Goal: Task Accomplishment & Management: Manage account settings

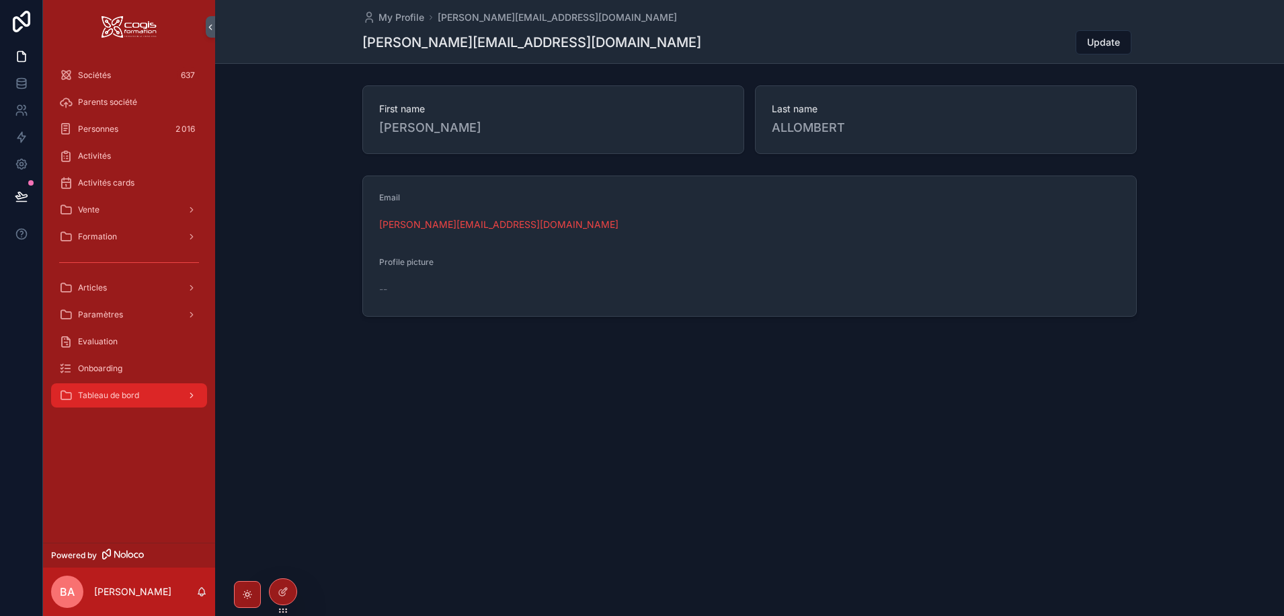
click at [116, 397] on span "Tableau de bord" at bounding box center [108, 395] width 61 height 11
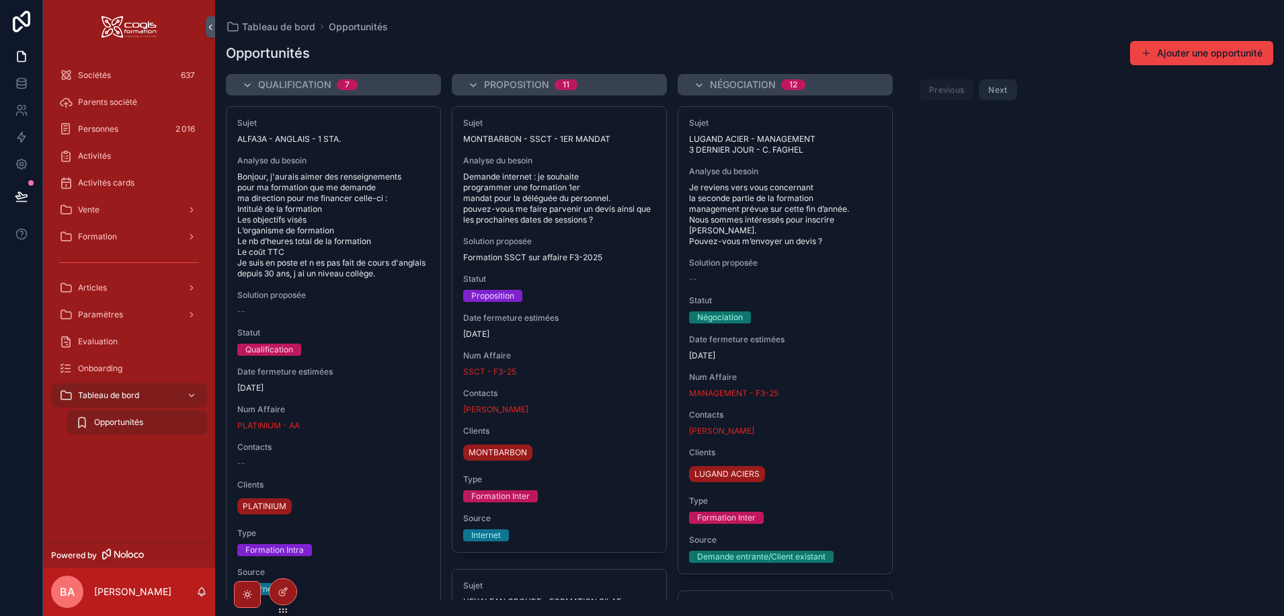
click at [124, 427] on span "Opportunités" at bounding box center [118, 422] width 49 height 11
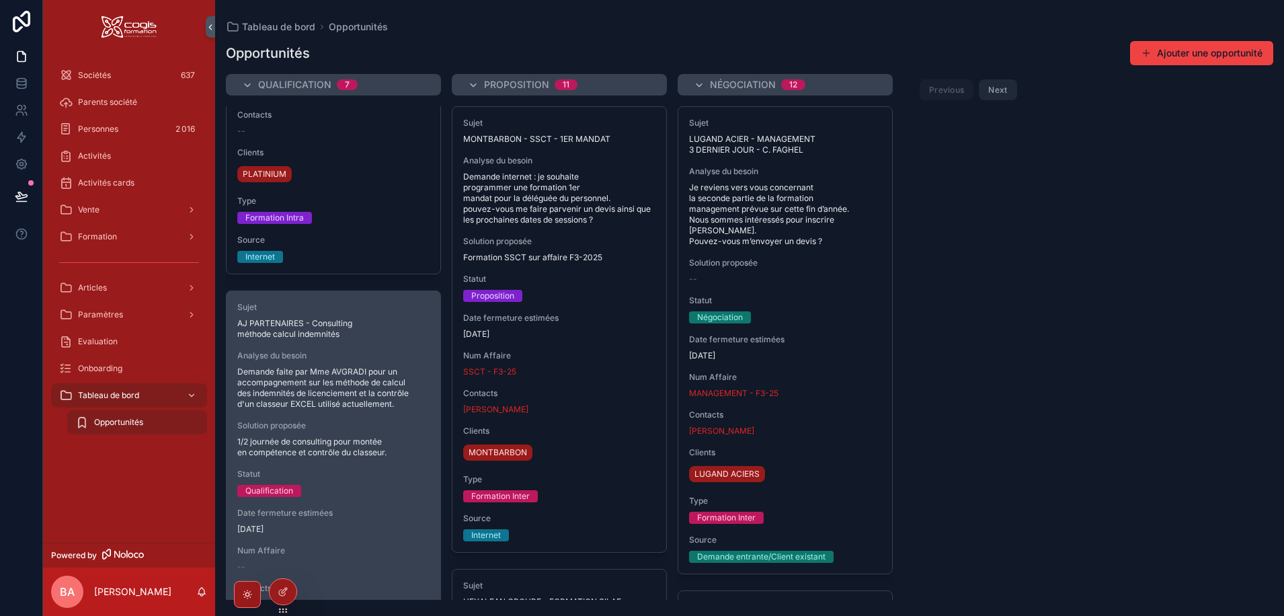
scroll to position [471, 0]
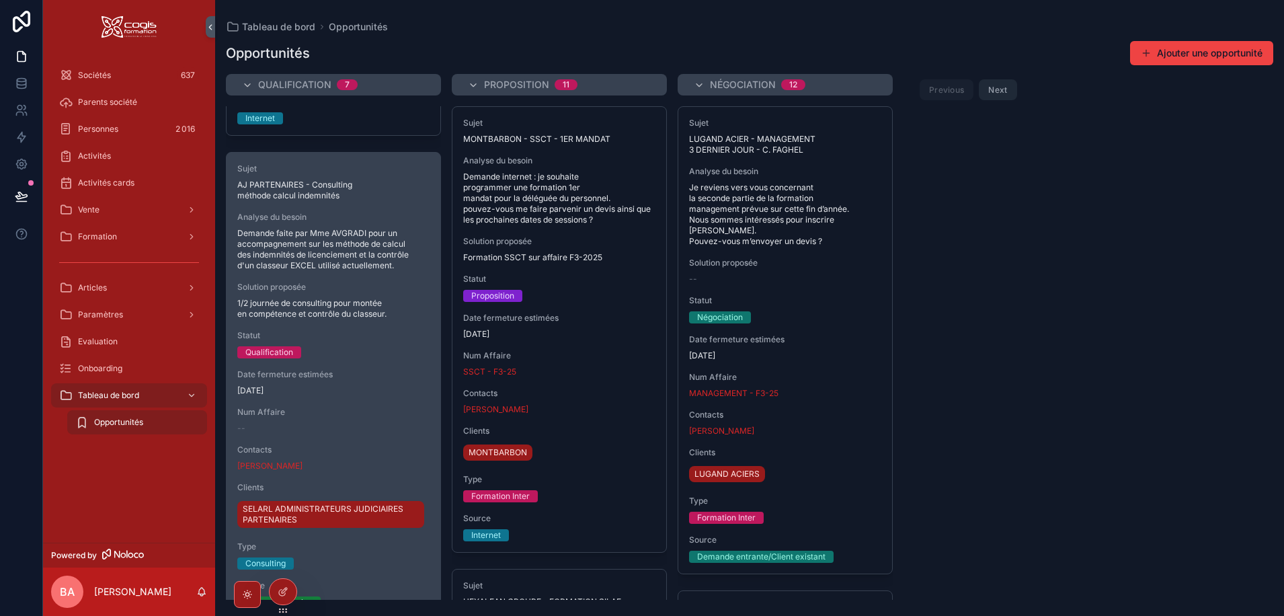
click at [372, 200] on span "AJ PARTENAIRES - Consulting méthode calcul indemnités" at bounding box center [333, 190] width 192 height 22
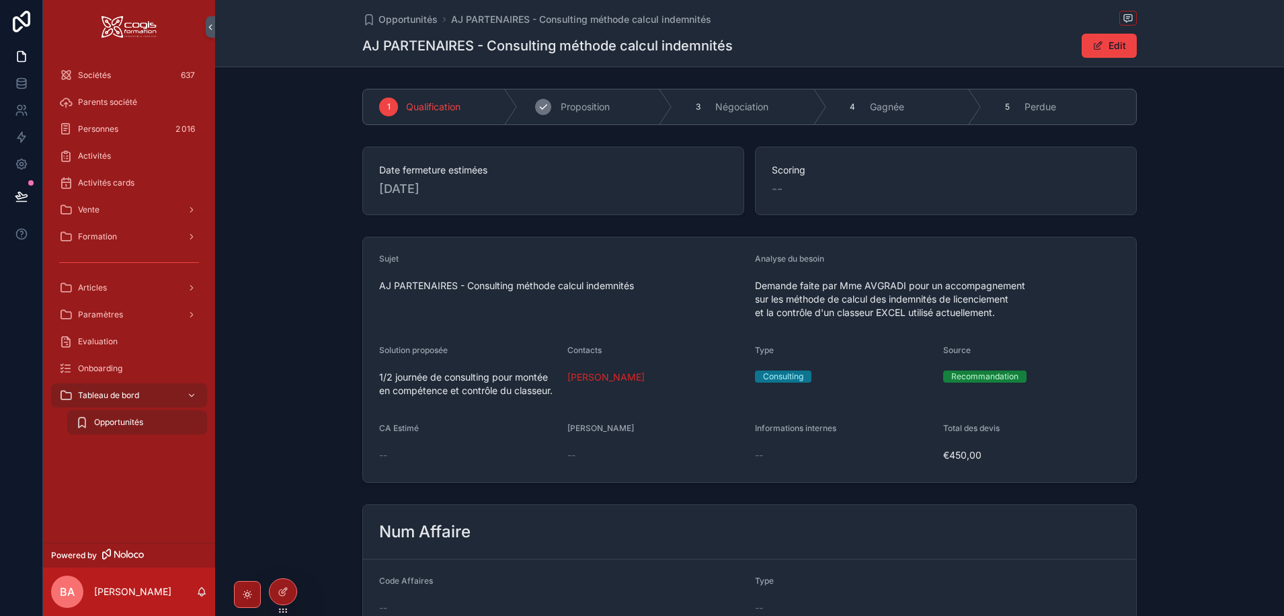
click at [571, 107] on span "Proposition" at bounding box center [585, 106] width 49 height 13
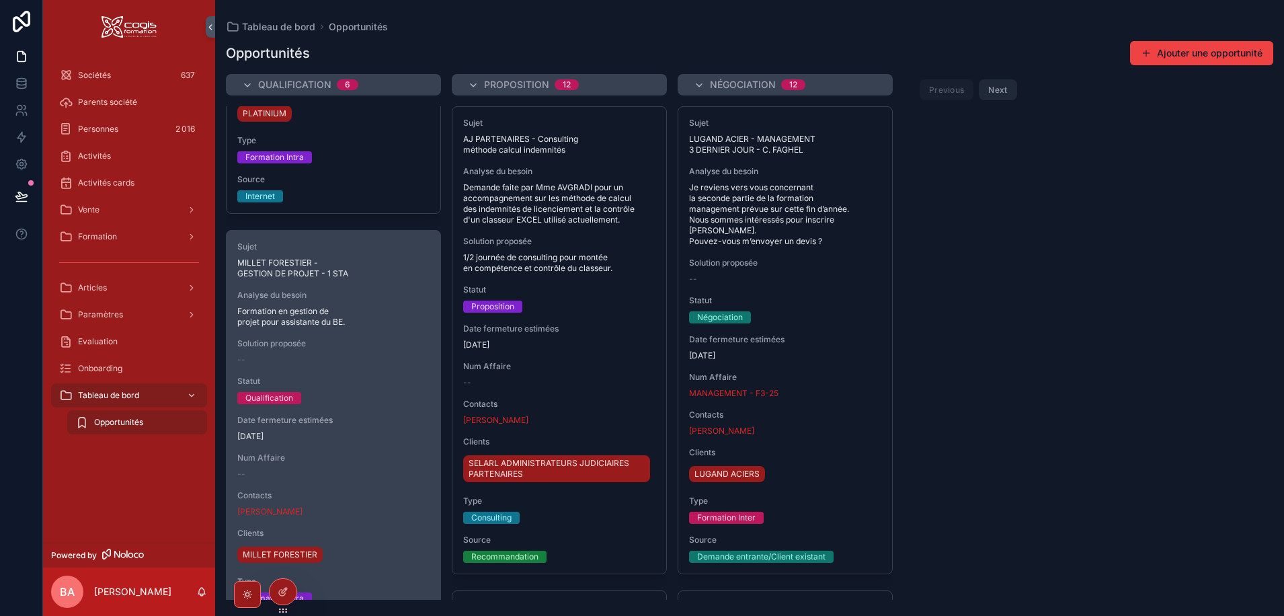
scroll to position [471, 0]
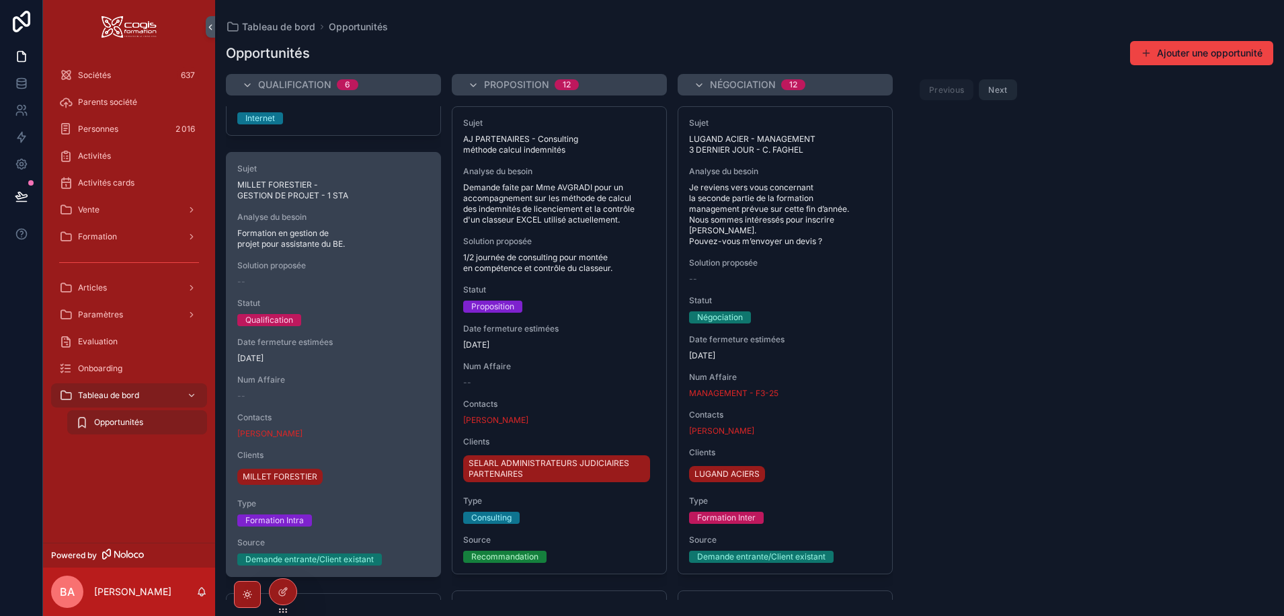
click at [380, 253] on div "Sujet MILLET FORESTIER - GESTION DE PROJET - 1 STA Analyse du besoin Formation …" at bounding box center [334, 365] width 214 height 424
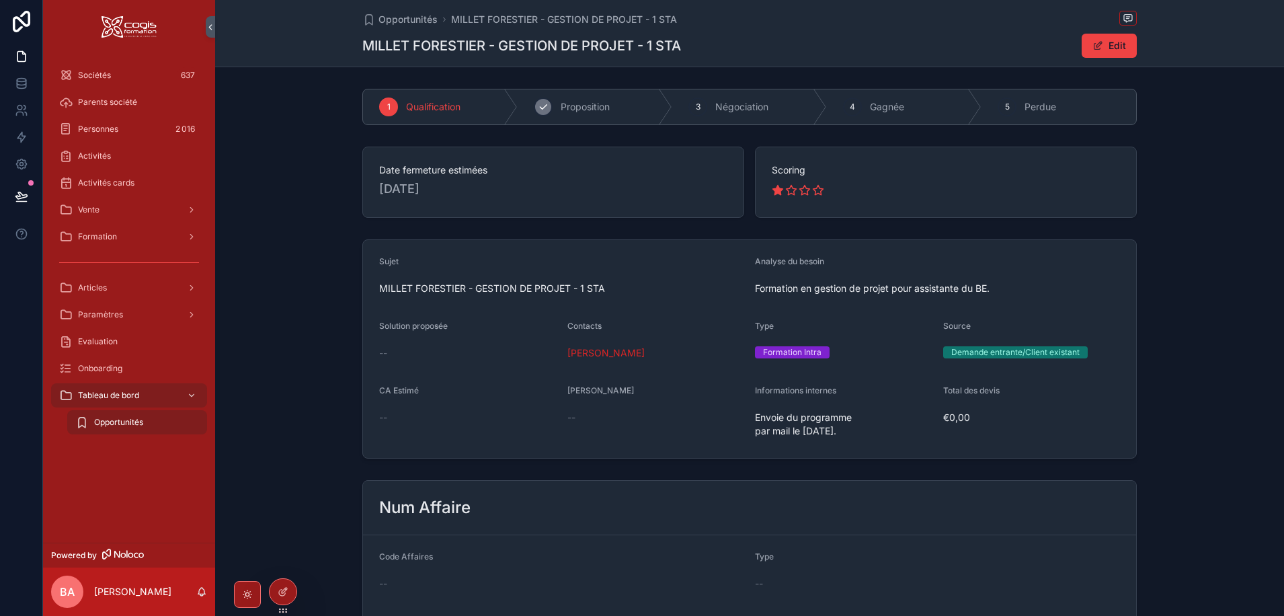
click at [586, 108] on span "Proposition" at bounding box center [585, 106] width 49 height 13
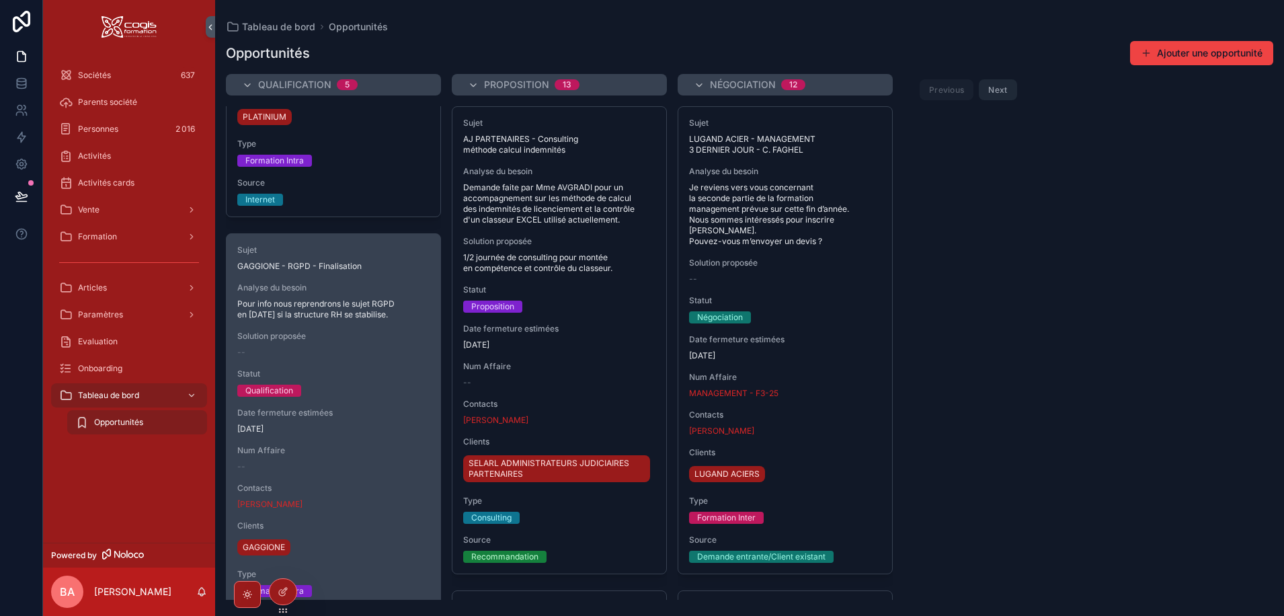
scroll to position [471, 0]
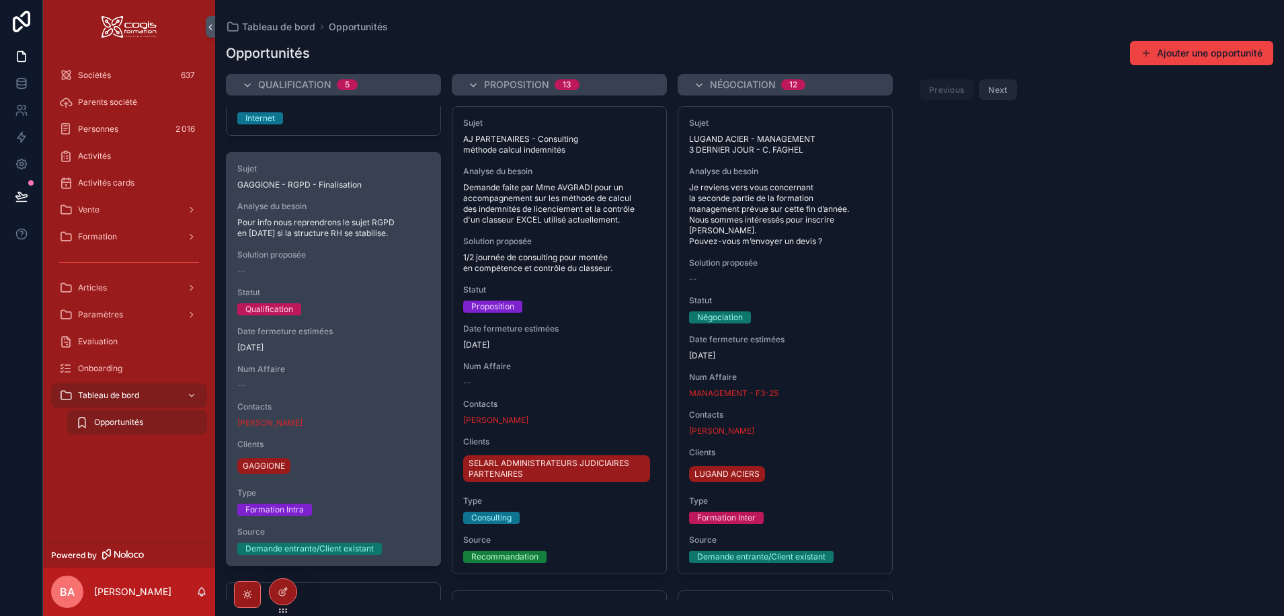
click at [340, 282] on div "Sujet GAGGIONE - RGPD - Finalisation Analyse du besoin Pour info nous reprendro…" at bounding box center [334, 359] width 214 height 413
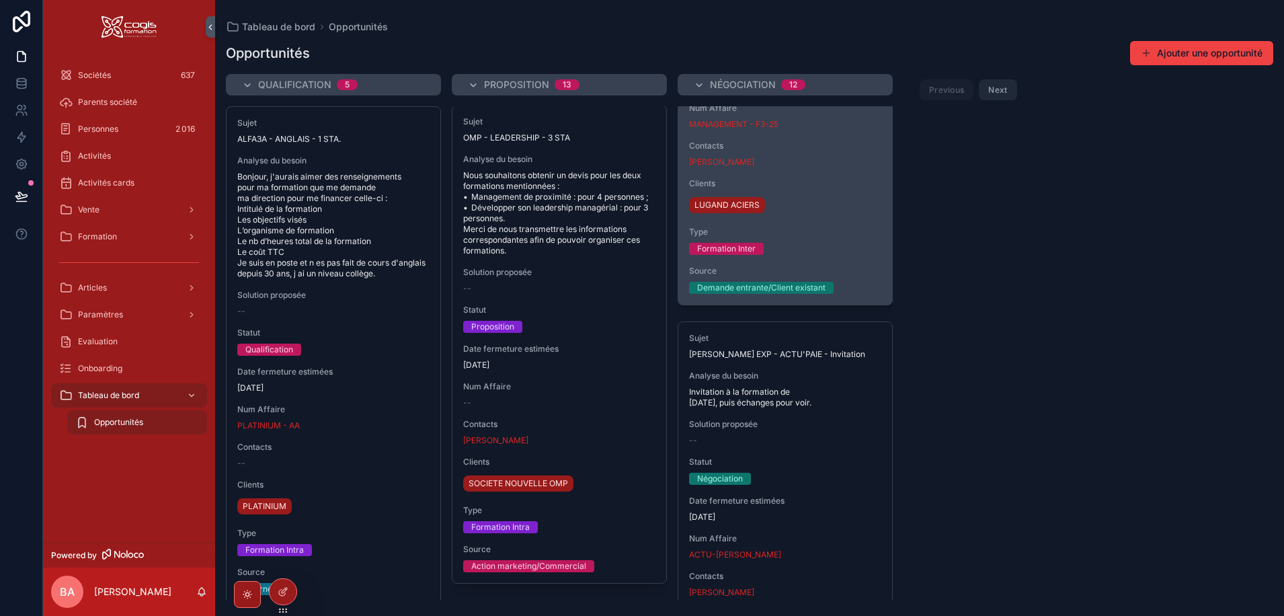
scroll to position [336, 0]
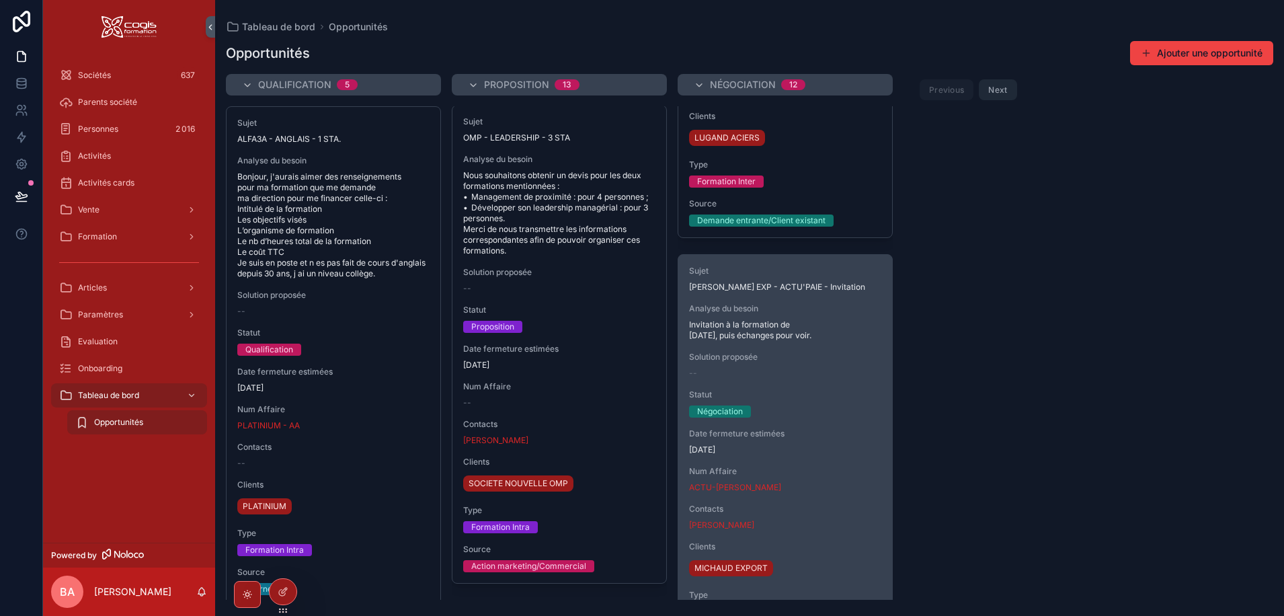
click at [815, 306] on span "Analyse du besoin" at bounding box center [785, 308] width 192 height 11
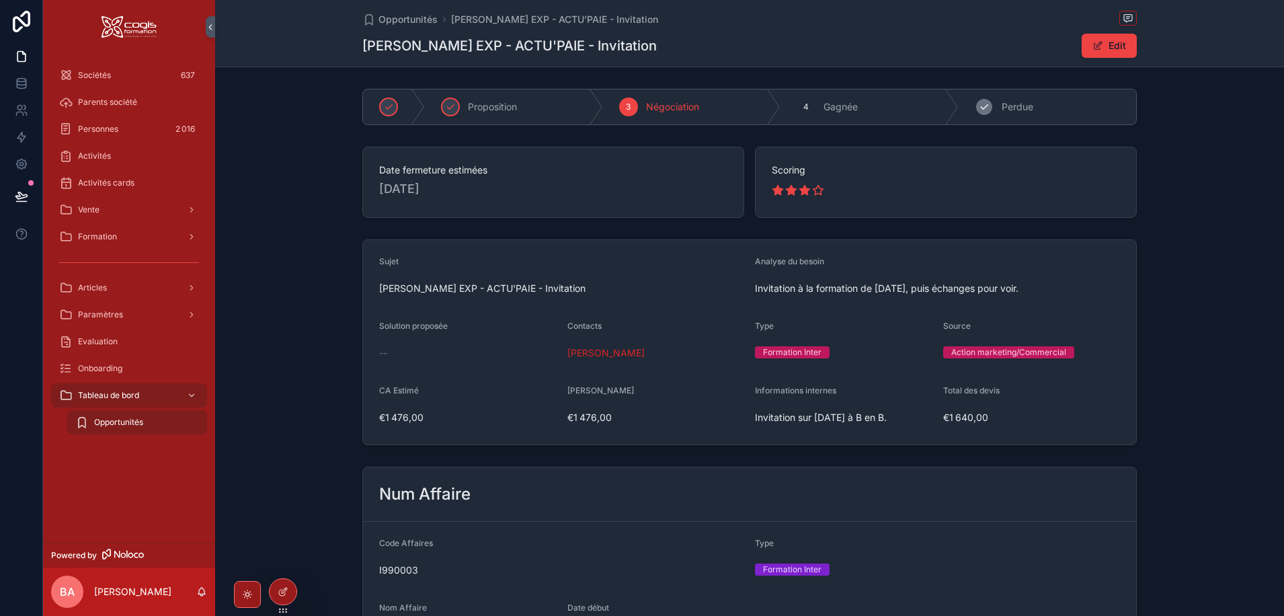
click at [983, 105] on icon "scrollable content" at bounding box center [984, 107] width 11 height 11
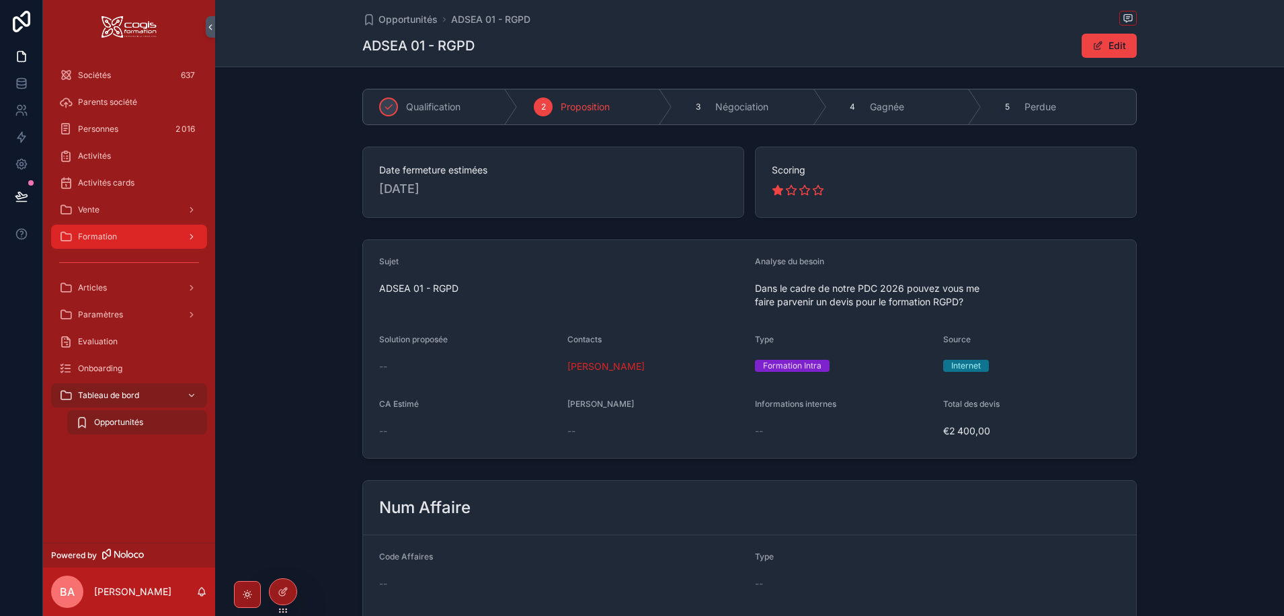
click at [105, 235] on span "Formation" at bounding box center [97, 236] width 39 height 11
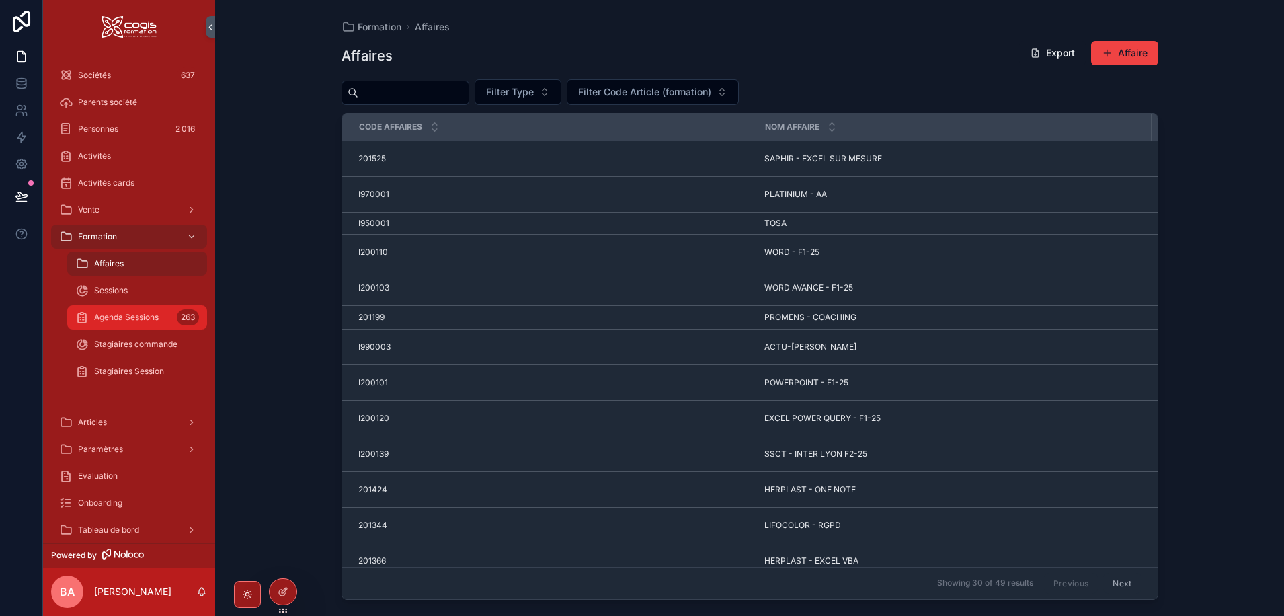
click at [117, 313] on span "Agenda Sessions" at bounding box center [126, 317] width 65 height 11
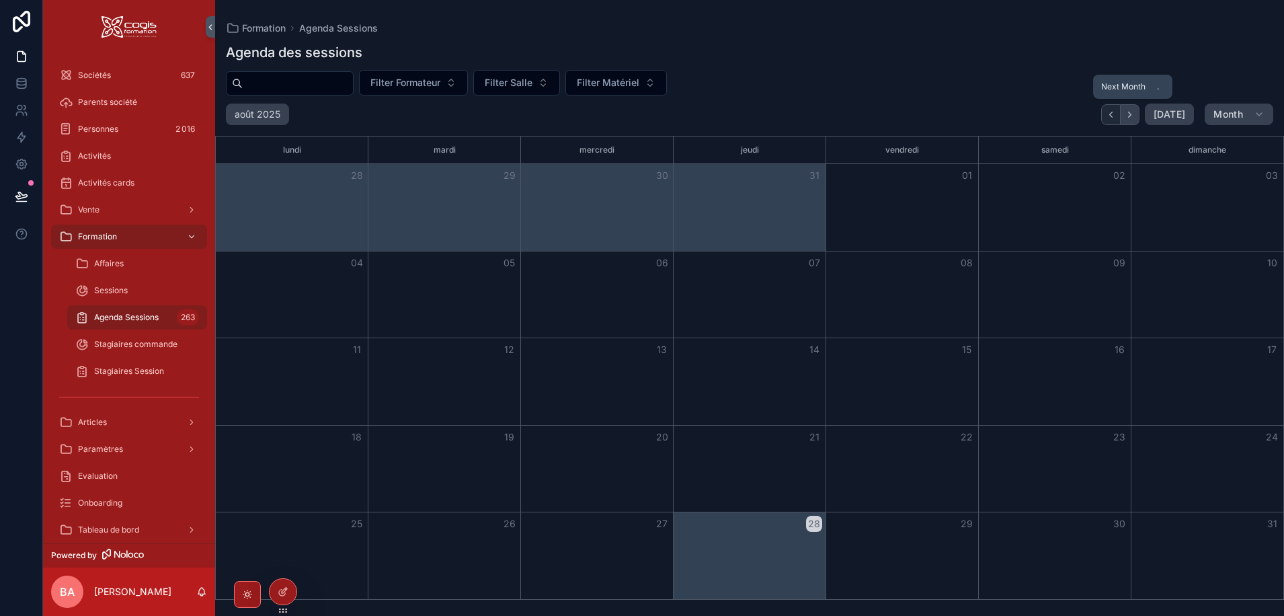
click at [1130, 116] on icon "Next" at bounding box center [1130, 115] width 10 height 10
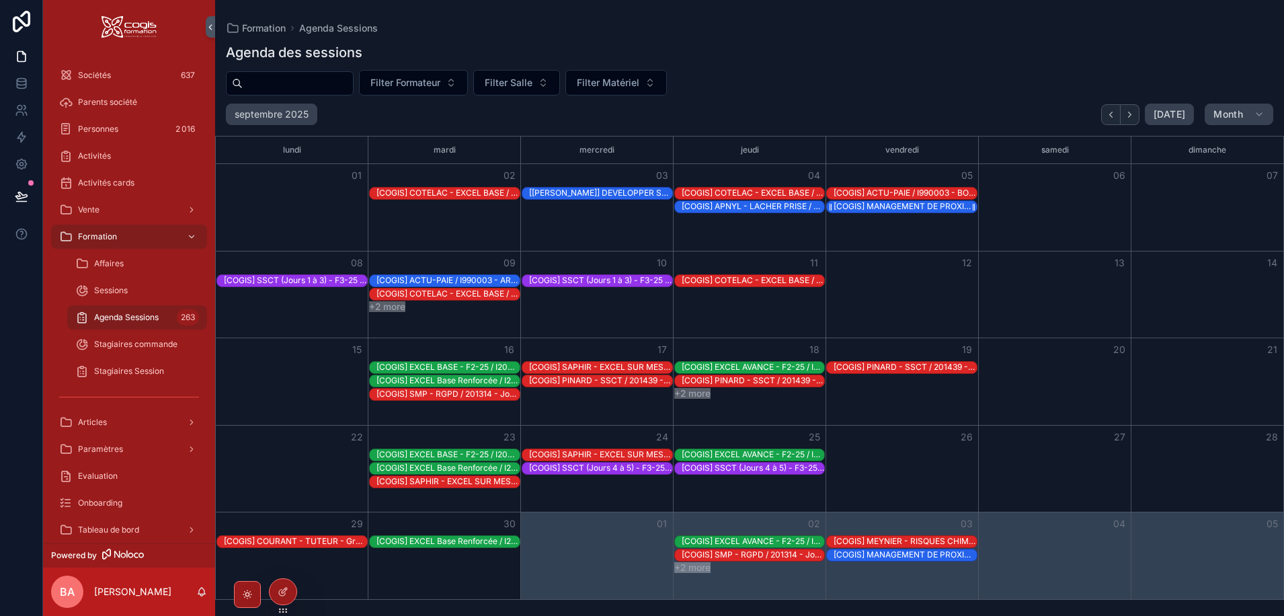
click at [906, 208] on div "[COGIS] MANAGEMENT DE PROXIMITE (blocs 1 et 2) / I200141 - Jour 3" at bounding box center [905, 206] width 143 height 11
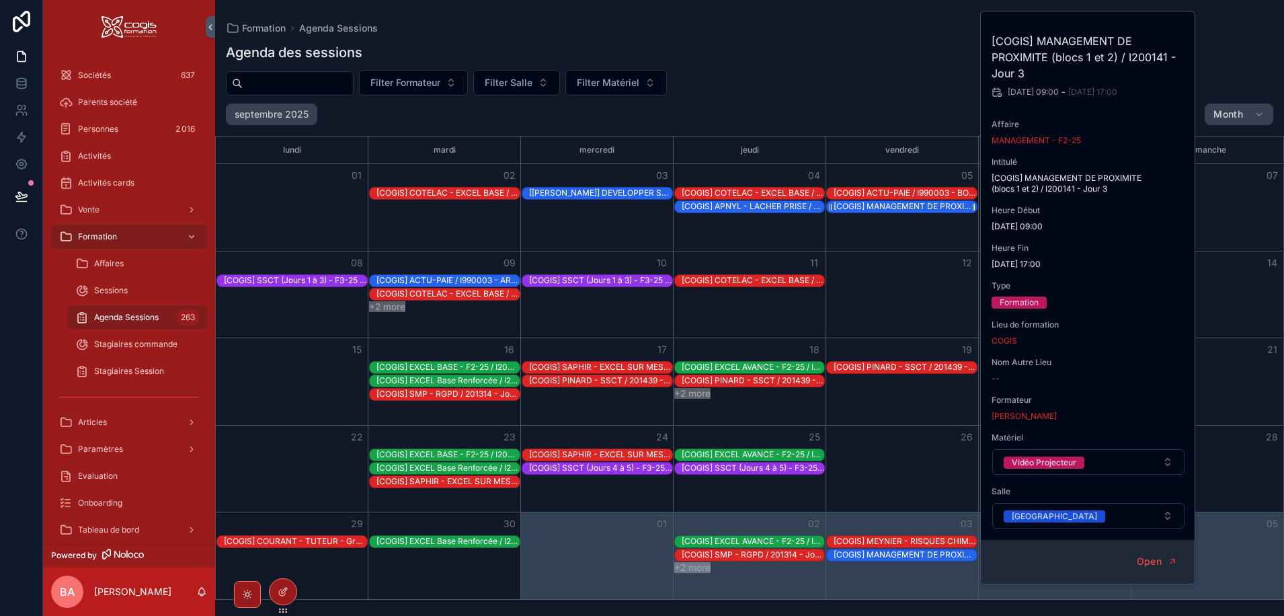
click at [885, 207] on div "[COGIS] MANAGEMENT DE PROXIMITE (blocs 1 et 2) / I200141 - Jour 3" at bounding box center [905, 206] width 143 height 11
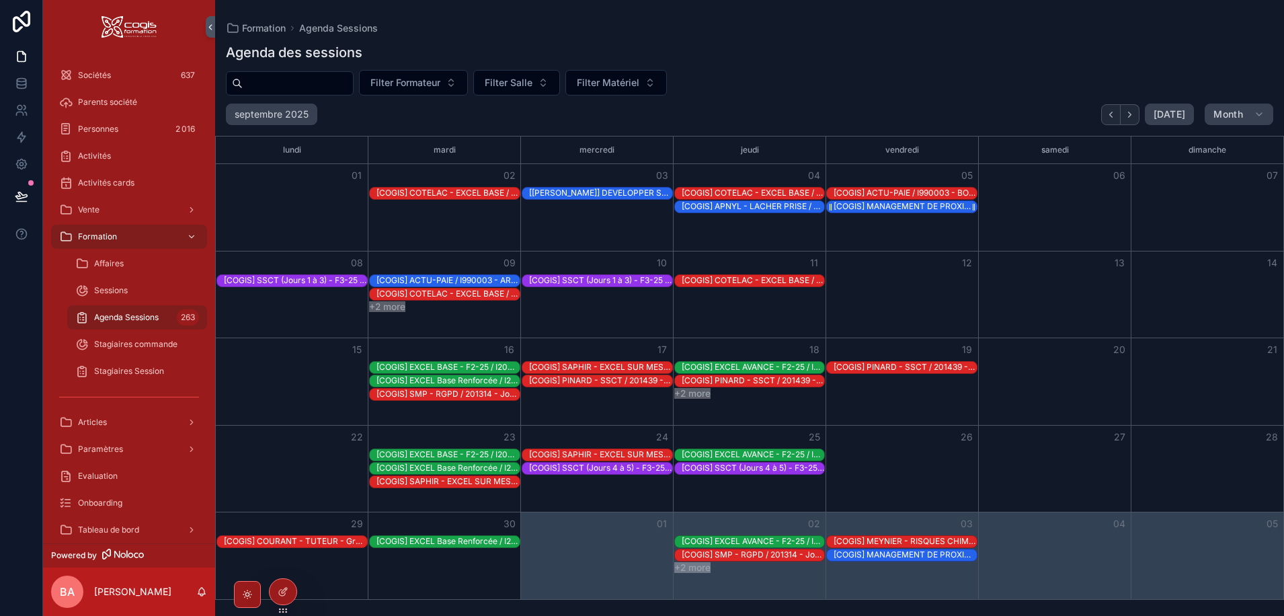
click at [879, 206] on div "[COGIS] MANAGEMENT DE PROXIMITE (blocs 1 et 2) / I200141 - Jour 3" at bounding box center [905, 206] width 143 height 11
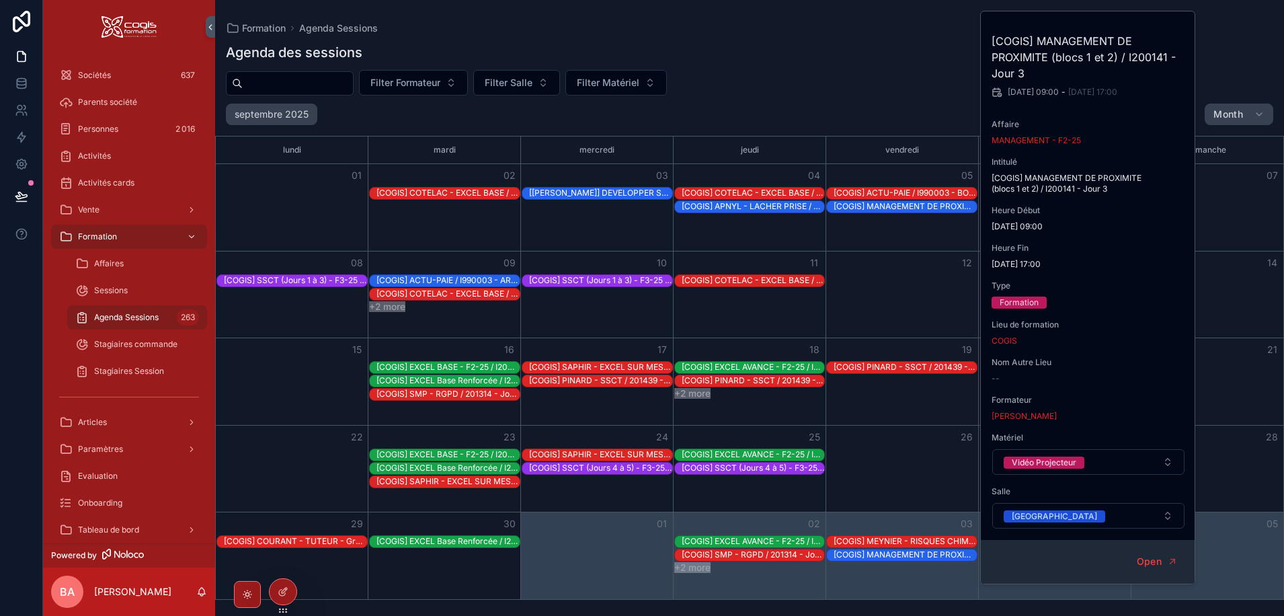
click at [840, 82] on div "Filter Formateur Filter Salle Filter Matériel" at bounding box center [749, 83] width 1069 height 26
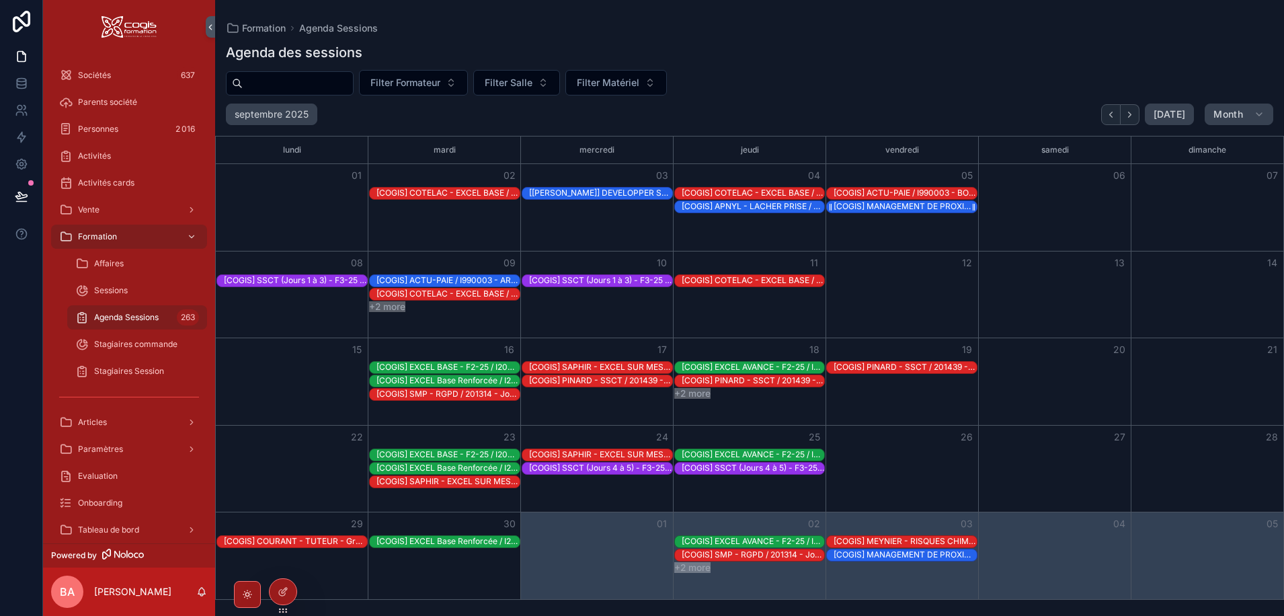
click at [879, 206] on div "[COGIS] MANAGEMENT DE PROXIMITE (blocs 1 et 2) / I200141 - Jour 3" at bounding box center [905, 206] width 143 height 11
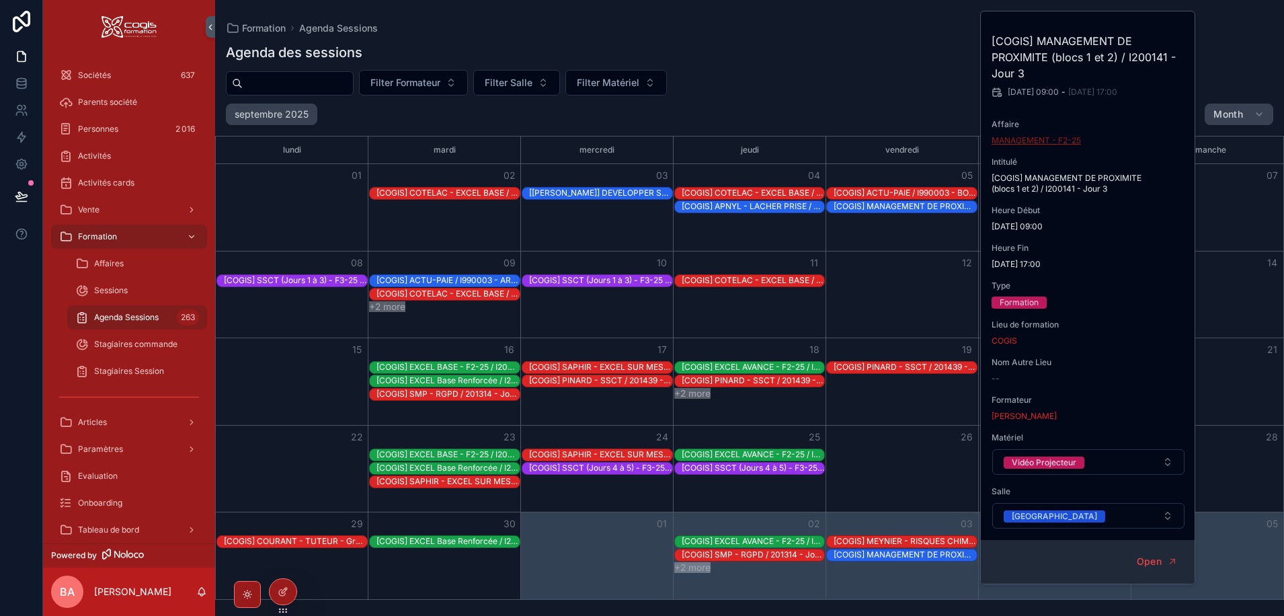
click at [1061, 140] on span "MANAGEMENT - F2-25" at bounding box center [1036, 140] width 89 height 11
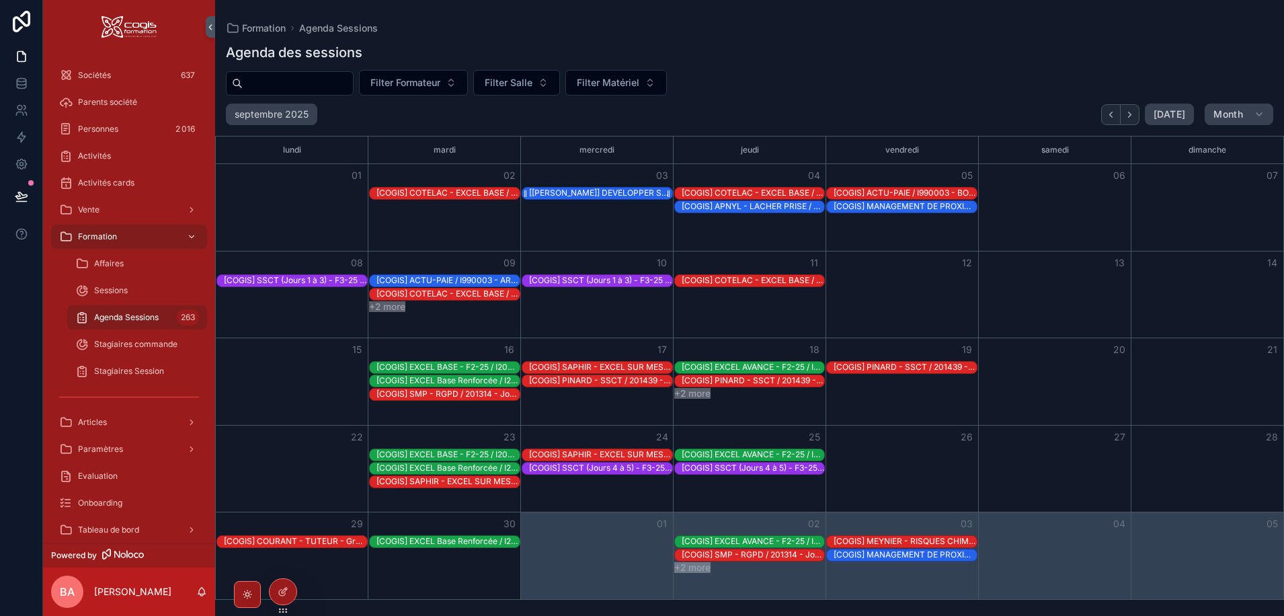
click at [630, 190] on div "[COGIS] DEVELOPPER SON LEADERSHIP MANAGERIAL (bloc 3) / I200126 - Jour 7" at bounding box center [600, 193] width 143 height 11
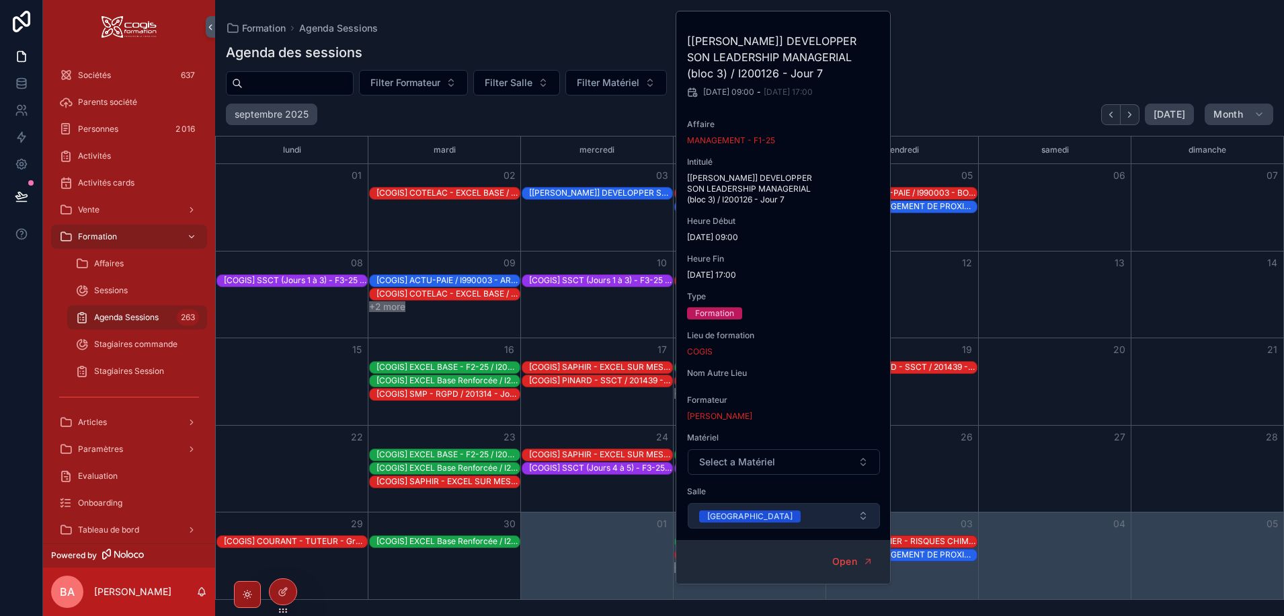
click at [863, 503] on button "Dubai" at bounding box center [784, 516] width 192 height 26
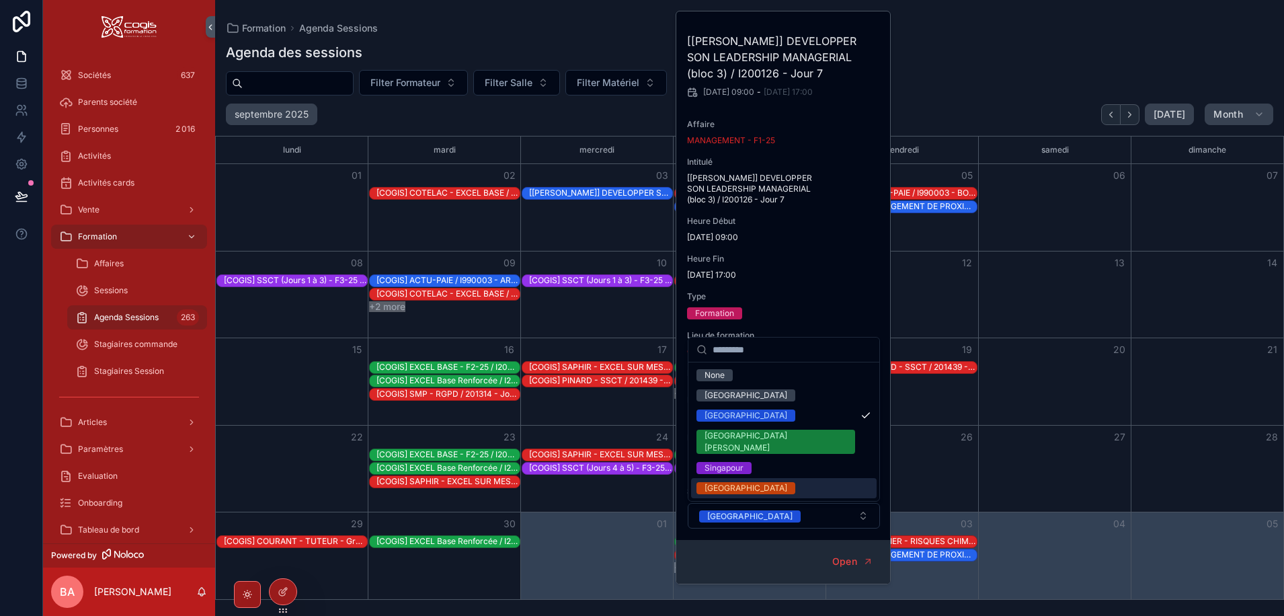
click at [733, 482] on div "Vancouver" at bounding box center [746, 488] width 83 height 12
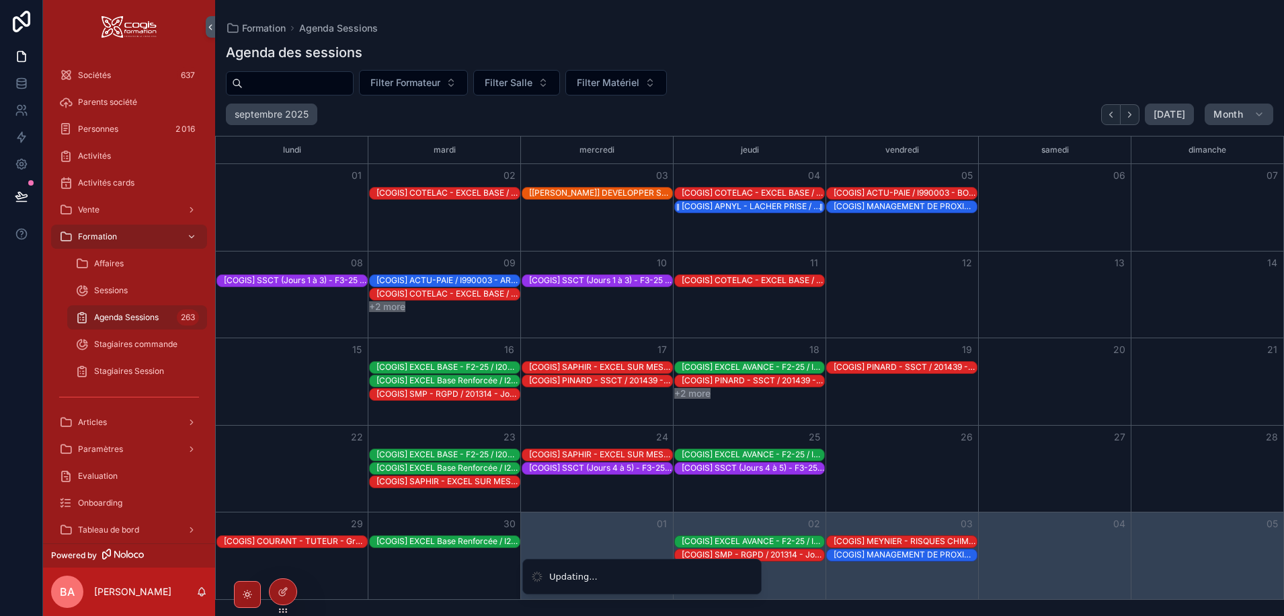
click at [750, 208] on div "[COGIS] APNYL - LACHER PRISE / 201384 - Jour 1/2" at bounding box center [753, 206] width 143 height 11
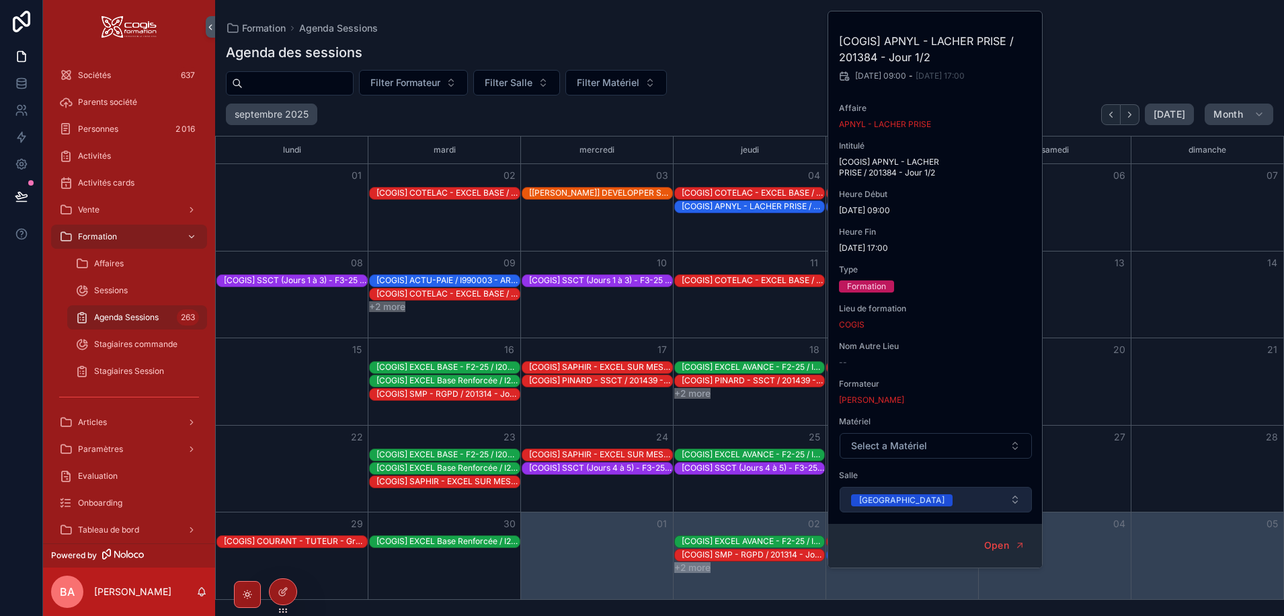
click at [895, 499] on div "Month View" at bounding box center [902, 469] width 153 height 87
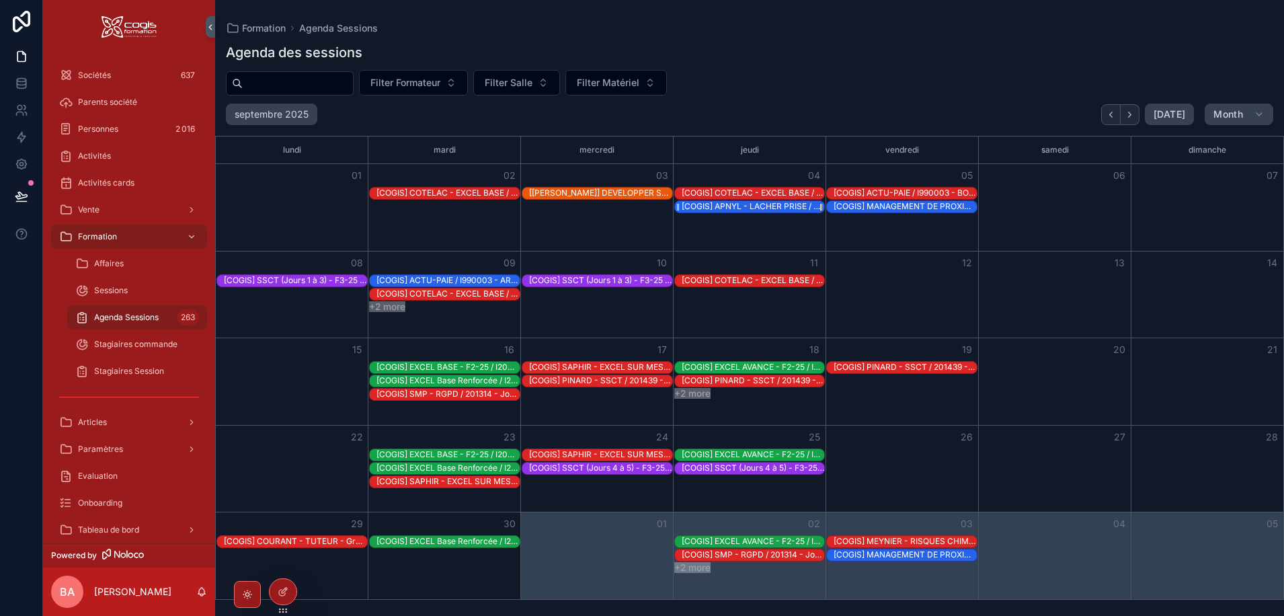
click at [758, 208] on div "[COGIS] APNYL - LACHER PRISE / 201384 - Jour 1/2" at bounding box center [753, 206] width 143 height 11
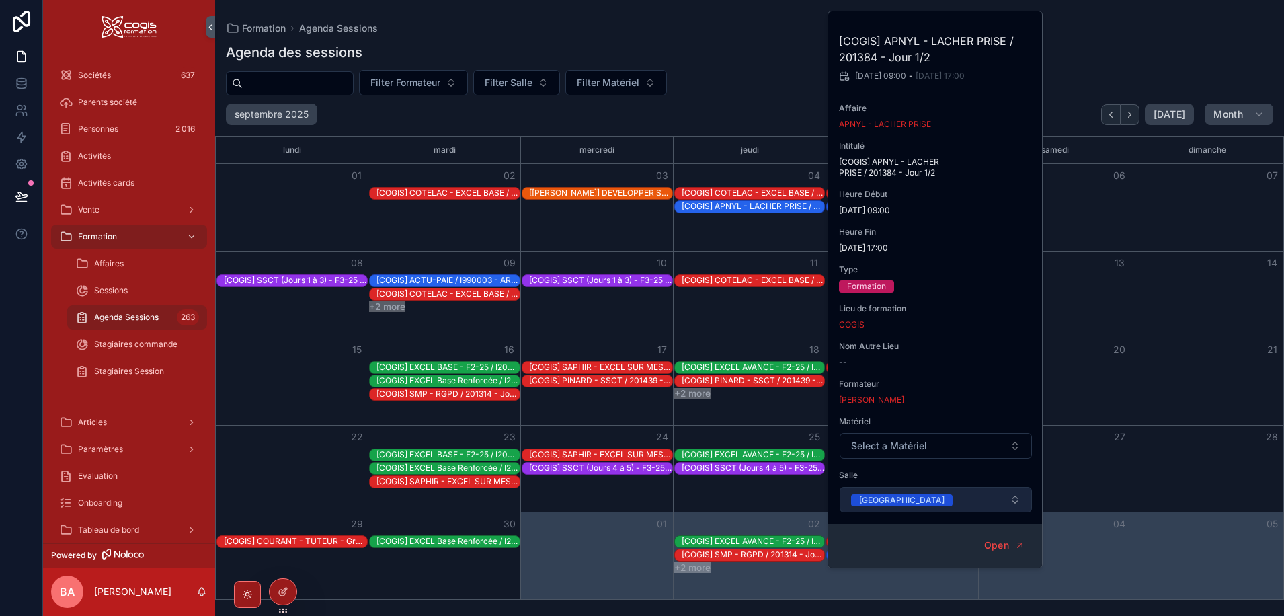
click at [884, 499] on span "Dubai" at bounding box center [902, 500] width 102 height 12
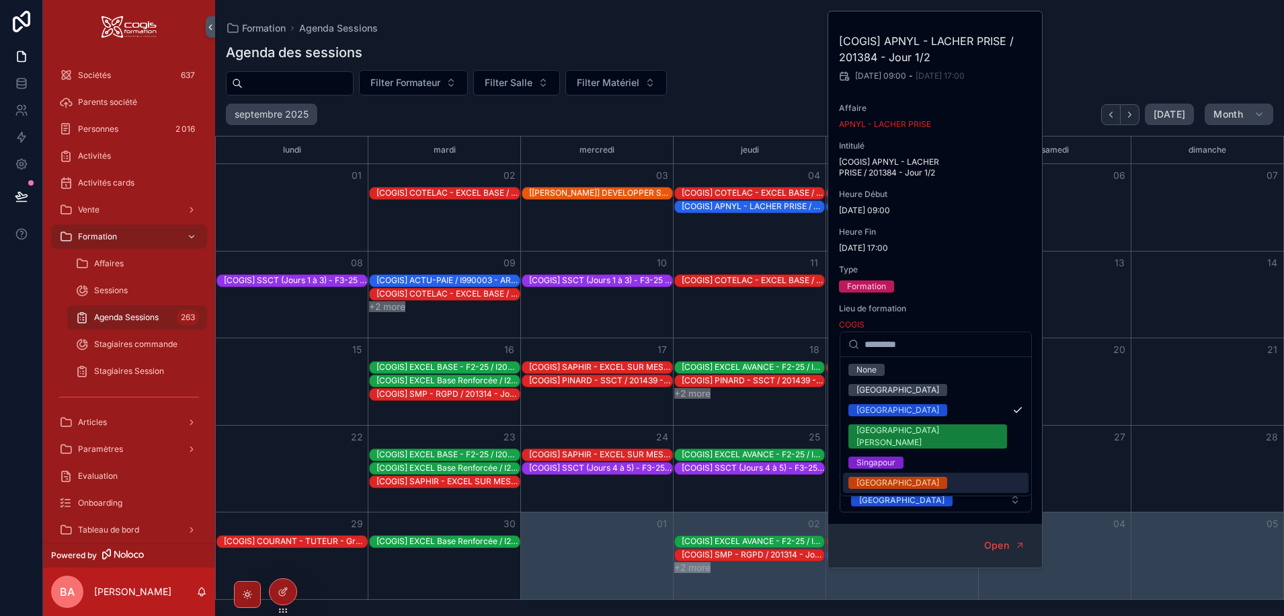
click at [884, 477] on div "Vancouver" at bounding box center [897, 483] width 83 height 12
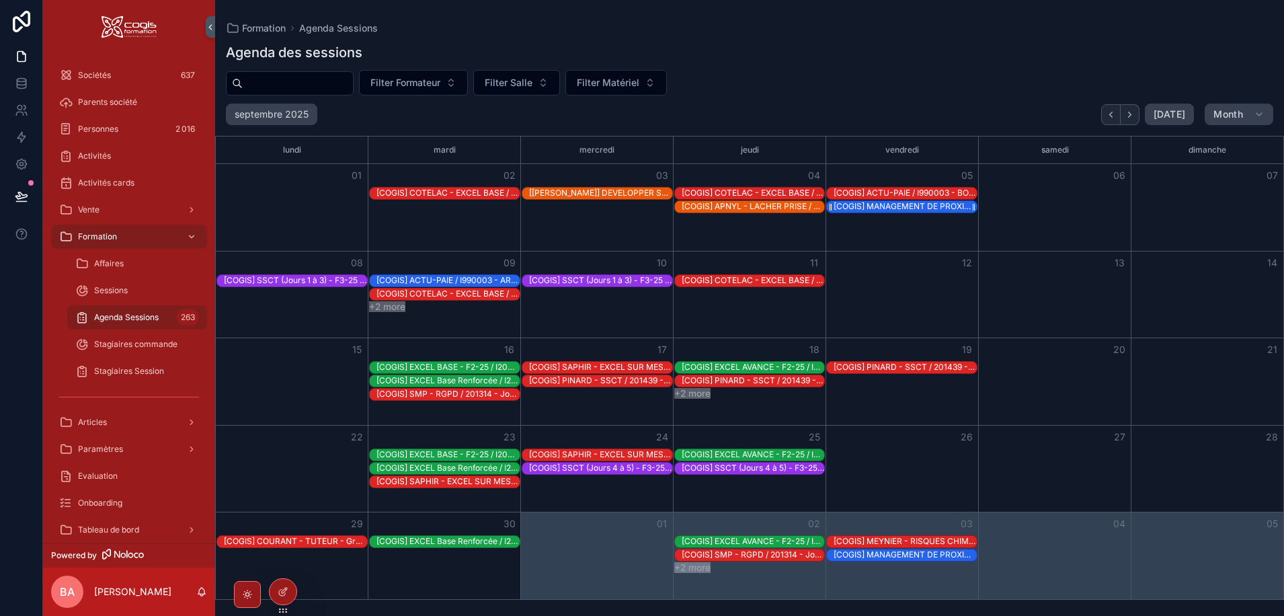
click at [884, 208] on div "[COGIS] MANAGEMENT DE PROXIMITE (blocs 1 et 2) / I200141 - Jour 3" at bounding box center [905, 206] width 143 height 11
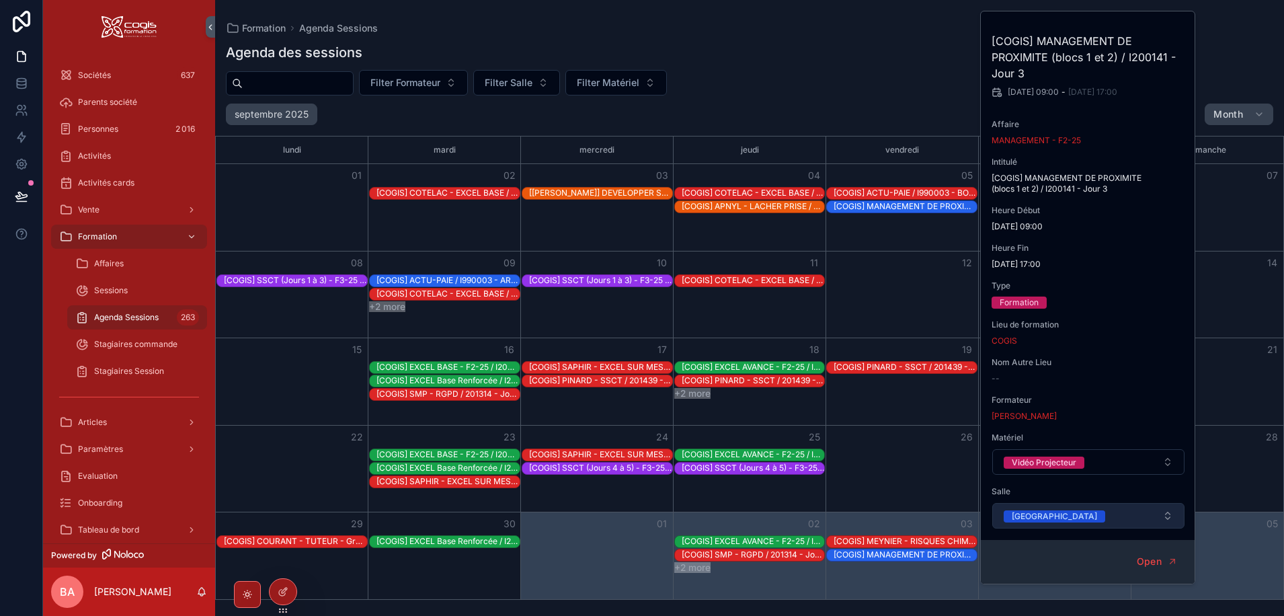
click at [1021, 519] on div "Dubai" at bounding box center [1054, 516] width 85 height 12
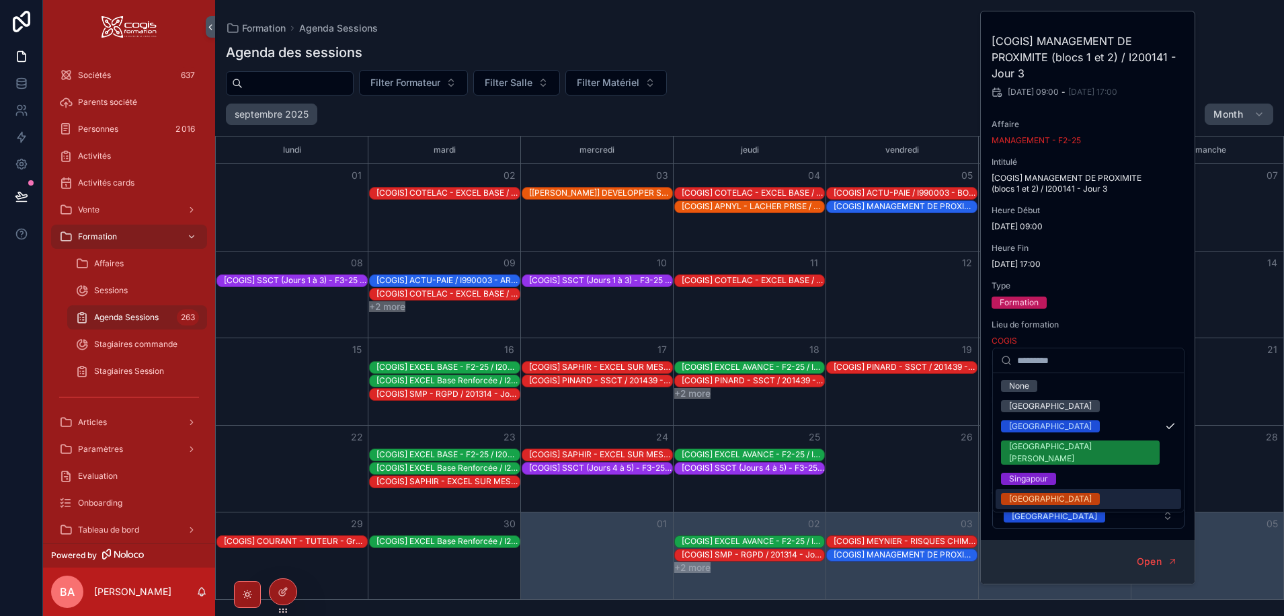
click at [1018, 493] on div "Vancouver" at bounding box center [1050, 499] width 83 height 12
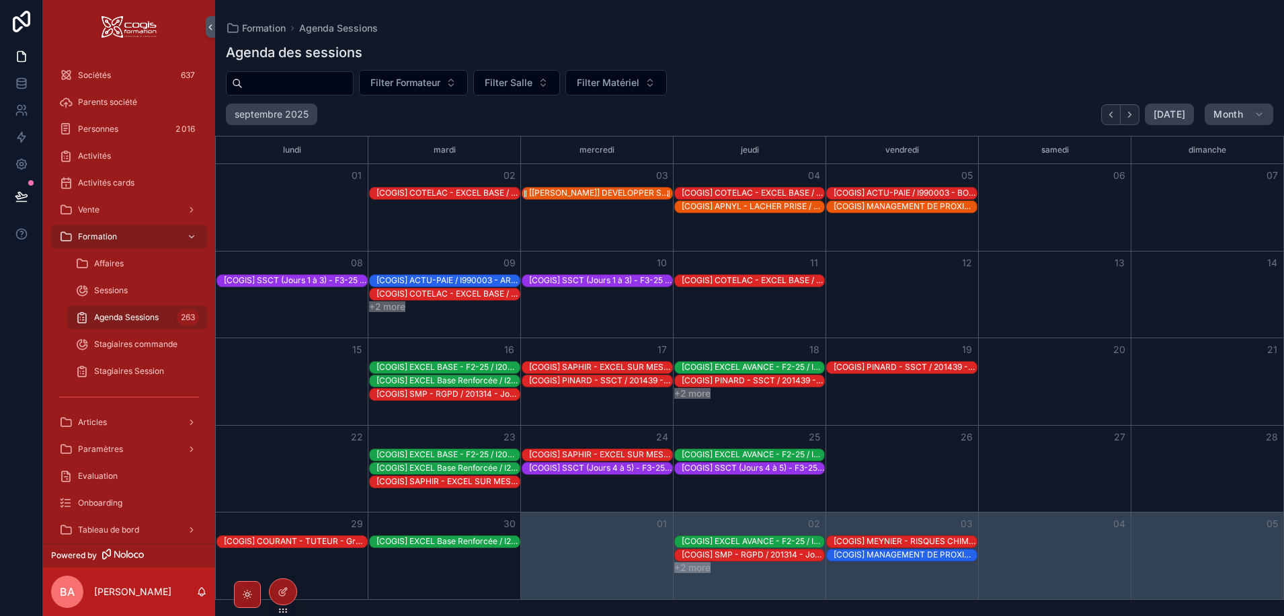
click at [641, 189] on div "[COGIS] DEVELOPPER SON LEADERSHIP MANAGERIAL (bloc 3) / I200126 - Jour 7" at bounding box center [600, 193] width 143 height 11
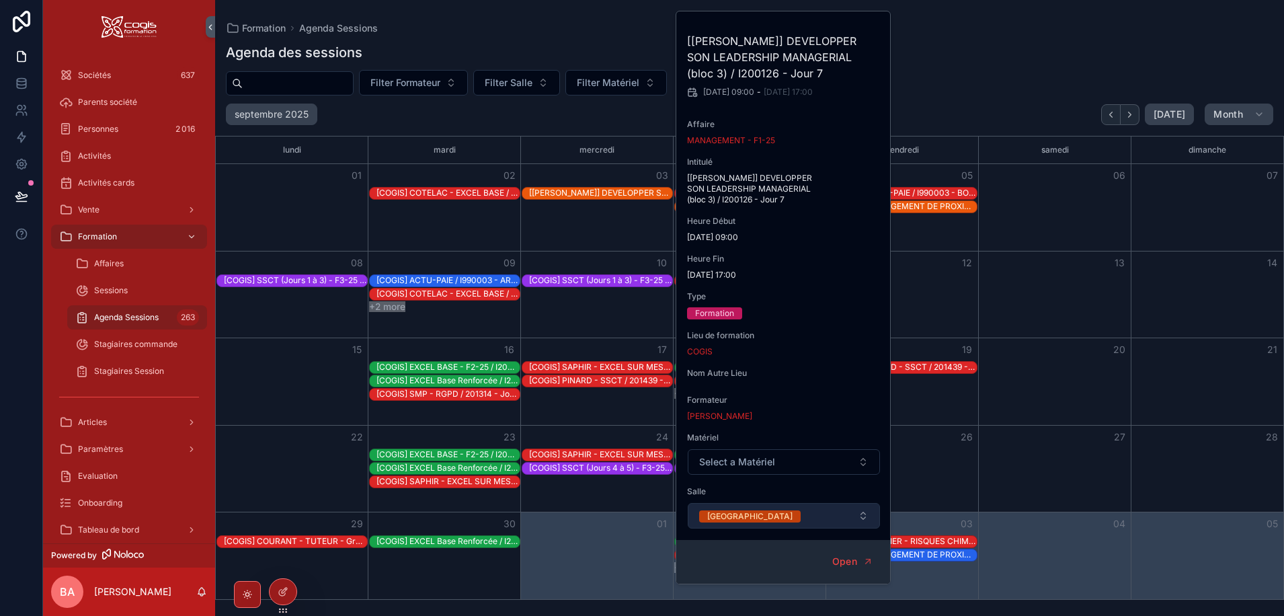
click at [858, 503] on button "Vancouver" at bounding box center [784, 516] width 192 height 26
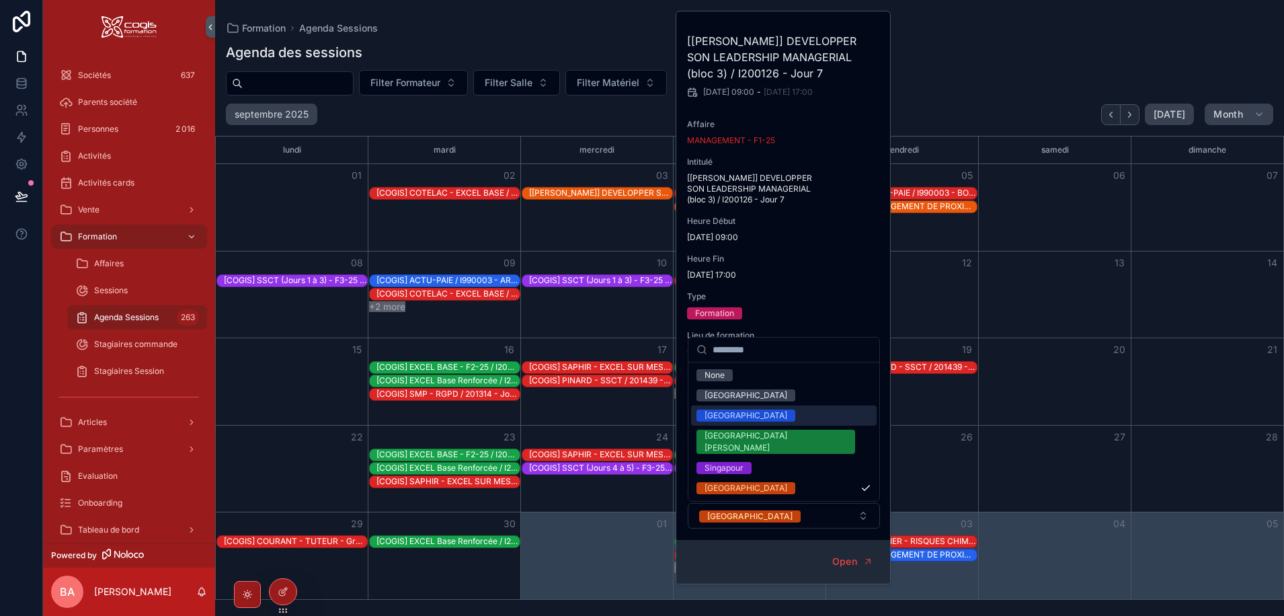
click at [742, 415] on div "[GEOGRAPHIC_DATA]" at bounding box center [784, 415] width 186 height 20
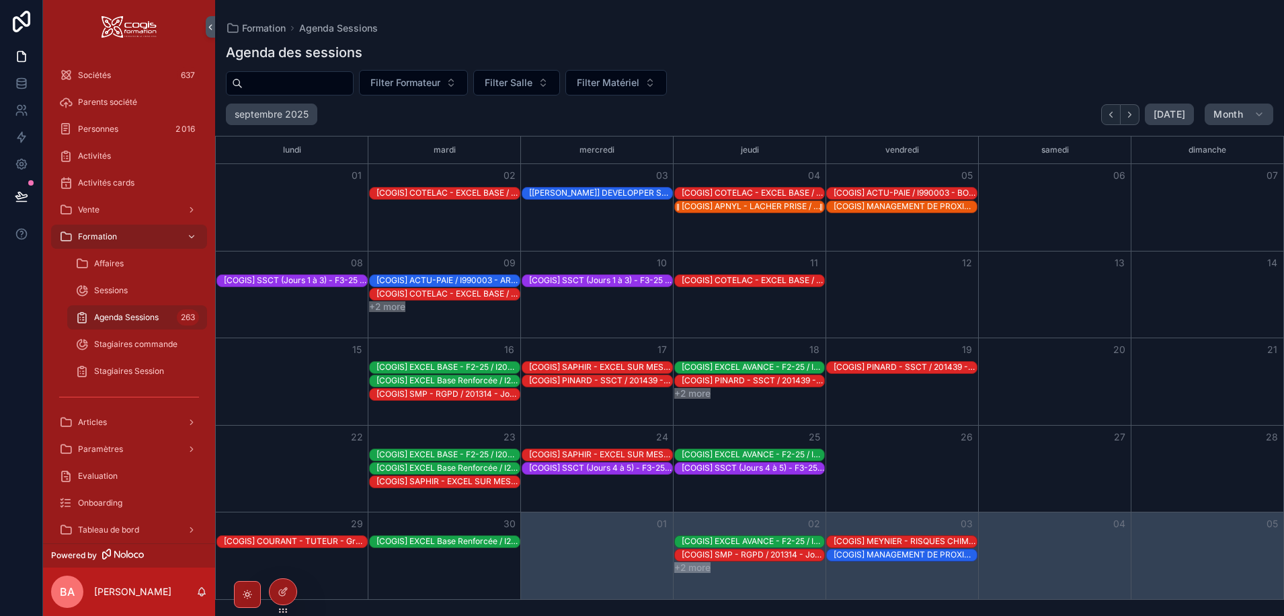
click at [739, 205] on div "[COGIS] APNYL - LACHER PRISE / 201384 - Jour 1/2" at bounding box center [753, 206] width 143 height 11
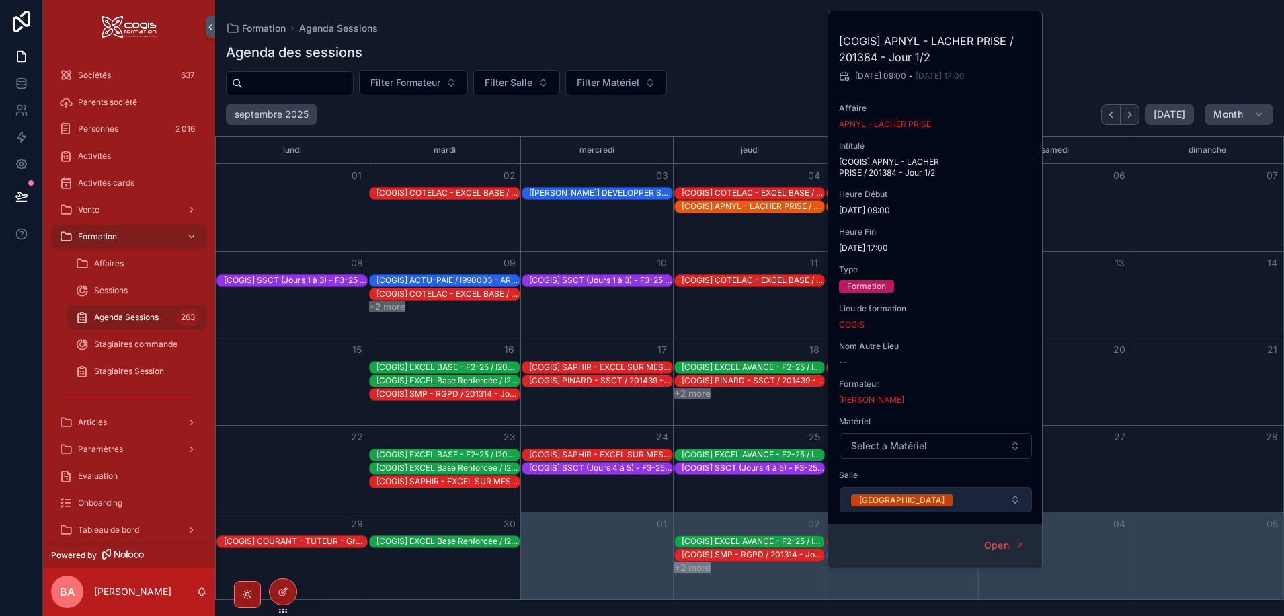
click at [870, 498] on div "Vancouver" at bounding box center [901, 500] width 85 height 12
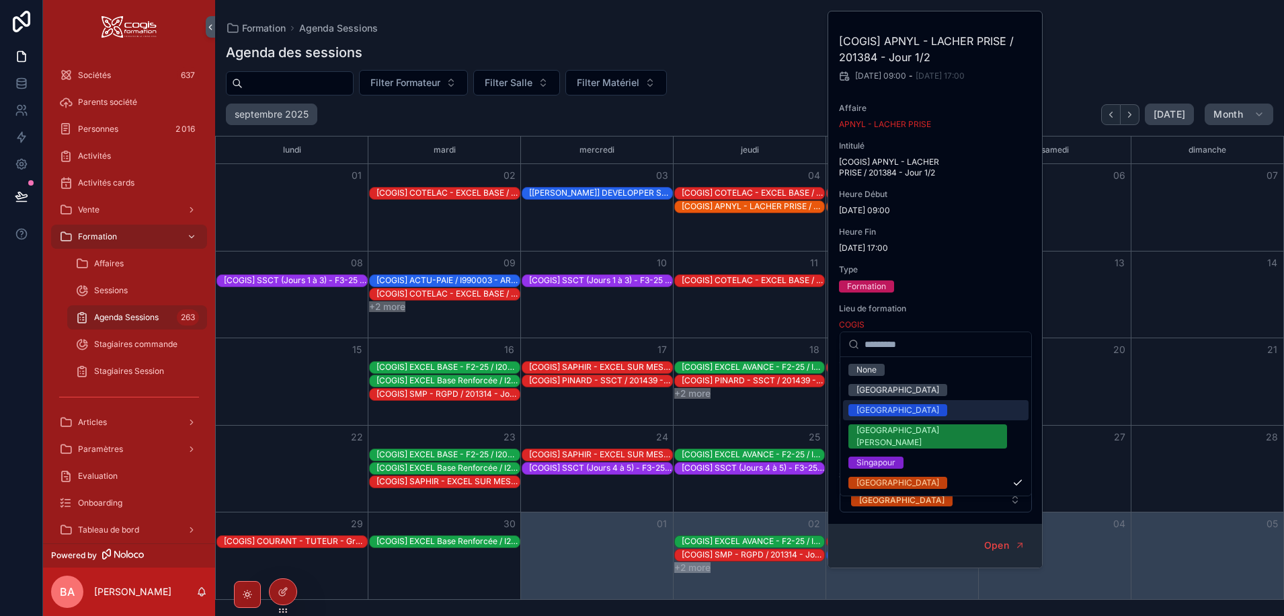
click at [876, 407] on div "[GEOGRAPHIC_DATA]" at bounding box center [897, 410] width 83 height 12
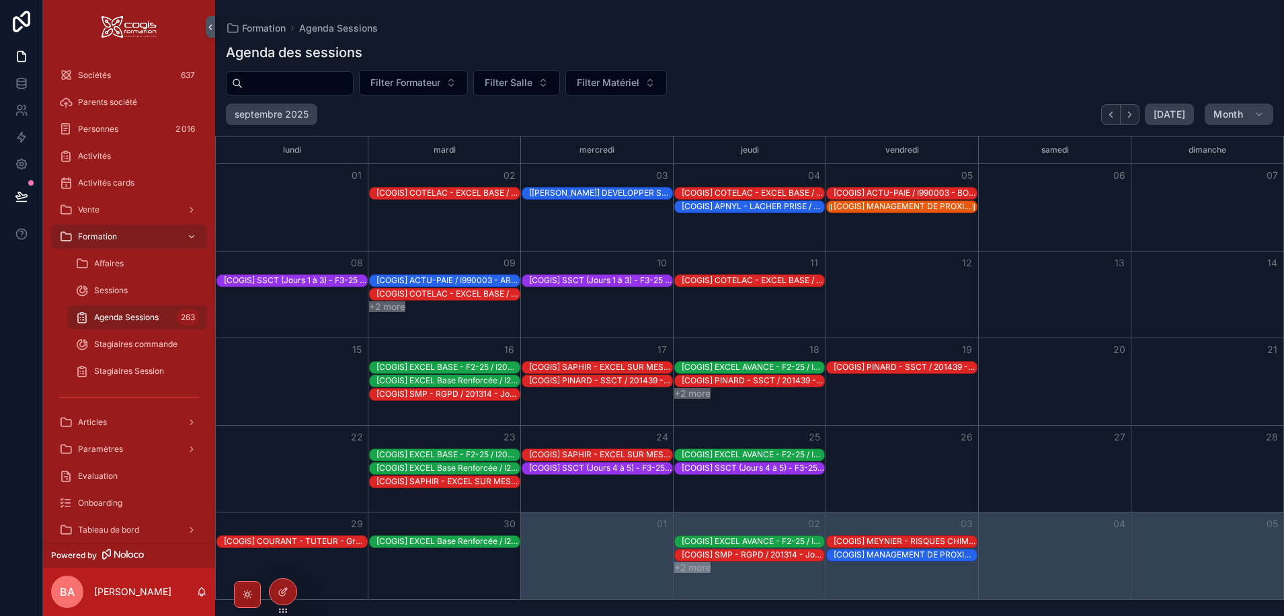
click at [864, 207] on div "[COGIS] MANAGEMENT DE PROXIMITE (blocs 1 et 2) / I200141 - Jour 3" at bounding box center [905, 206] width 143 height 11
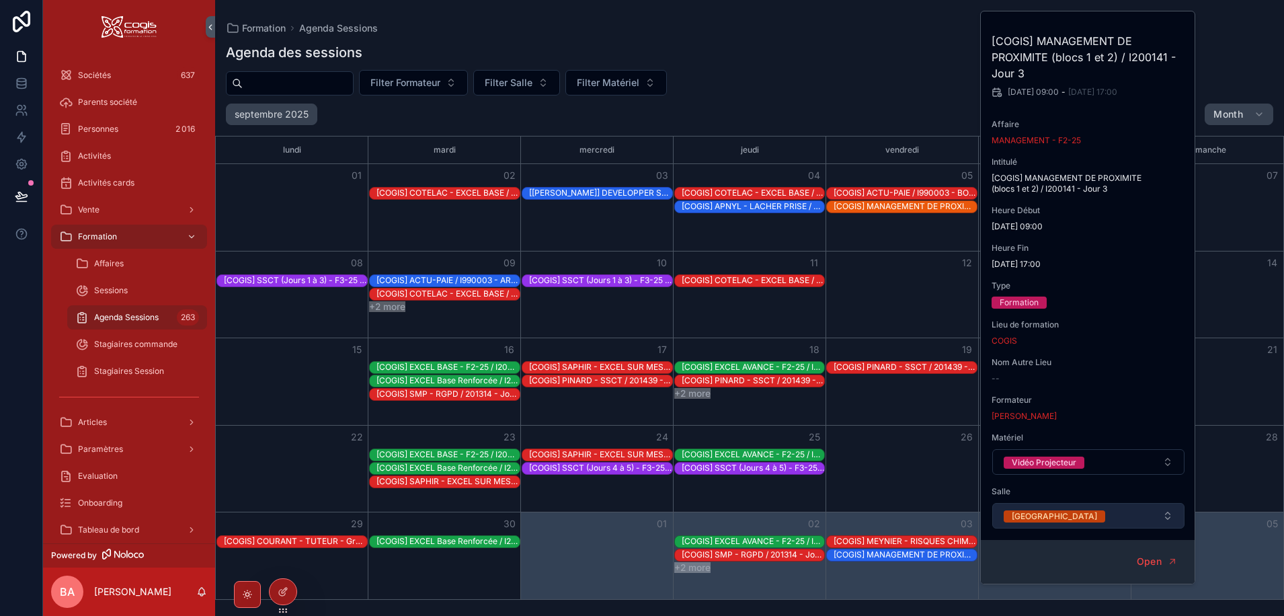
click at [1034, 516] on div "Vancouver" at bounding box center [1054, 516] width 85 height 12
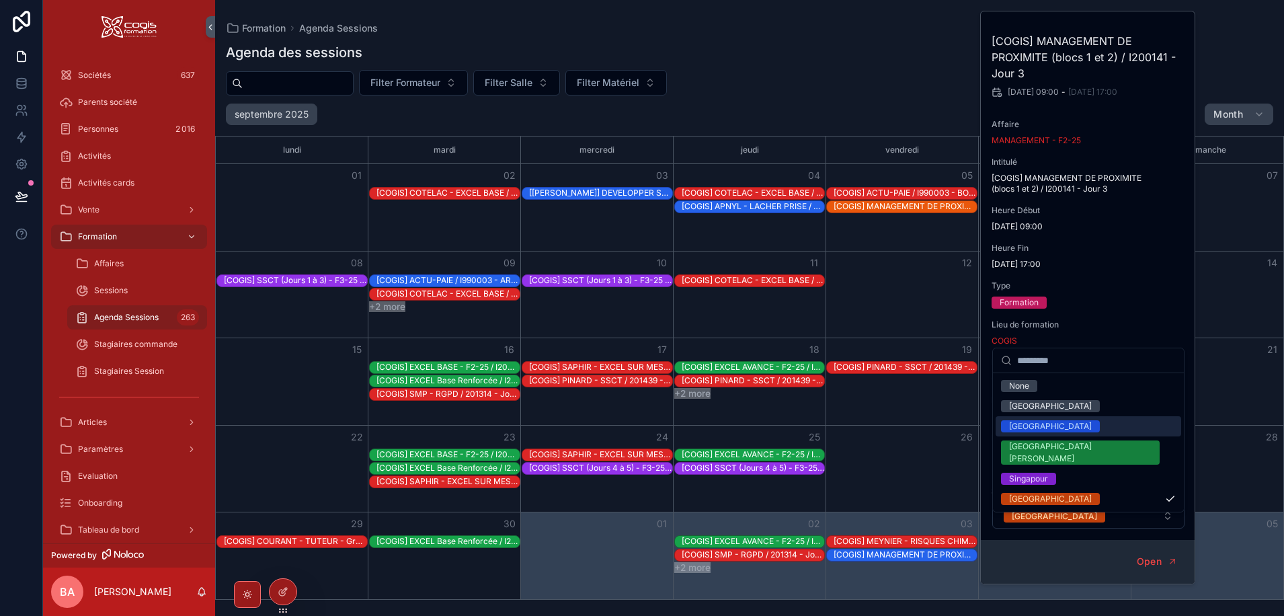
click at [1024, 426] on div "[GEOGRAPHIC_DATA]" at bounding box center [1050, 426] width 83 height 12
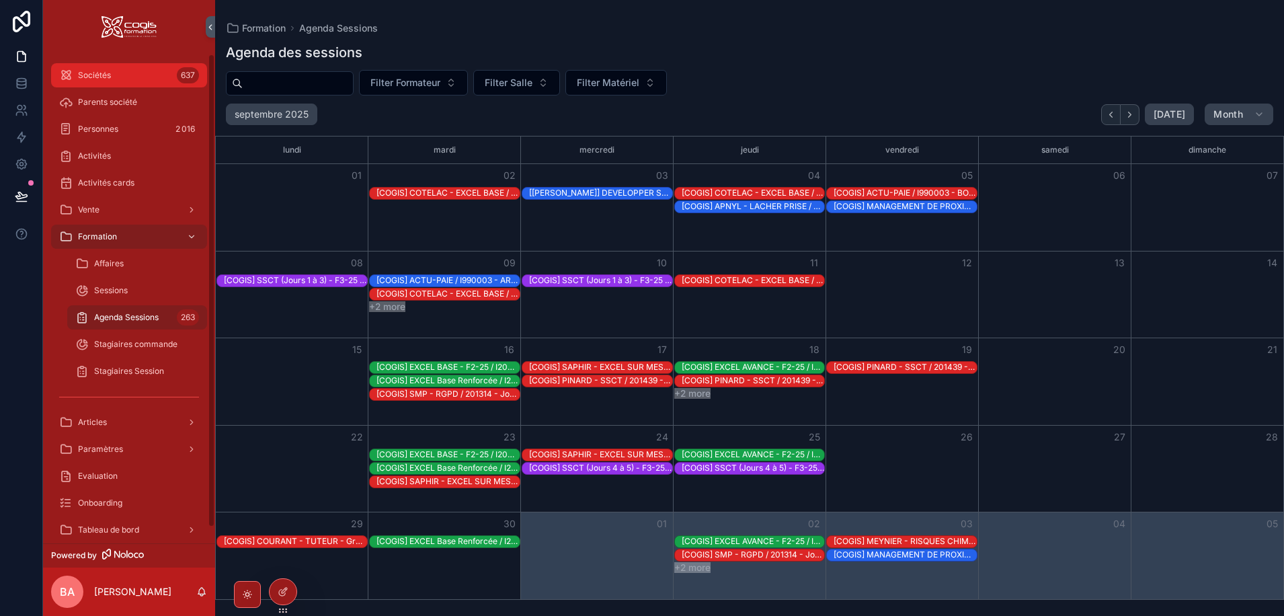
click at [95, 69] on div "Sociétés 637" at bounding box center [129, 76] width 140 height 22
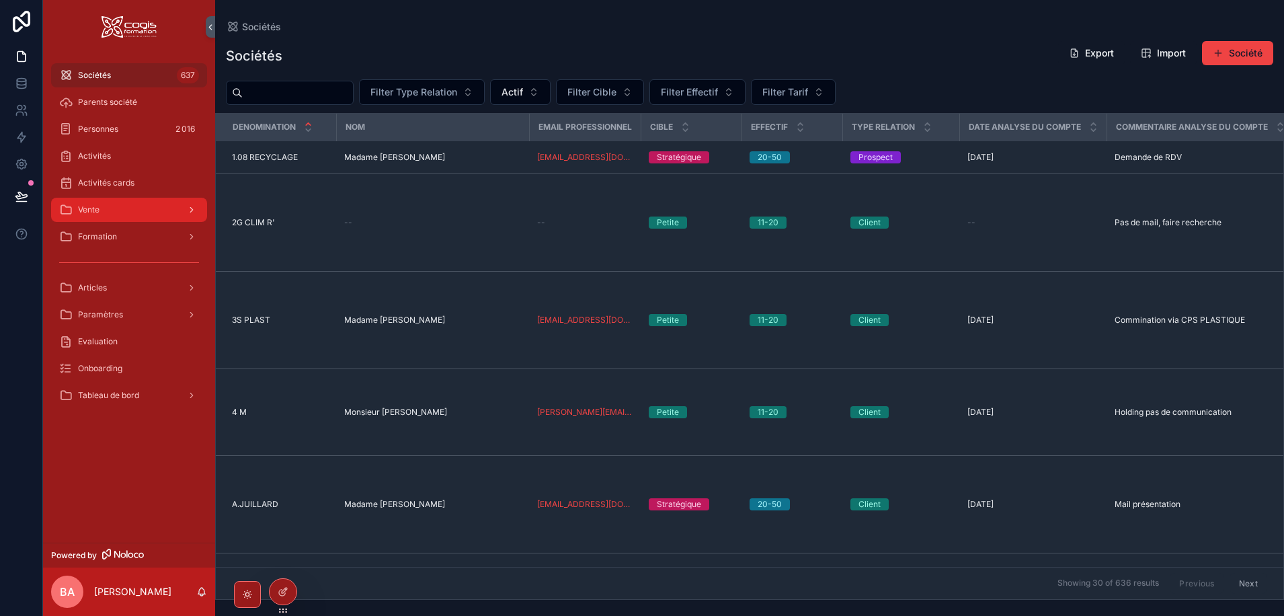
click at [105, 211] on div "Vente" at bounding box center [129, 210] width 140 height 22
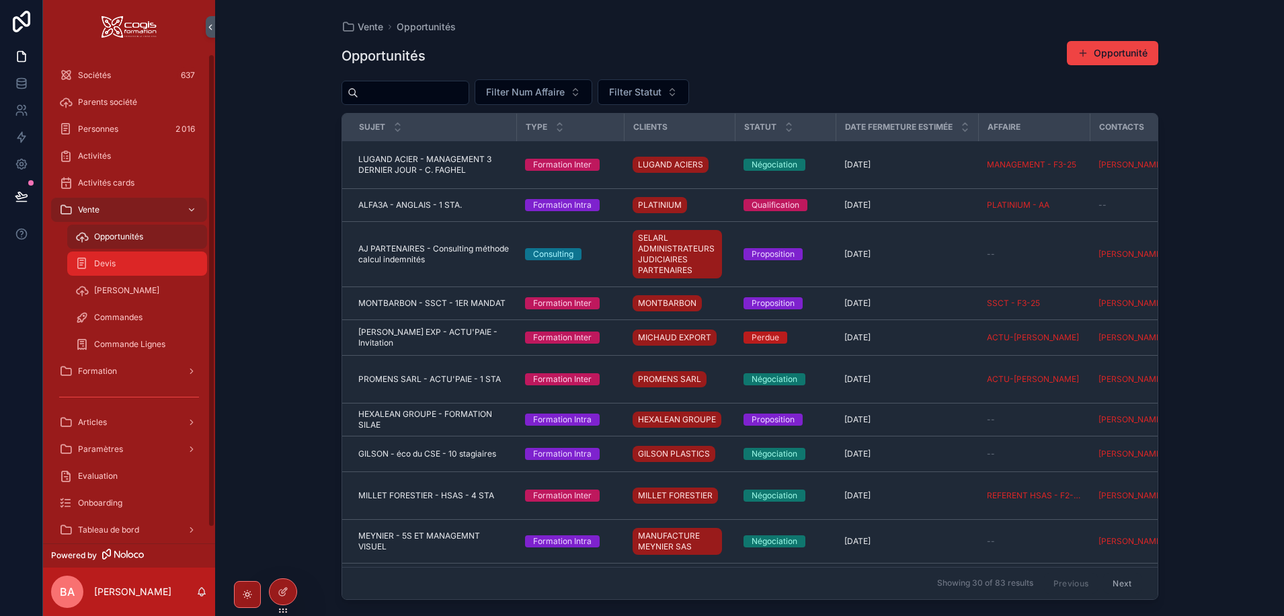
click at [131, 266] on div "Devis" at bounding box center [137, 264] width 124 height 22
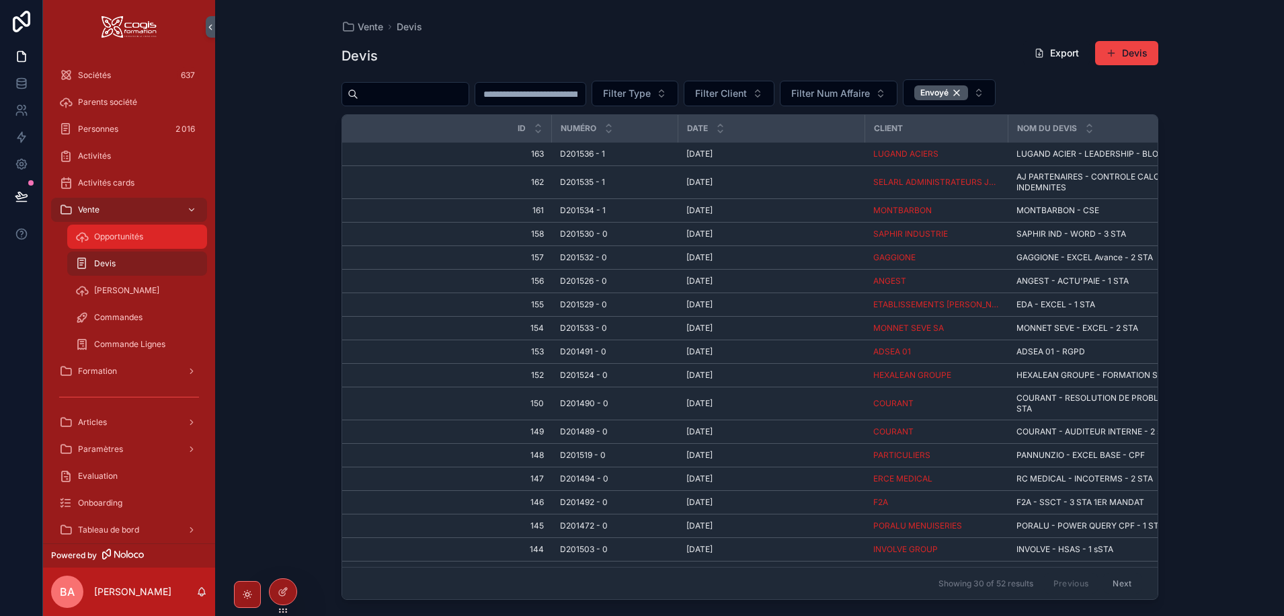
click at [133, 237] on span "Opportunités" at bounding box center [118, 236] width 49 height 11
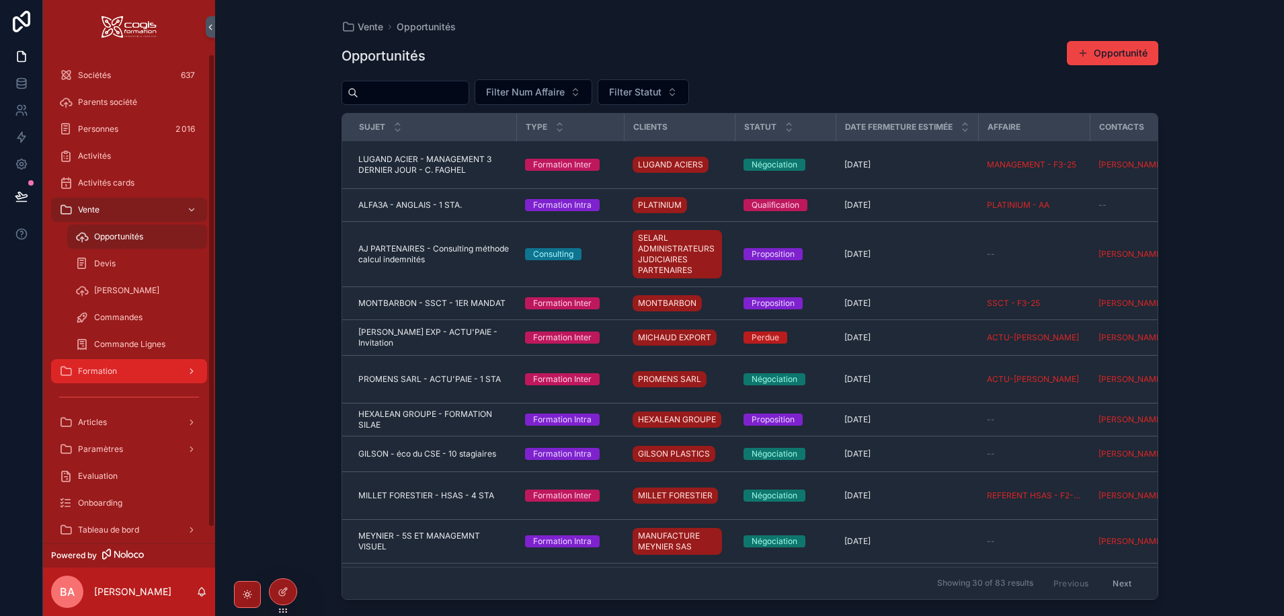
click at [173, 371] on div "Formation" at bounding box center [129, 371] width 140 height 22
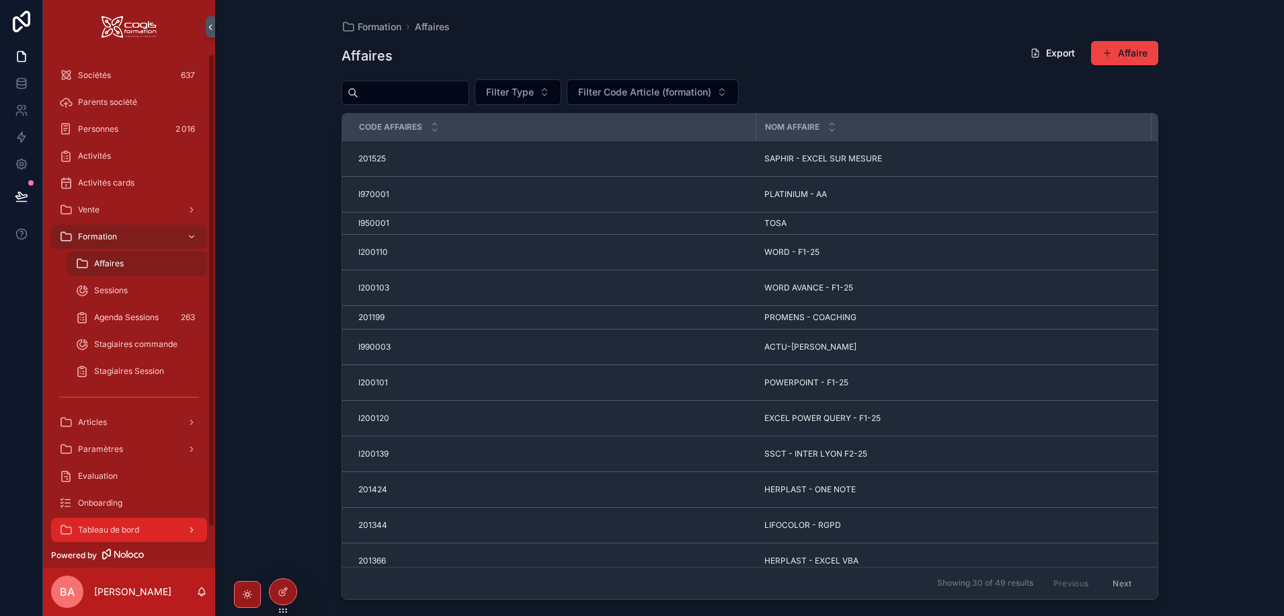
click at [143, 532] on div "Tableau de bord" at bounding box center [129, 530] width 140 height 22
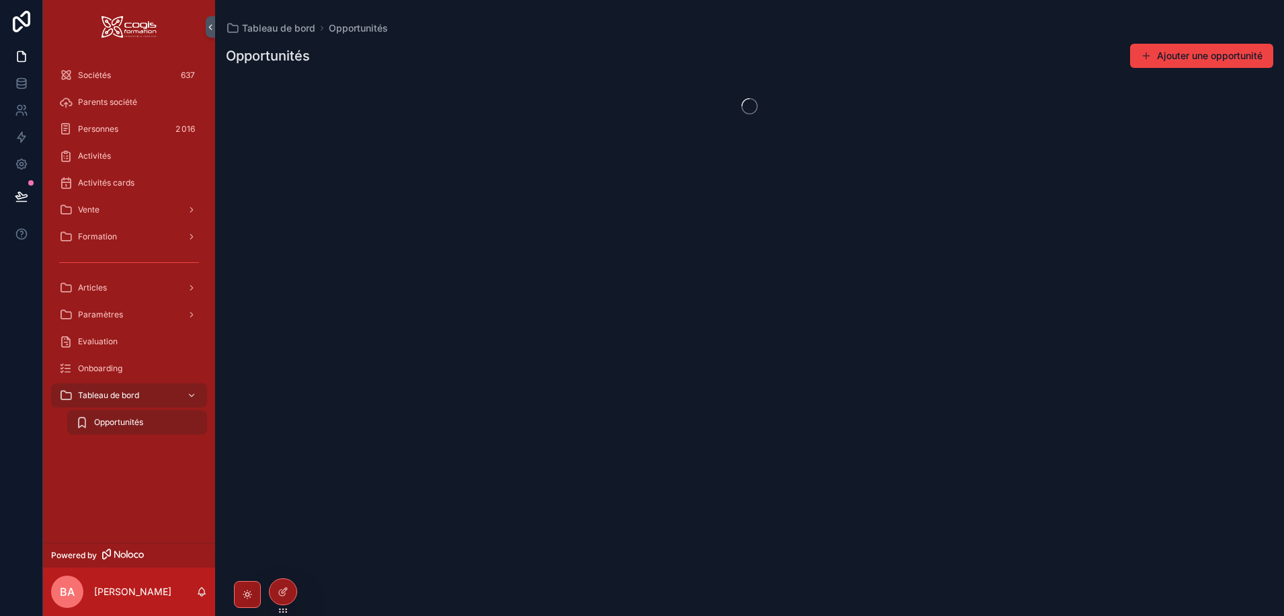
click at [116, 423] on span "Opportunités" at bounding box center [118, 422] width 49 height 11
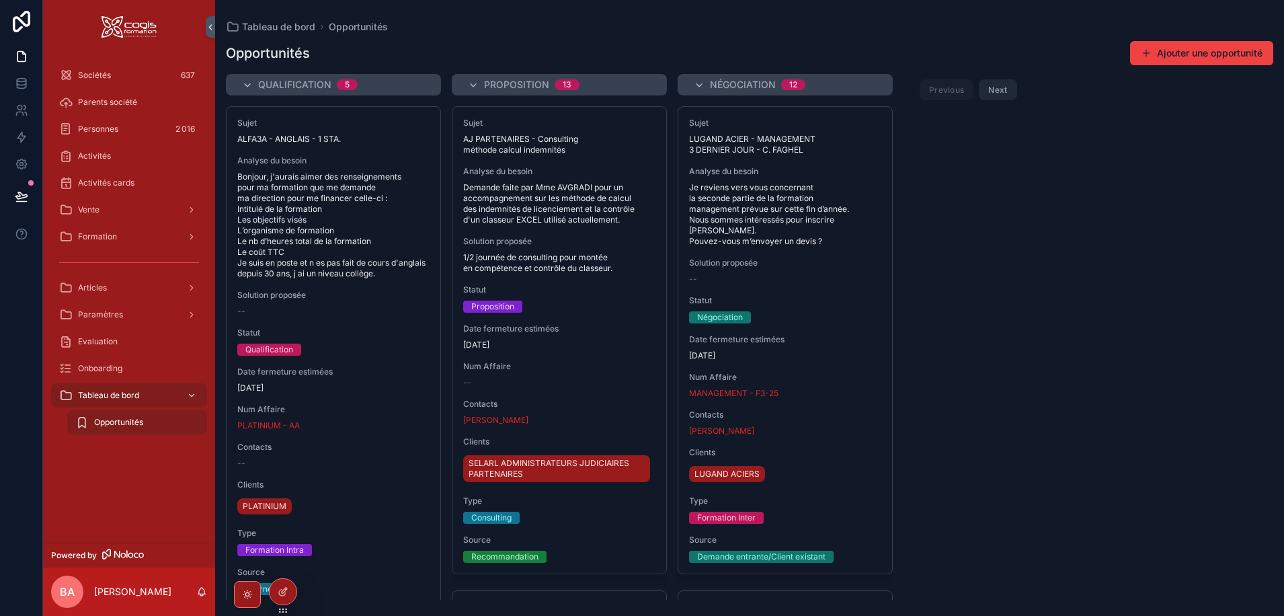
click at [995, 89] on button "Next" at bounding box center [998, 89] width 38 height 21
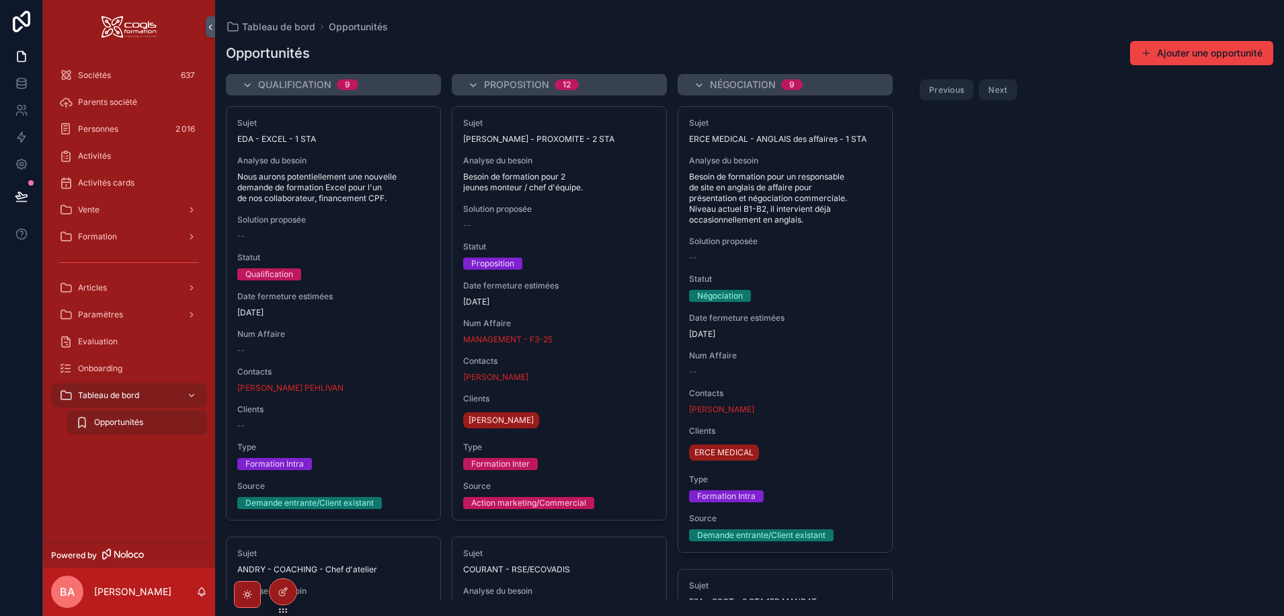
click at [995, 91] on button "Next" at bounding box center [998, 89] width 38 height 21
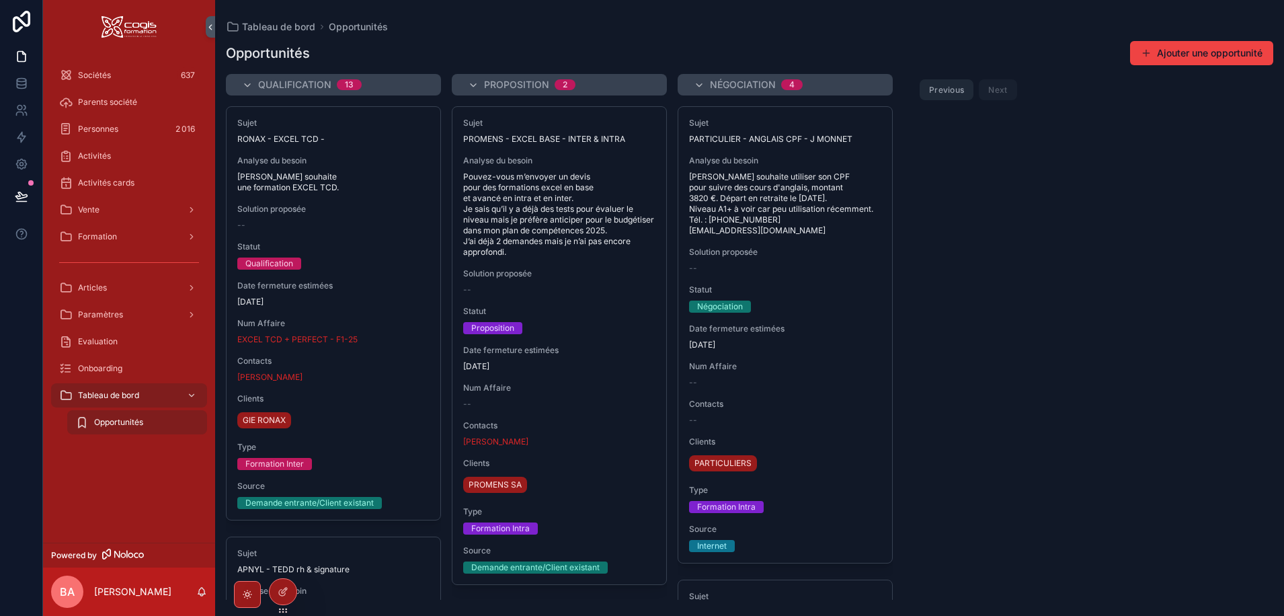
click at [995, 91] on div "Previous Next" at bounding box center [968, 89] width 97 height 21
click at [108, 181] on span "Activités cards" at bounding box center [106, 182] width 56 height 11
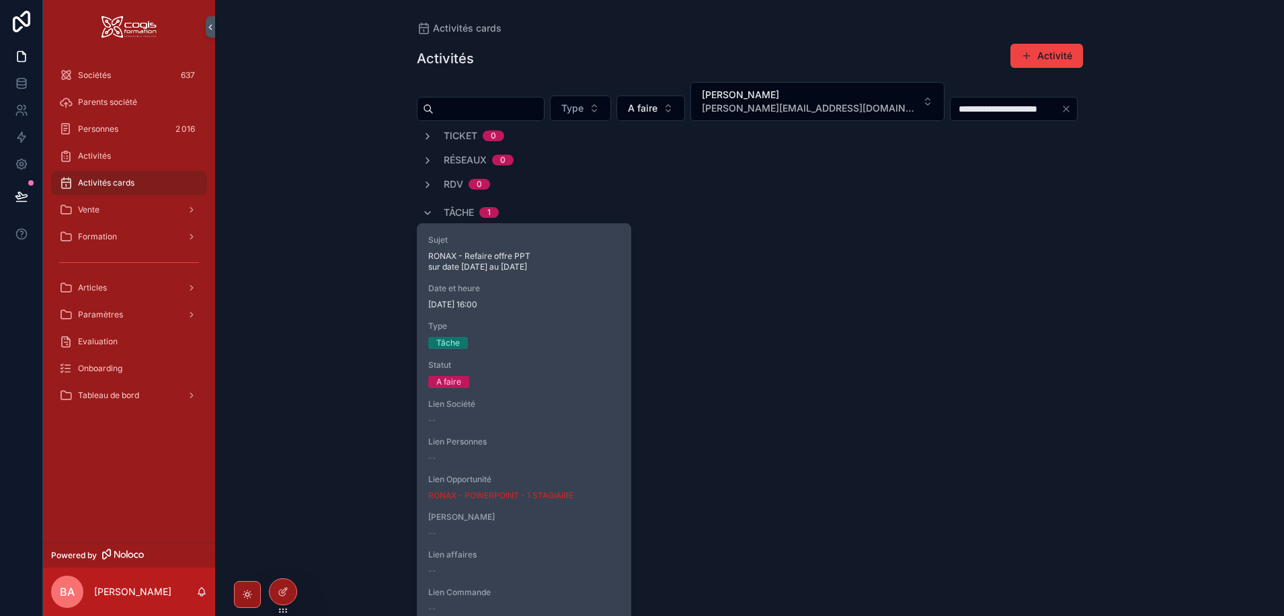
click at [580, 305] on span "28/08/2025 16:00" at bounding box center [524, 304] width 192 height 11
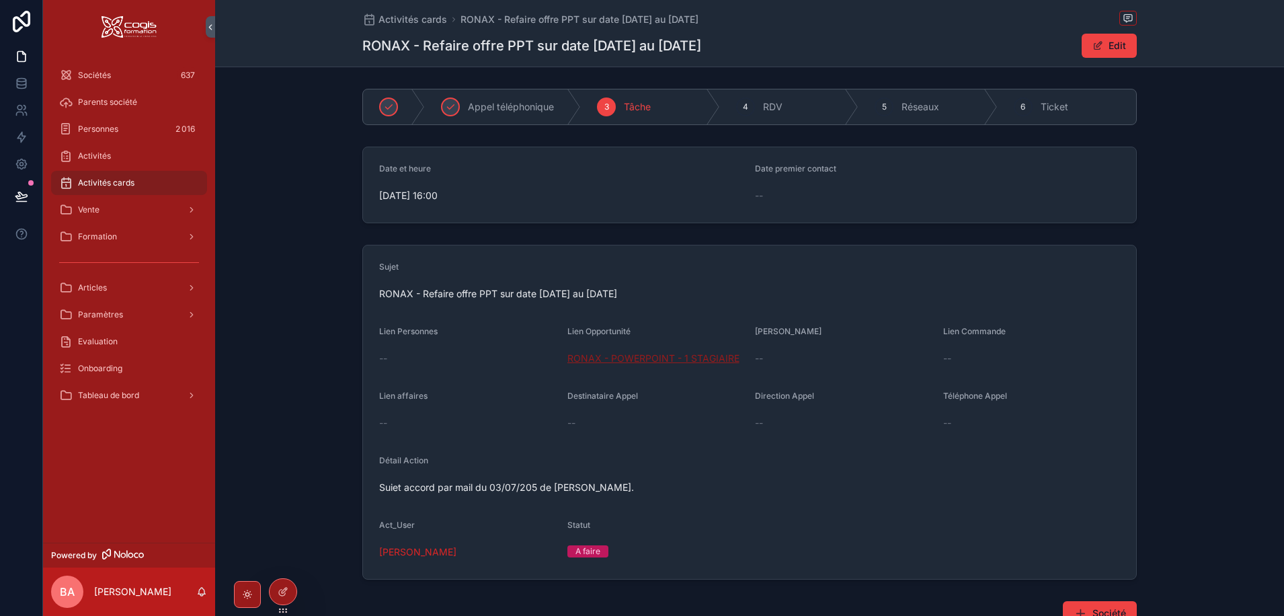
click at [646, 359] on span "RONAX - POWERPOINT - 1 STAGIAIRE" at bounding box center [653, 358] width 172 height 13
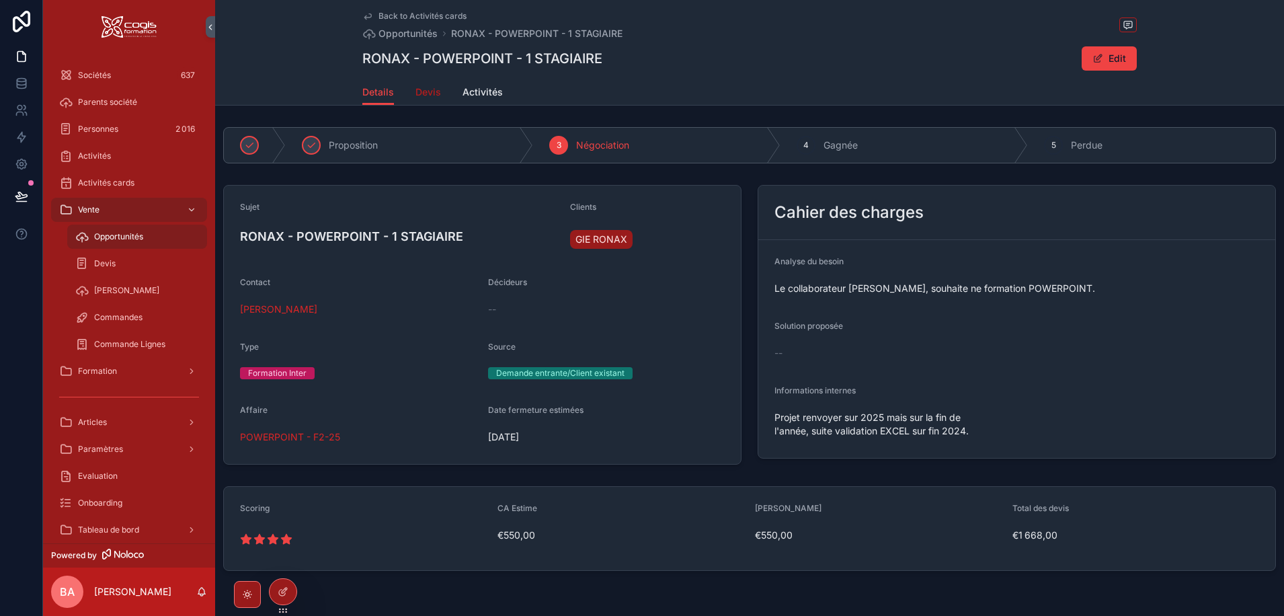
drag, startPoint x: 425, startPoint y: 96, endPoint x: 432, endPoint y: 117, distance: 22.1
click at [425, 97] on span "Devis" at bounding box center [428, 91] width 26 height 13
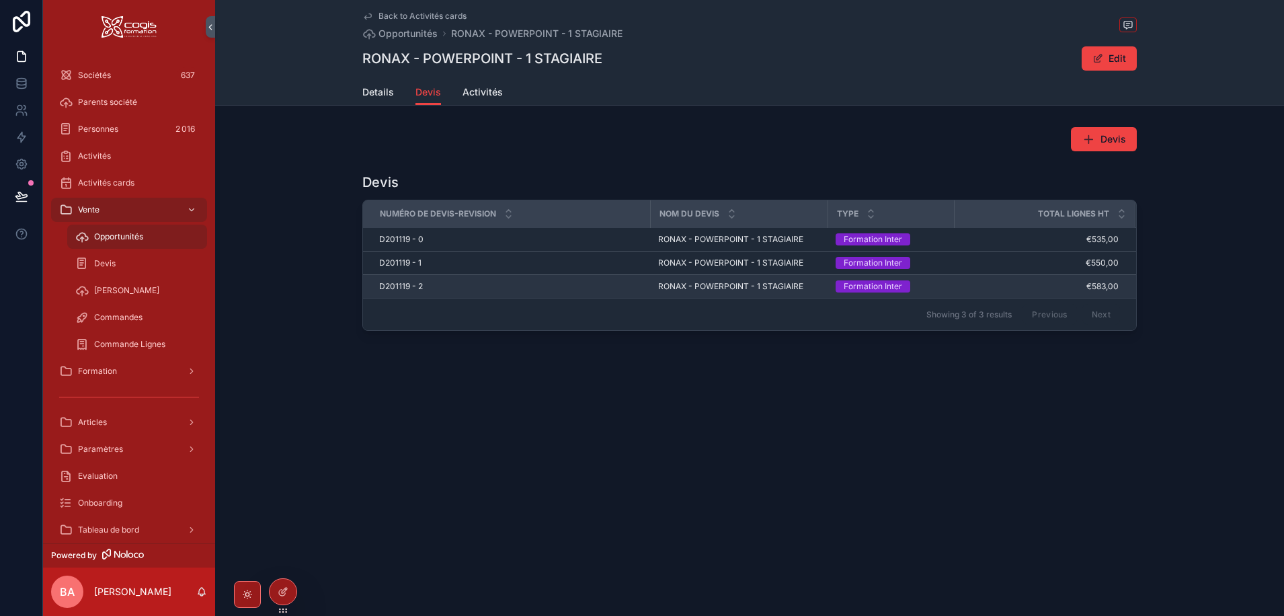
click at [409, 283] on span "D201119 - 2" at bounding box center [401, 286] width 44 height 11
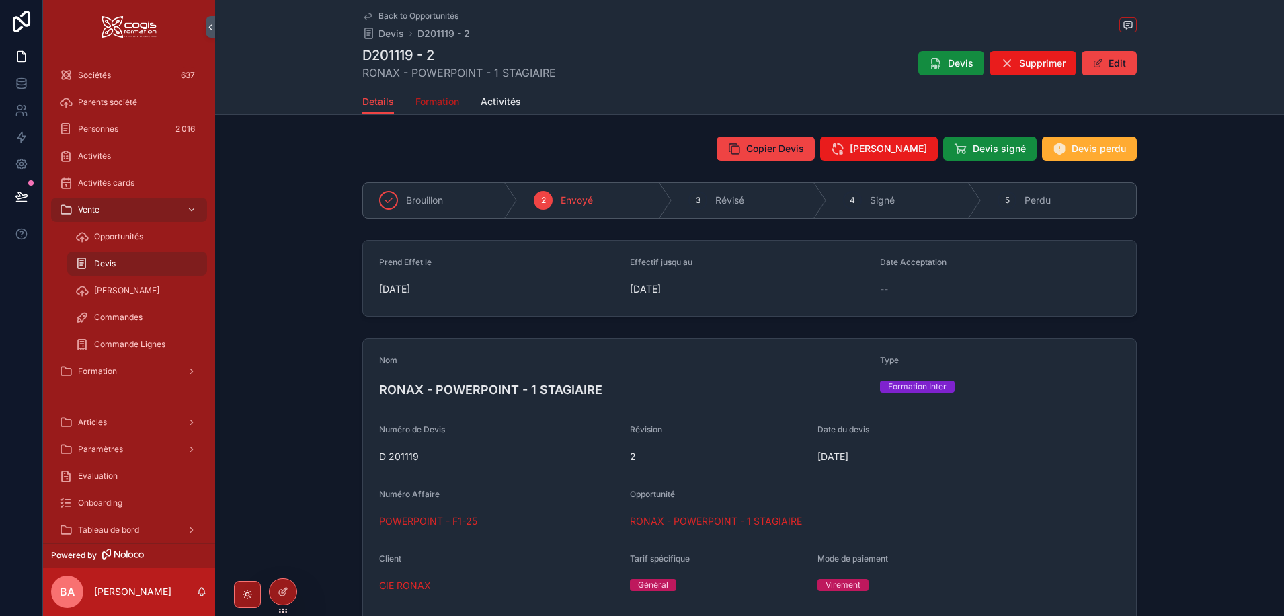
click at [421, 97] on span "Formation" at bounding box center [437, 101] width 44 height 13
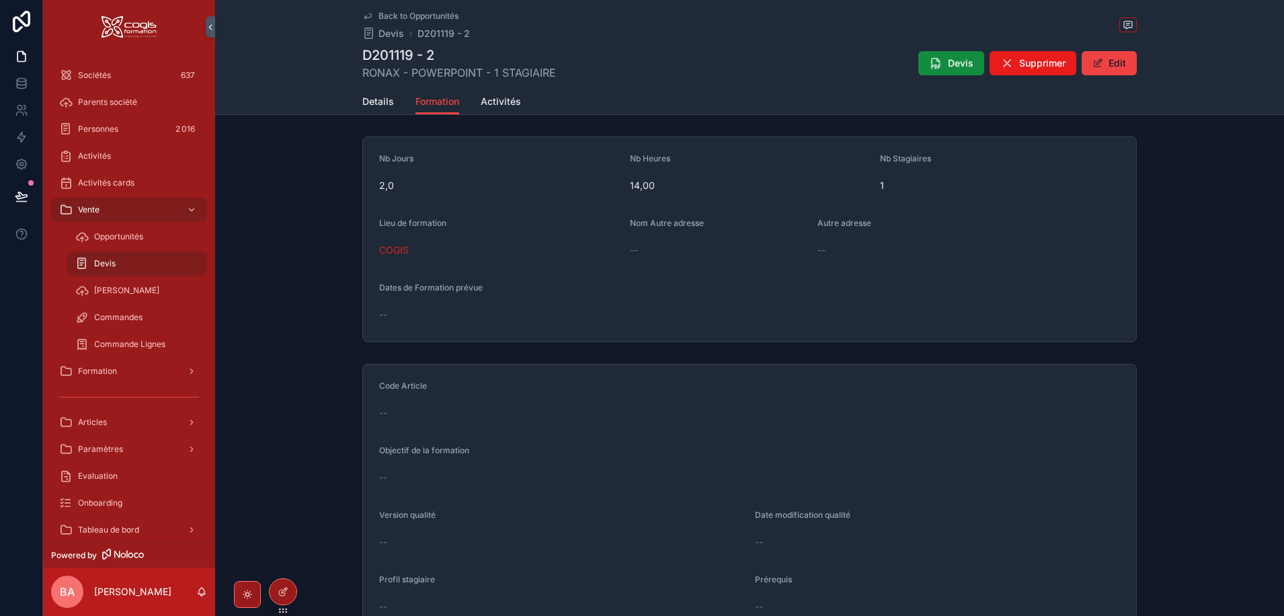
click at [409, 418] on div "--" at bounding box center [749, 412] width 741 height 13
click at [1119, 55] on button "Edit" at bounding box center [1109, 63] width 55 height 24
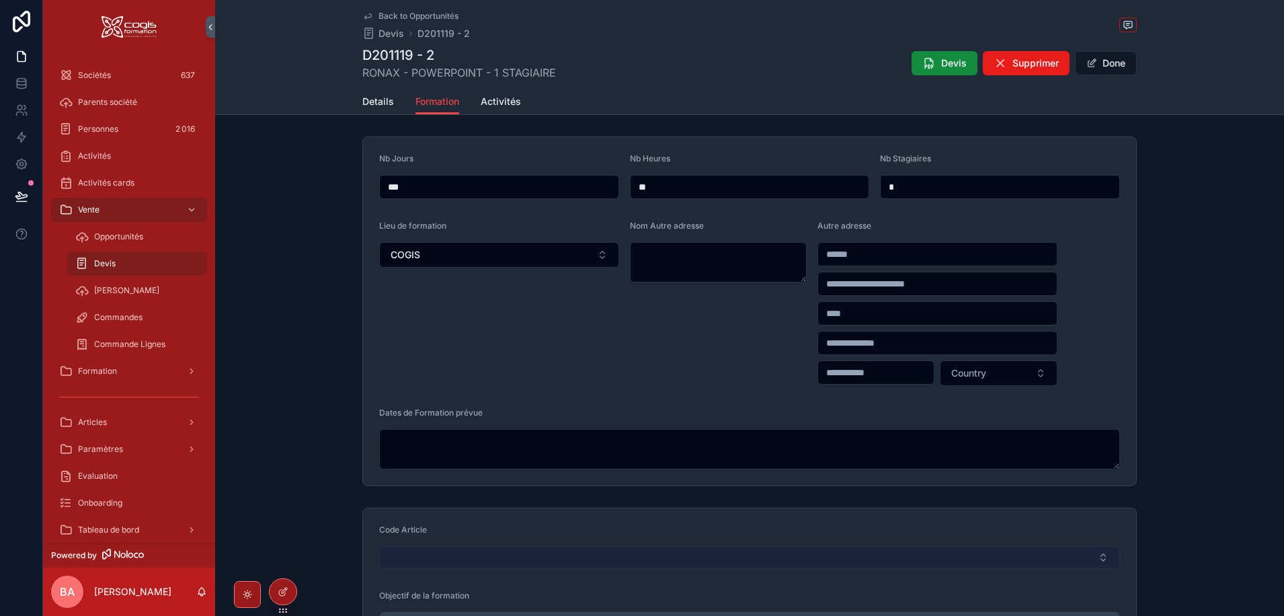
click at [454, 554] on button "Select Button" at bounding box center [749, 557] width 741 height 23
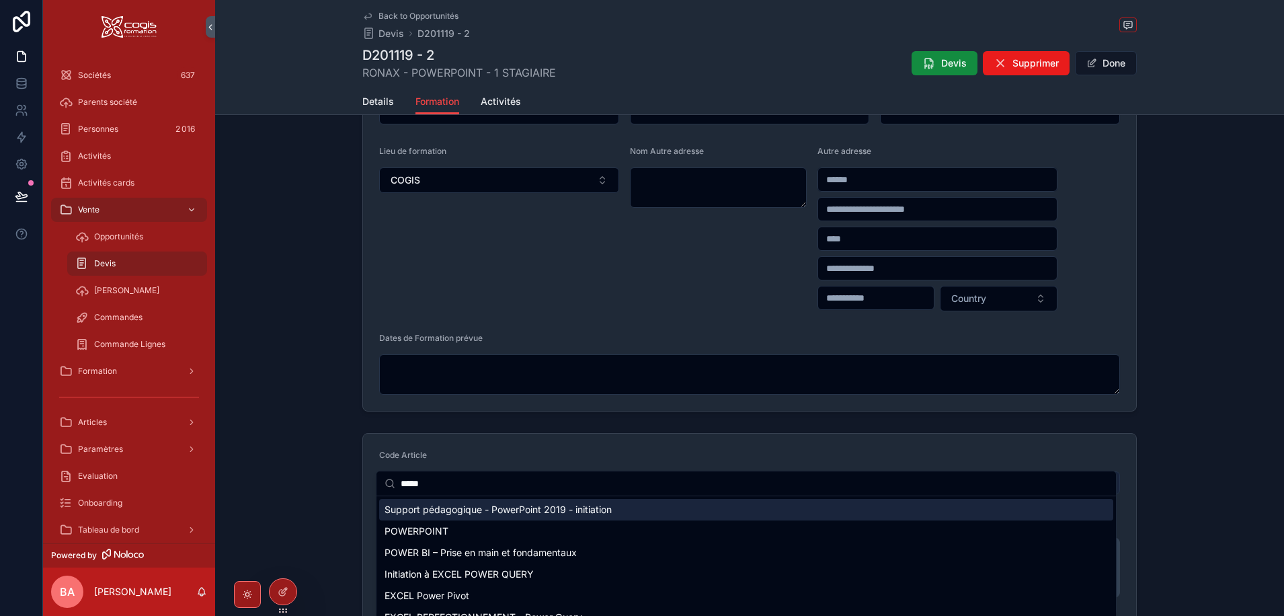
scroll to position [202, 0]
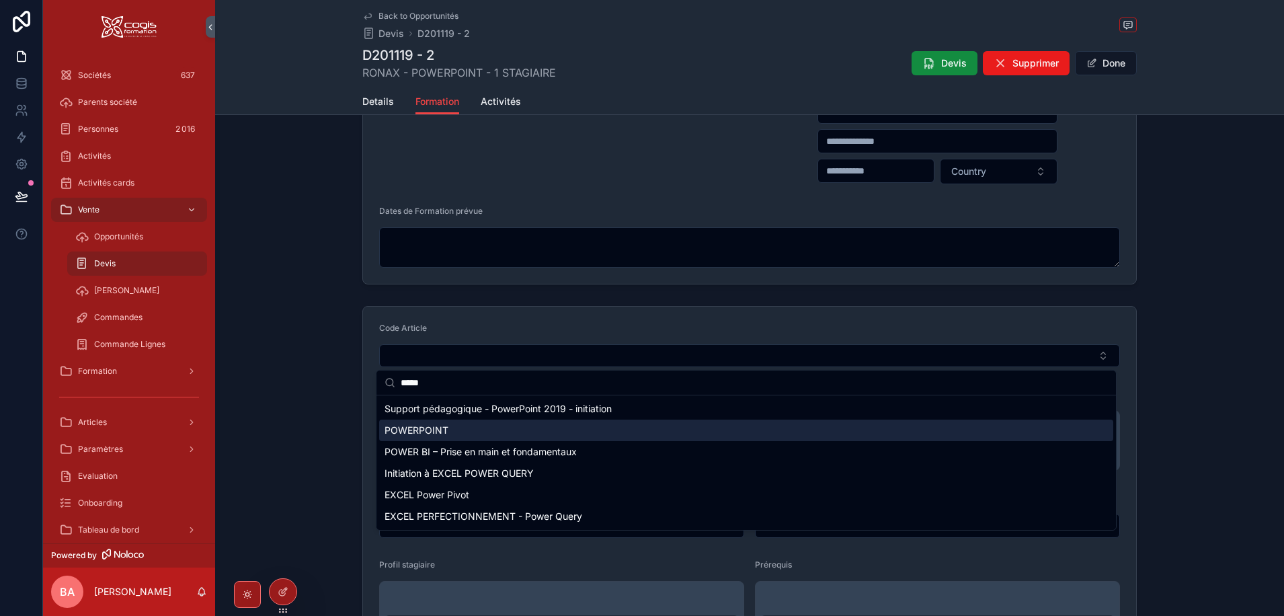
type input "*****"
click at [422, 428] on span "POWERPOINT" at bounding box center [417, 430] width 64 height 13
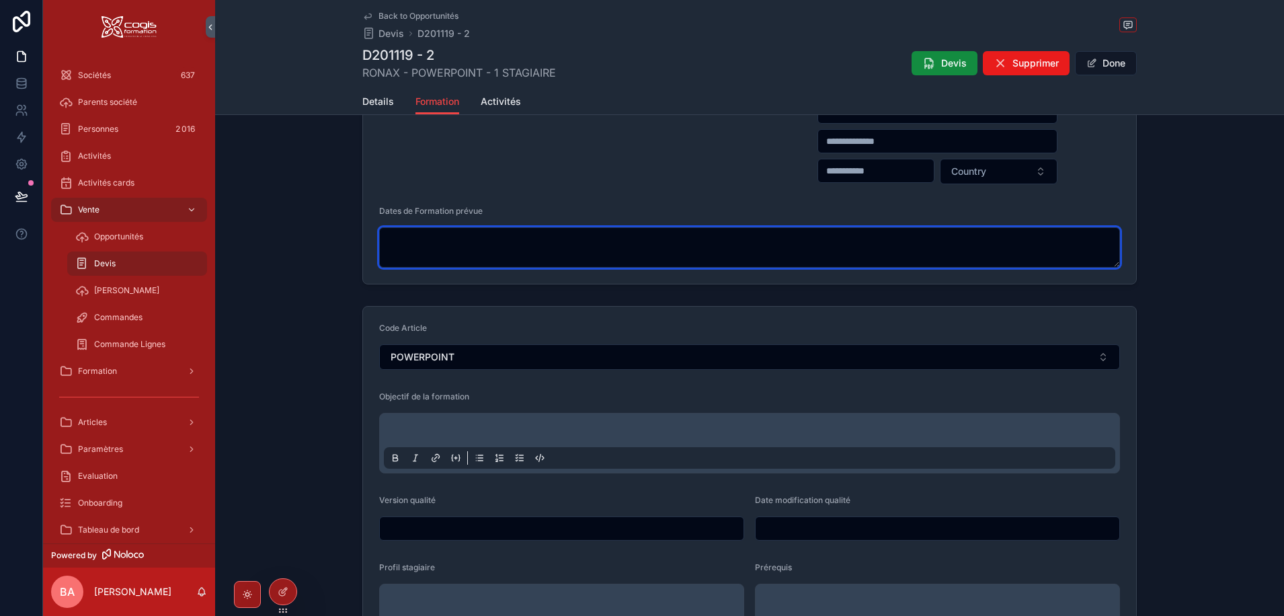
drag, startPoint x: 453, startPoint y: 251, endPoint x: 469, endPoint y: 246, distance: 16.8
click at [455, 251] on textarea "scrollable content" at bounding box center [749, 247] width 741 height 40
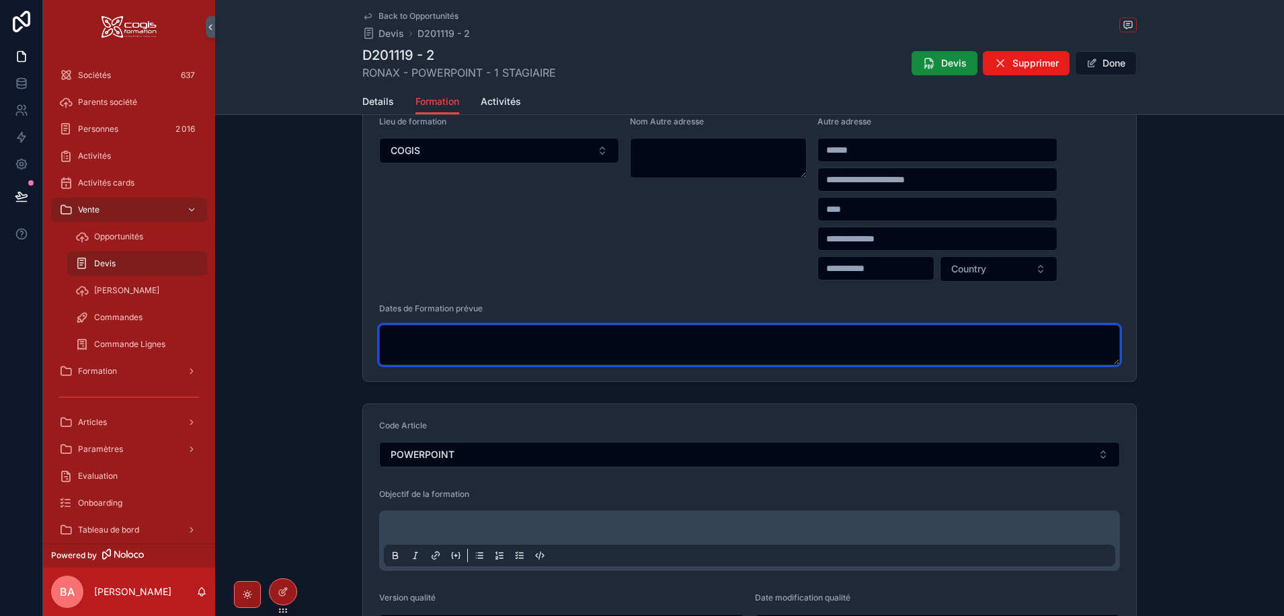
scroll to position [0, 0]
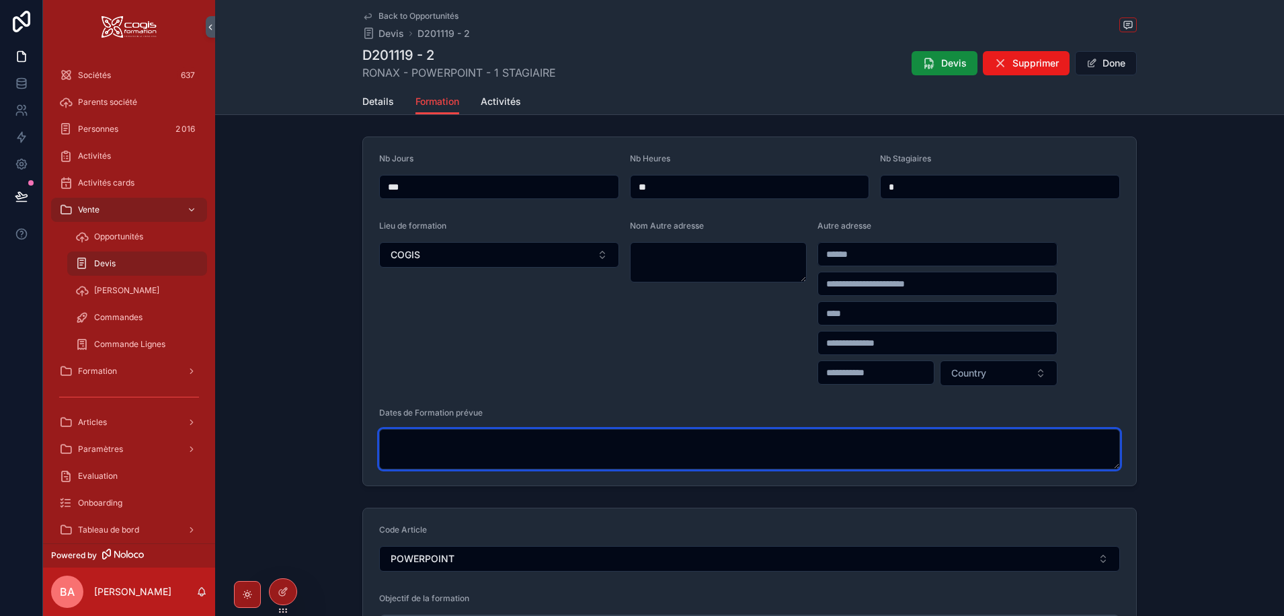
click at [463, 440] on textarea "scrollable content" at bounding box center [749, 449] width 741 height 40
paste textarea "**********"
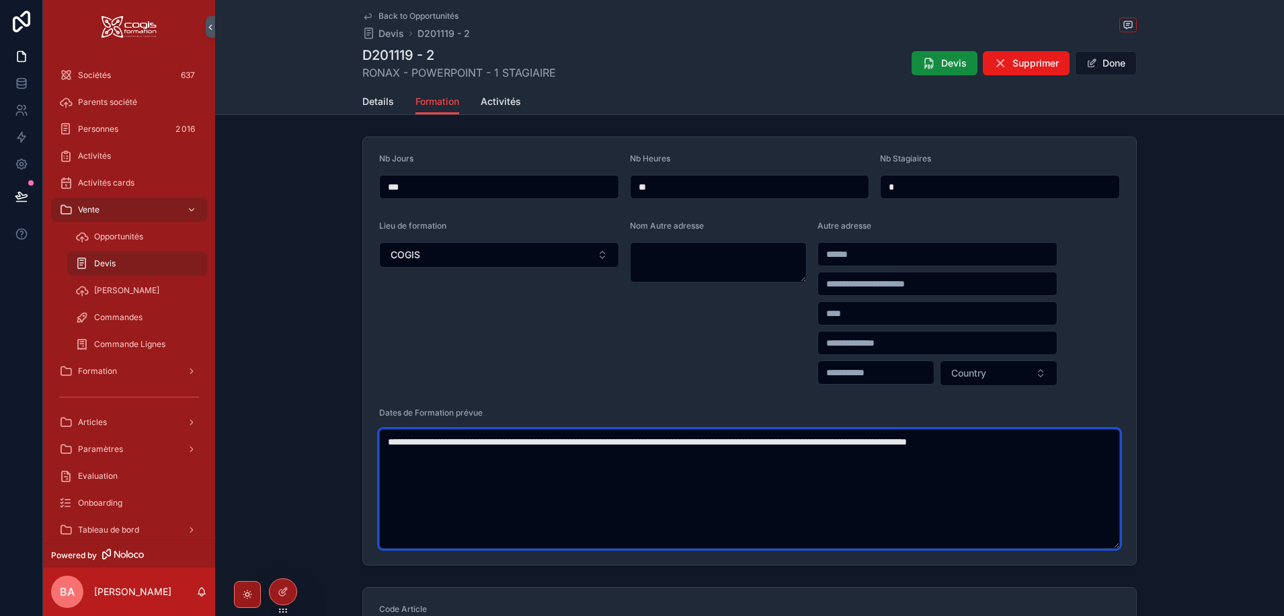
type textarea "**********"
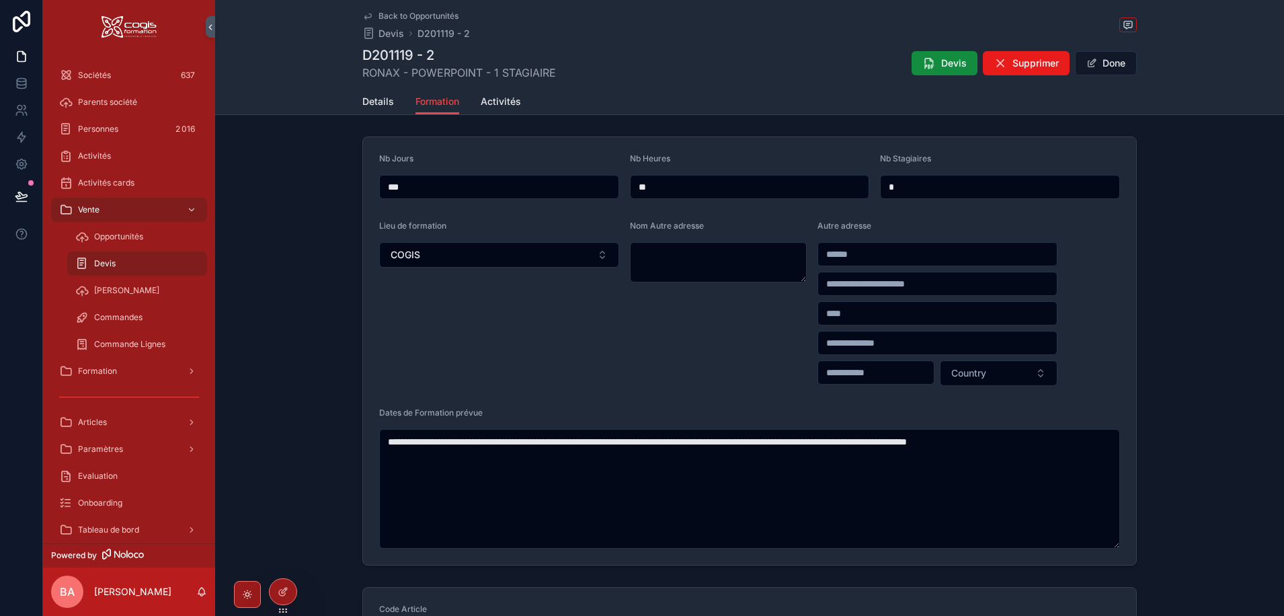
click at [625, 354] on form "**********" at bounding box center [749, 351] width 773 height 428
click at [1097, 58] on button "Done" at bounding box center [1106, 63] width 62 height 24
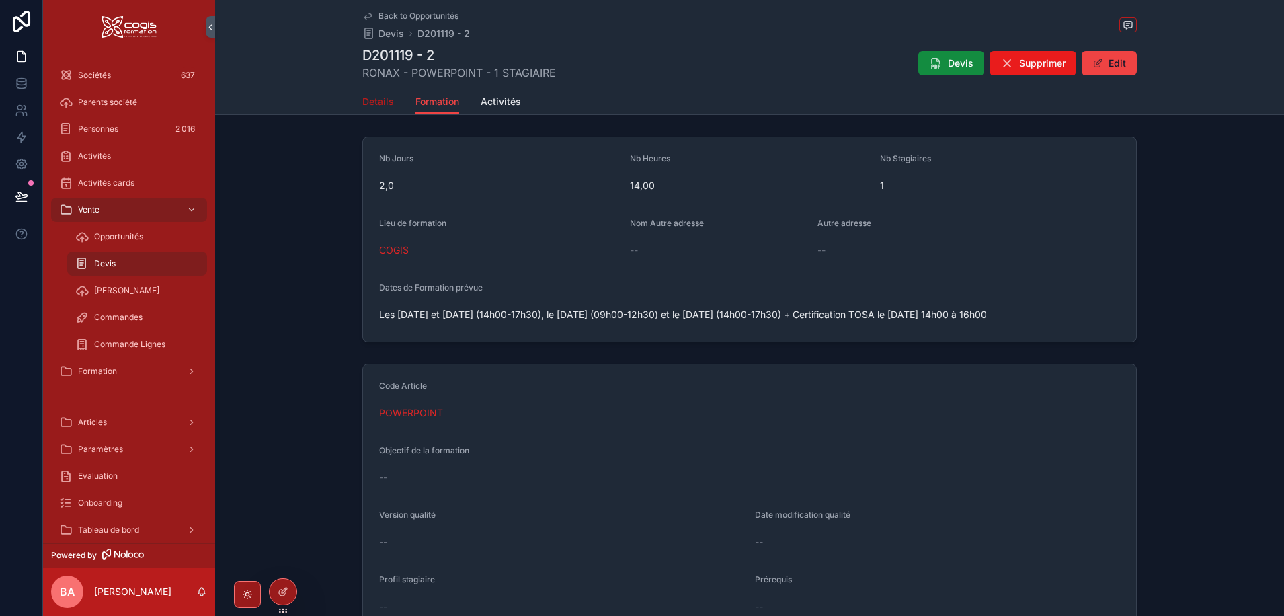
click at [378, 101] on span "Details" at bounding box center [378, 101] width 32 height 13
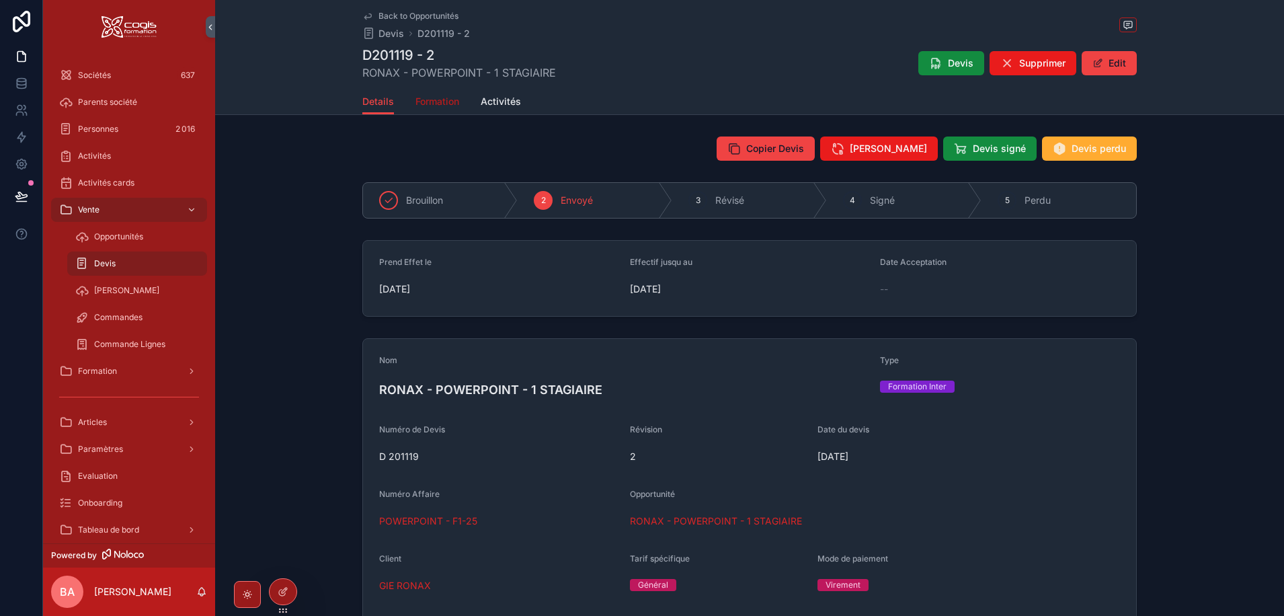
click at [417, 93] on link "Formation" at bounding box center [437, 102] width 44 height 27
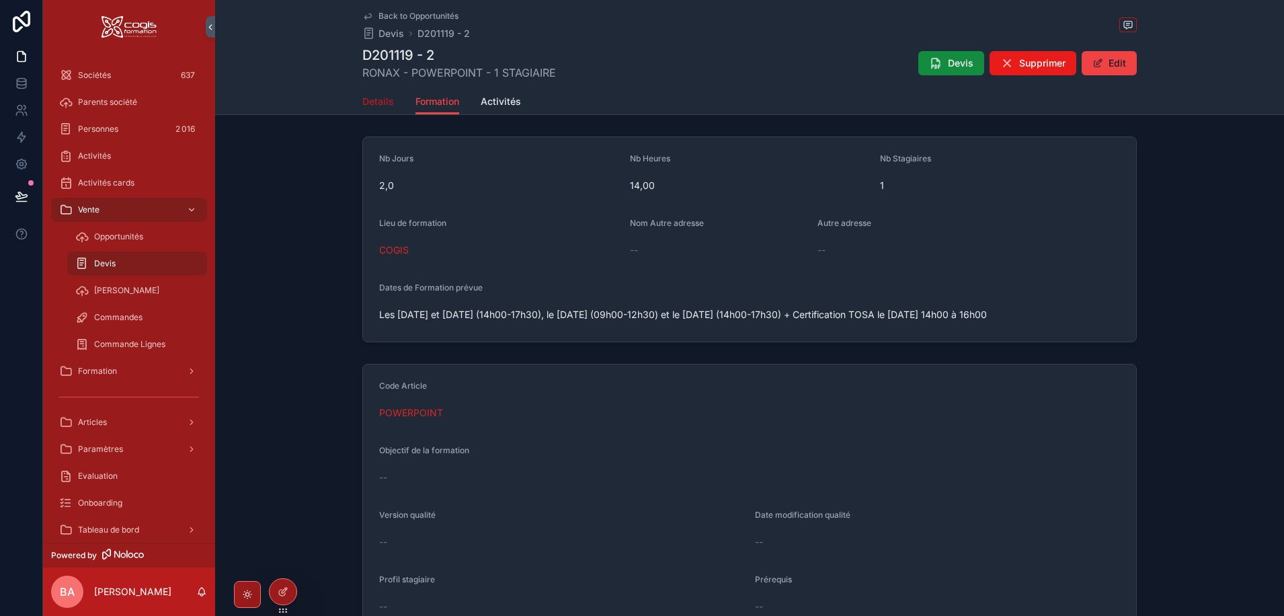
click at [376, 101] on span "Details" at bounding box center [378, 101] width 32 height 13
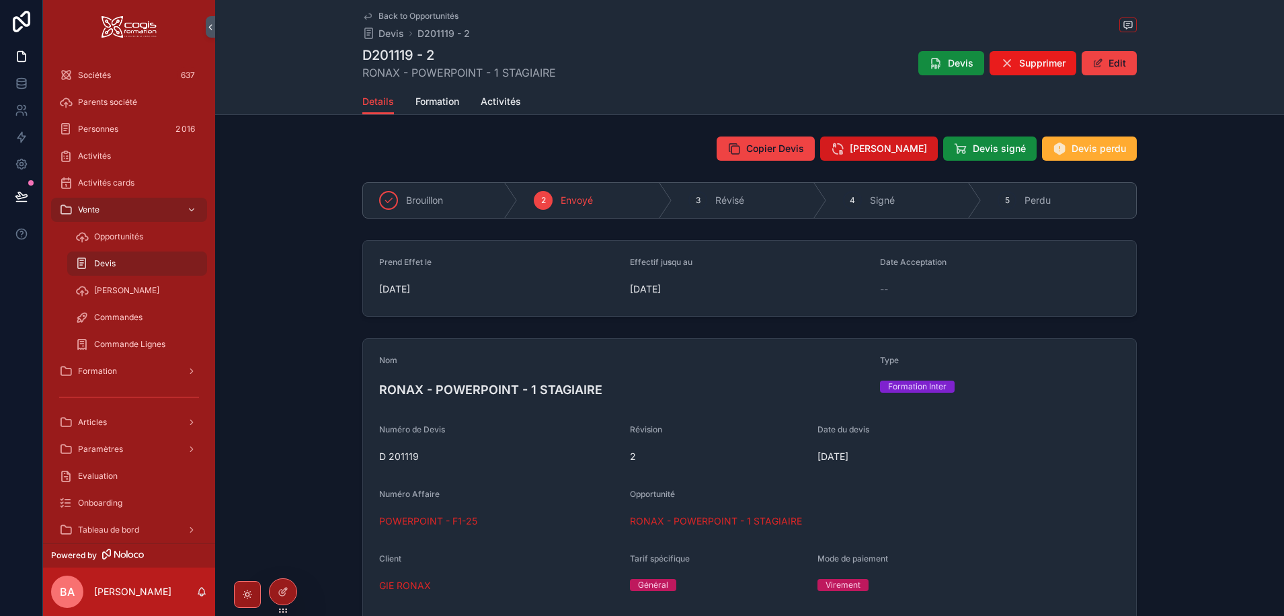
click at [881, 147] on span "Réviser Devis" at bounding box center [888, 148] width 77 height 13
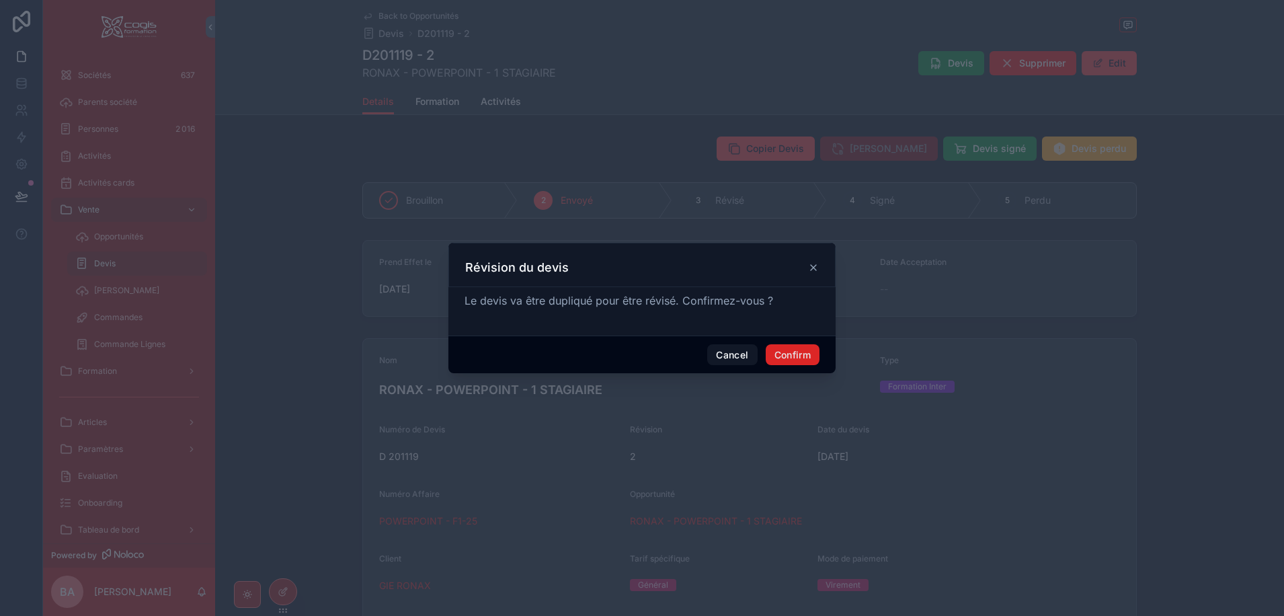
click at [807, 356] on button "Confirm" at bounding box center [793, 355] width 54 height 22
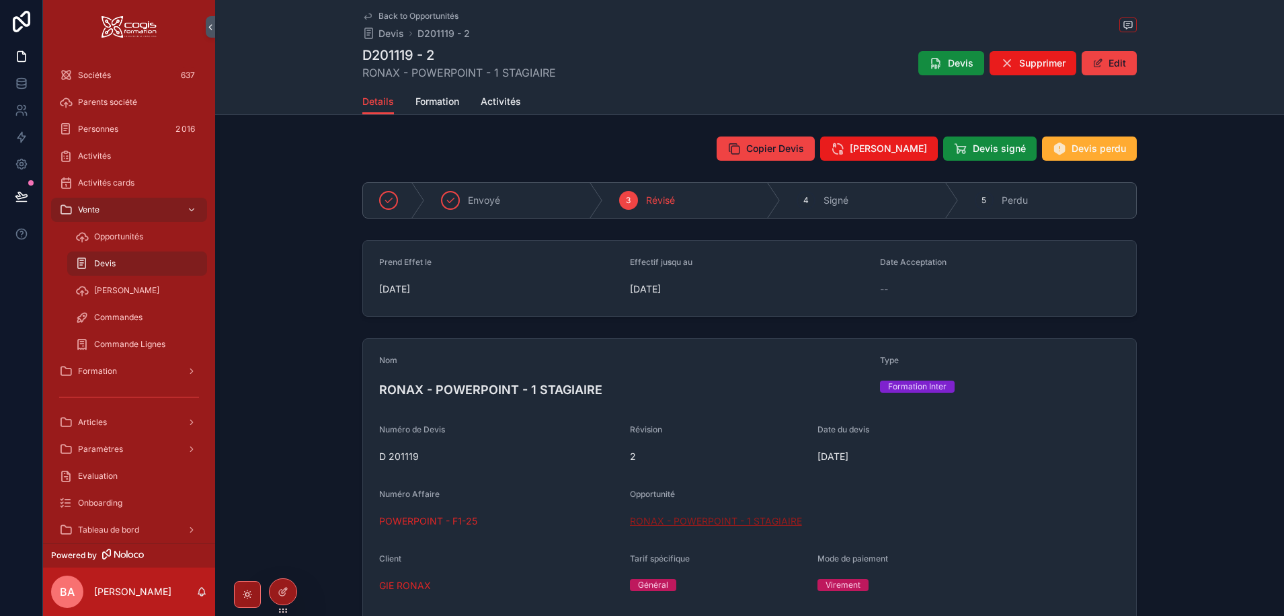
click at [684, 521] on span "RONAX - POWERPOINT - 1 STAGIAIRE" at bounding box center [716, 520] width 172 height 13
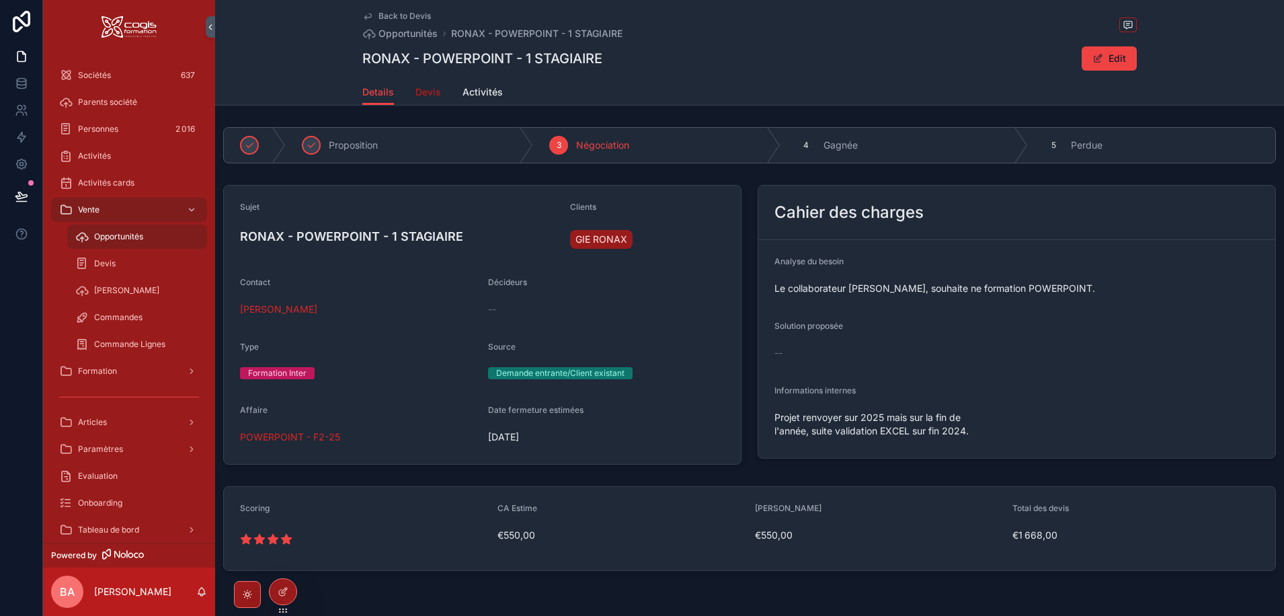
click at [419, 91] on span "Devis" at bounding box center [428, 91] width 26 height 13
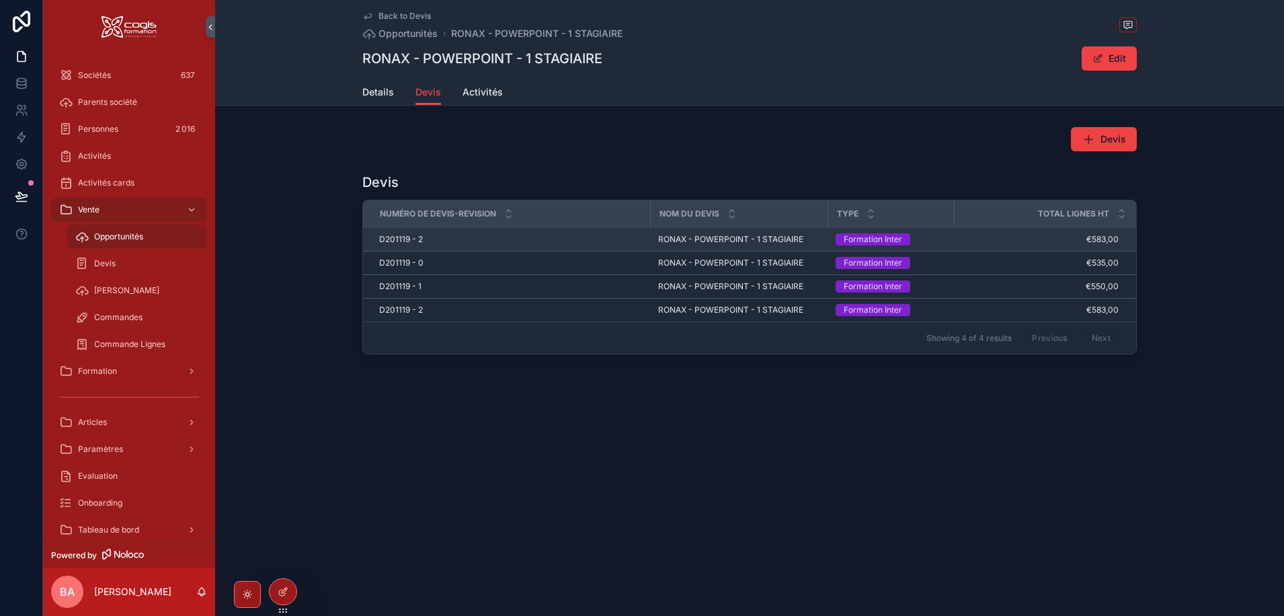
click at [395, 237] on span "D201119 - 2" at bounding box center [401, 239] width 44 height 11
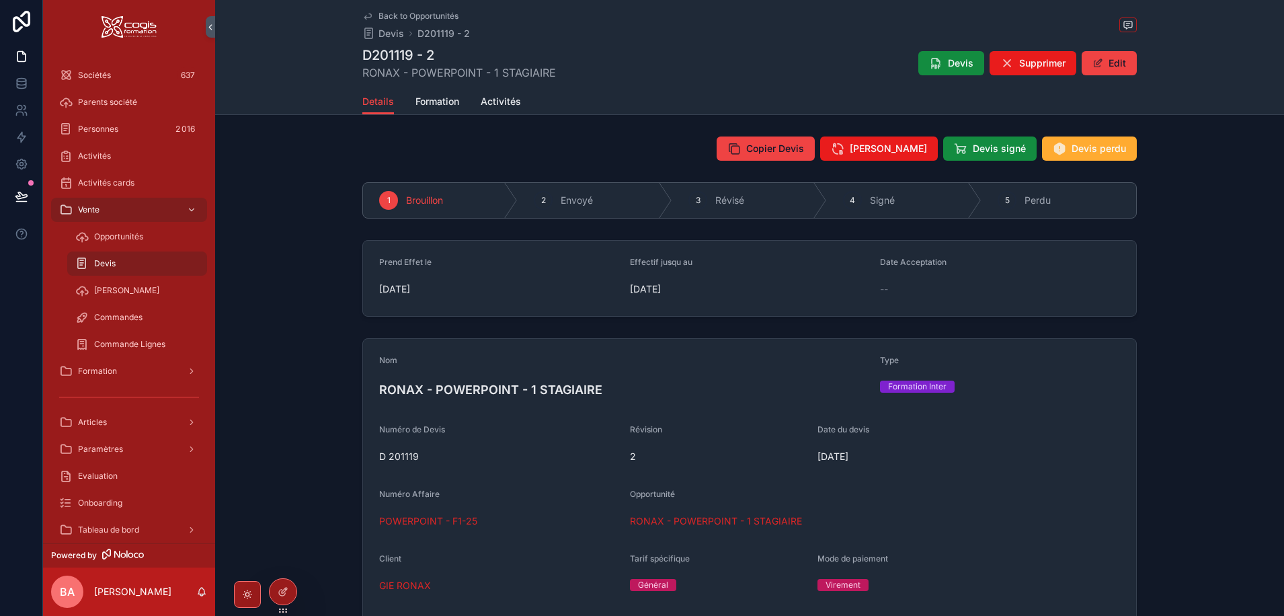
click at [650, 462] on span "2" at bounding box center [718, 456] width 177 height 13
click at [1125, 63] on button "Edit" at bounding box center [1109, 63] width 55 height 24
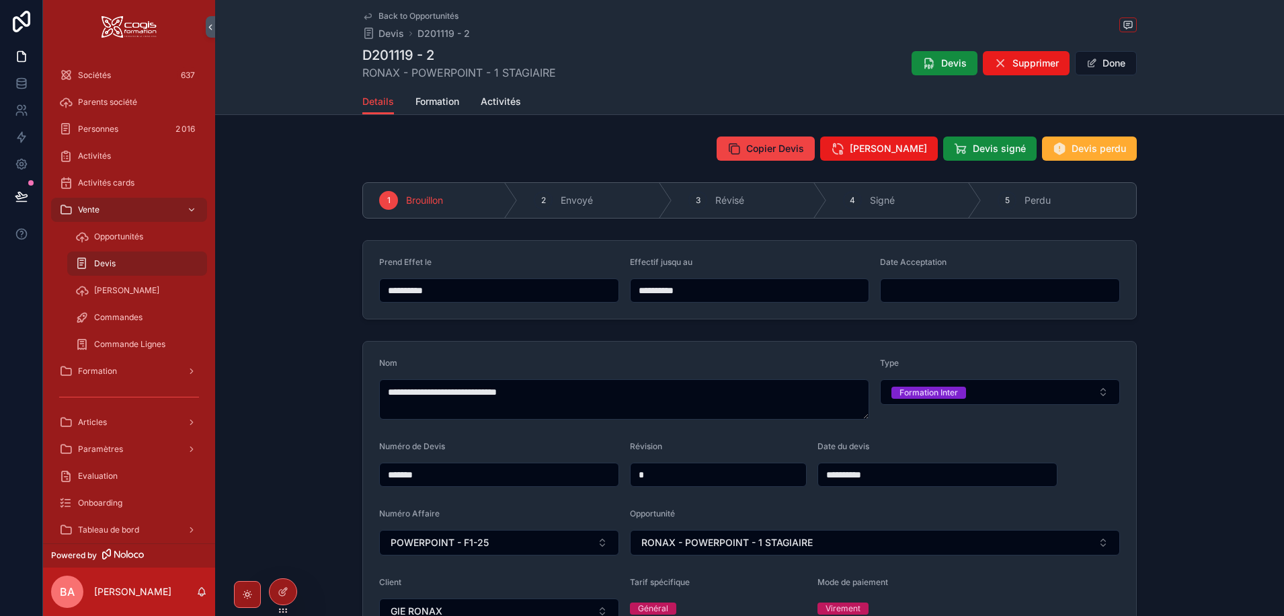
drag, startPoint x: 660, startPoint y: 473, endPoint x: 627, endPoint y: 475, distance: 33.0
click at [631, 474] on input "*" at bounding box center [719, 474] width 176 height 19
type input "*"
click at [301, 404] on div "**********" at bounding box center [749, 532] width 1069 height 394
click at [438, 103] on span "Formation" at bounding box center [437, 101] width 44 height 13
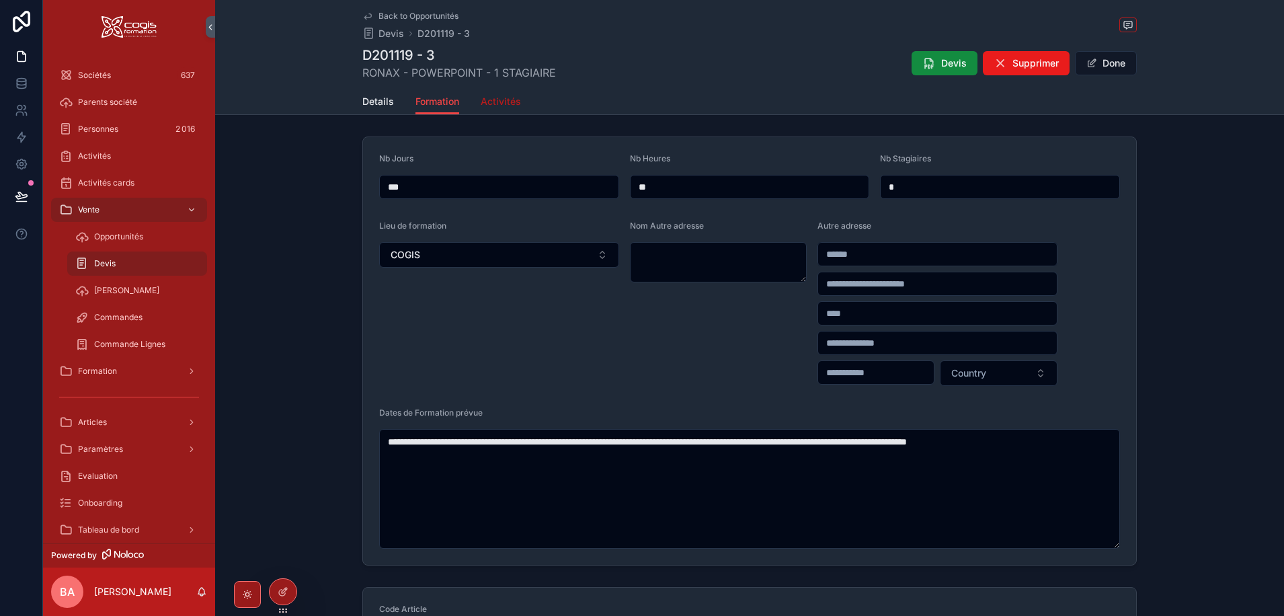
click at [484, 101] on span "Activités" at bounding box center [501, 101] width 40 height 13
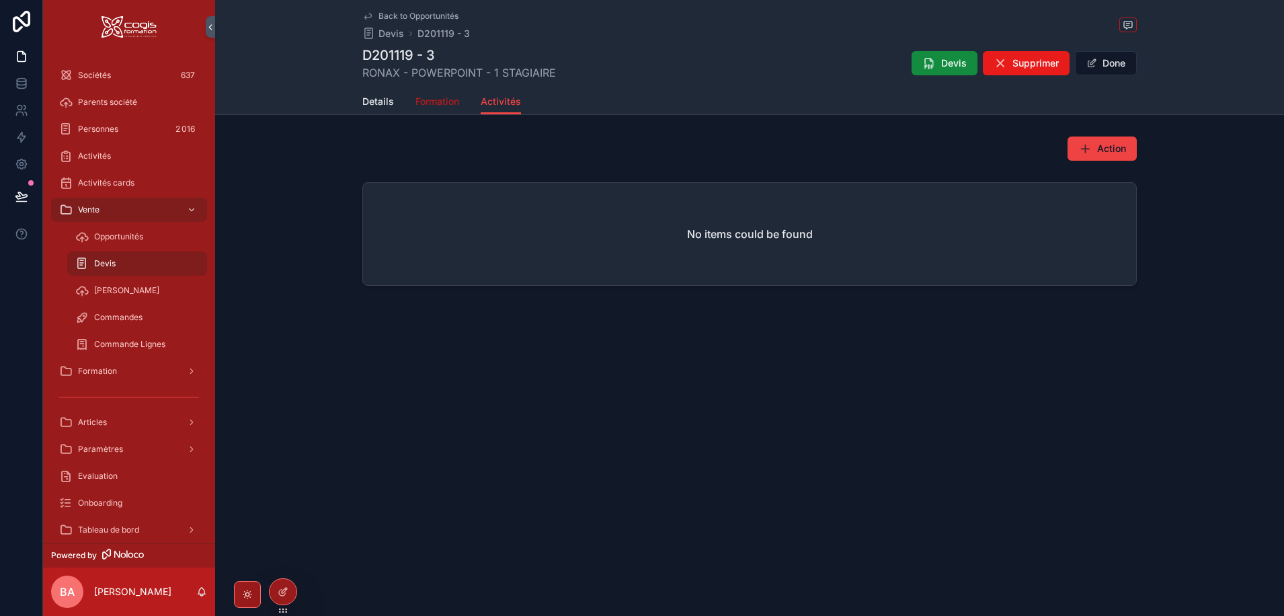
click at [436, 102] on span "Formation" at bounding box center [437, 101] width 44 height 13
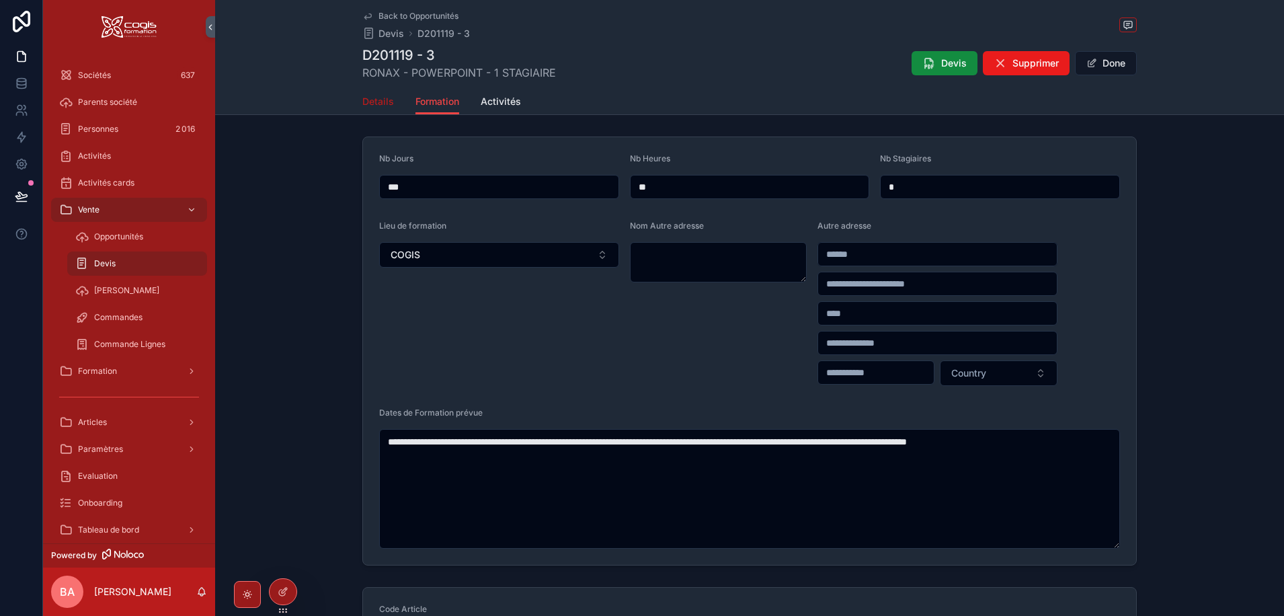
click at [378, 100] on span "Details" at bounding box center [378, 101] width 32 height 13
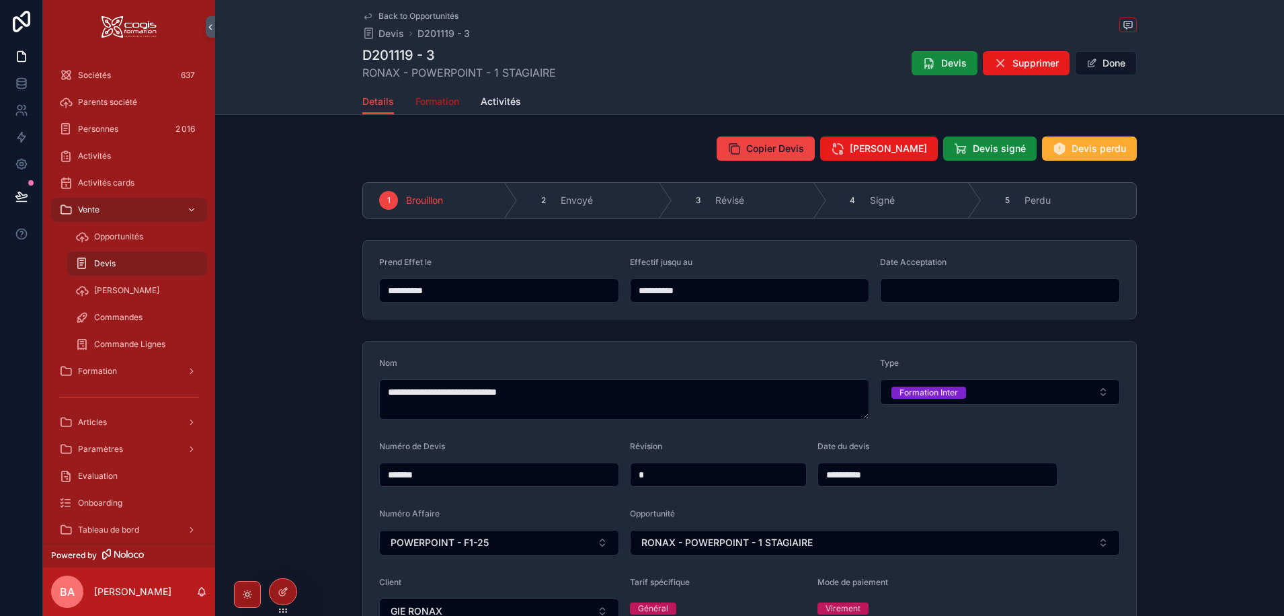
click at [426, 97] on span "Formation" at bounding box center [437, 101] width 44 height 13
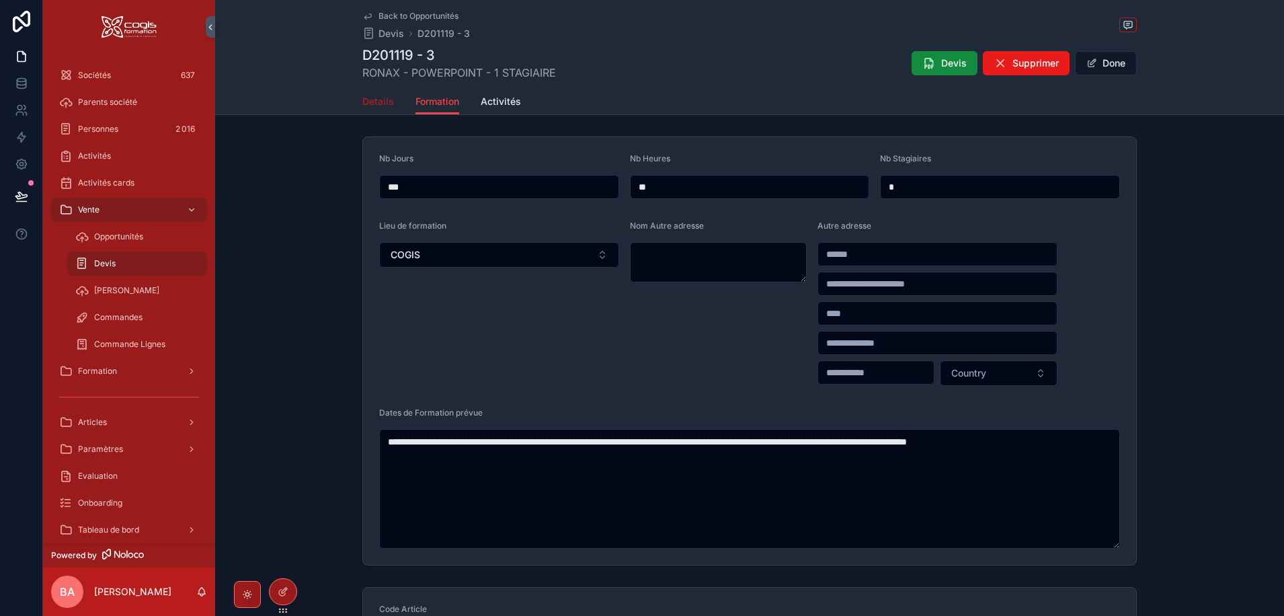
click at [381, 102] on span "Details" at bounding box center [378, 101] width 32 height 13
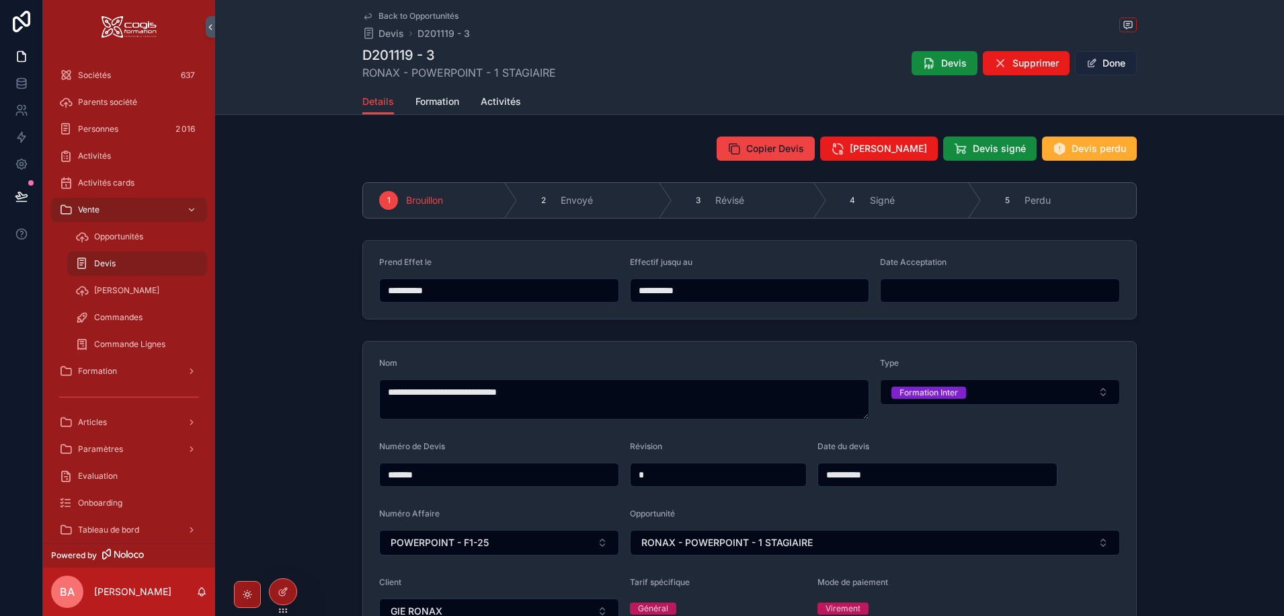
click at [1119, 63] on button "Done" at bounding box center [1106, 63] width 62 height 24
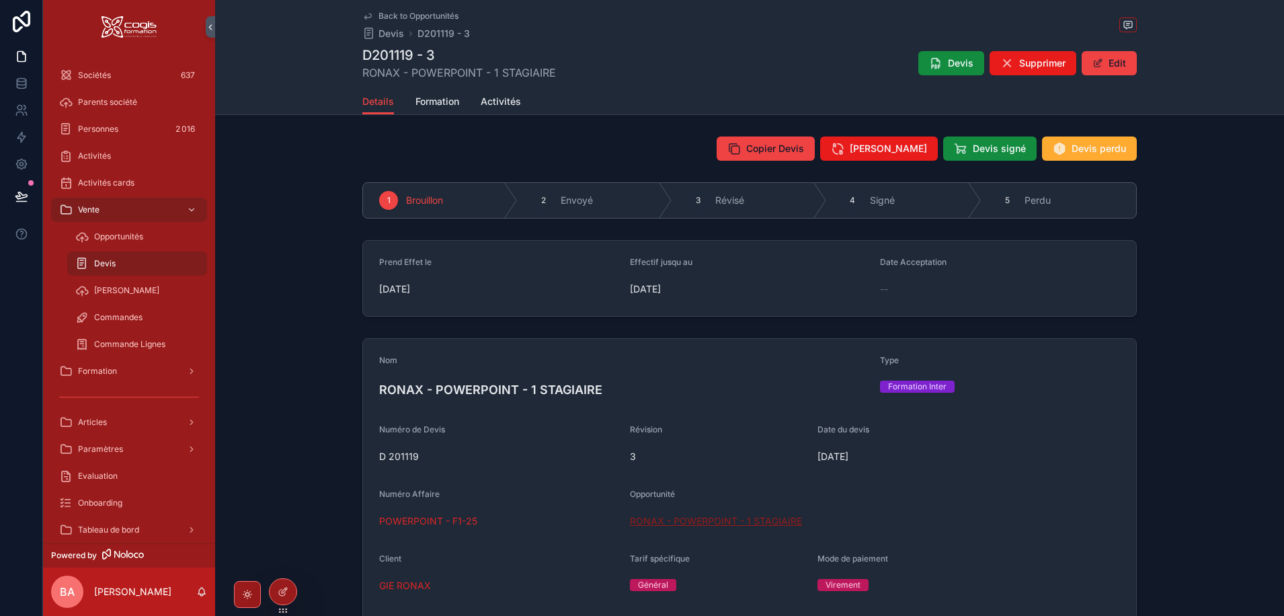
click at [682, 521] on span "RONAX - POWERPOINT - 1 STAGIAIRE" at bounding box center [716, 520] width 172 height 13
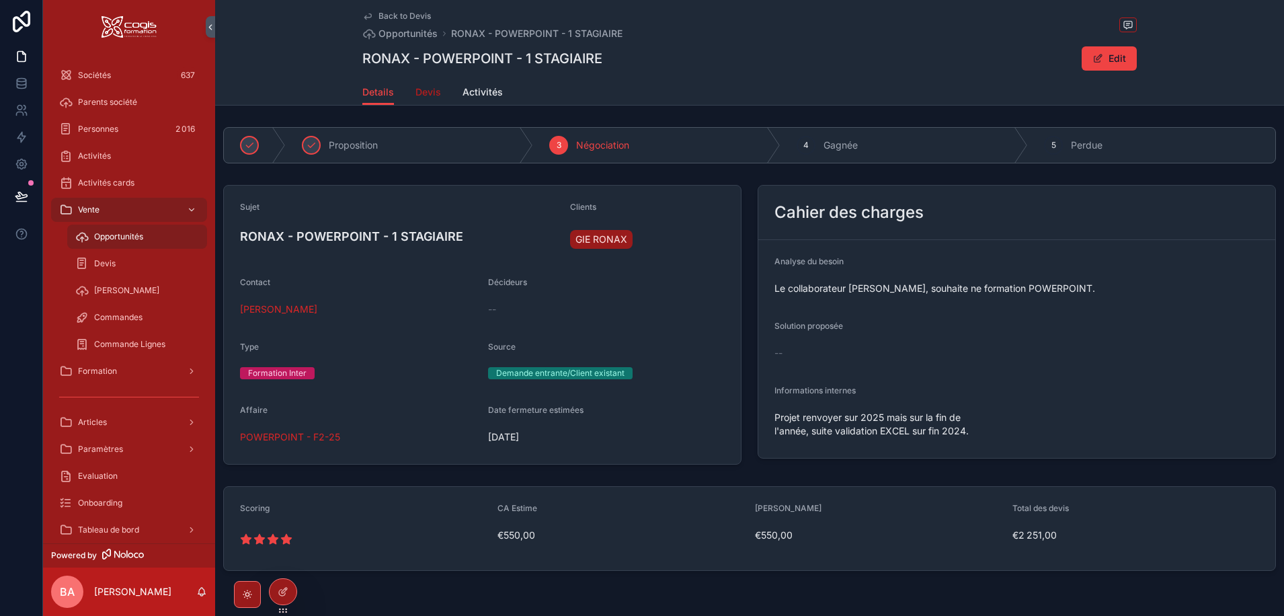
click at [423, 90] on span "Devis" at bounding box center [428, 91] width 26 height 13
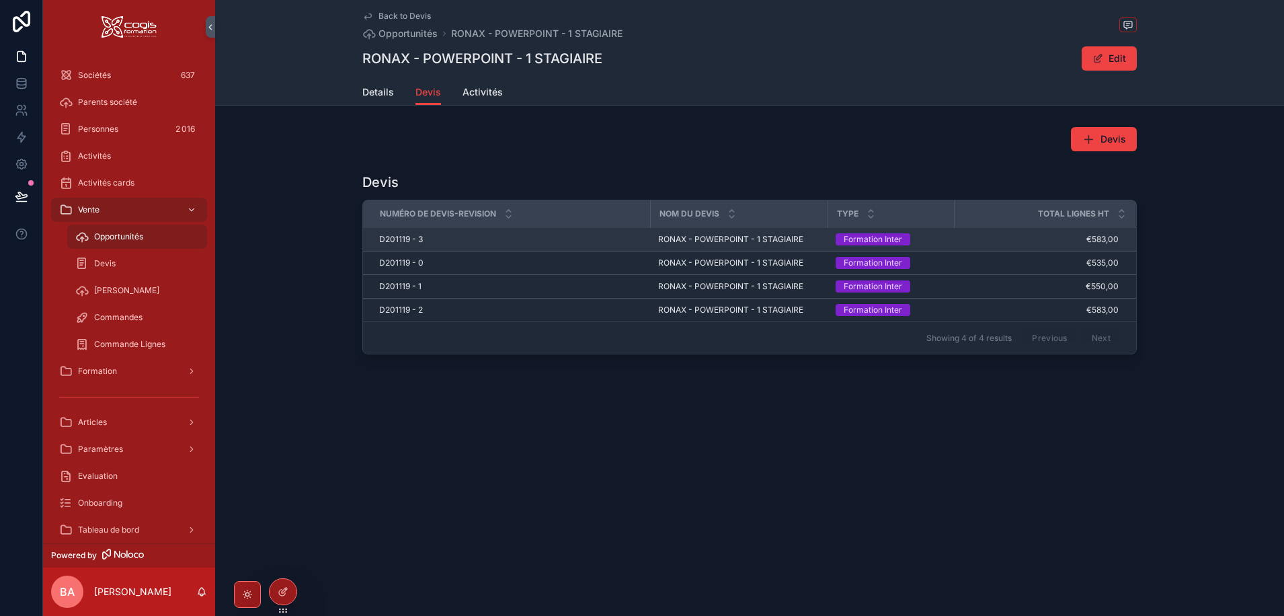
click at [393, 233] on td "D201119 - 3 D201119 - 3" at bounding box center [506, 240] width 287 height 24
click at [398, 239] on span "D201119 - 3" at bounding box center [401, 239] width 44 height 11
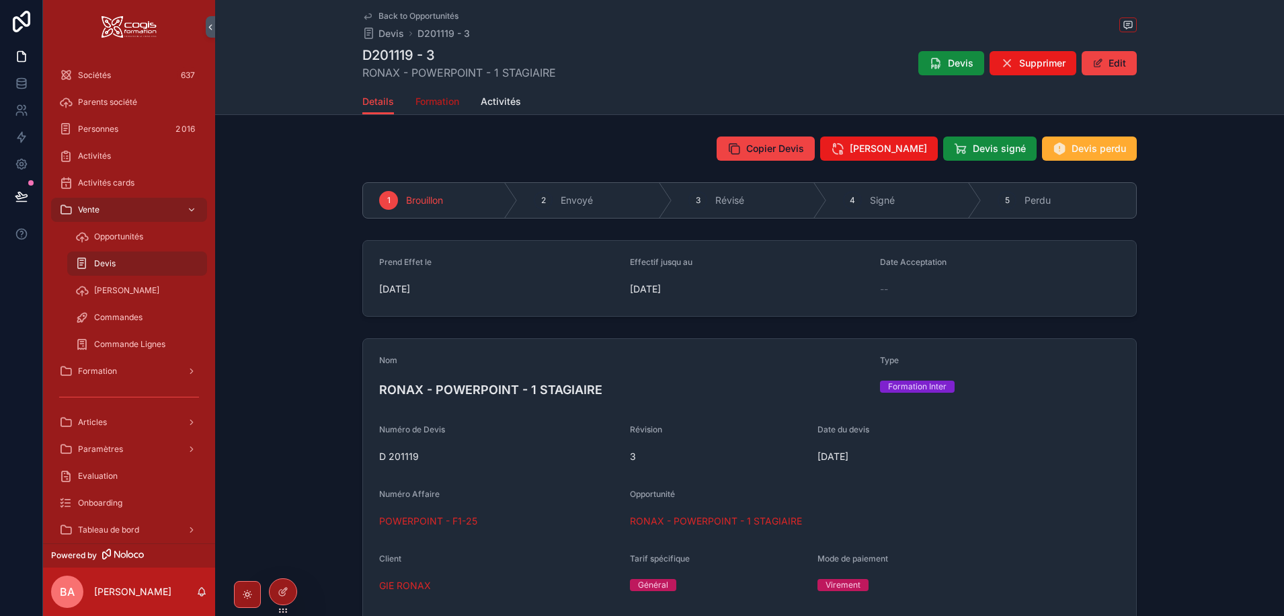
click at [443, 104] on span "Formation" at bounding box center [437, 101] width 44 height 13
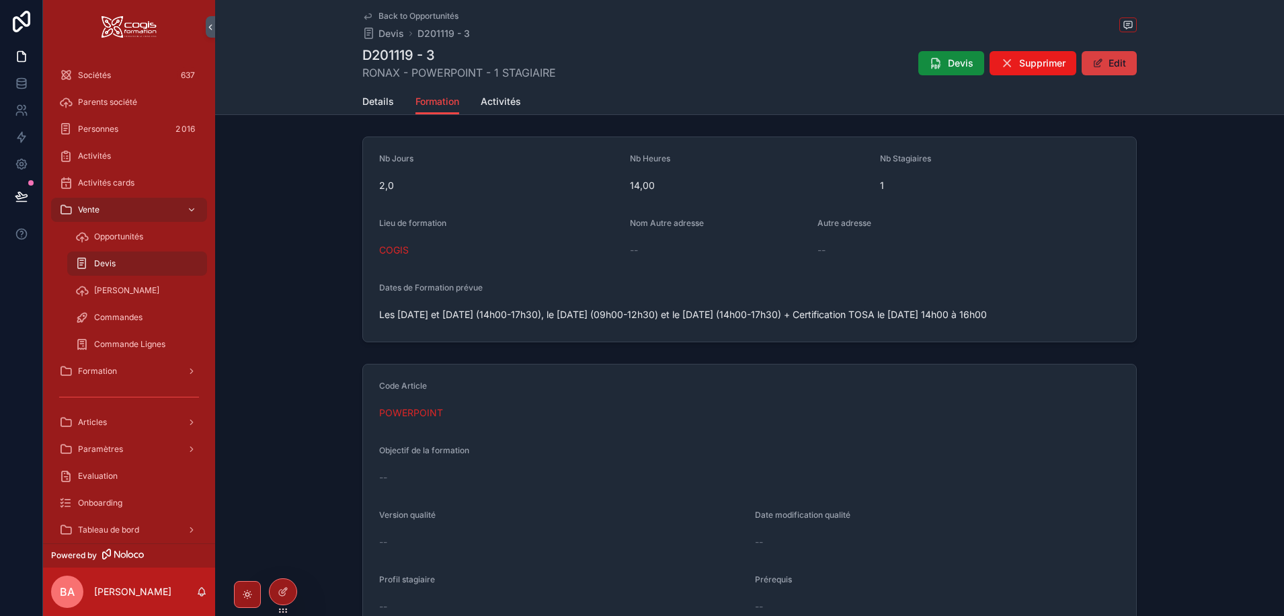
click at [1112, 61] on button "Edit" at bounding box center [1109, 63] width 55 height 24
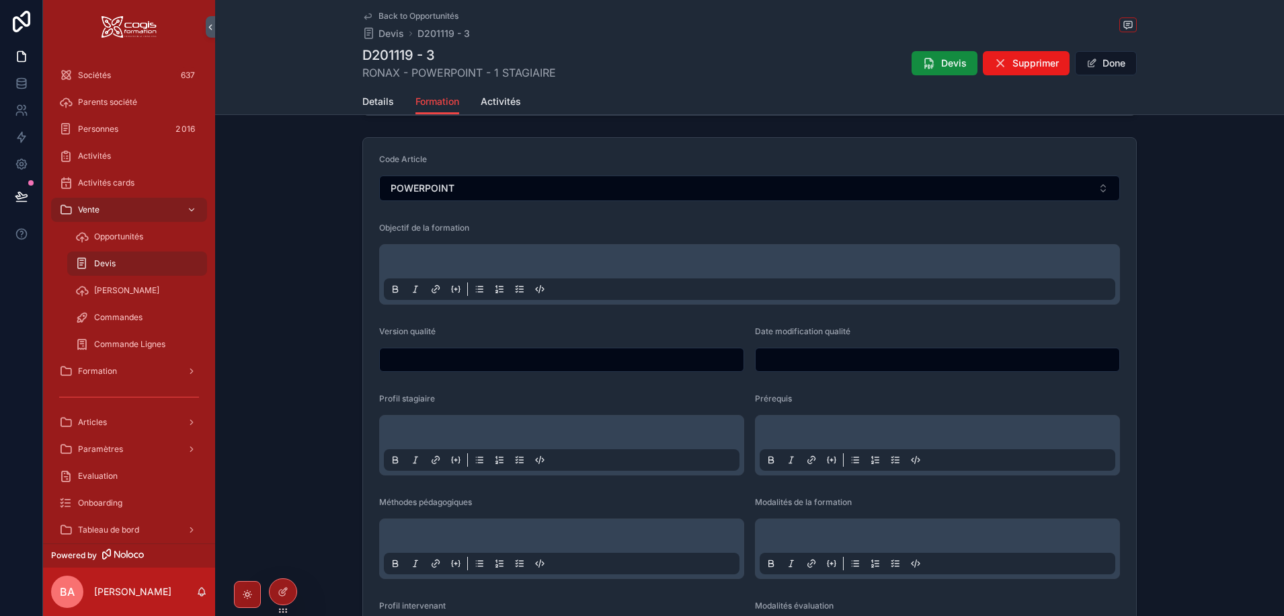
scroll to position [471, 0]
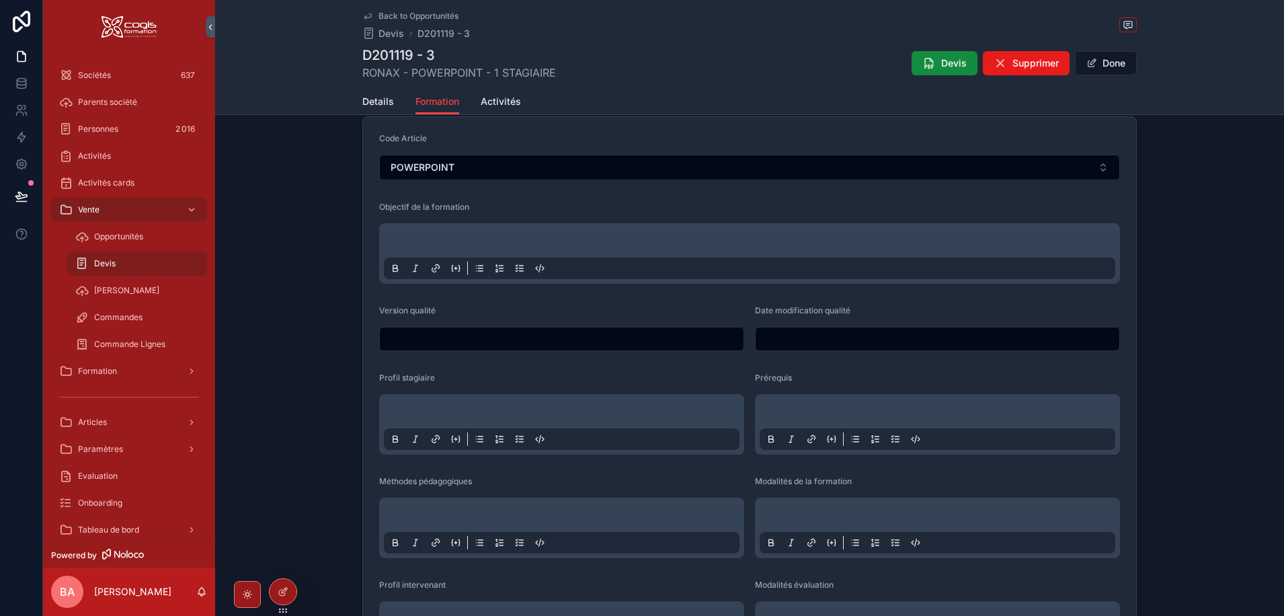
click at [439, 243] on p "scrollable content" at bounding box center [752, 242] width 731 height 13
click at [415, 333] on input "scrollable content" at bounding box center [562, 338] width 364 height 19
type input "*"
click at [797, 341] on input "scrollable content" at bounding box center [938, 338] width 364 height 19
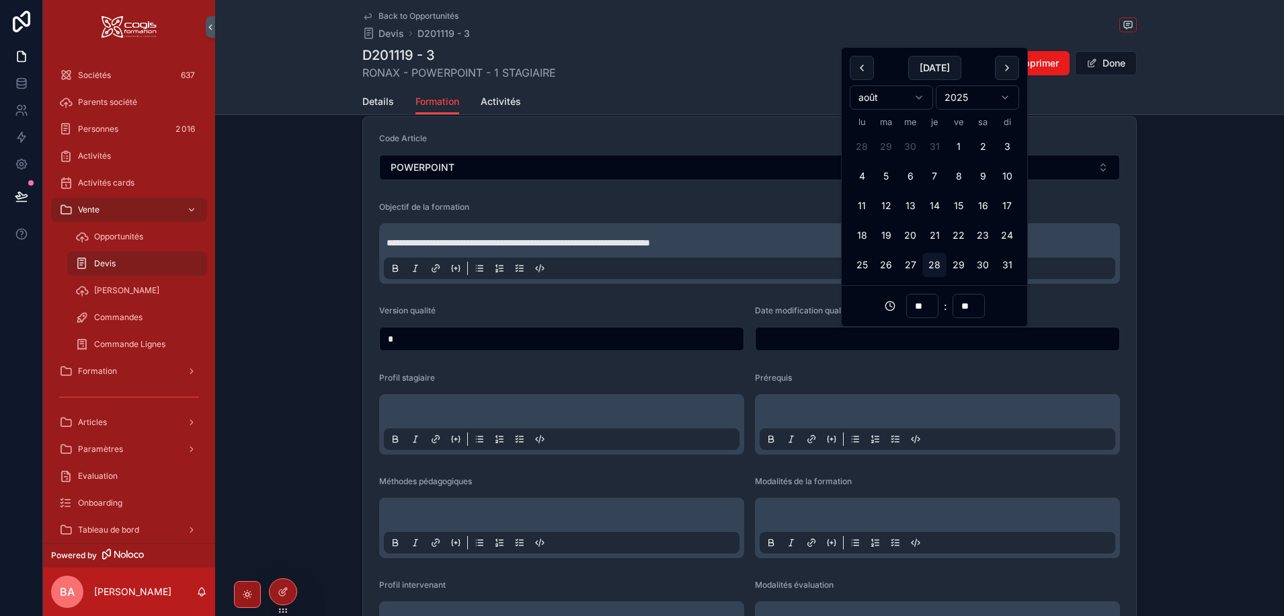
paste input "**********"
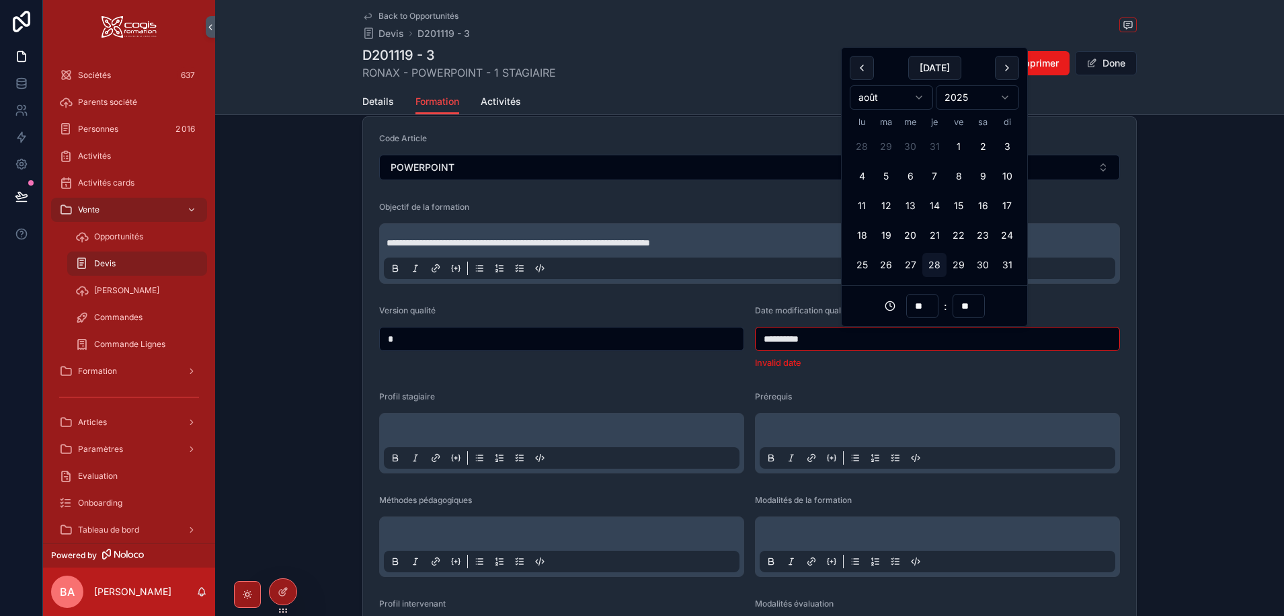
click at [765, 336] on input "**********" at bounding box center [938, 338] width 364 height 19
click at [863, 66] on button "scrollable content" at bounding box center [862, 68] width 24 height 24
click at [881, 150] on button "1" at bounding box center [886, 146] width 24 height 24
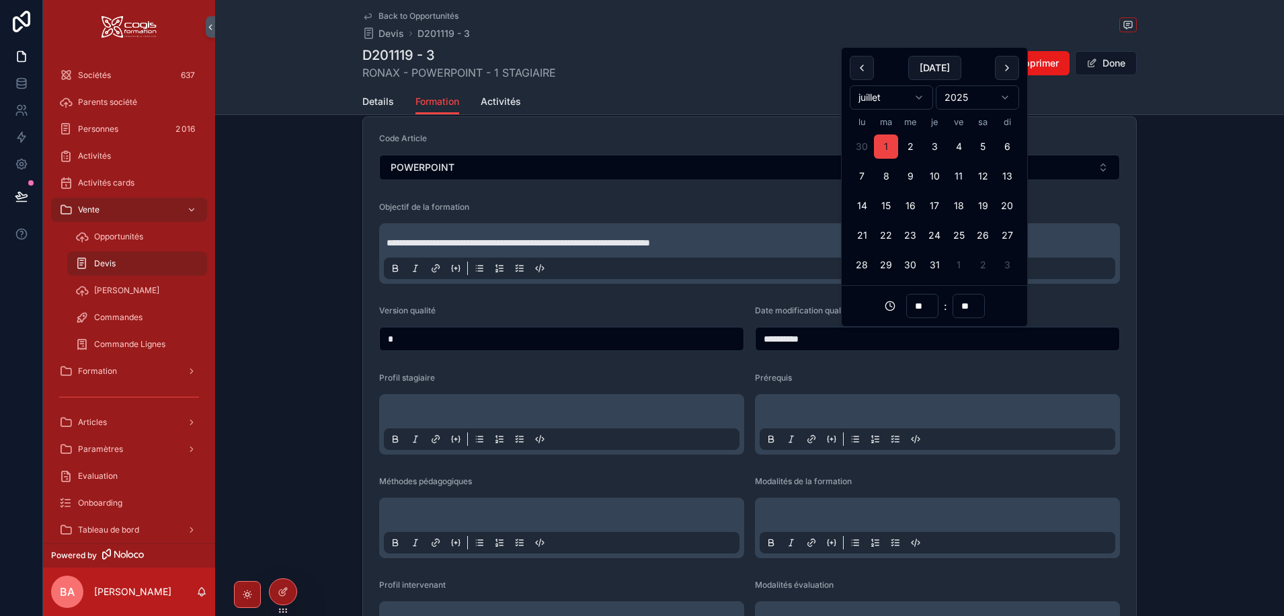
type input "**********"
click at [901, 365] on form "**********" at bounding box center [749, 604] width 773 height 975
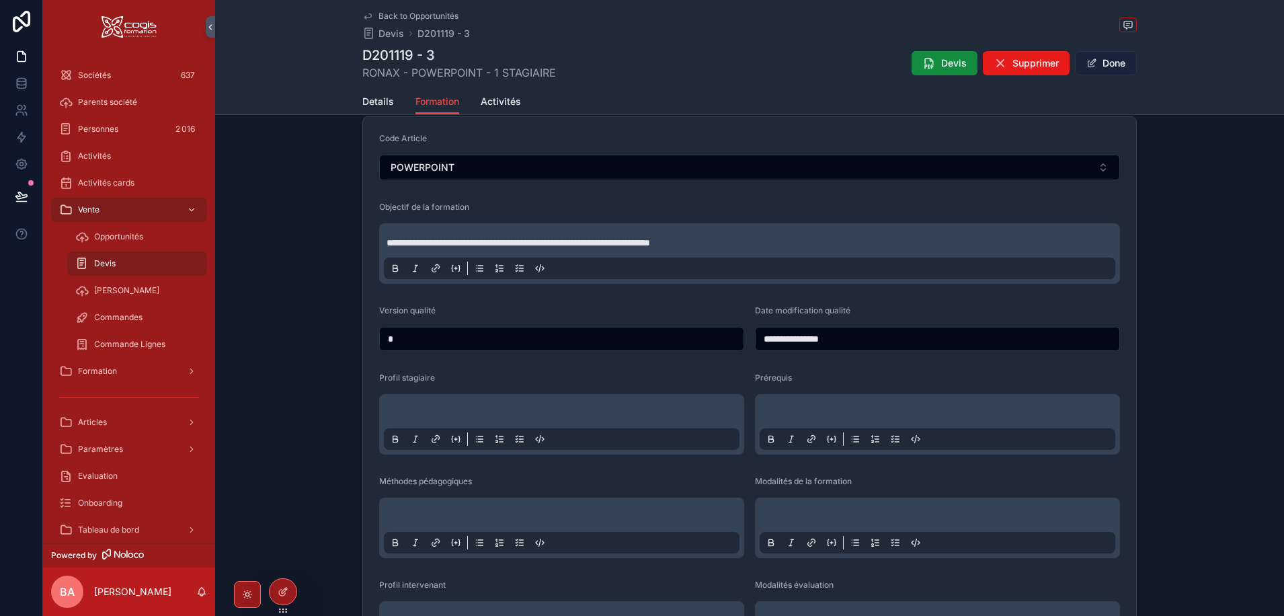
click at [1106, 61] on button "Done" at bounding box center [1106, 63] width 62 height 24
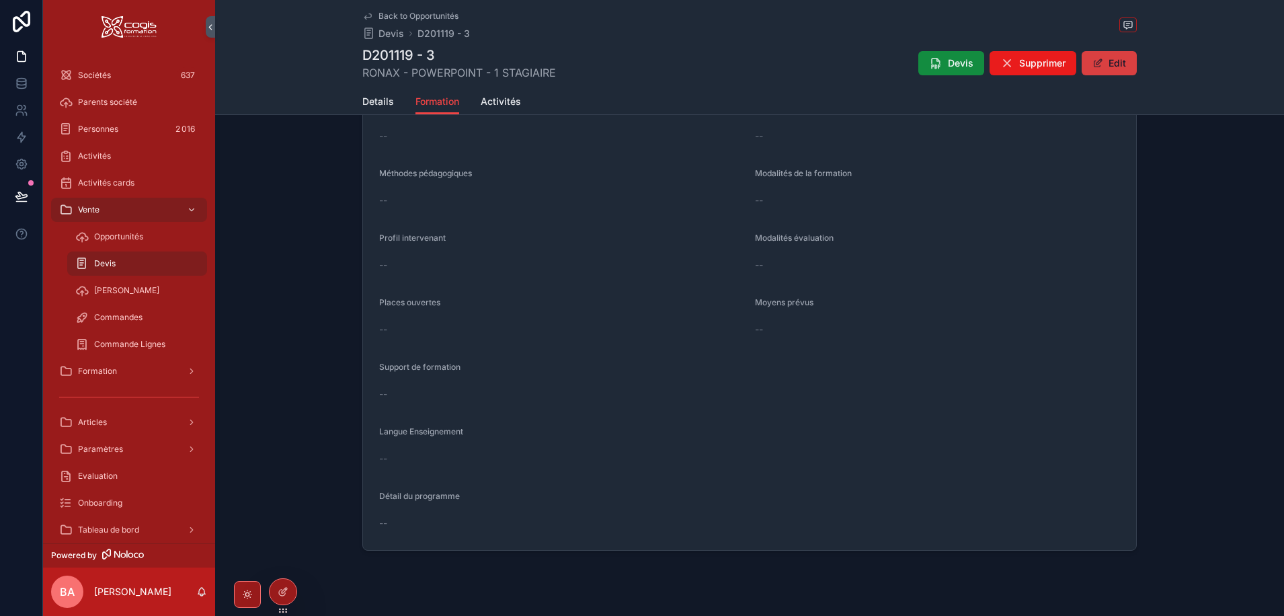
scroll to position [346, 0]
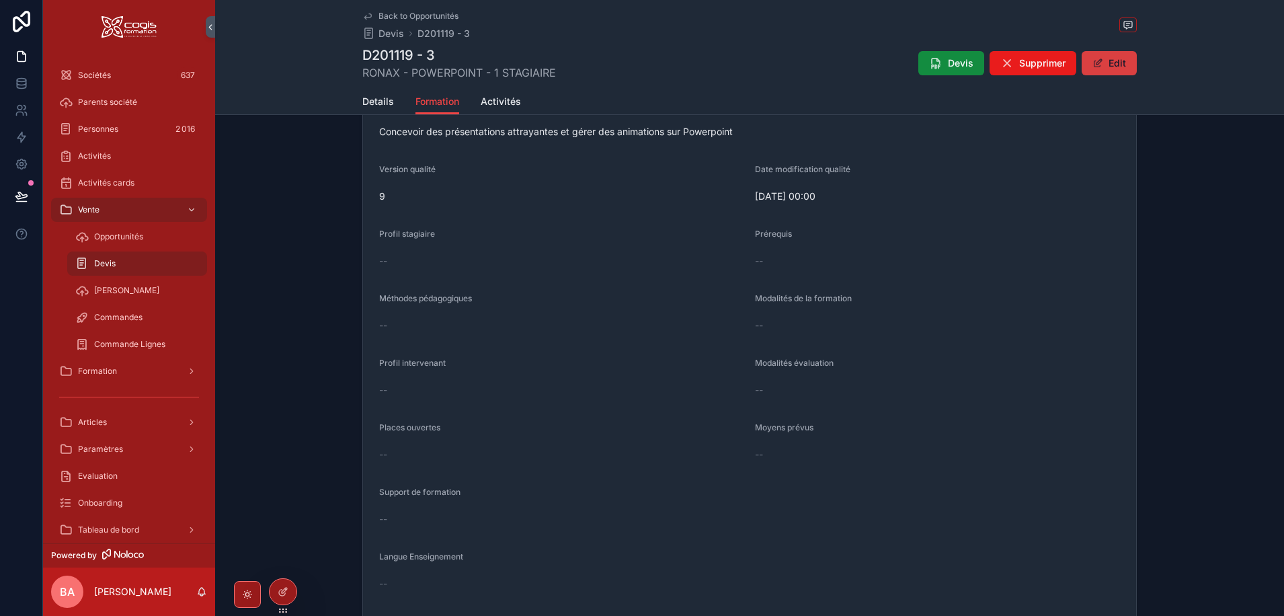
click at [1107, 58] on button "Edit" at bounding box center [1109, 63] width 55 height 24
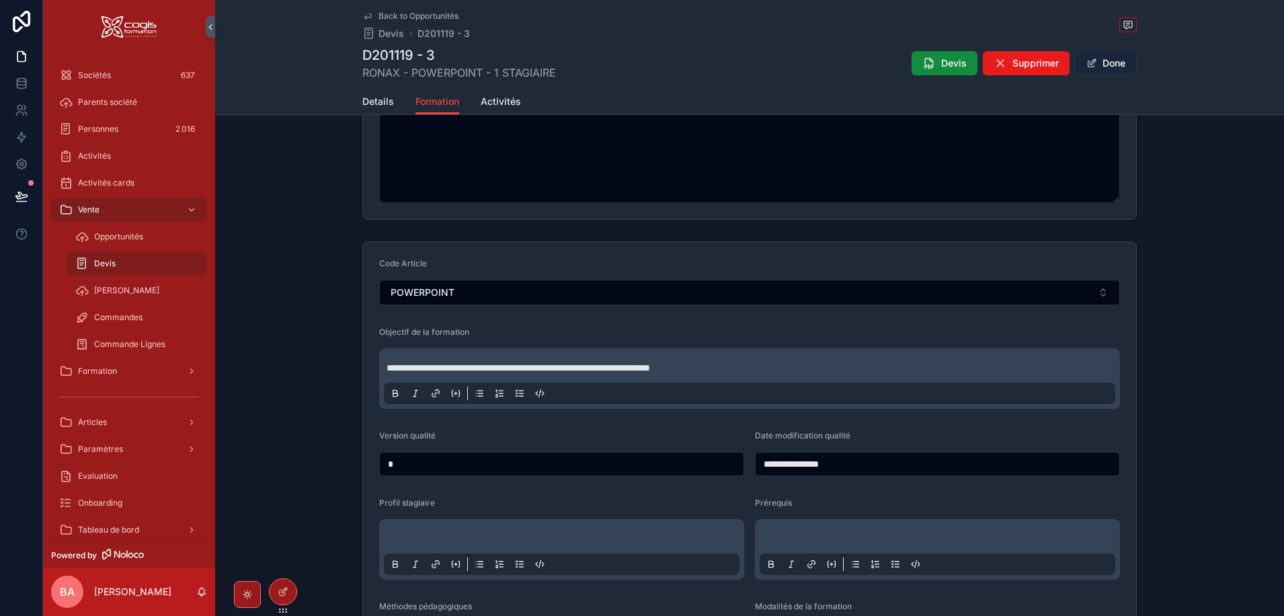
scroll to position [471, 0]
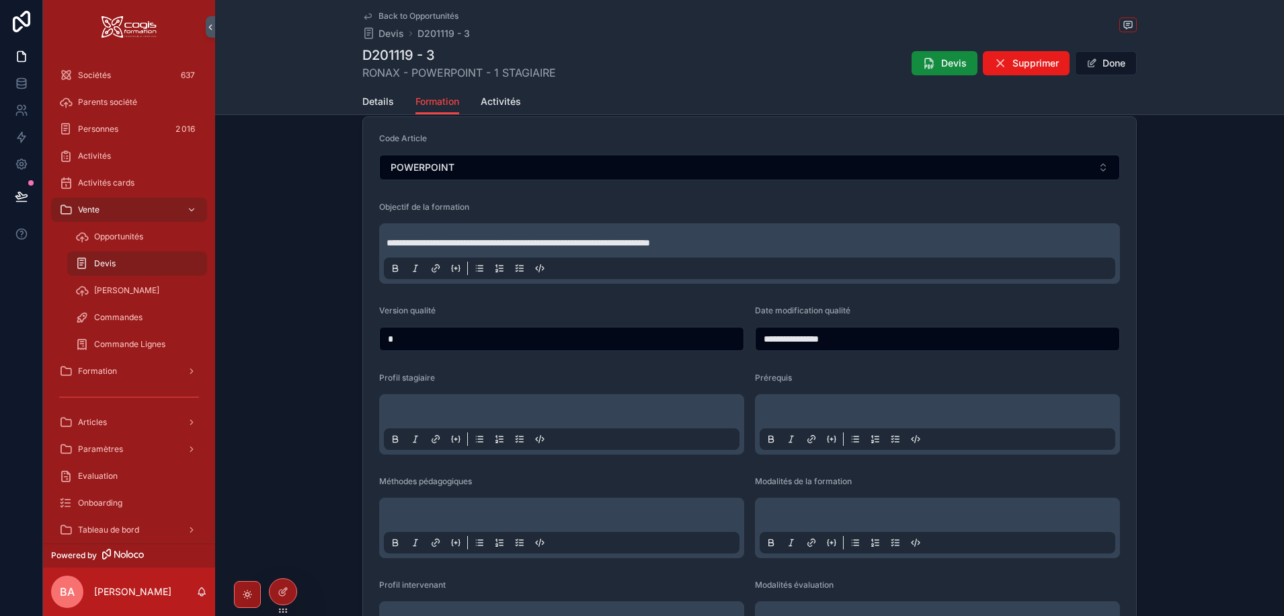
click at [462, 410] on p "scrollable content" at bounding box center [565, 413] width 356 height 13
click at [831, 411] on p "scrollable content" at bounding box center [940, 413] width 356 height 13
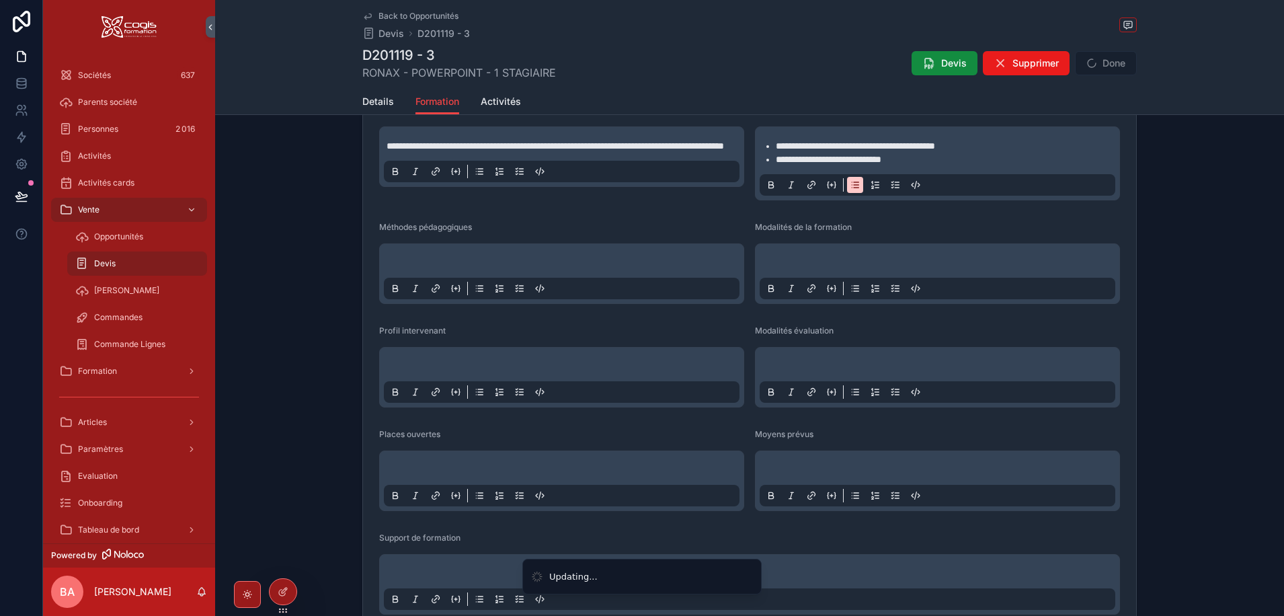
scroll to position [739, 0]
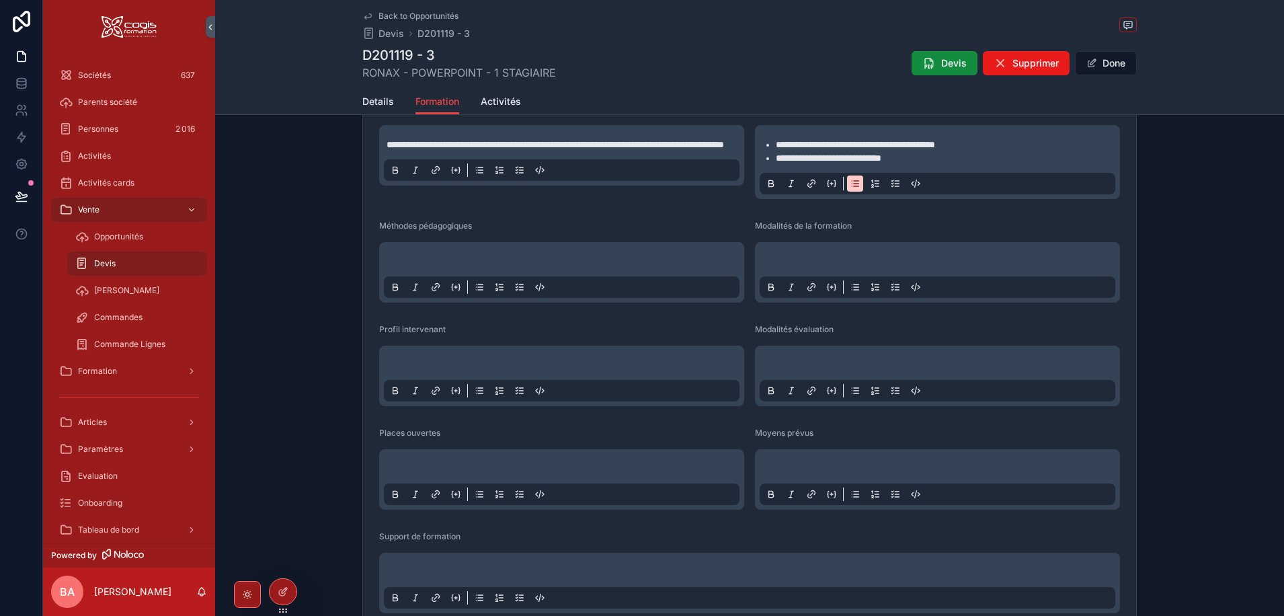
click at [584, 257] on p "scrollable content" at bounding box center [565, 261] width 356 height 13
click at [419, 253] on div "scrollable content" at bounding box center [562, 272] width 356 height 51
click at [415, 257] on p "scrollable content" at bounding box center [565, 261] width 356 height 13
click at [805, 262] on p "scrollable content" at bounding box center [940, 261] width 356 height 13
click at [411, 372] on p "scrollable content" at bounding box center [565, 364] width 356 height 13
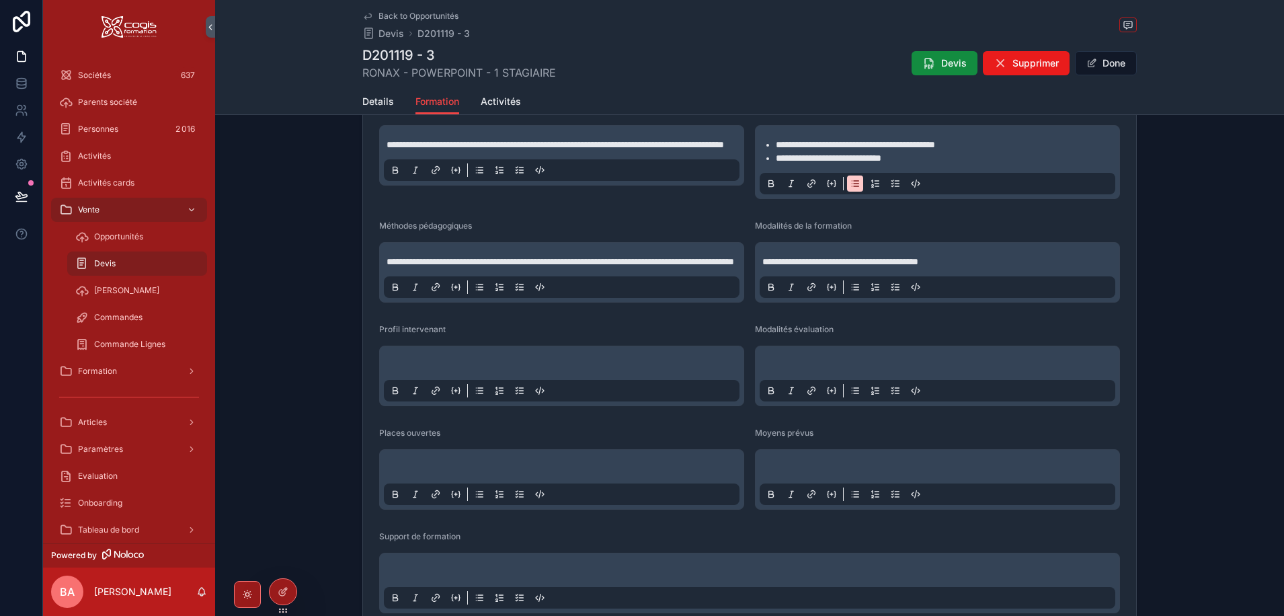
click at [435, 371] on div "scrollable content" at bounding box center [562, 375] width 356 height 51
click at [430, 371] on div "scrollable content" at bounding box center [562, 375] width 356 height 51
click at [417, 371] on div "scrollable content" at bounding box center [562, 375] width 356 height 51
click at [509, 370] on div "scrollable content" at bounding box center [562, 375] width 356 height 51
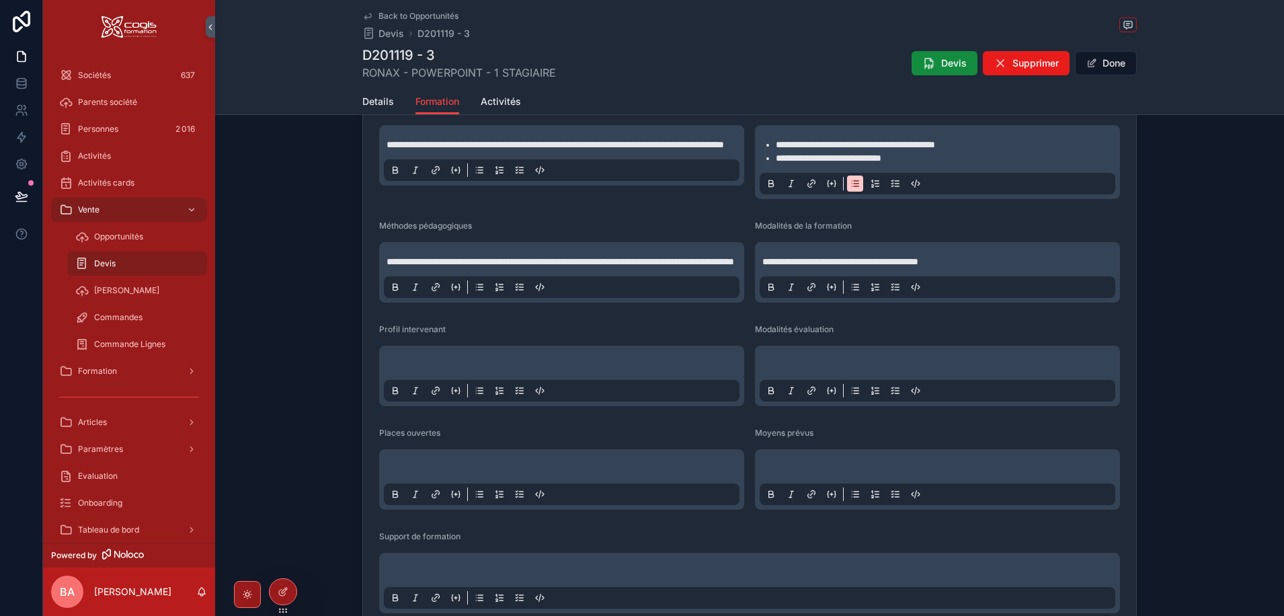
click at [440, 372] on p "scrollable content" at bounding box center [565, 364] width 356 height 13
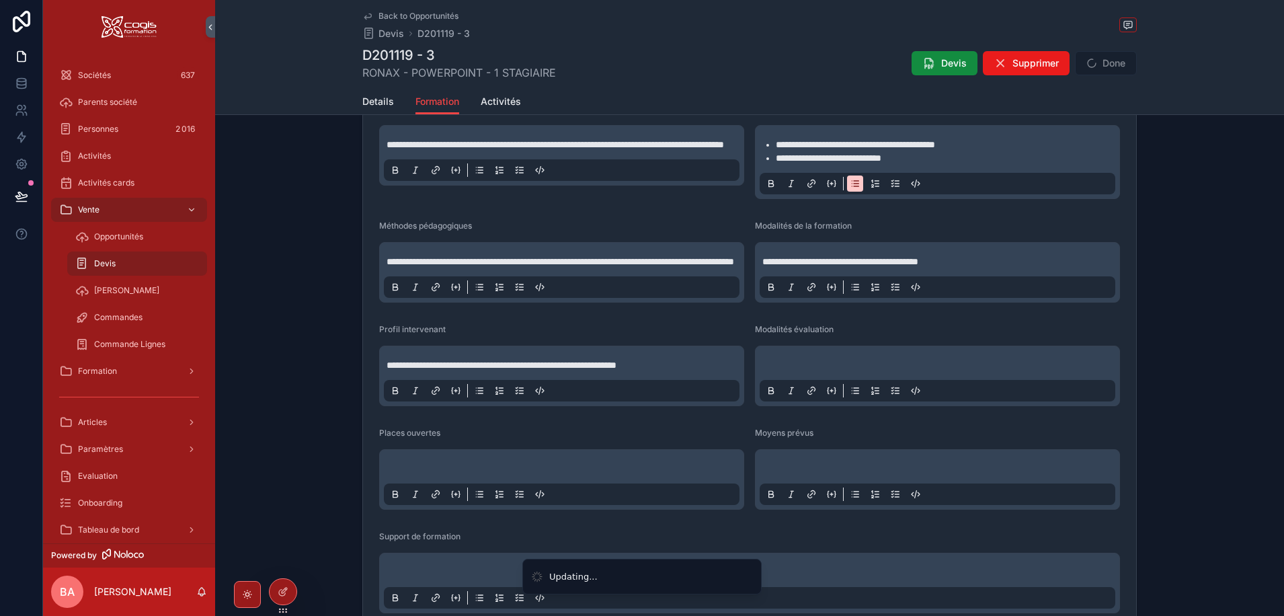
click at [823, 370] on div "scrollable content" at bounding box center [938, 375] width 356 height 51
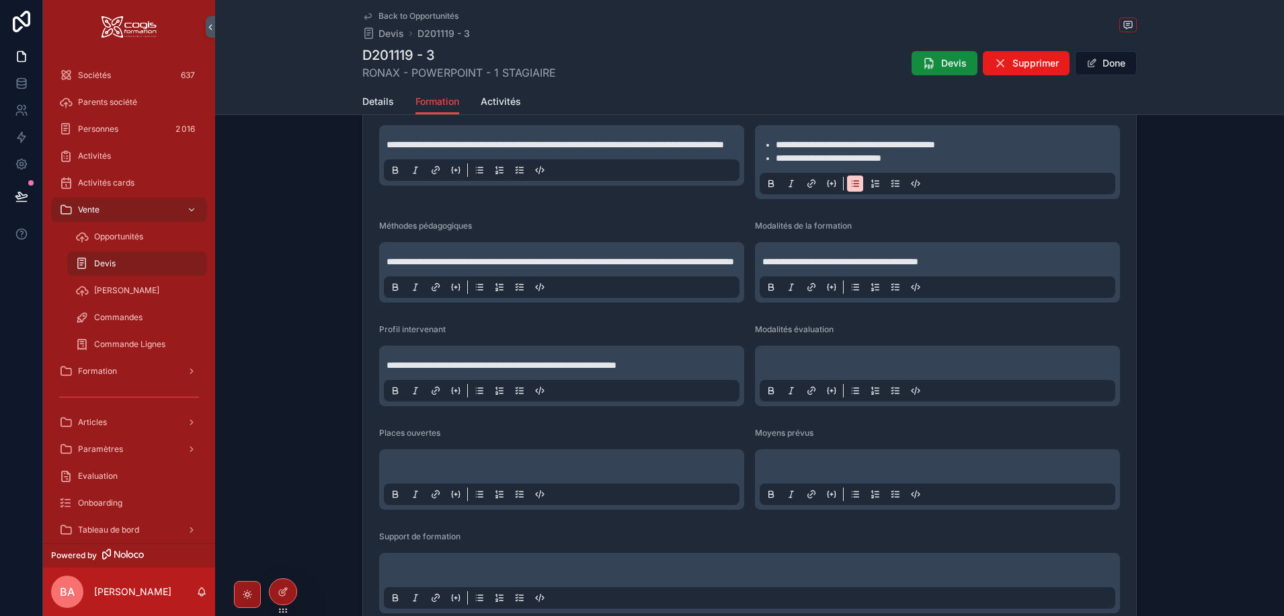
click at [783, 372] on p "scrollable content" at bounding box center [940, 364] width 356 height 13
click at [862, 365] on div "scrollable content" at bounding box center [938, 375] width 356 height 51
click at [829, 372] on p "scrollable content" at bounding box center [940, 364] width 356 height 13
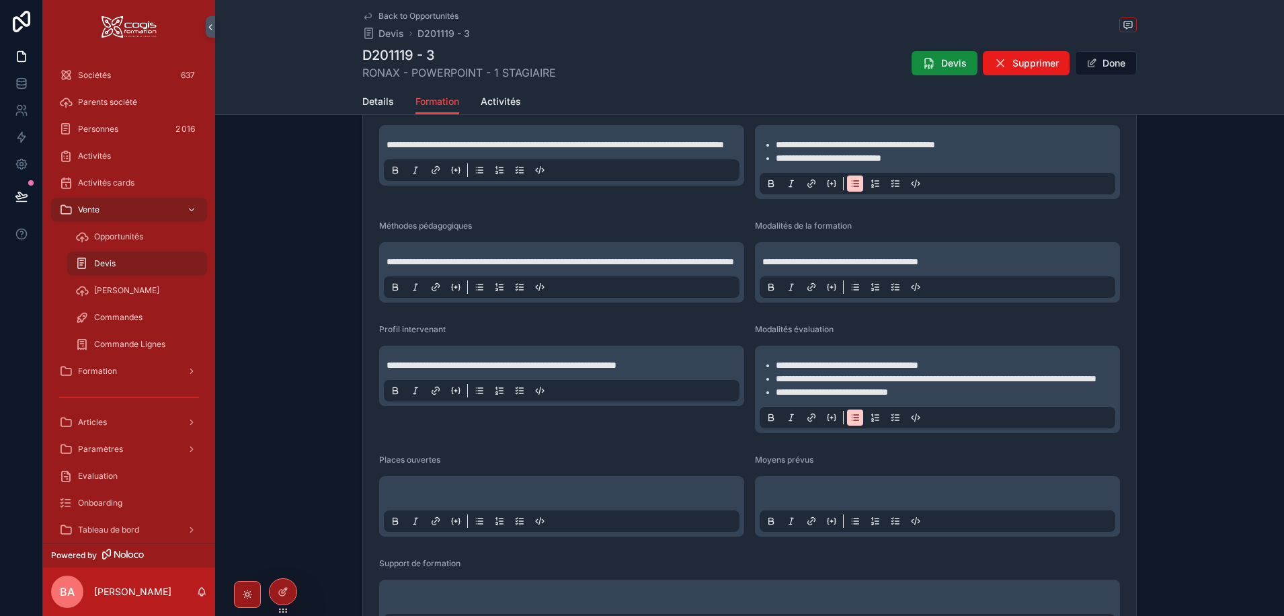
click at [536, 514] on div "scrollable content" at bounding box center [562, 506] width 356 height 51
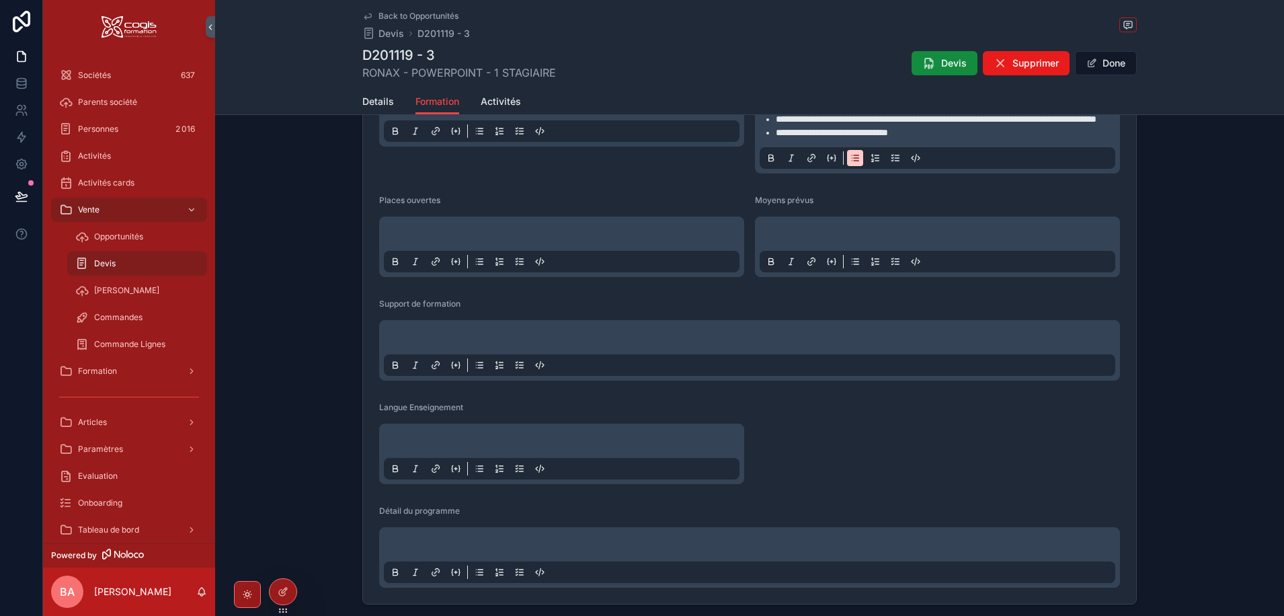
scroll to position [1008, 0]
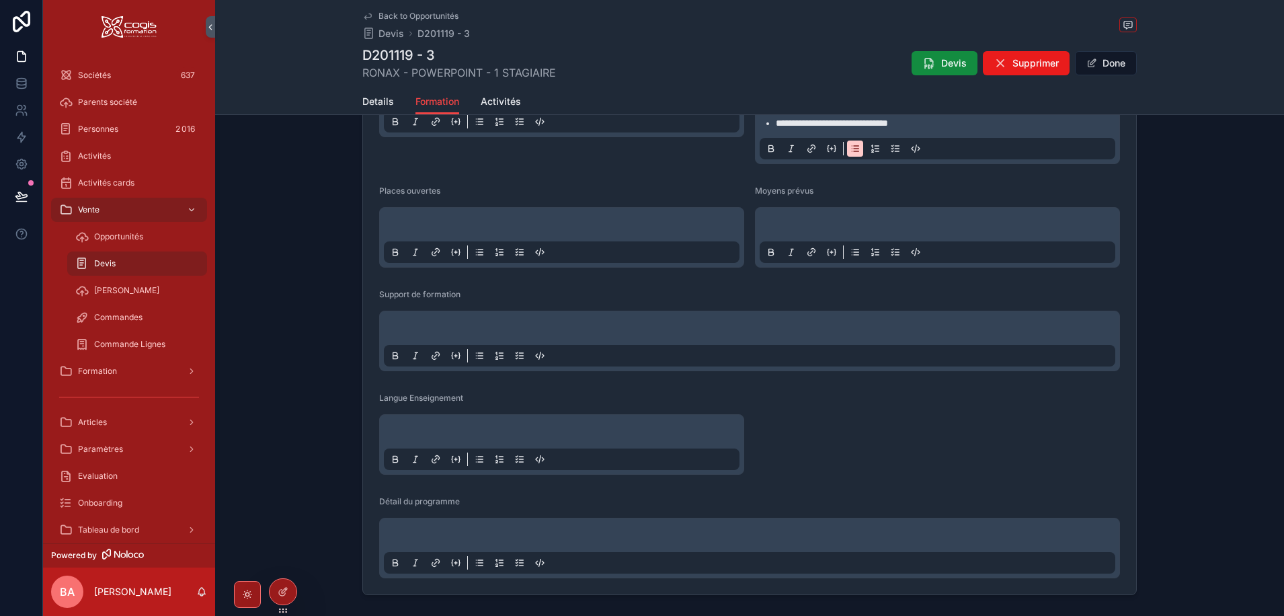
click at [413, 233] on p "scrollable content" at bounding box center [565, 226] width 356 height 13
click at [411, 239] on div "scrollable content" at bounding box center [562, 237] width 356 height 51
click at [407, 245] on div "scrollable content" at bounding box center [562, 237] width 356 height 51
click at [404, 233] on p "scrollable content" at bounding box center [565, 226] width 356 height 13
click at [840, 233] on p "scrollable content" at bounding box center [940, 226] width 356 height 13
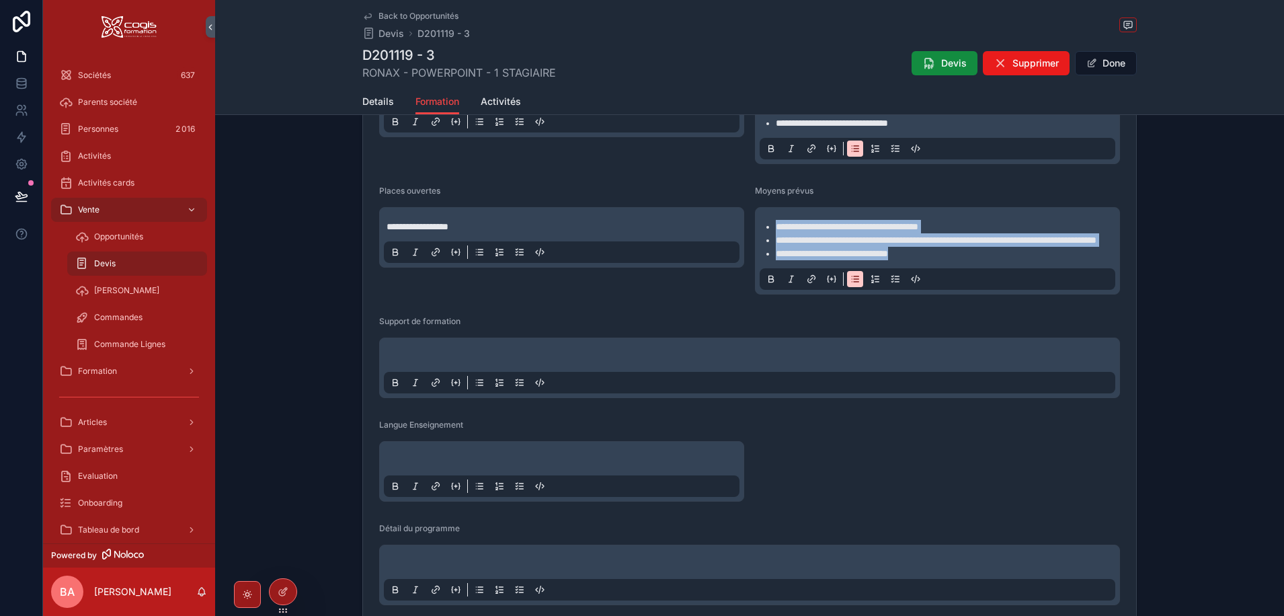
drag, startPoint x: 901, startPoint y: 296, endPoint x: 724, endPoint y: 245, distance: 184.2
click at [724, 245] on form "**********" at bounding box center [749, 100] width 773 height 1042
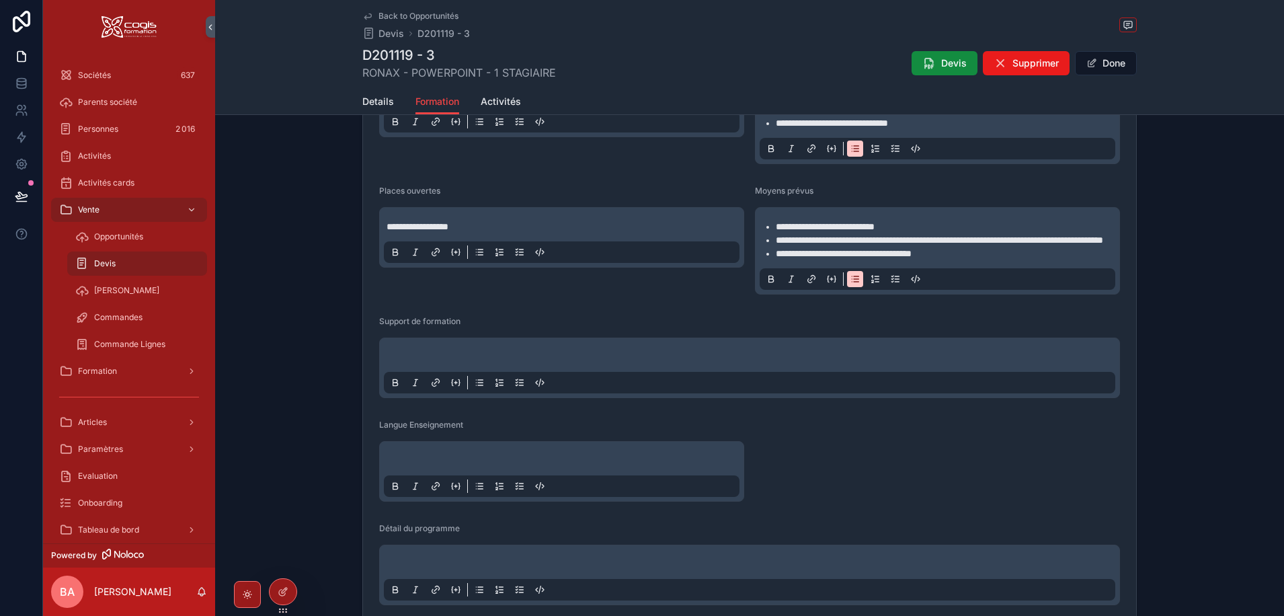
drag, startPoint x: 393, startPoint y: 379, endPoint x: 400, endPoint y: 382, distance: 7.9
click at [394, 379] on div "scrollable content" at bounding box center [749, 367] width 741 height 61
click at [402, 389] on div "scrollable content" at bounding box center [749, 367] width 731 height 51
click at [411, 364] on p "scrollable content" at bounding box center [752, 356] width 731 height 13
click at [438, 488] on div "scrollable content" at bounding box center [562, 471] width 356 height 51
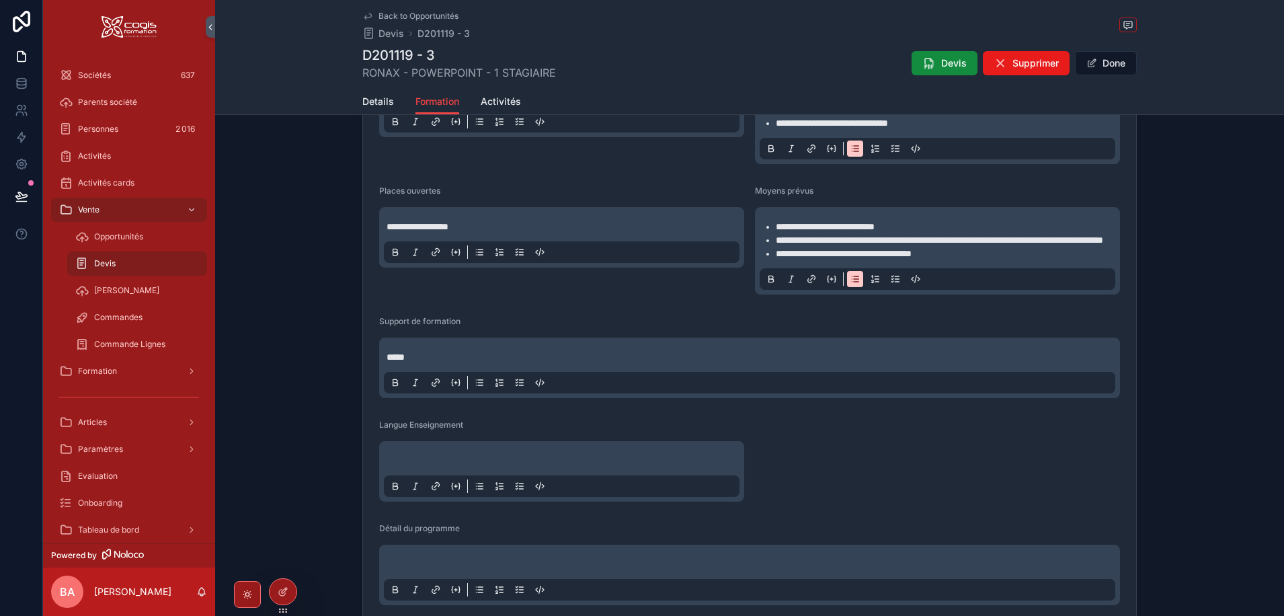
drag, startPoint x: 471, startPoint y: 489, endPoint x: 456, endPoint y: 491, distance: 15.6
click at [471, 489] on div "scrollable content" at bounding box center [562, 471] width 356 height 51
click at [442, 467] on p "scrollable content" at bounding box center [565, 460] width 356 height 13
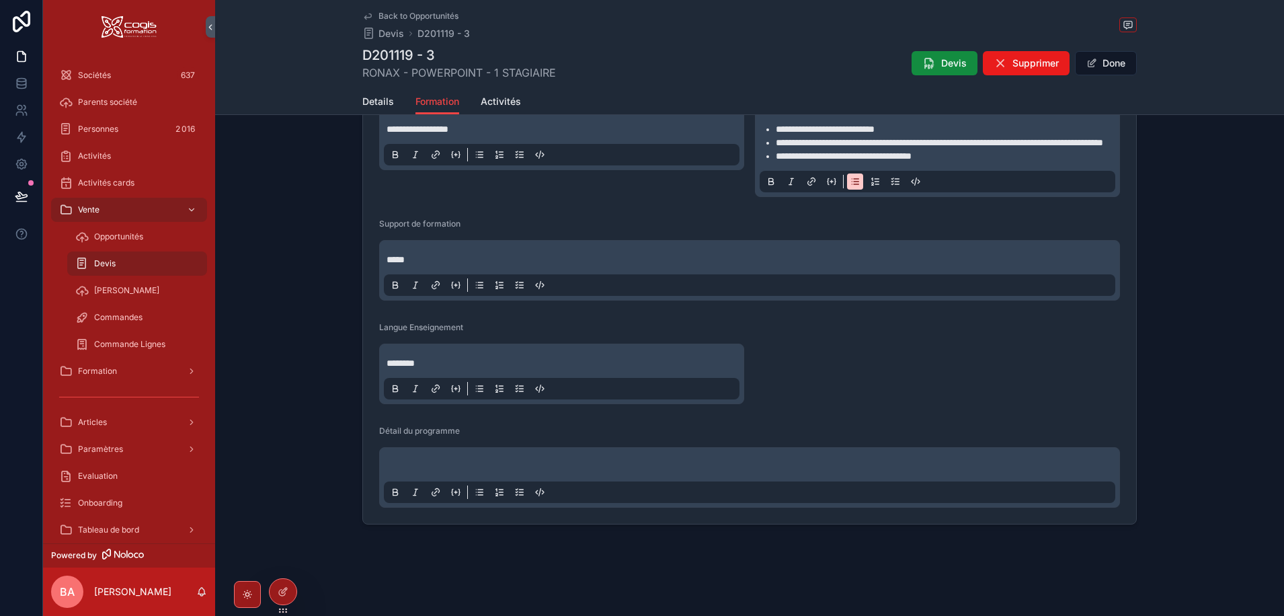
scroll to position [1146, 0]
click at [1113, 64] on button "Done" at bounding box center [1106, 63] width 62 height 24
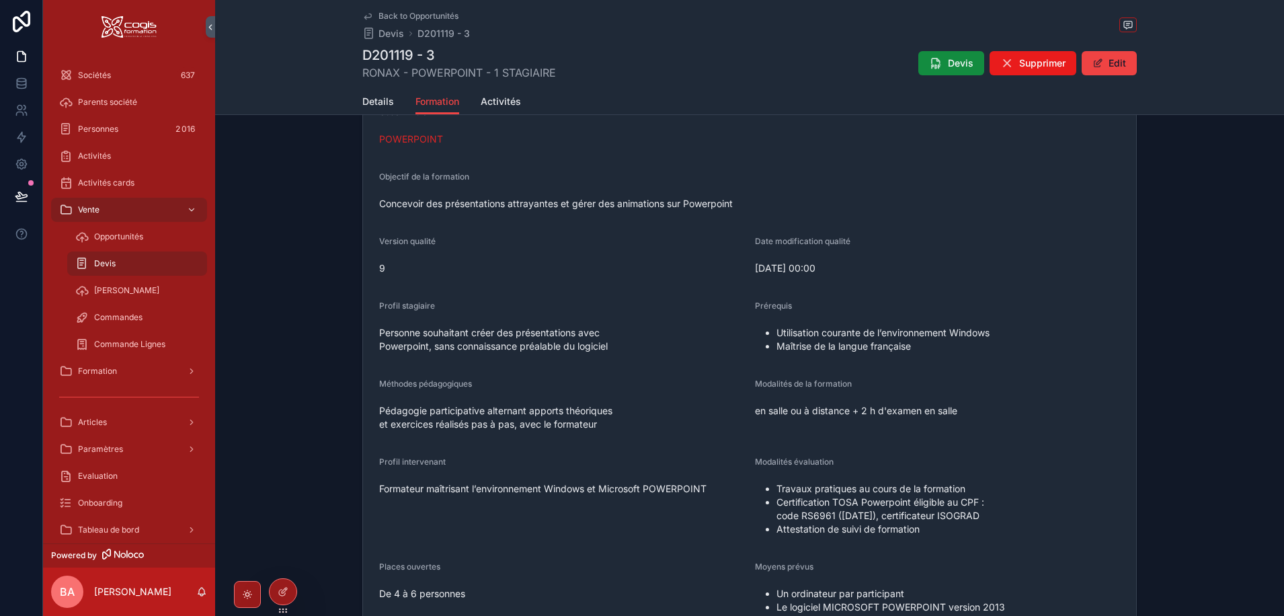
scroll to position [268, 0]
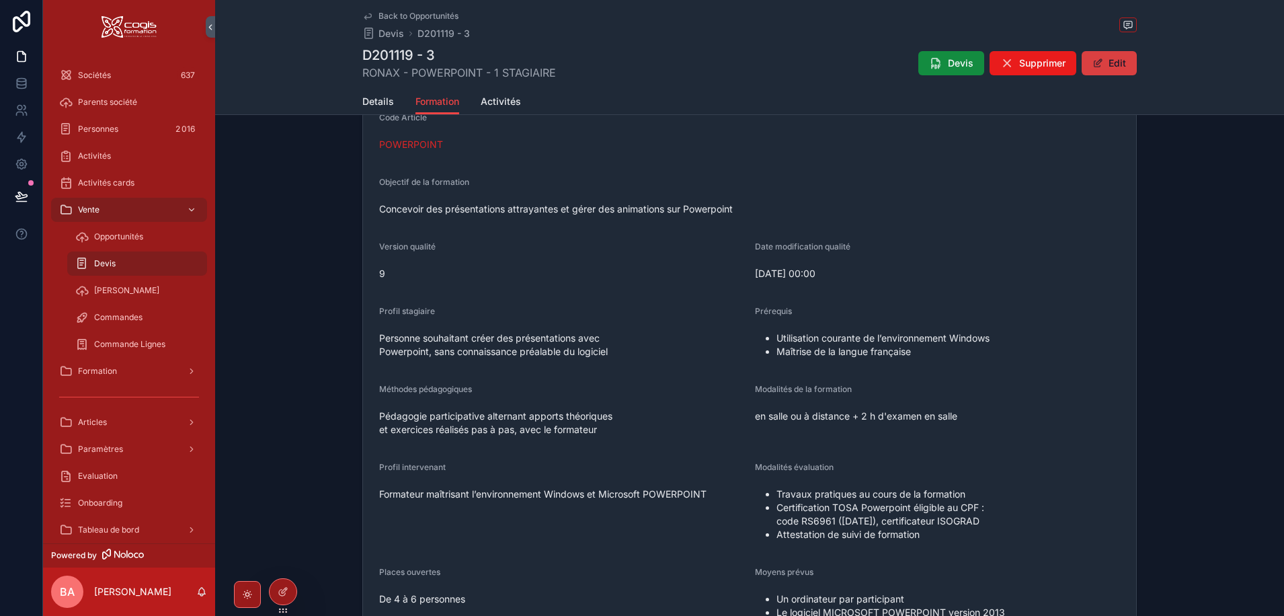
drag, startPoint x: 1095, startPoint y: 67, endPoint x: 1104, endPoint y: 93, distance: 27.9
click at [1096, 67] on span "scrollable content" at bounding box center [1097, 63] width 11 height 11
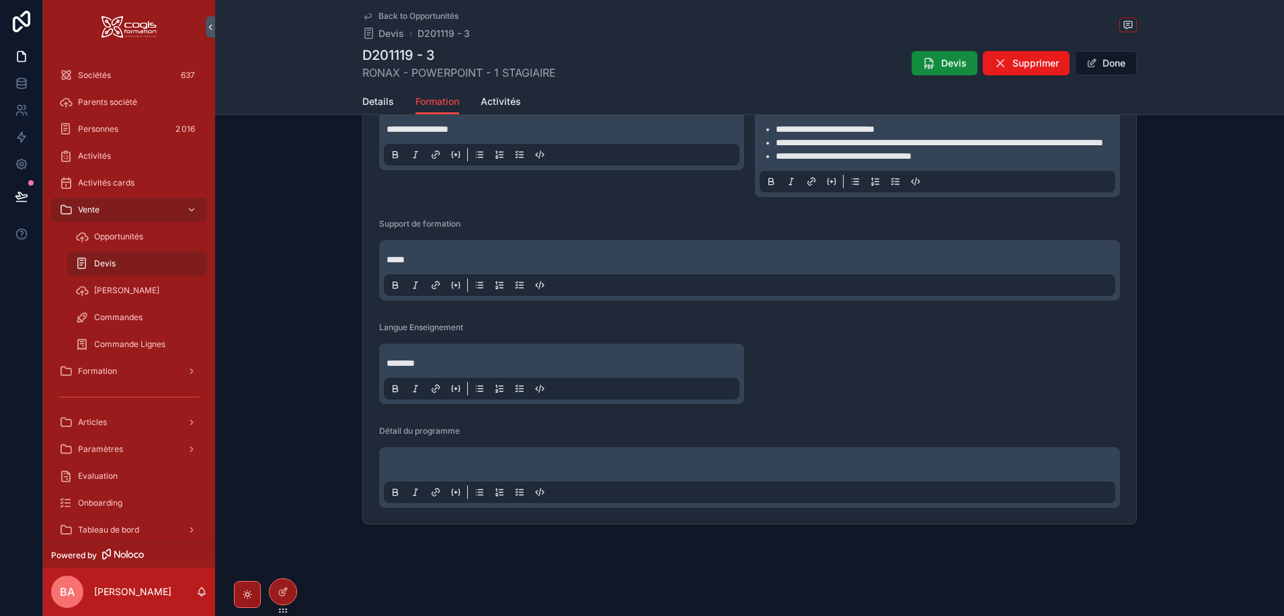
scroll to position [1146, 0]
click at [436, 470] on p "scrollable content" at bounding box center [752, 466] width 731 height 13
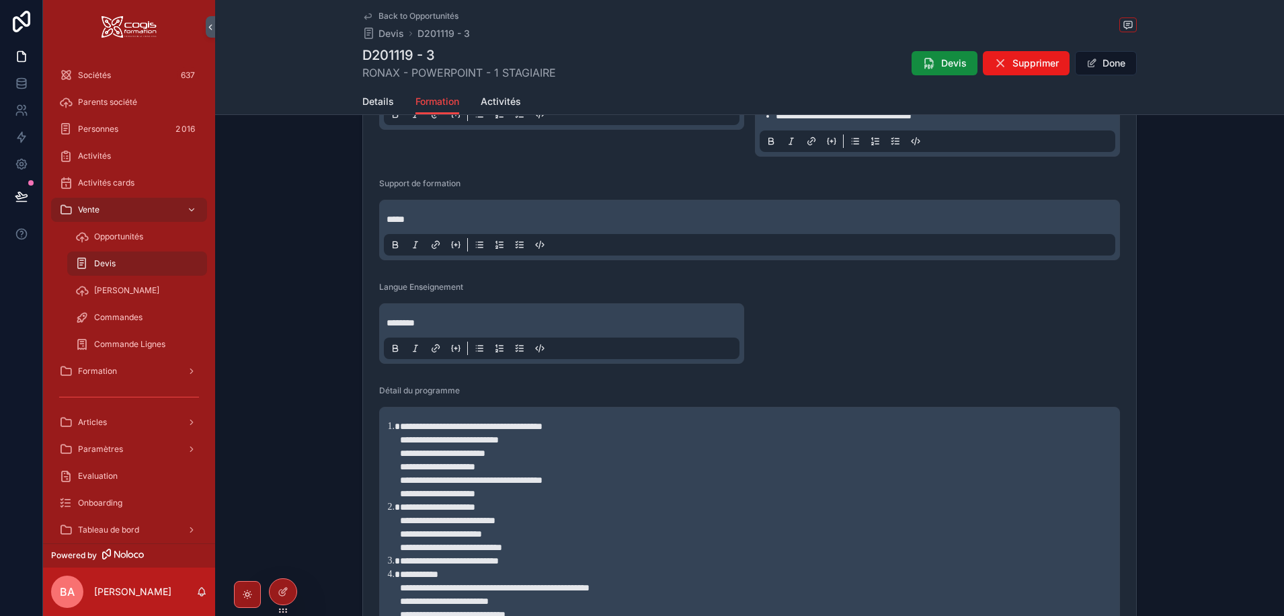
scroll to position [1392, 0]
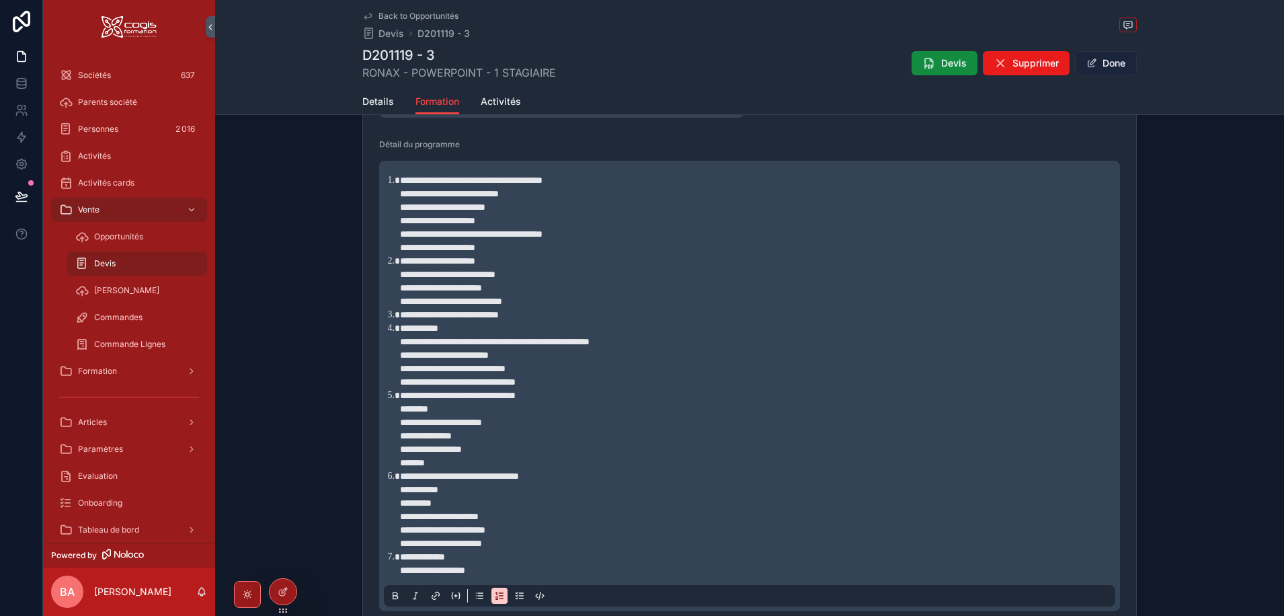
click at [1114, 63] on button "Done" at bounding box center [1106, 63] width 62 height 24
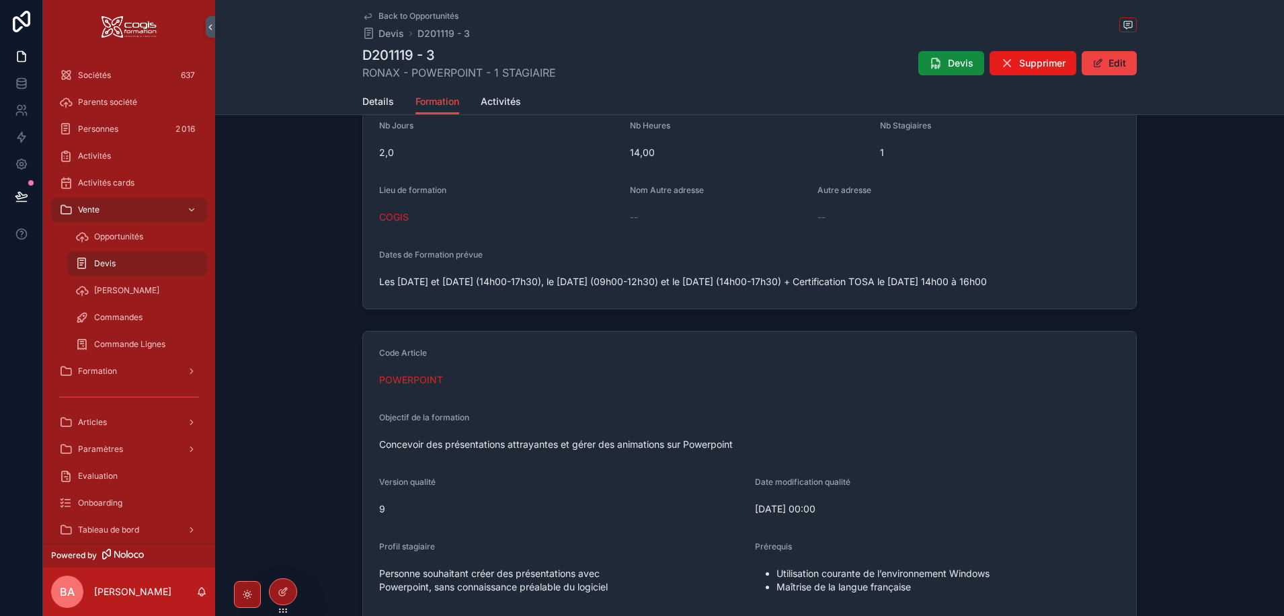
scroll to position [0, 0]
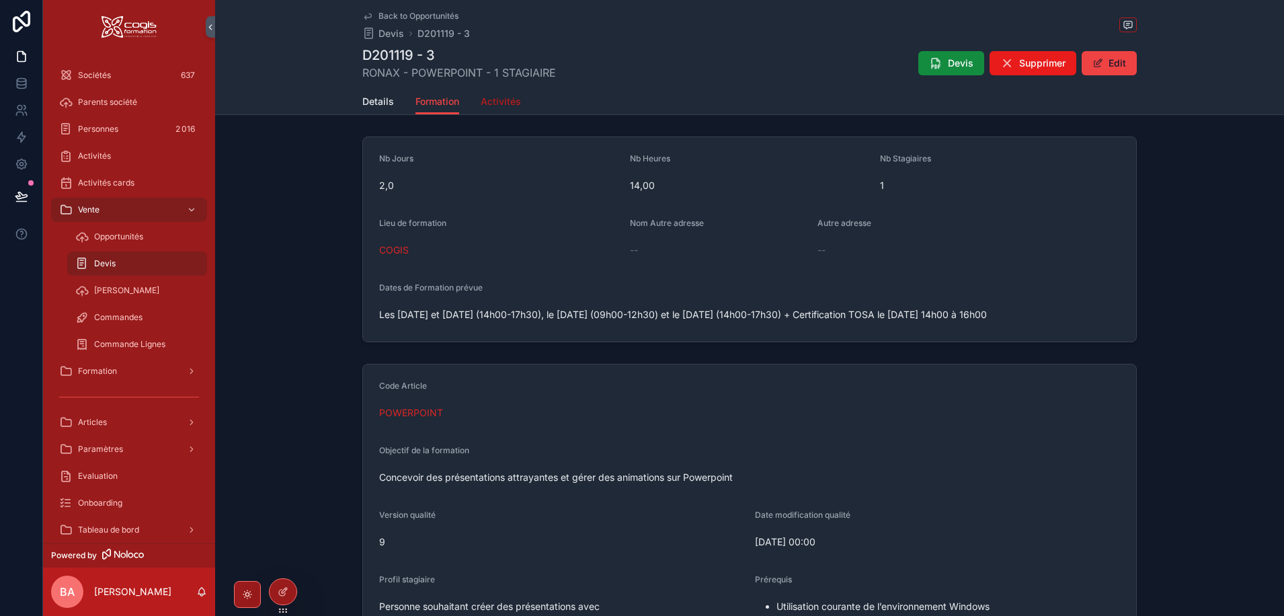
click at [497, 103] on span "Activités" at bounding box center [501, 101] width 40 height 13
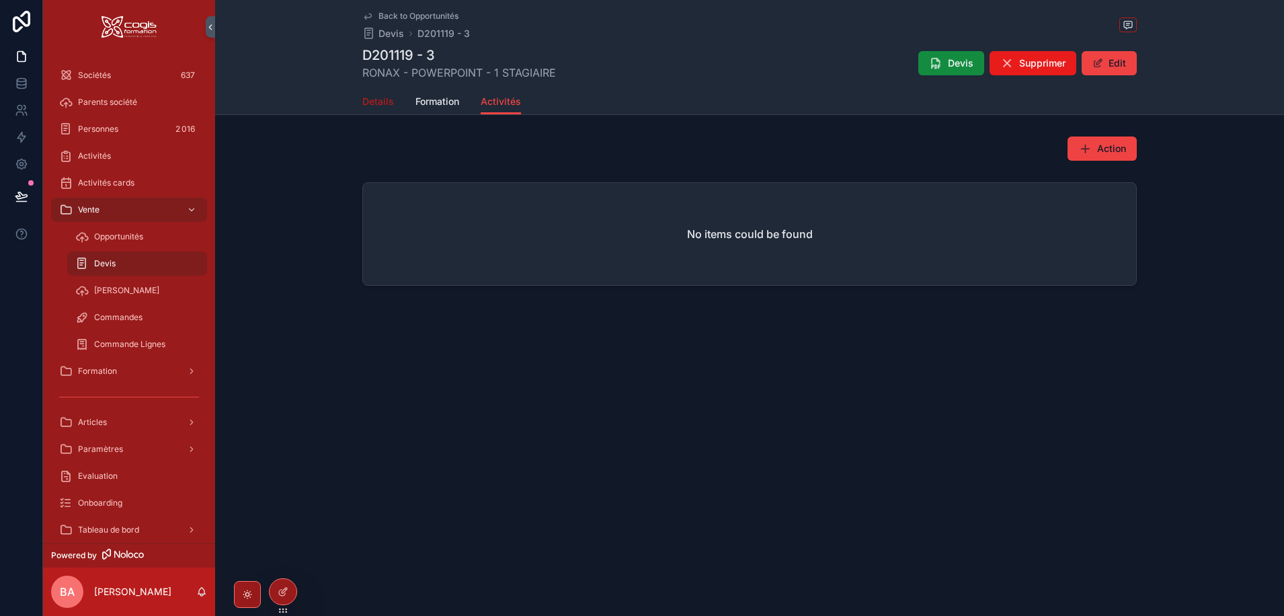
click at [392, 102] on span "Details" at bounding box center [378, 101] width 32 height 13
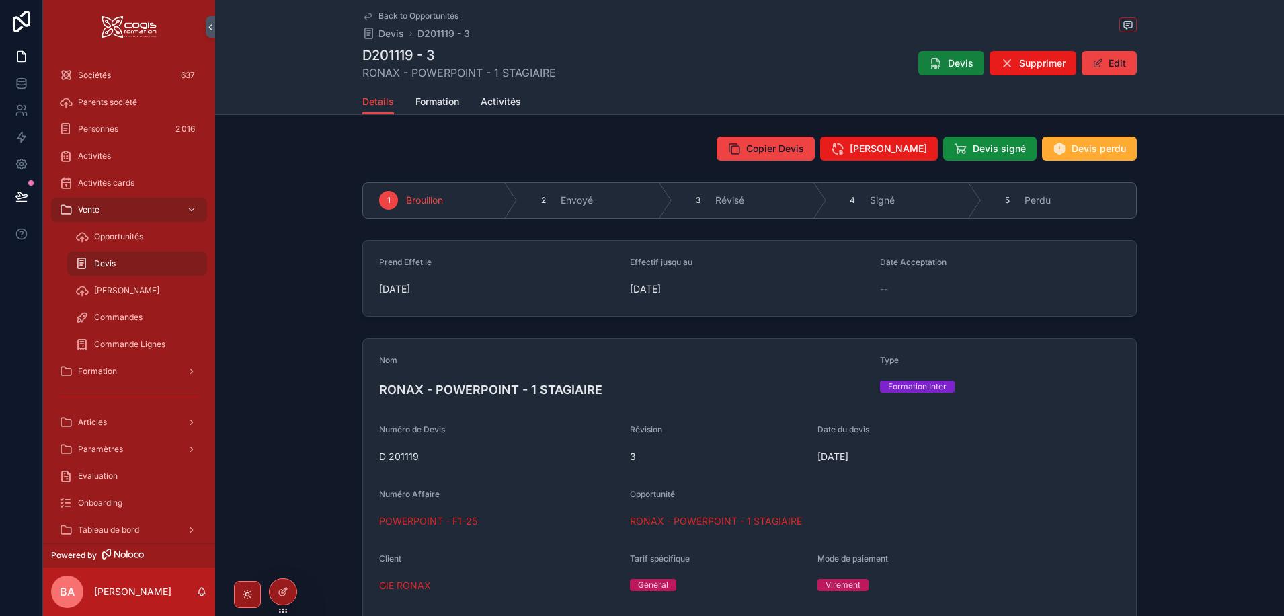
click at [940, 58] on button "Devis" at bounding box center [951, 63] width 66 height 24
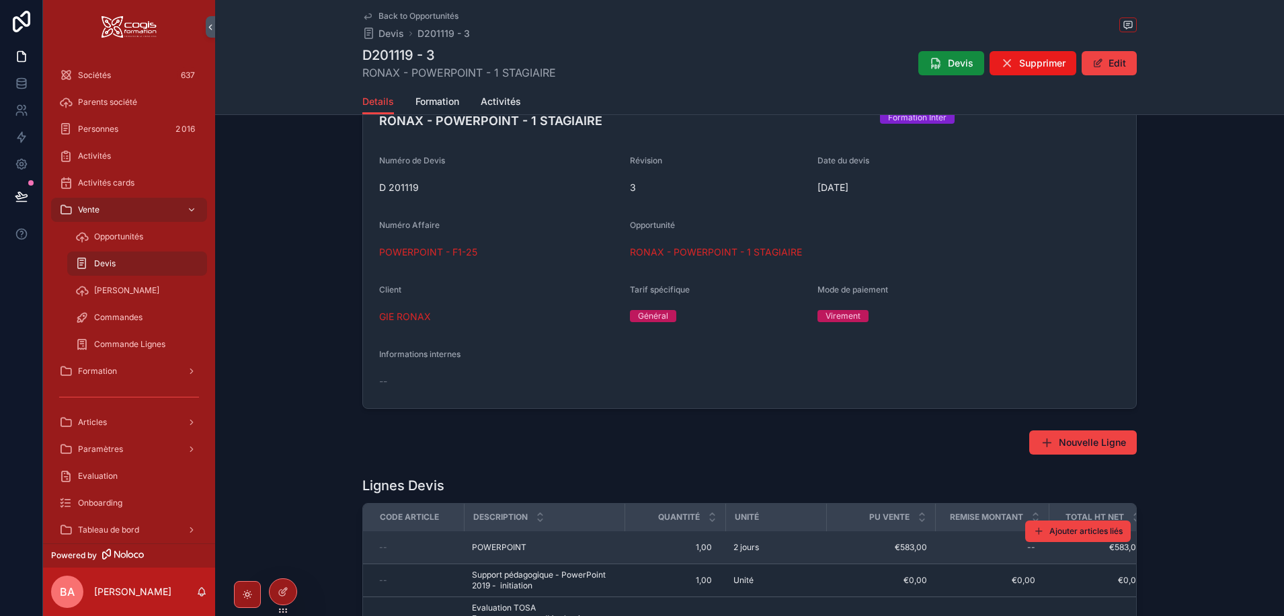
scroll to position [403, 0]
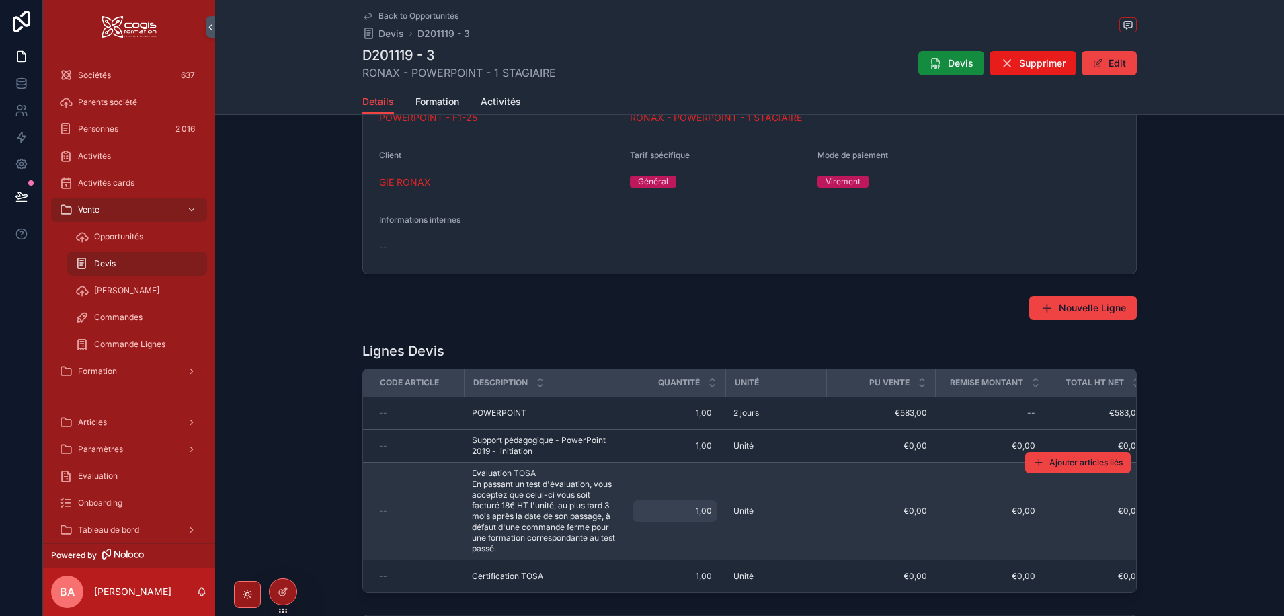
click at [661, 511] on span "1,00" at bounding box center [675, 511] width 74 height 11
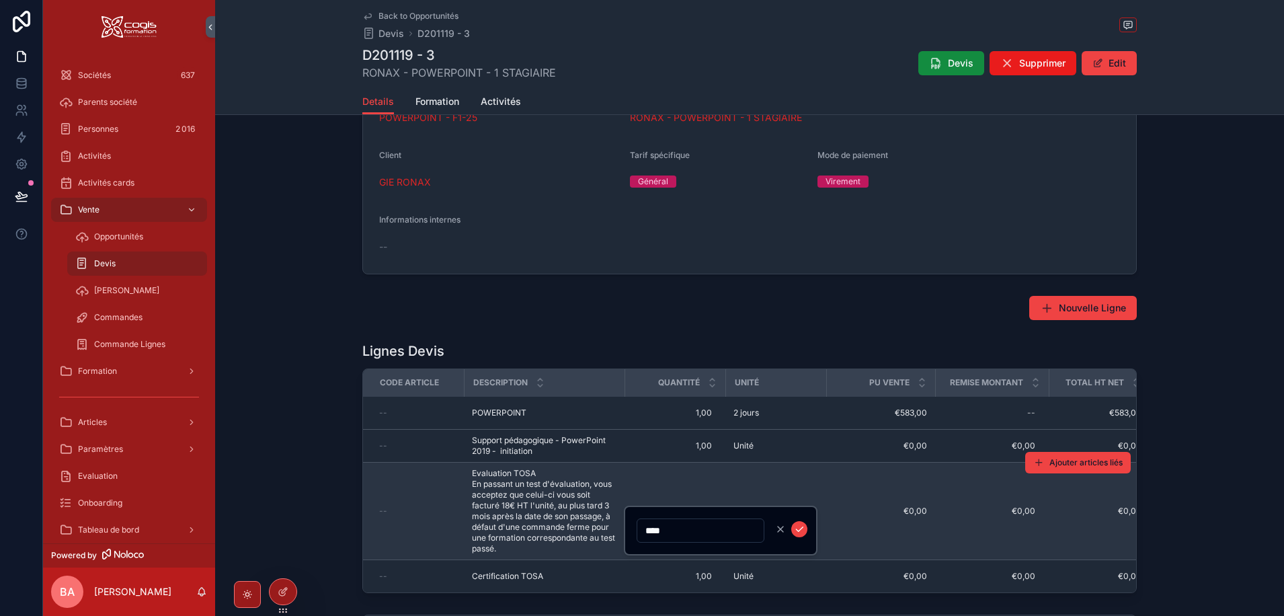
click at [424, 493] on td "--" at bounding box center [413, 510] width 101 height 97
click at [478, 495] on span "Evaluation TOSA En passant un test d'évaluation, vous acceptez que celui-ci vou…" at bounding box center [544, 511] width 145 height 86
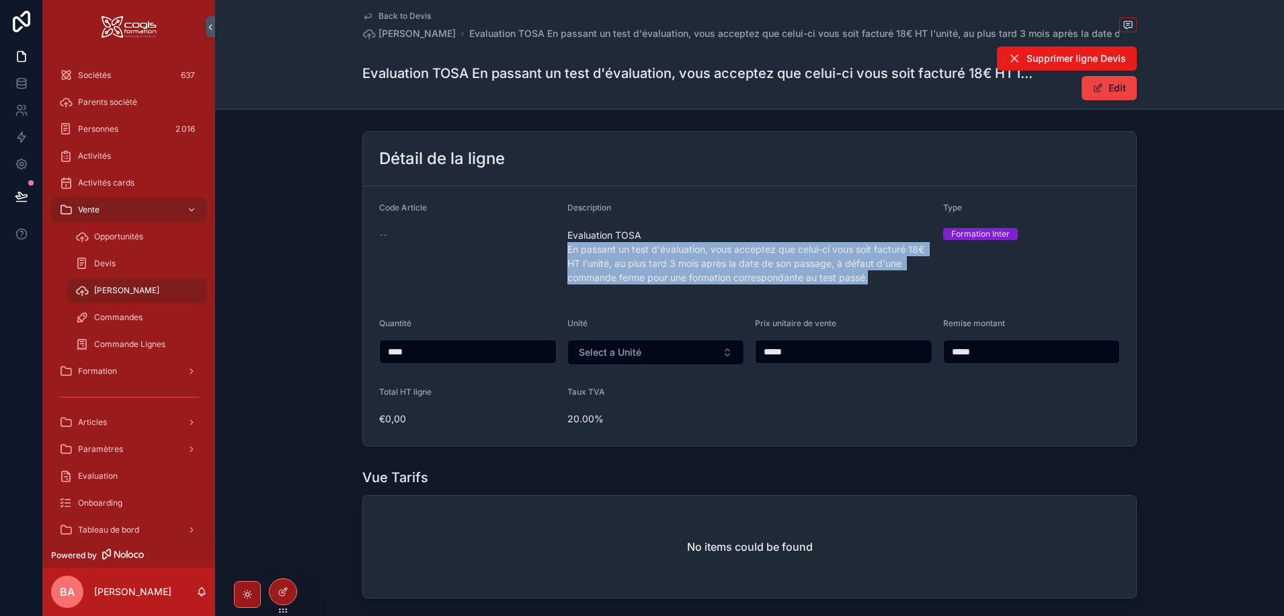
drag, startPoint x: 878, startPoint y: 296, endPoint x: 560, endPoint y: 265, distance: 319.5
click at [560, 265] on form "Code Article -- Description Evaluation TOSA En passant un test d'évaluation, vo…" at bounding box center [749, 315] width 773 height 259
click at [1107, 100] on button "Edit" at bounding box center [1109, 88] width 55 height 24
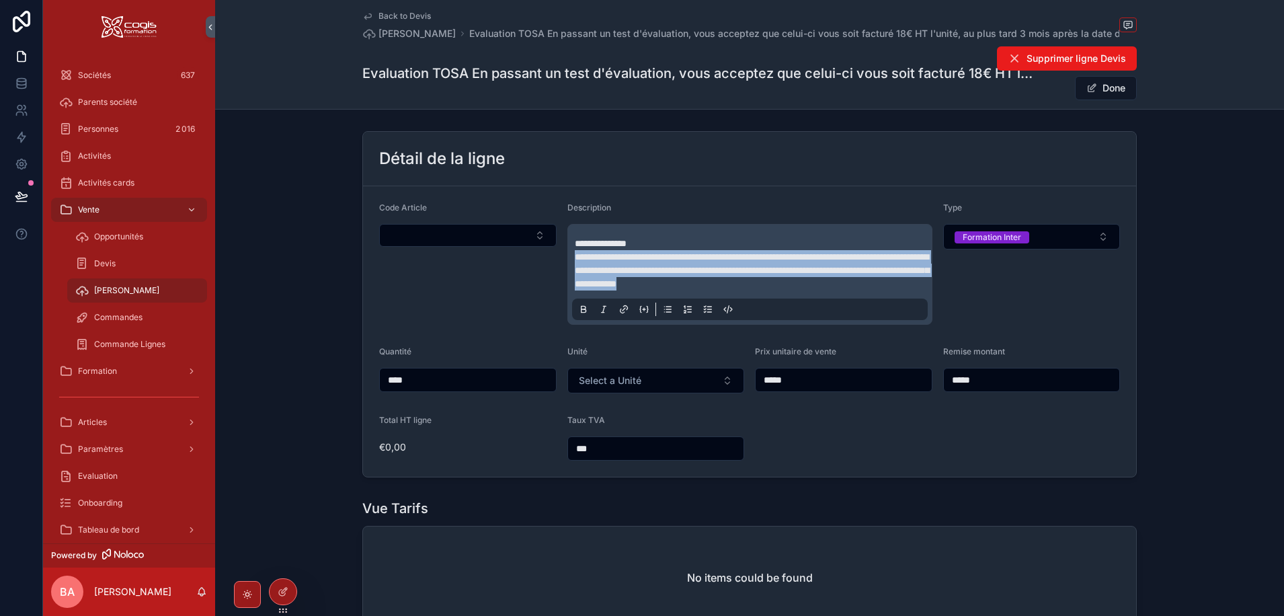
drag, startPoint x: 880, startPoint y: 297, endPoint x: 567, endPoint y: 275, distance: 314.0
click at [567, 275] on div "**********" at bounding box center [749, 274] width 365 height 101
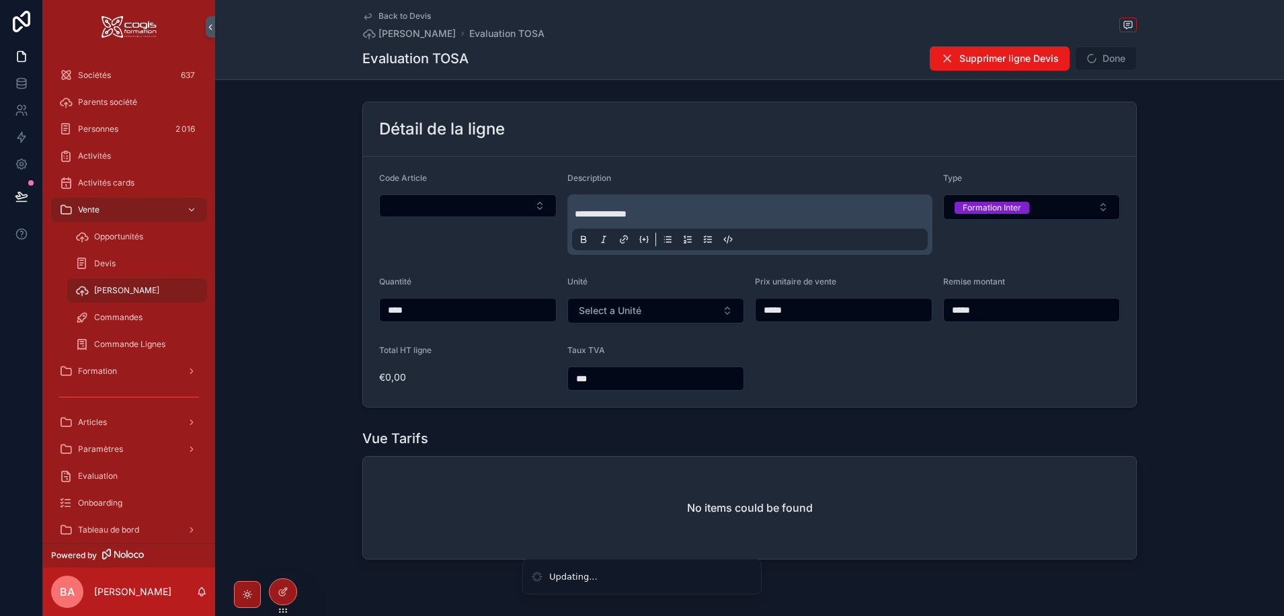
click at [1106, 60] on button "Done" at bounding box center [1106, 58] width 62 height 24
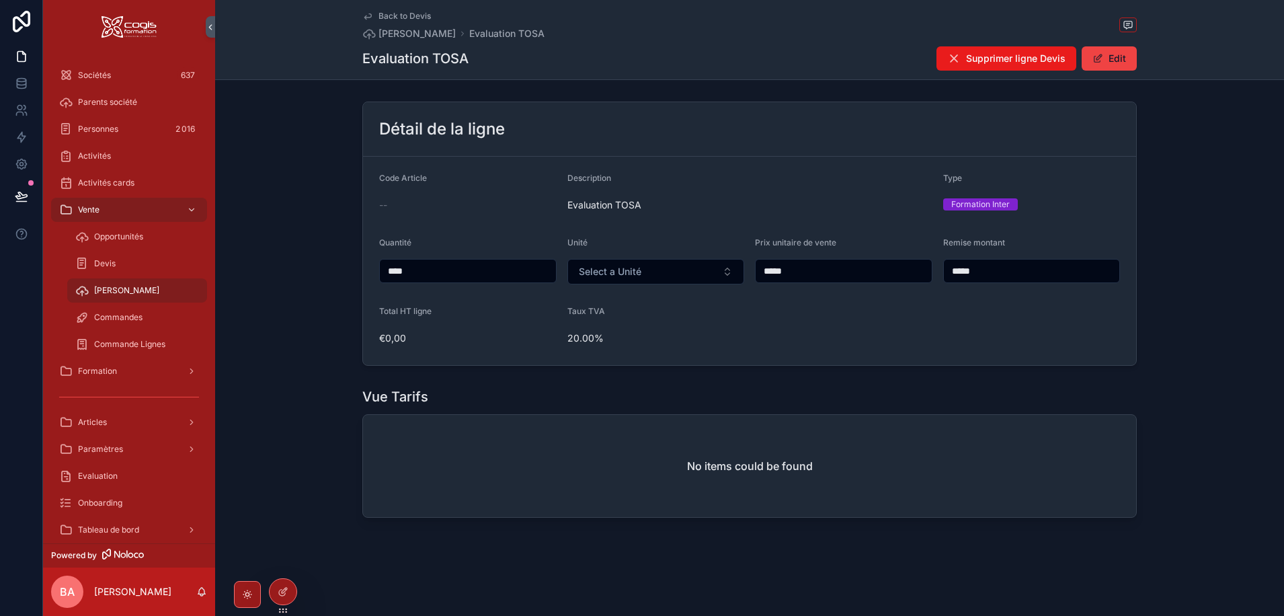
click at [380, 13] on span "Back to Devis" at bounding box center [404, 16] width 52 height 11
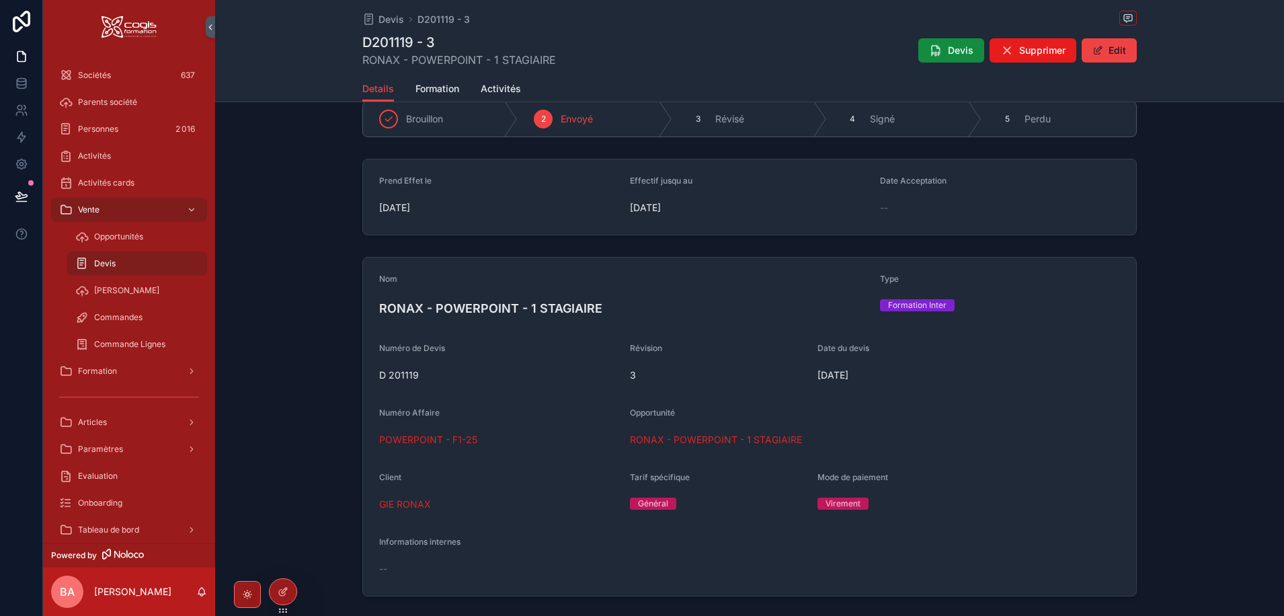
scroll to position [202, 0]
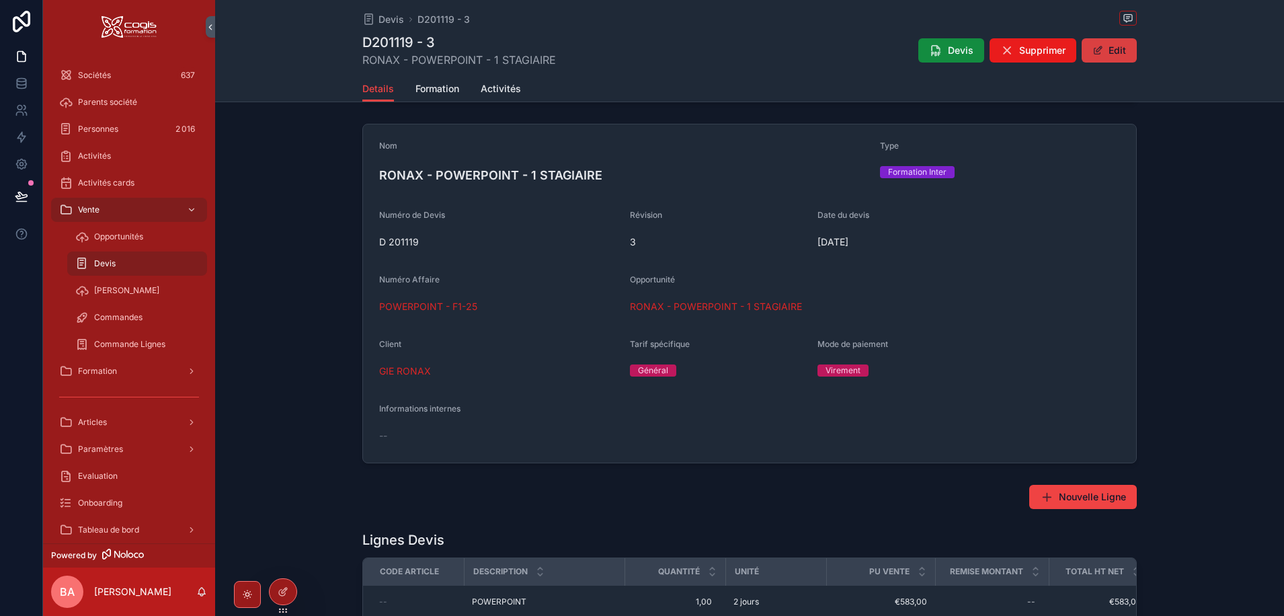
click at [1115, 50] on button "Edit" at bounding box center [1109, 50] width 55 height 24
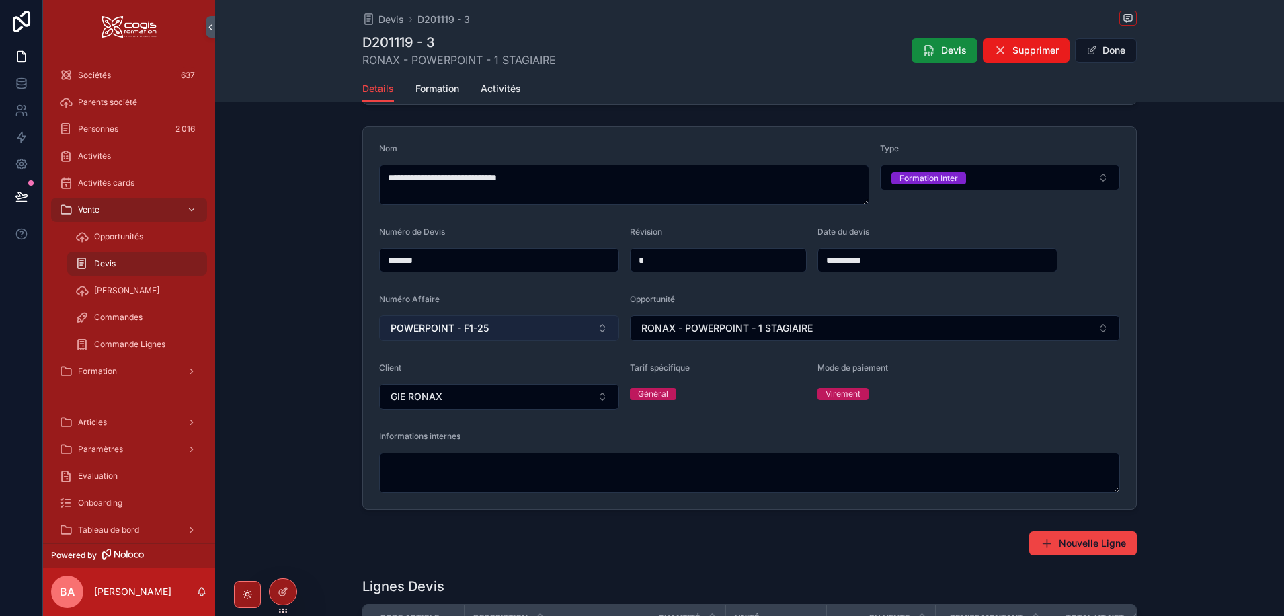
click at [597, 326] on button "POWERPOINT - F1-25" at bounding box center [499, 328] width 240 height 26
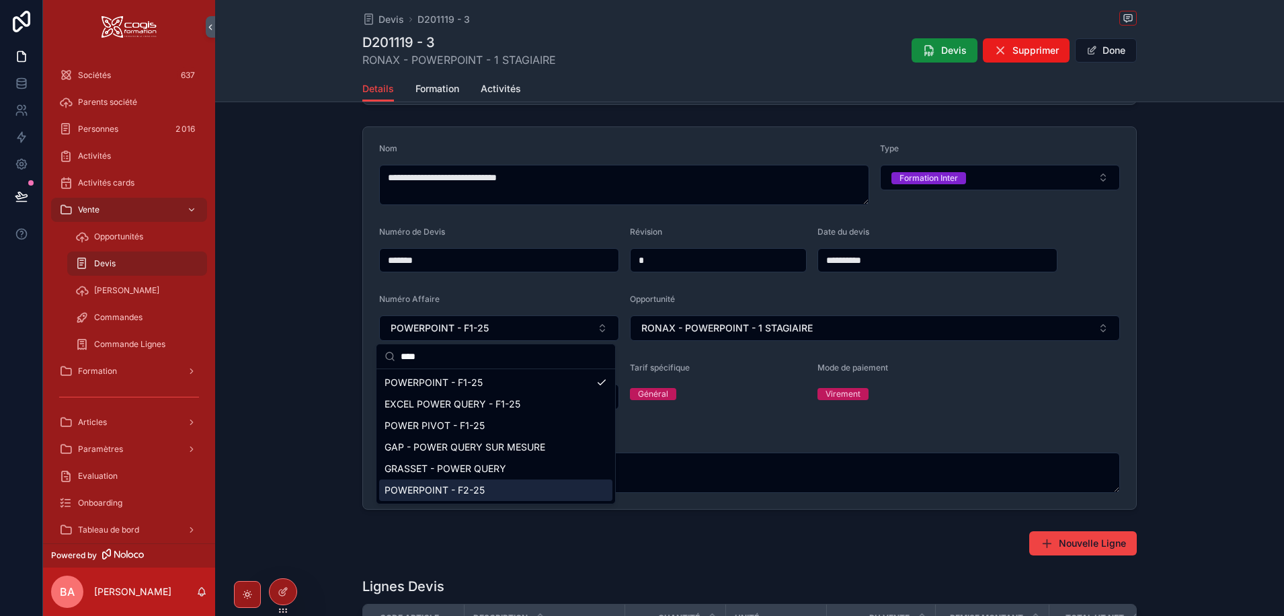
type input "****"
click at [451, 493] on span "POWERPOINT - F2-25" at bounding box center [435, 489] width 100 height 13
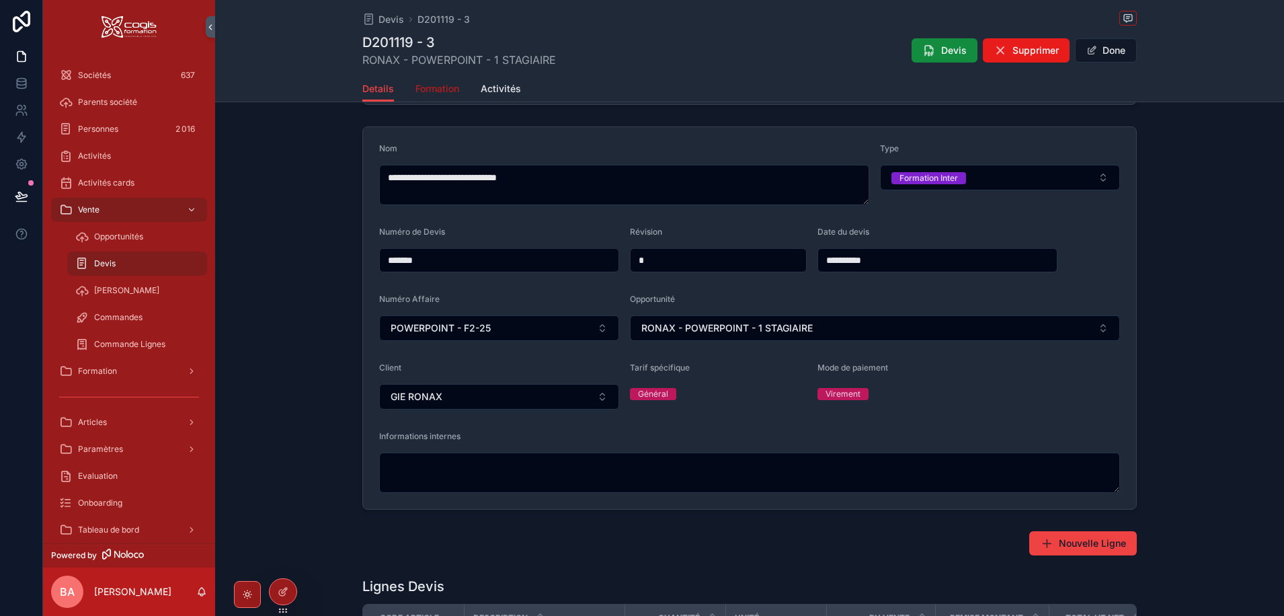
click at [433, 93] on span "Formation" at bounding box center [437, 88] width 44 height 13
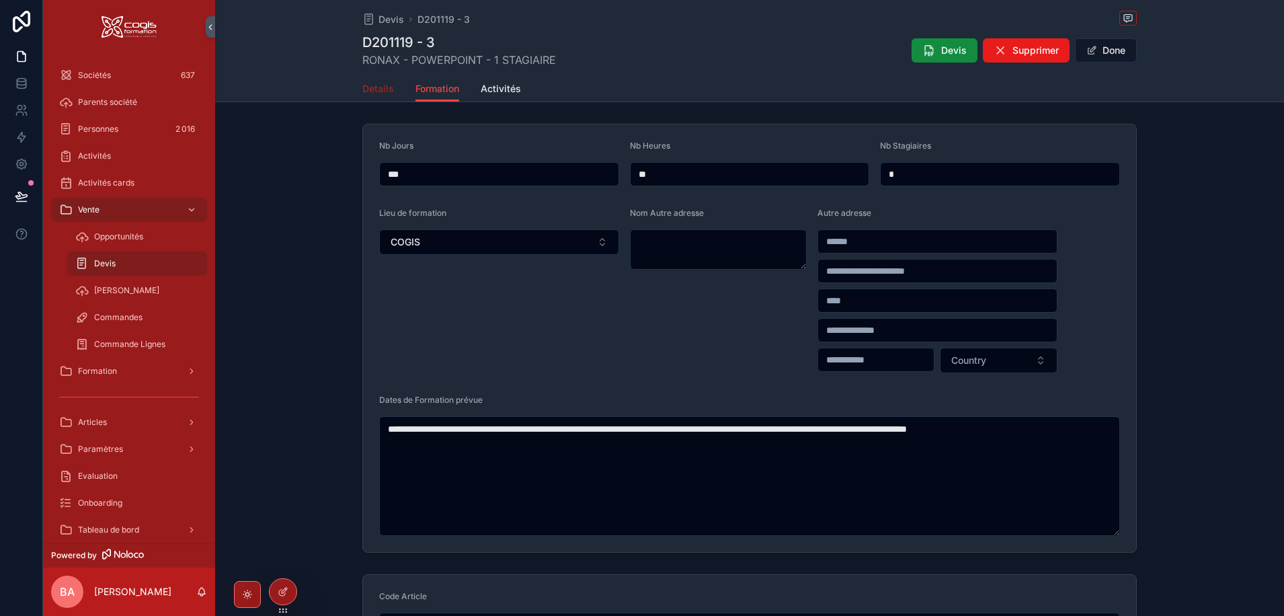
click at [377, 90] on span "Details" at bounding box center [378, 88] width 32 height 13
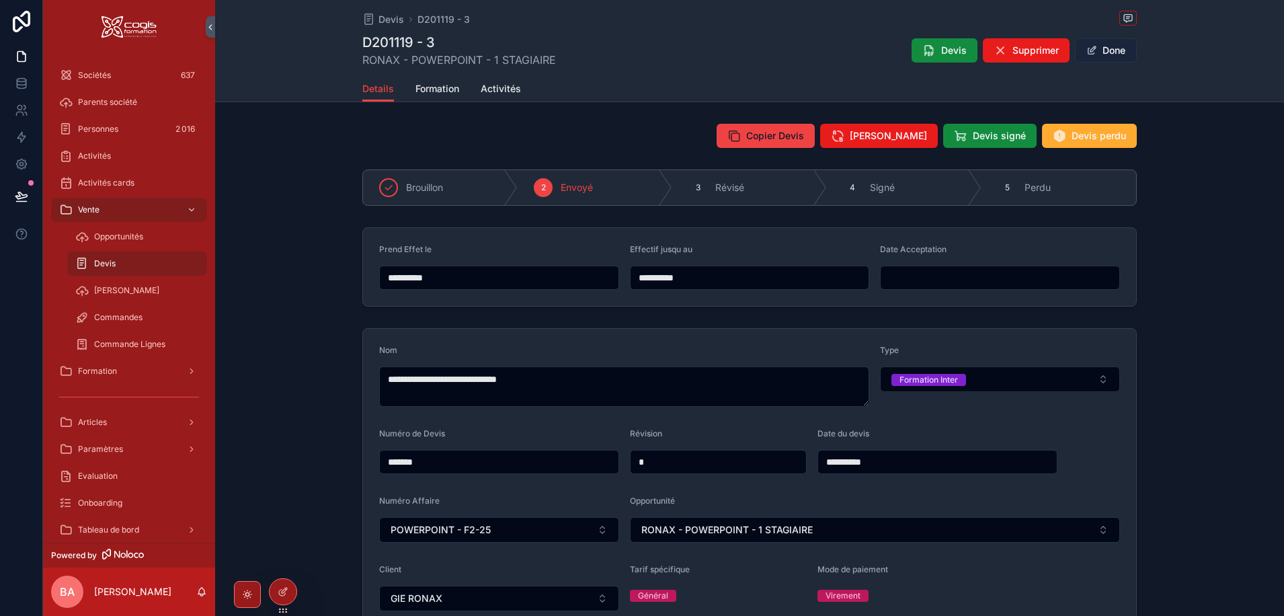
click at [1111, 48] on button "Done" at bounding box center [1106, 50] width 62 height 24
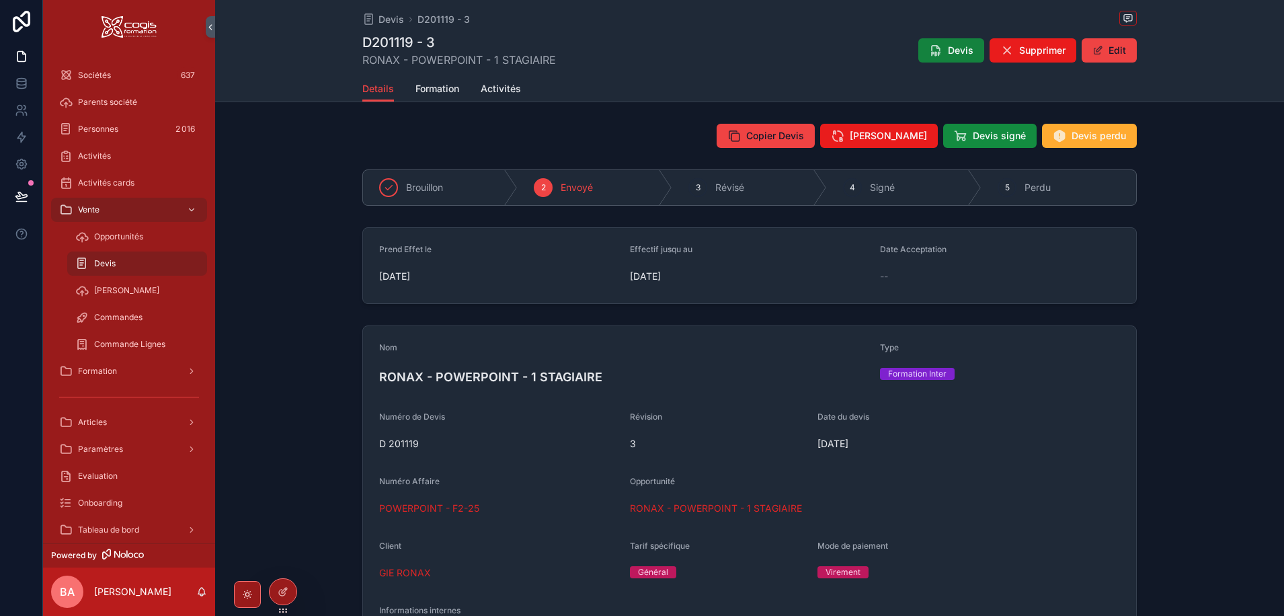
click at [940, 50] on button "Devis" at bounding box center [951, 50] width 66 height 24
drag, startPoint x: 421, startPoint y: 508, endPoint x: 428, endPoint y: 512, distance: 8.1
click at [421, 508] on span "POWERPOINT - F2-25" at bounding box center [429, 507] width 100 height 13
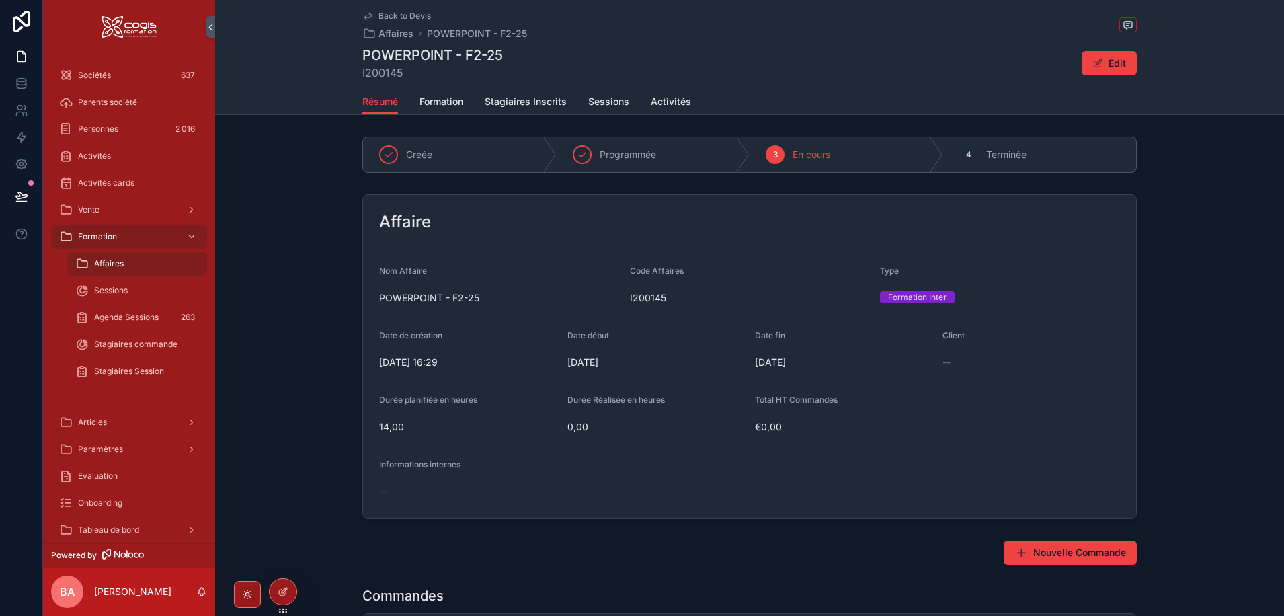
click at [397, 13] on span "Back to Devis" at bounding box center [404, 16] width 52 height 11
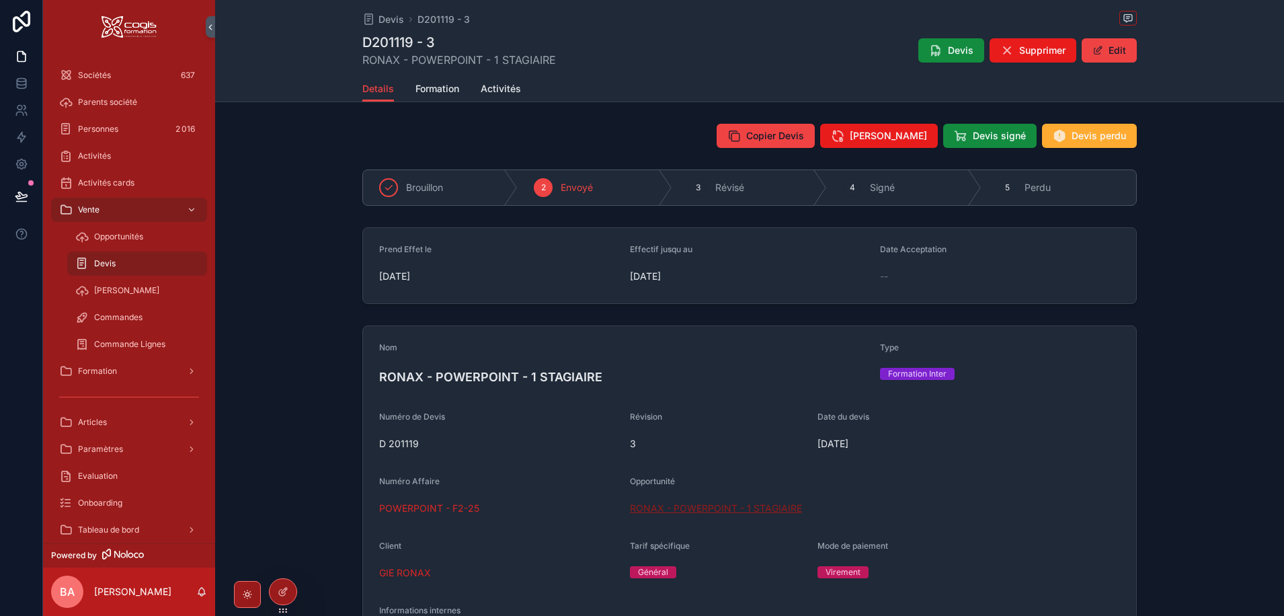
click at [686, 510] on span "RONAX - POWERPOINT - 1 STAGIAIRE" at bounding box center [716, 507] width 172 height 13
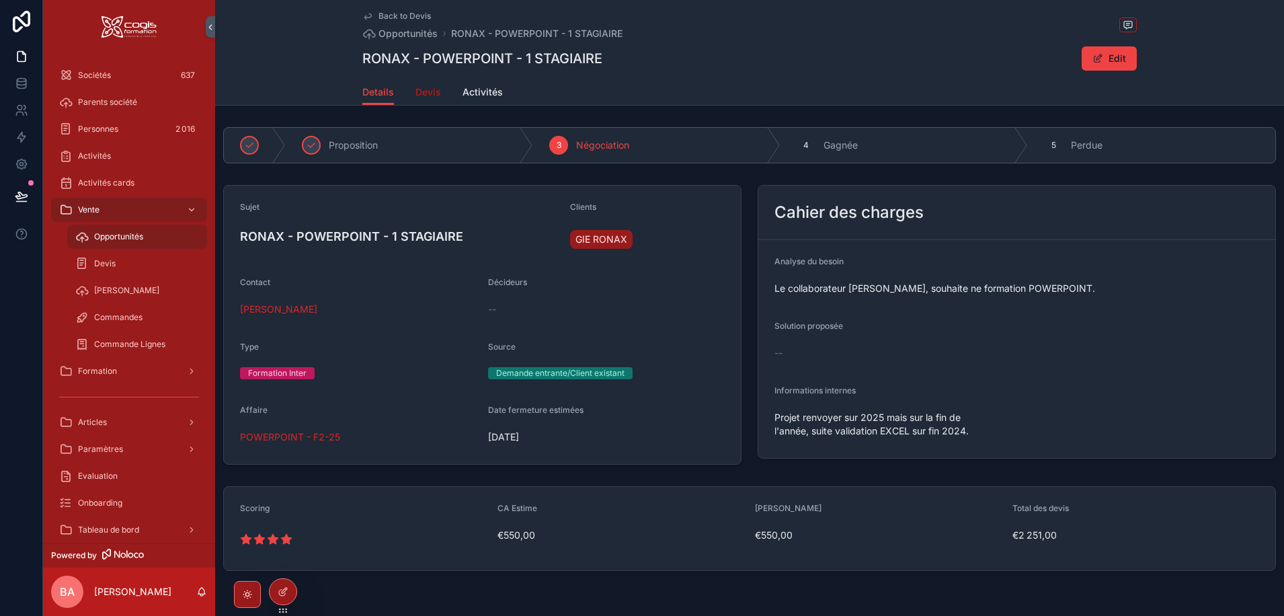
click at [421, 93] on span "Devis" at bounding box center [428, 91] width 26 height 13
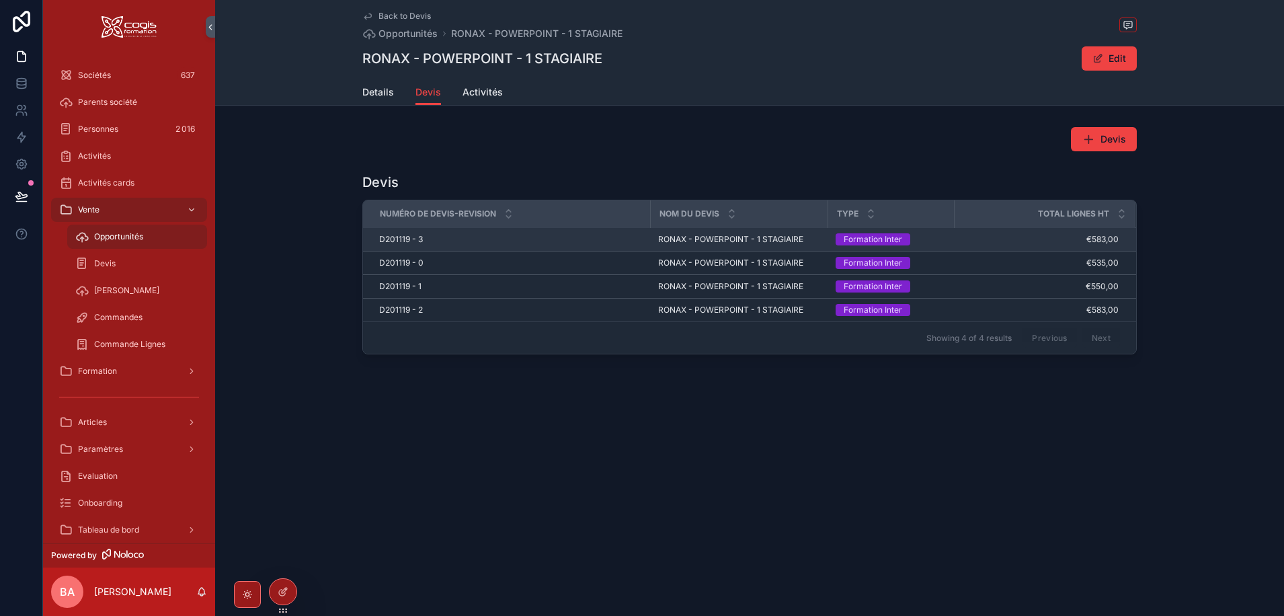
click at [389, 236] on span "D201119 - 3" at bounding box center [401, 239] width 44 height 11
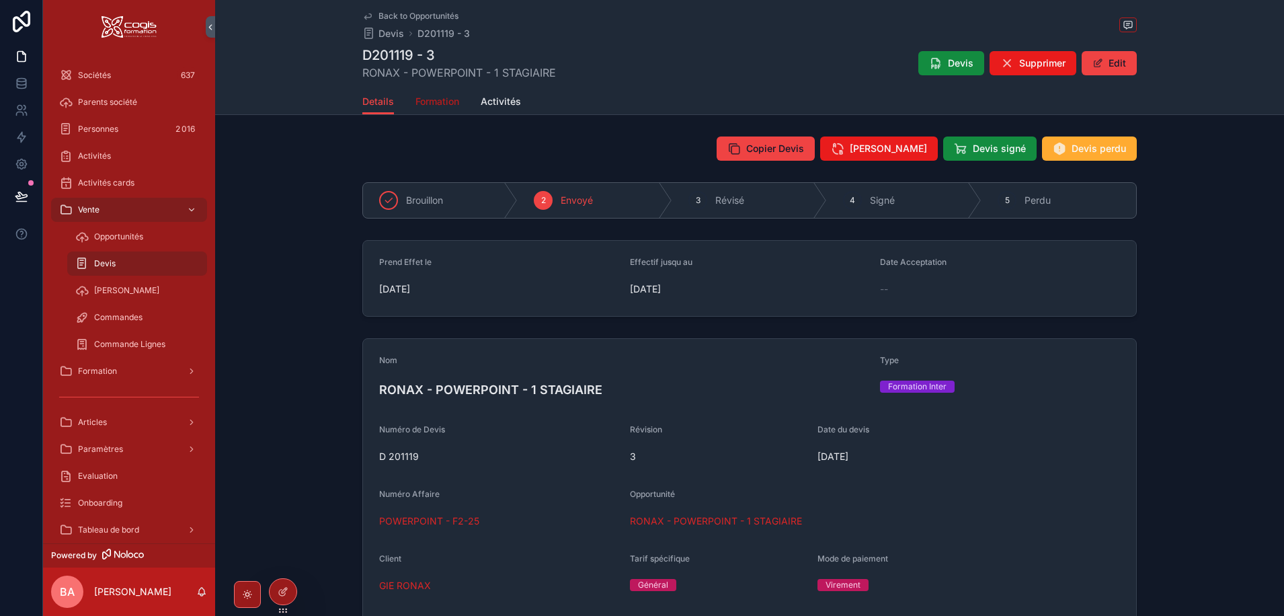
click at [435, 102] on span "Formation" at bounding box center [437, 101] width 44 height 13
click at [411, 13] on span "Back to Opportunités" at bounding box center [418, 16] width 80 height 11
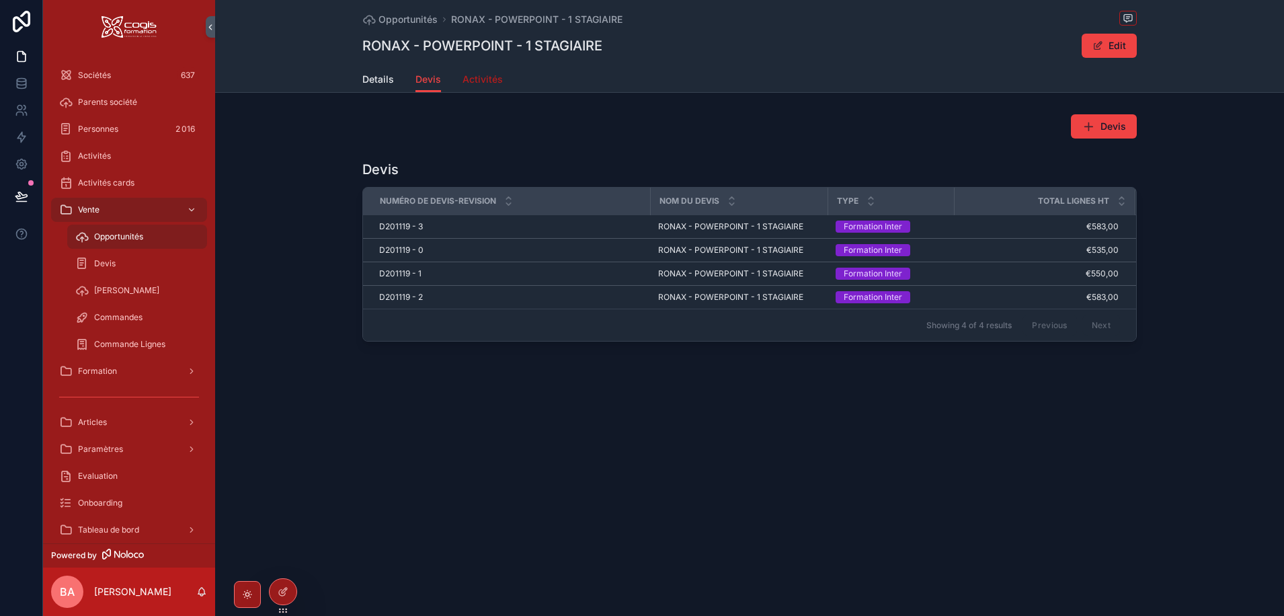
click at [471, 76] on span "Activités" at bounding box center [482, 79] width 40 height 13
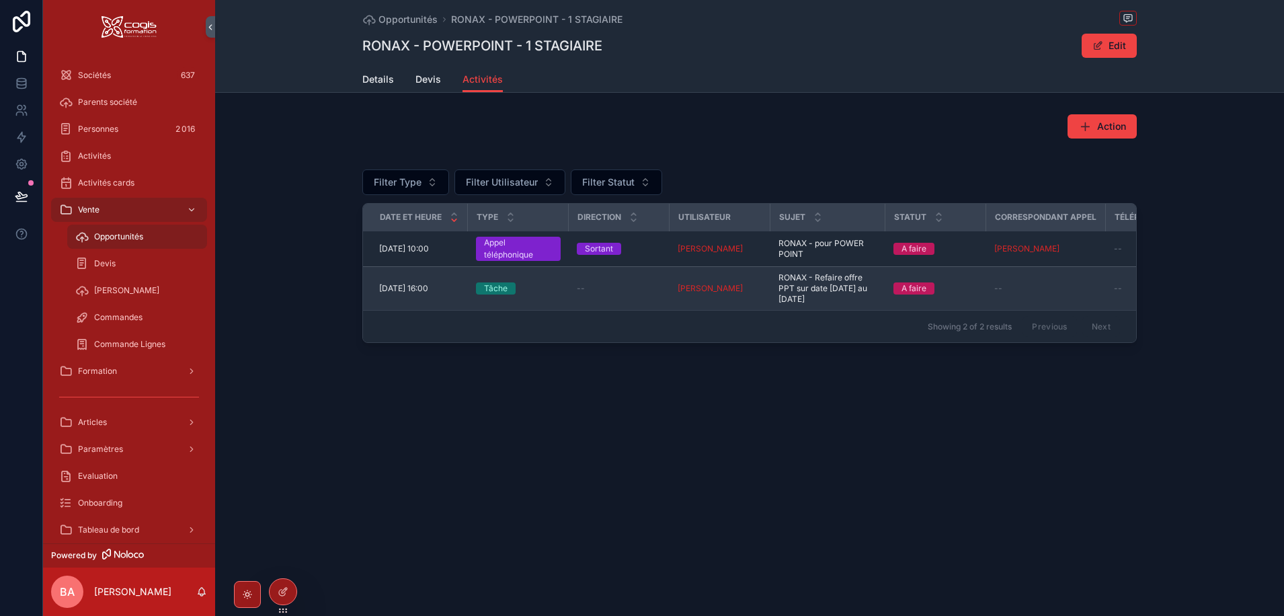
click at [839, 292] on span "RONAX - Refaire offre PPT sur date 28/10/2025 au 18/11/2025" at bounding box center [827, 288] width 99 height 32
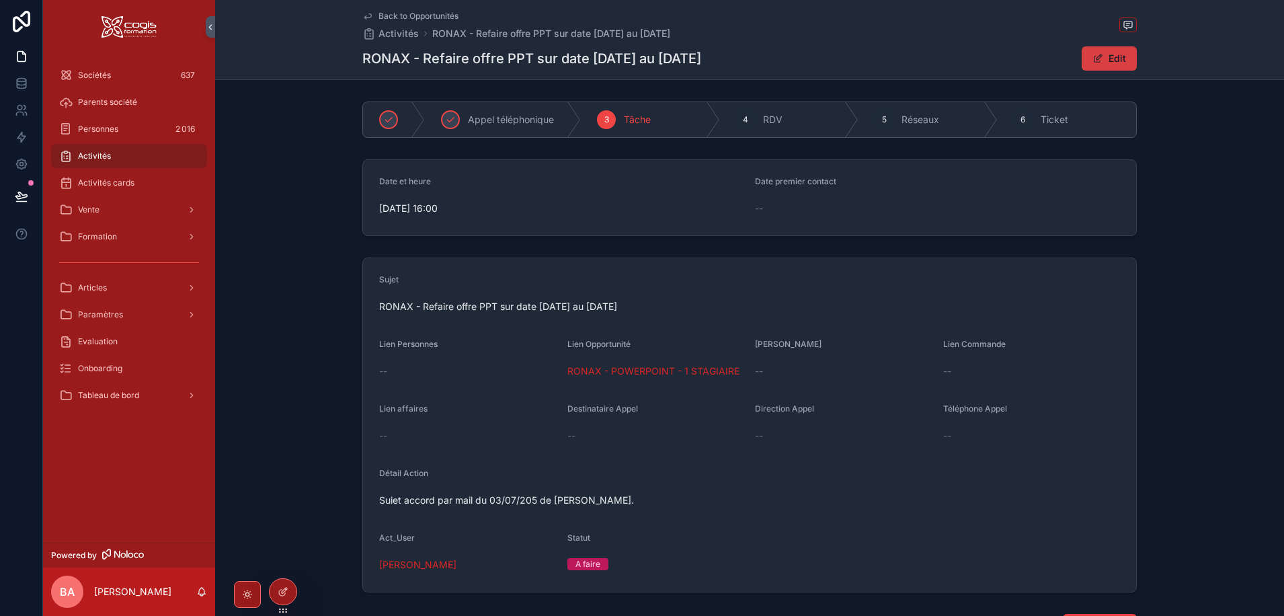
click at [1096, 66] on button "Edit" at bounding box center [1109, 58] width 55 height 24
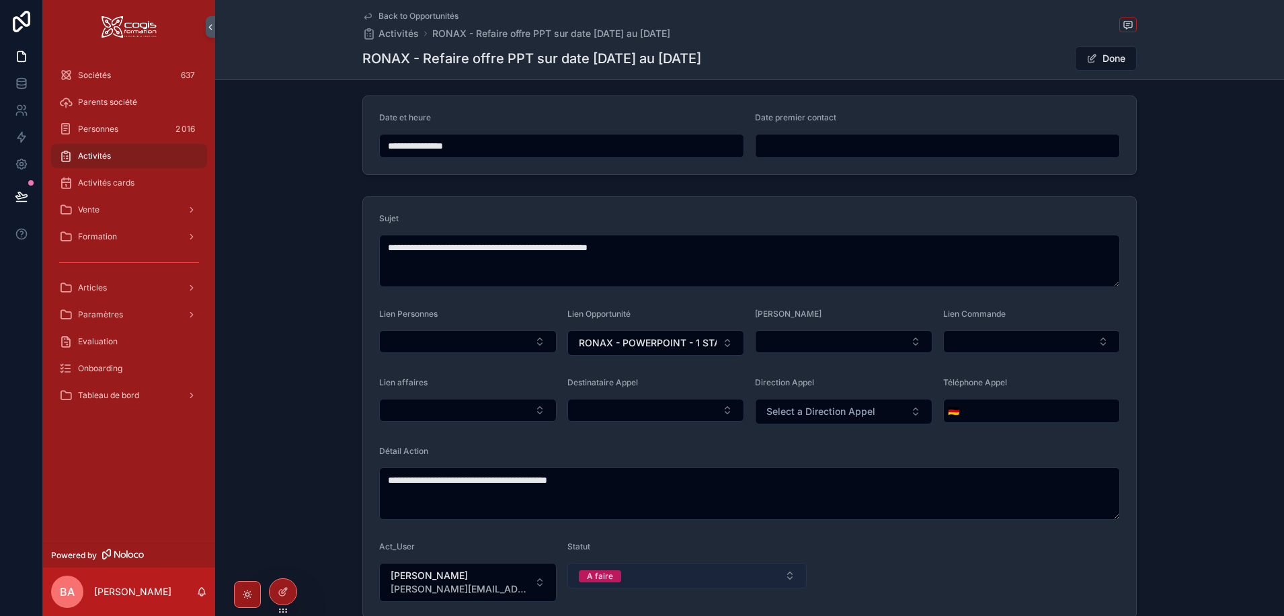
scroll to position [134, 0]
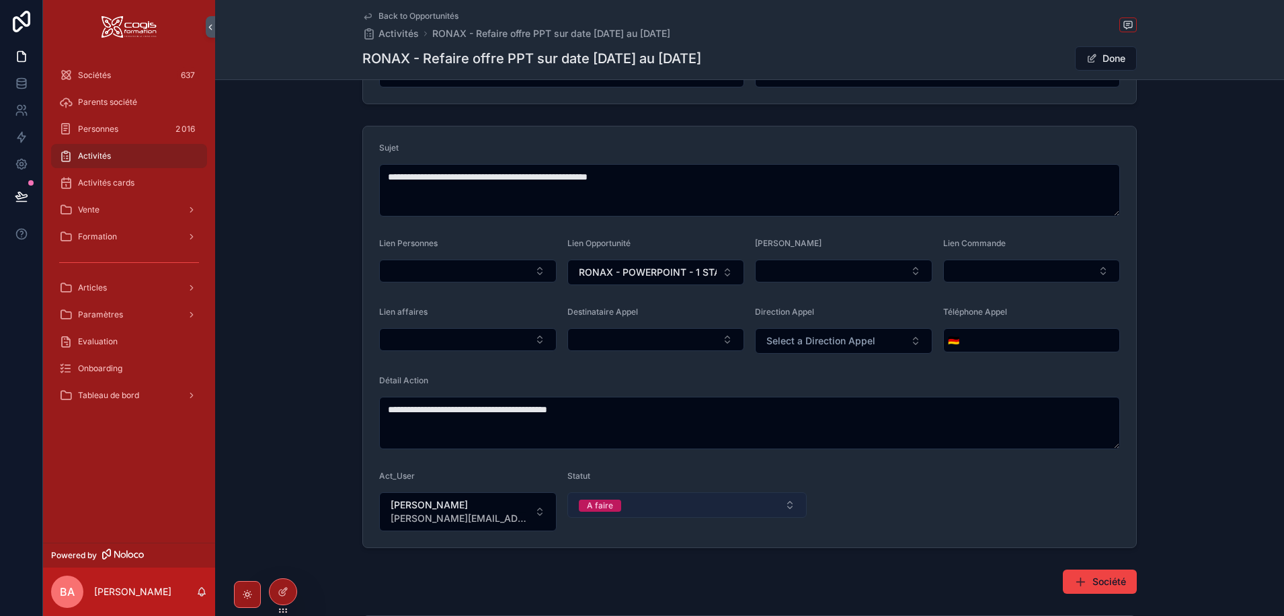
click at [595, 508] on div "A faire" at bounding box center [600, 505] width 26 height 12
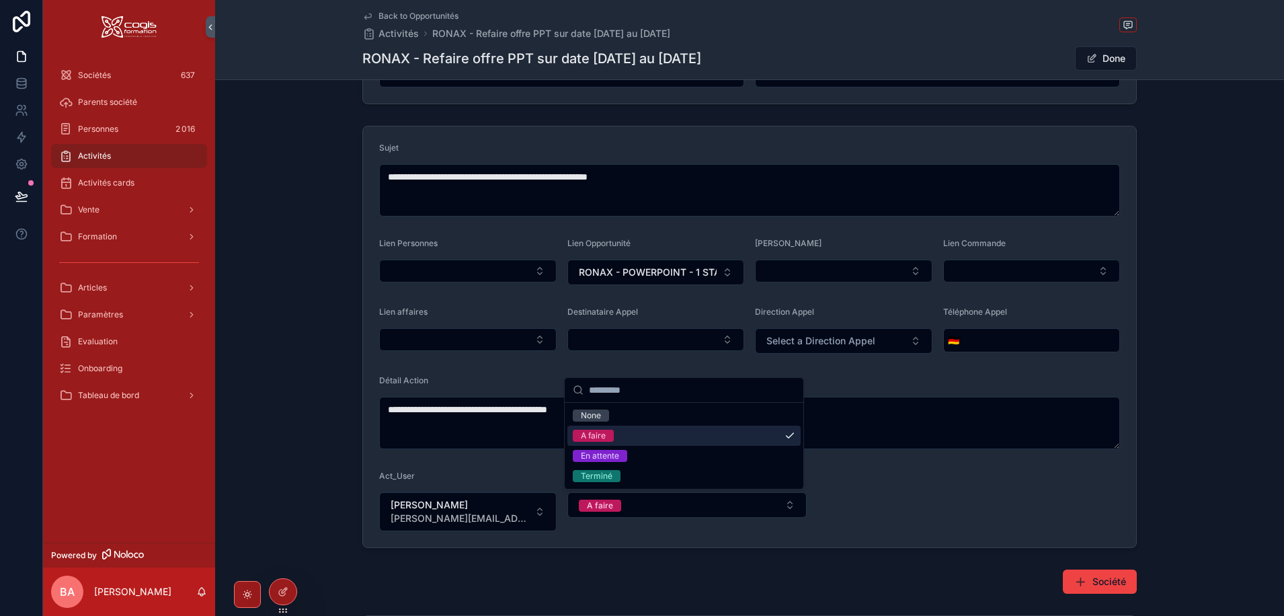
click at [590, 438] on div "A faire" at bounding box center [593, 436] width 25 height 12
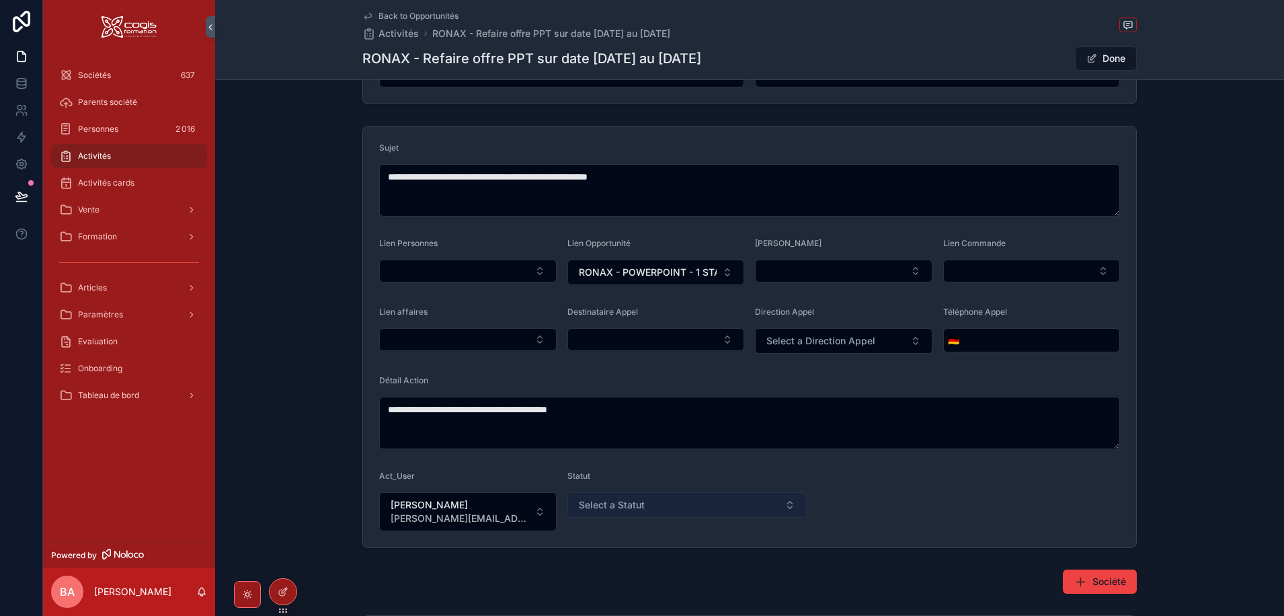
click at [608, 506] on span "Select a Statut" at bounding box center [612, 504] width 66 height 13
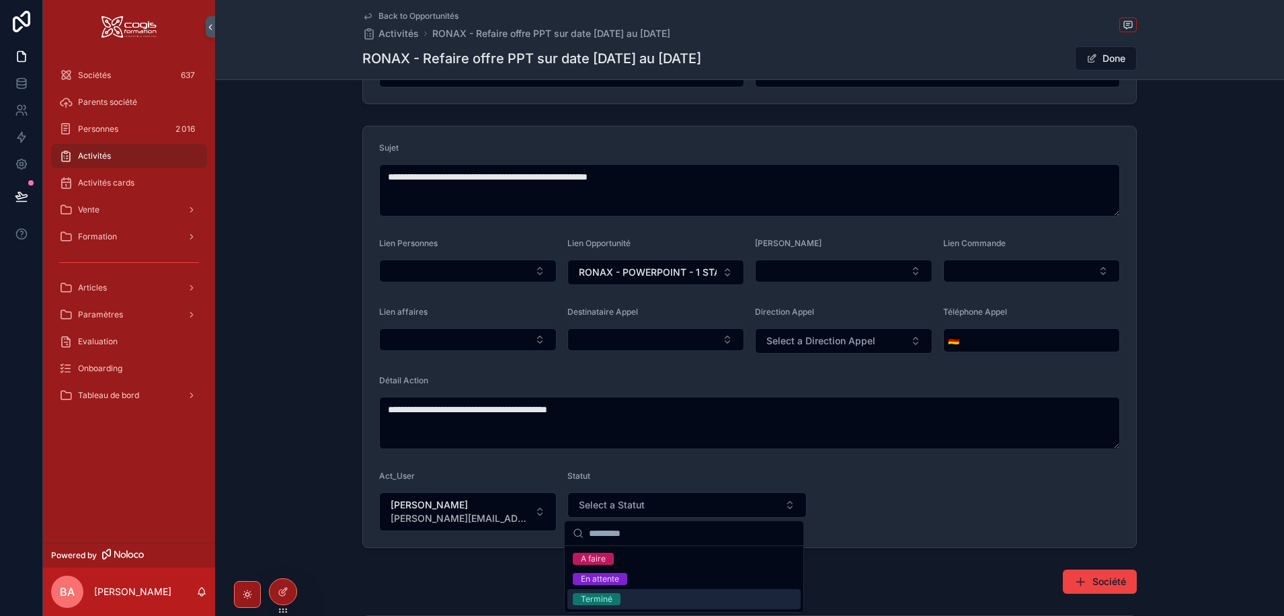
click at [599, 603] on div "Terminé" at bounding box center [597, 599] width 32 height 12
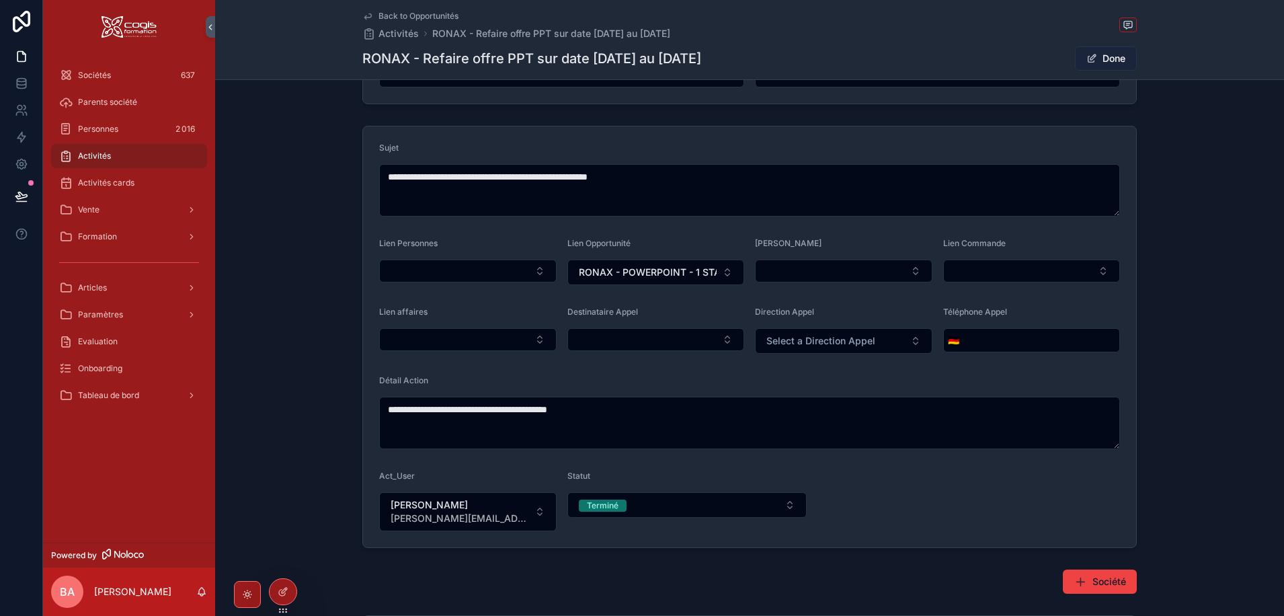
click at [1115, 54] on button "Done" at bounding box center [1106, 58] width 62 height 24
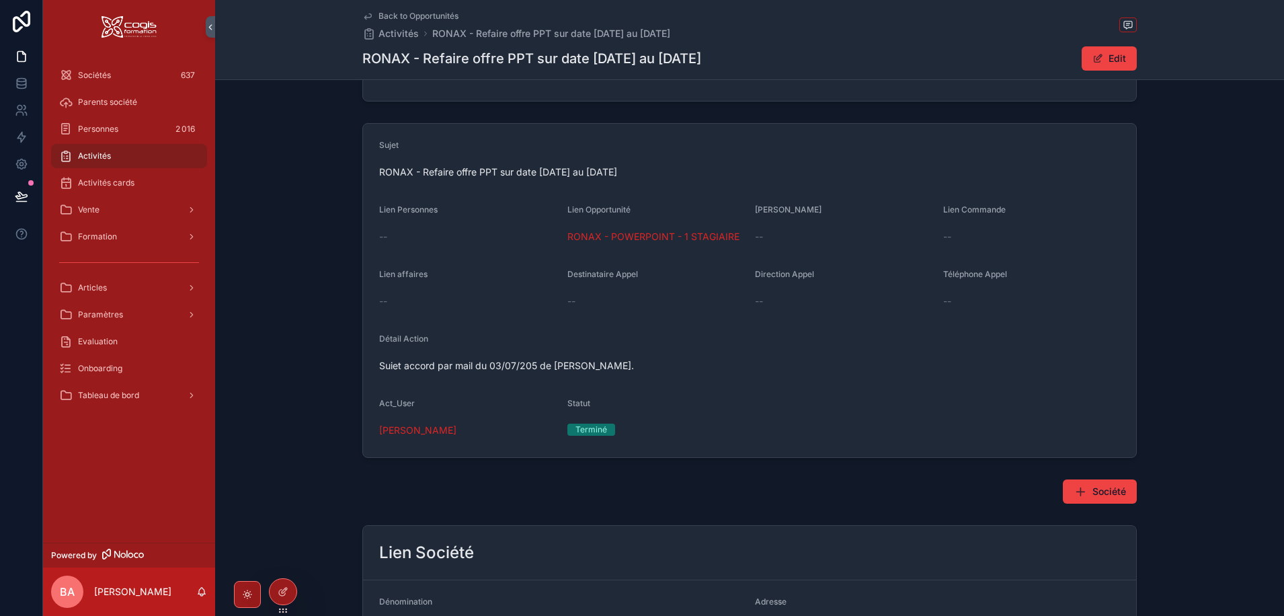
click at [413, 12] on span "Back to Opportunités" at bounding box center [418, 16] width 80 height 11
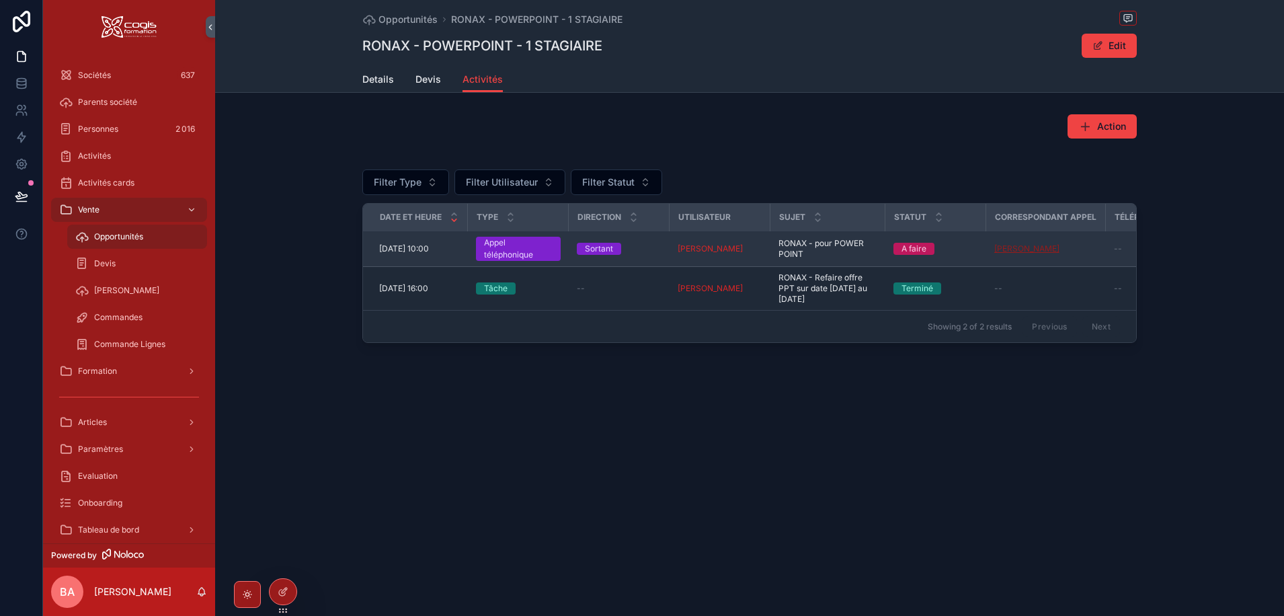
click at [1033, 247] on span "Sandrine MATHIEU" at bounding box center [1026, 248] width 65 height 11
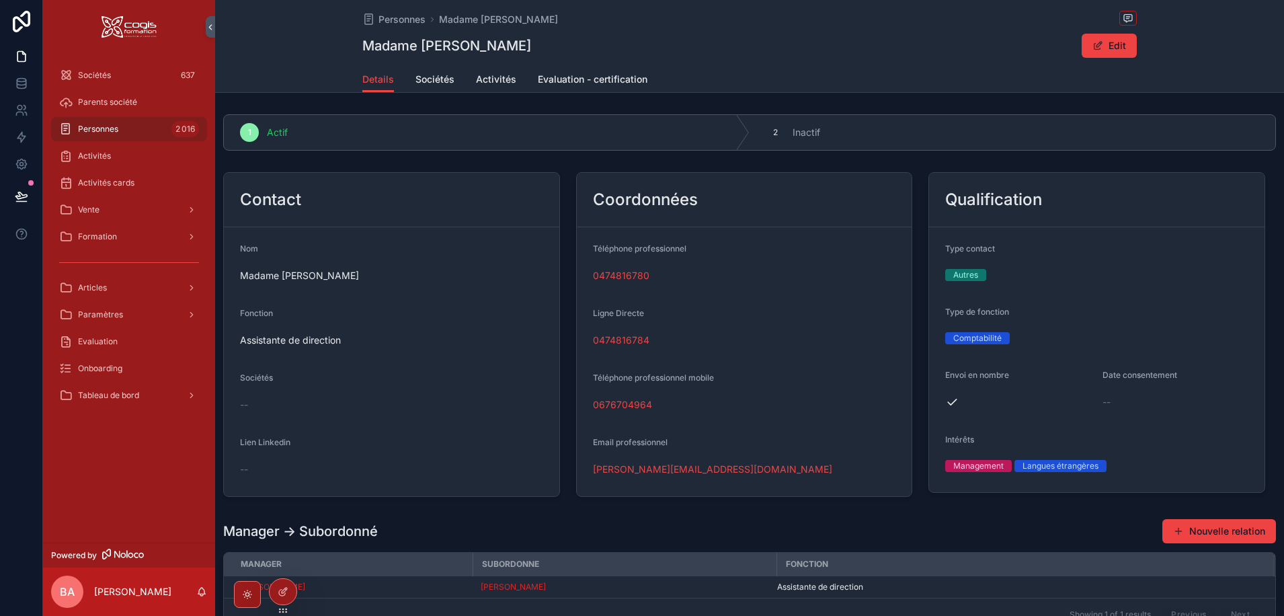
click at [281, 402] on div "--" at bounding box center [391, 404] width 303 height 13
click at [1100, 49] on button "Edit" at bounding box center [1109, 46] width 55 height 24
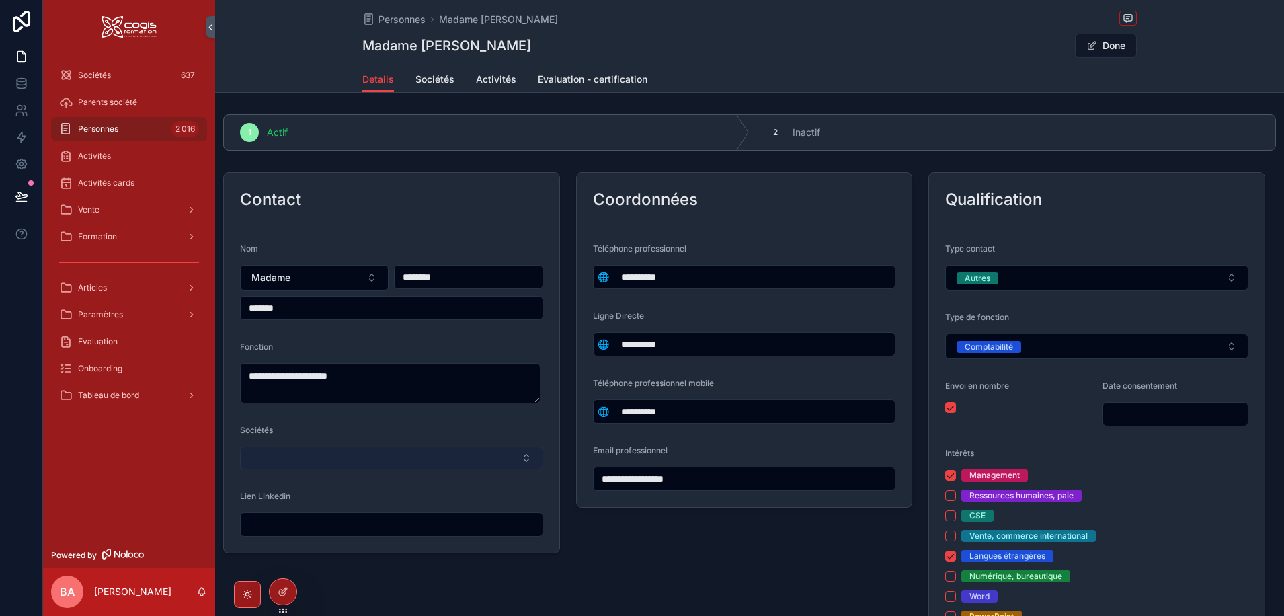
click at [315, 455] on button "Select Button" at bounding box center [391, 457] width 303 height 23
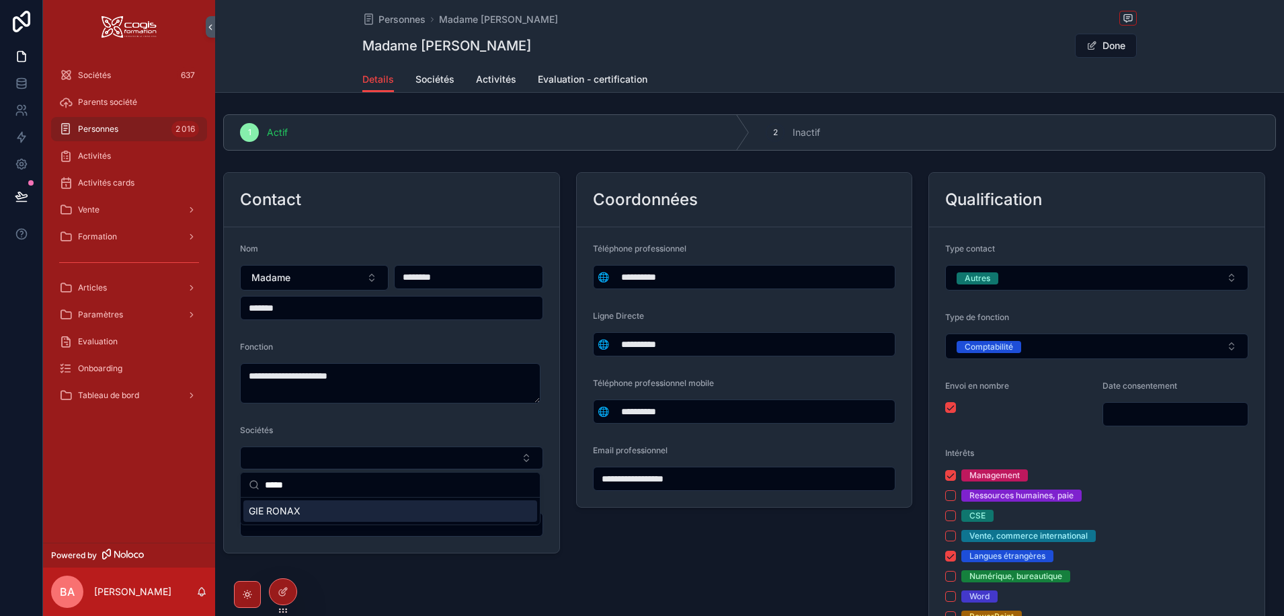
type input "*****"
click at [276, 514] on span "GIE RONAX" at bounding box center [275, 510] width 52 height 13
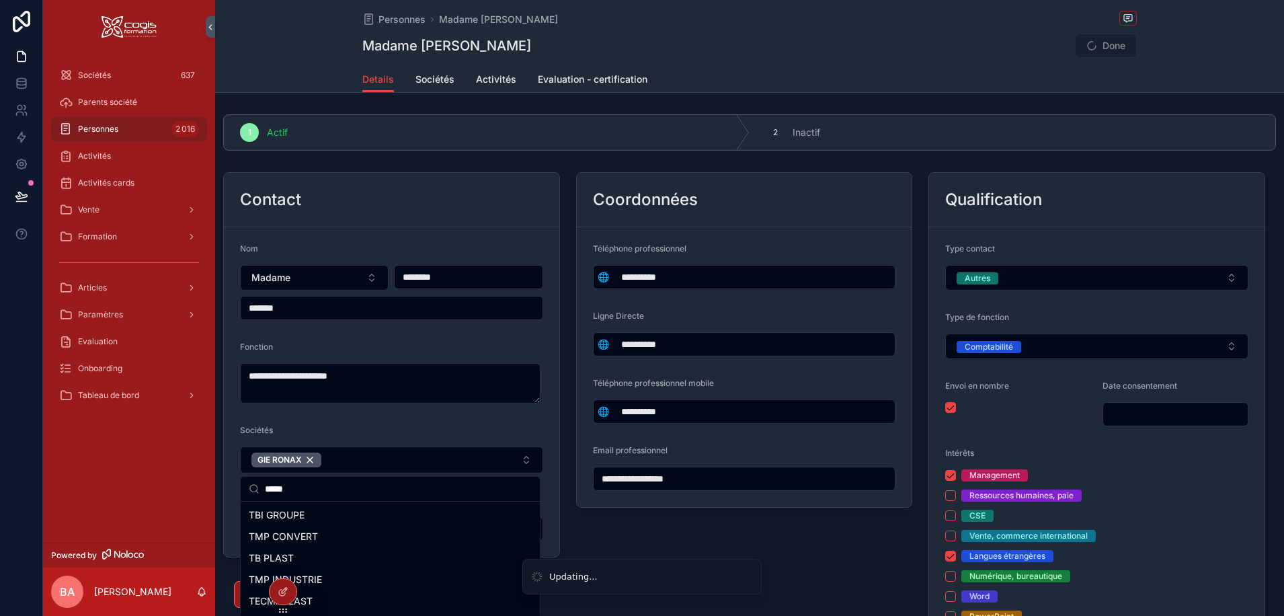
type input "**********"
click at [637, 480] on input "**********" at bounding box center [745, 478] width 302 height 19
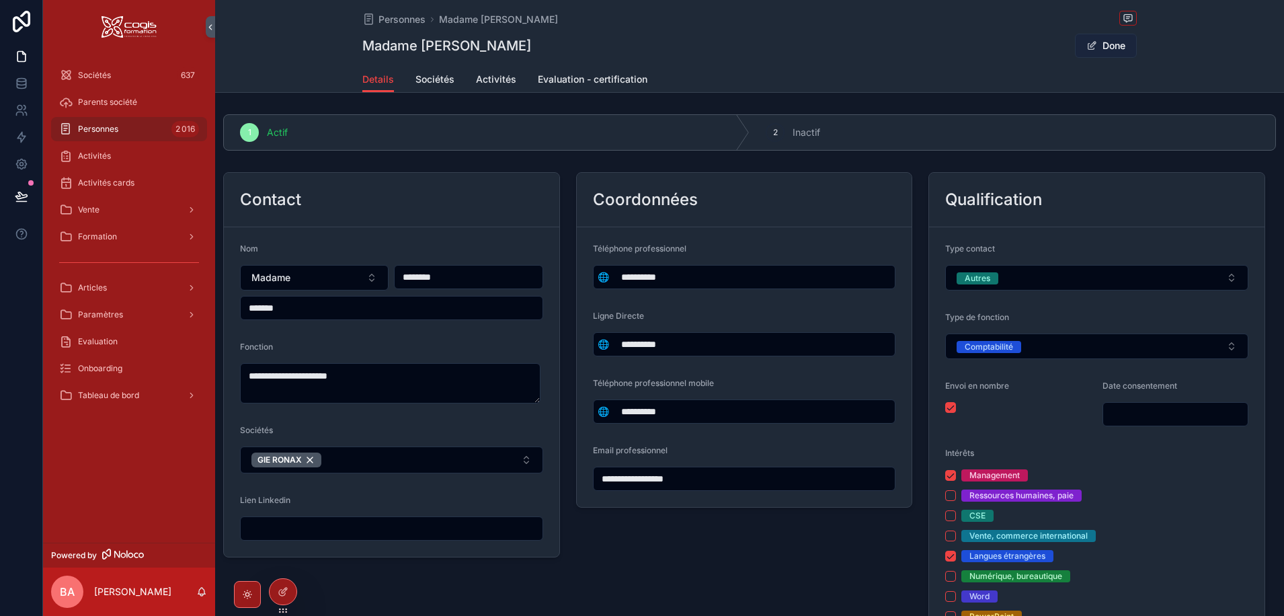
click at [1108, 42] on button "Done" at bounding box center [1106, 46] width 62 height 24
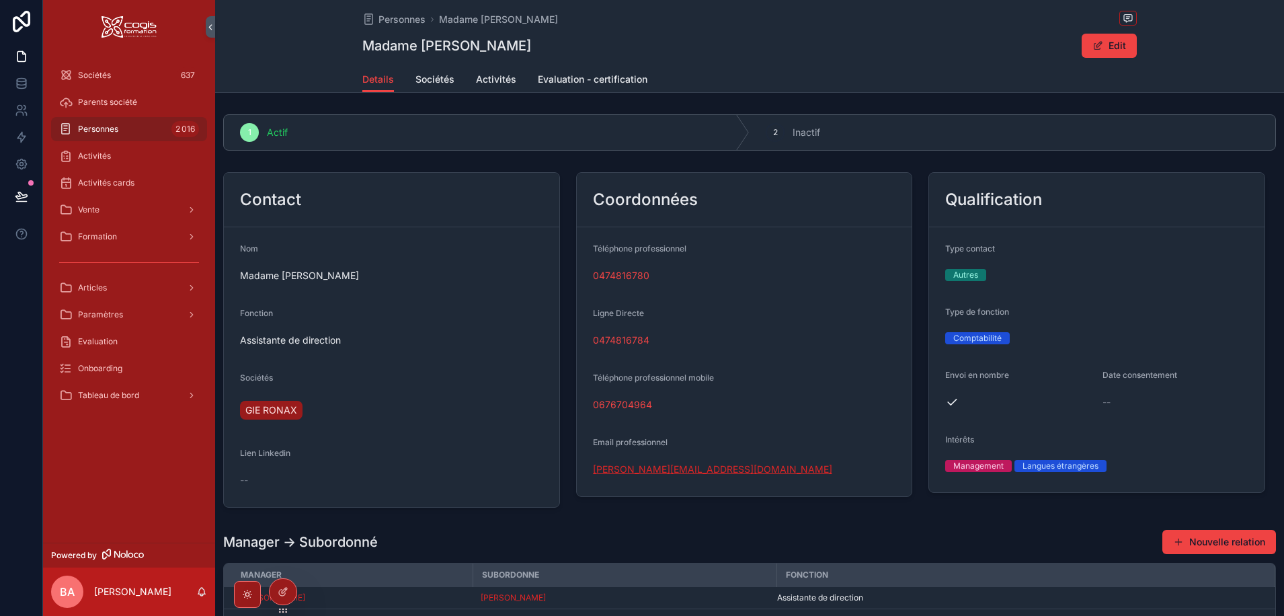
click at [646, 470] on link "s.mathieu@ronax.fr" at bounding box center [712, 468] width 239 height 13
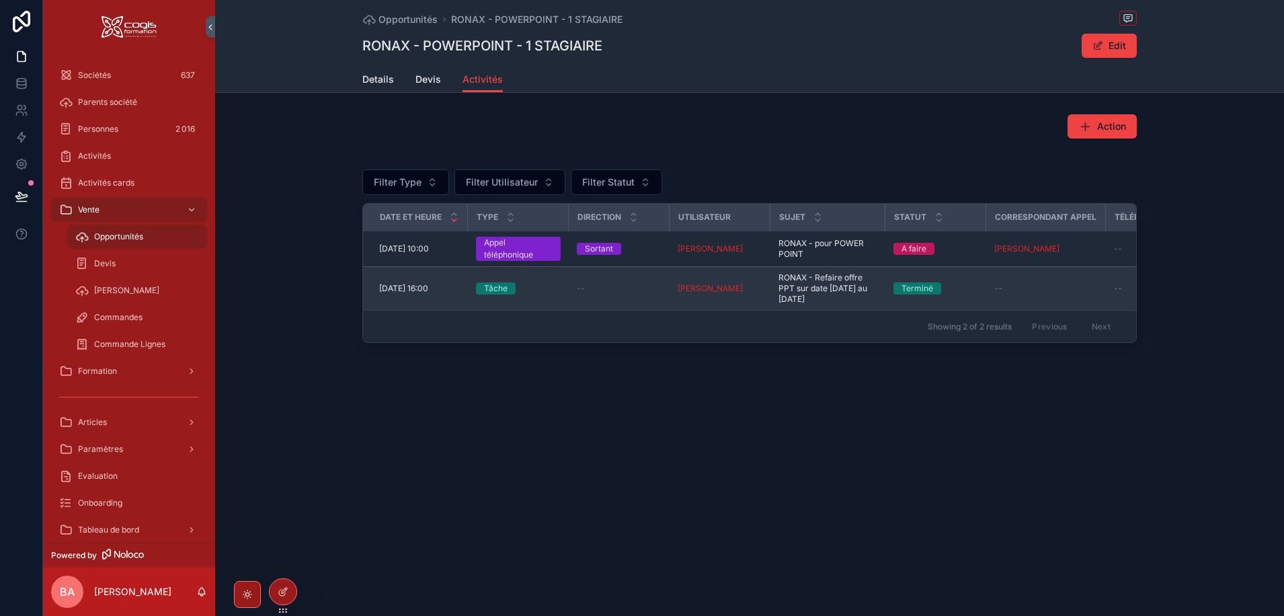
click at [411, 287] on span "28/08/2025 16:00" at bounding box center [403, 288] width 49 height 11
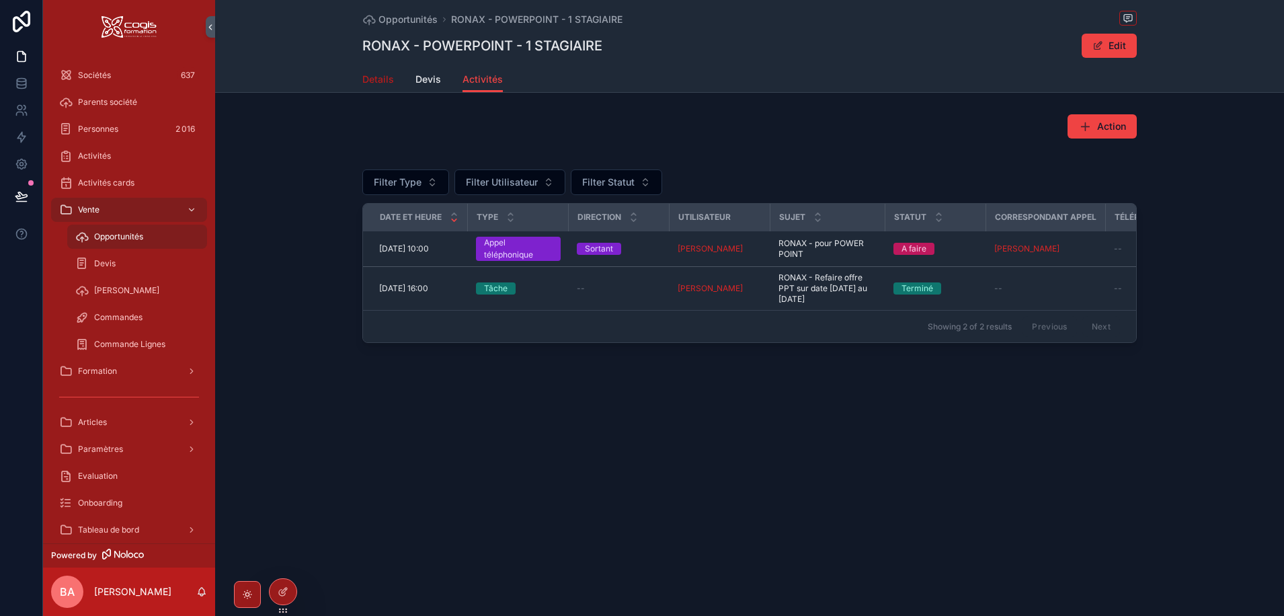
click at [374, 82] on span "Details" at bounding box center [378, 79] width 32 height 13
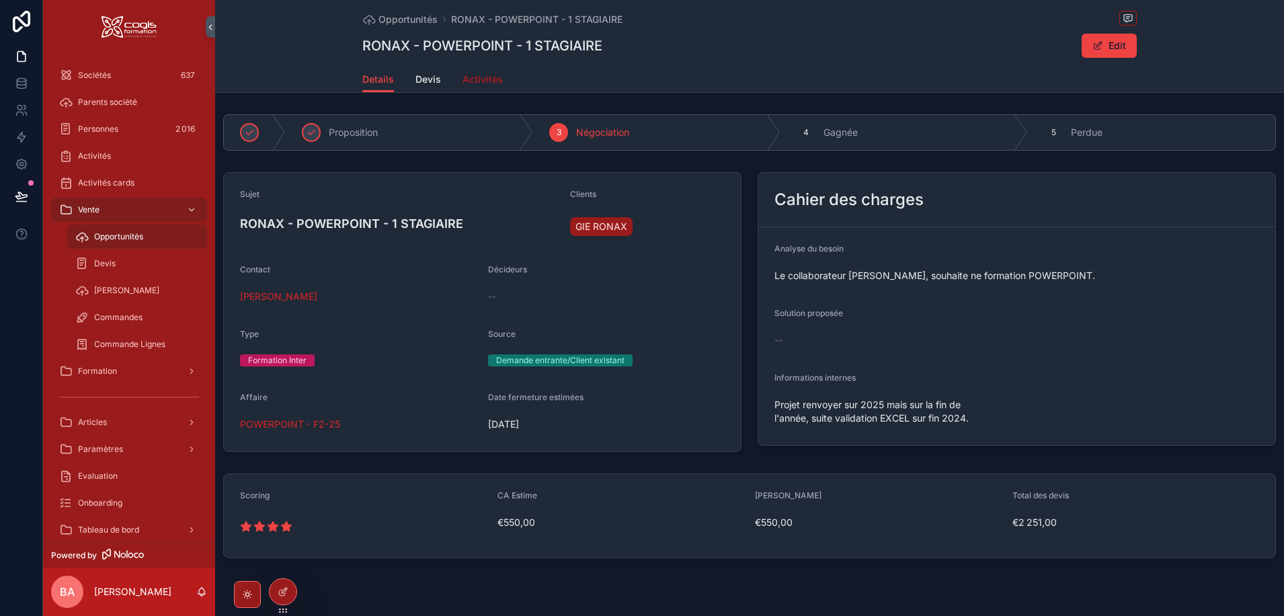
click at [466, 71] on link "Activités" at bounding box center [482, 80] width 40 height 27
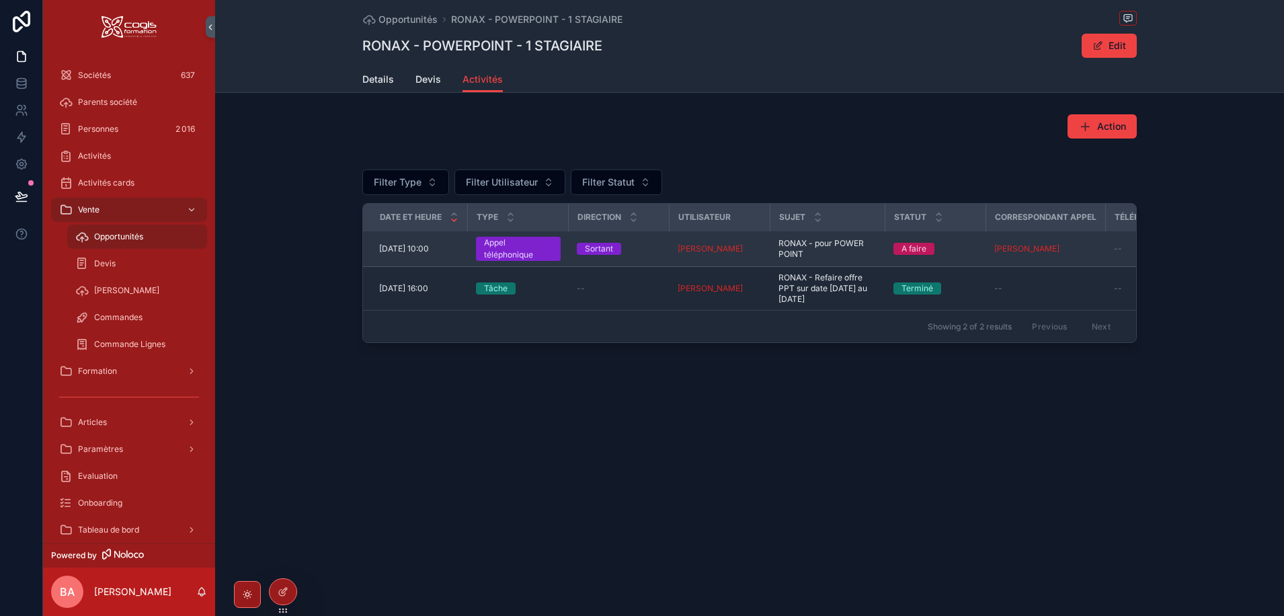
click at [400, 256] on td "11/09/2025 10:00 11/09/2025 10:00" at bounding box center [415, 249] width 105 height 36
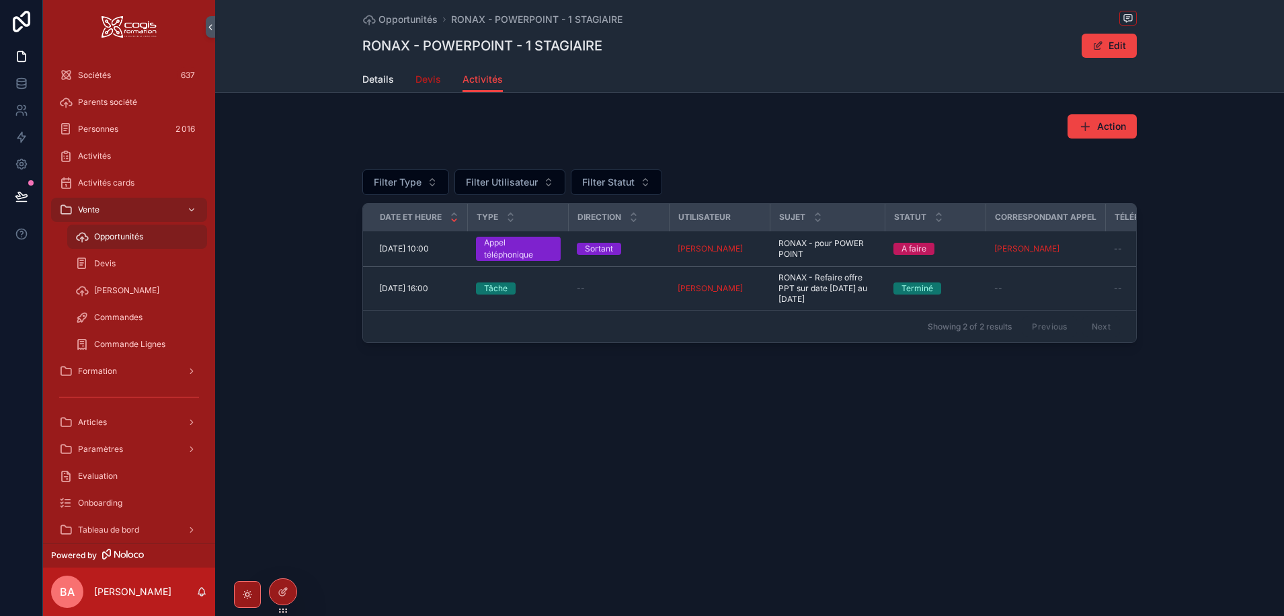
click at [420, 81] on span "Devis" at bounding box center [428, 79] width 26 height 13
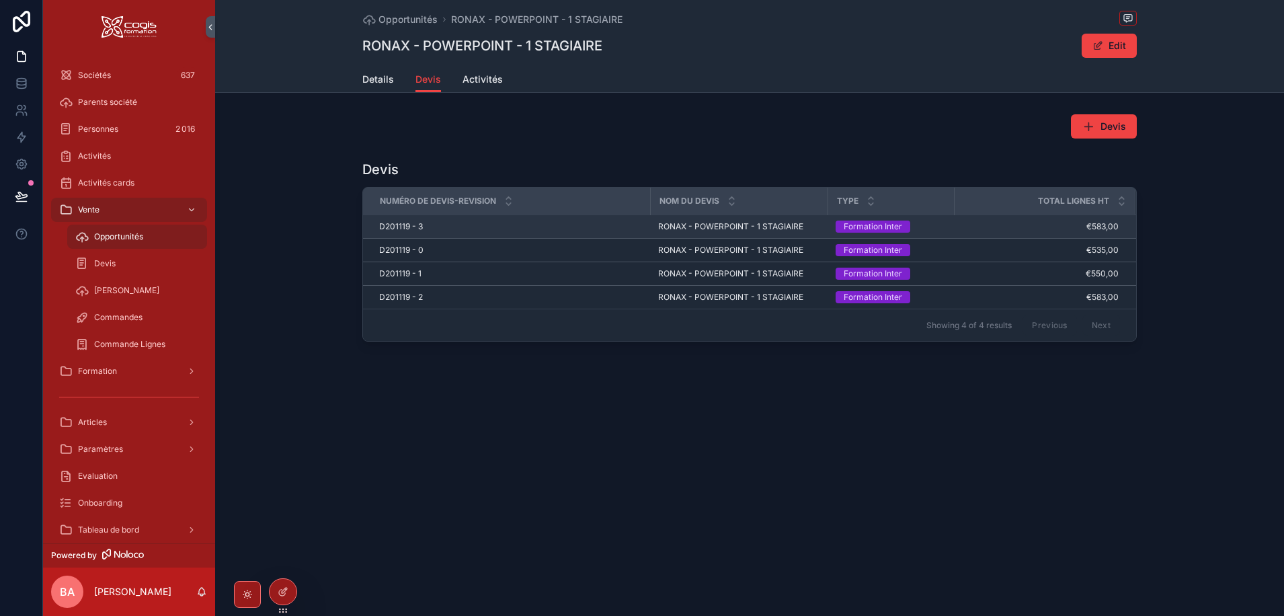
click at [402, 227] on span "D201119 - 3" at bounding box center [401, 226] width 44 height 11
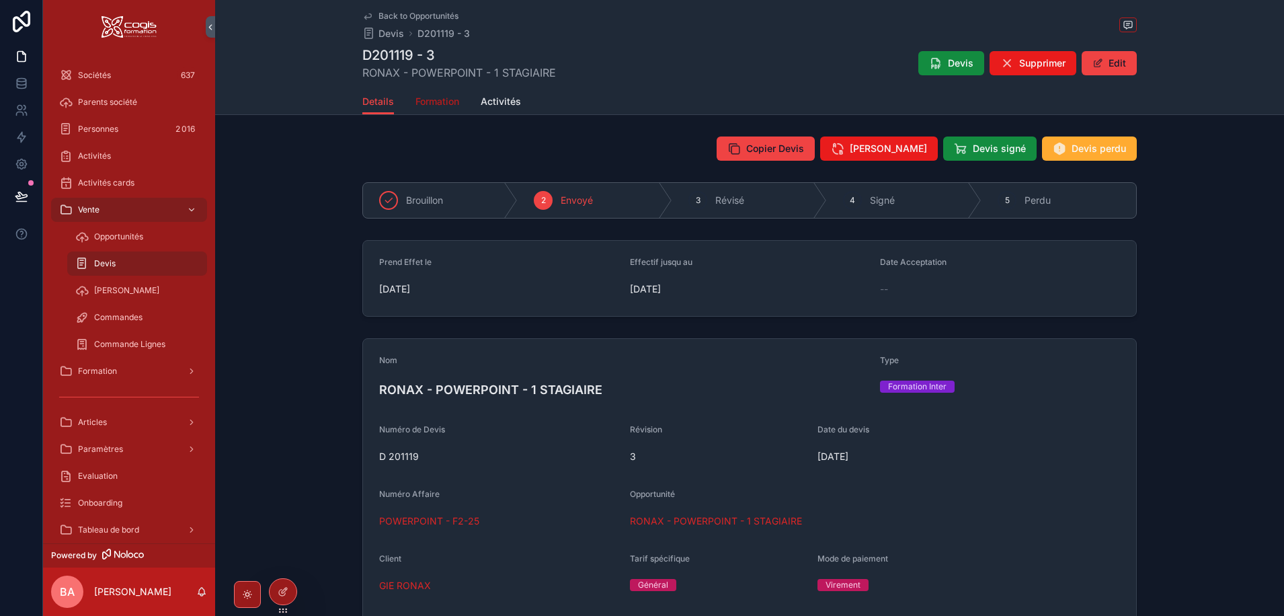
click at [434, 104] on span "Formation" at bounding box center [437, 101] width 44 height 13
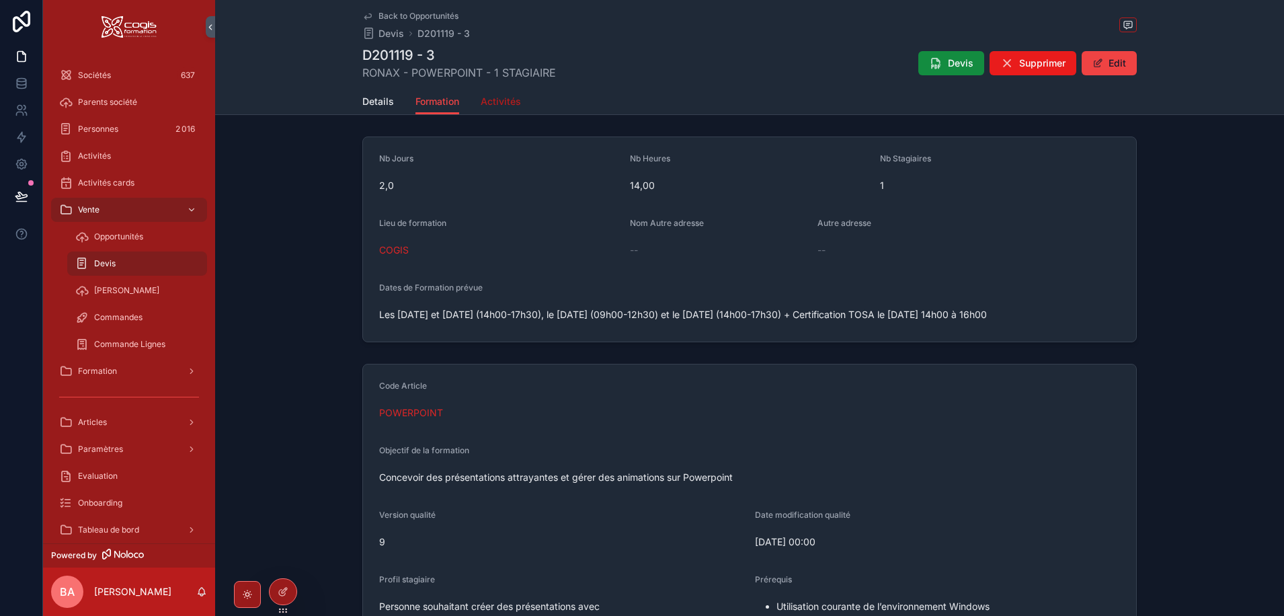
click at [505, 97] on span "Activités" at bounding box center [501, 101] width 40 height 13
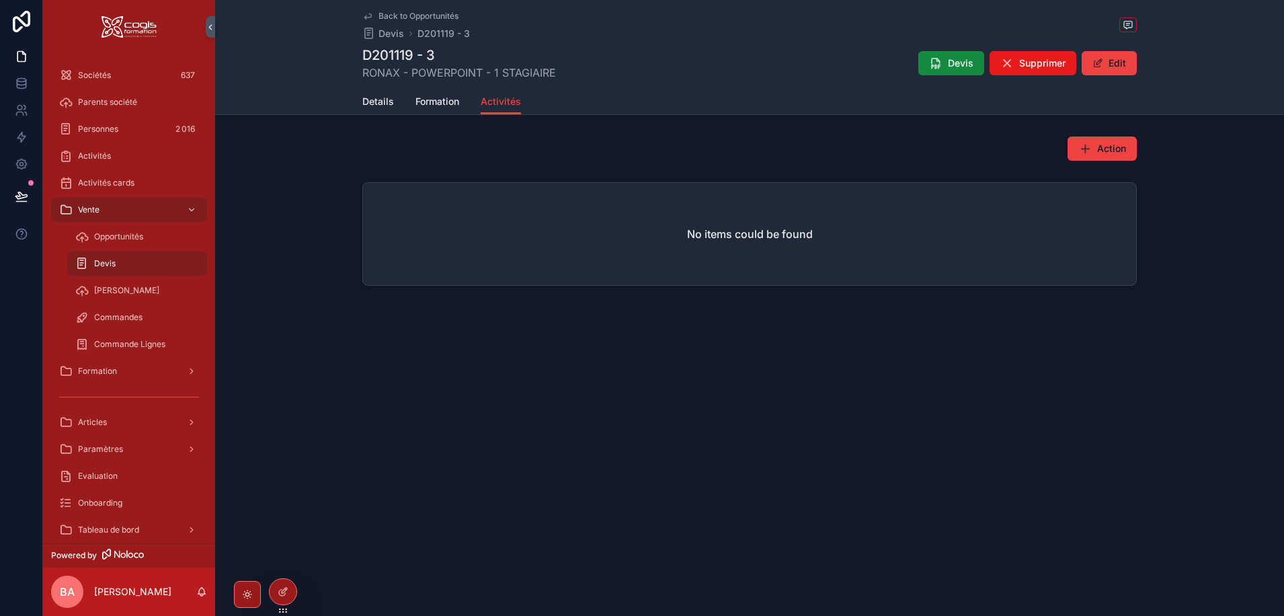
click at [390, 9] on div "Back to Opportunités Devis D201119 - 3 D201119 - 3 RONAX - POWERPOINT - 1 STAGI…" at bounding box center [749, 44] width 774 height 89
click at [394, 14] on span "Back to Opportunités" at bounding box center [418, 16] width 80 height 11
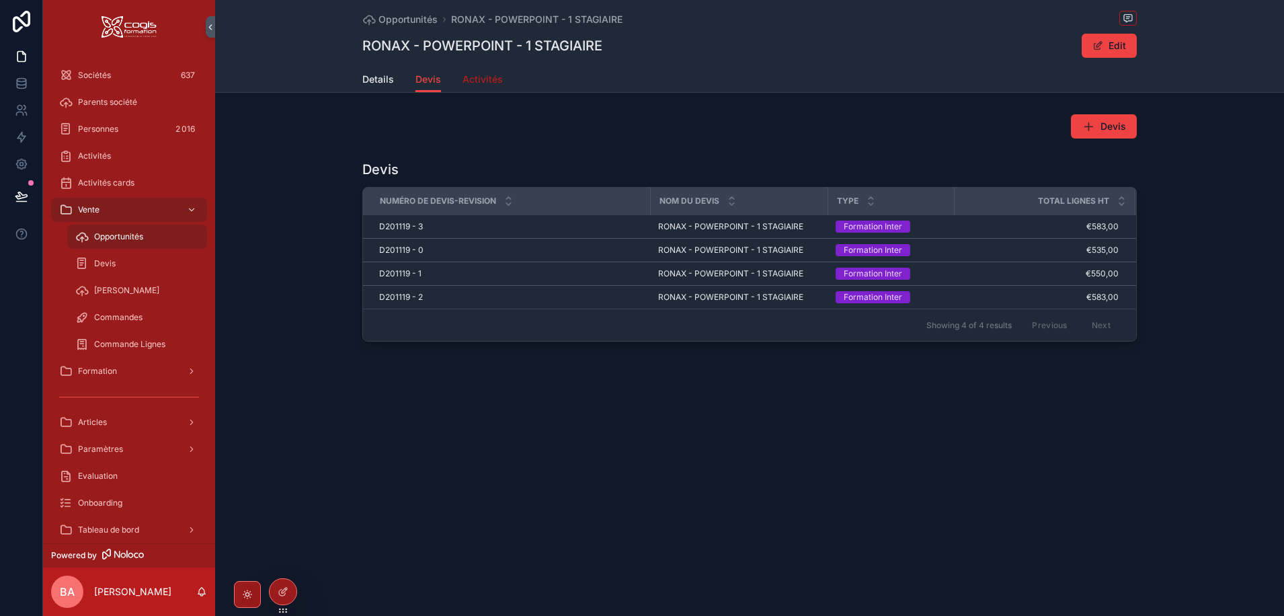
click at [477, 77] on span "Activités" at bounding box center [482, 79] width 40 height 13
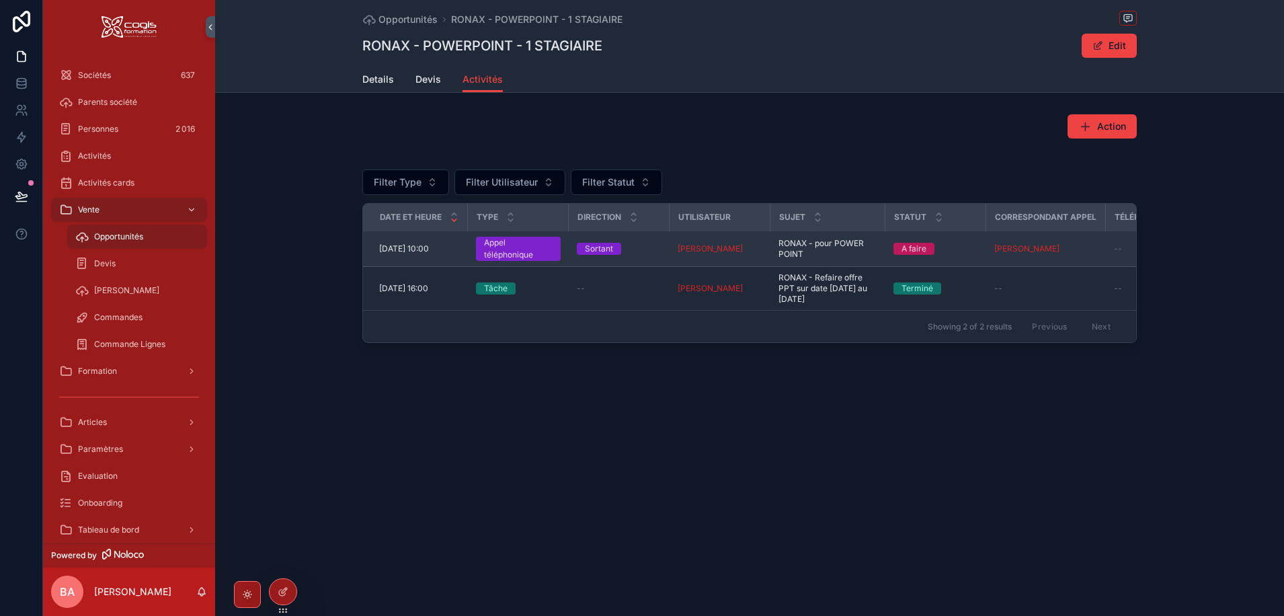
click at [411, 249] on span "11/09/2025 10:00" at bounding box center [404, 248] width 50 height 11
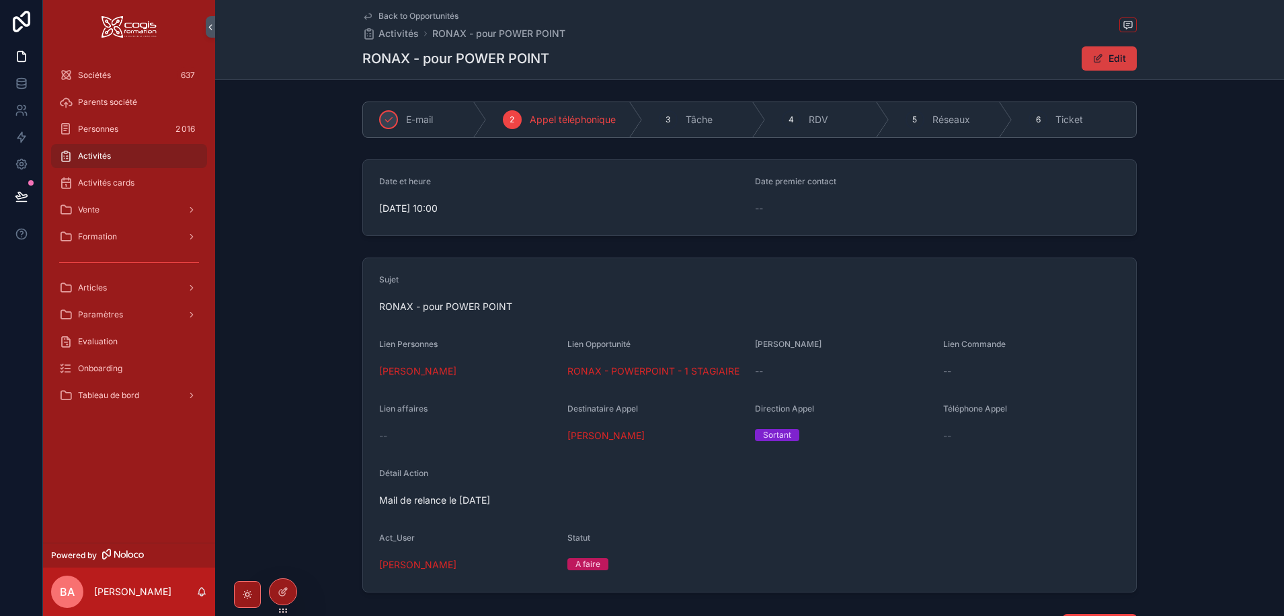
click at [1092, 59] on span "scrollable content" at bounding box center [1097, 58] width 11 height 11
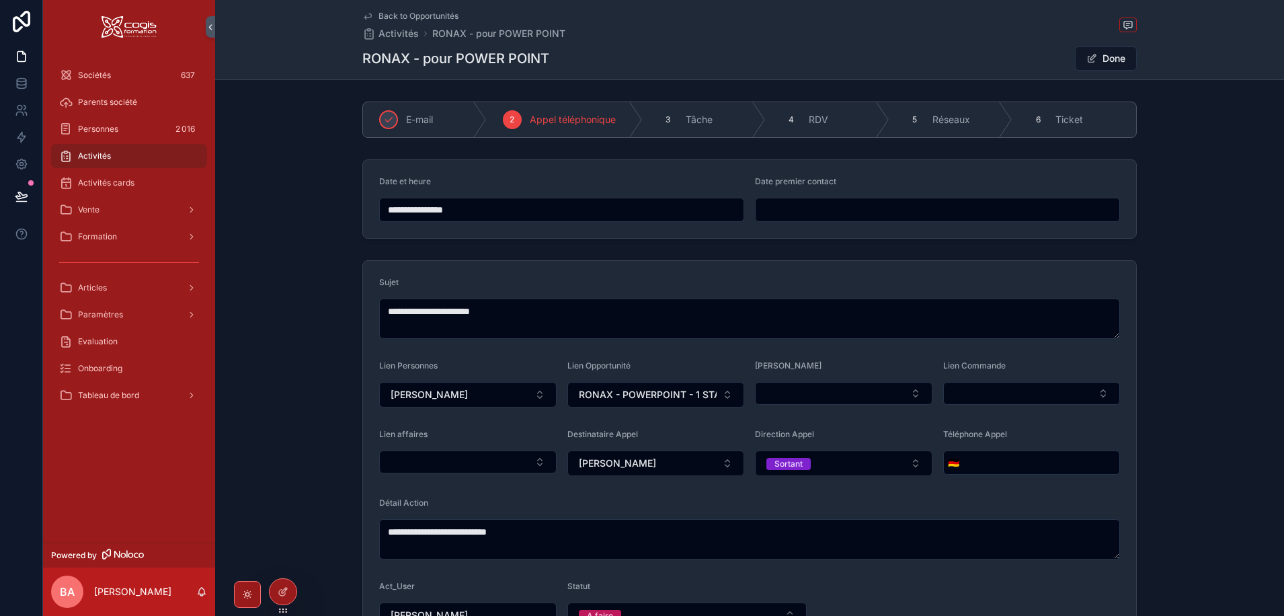
click at [411, 213] on input "**********" at bounding box center [562, 209] width 364 height 19
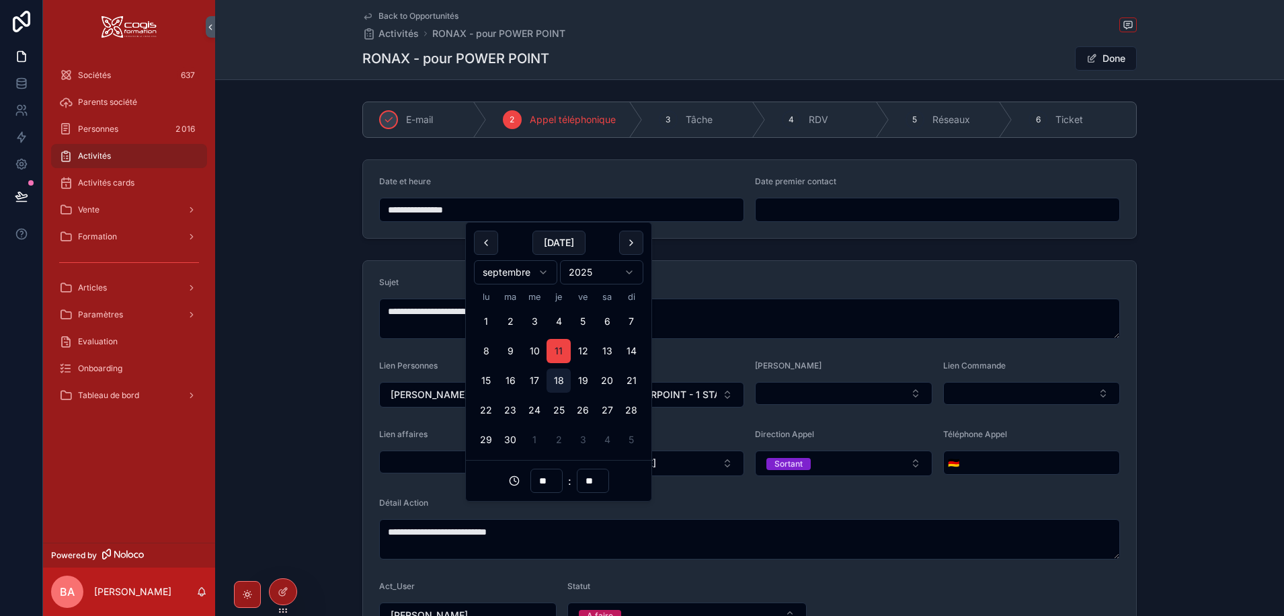
click at [556, 382] on button "18" at bounding box center [559, 380] width 24 height 24
type input "**********"
click at [709, 278] on div "Sujet" at bounding box center [749, 285] width 741 height 16
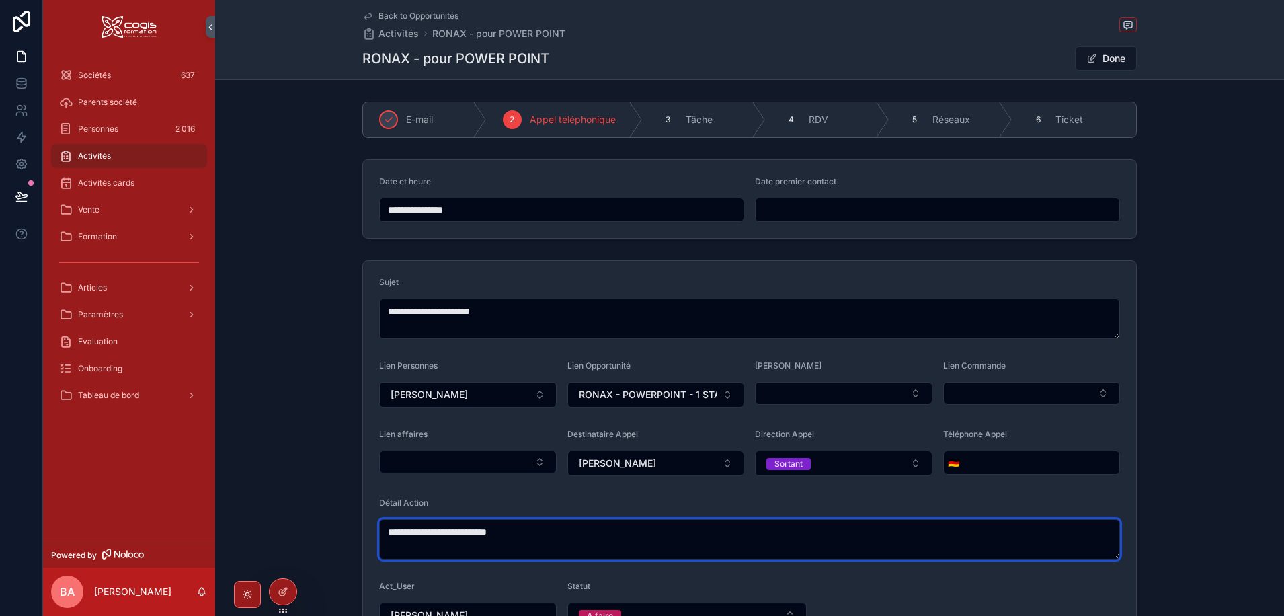
drag, startPoint x: 528, startPoint y: 532, endPoint x: 352, endPoint y: 531, distance: 175.5
click at [352, 531] on div "**********" at bounding box center [749, 459] width 1069 height 409
type textarea "**********"
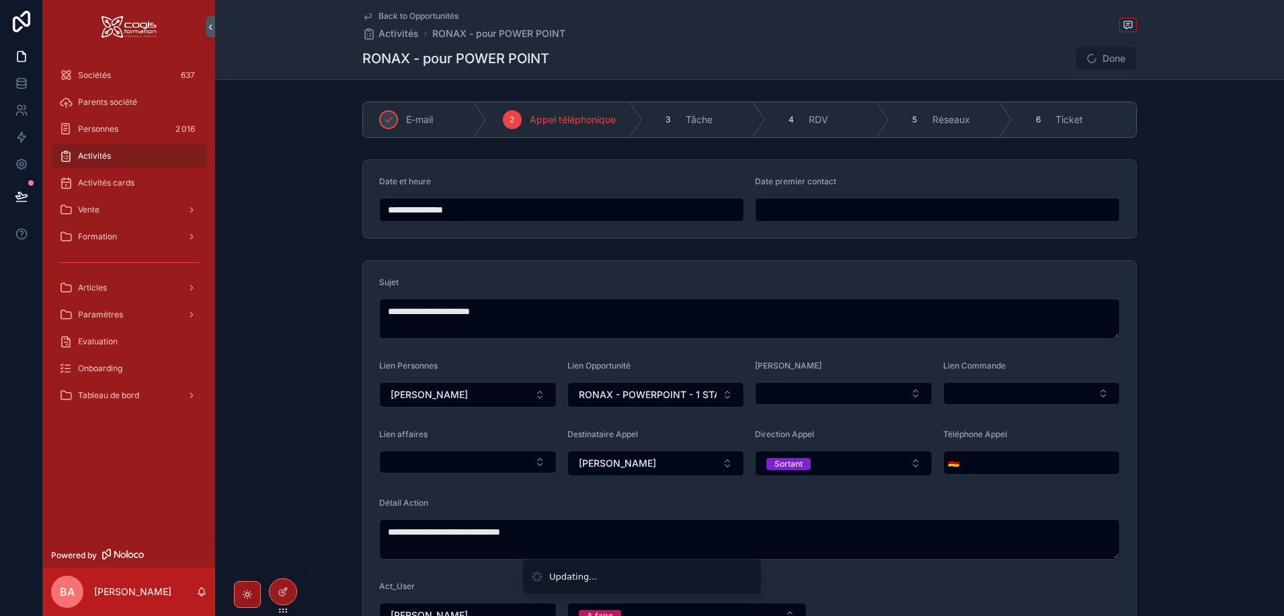
click at [586, 497] on form "**********" at bounding box center [749, 459] width 773 height 397
click at [1094, 54] on button "Done" at bounding box center [1106, 58] width 62 height 24
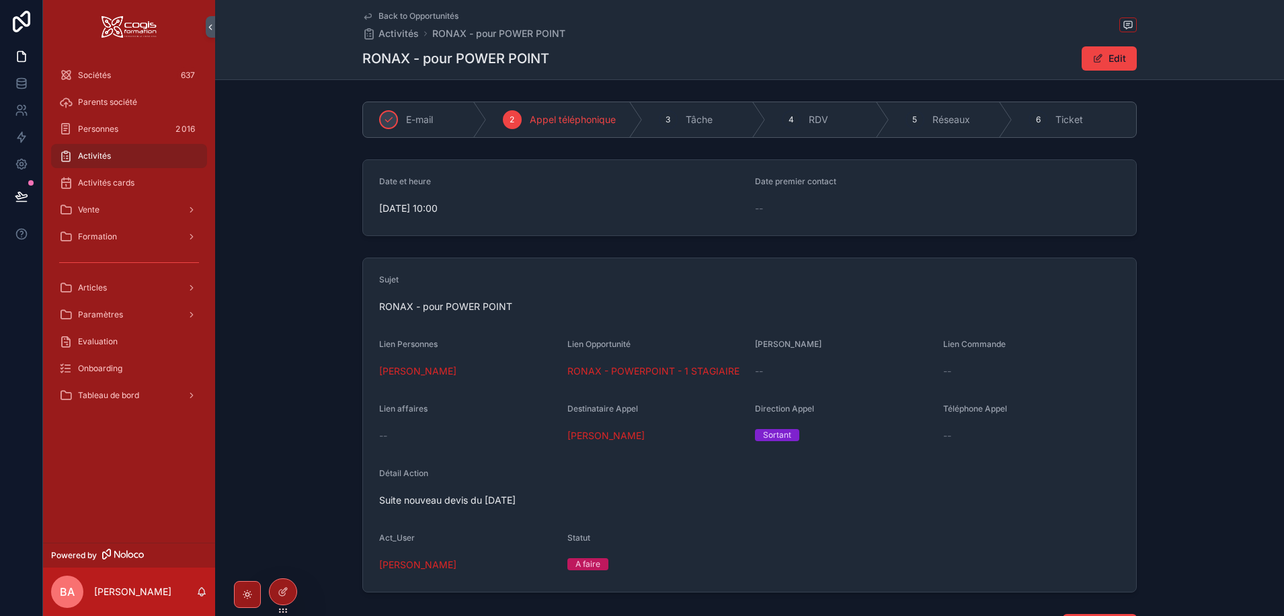
click at [399, 13] on span "Back to Opportunités" at bounding box center [418, 16] width 80 height 11
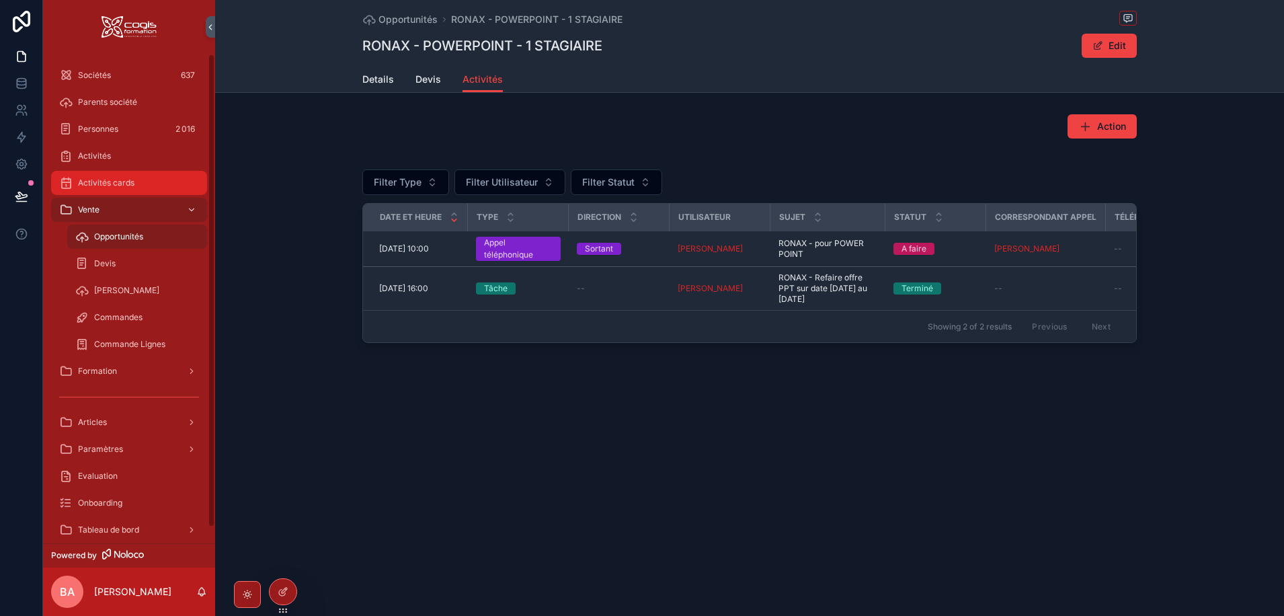
click at [93, 186] on span "Activités cards" at bounding box center [106, 182] width 56 height 11
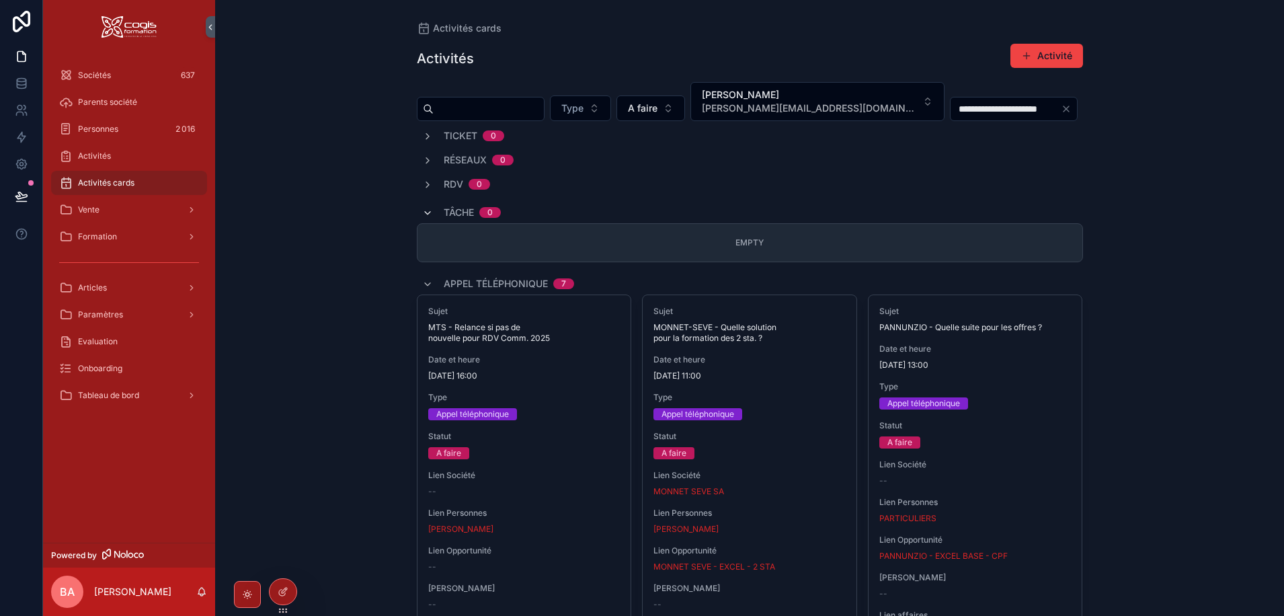
click at [424, 212] on icon "scrollable content" at bounding box center [427, 213] width 11 height 11
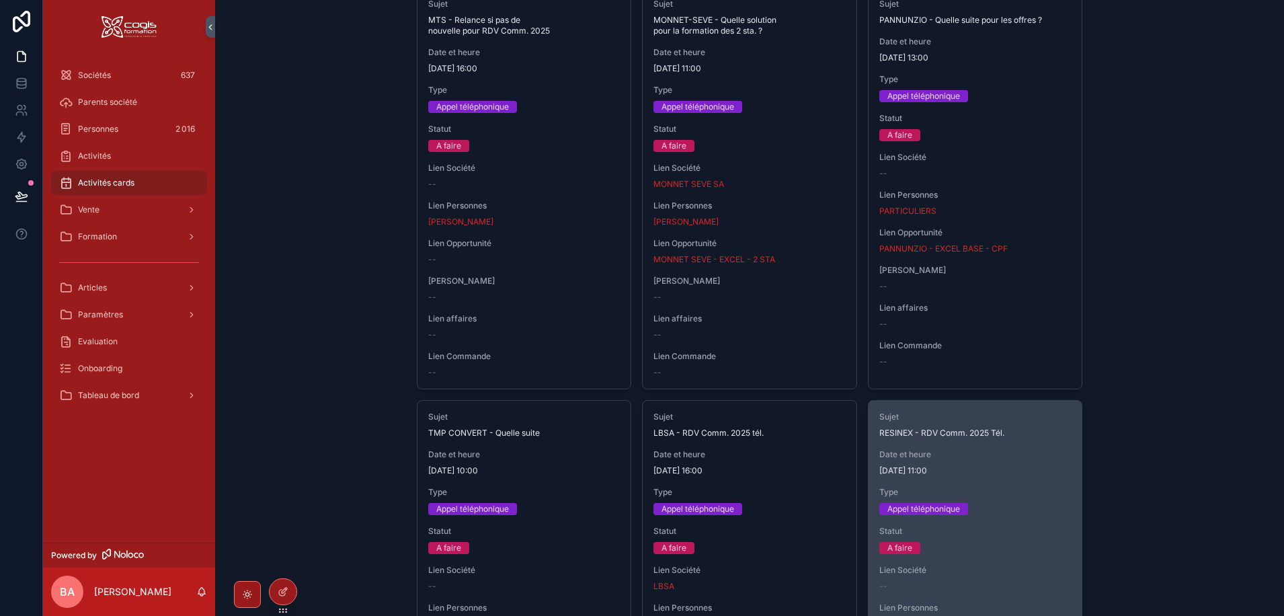
scroll to position [471, 0]
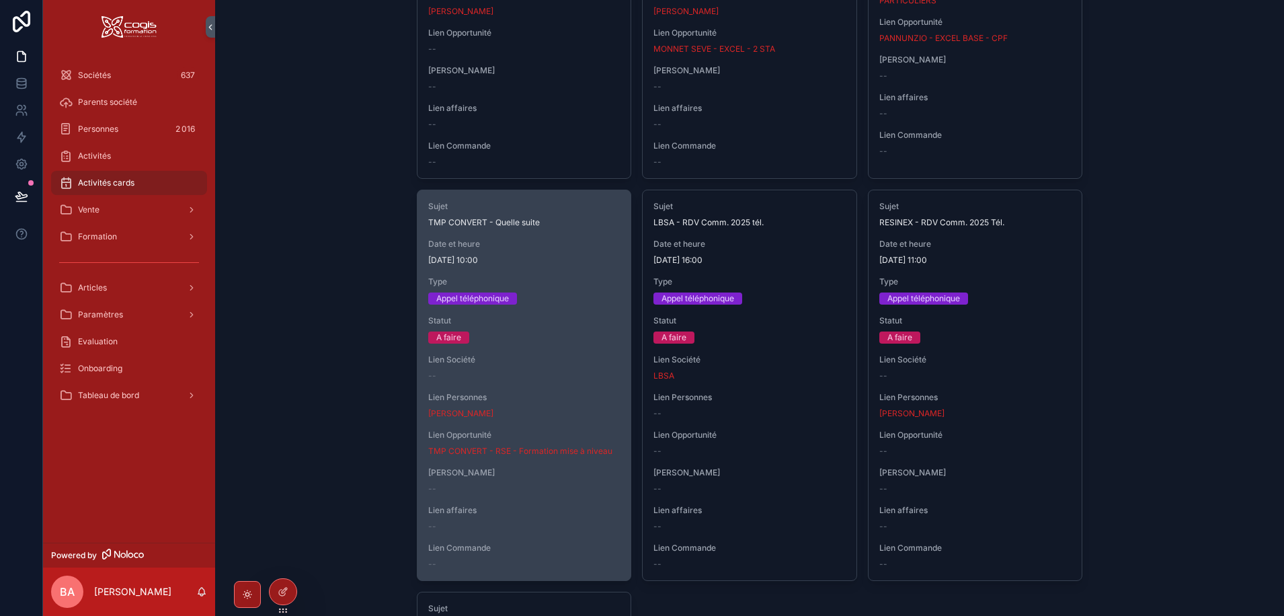
click at [561, 289] on div "Type Appel téléphonique" at bounding box center [524, 290] width 192 height 28
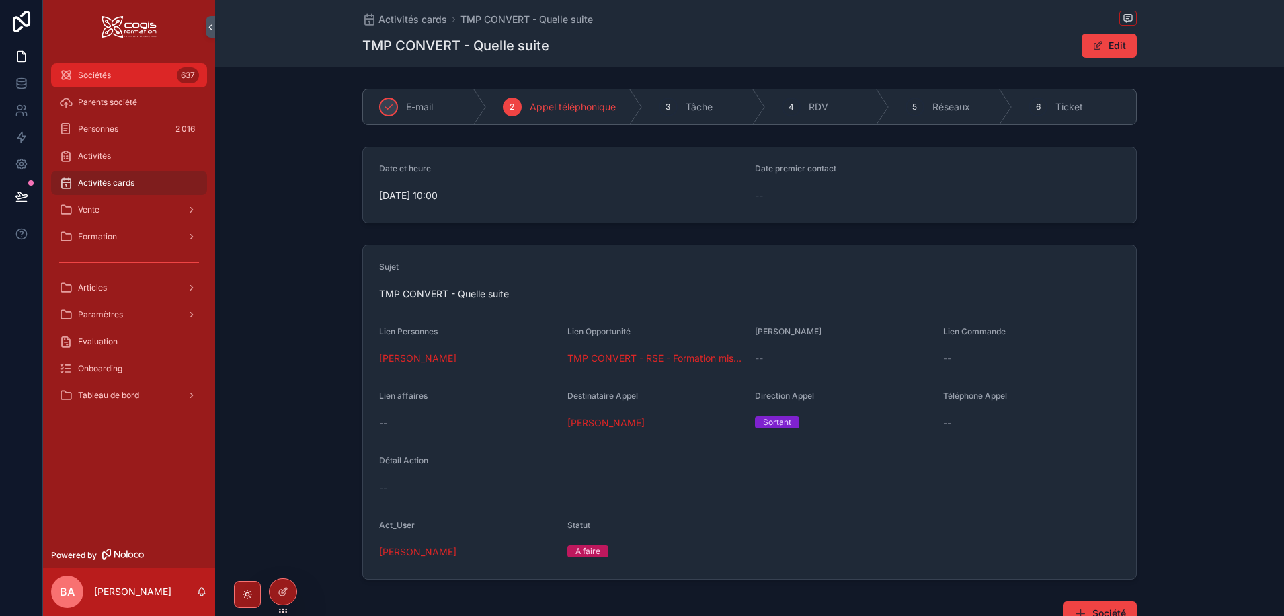
click at [92, 79] on span "Sociétés" at bounding box center [94, 75] width 33 height 11
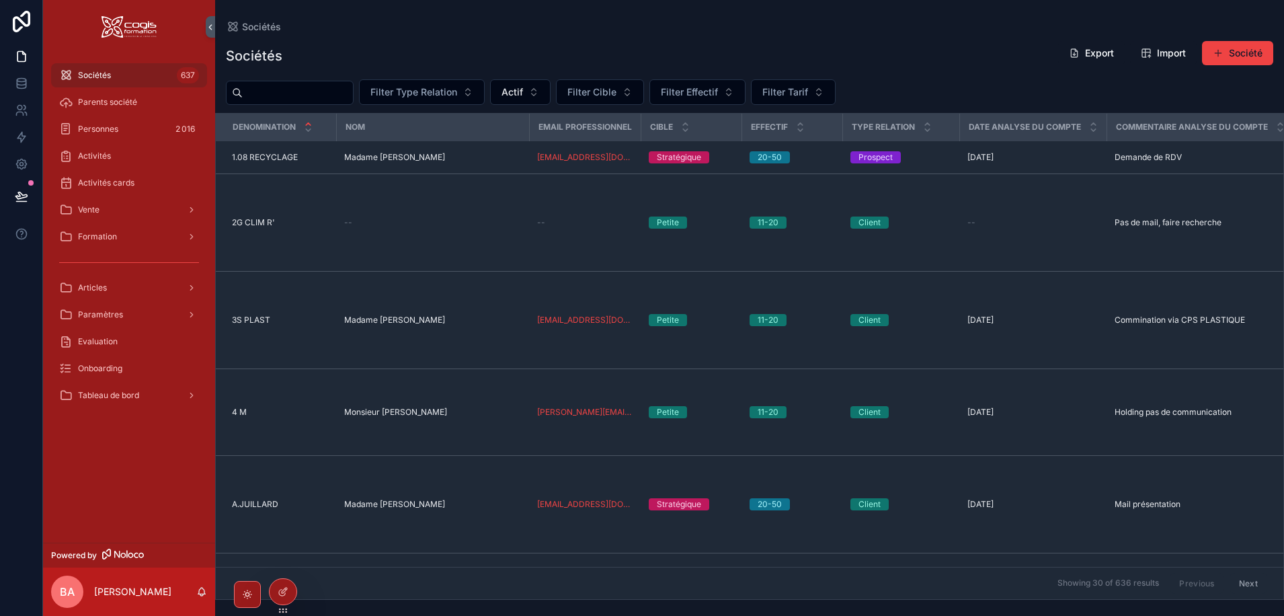
click at [275, 95] on input "scrollable content" at bounding box center [298, 92] width 110 height 19
type input "***"
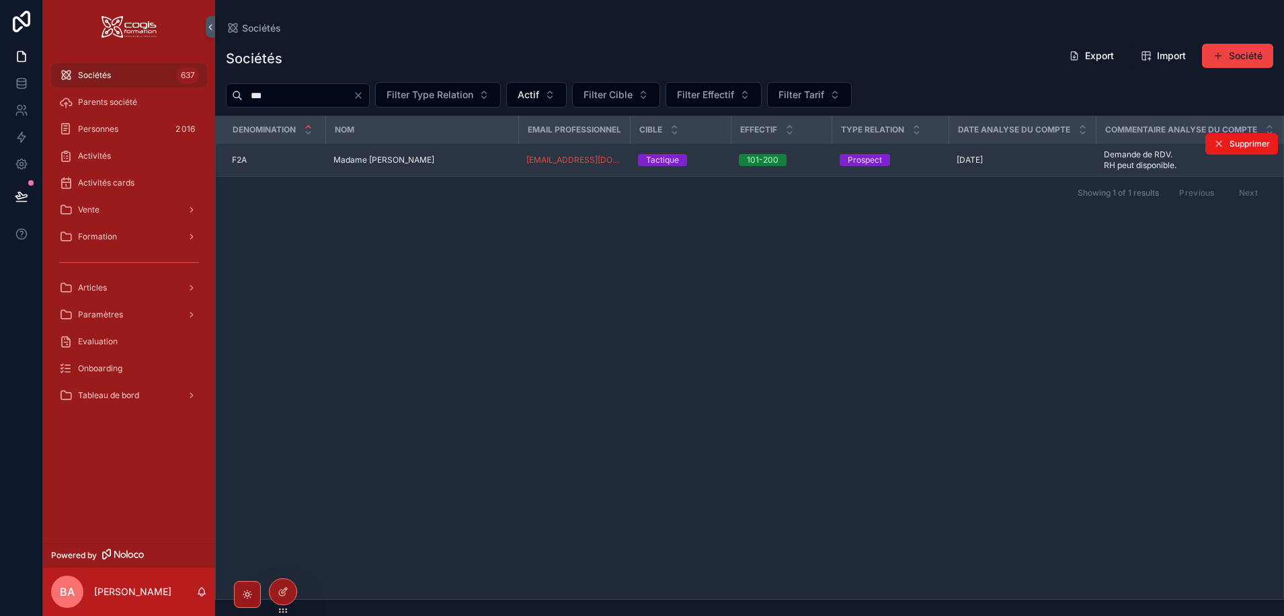
click at [252, 165] on div "F2A F2A" at bounding box center [274, 160] width 85 height 11
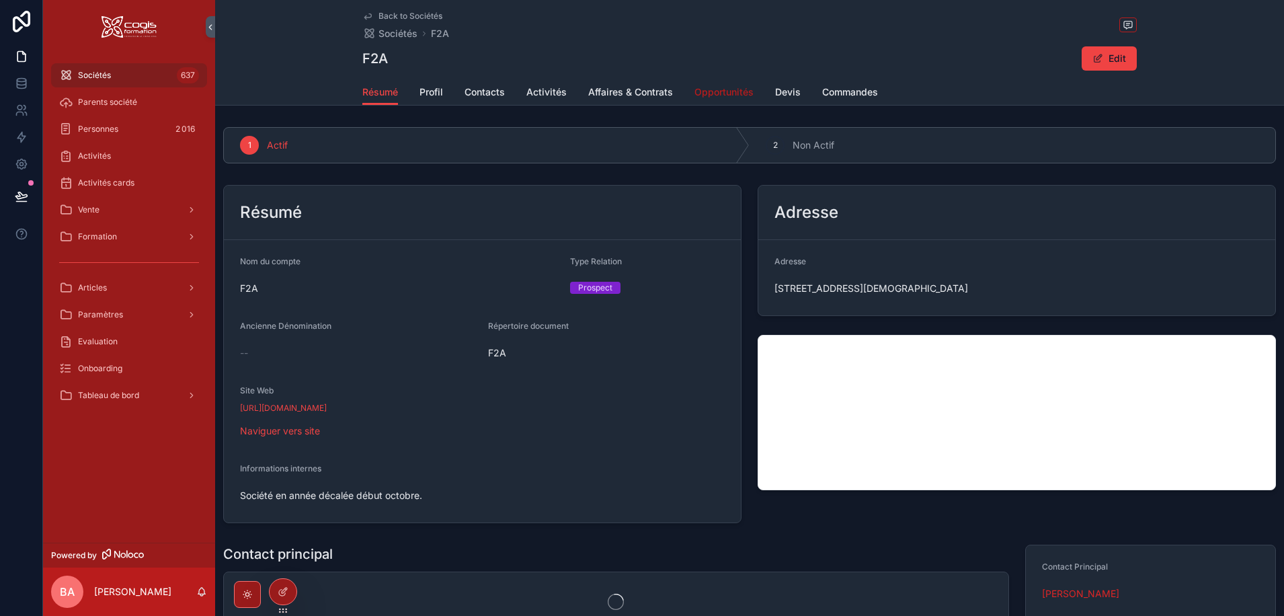
click at [717, 94] on span "Opportunités" at bounding box center [723, 91] width 59 height 13
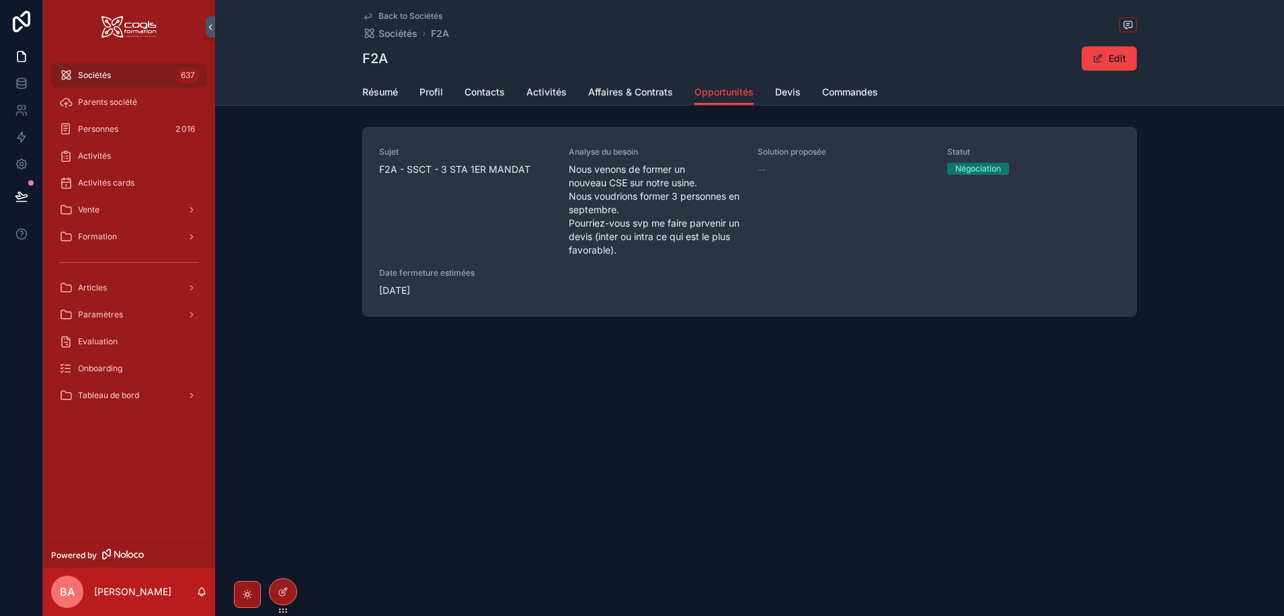
click at [461, 195] on div "Sujet F2A - SSCT - 3 STA 1ER MANDAT" at bounding box center [465, 202] width 173 height 110
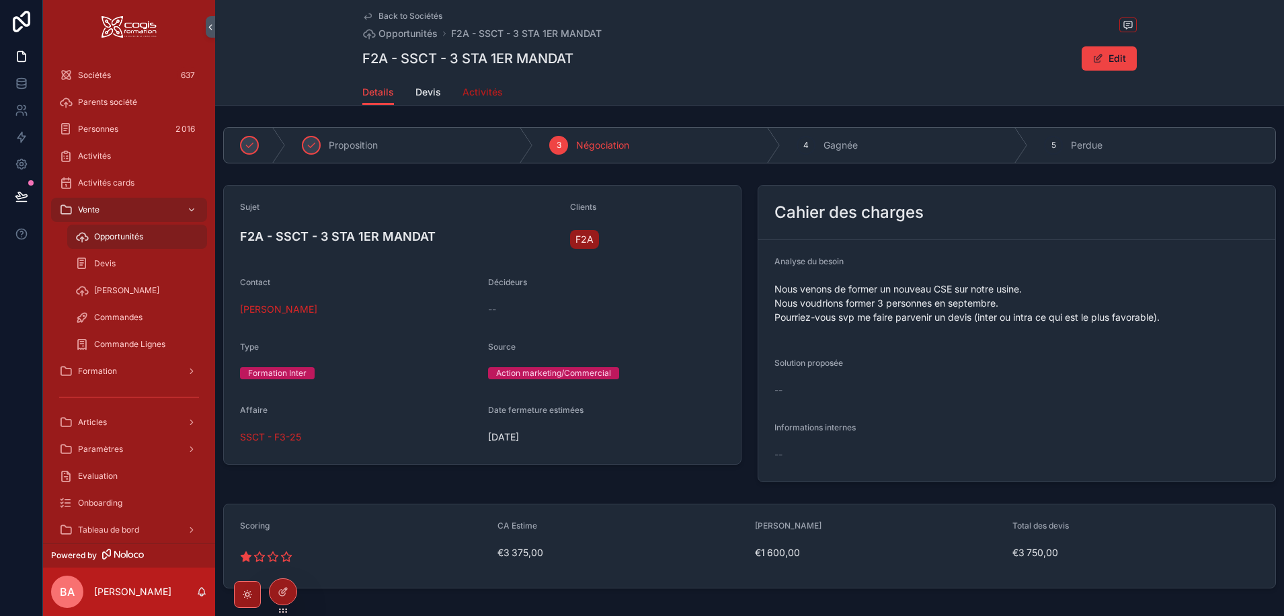
click at [476, 91] on span "Activités" at bounding box center [482, 91] width 40 height 13
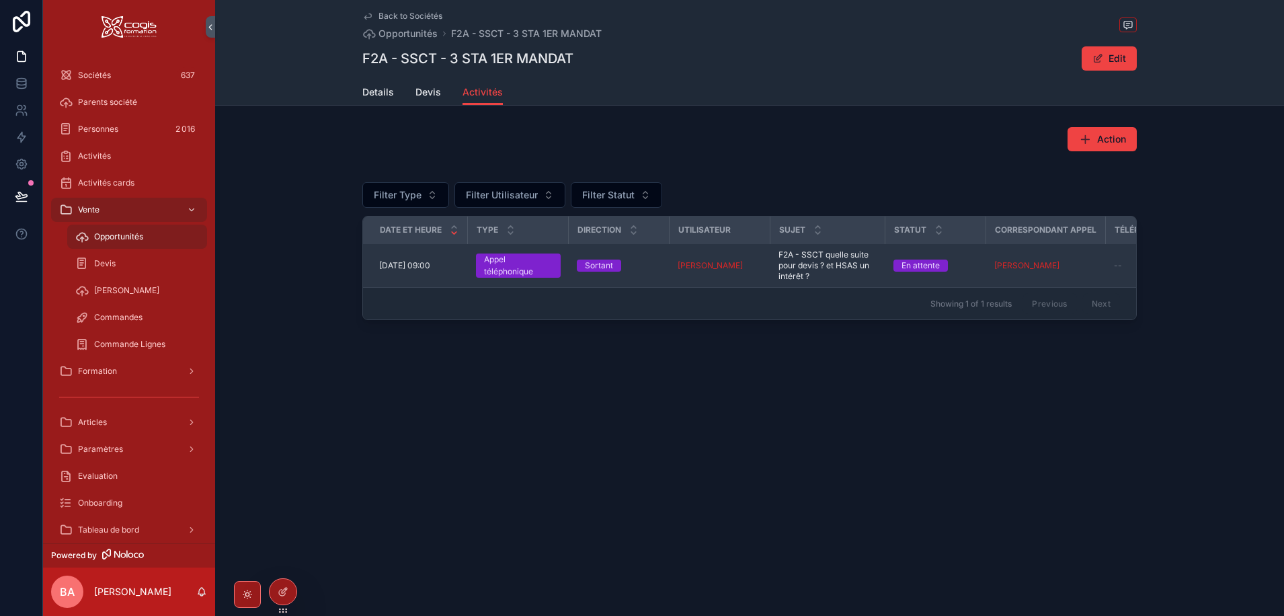
click at [425, 259] on td "28/08/2025 09:00 28/08/2025 09:00" at bounding box center [415, 266] width 105 height 44
click at [403, 273] on td "28/08/2025 09:00 28/08/2025 09:00" at bounding box center [415, 266] width 105 height 44
click at [390, 274] on td "28/08/2025 09:00 28/08/2025 09:00" at bounding box center [415, 266] width 105 height 44
click at [427, 262] on span "28/08/2025 09:00" at bounding box center [404, 265] width 51 height 11
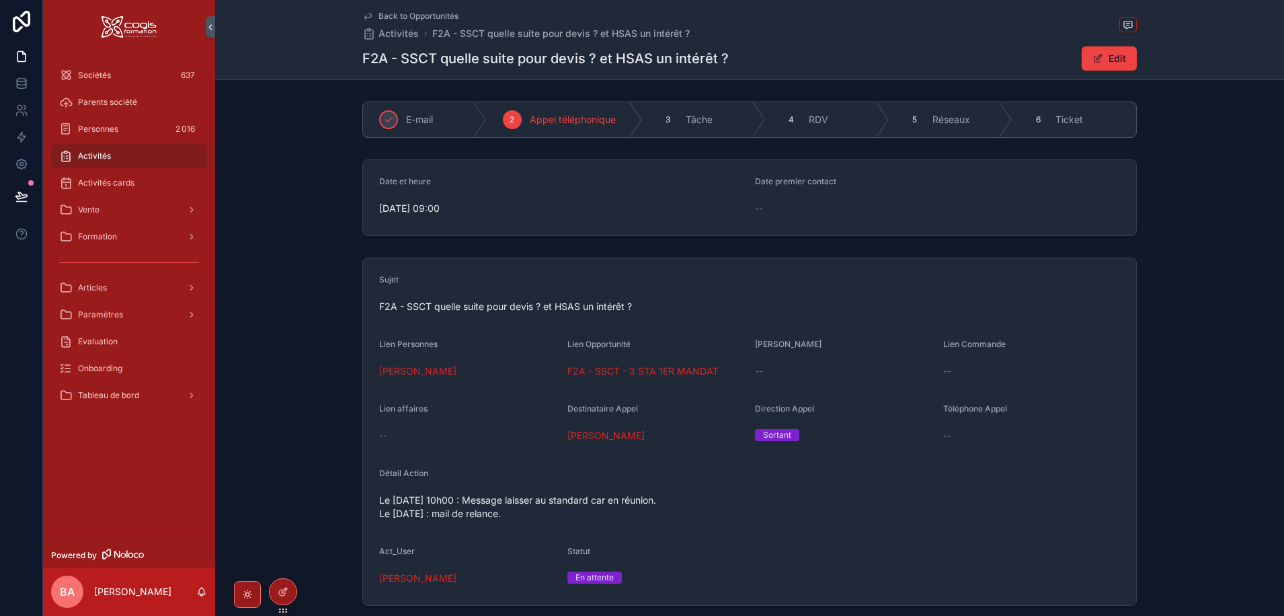
click at [418, 504] on span "Le 28/08/2025 à 10h00 : Message laisser au standard car en réunion. Le 21/07/20…" at bounding box center [749, 506] width 741 height 27
click at [379, 500] on span "Le 28/08/2025 à 10h00 : Message laisser au standard car en réunion. Le 21/07/20…" at bounding box center [749, 506] width 741 height 27
click at [551, 302] on span "F2A - SSCT quelle suite pour devis ? et HSAS un intérêt ?" at bounding box center [749, 306] width 741 height 13
click at [635, 306] on span "F2A - SSCT quelle suite pour devis ? et HSAS un intérêt ?" at bounding box center [749, 306] width 741 height 13
click at [1088, 52] on button "Edit" at bounding box center [1109, 58] width 55 height 24
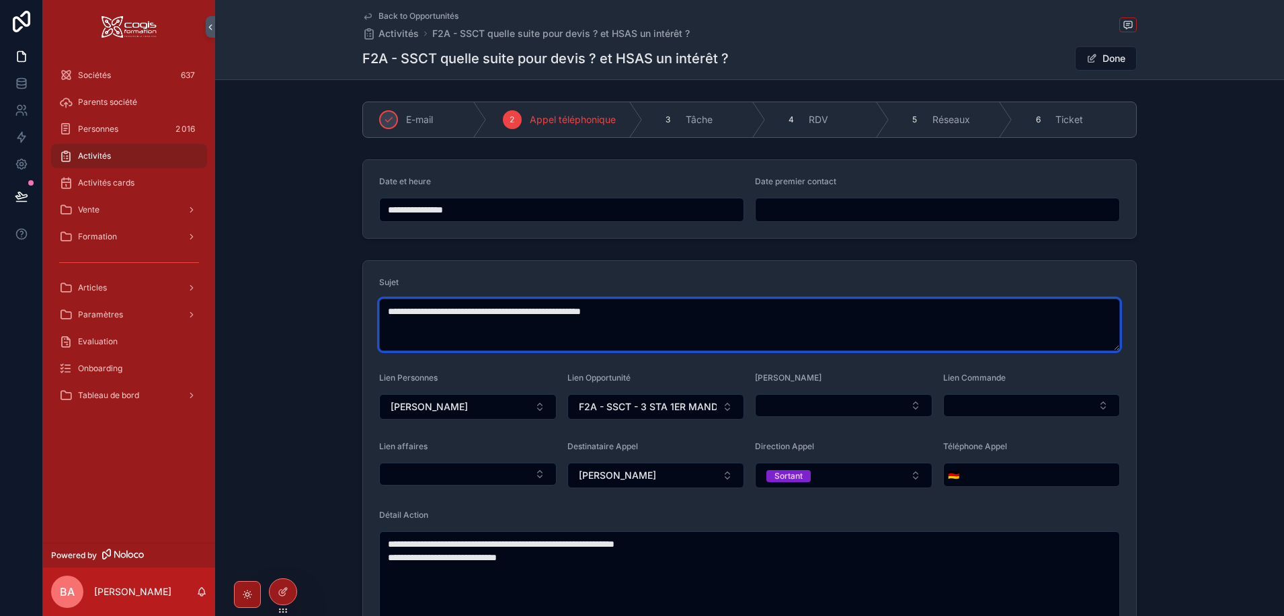
drag, startPoint x: 645, startPoint y: 312, endPoint x: 538, endPoint y: 312, distance: 106.9
click at [538, 312] on textarea "**********" at bounding box center [749, 324] width 741 height 52
click at [674, 311] on textarea "**********" at bounding box center [749, 324] width 741 height 52
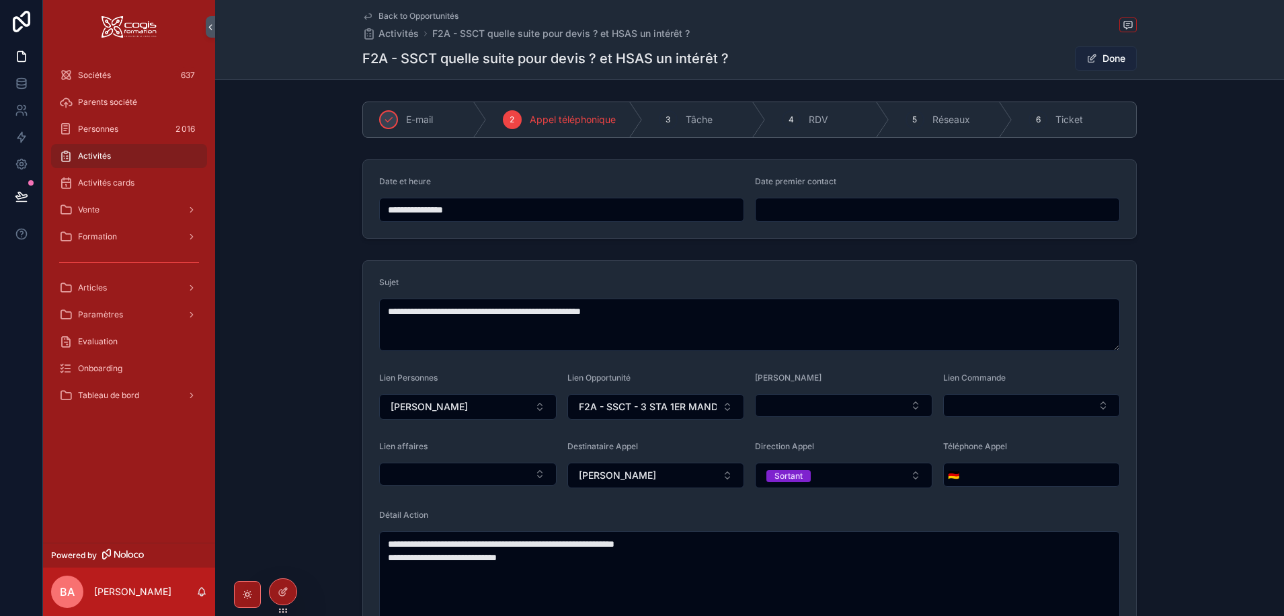
click at [1114, 56] on button "Done" at bounding box center [1106, 58] width 62 height 24
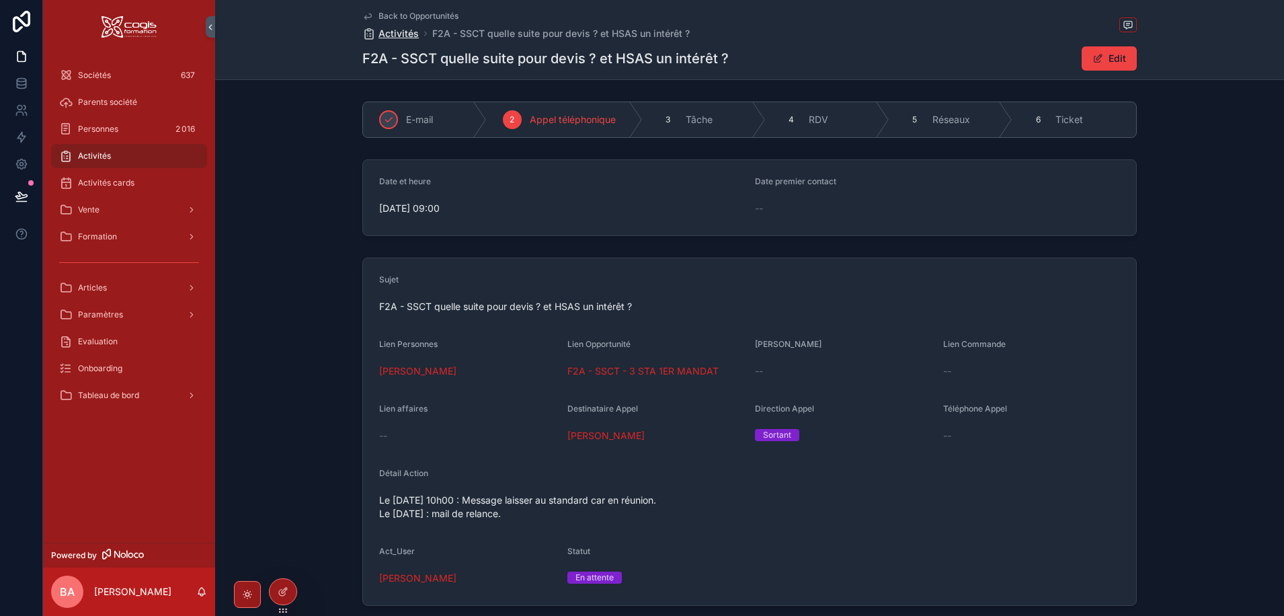
click at [387, 34] on span "Activités" at bounding box center [398, 33] width 40 height 13
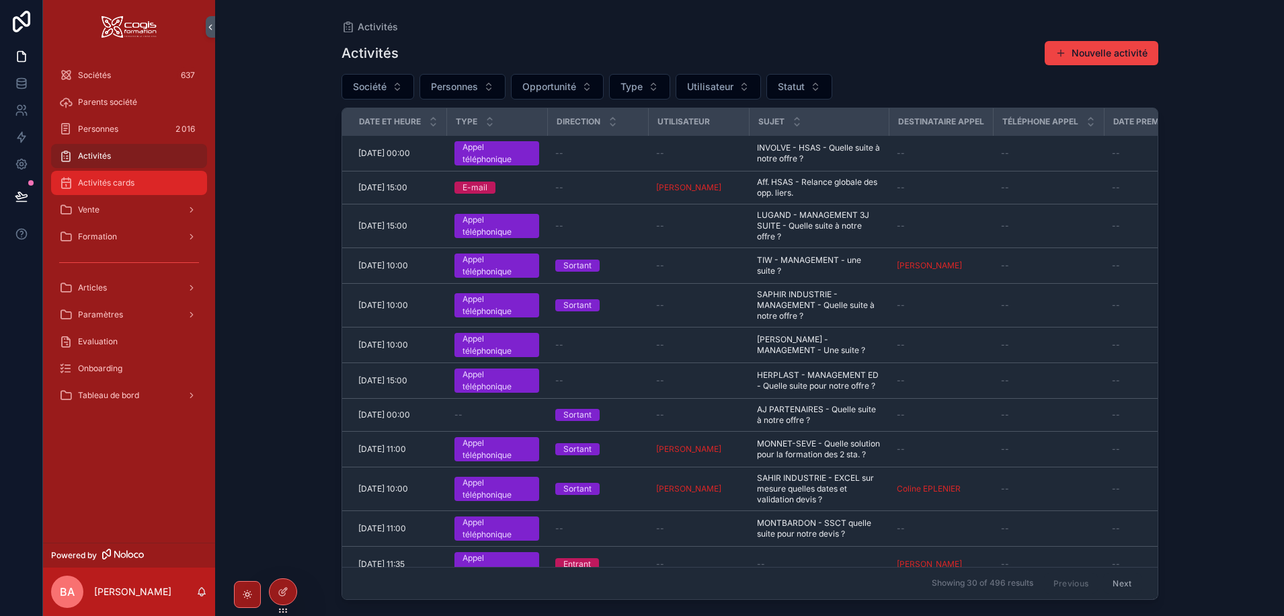
click at [81, 173] on div "Activités cards" at bounding box center [129, 183] width 140 height 22
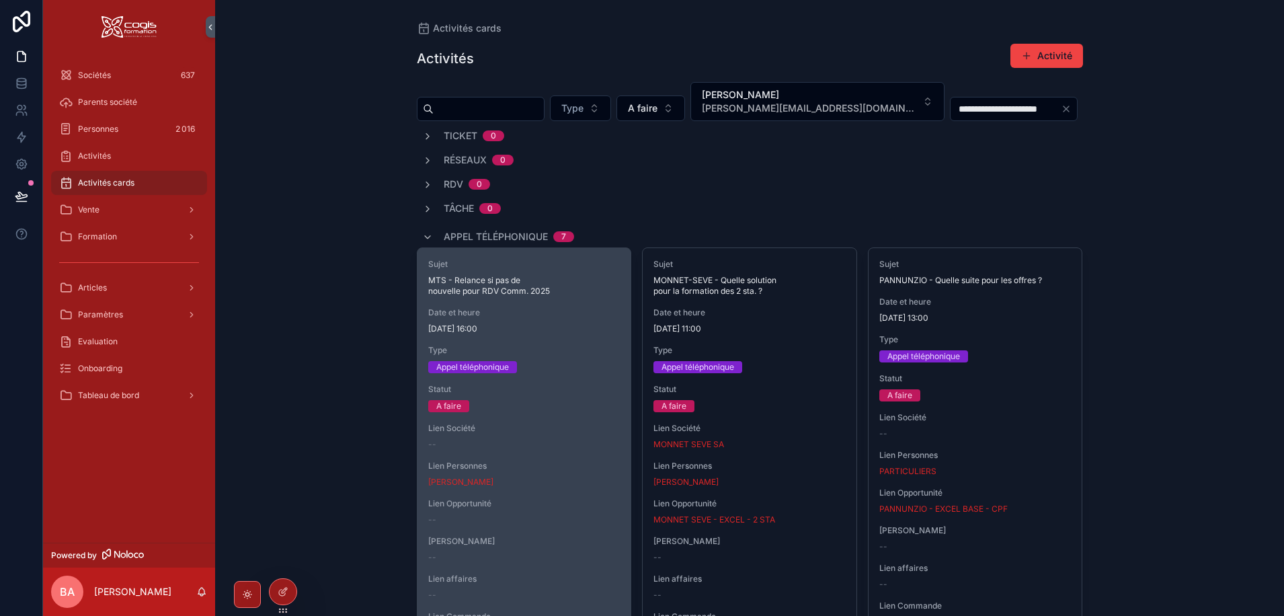
click at [569, 351] on span "Type" at bounding box center [524, 350] width 192 height 11
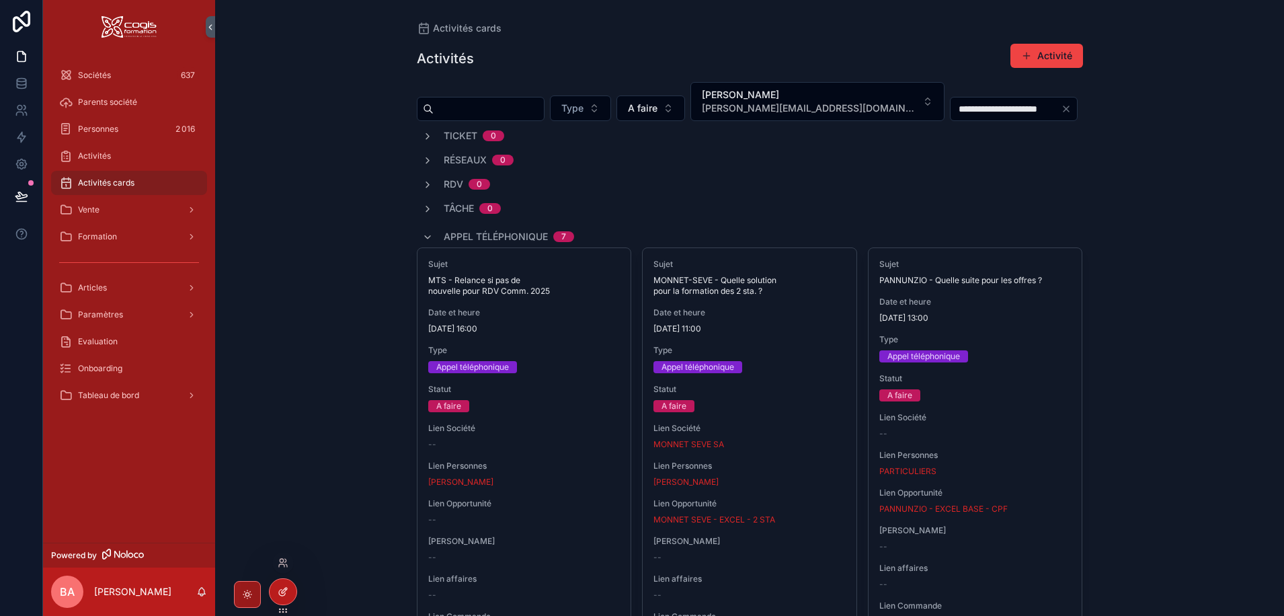
click at [282, 596] on div at bounding box center [283, 592] width 27 height 26
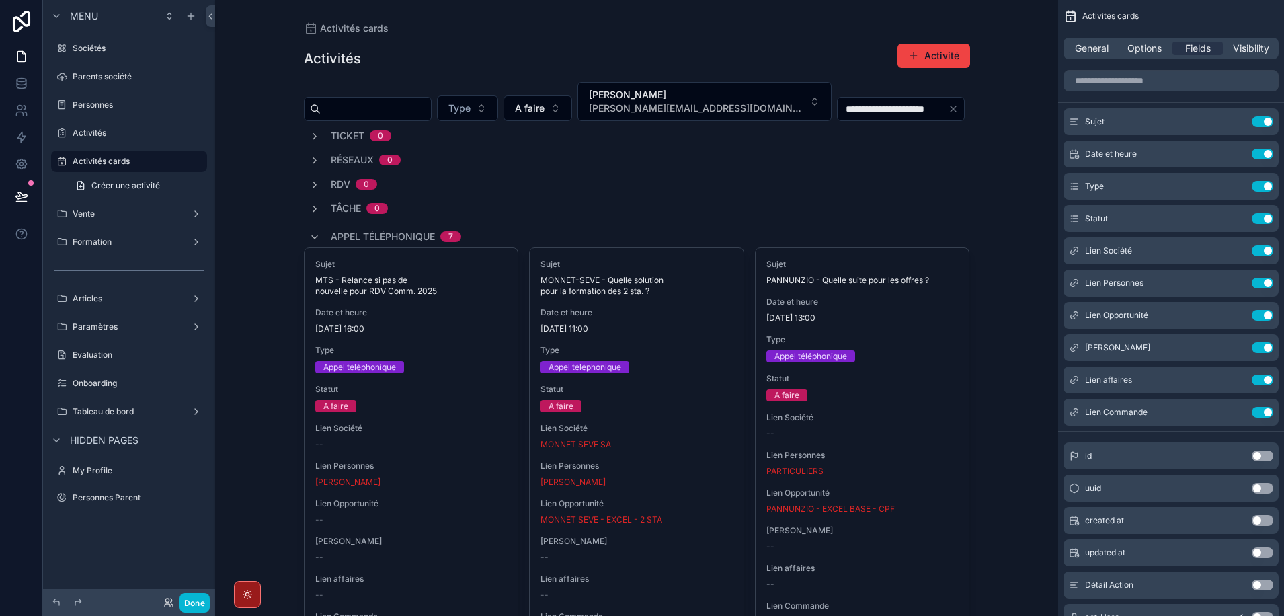
click at [1143, 47] on span "Options" at bounding box center [1144, 48] width 34 height 13
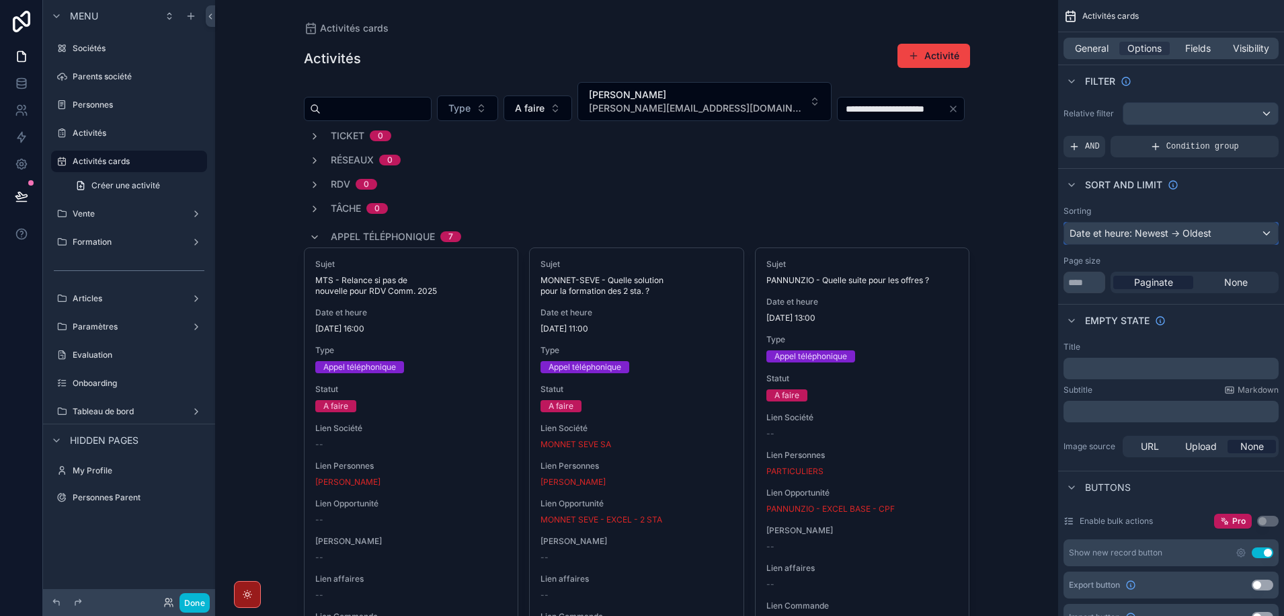
click at [1263, 233] on div "Date et heure: Newest -> Oldest" at bounding box center [1171, 234] width 214 height 22
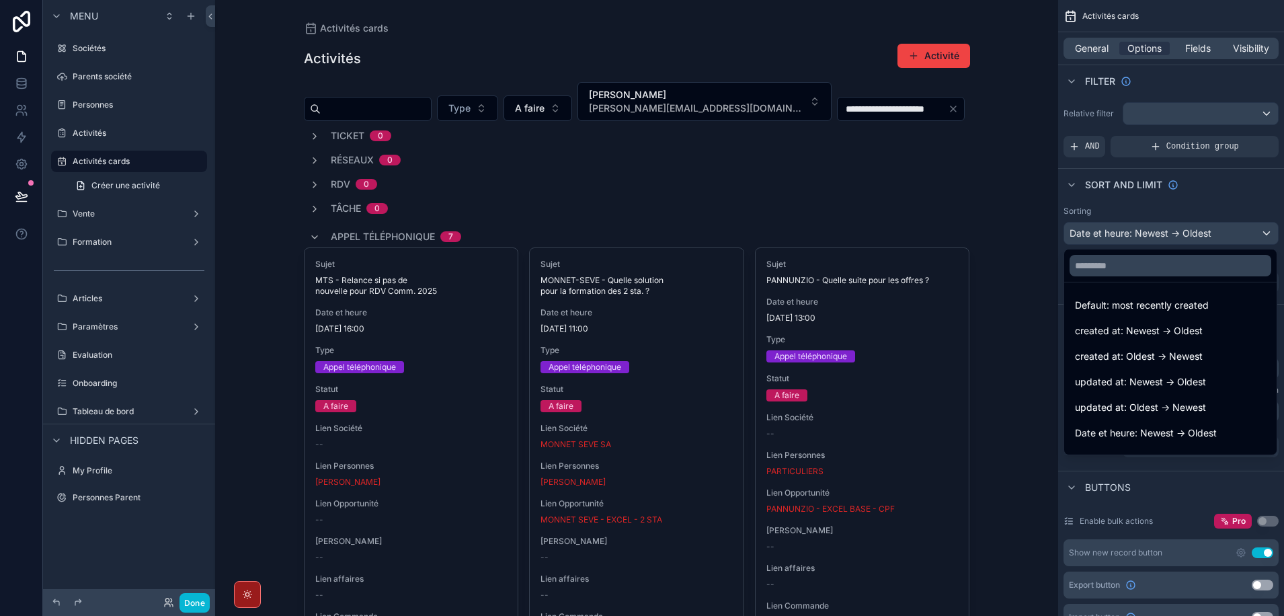
click at [1263, 233] on div "scrollable content" at bounding box center [642, 308] width 1284 height 616
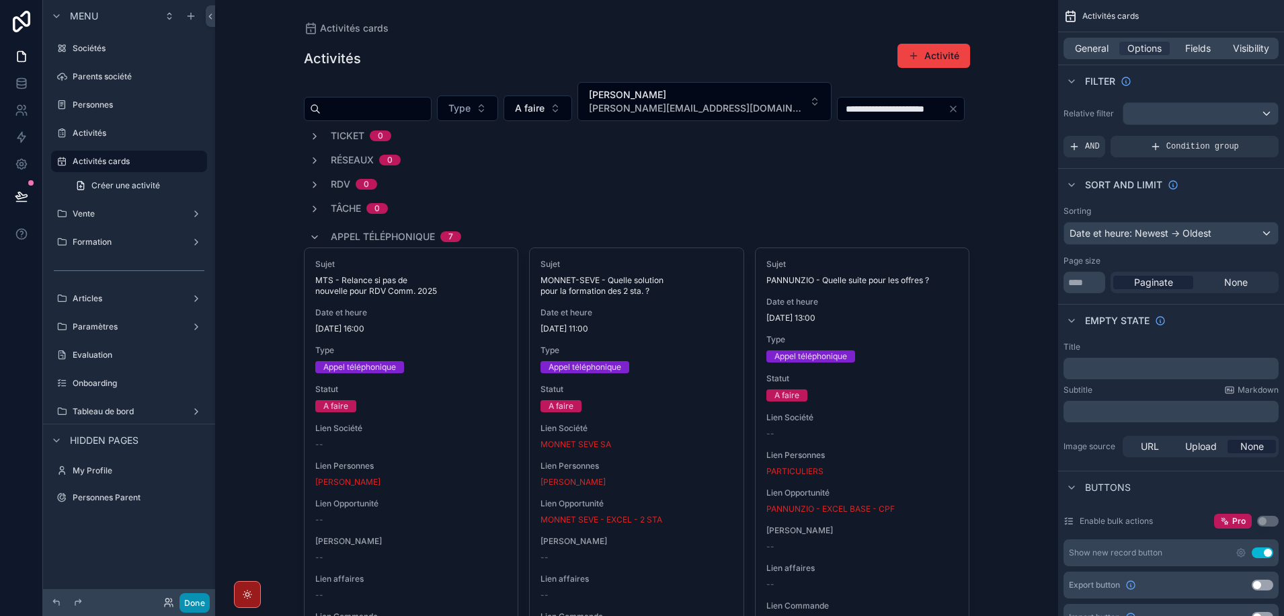
click at [196, 604] on button "Done" at bounding box center [194, 602] width 30 height 19
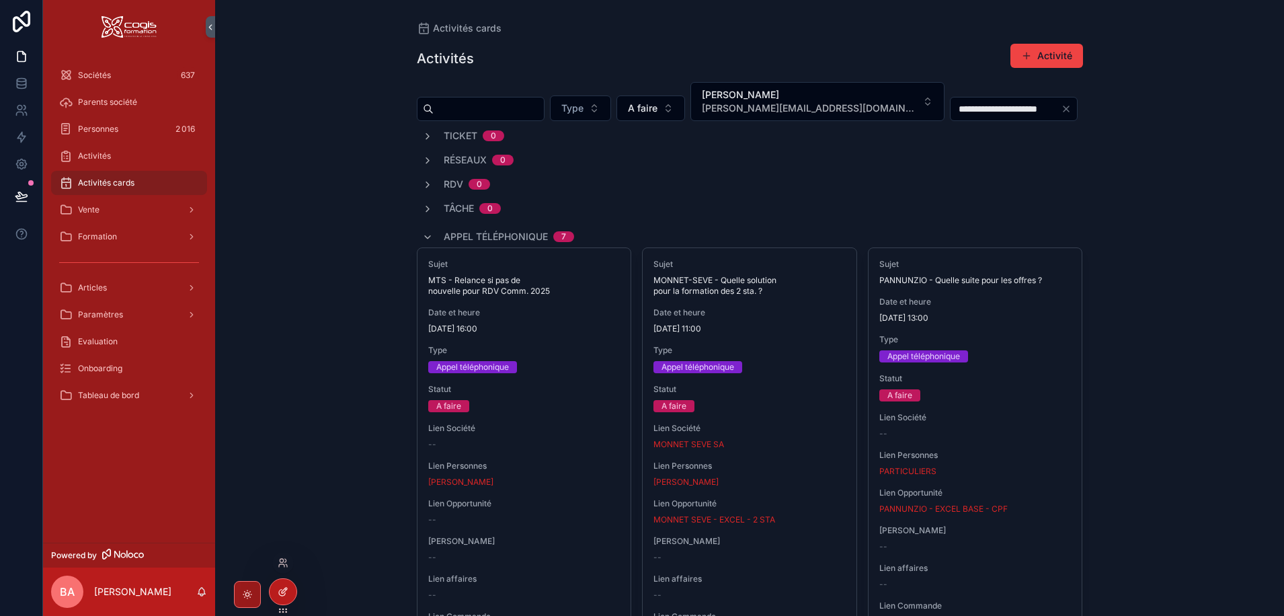
click at [282, 588] on icon at bounding box center [283, 591] width 11 height 11
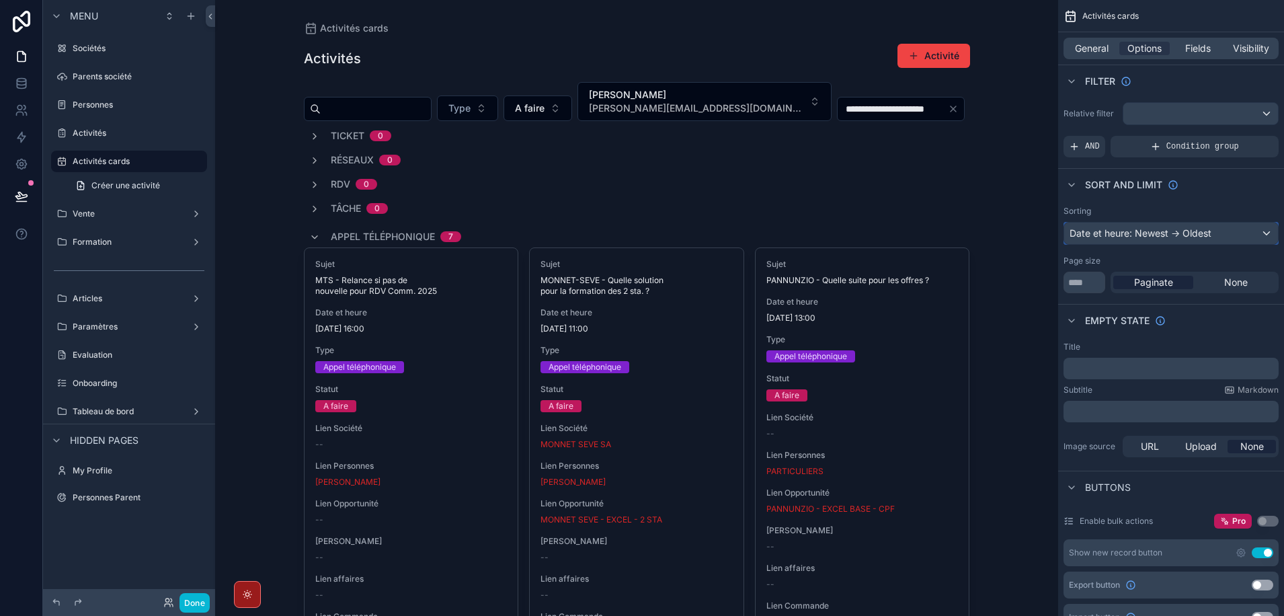
click at [1268, 231] on div "Date et heure: Newest -> Oldest" at bounding box center [1171, 234] width 214 height 22
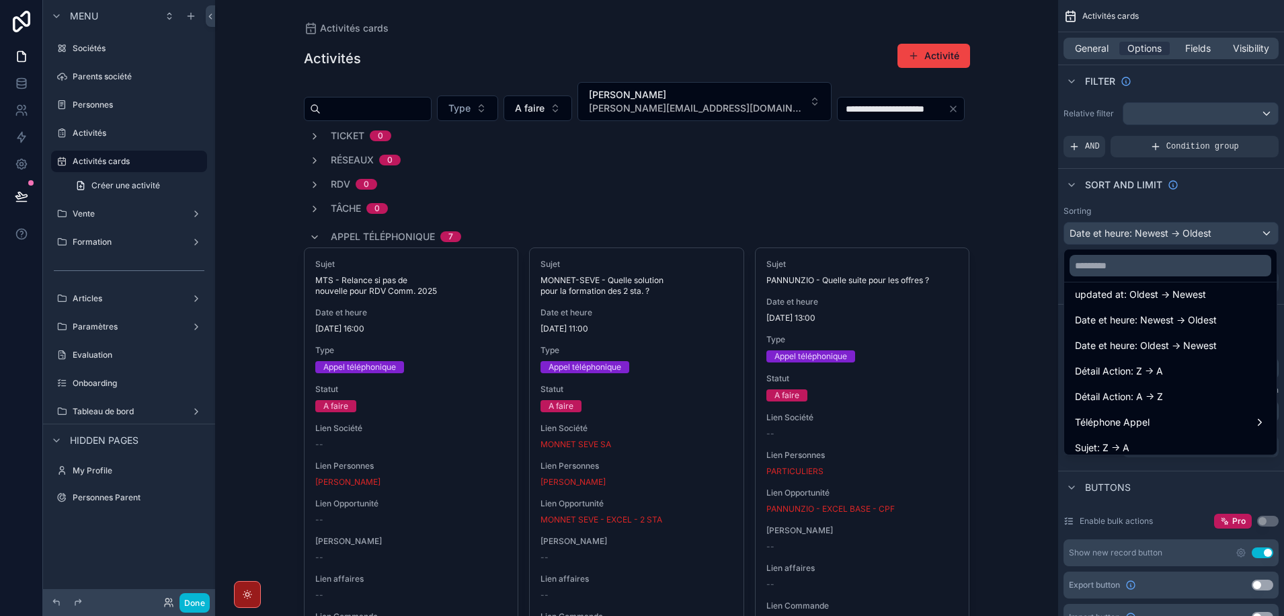
scroll to position [114, 0]
click at [1173, 344] on span "Date et heure: Oldest -> Newest" at bounding box center [1146, 344] width 142 height 16
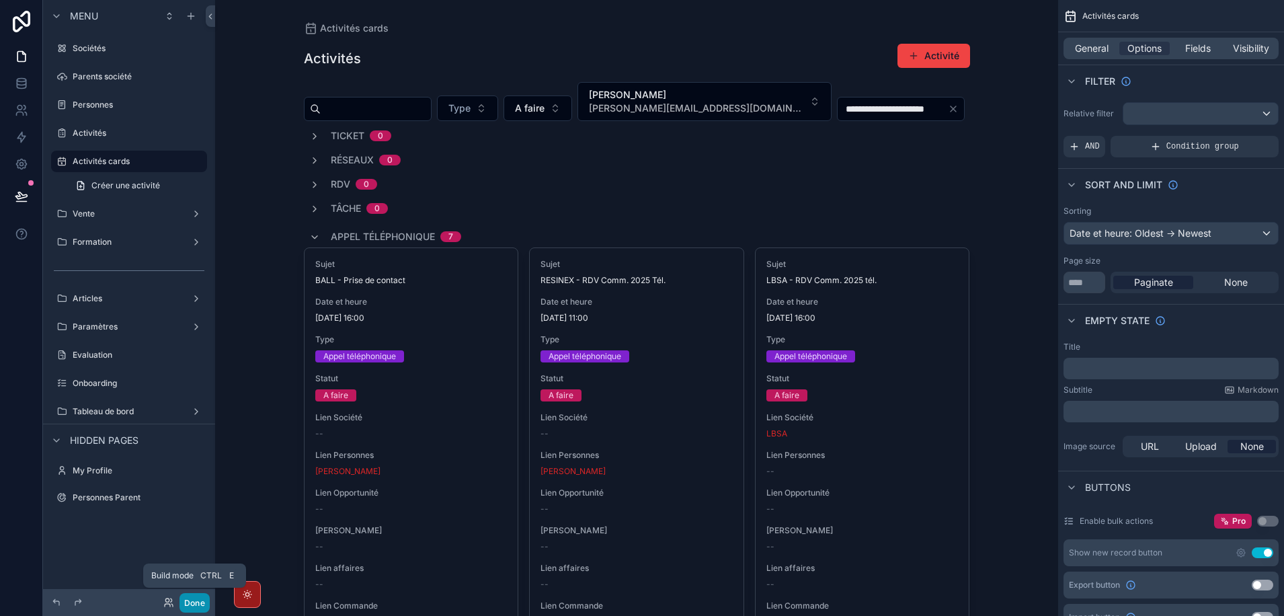
click at [188, 604] on button "Done" at bounding box center [194, 602] width 30 height 19
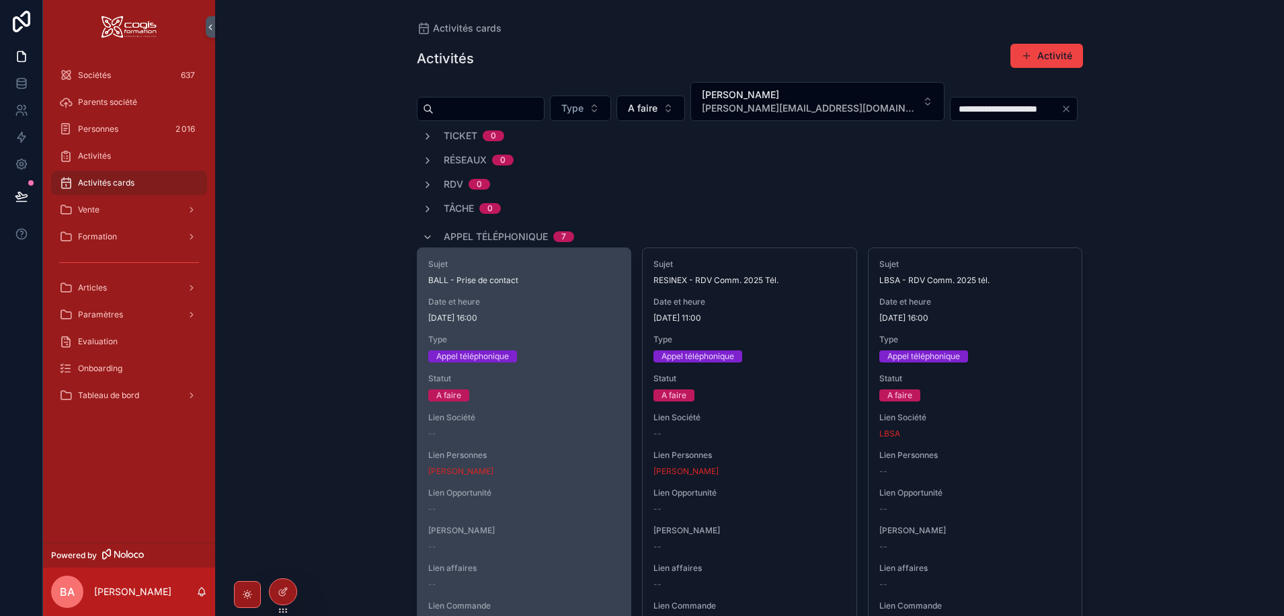
click at [556, 438] on div "--" at bounding box center [524, 433] width 192 height 11
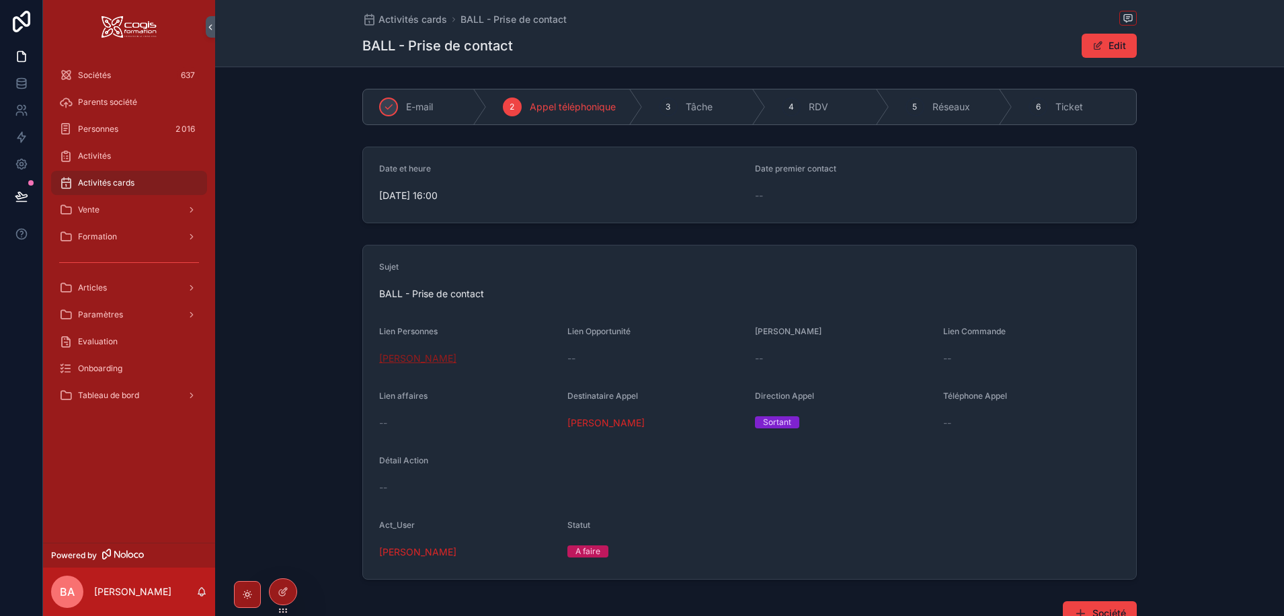
click at [444, 357] on span "Léa GARON-GUINAUD" at bounding box center [417, 358] width 77 height 13
click at [91, 184] on span "Activités cards" at bounding box center [106, 182] width 56 height 11
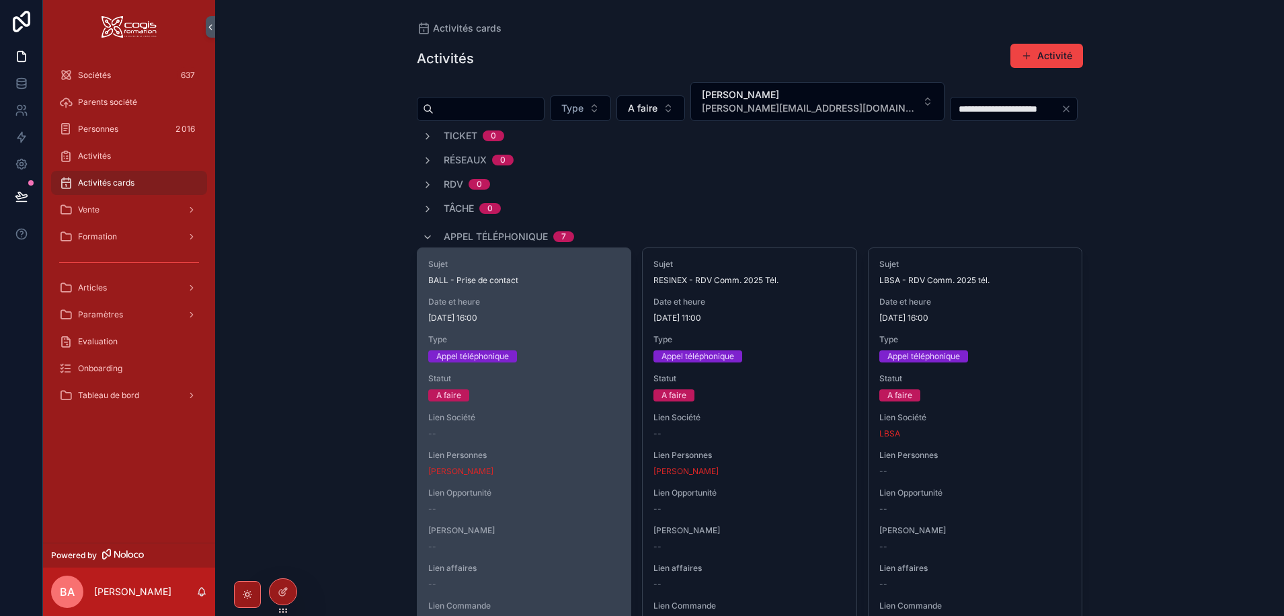
click at [578, 315] on span "10/06/2025 16:00" at bounding box center [524, 318] width 192 height 11
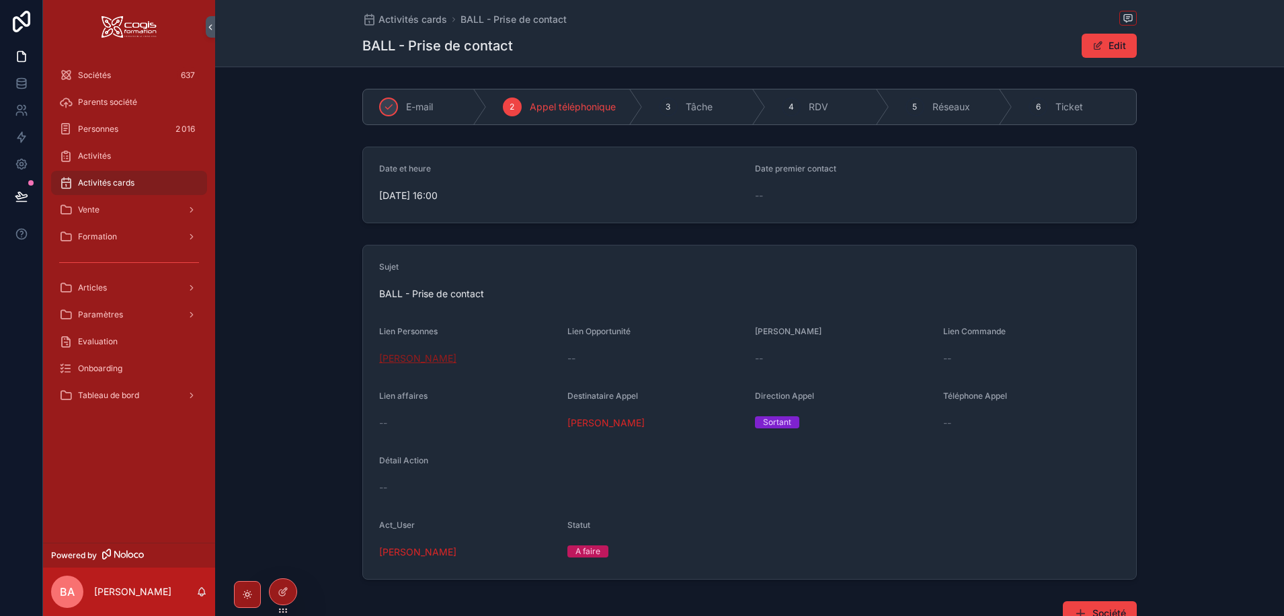
click at [431, 354] on span "Léa GARON-GUINAUD" at bounding box center [417, 358] width 77 height 13
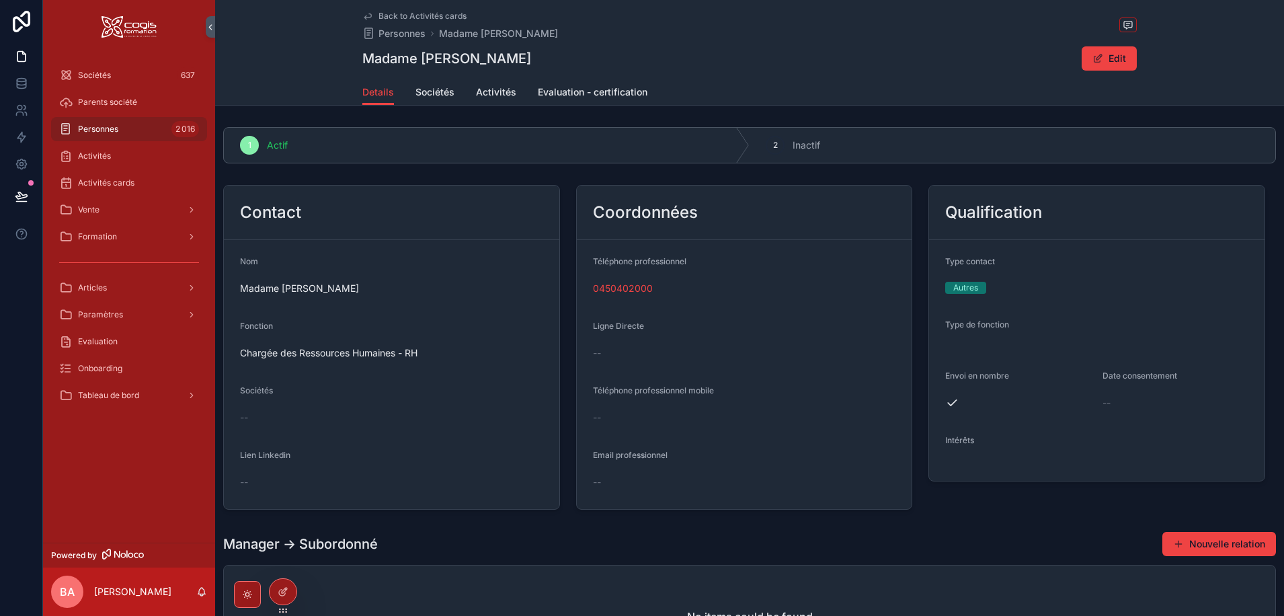
click at [651, 286] on div "0450402000" at bounding box center [744, 288] width 303 height 13
click at [1122, 58] on button "Edit" at bounding box center [1109, 58] width 55 height 24
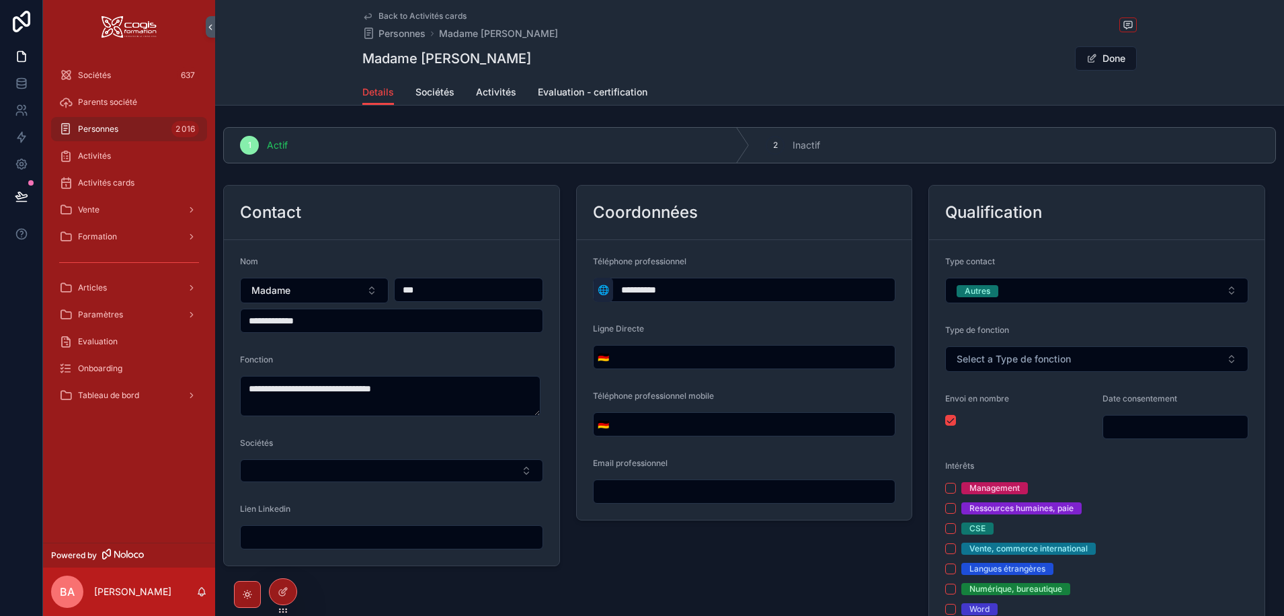
click at [599, 293] on span "🌐" at bounding box center [603, 289] width 11 height 13
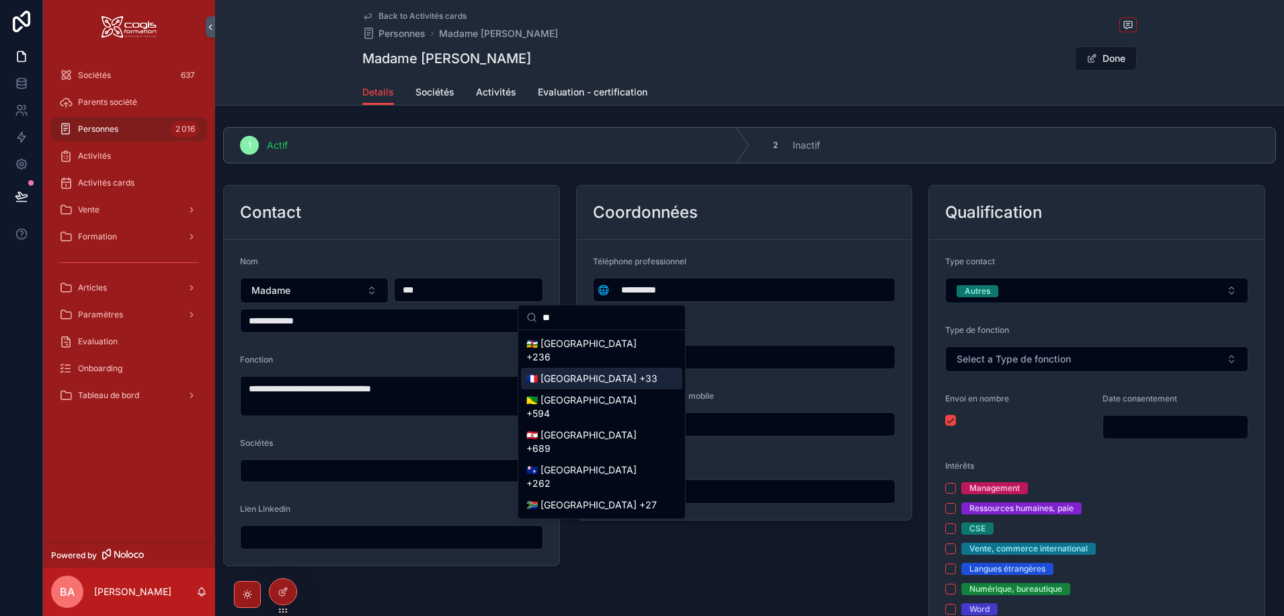
type input "**"
click at [565, 376] on div "🇫🇷 France +33" at bounding box center [601, 379] width 161 height 22
type input "**********"
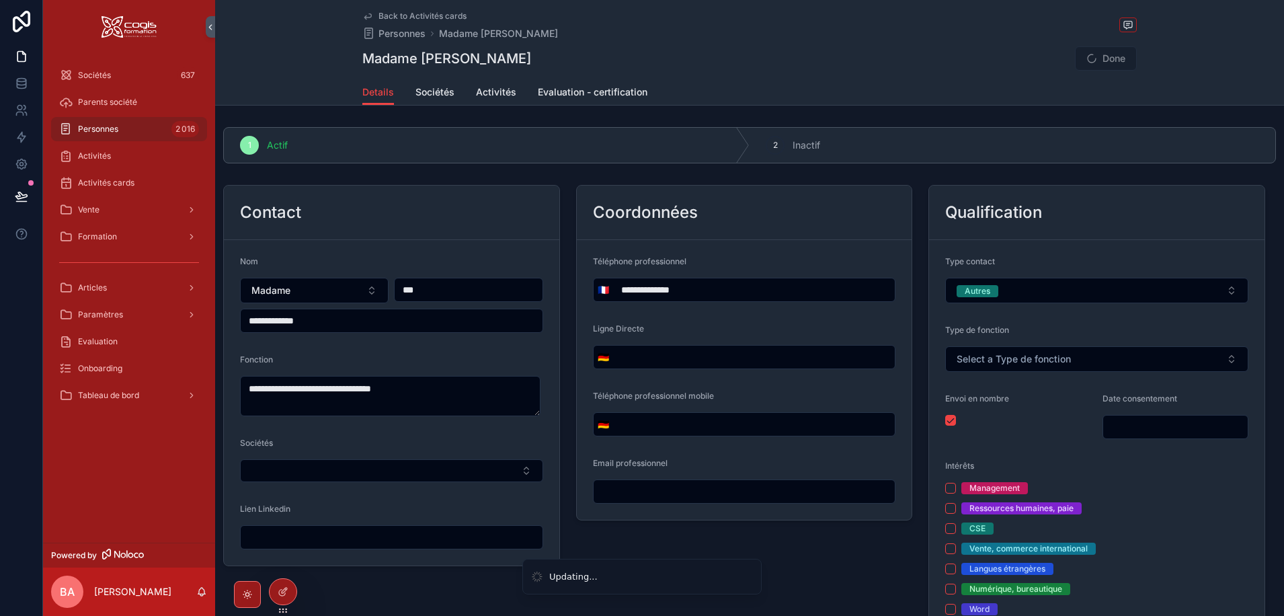
click at [1104, 58] on span "Done" at bounding box center [1106, 58] width 62 height 24
type input "**********"
click at [1102, 58] on button "Done" at bounding box center [1106, 58] width 62 height 24
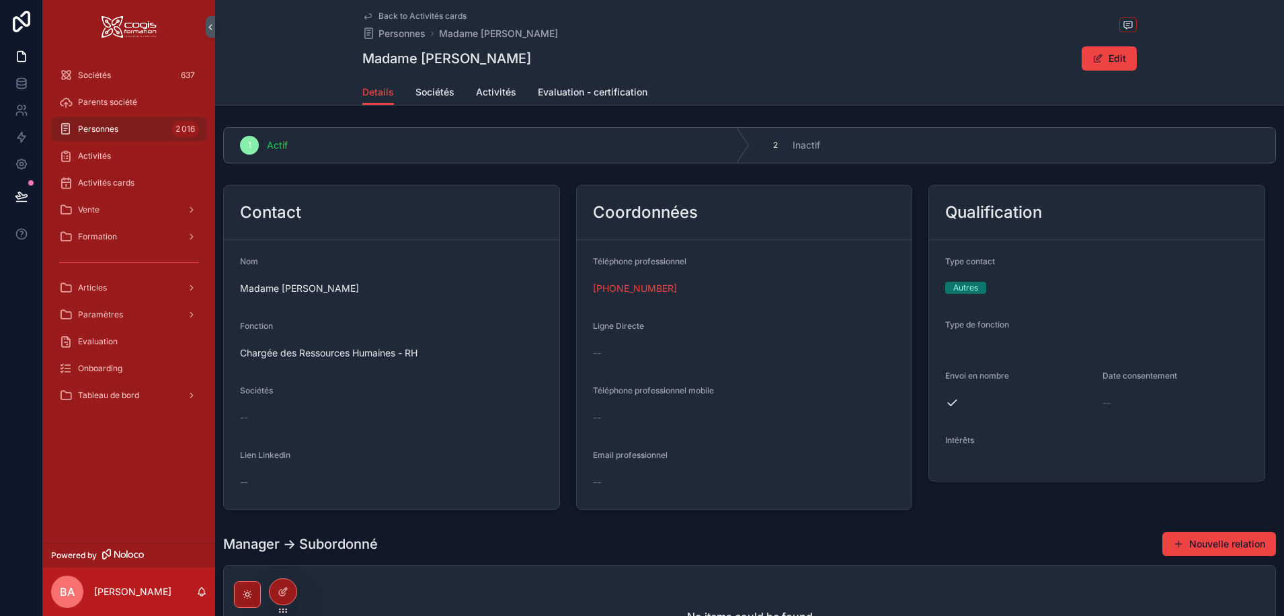
click at [296, 423] on div "--" at bounding box center [391, 417] width 303 height 13
click at [1108, 56] on button "Edit" at bounding box center [1109, 58] width 55 height 24
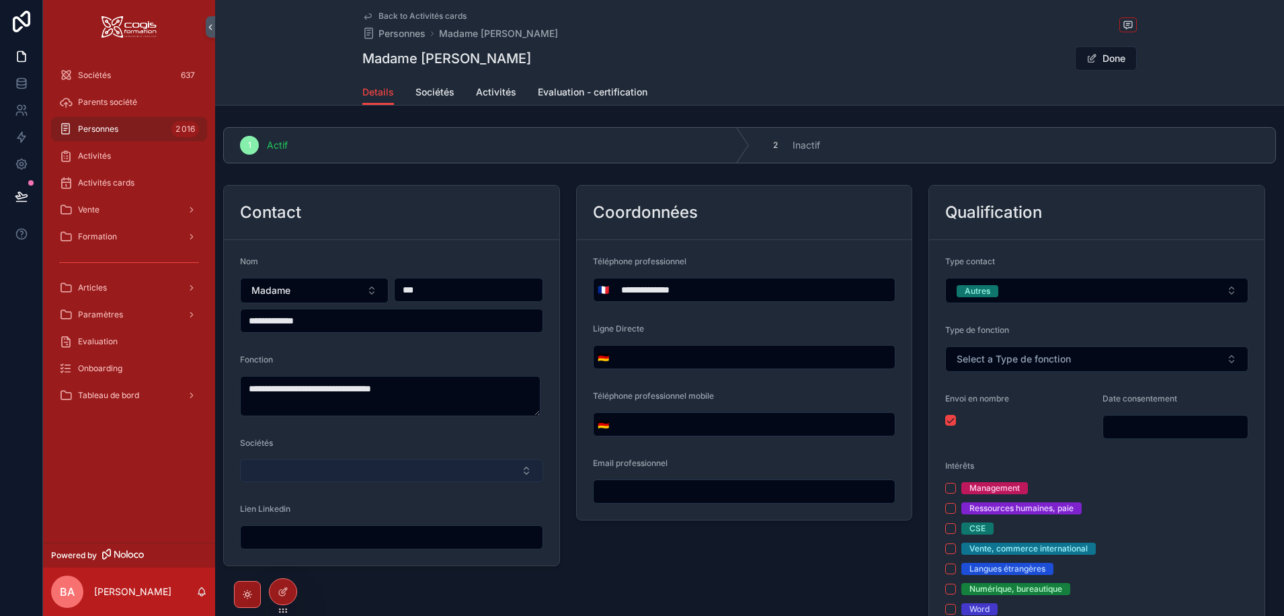
click at [344, 478] on button "Select Button" at bounding box center [391, 470] width 303 height 23
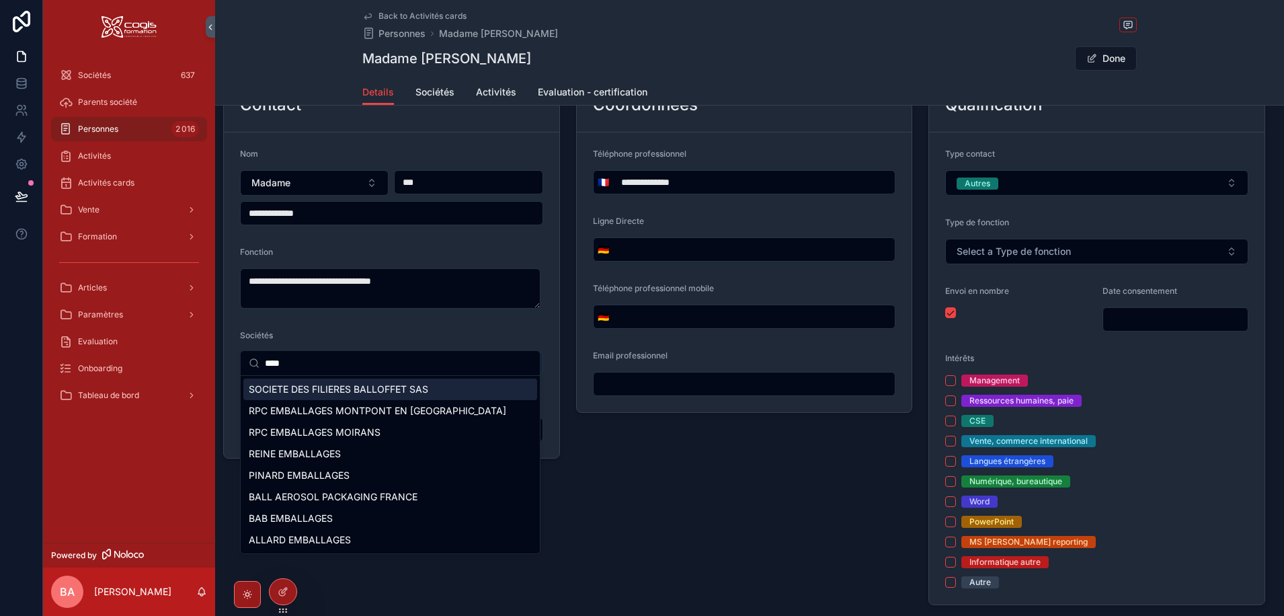
scroll to position [134, 0]
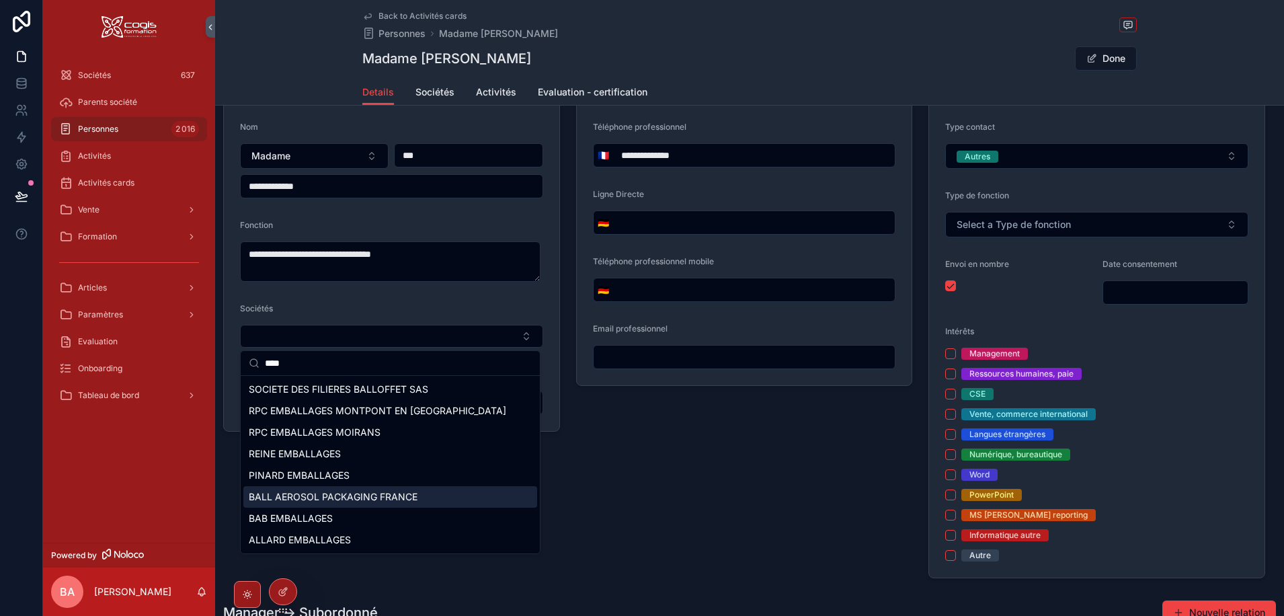
type input "****"
click at [358, 499] on span "BALL AEROSOL PACKAGING FRANCE" at bounding box center [333, 496] width 169 height 13
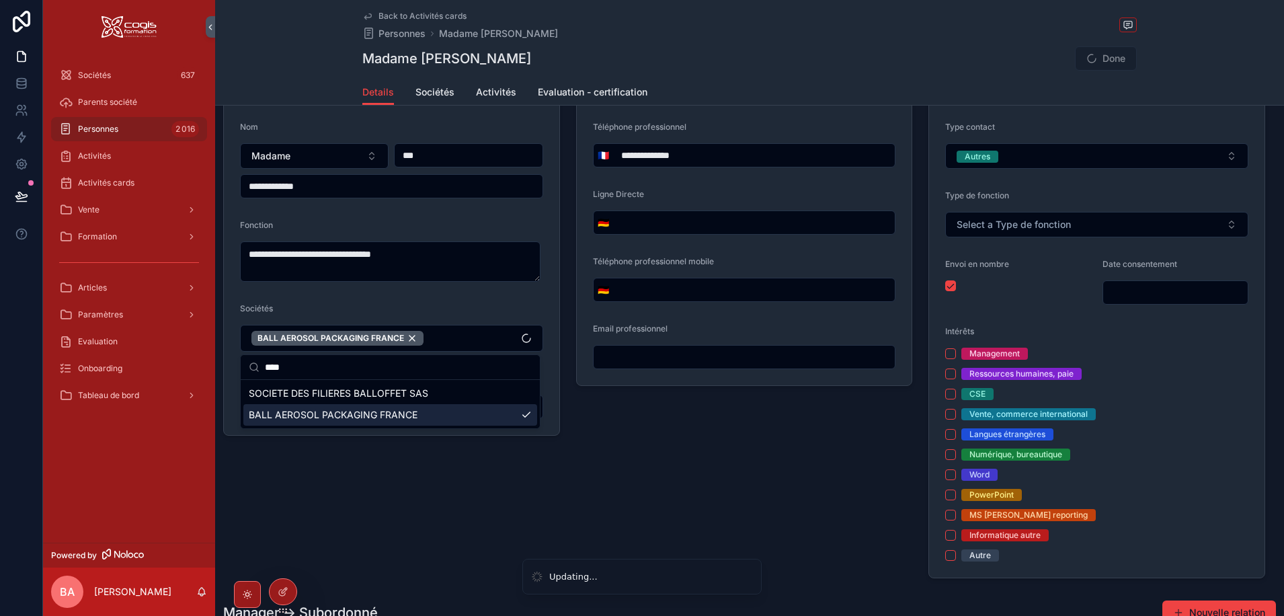
type input "**********"
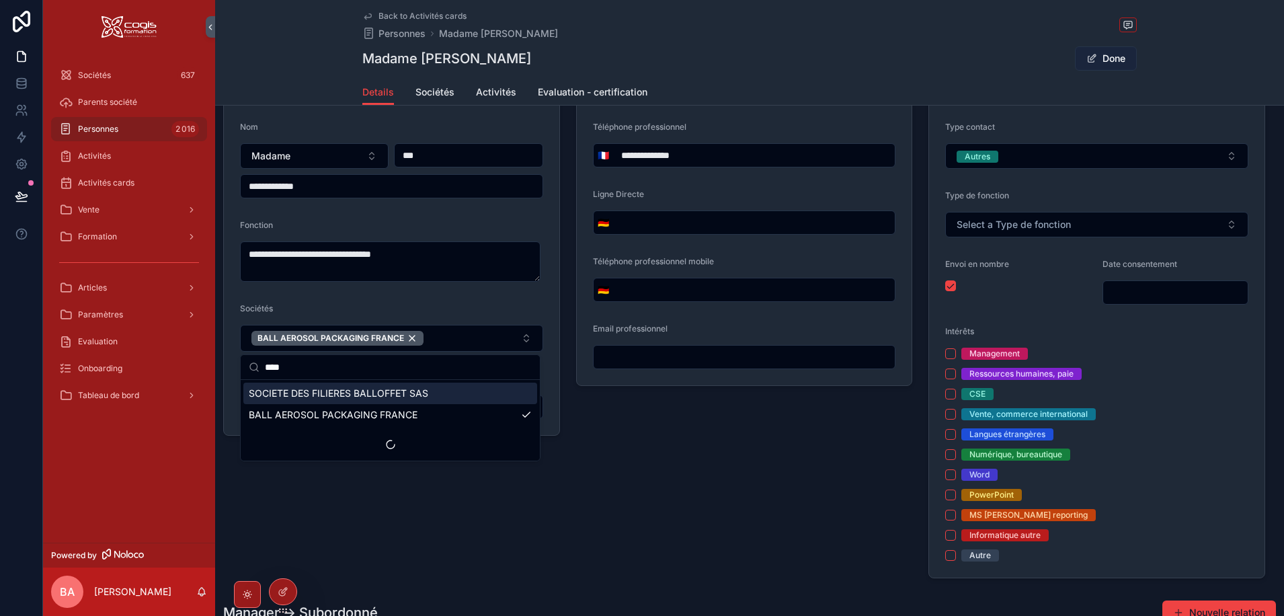
click at [1120, 56] on button "Done" at bounding box center [1106, 58] width 62 height 24
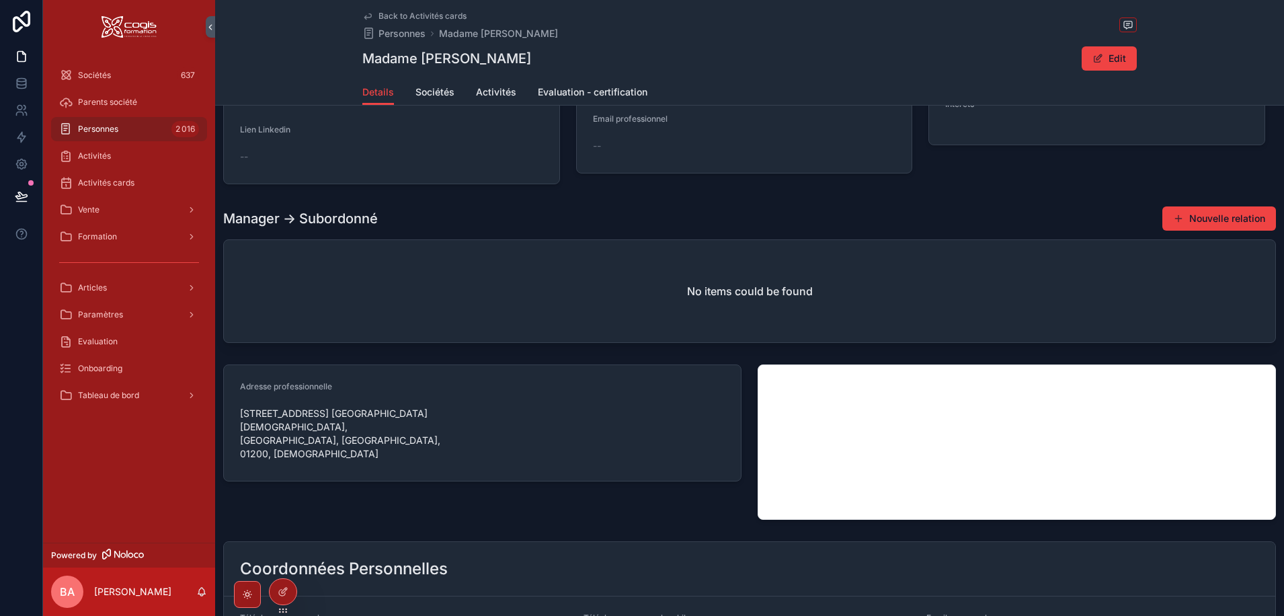
scroll to position [0, 0]
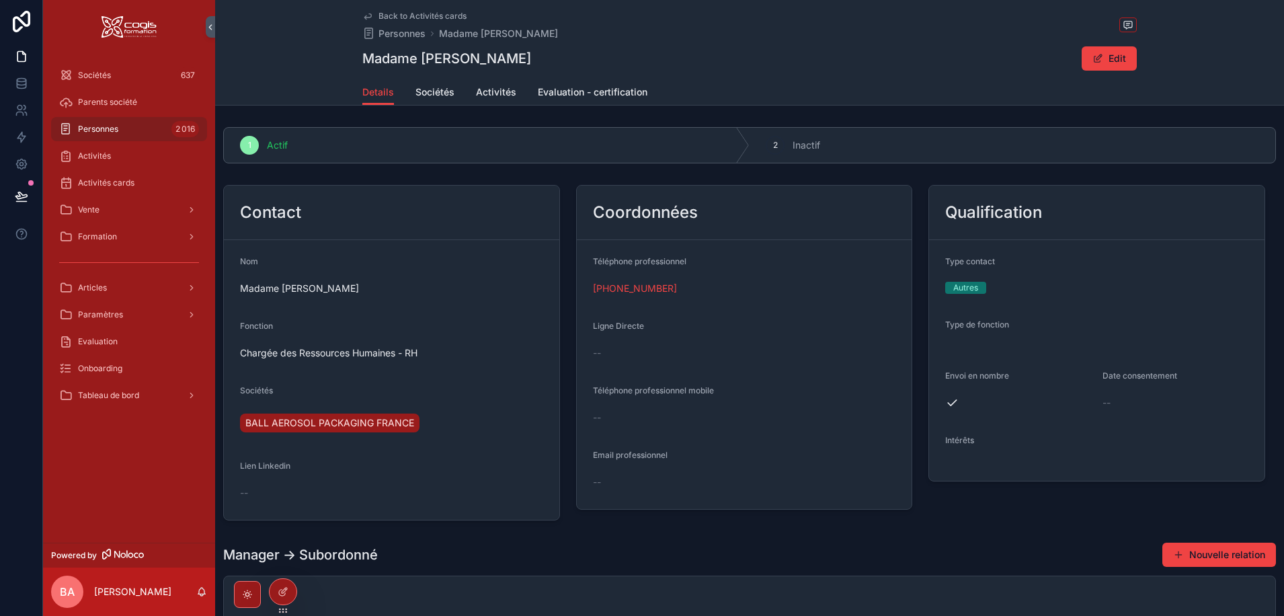
click at [688, 294] on div "+33 4 50 40 20 00" at bounding box center [744, 288] width 303 height 13
click at [286, 425] on span "BALL AEROSOL PACKAGING FRANCE" at bounding box center [329, 422] width 169 height 13
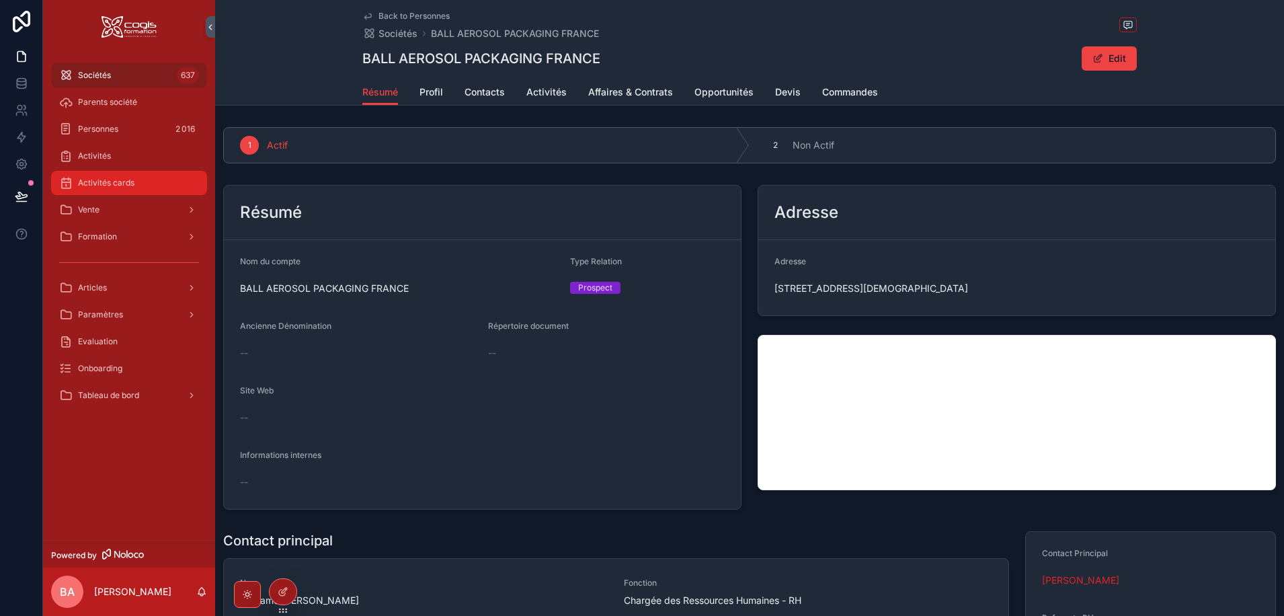
click at [97, 190] on div "Activités cards" at bounding box center [129, 183] width 140 height 22
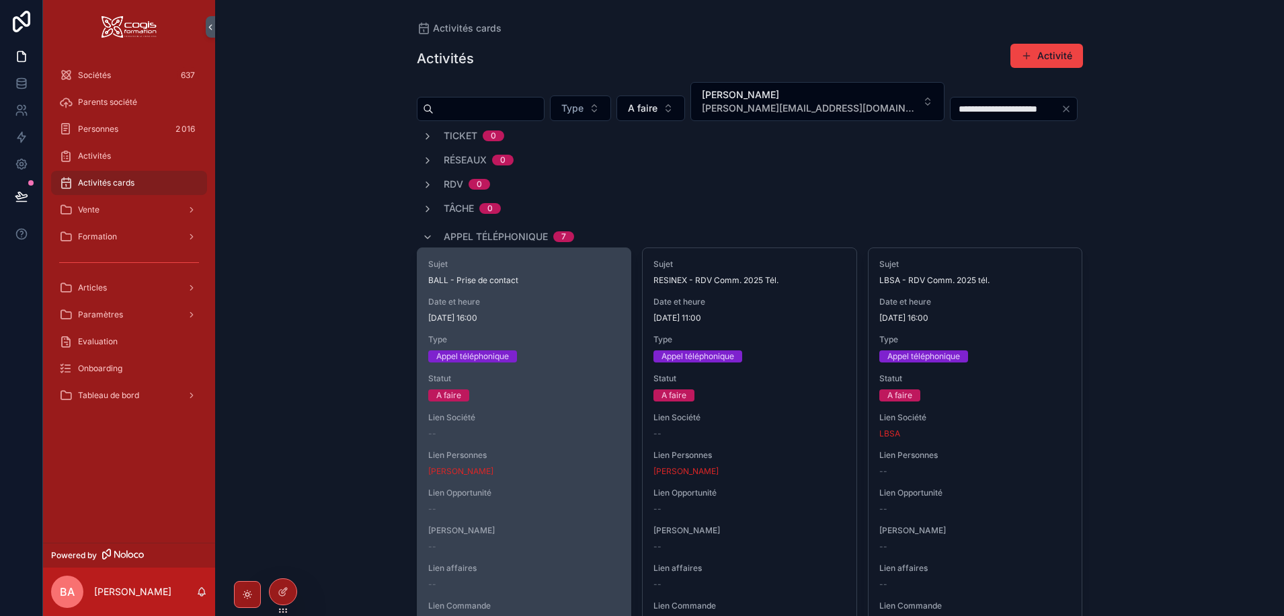
drag, startPoint x: 551, startPoint y: 286, endPoint x: 516, endPoint y: 295, distance: 36.0
click at [516, 295] on div "Sujet BALL - Prise de contact Date et heure 10/06/2025 16:00 Type Appel télépho…" at bounding box center [524, 443] width 214 height 390
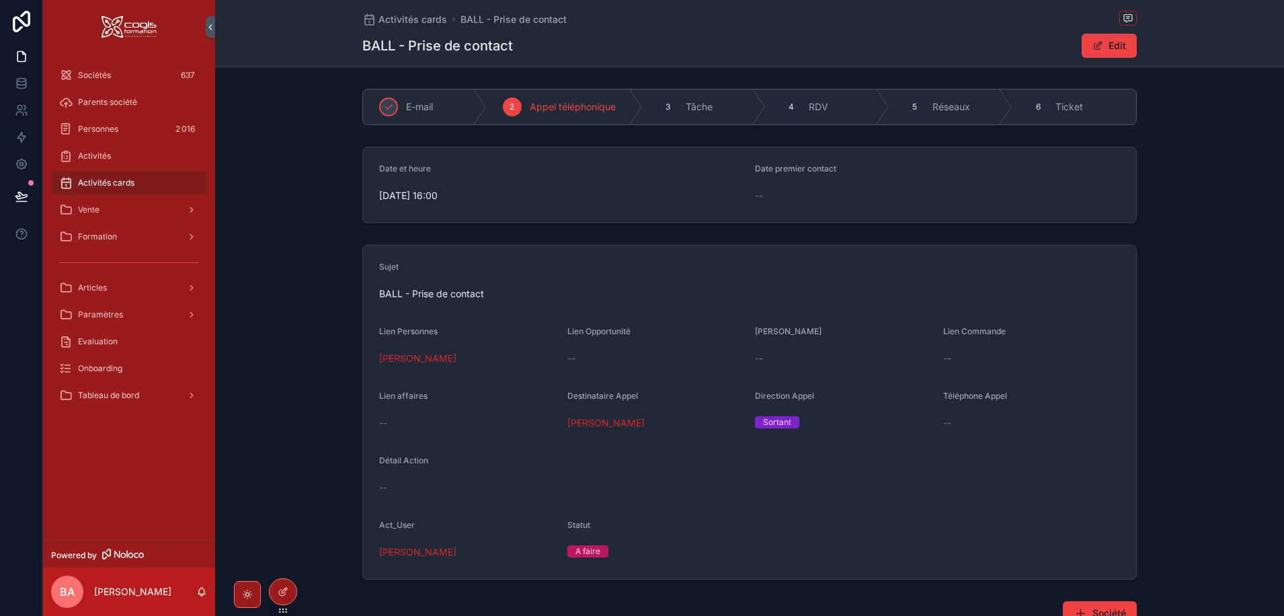
click at [594, 552] on div "A faire" at bounding box center [587, 551] width 25 height 12
click at [1122, 44] on button "Edit" at bounding box center [1109, 46] width 55 height 24
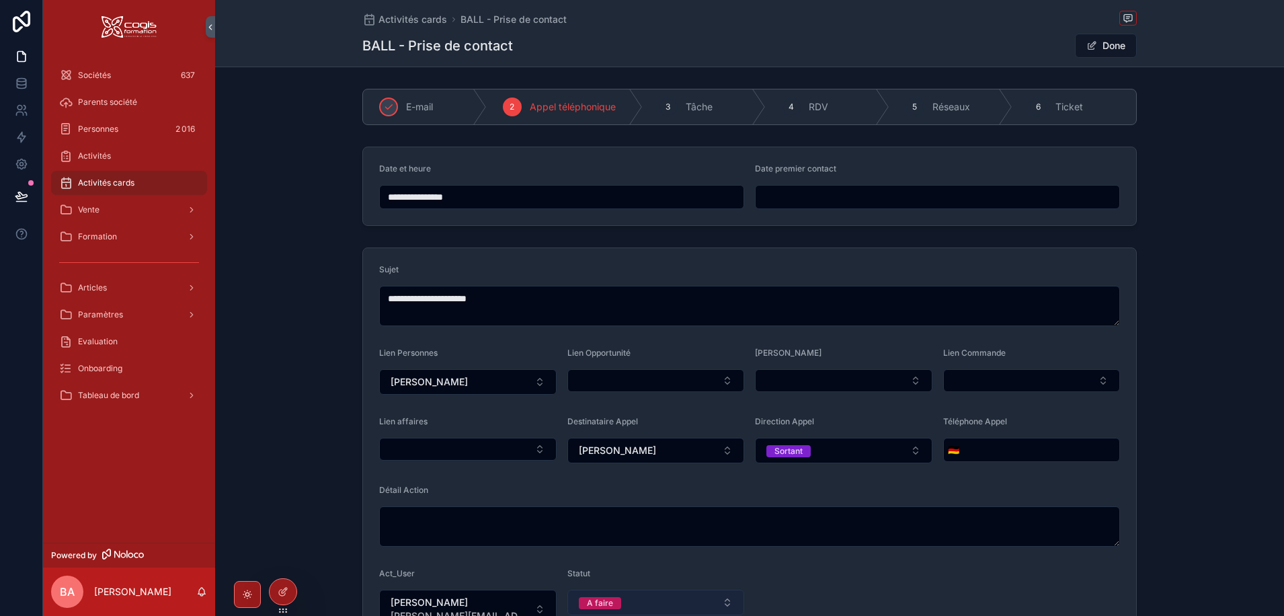
click at [724, 604] on button "A faire" at bounding box center [655, 603] width 177 height 26
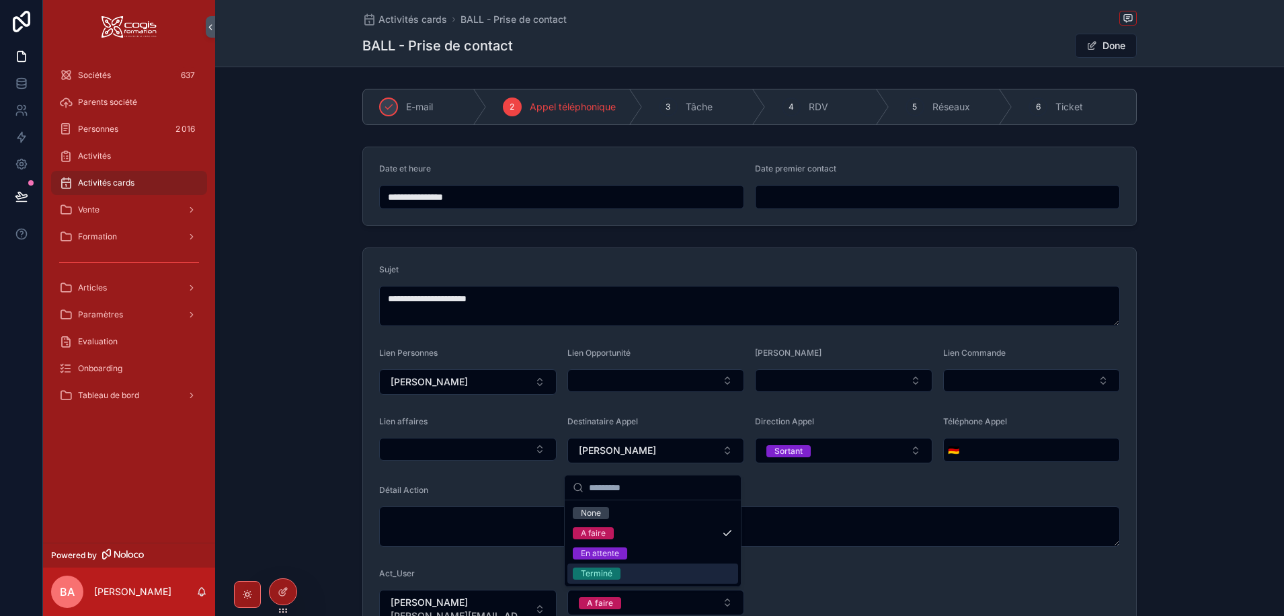
drag, startPoint x: 606, startPoint y: 574, endPoint x: 598, endPoint y: 567, distance: 10.5
click at [604, 574] on div "Terminé" at bounding box center [597, 573] width 32 height 12
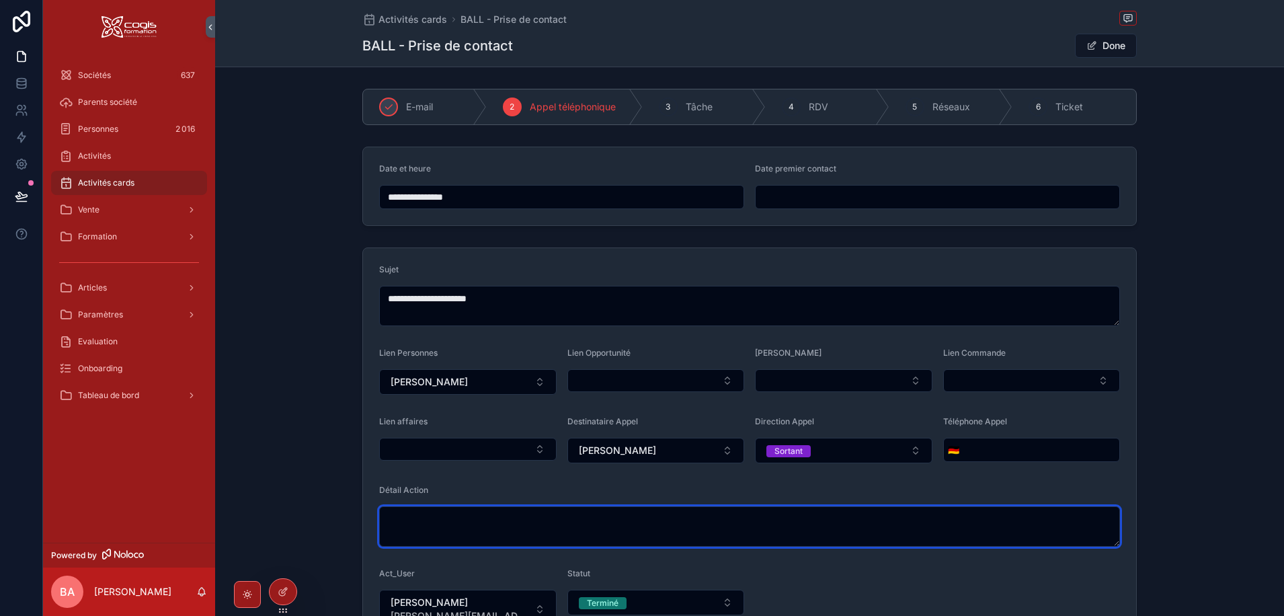
click at [532, 528] on textarea "scrollable content" at bounding box center [749, 526] width 741 height 40
click at [524, 520] on textarea "**********" at bounding box center [749, 526] width 741 height 40
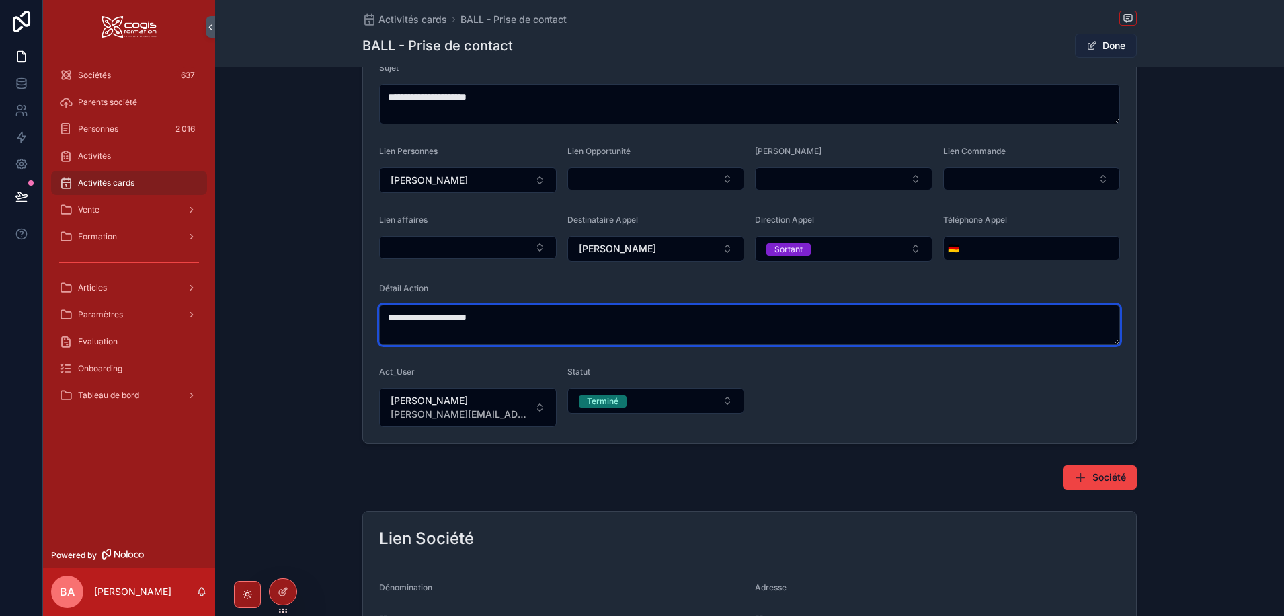
type textarea "**********"
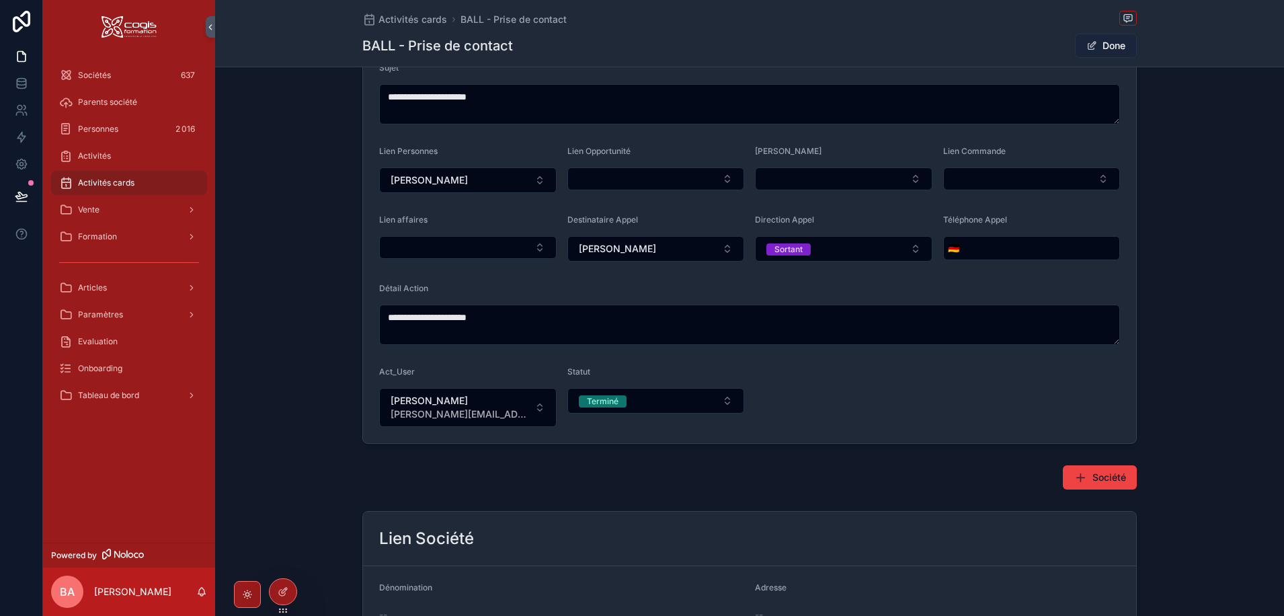
click at [1094, 44] on button "Done" at bounding box center [1106, 46] width 62 height 24
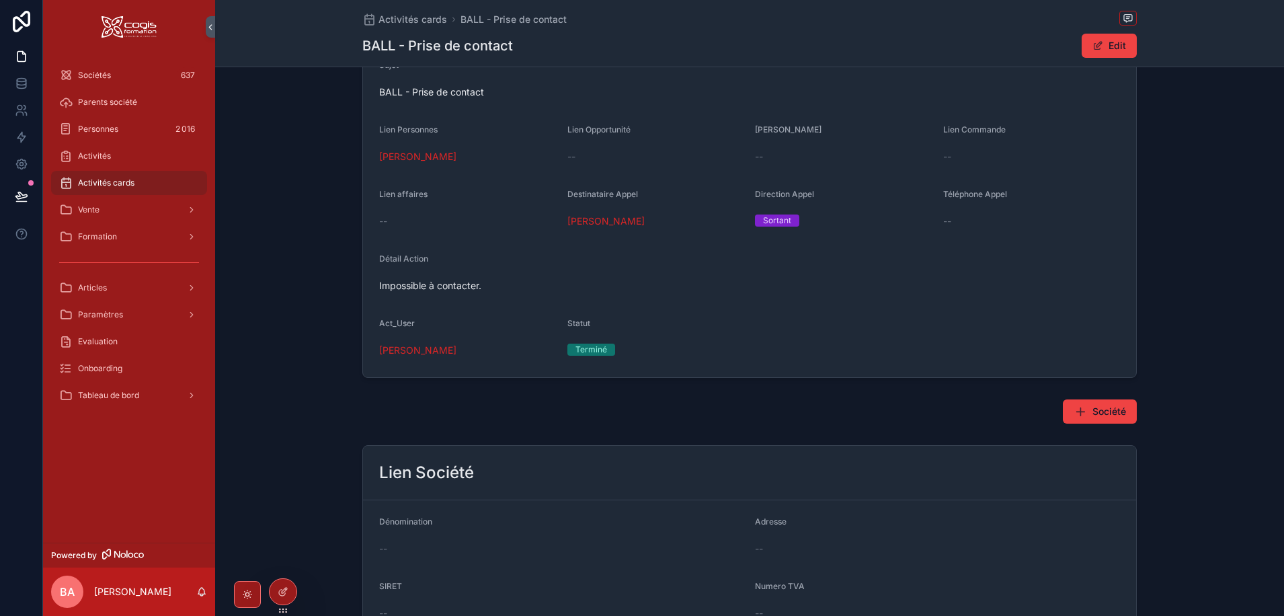
click at [75, 184] on div "Activités cards" at bounding box center [129, 183] width 140 height 22
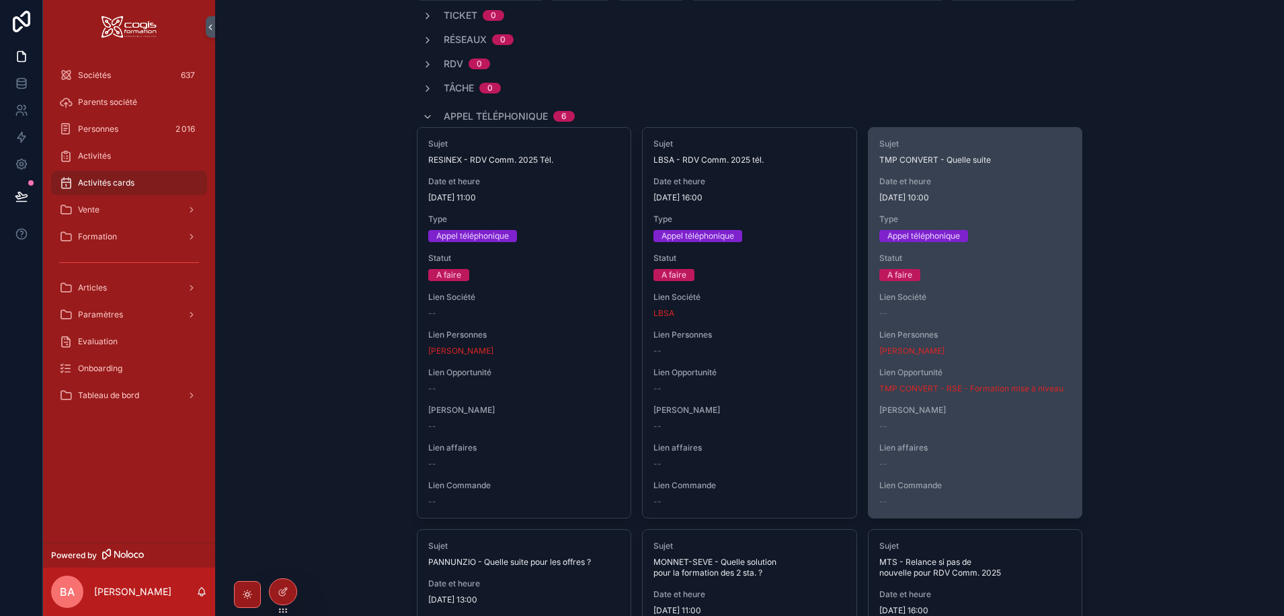
scroll to position [54, 0]
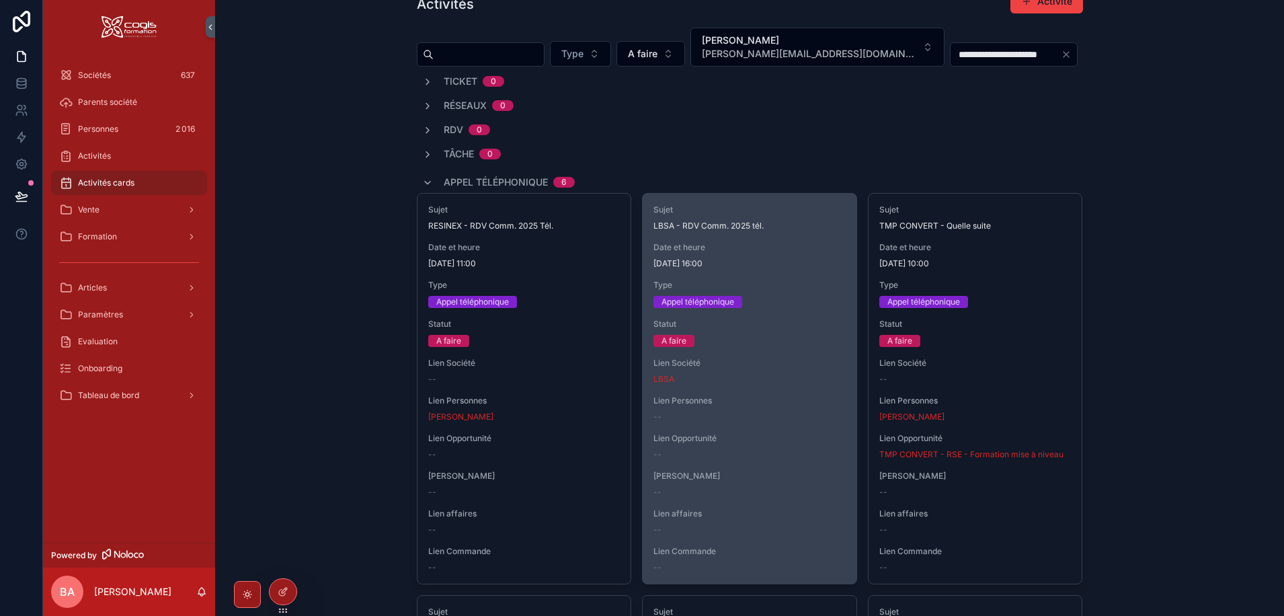
click at [816, 325] on span "Statut" at bounding box center [749, 324] width 192 height 11
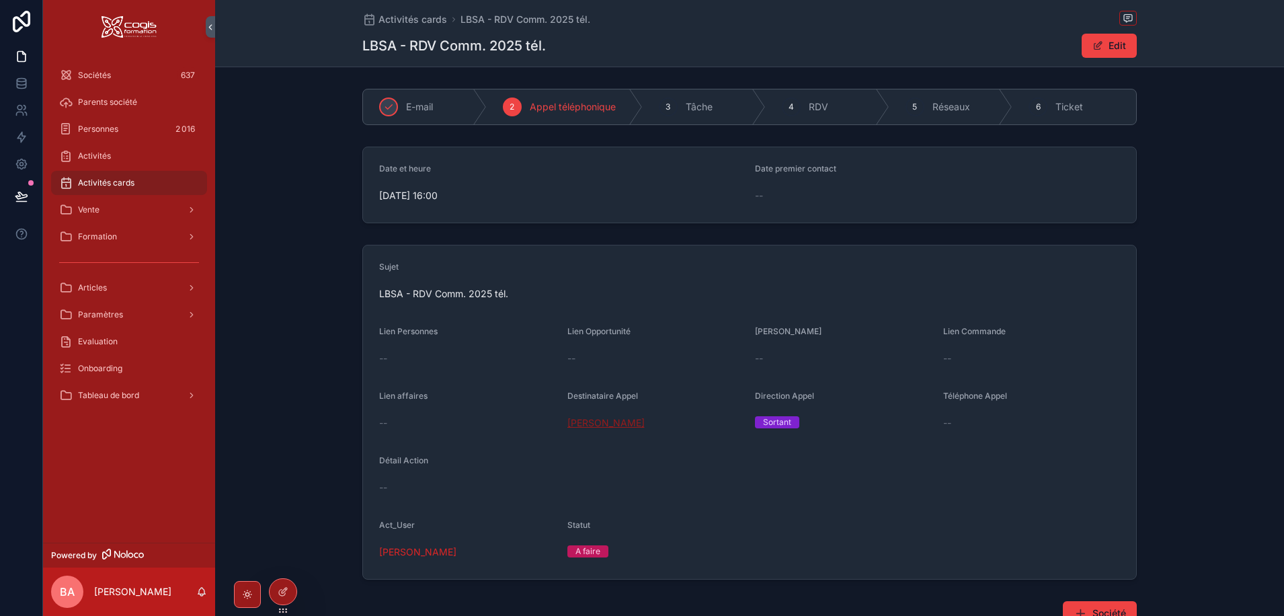
click at [596, 428] on span "Caroline DARCY" at bounding box center [605, 422] width 77 height 13
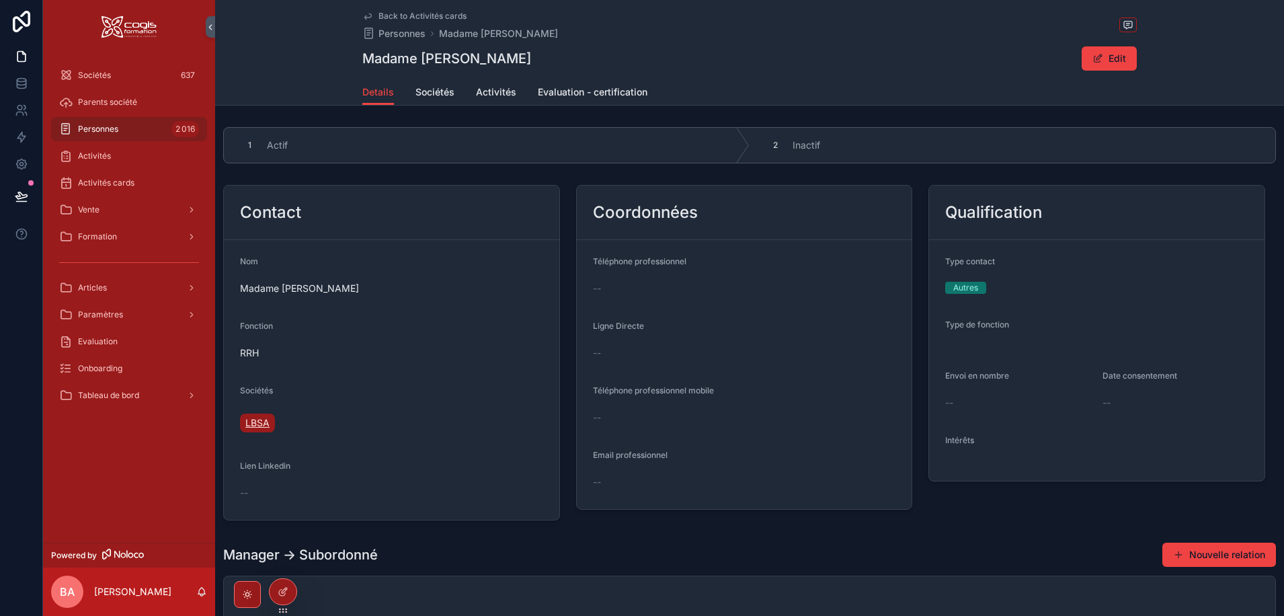
click at [253, 423] on span "LBSA" at bounding box center [257, 422] width 24 height 13
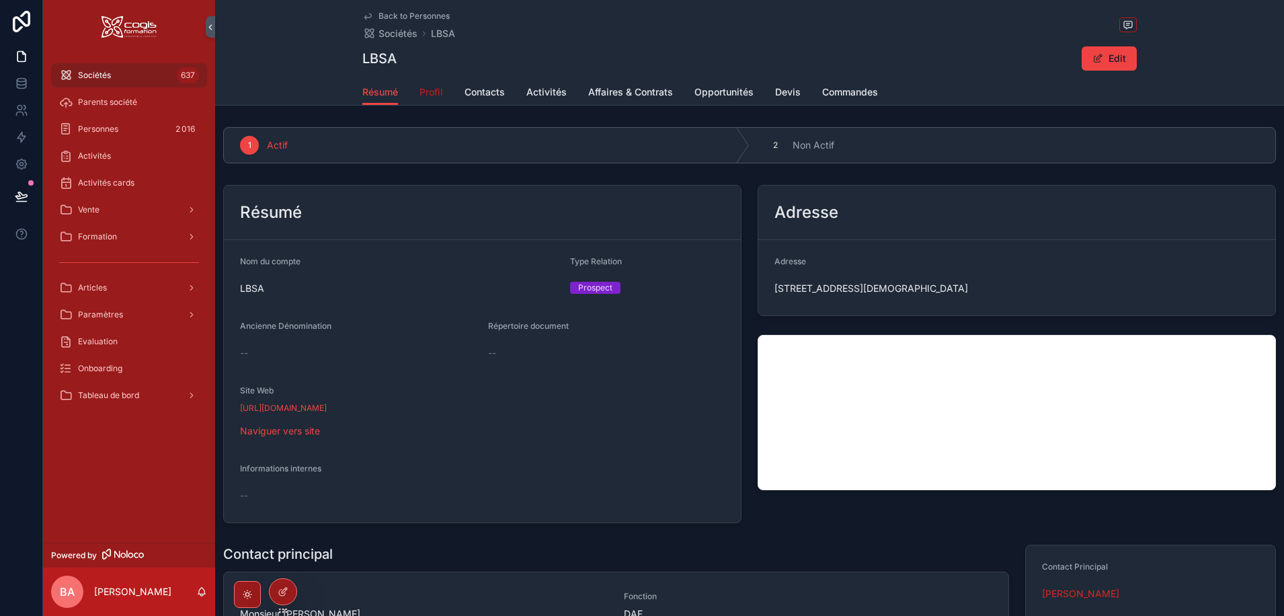
click at [425, 91] on span "Profil" at bounding box center [431, 91] width 24 height 13
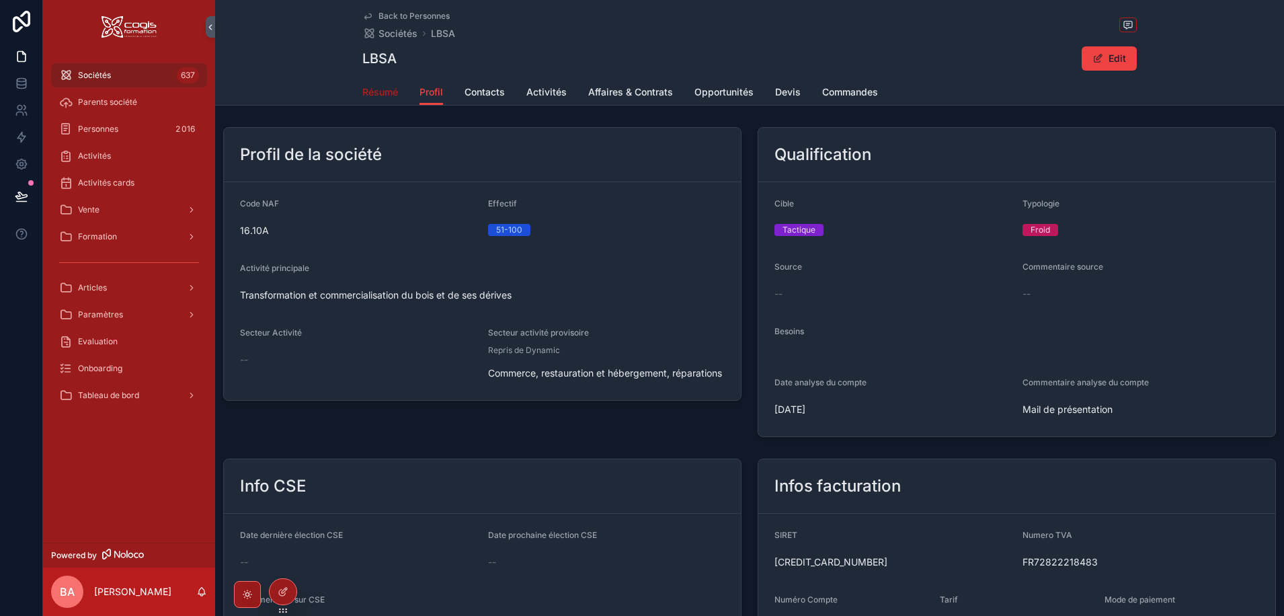
click at [383, 93] on span "Résumé" at bounding box center [380, 91] width 36 height 13
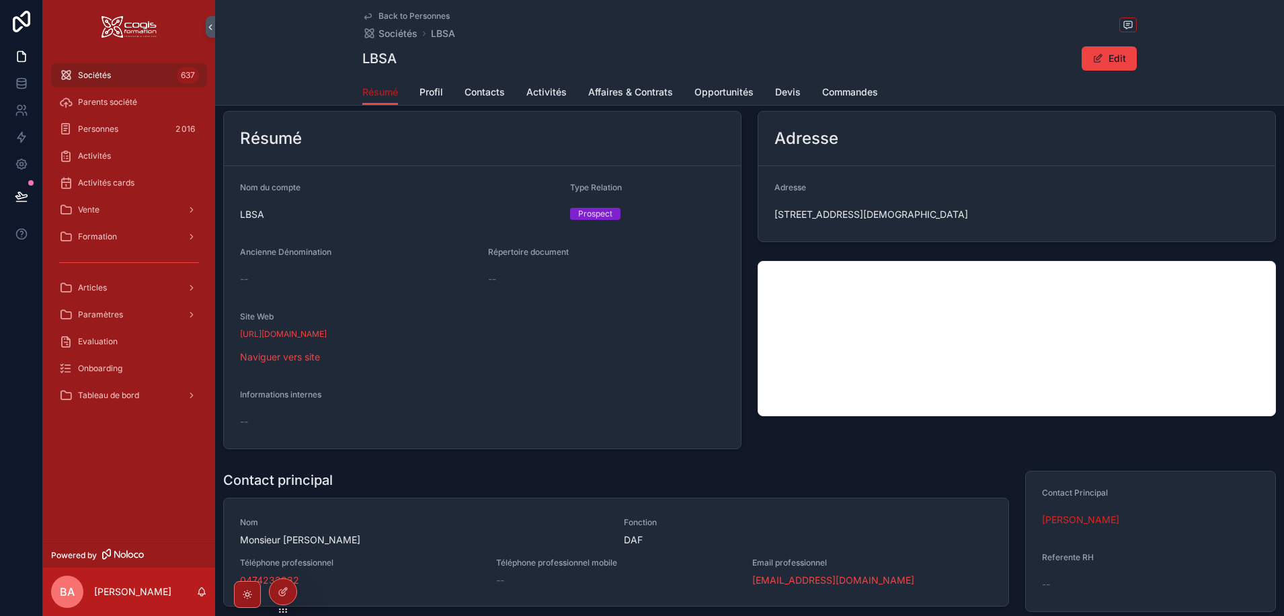
scroll to position [202, 0]
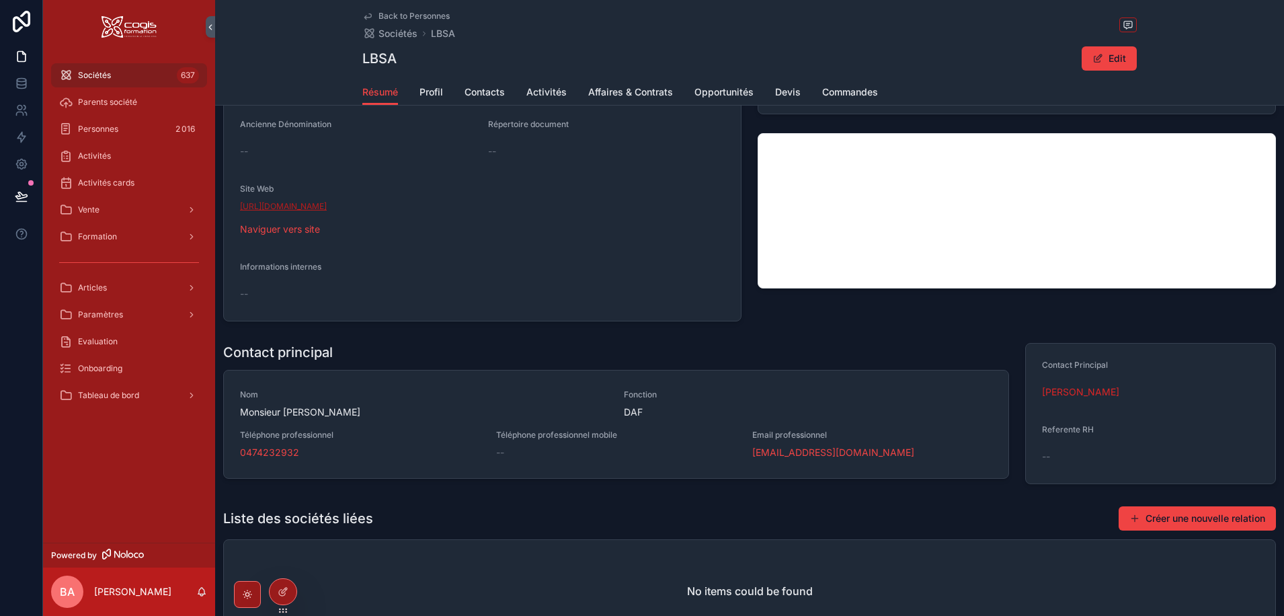
click at [288, 206] on link "http://www.scierielbsa.fr" at bounding box center [283, 206] width 87 height 11
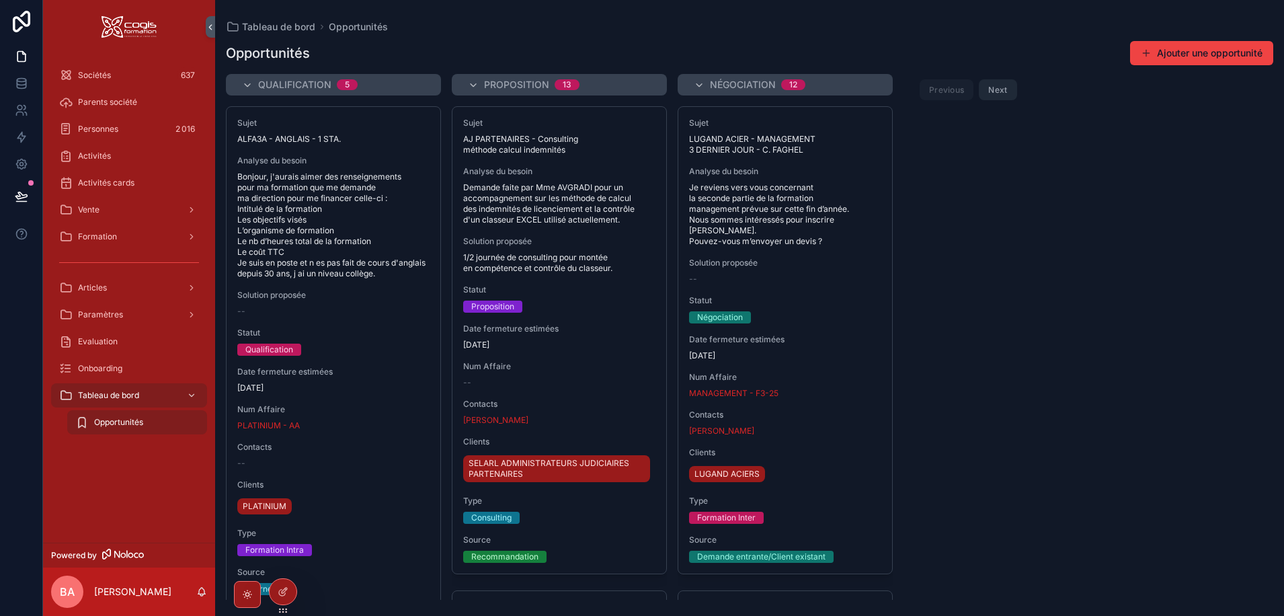
click at [1006, 90] on button "Next" at bounding box center [998, 89] width 38 height 21
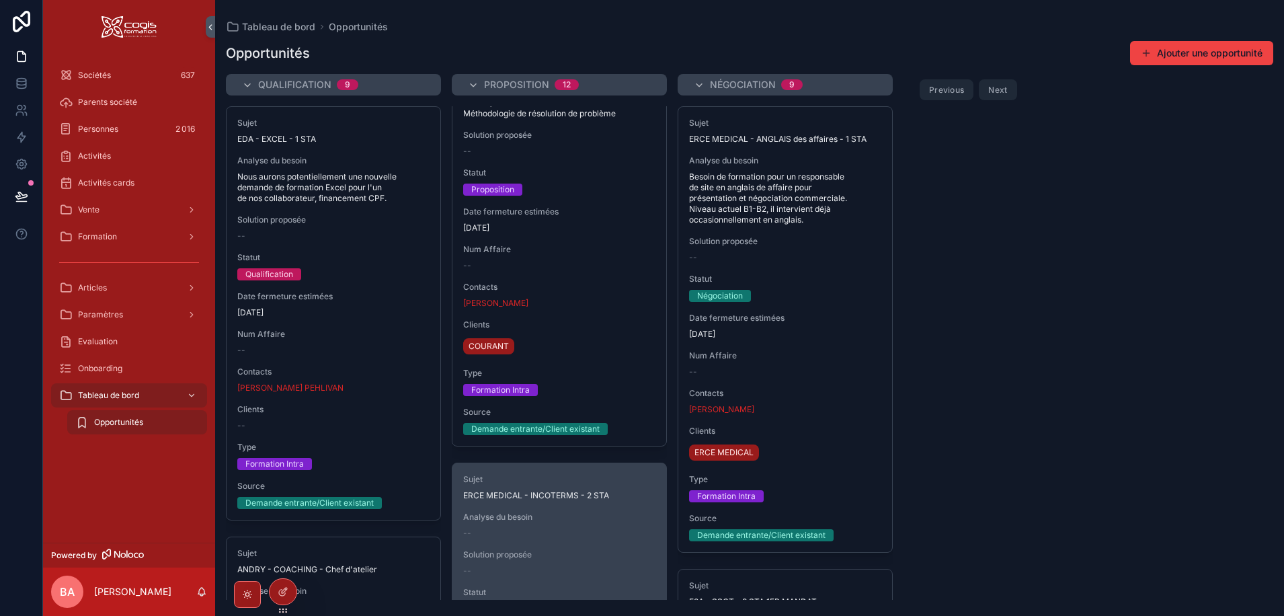
scroll to position [1210, 0]
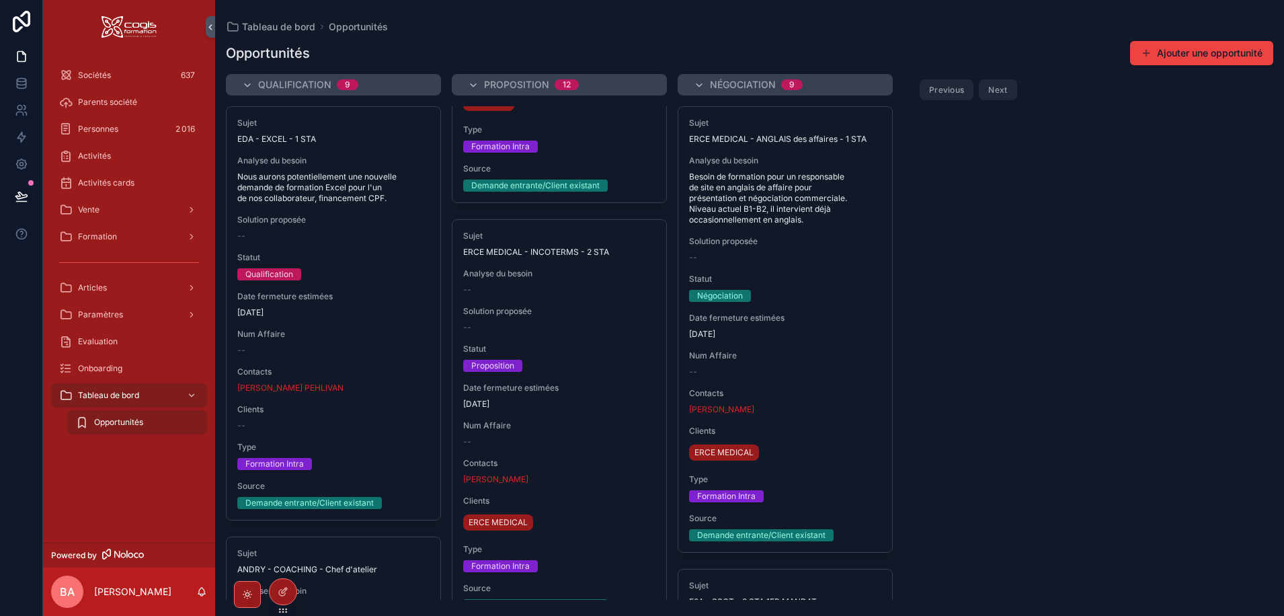
click at [1004, 87] on button "Next" at bounding box center [998, 89] width 38 height 21
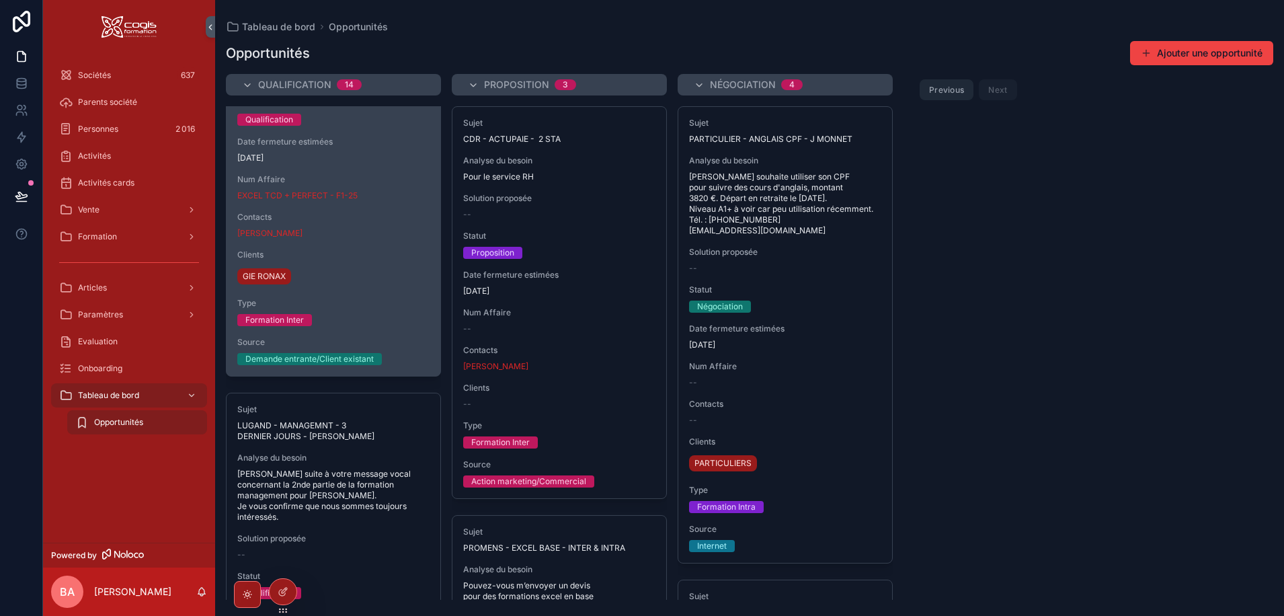
scroll to position [403, 0]
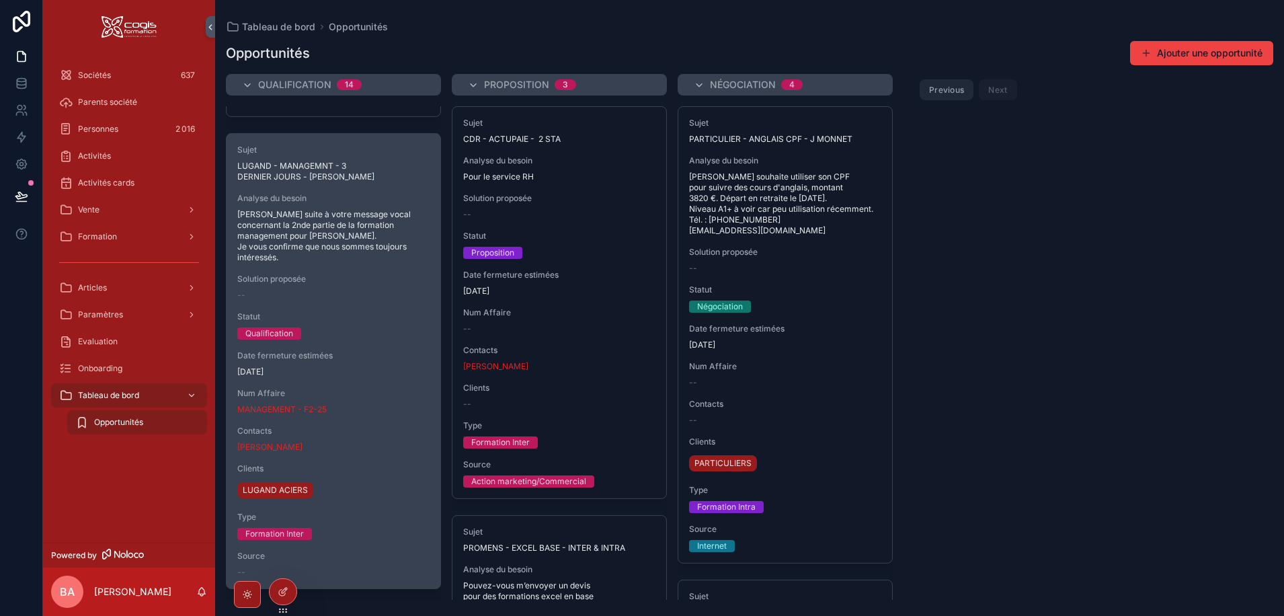
click at [368, 171] on span "LUGAND - MANAGEMNT - 3 DERNIER JOURS - [PERSON_NAME]" at bounding box center [333, 172] width 192 height 22
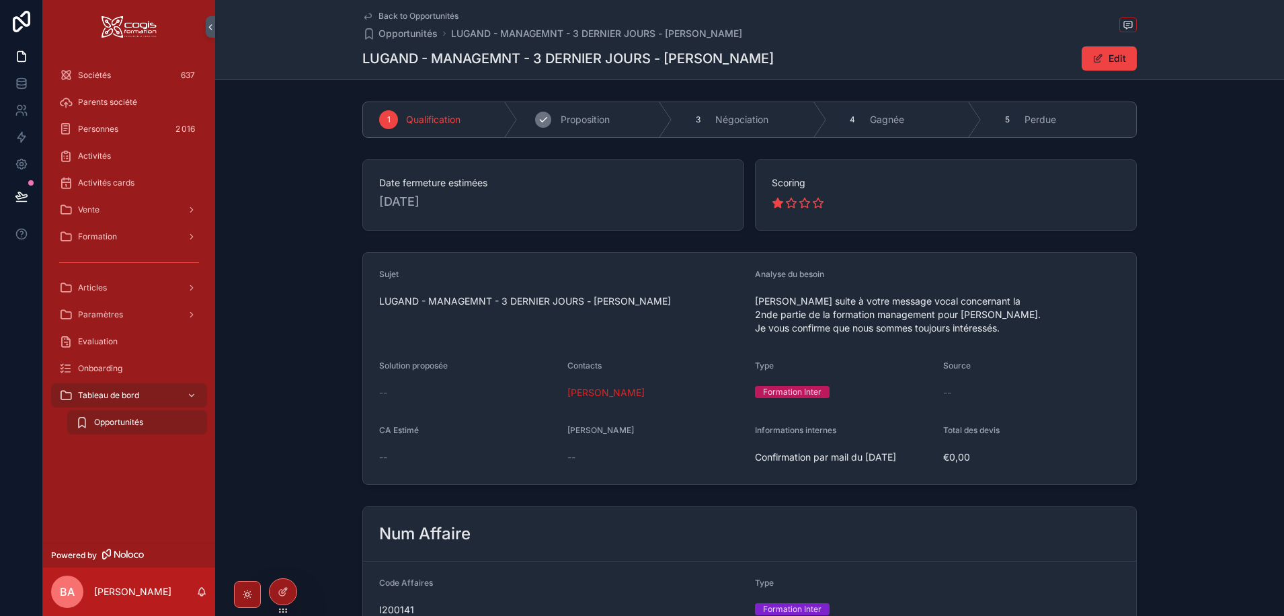
click at [544, 119] on icon "scrollable content" at bounding box center [543, 119] width 11 height 11
click at [393, 13] on span "Back to Opportunités" at bounding box center [418, 16] width 80 height 11
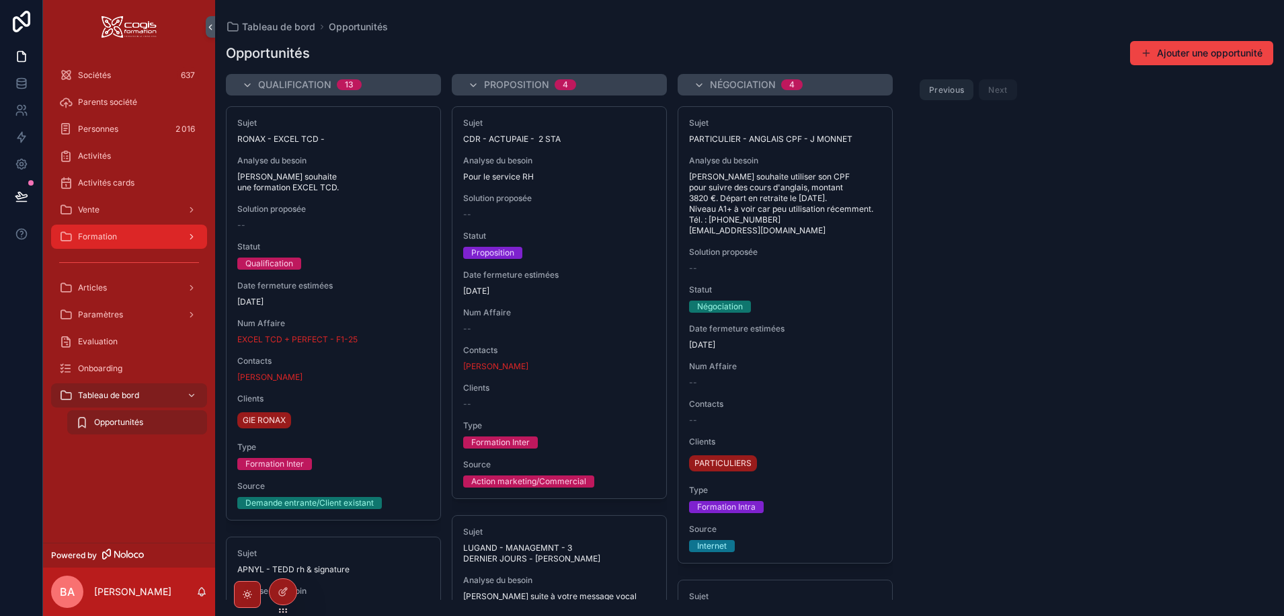
click at [77, 236] on div "Formation" at bounding box center [129, 237] width 140 height 22
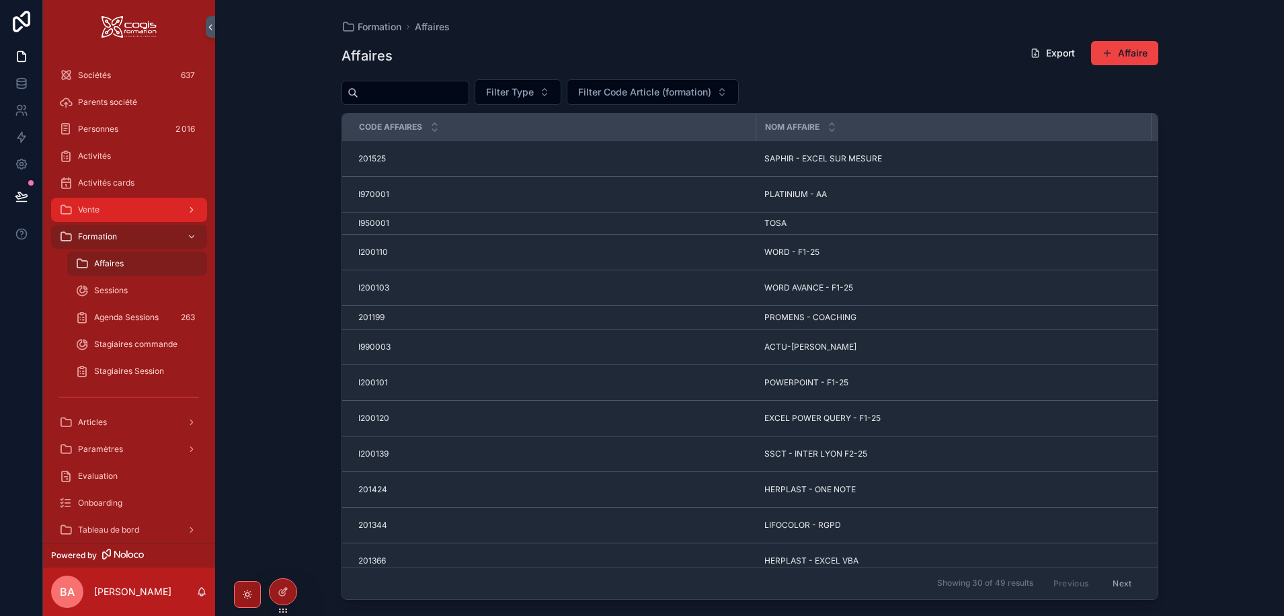
click at [91, 203] on div "Vente" at bounding box center [129, 210] width 140 height 22
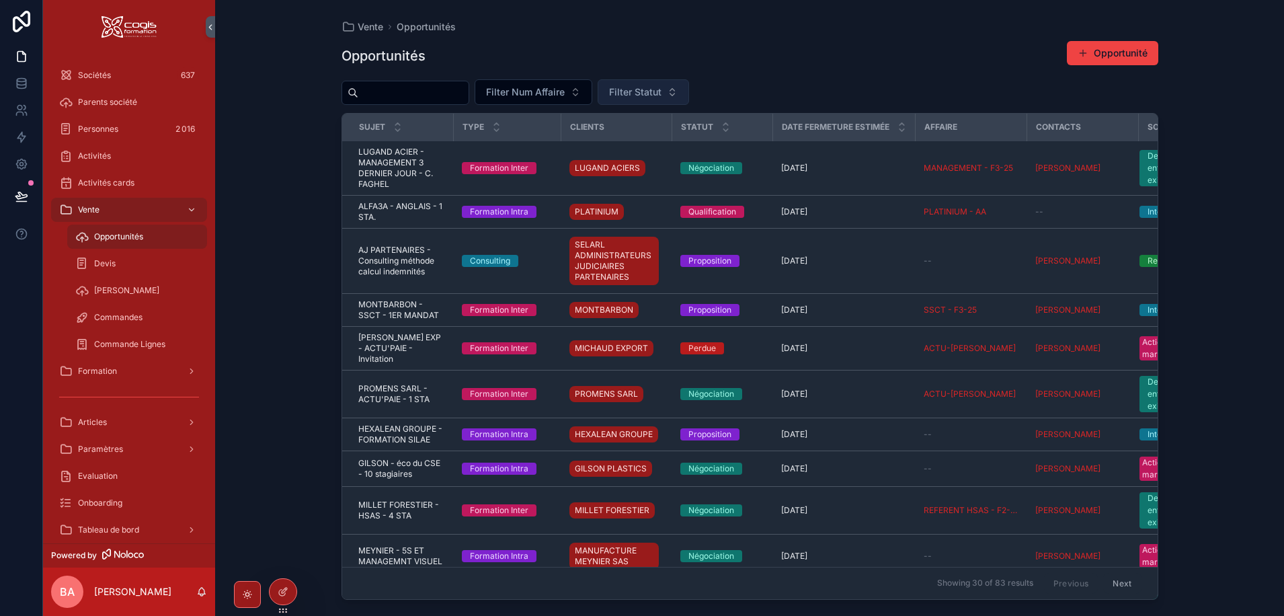
click at [689, 86] on button "Filter Statut" at bounding box center [643, 92] width 91 height 26
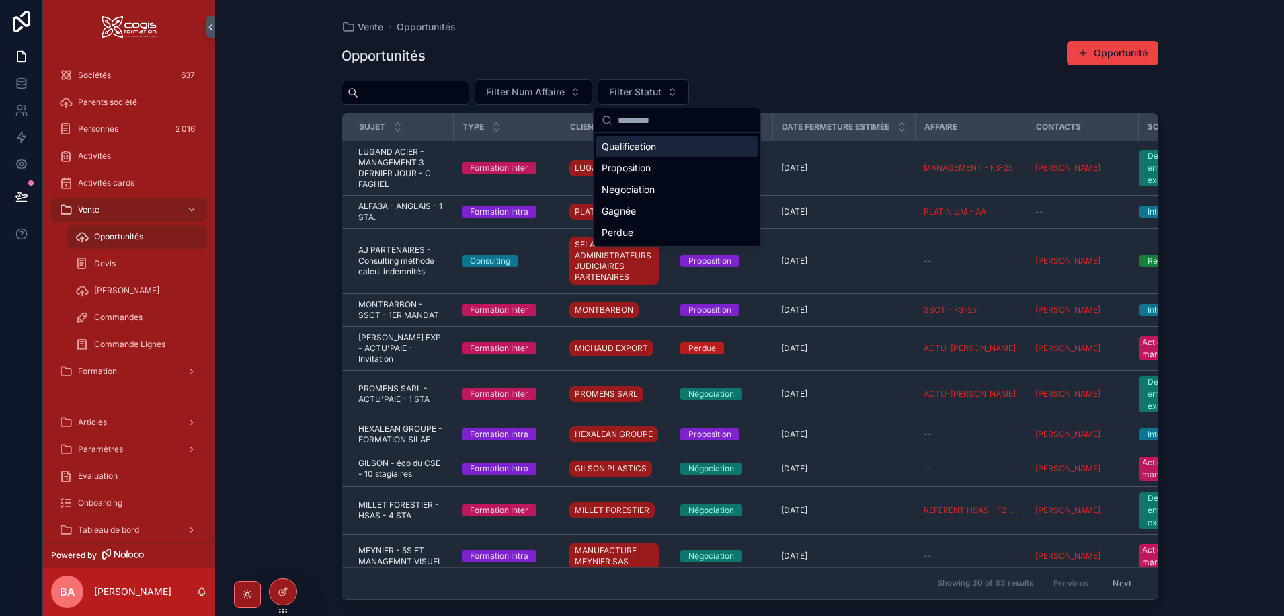
click at [615, 145] on div "Qualification" at bounding box center [676, 147] width 161 height 22
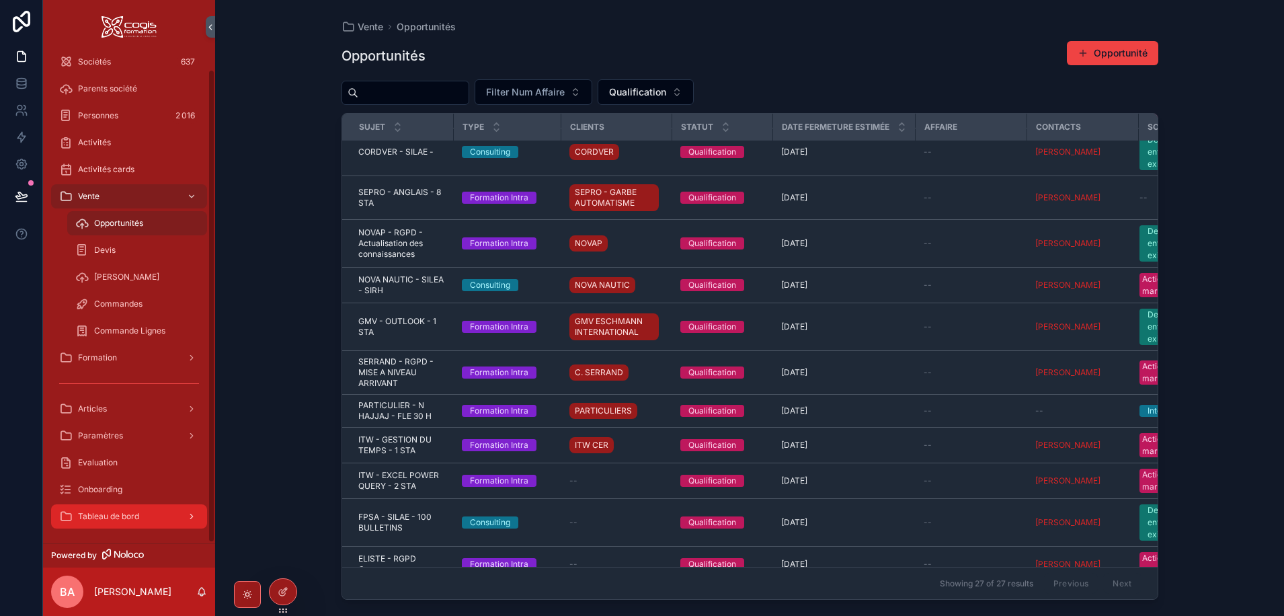
scroll to position [16, 0]
click at [123, 510] on span "Tableau de bord" at bounding box center [108, 513] width 61 height 11
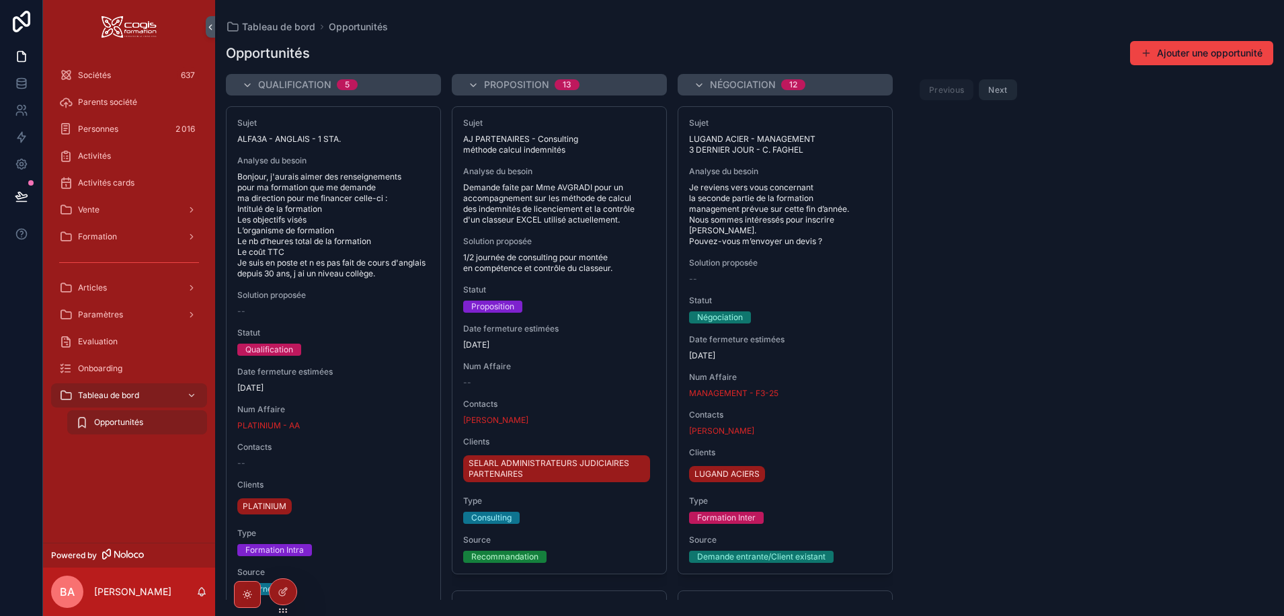
click at [103, 427] on span "Opportunités" at bounding box center [118, 422] width 49 height 11
click at [280, 590] on icon at bounding box center [282, 593] width 6 height 6
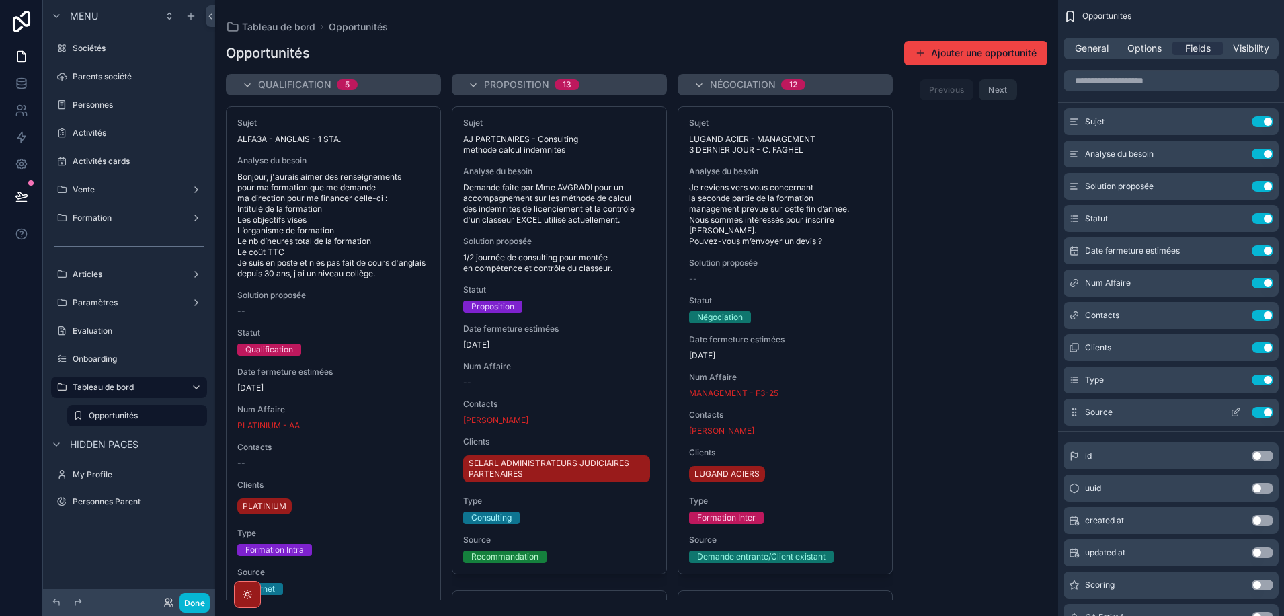
click at [1260, 409] on button "Use setting" at bounding box center [1263, 412] width 22 height 11
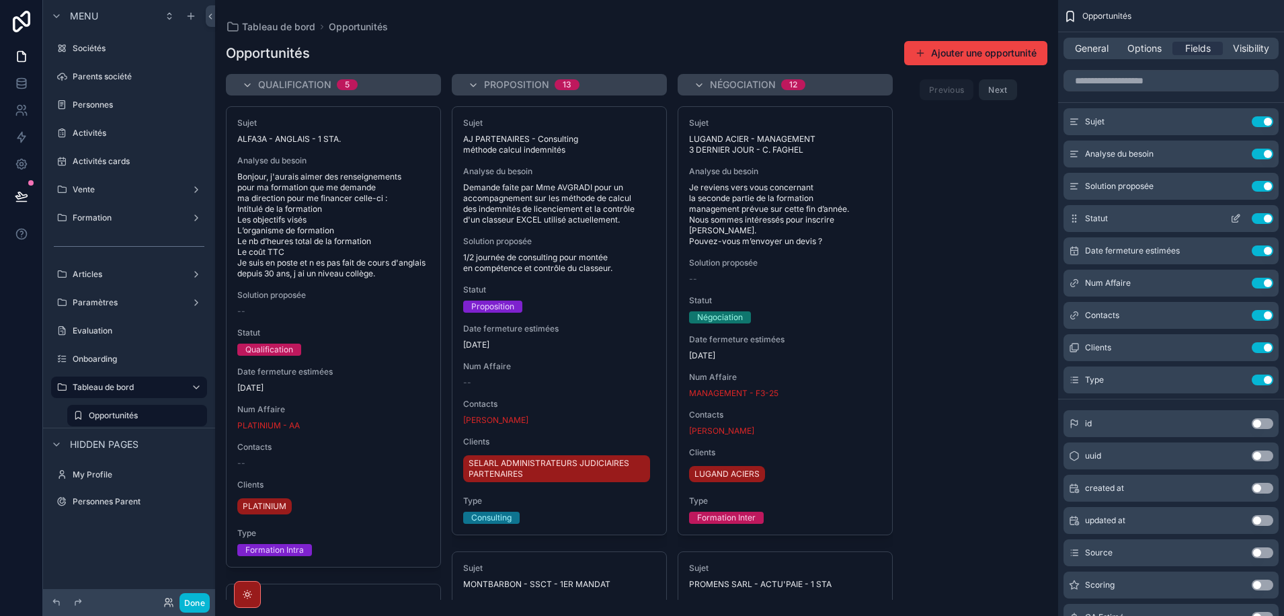
click at [1117, 222] on div "Statut Use setting" at bounding box center [1170, 218] width 215 height 27
click at [1261, 184] on button "Use setting" at bounding box center [1263, 186] width 22 height 11
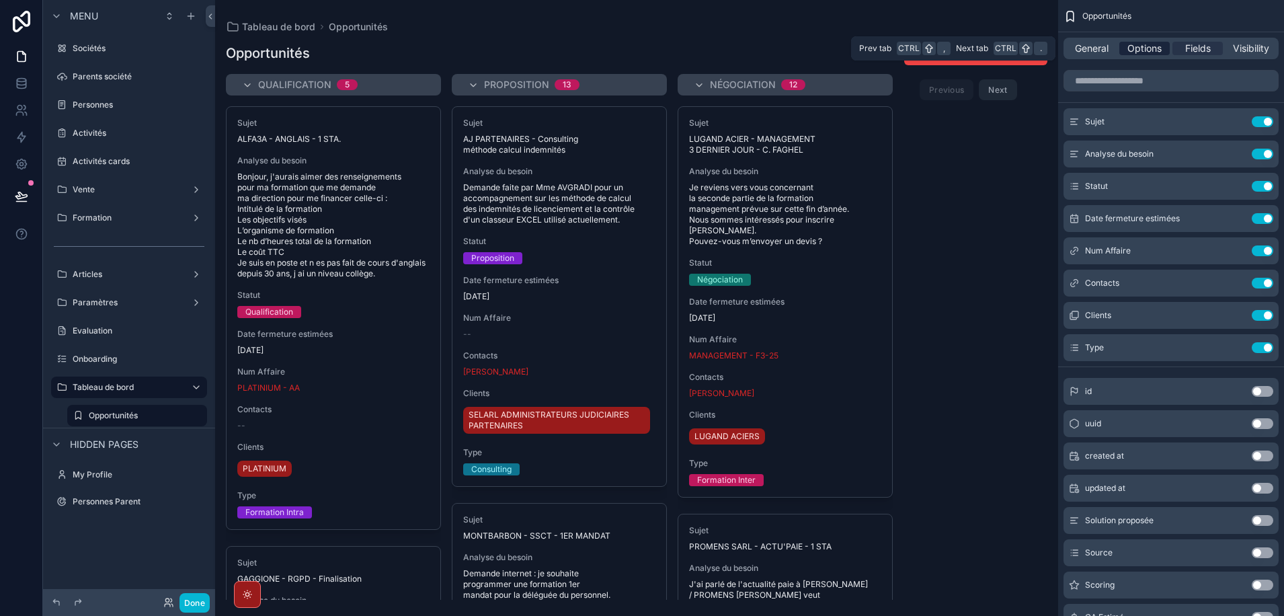
click at [1143, 52] on span "Options" at bounding box center [1144, 48] width 34 height 13
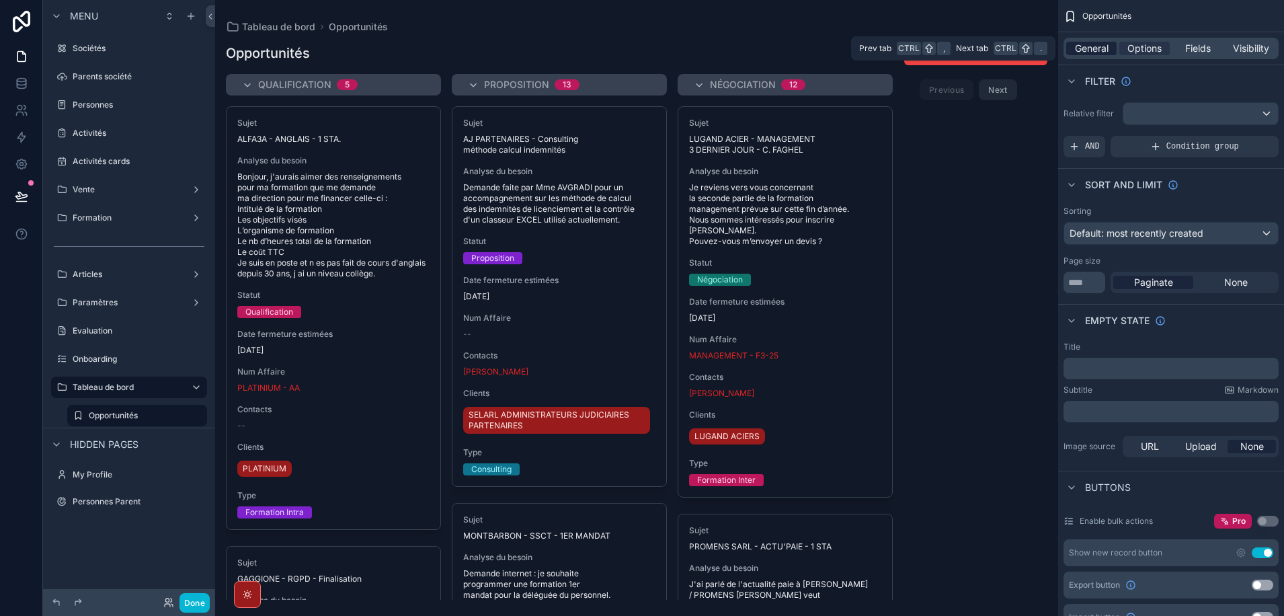
click at [1094, 46] on span "General" at bounding box center [1092, 48] width 34 height 13
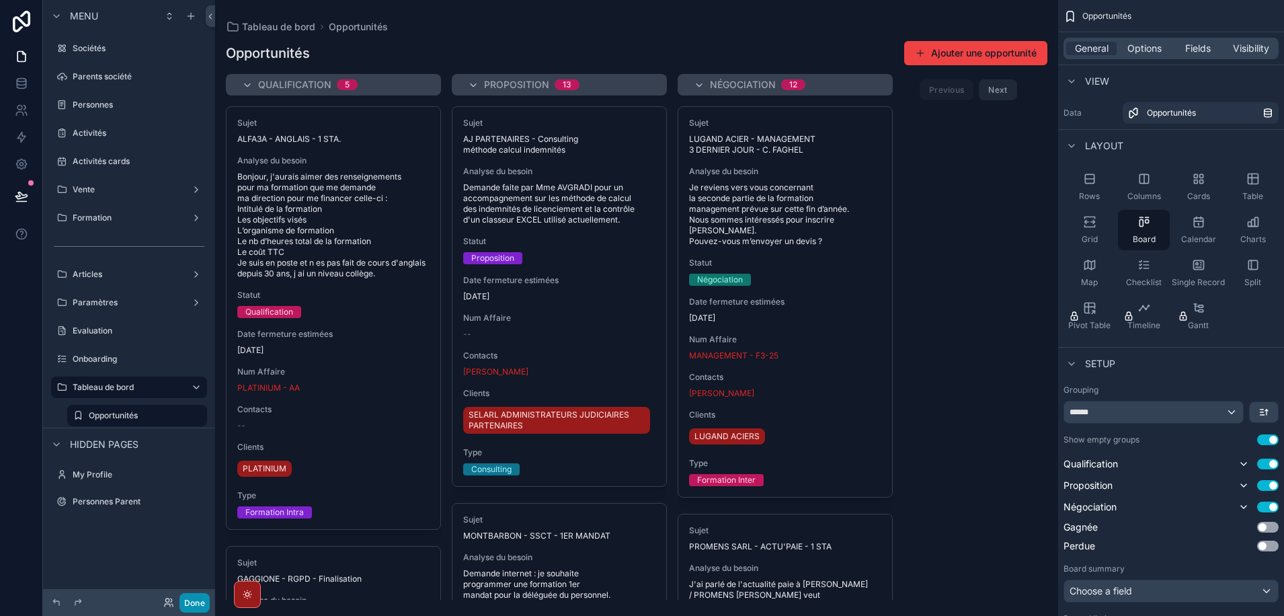
drag, startPoint x: 192, startPoint y: 606, endPoint x: 198, endPoint y: 603, distance: 7.5
click at [192, 606] on button "Done" at bounding box center [194, 602] width 30 height 19
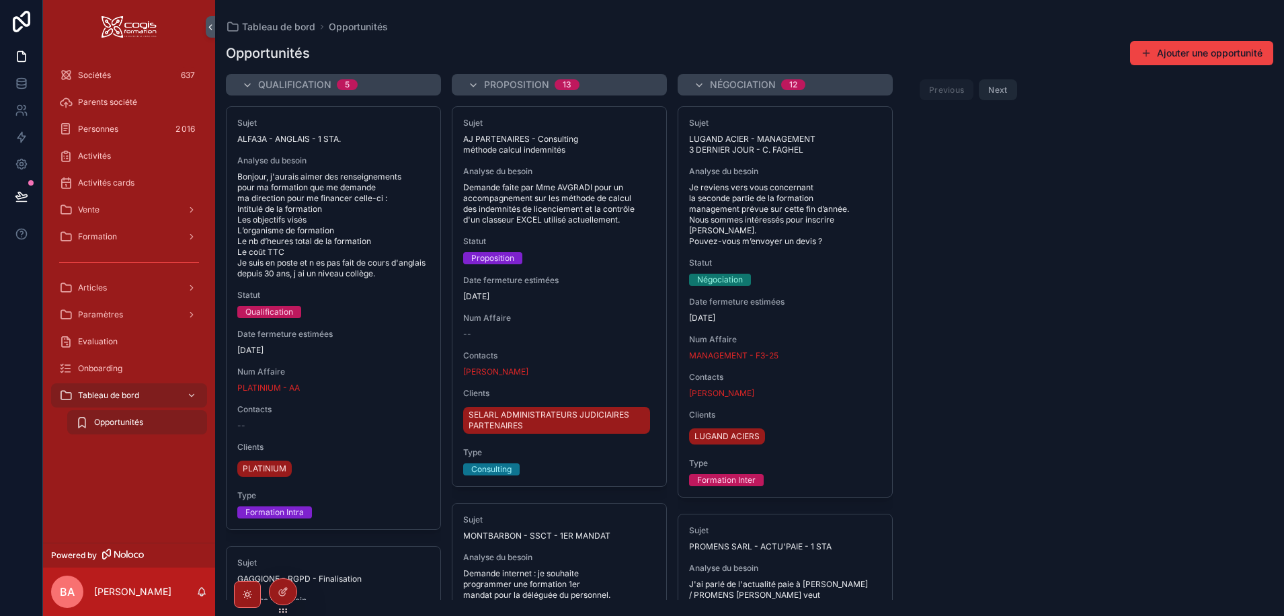
click at [251, 86] on icon "scrollable content" at bounding box center [247, 85] width 11 height 11
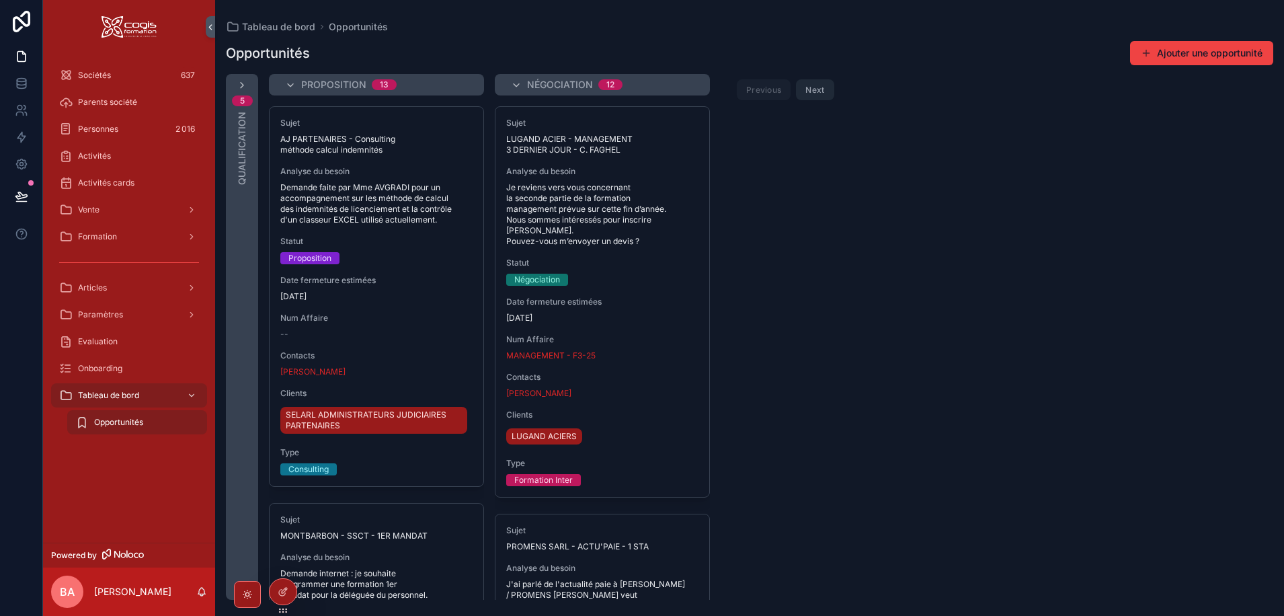
click at [241, 83] on icon "scrollable content" at bounding box center [242, 85] width 11 height 11
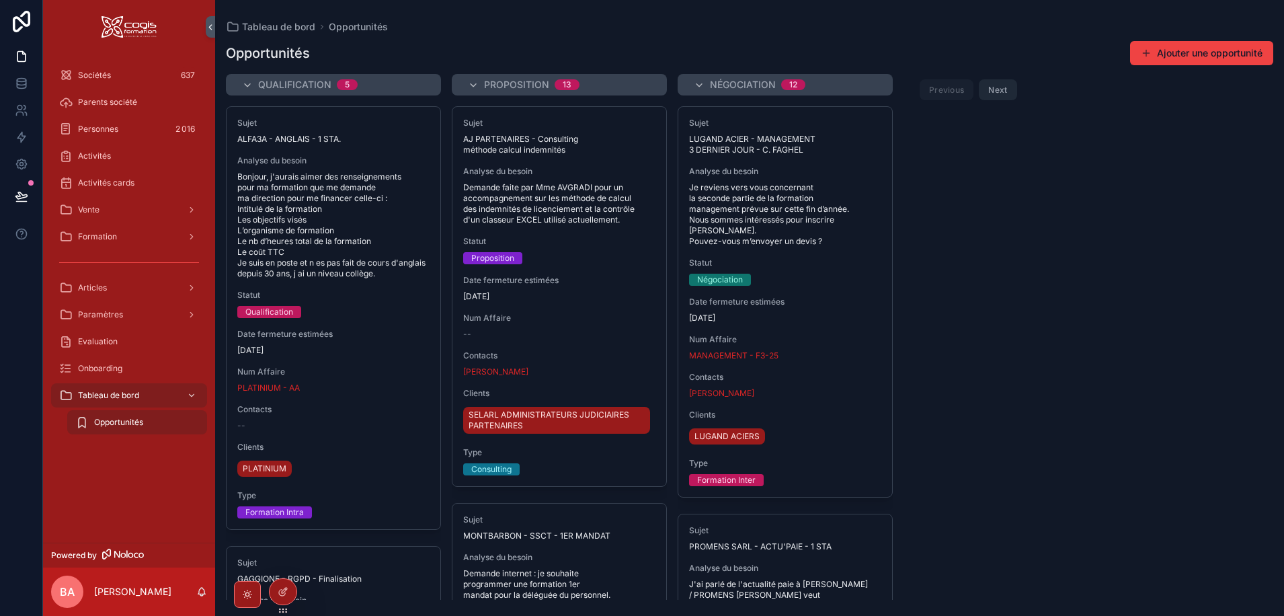
click at [241, 85] on div "Qualification 5" at bounding box center [333, 85] width 215 height 22
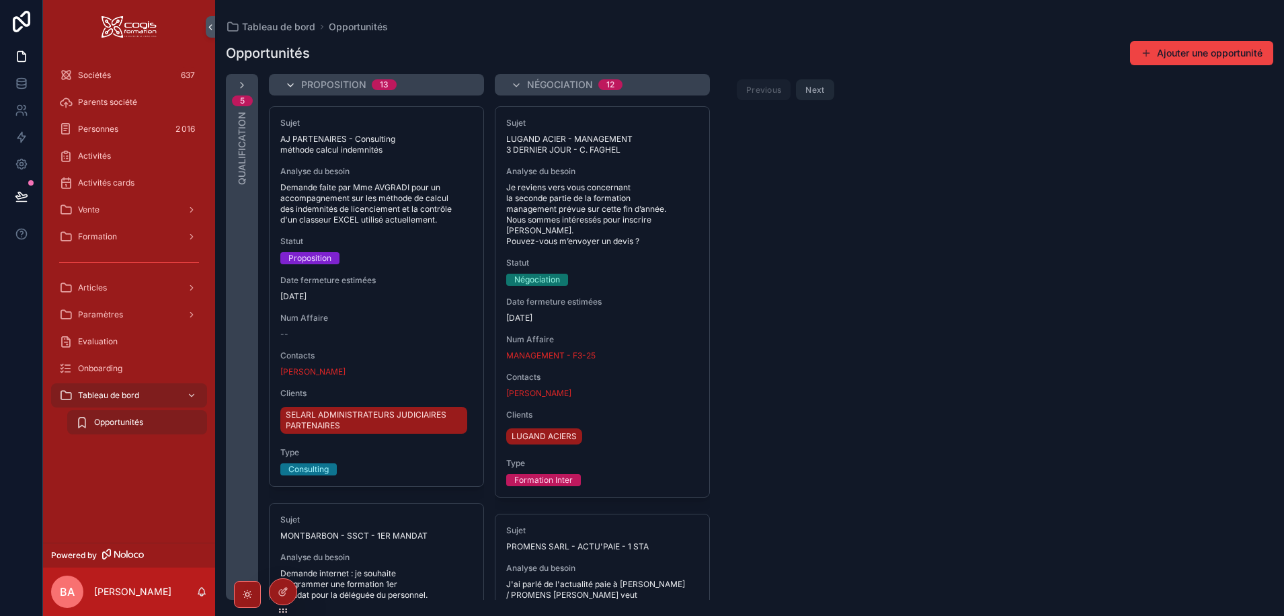
click at [292, 85] on icon "scrollable content" at bounding box center [290, 85] width 11 height 11
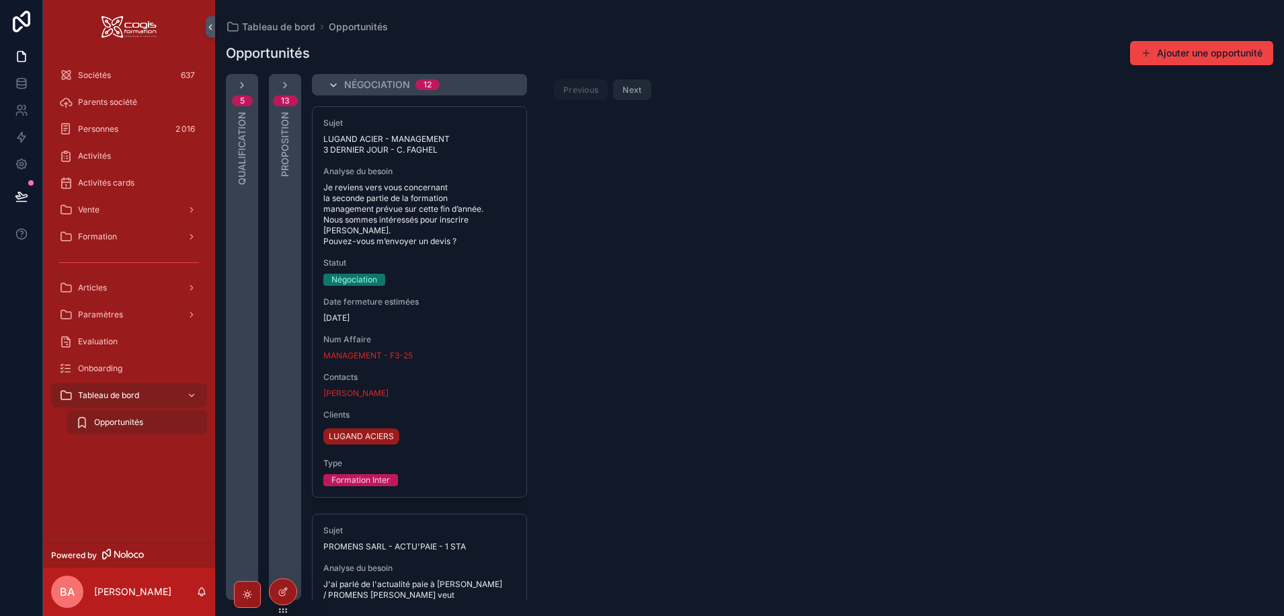
click at [331, 83] on icon "scrollable content" at bounding box center [333, 85] width 11 height 11
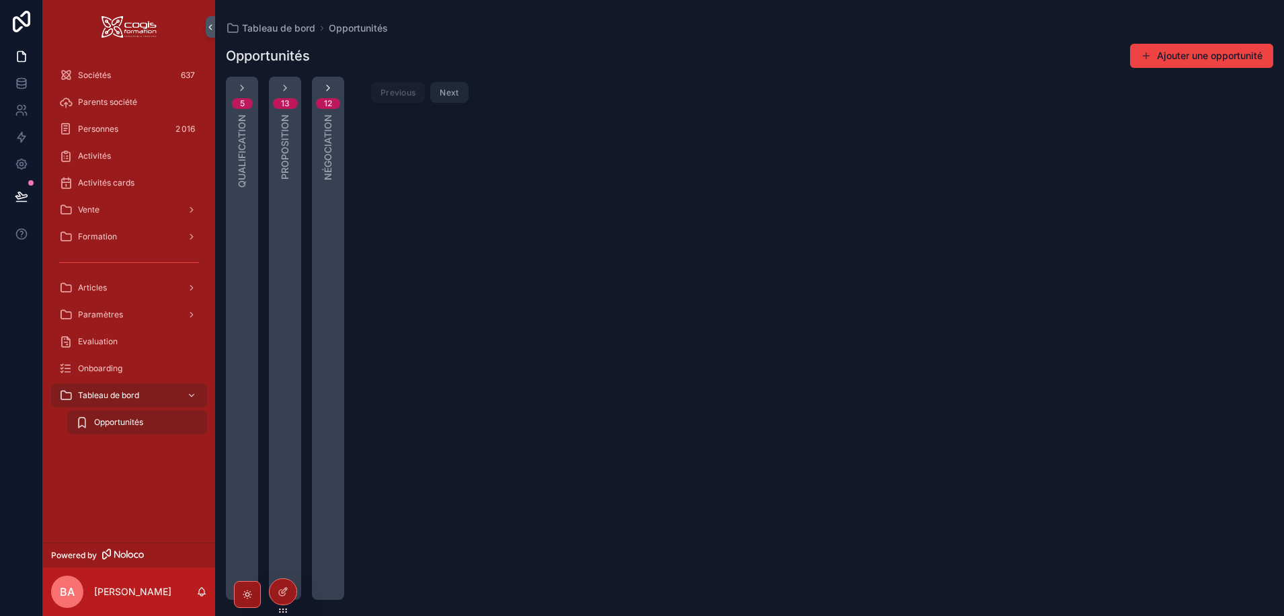
click at [326, 88] on icon "scrollable content" at bounding box center [328, 88] width 11 height 11
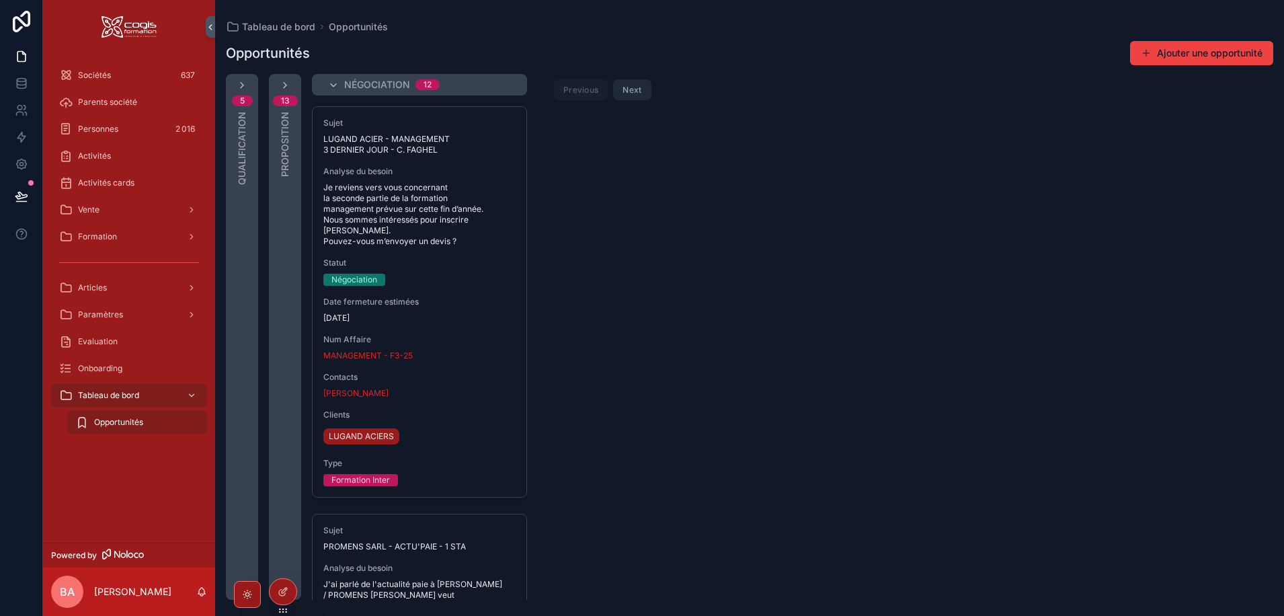
click at [292, 85] on div "13 Proposition" at bounding box center [285, 337] width 32 height 526
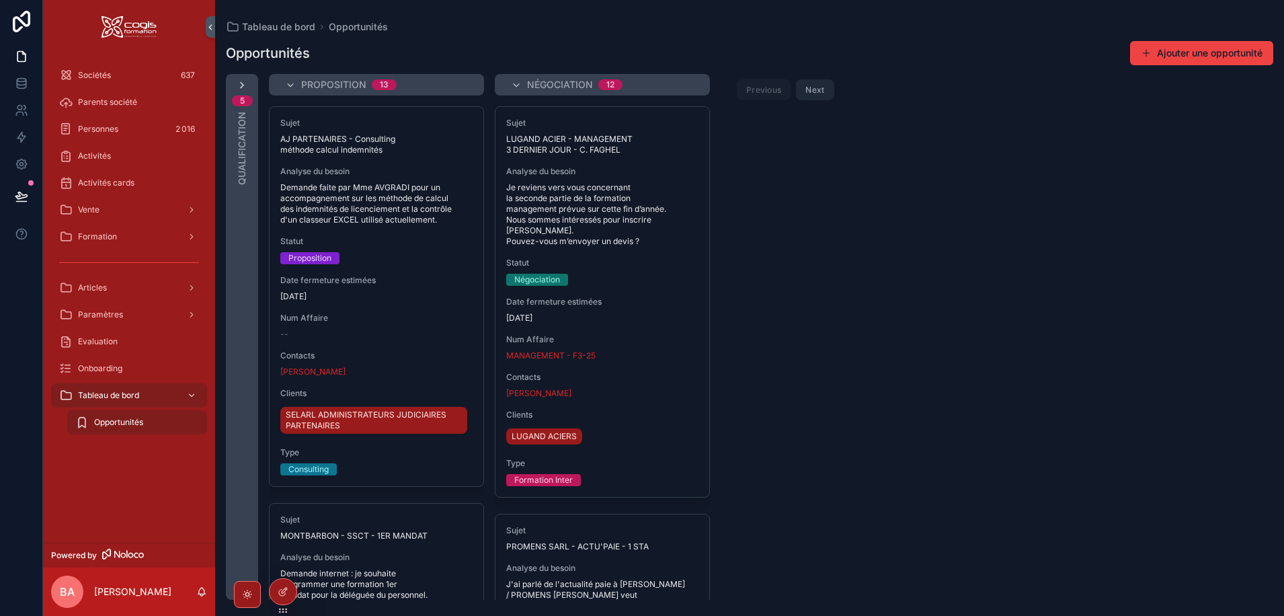
click at [241, 85] on icon "scrollable content" at bounding box center [242, 85] width 11 height 11
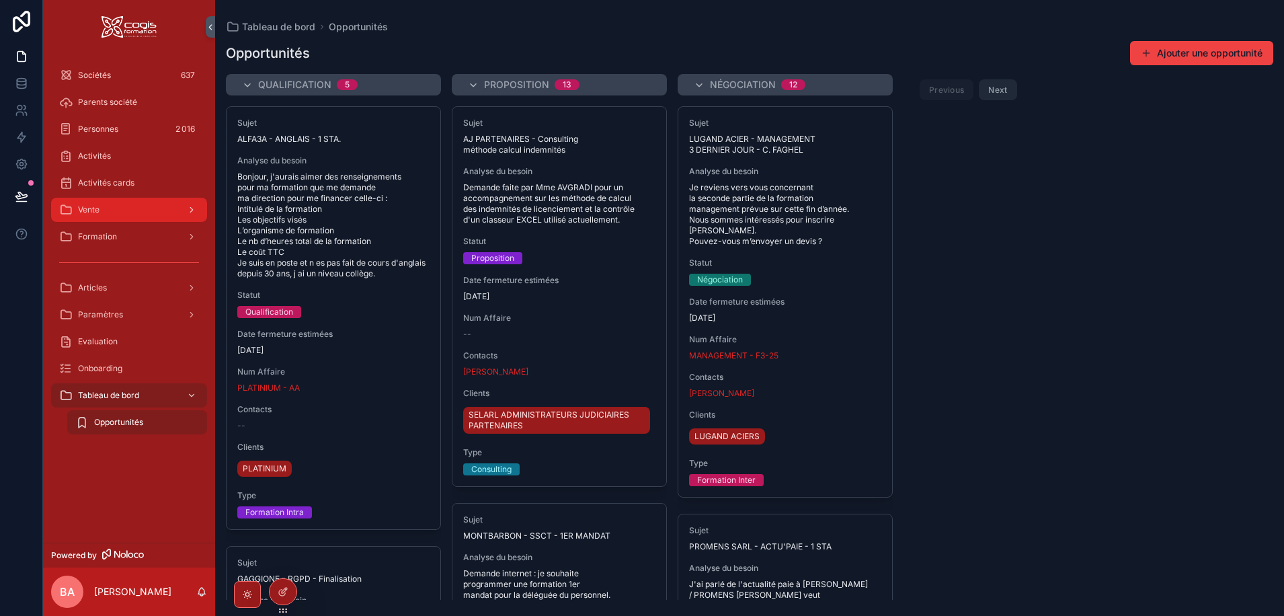
click at [95, 214] on span "Vente" at bounding box center [89, 209] width 22 height 11
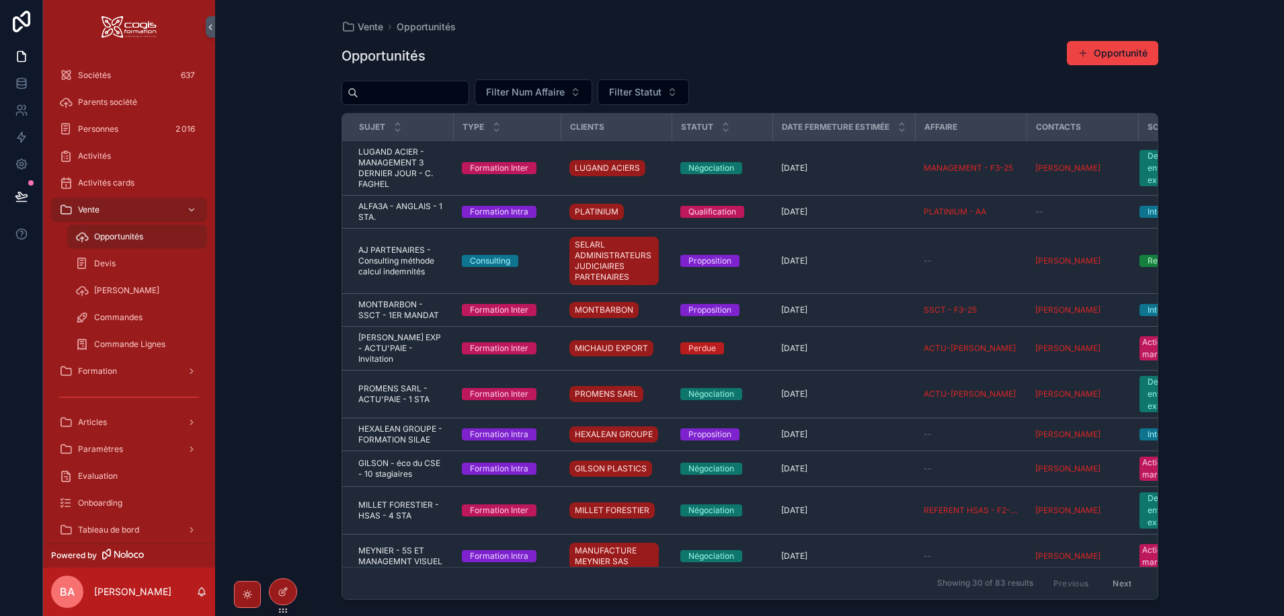
click at [95, 237] on span "Opportunités" at bounding box center [118, 236] width 49 height 11
click at [661, 90] on span "Filter Statut" at bounding box center [635, 91] width 52 height 13
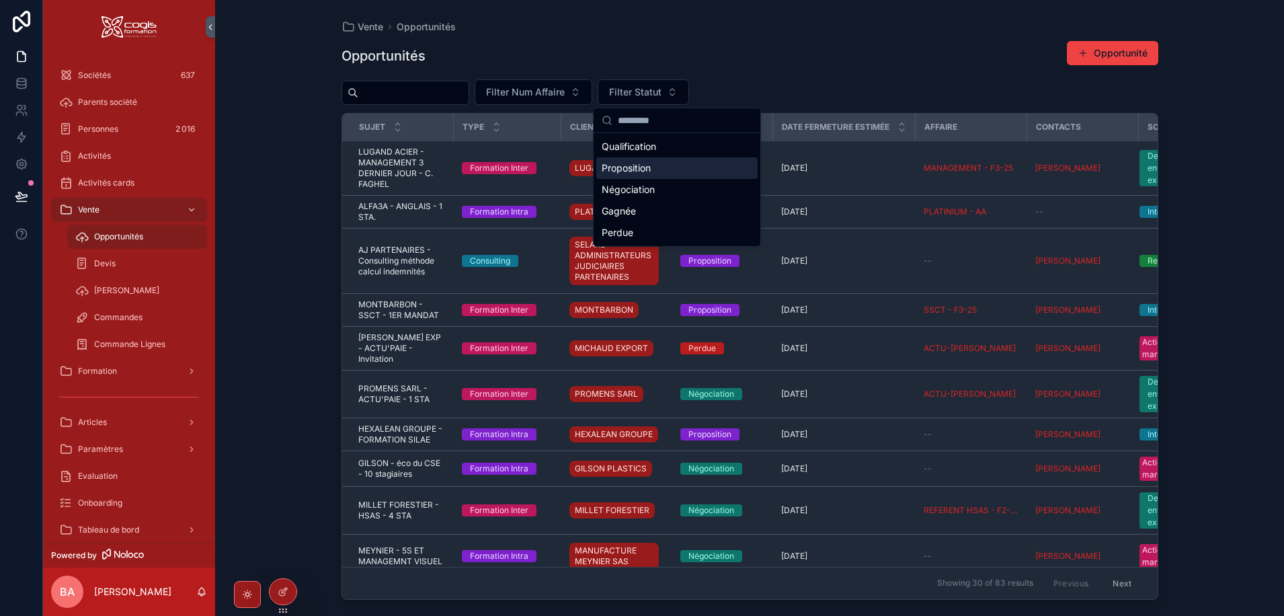
click at [617, 171] on div "Proposition" at bounding box center [676, 168] width 161 height 22
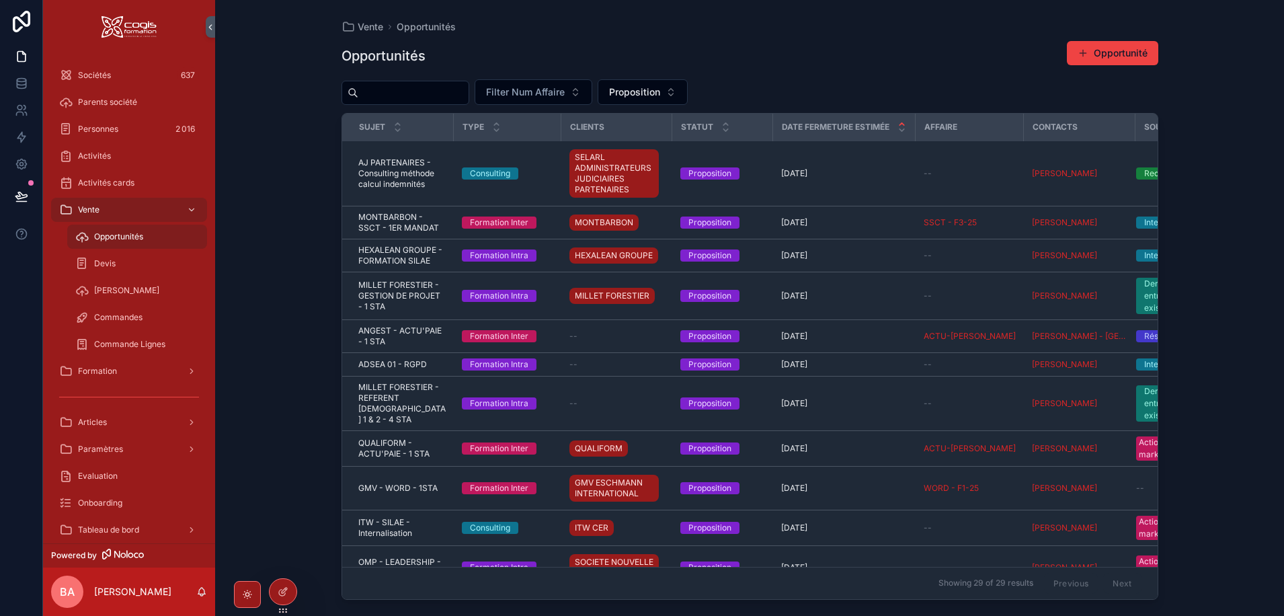
click at [904, 122] on icon "scrollable content" at bounding box center [901, 124] width 9 height 9
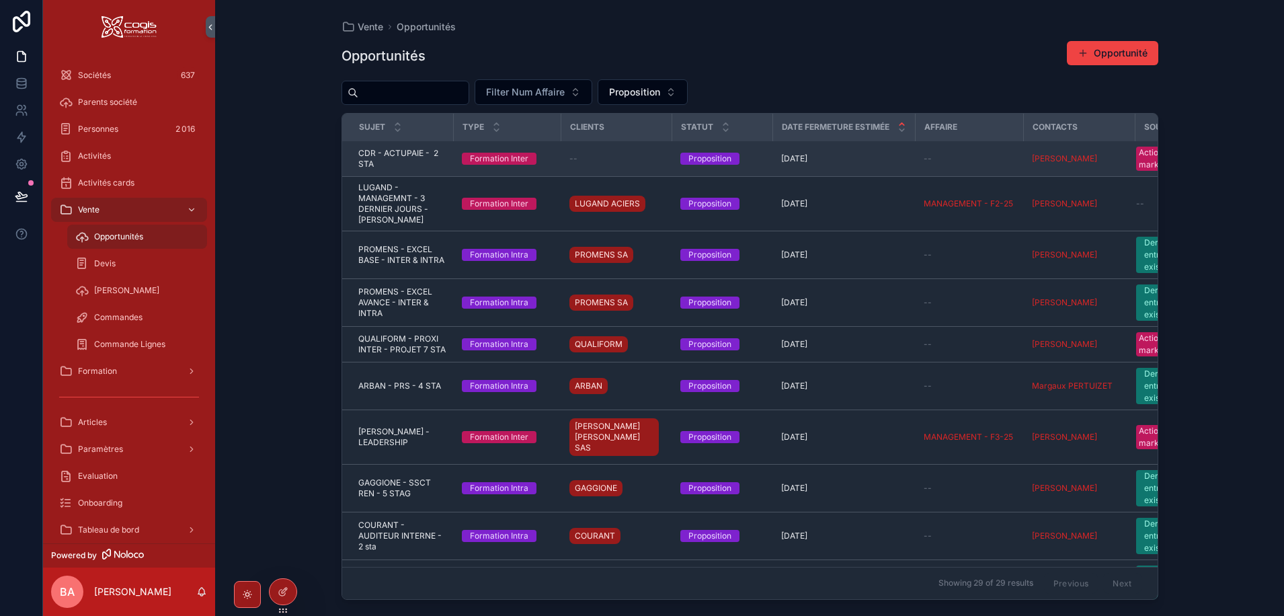
click at [396, 150] on span "CDR - ACTUPAIE - 2 STA" at bounding box center [401, 159] width 87 height 22
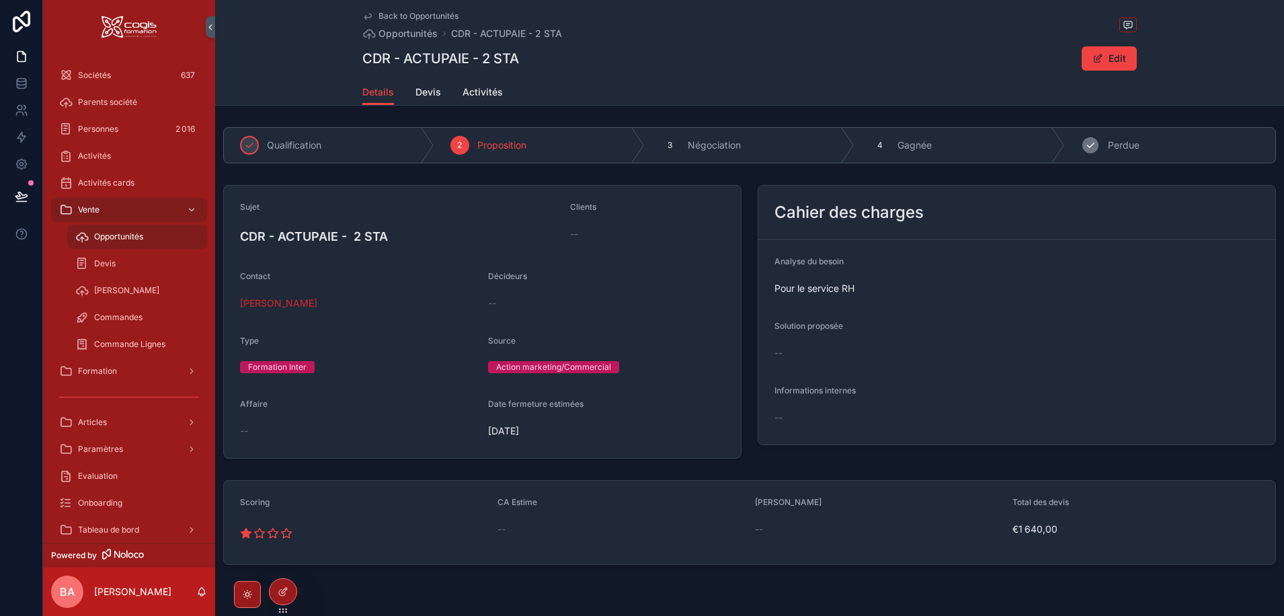
click at [1087, 144] on icon "scrollable content" at bounding box center [1090, 145] width 11 height 11
click at [384, 16] on span "Back to Opportunités" at bounding box center [418, 16] width 80 height 11
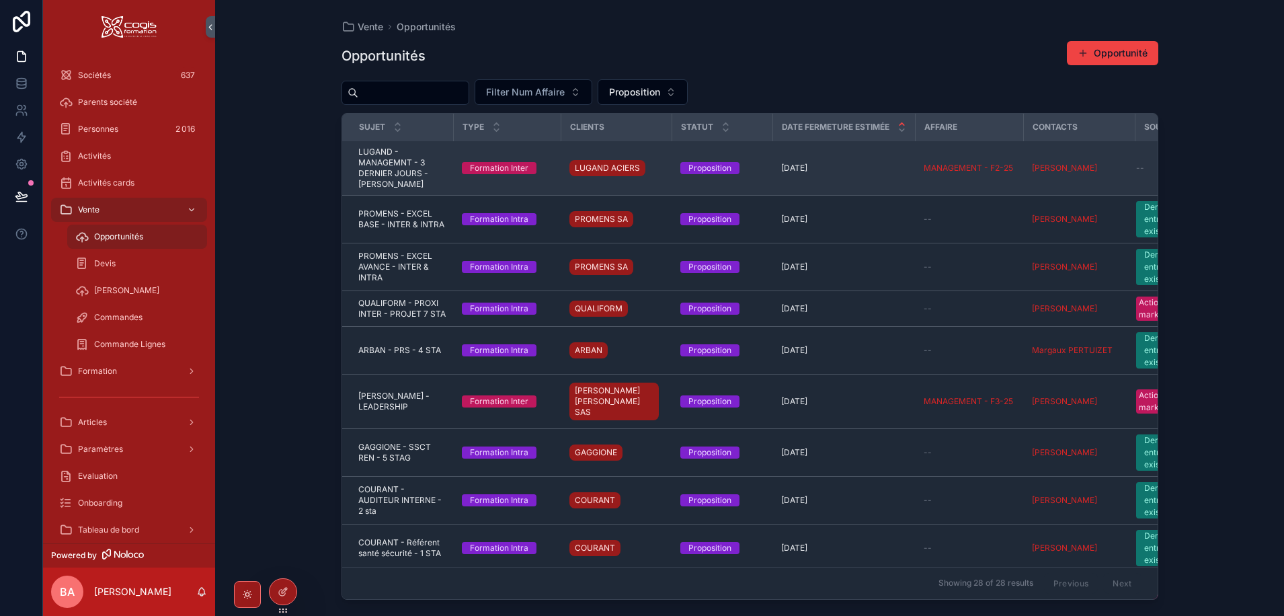
click at [374, 166] on span "LUGAND - MANAGEMNT - 3 DERNIER JOURS - C FAGHEL" at bounding box center [401, 168] width 87 height 43
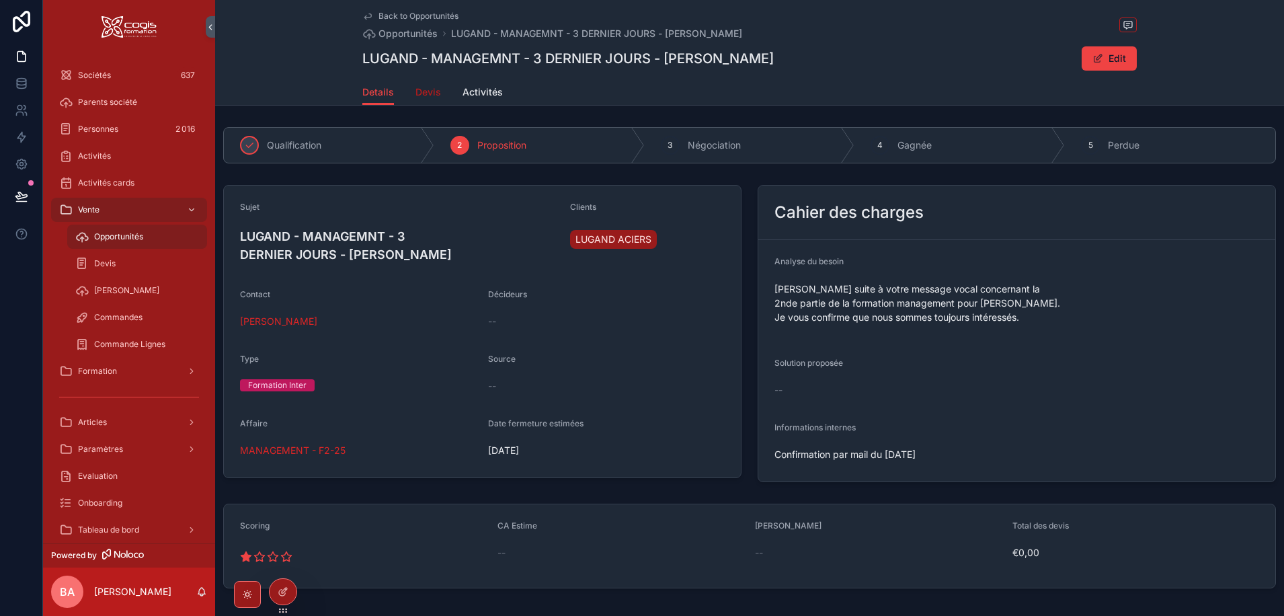
click at [419, 96] on span "Devis" at bounding box center [428, 91] width 26 height 13
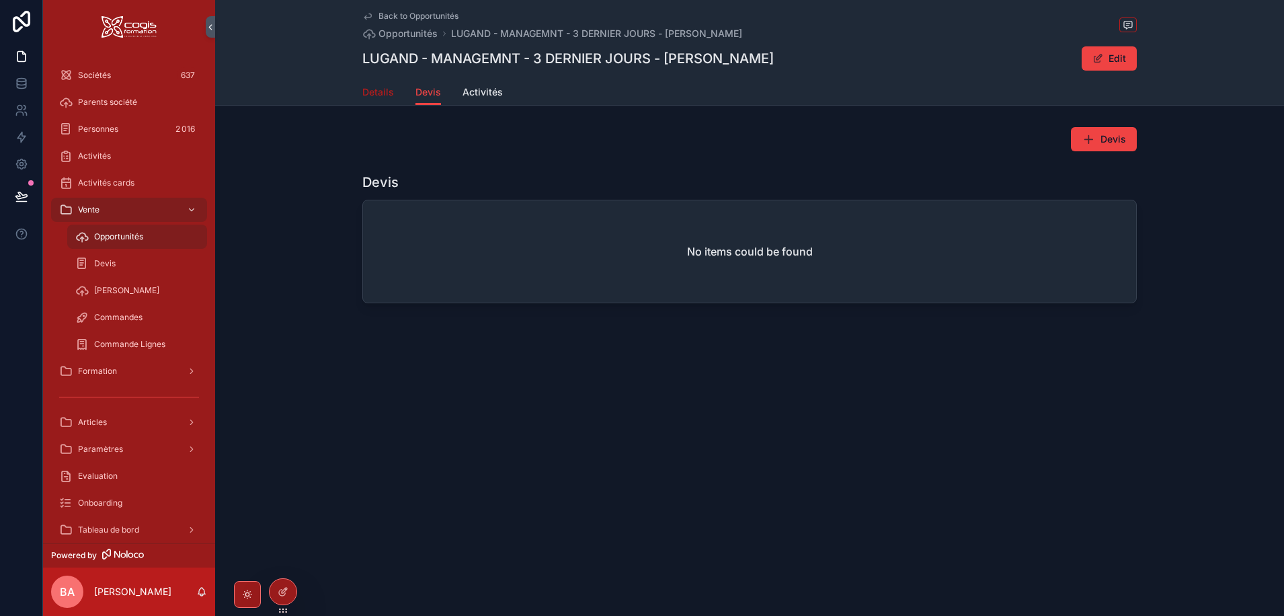
click at [377, 91] on span "Details" at bounding box center [378, 91] width 32 height 13
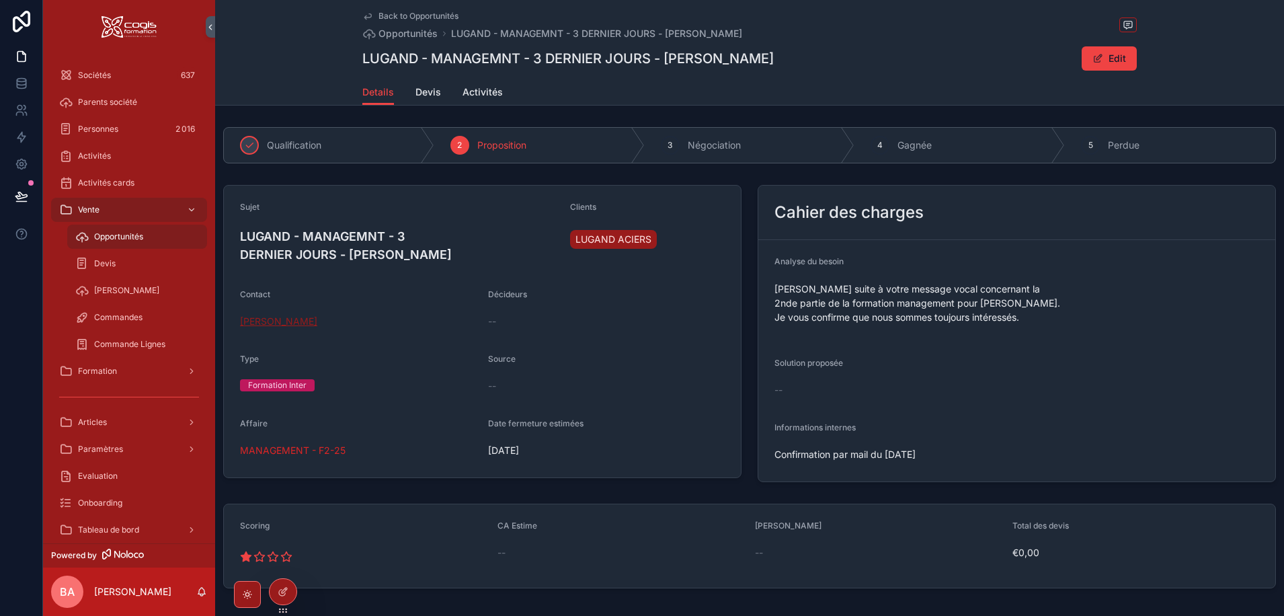
click at [258, 316] on span "Nelly ARNOUX" at bounding box center [278, 321] width 77 height 13
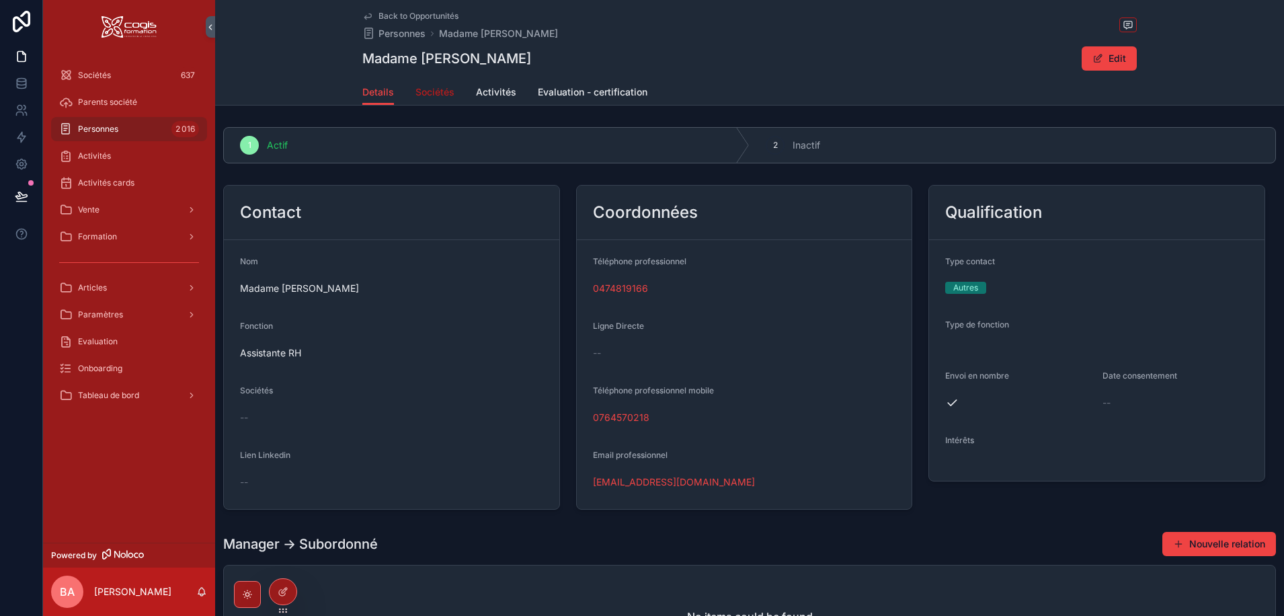
click at [438, 95] on span "Sociétés" at bounding box center [434, 91] width 39 height 13
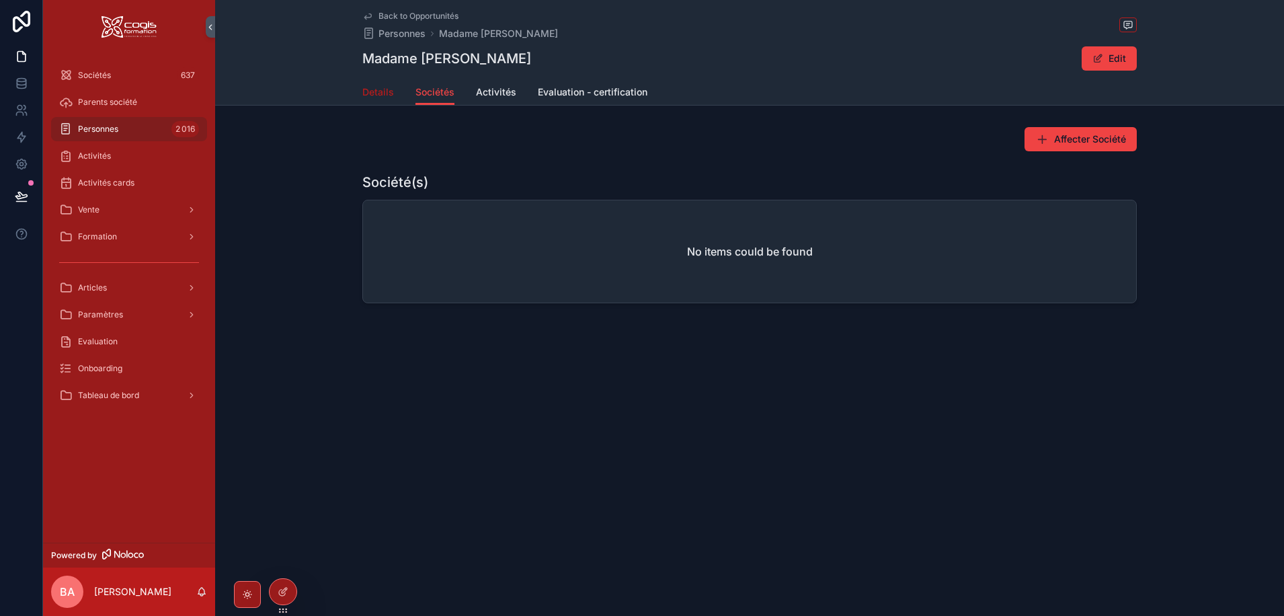
click at [380, 90] on span "Details" at bounding box center [378, 91] width 32 height 13
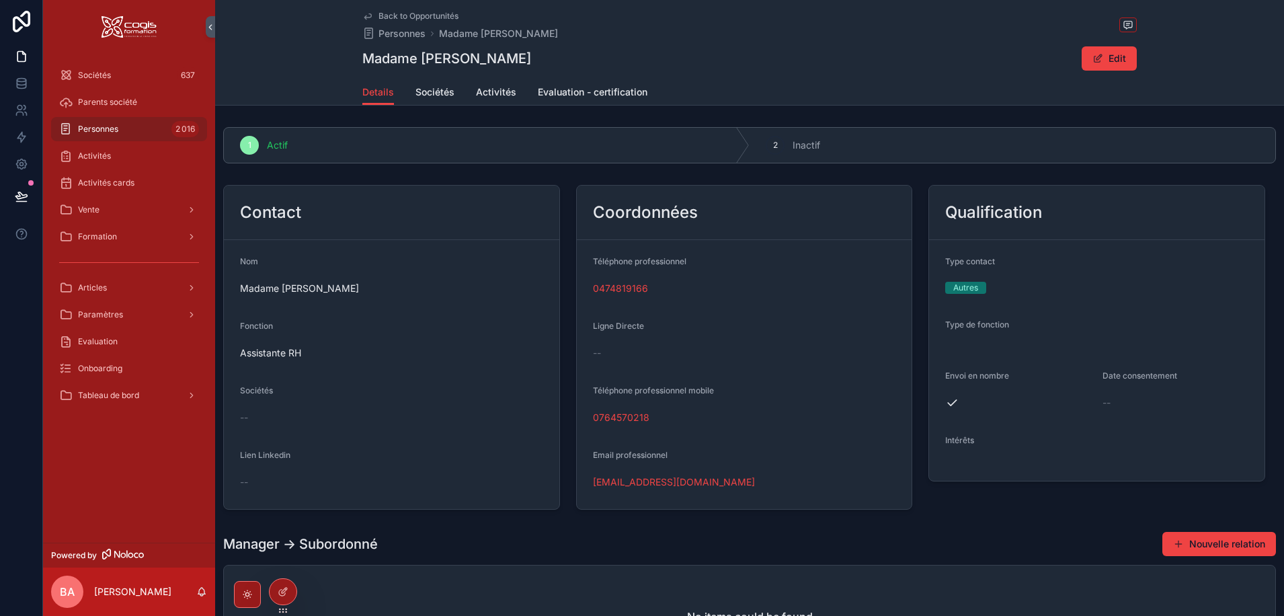
click at [249, 418] on div "--" at bounding box center [391, 417] width 303 height 13
click at [1101, 58] on button "Edit" at bounding box center [1109, 58] width 55 height 24
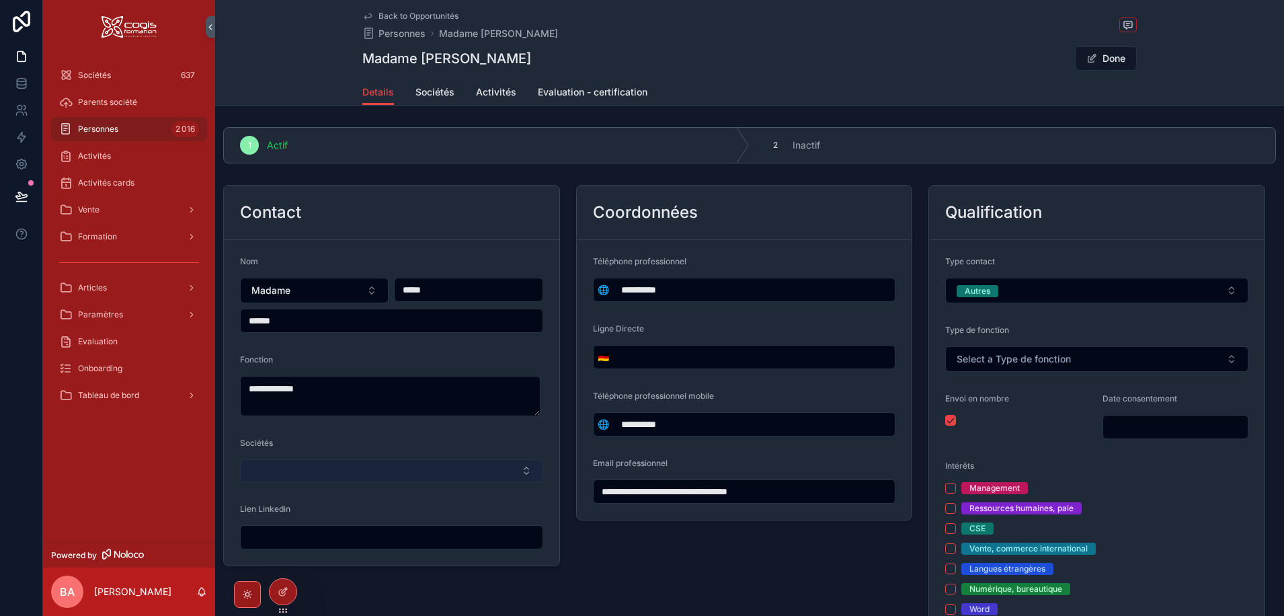
click at [320, 475] on button "Select Button" at bounding box center [391, 470] width 303 height 23
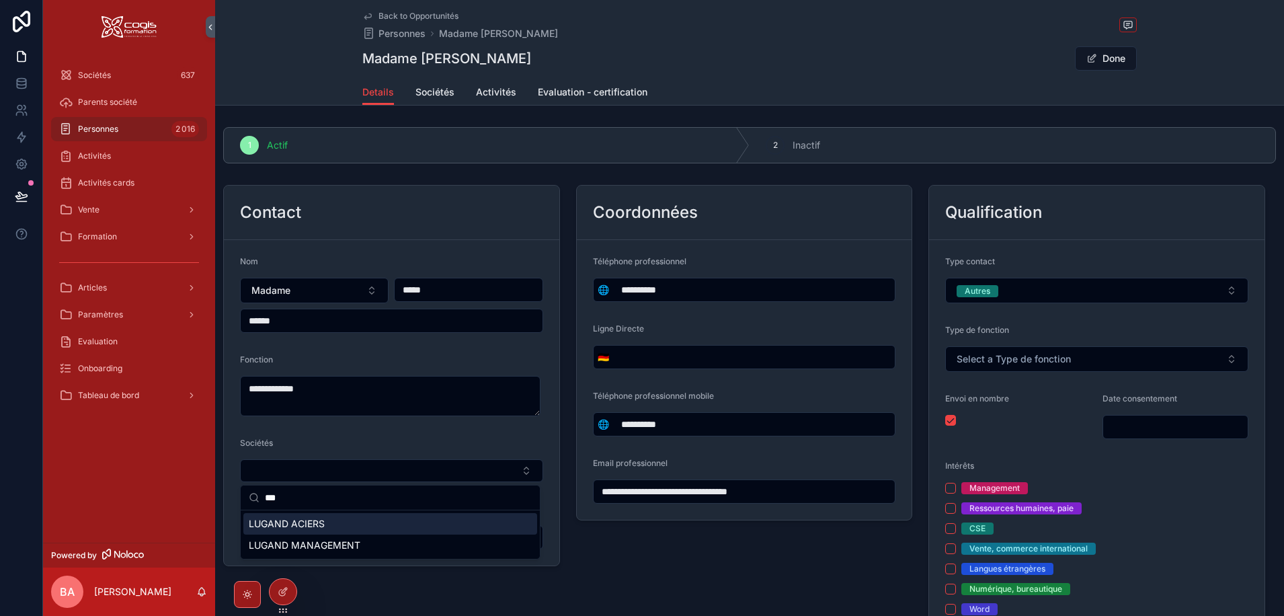
type input "***"
click at [307, 525] on span "LUGAND ACIERS" at bounding box center [287, 523] width 76 height 13
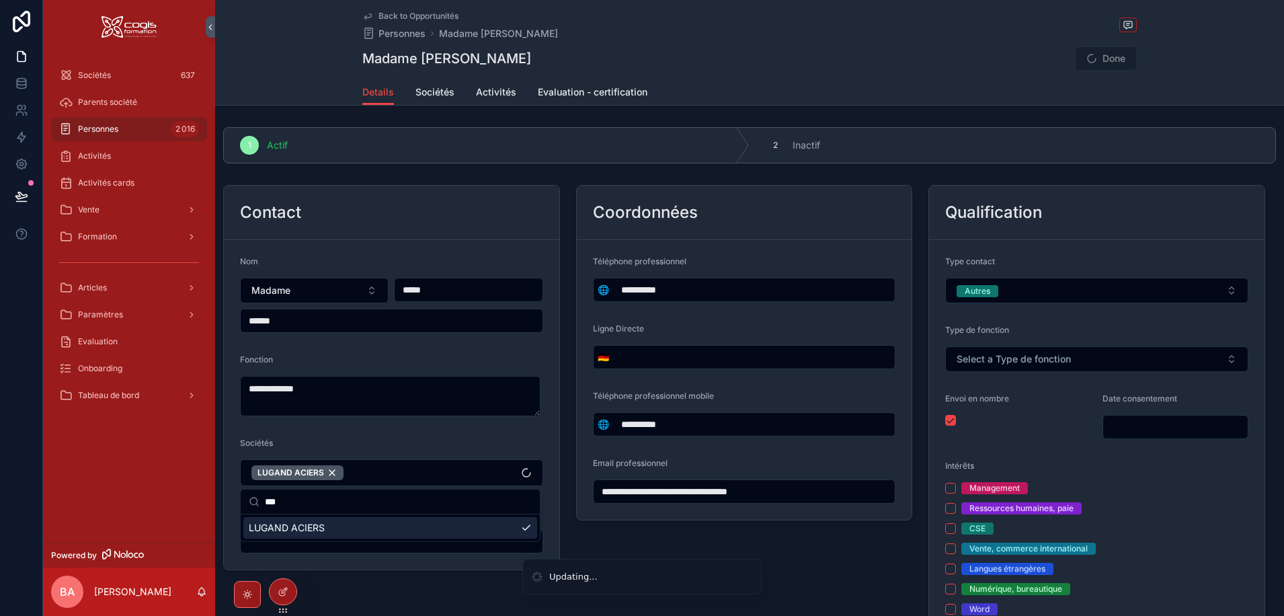
type input "**********"
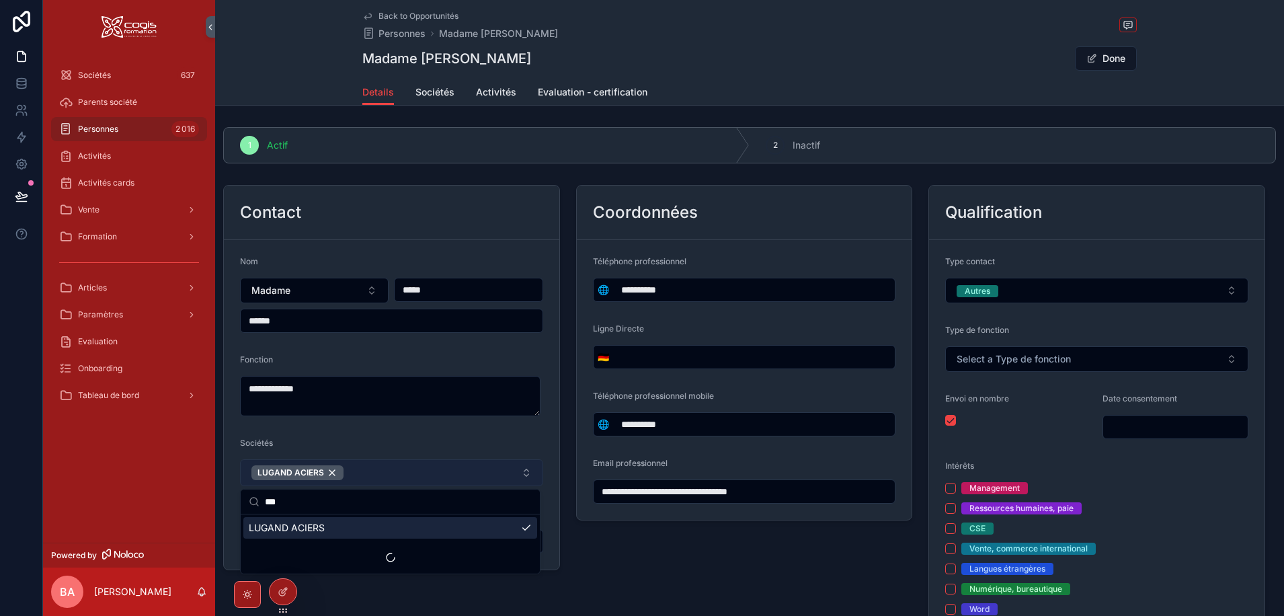
click at [386, 476] on button "LUGAND ACIERS" at bounding box center [391, 472] width 303 height 27
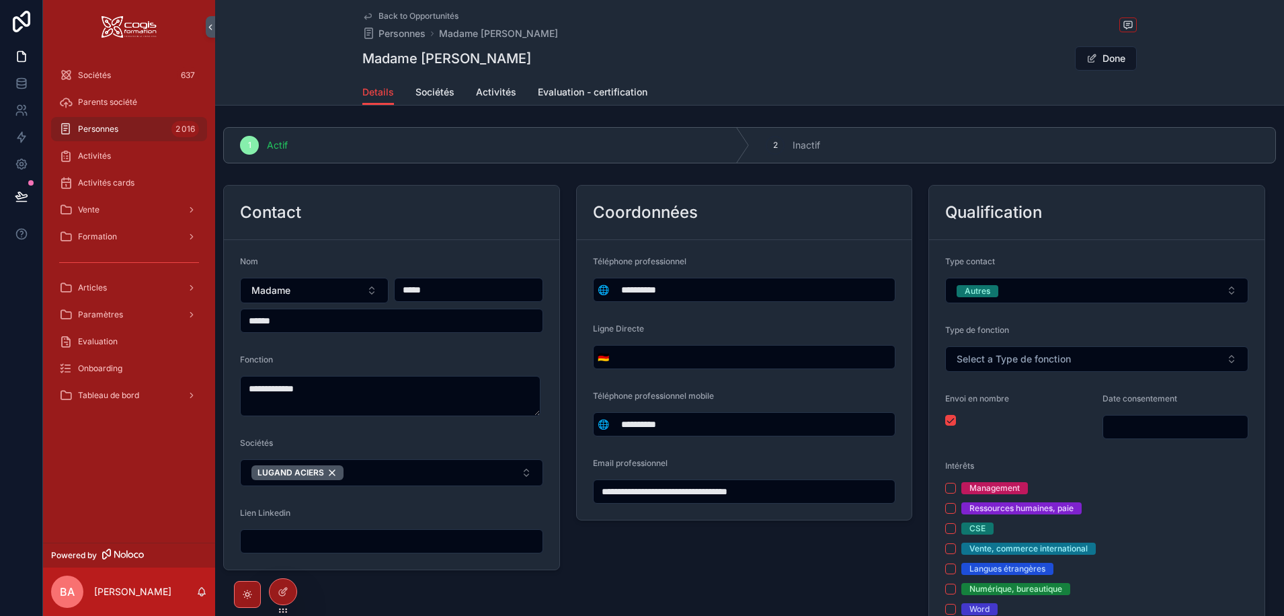
click at [376, 436] on form "**********" at bounding box center [391, 404] width 335 height 329
click at [523, 471] on button "LUGAND ACIERS" at bounding box center [391, 472] width 303 height 27
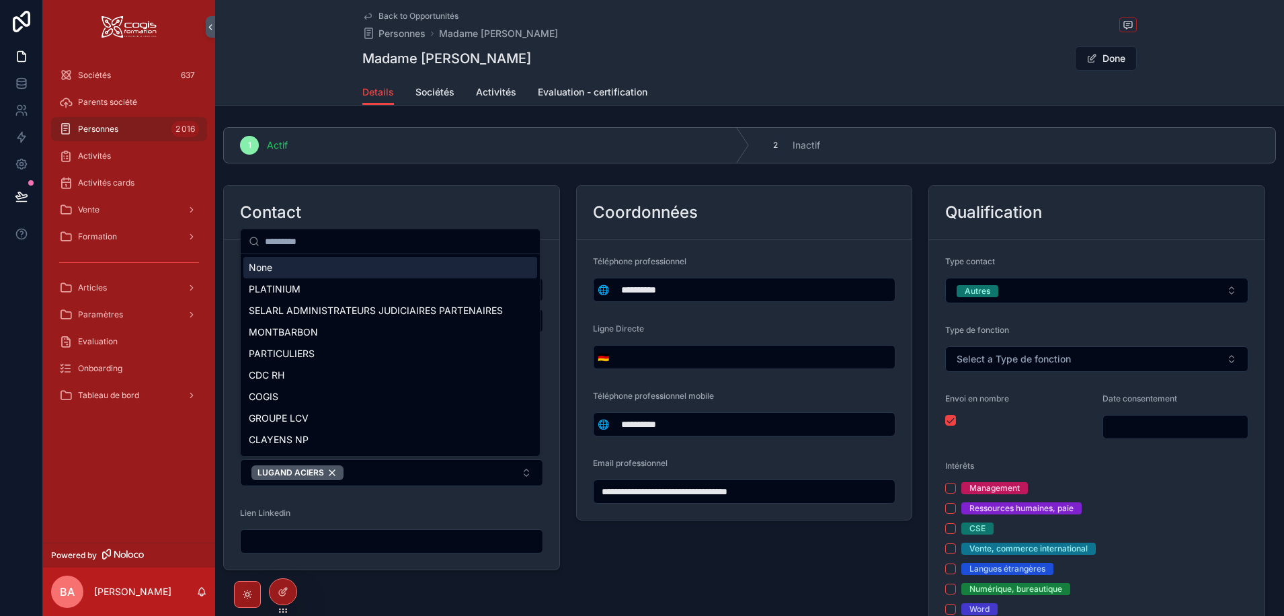
type input "**********"
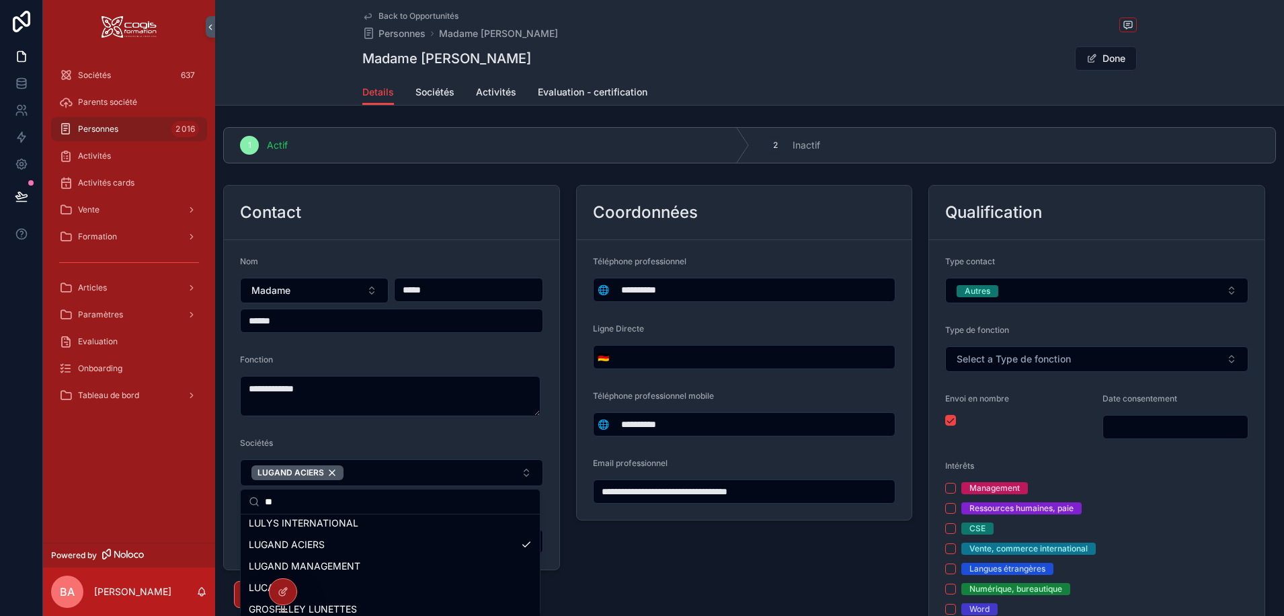
scroll to position [134, 0]
type input "**"
click at [328, 566] on span "LUGAND MANAGEMENT" at bounding box center [305, 565] width 112 height 13
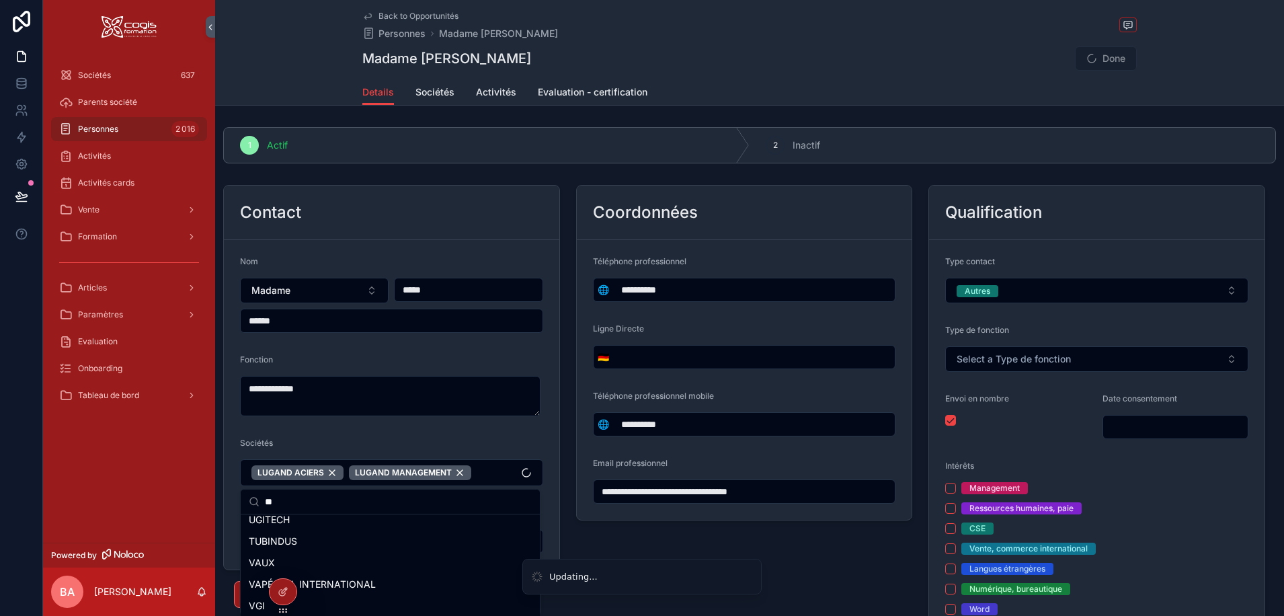
type input "**********"
click at [404, 444] on div "Sociétés" at bounding box center [391, 446] width 303 height 16
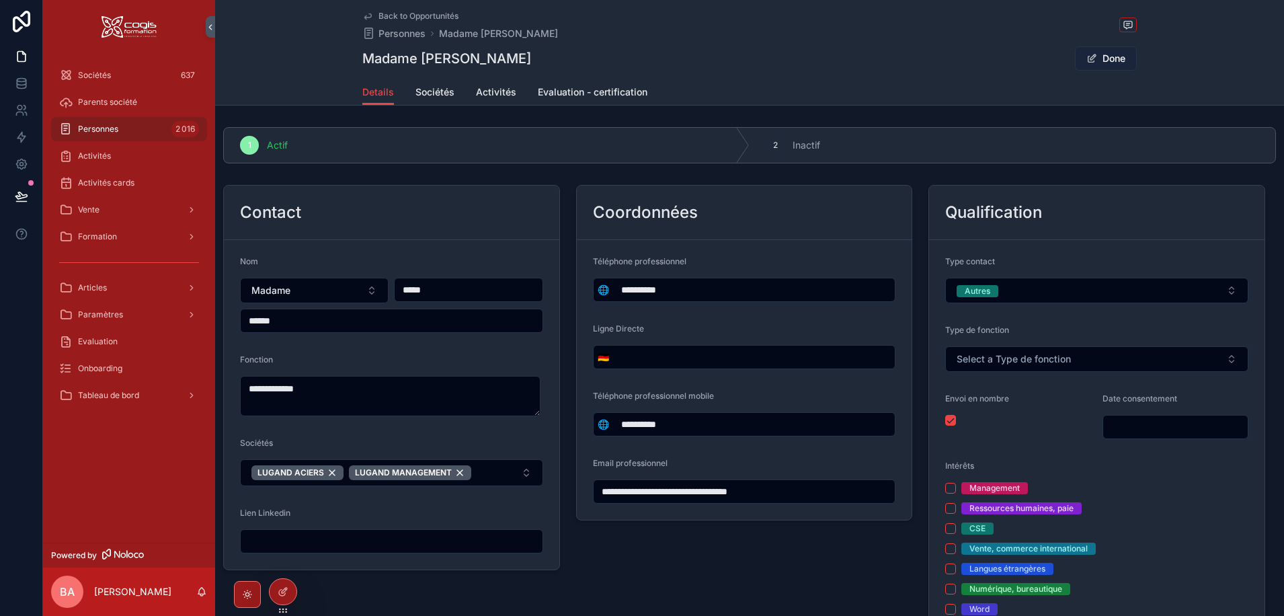
drag, startPoint x: 1104, startPoint y: 46, endPoint x: 1104, endPoint y: 53, distance: 6.8
click at [1104, 48] on button "Done" at bounding box center [1106, 58] width 62 height 24
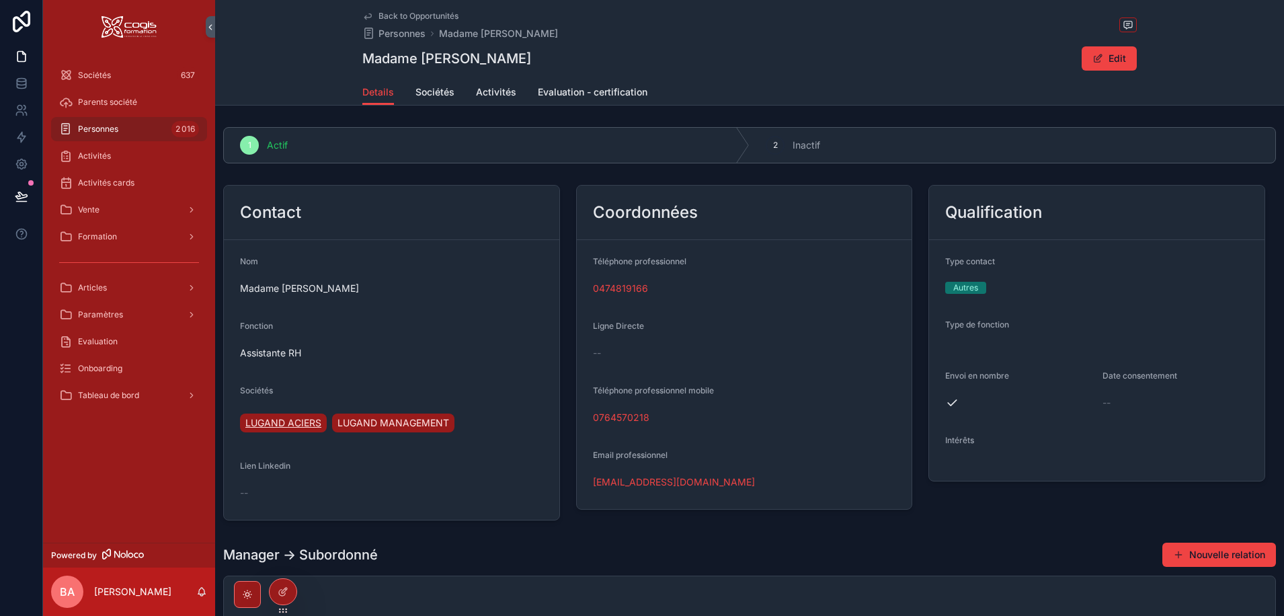
click at [286, 420] on span "LUGAND ACIERS" at bounding box center [283, 422] width 76 height 13
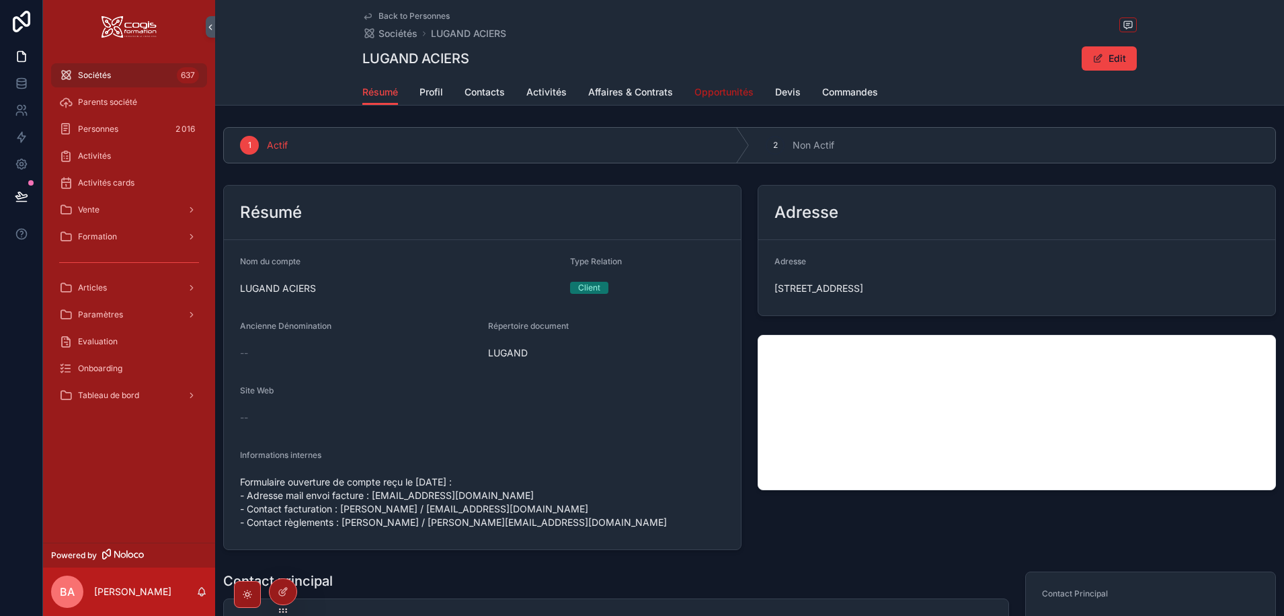
click at [721, 87] on span "Opportunités" at bounding box center [723, 91] width 59 height 13
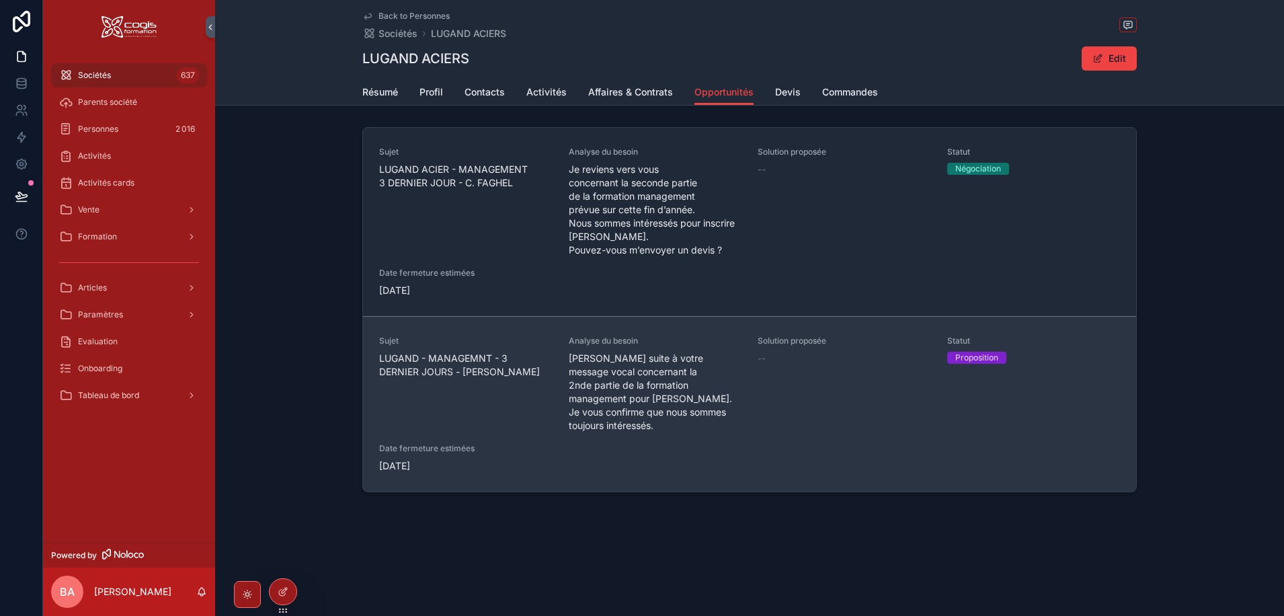
click at [631, 376] on span "Je fais suite à votre message vocal concernant la 2nde partie de la formation m…" at bounding box center [655, 392] width 173 height 81
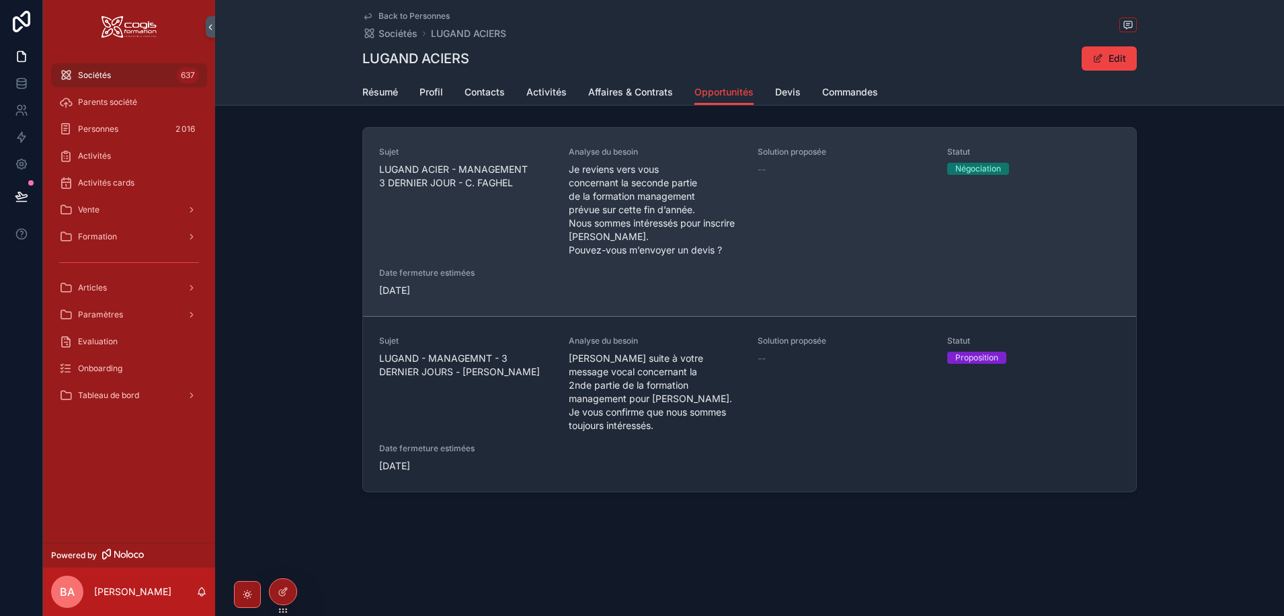
click at [627, 222] on span "Je reviens vers vous concernant la seconde partie de la formation management pr…" at bounding box center [655, 210] width 173 height 94
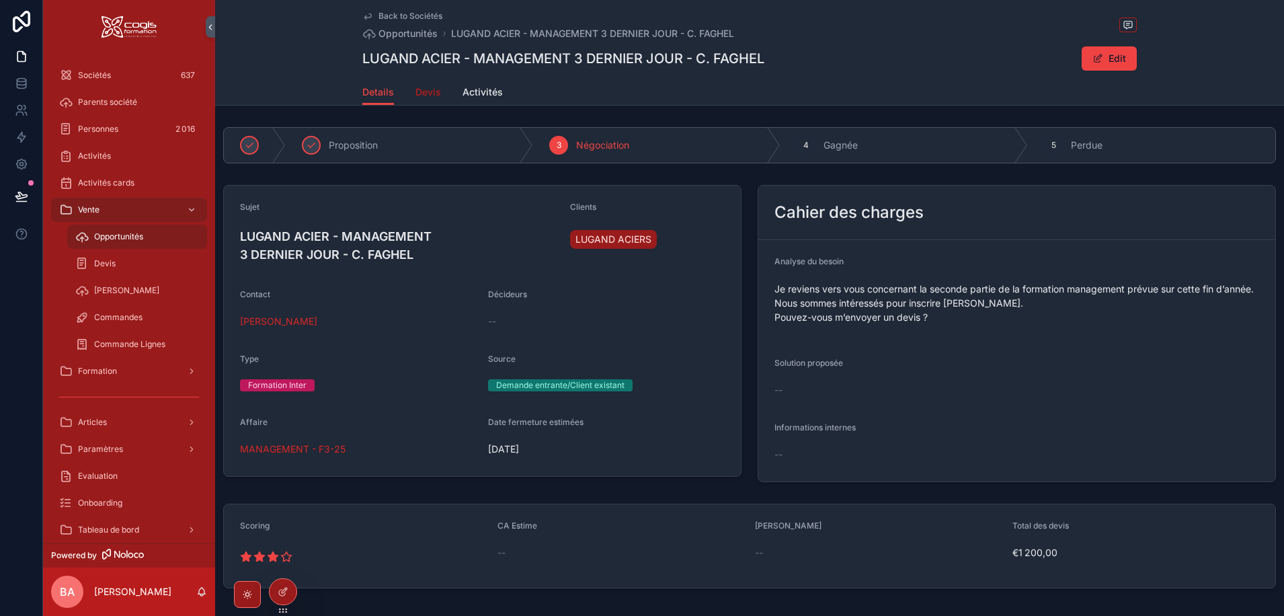
click at [421, 94] on span "Devis" at bounding box center [428, 91] width 26 height 13
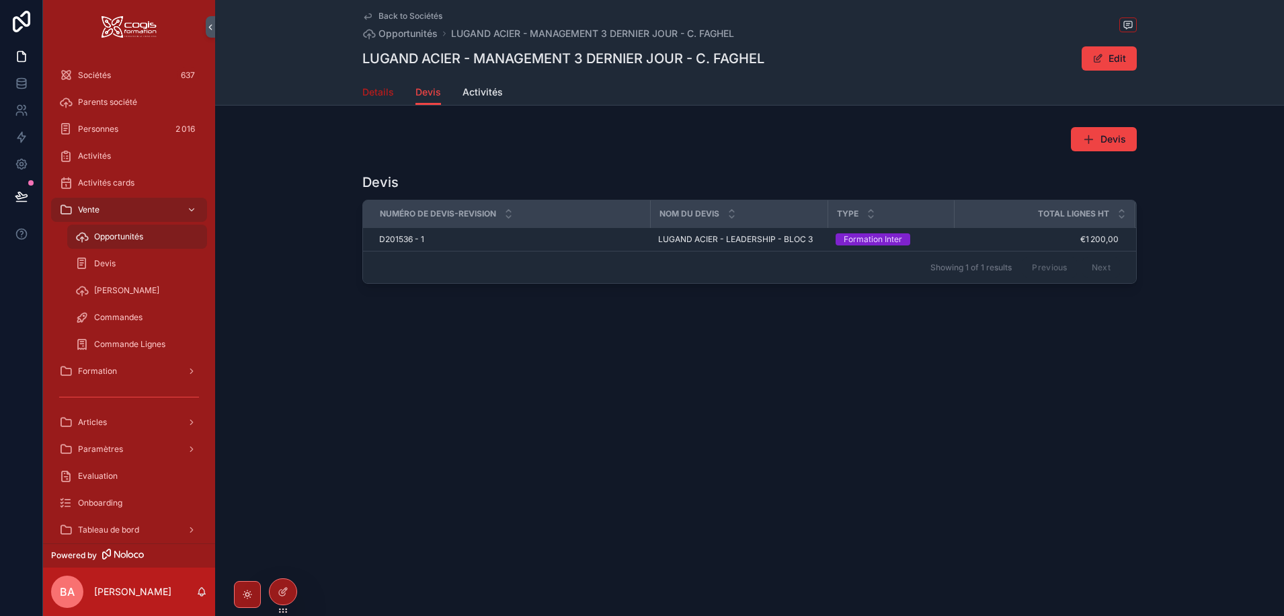
click at [375, 91] on span "Details" at bounding box center [378, 91] width 32 height 13
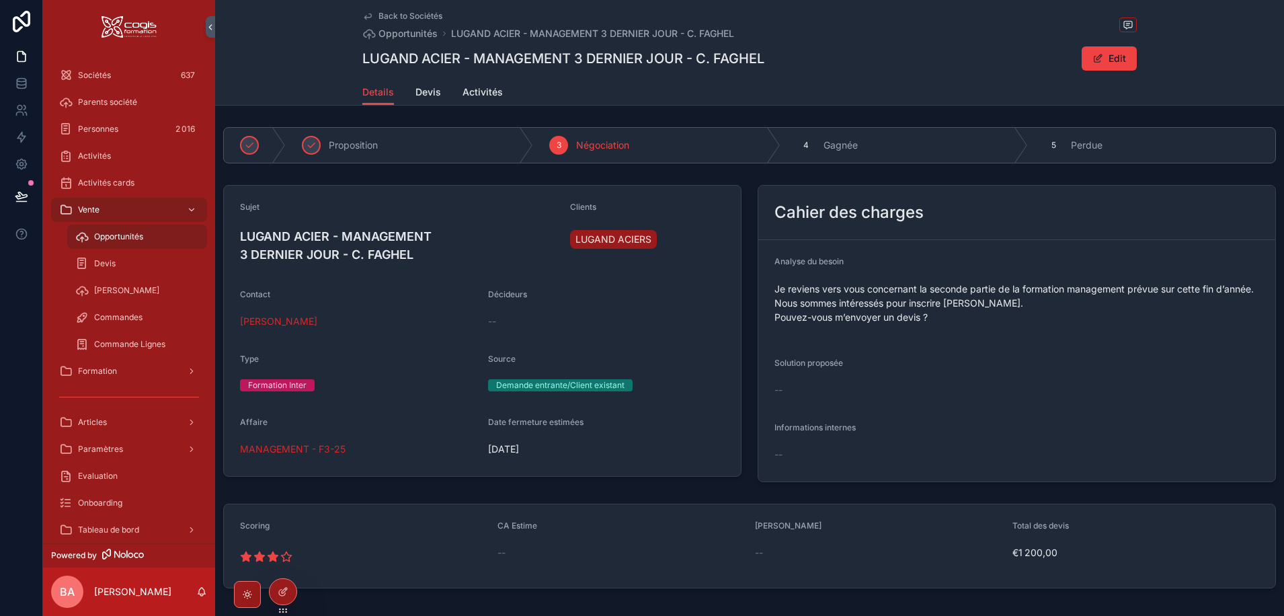
click at [403, 12] on span "Back to Sociétés" at bounding box center [410, 16] width 64 height 11
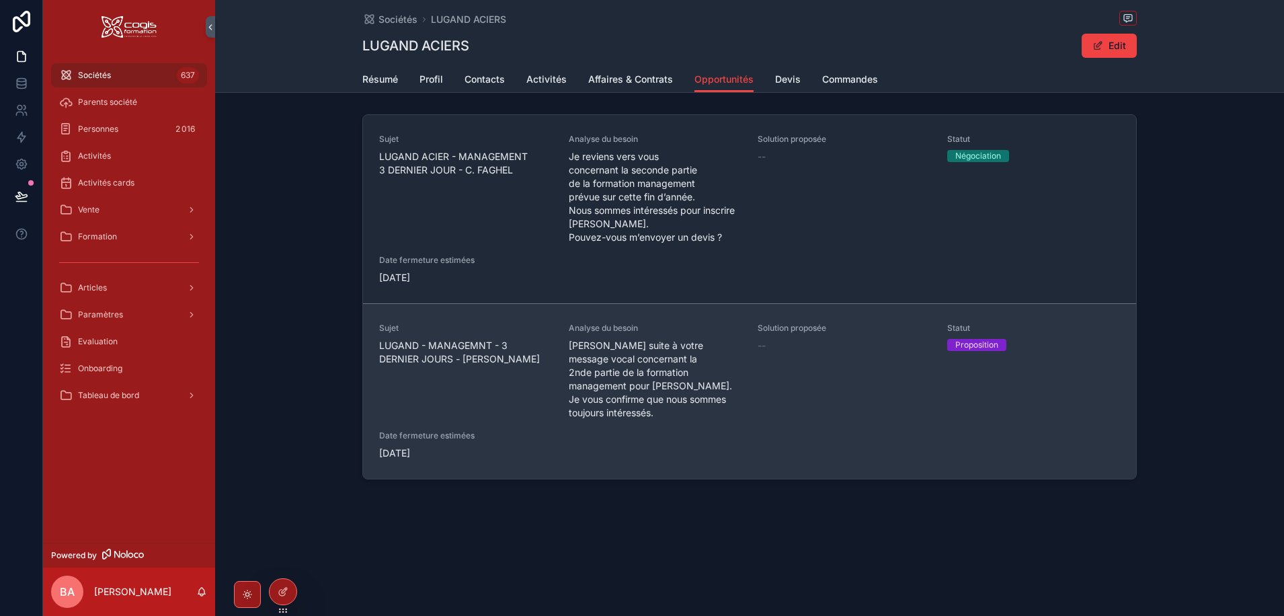
click at [516, 411] on div "Sujet LUGAND - MANAGEMNT - 3 DERNIER JOURS - C FAGHEL" at bounding box center [465, 371] width 173 height 97
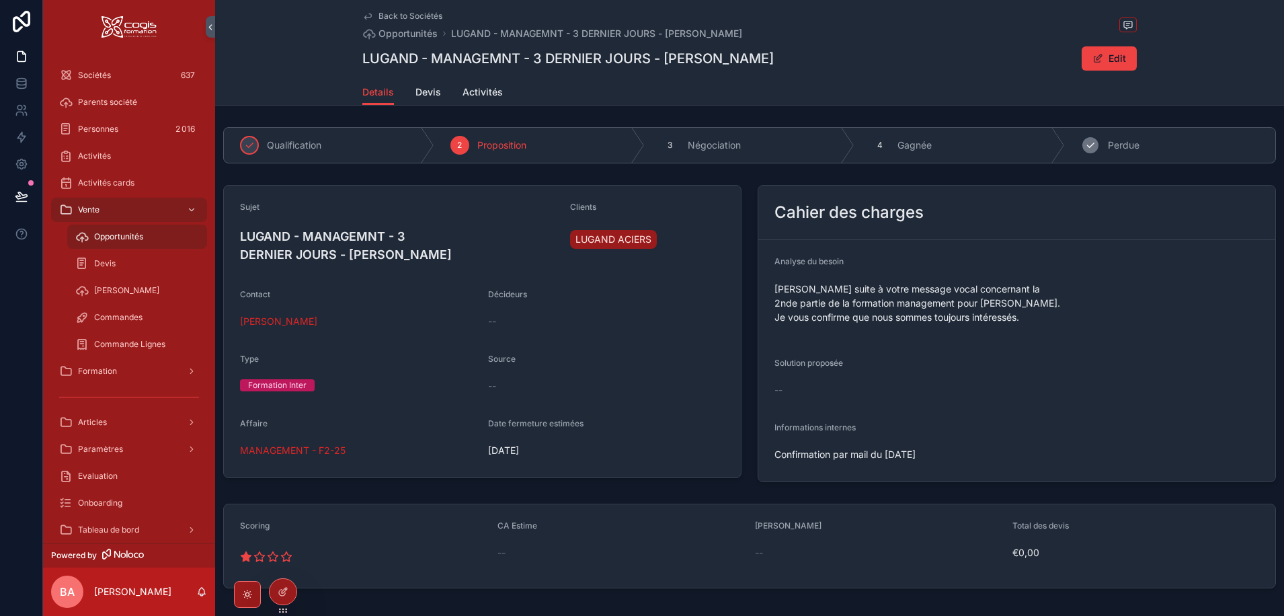
click at [1088, 147] on icon "scrollable content" at bounding box center [1091, 145] width 7 height 5
click at [383, 15] on span "Back to Sociétés" at bounding box center [410, 16] width 64 height 11
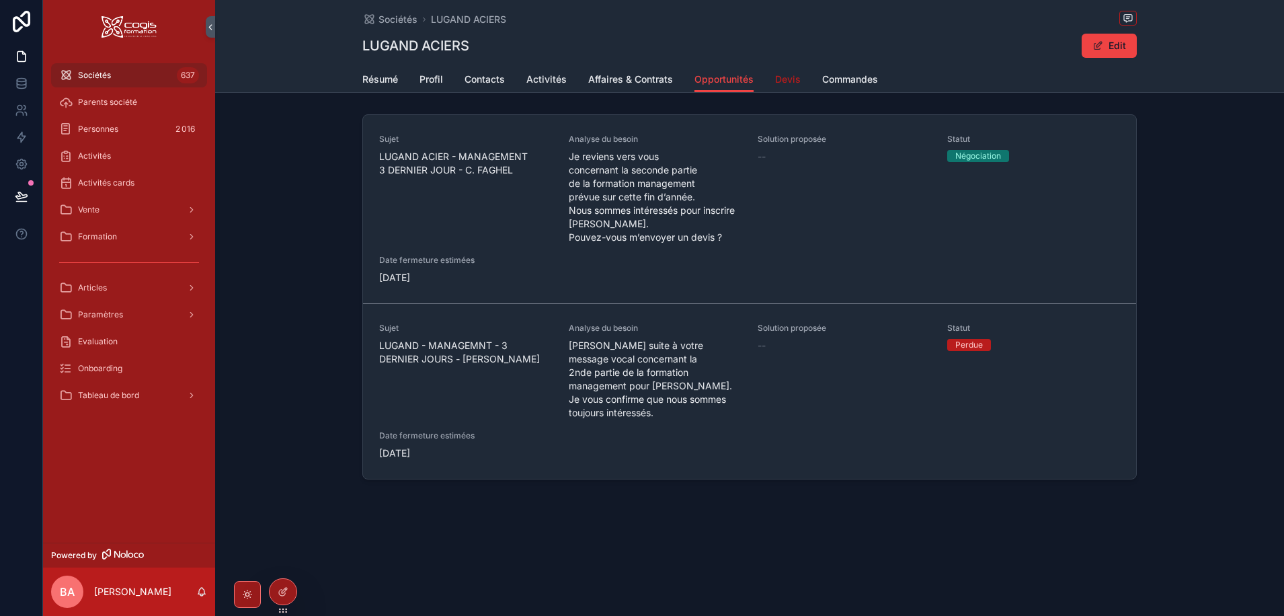
click at [787, 81] on span "Devis" at bounding box center [788, 79] width 26 height 13
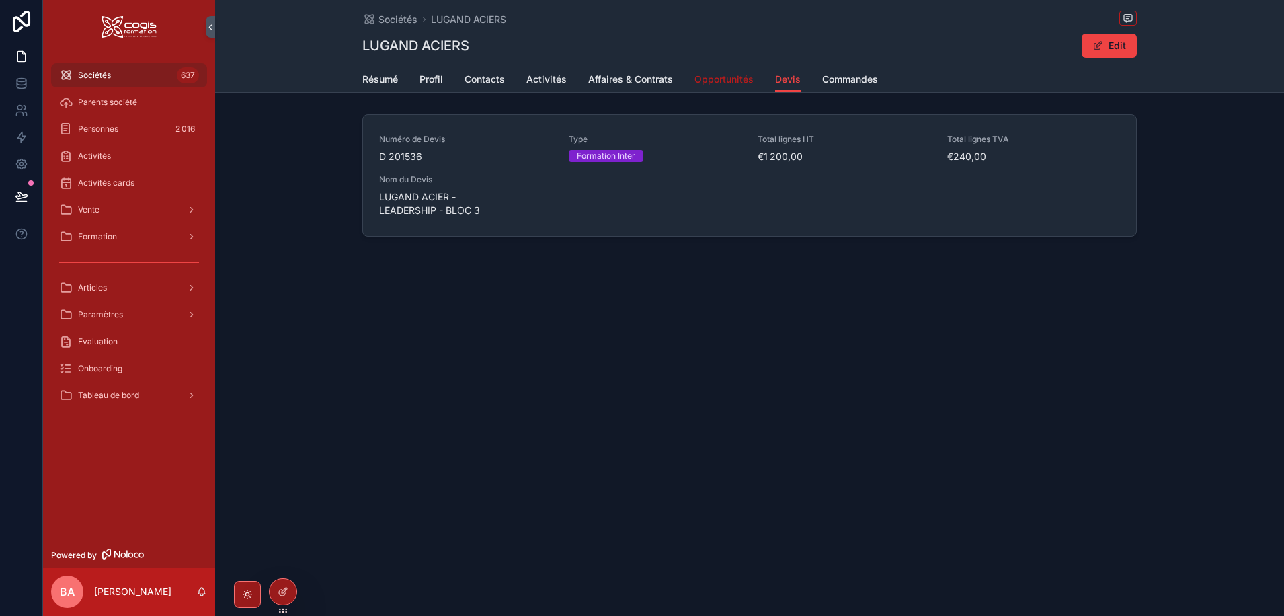
click at [733, 83] on span "Opportunités" at bounding box center [723, 79] width 59 height 13
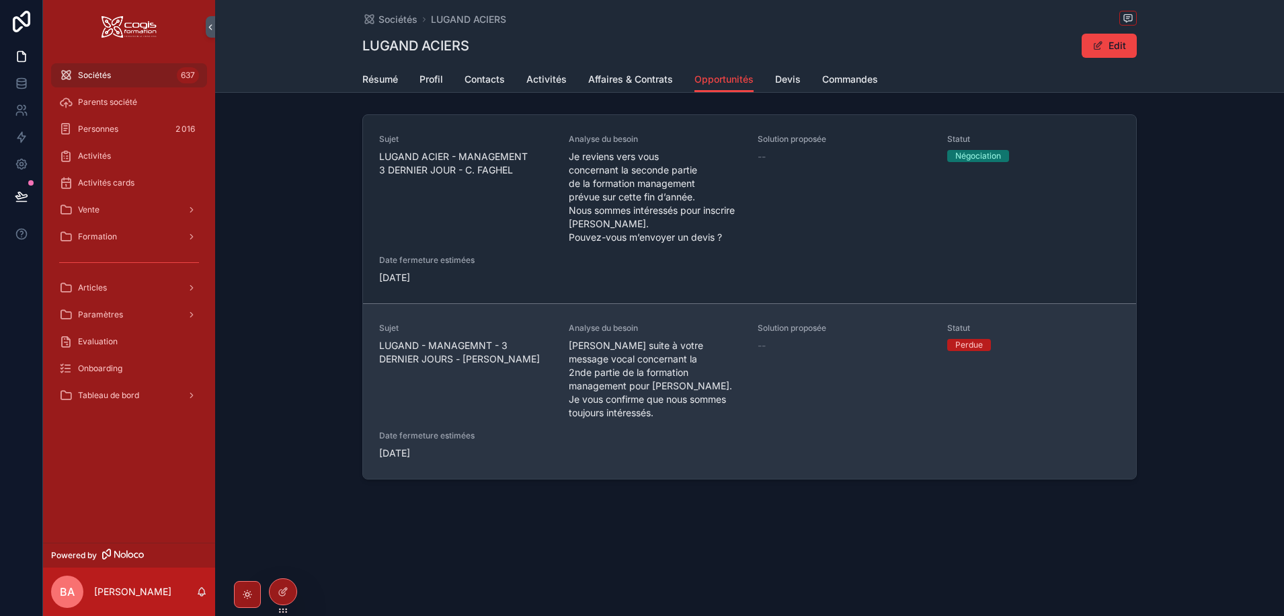
click at [612, 399] on span "Je fais suite à votre message vocal concernant la 2nde partie de la formation m…" at bounding box center [655, 379] width 173 height 81
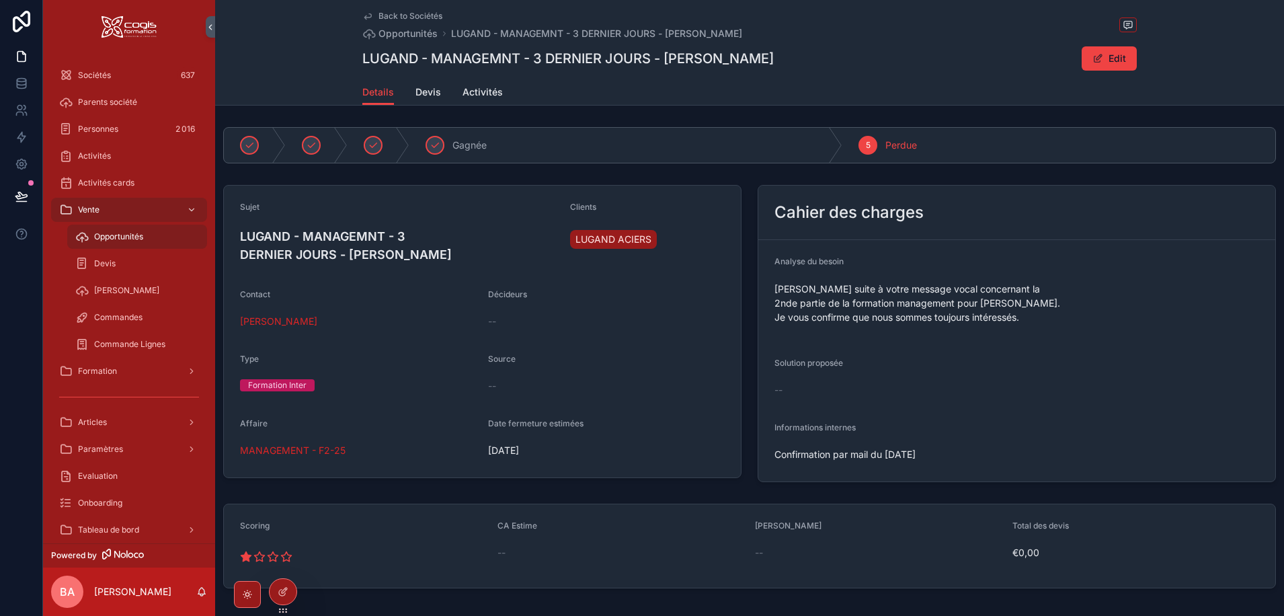
click at [878, 296] on p "Je fais suite à votre message vocal concernant la 2nde partie de la formation m…" at bounding box center [1016, 303] width 485 height 42
click at [1096, 58] on span "scrollable content" at bounding box center [1097, 58] width 11 height 11
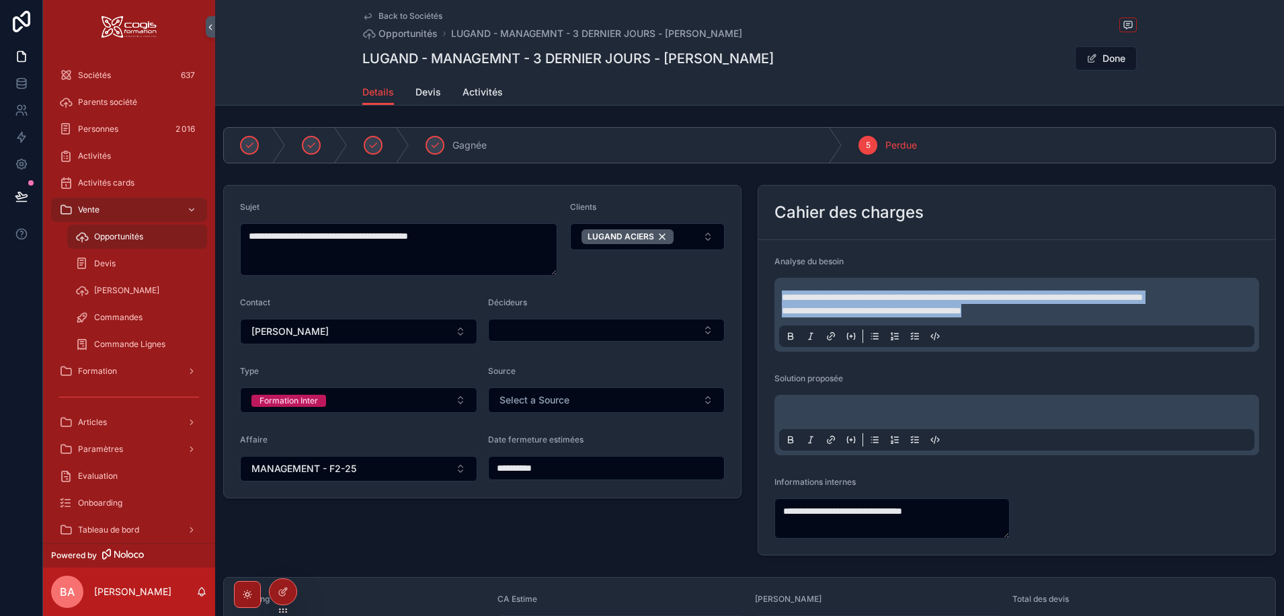
drag, startPoint x: 1052, startPoint y: 324, endPoint x: 764, endPoint y: 298, distance: 288.8
click at [764, 298] on form "**********" at bounding box center [1016, 397] width 517 height 315
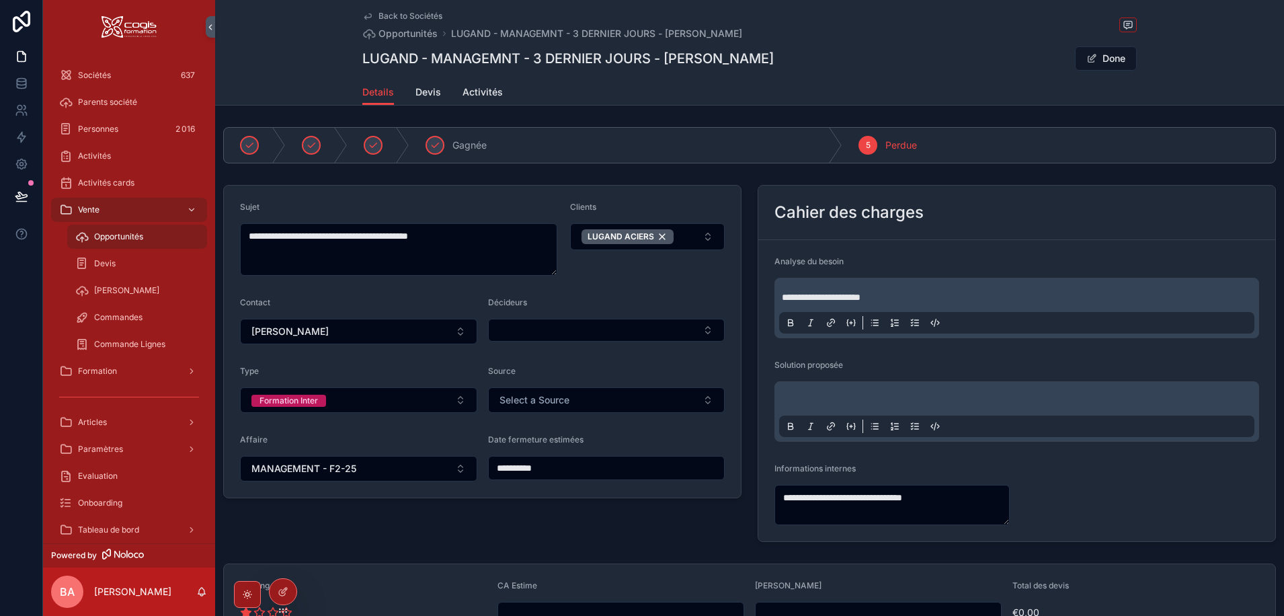
click at [976, 68] on div "LUGAND - MANAGEMNT - 3 DERNIER JOURS - C FAGHEL Done" at bounding box center [749, 59] width 774 height 26
click at [1101, 52] on button "Done" at bounding box center [1106, 58] width 62 height 24
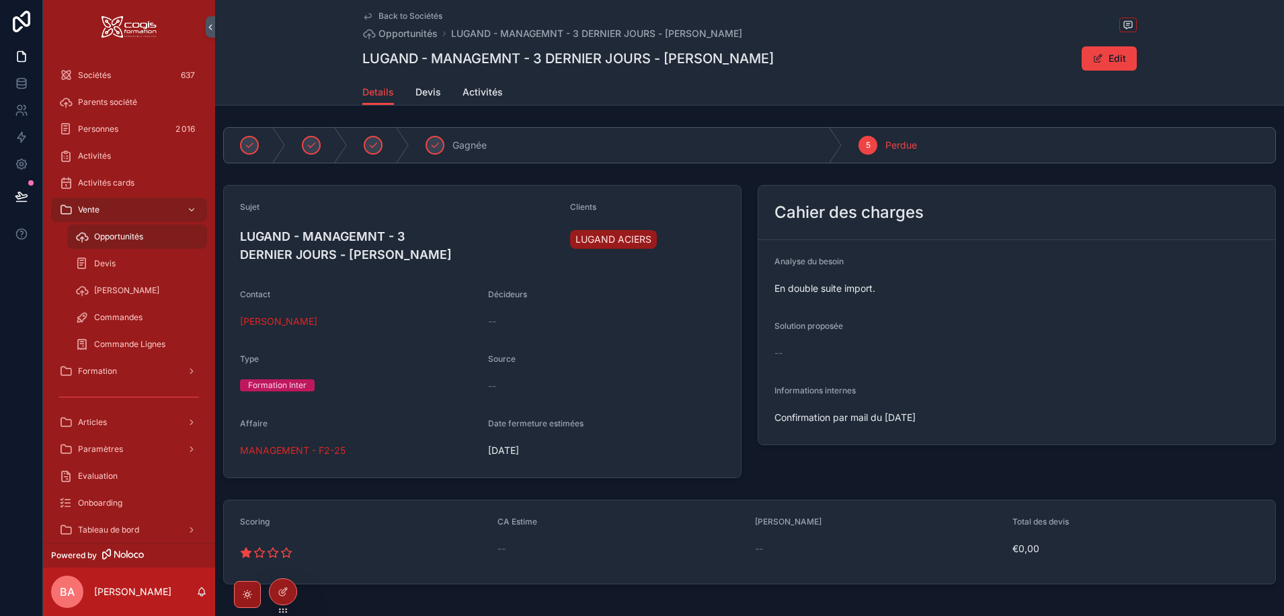
click at [395, 15] on span "Back to Sociétés" at bounding box center [410, 16] width 64 height 11
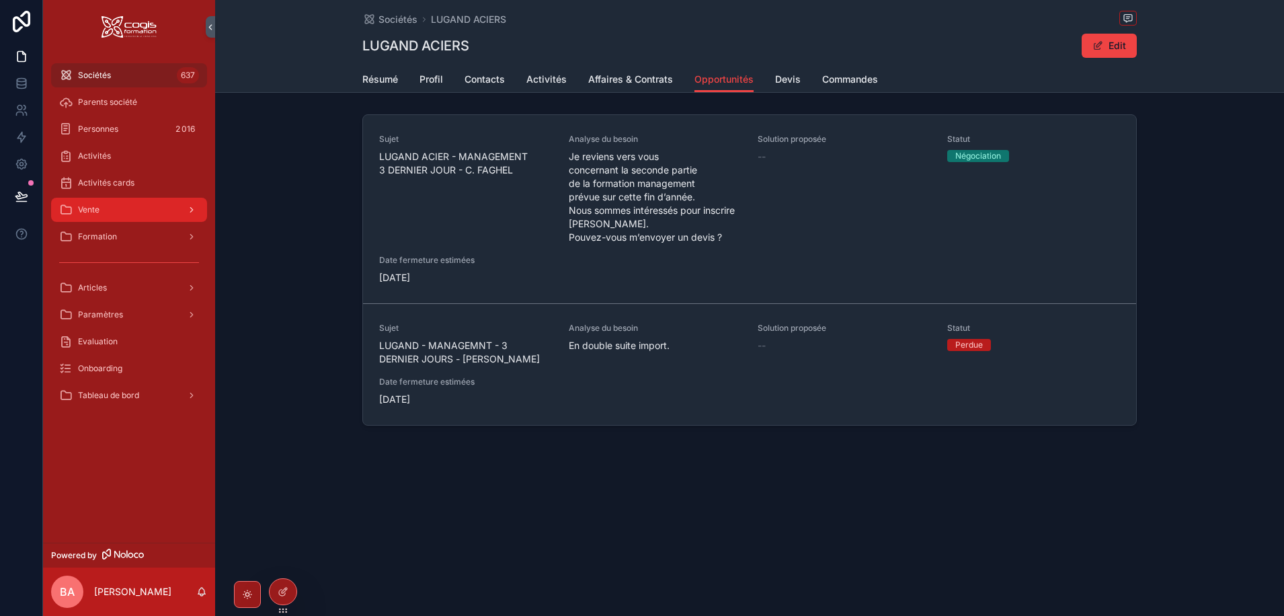
click at [125, 210] on div "Vente" at bounding box center [129, 210] width 140 height 22
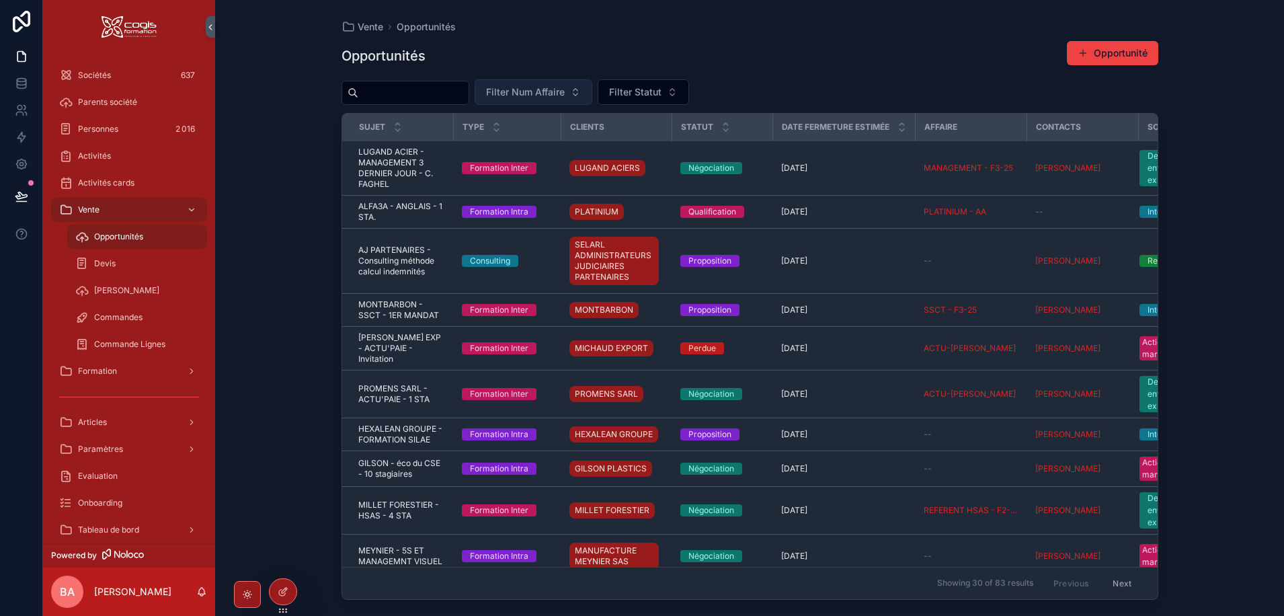
click at [592, 89] on button "Filter Num Affaire" at bounding box center [534, 92] width 118 height 26
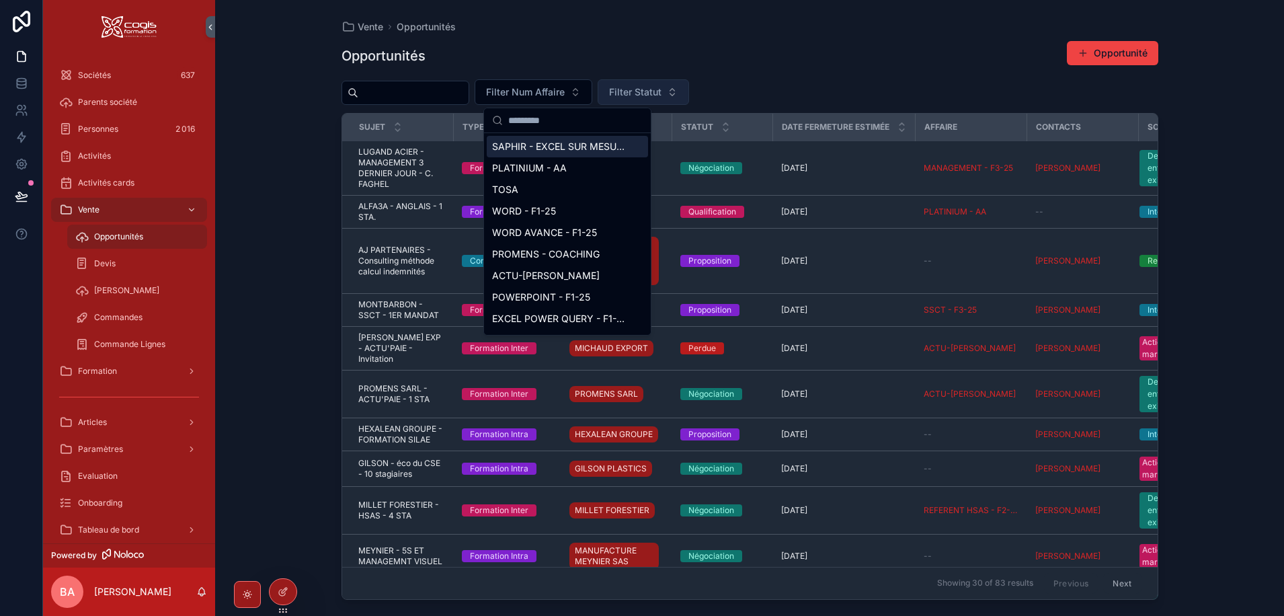
click at [661, 93] on span "Filter Statut" at bounding box center [635, 91] width 52 height 13
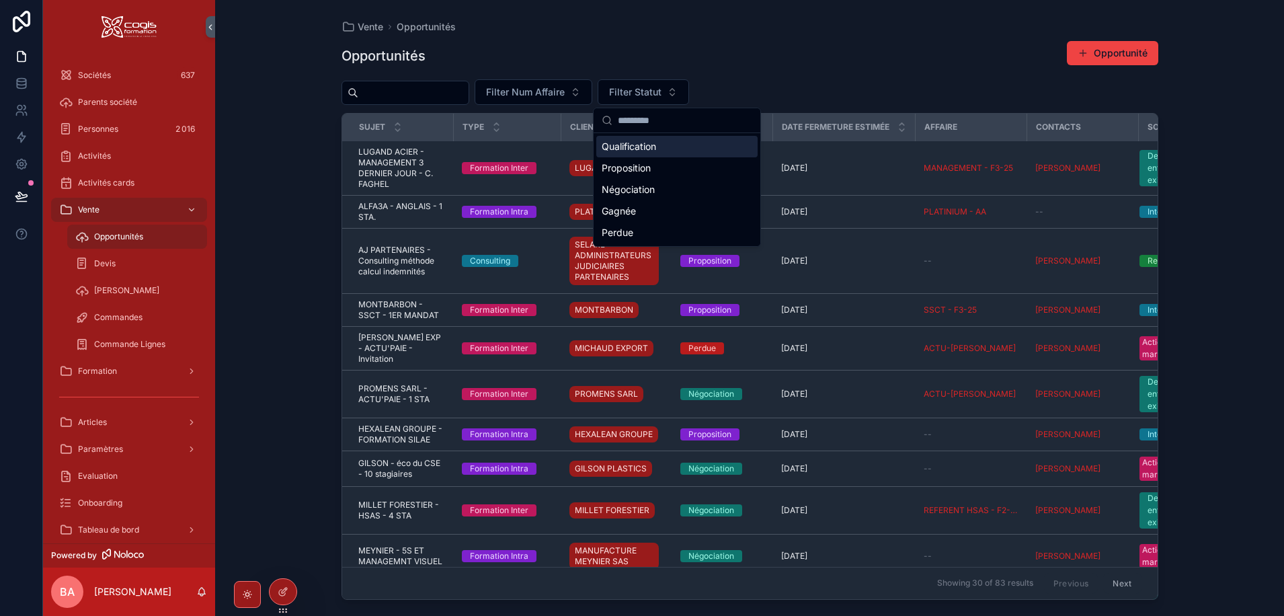
click at [612, 149] on div "Qualification" at bounding box center [676, 147] width 161 height 22
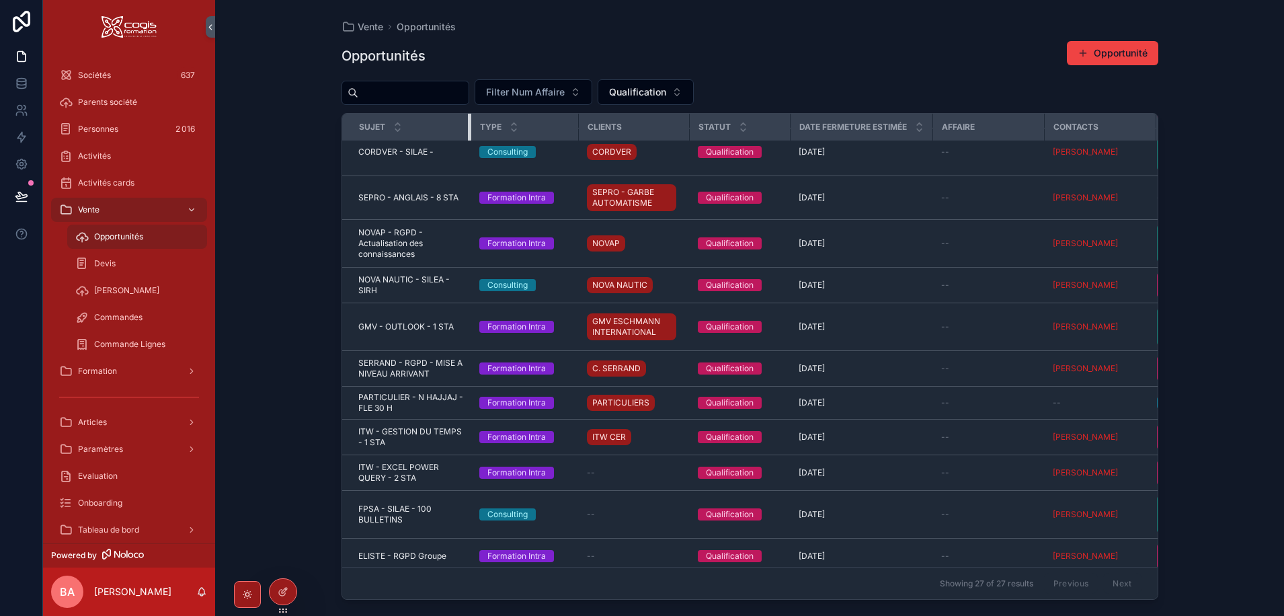
scroll to position [709, 0]
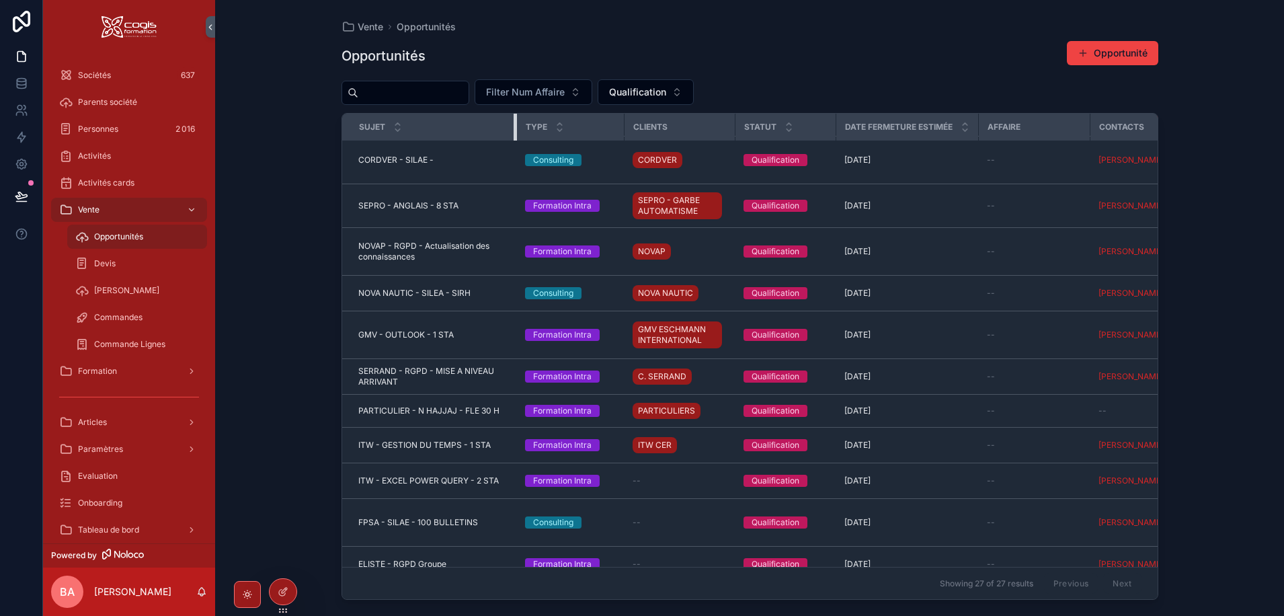
drag, startPoint x: 450, startPoint y: 126, endPoint x: 514, endPoint y: 136, distance: 63.9
click at [514, 136] on div "scrollable content" at bounding box center [516, 127] width 5 height 27
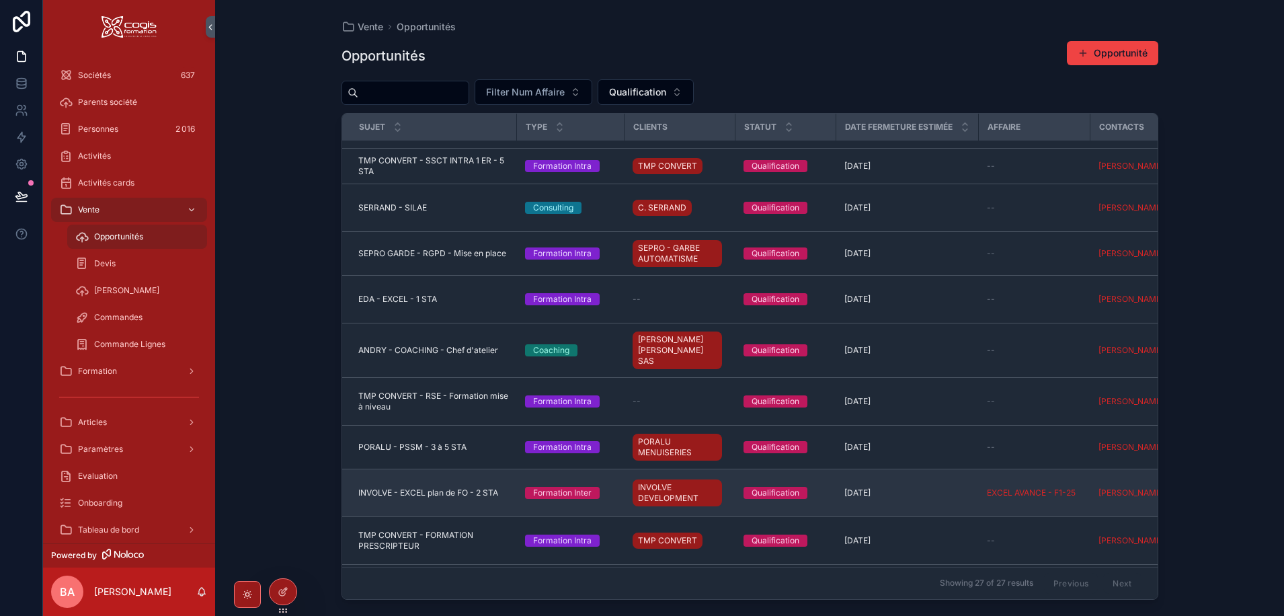
scroll to position [0, 0]
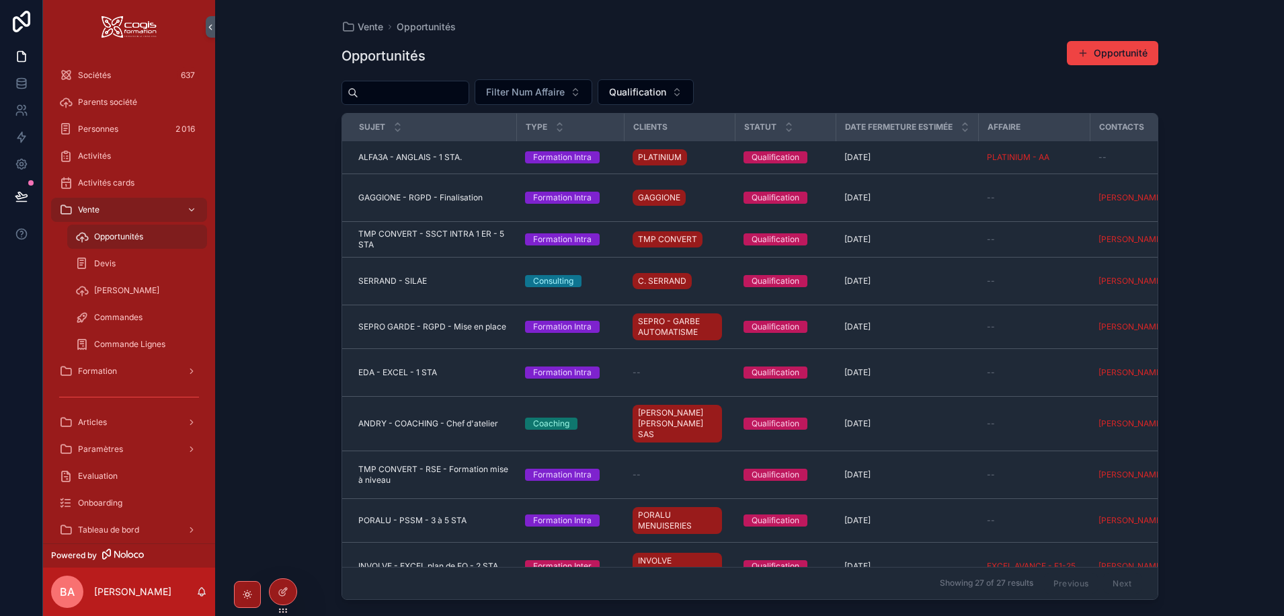
click at [271, 91] on div "Vente Opportunités Opportunités Opportunité Filter Num Affaire Qualification Su…" at bounding box center [749, 308] width 1069 height 616
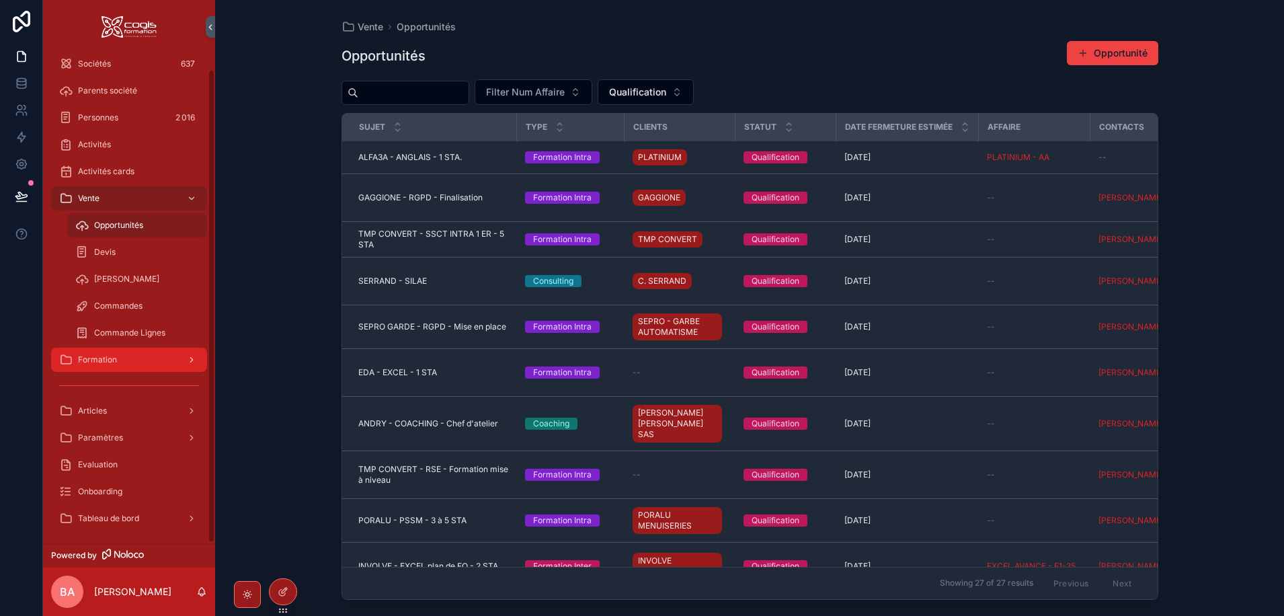
scroll to position [16, 0]
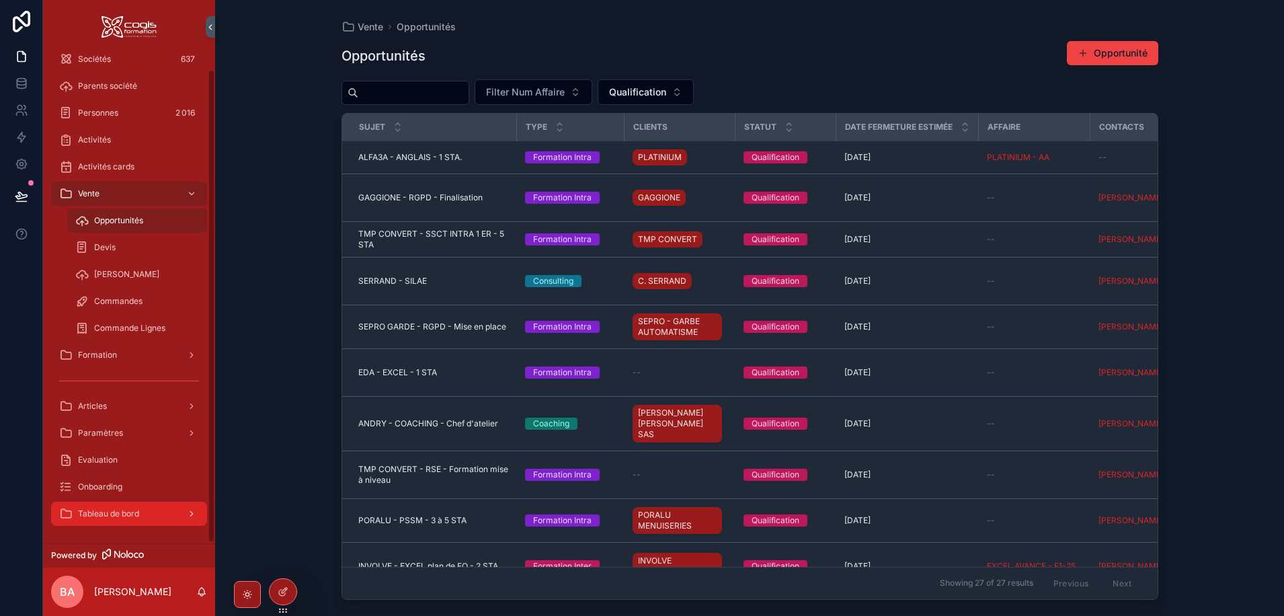
click at [200, 518] on link "Tableau de bord" at bounding box center [129, 513] width 156 height 24
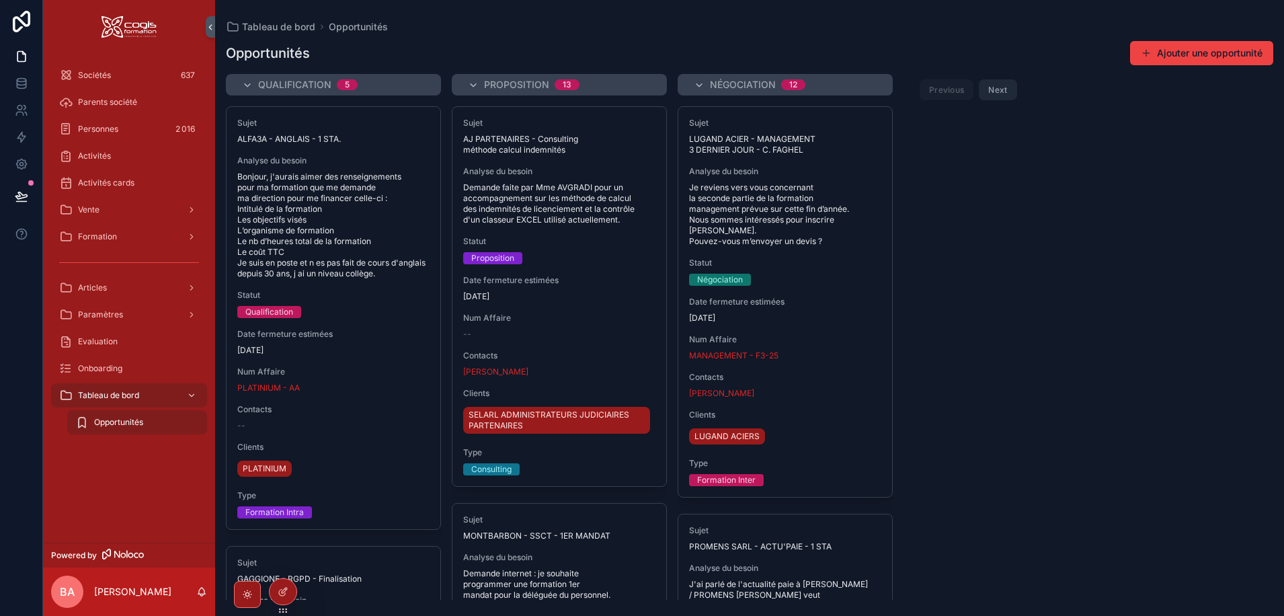
click at [91, 422] on div "Opportunités" at bounding box center [137, 422] width 124 height 22
click at [92, 233] on span "Formation" at bounding box center [97, 236] width 39 height 11
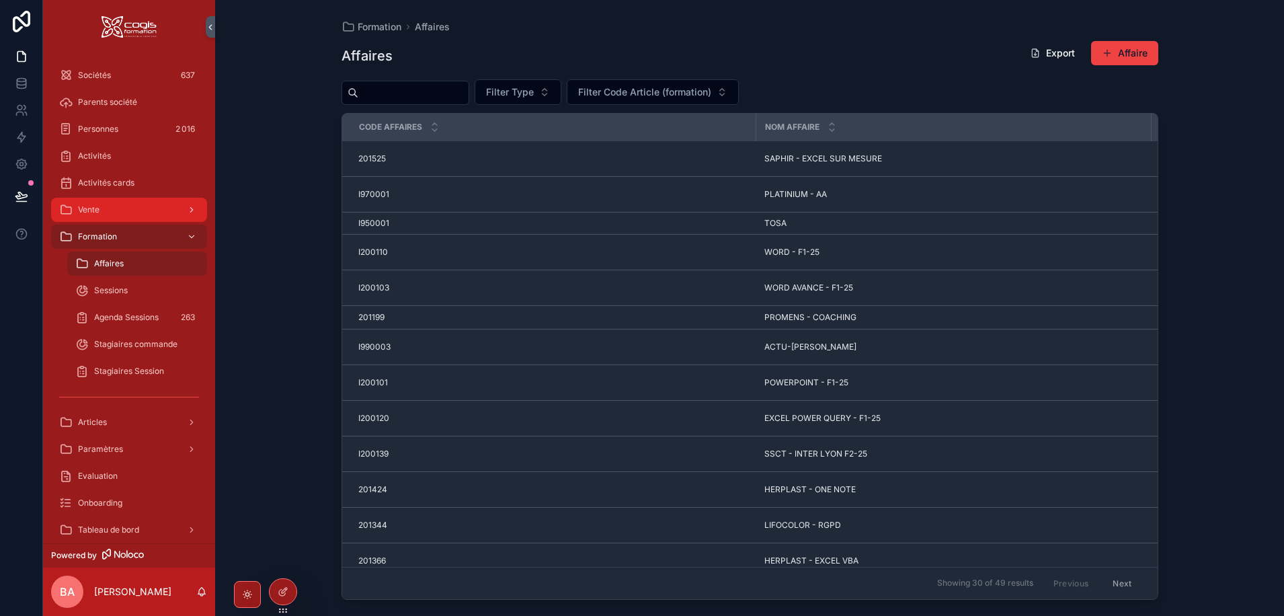
click at [92, 210] on span "Vente" at bounding box center [89, 209] width 22 height 11
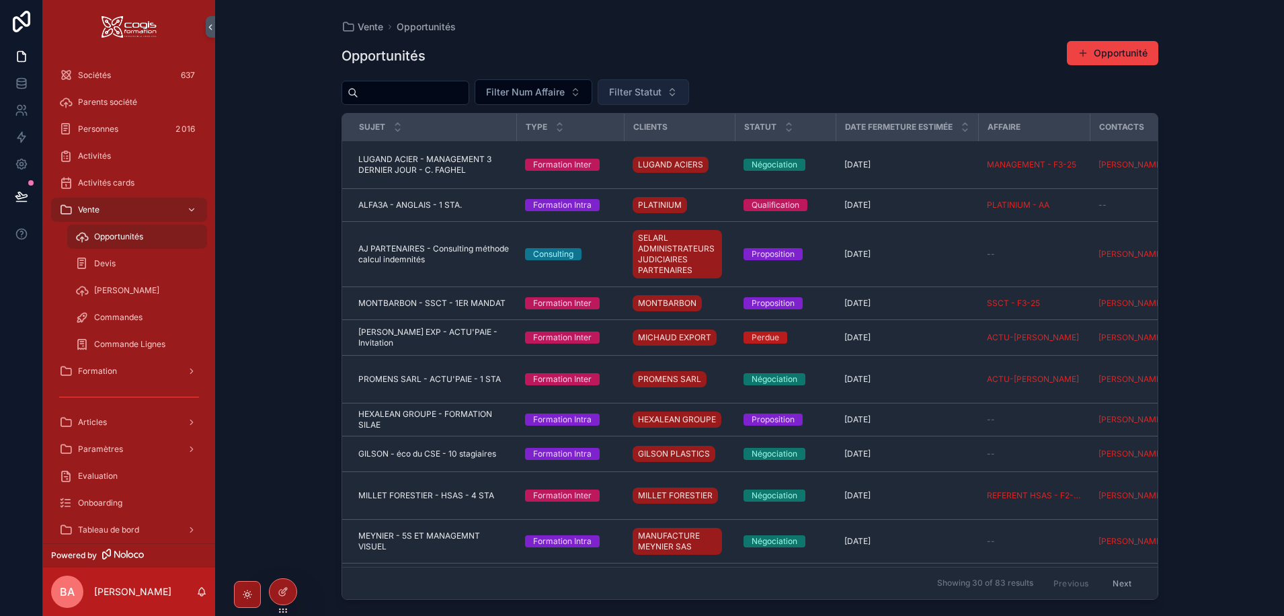
click at [689, 94] on button "Filter Statut" at bounding box center [643, 92] width 91 height 26
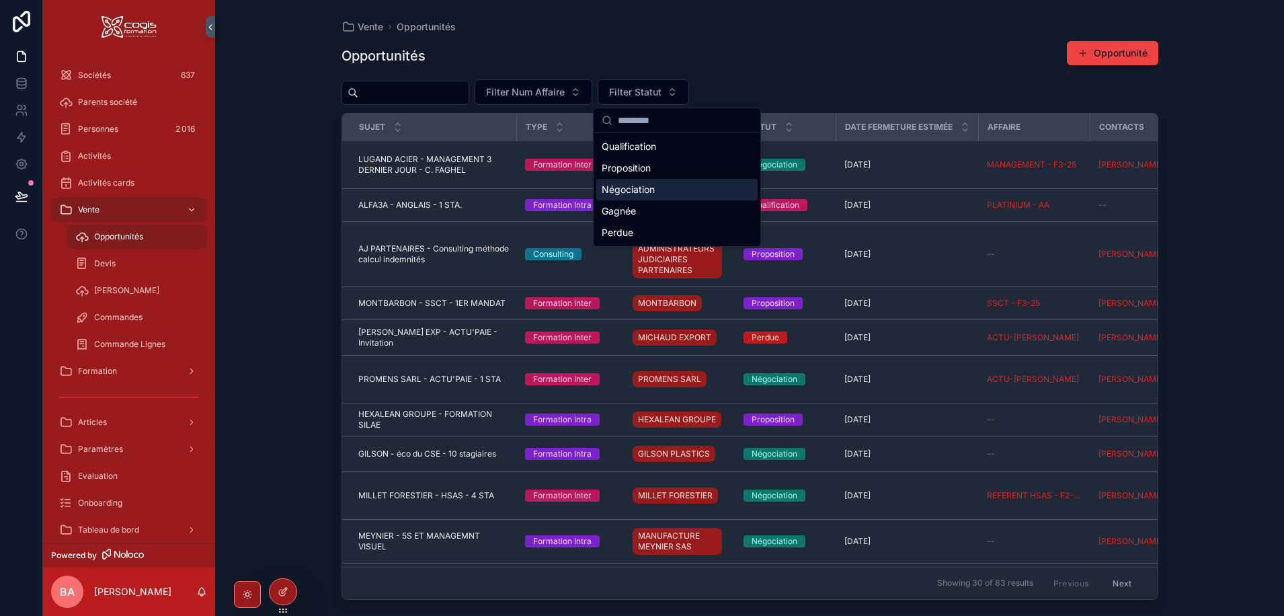
click at [626, 192] on div "Négociation" at bounding box center [676, 190] width 161 height 22
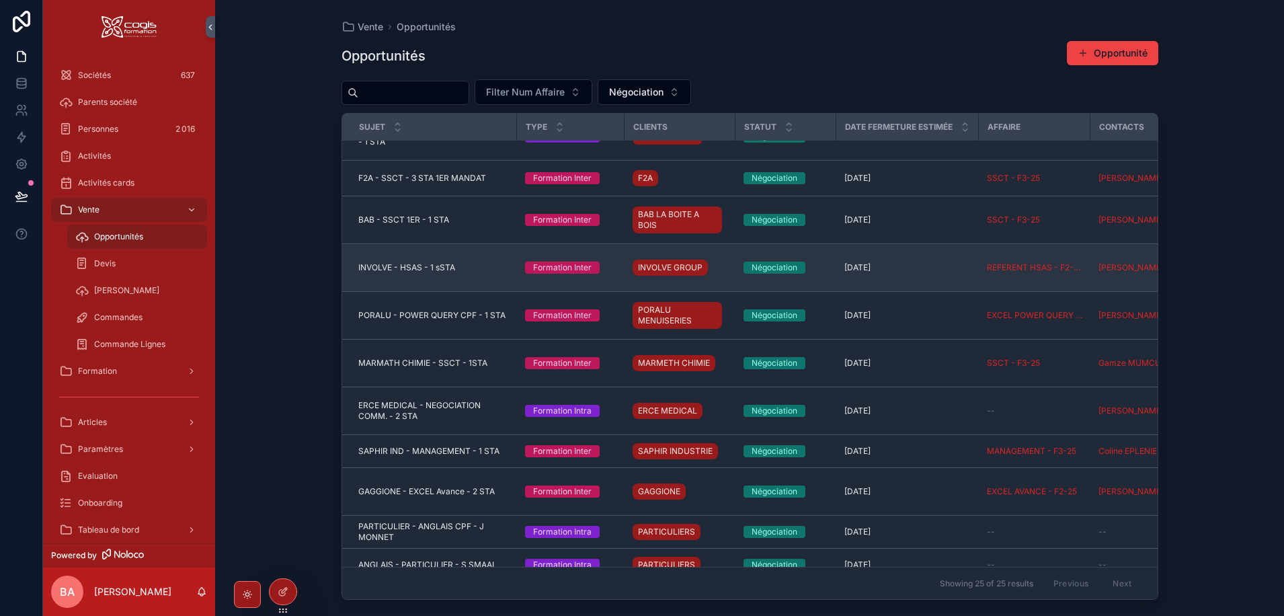
scroll to position [674, 0]
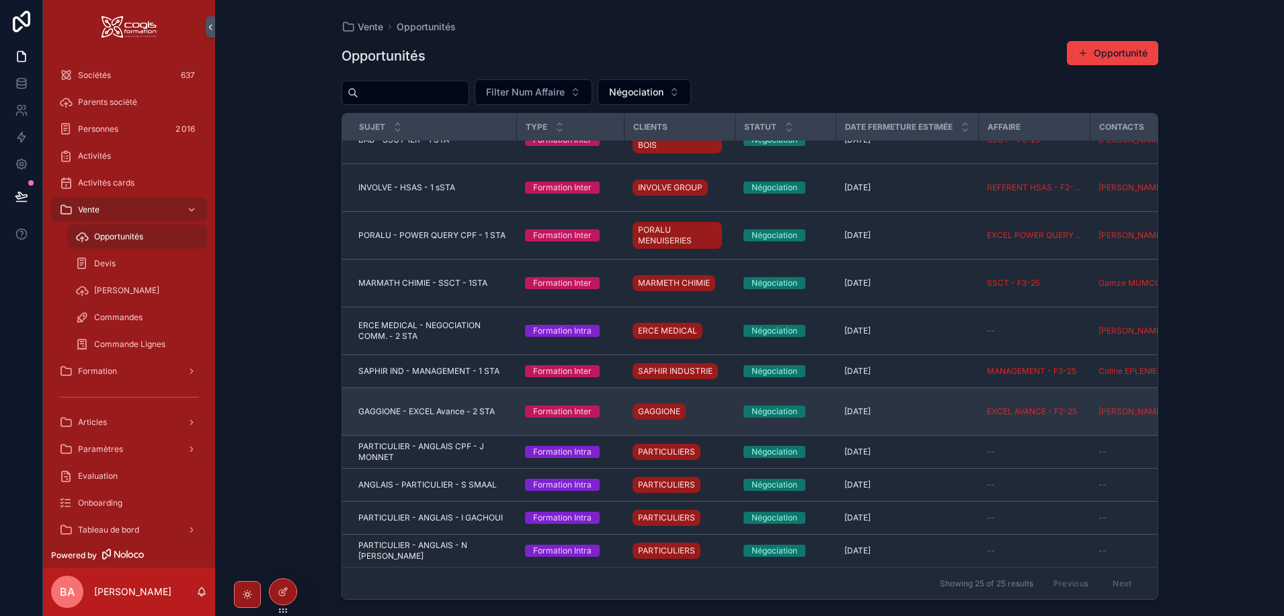
click at [421, 406] on span "GAGGIONE - EXCEL Avance - 2 STA" at bounding box center [426, 411] width 136 height 11
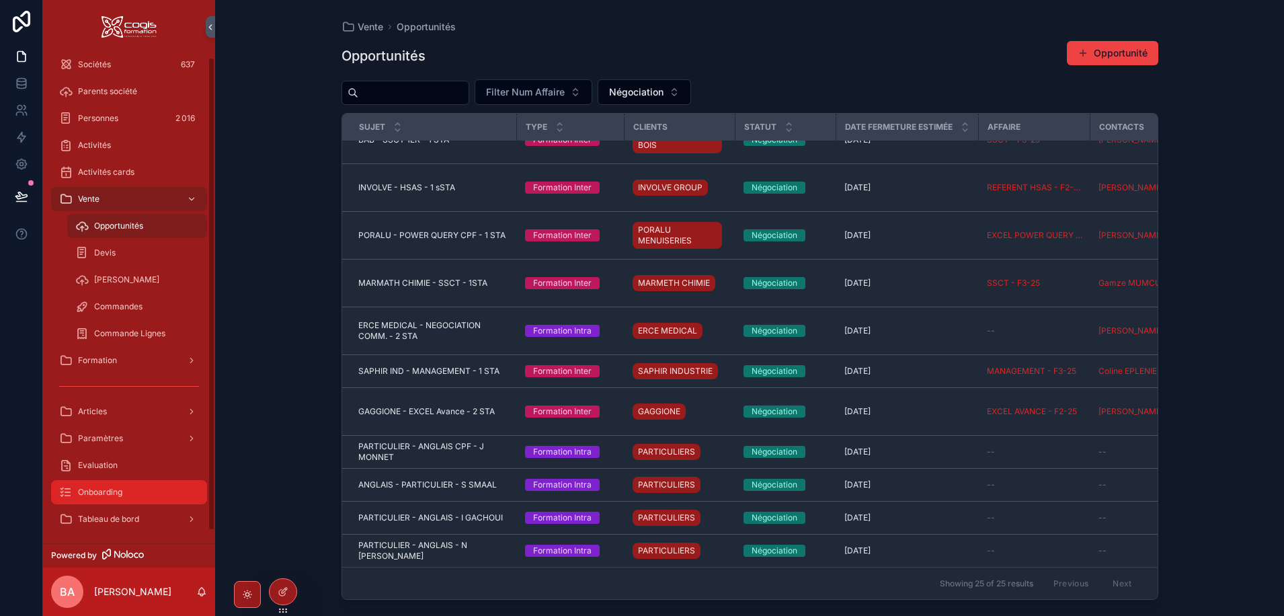
scroll to position [16, 0]
click at [187, 519] on div "scrollable content" at bounding box center [190, 514] width 17 height 22
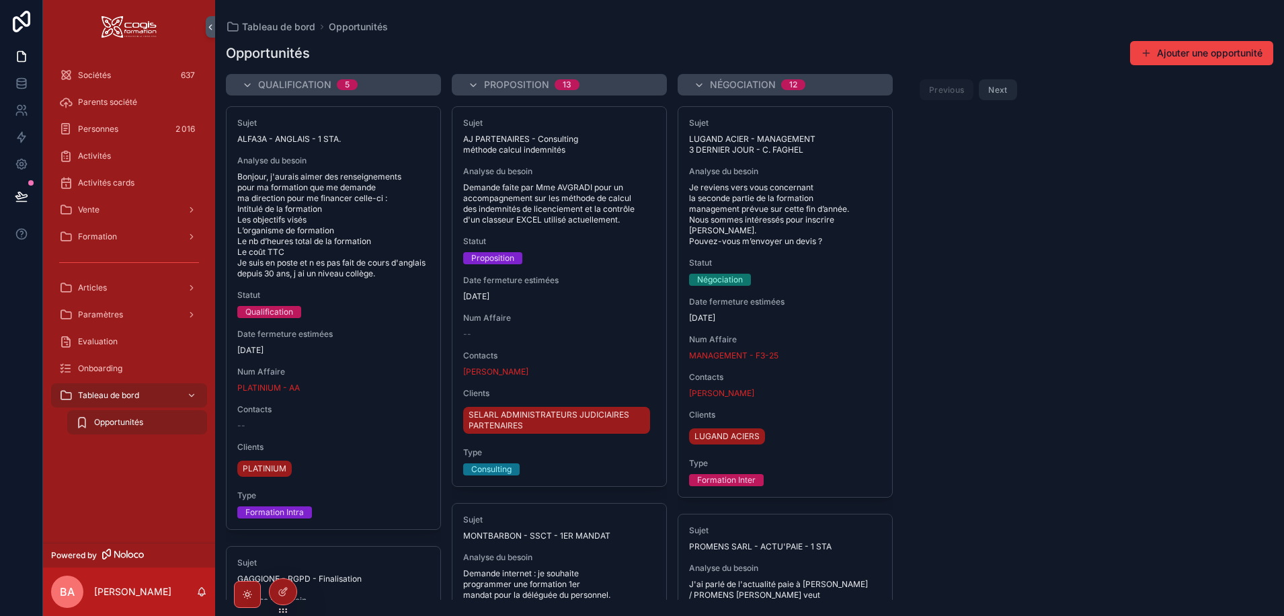
click at [118, 419] on span "Opportunités" at bounding box center [118, 422] width 49 height 11
click at [284, 586] on icon at bounding box center [283, 591] width 11 height 11
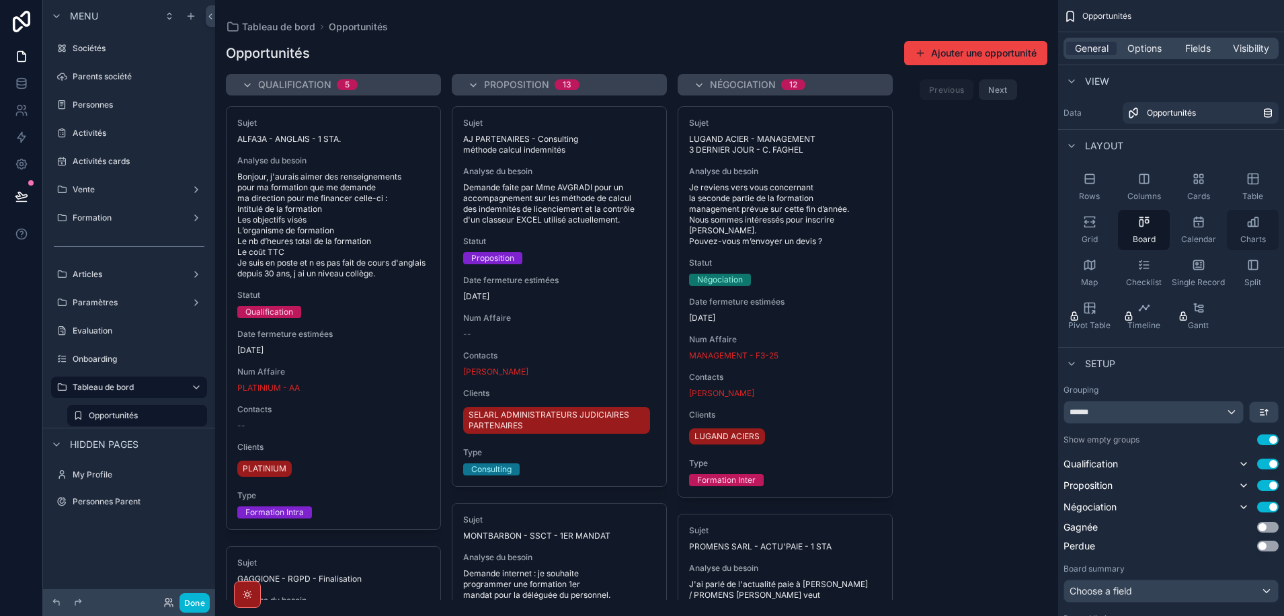
click at [1253, 227] on icon "scrollable content" at bounding box center [1252, 227] width 8 height 0
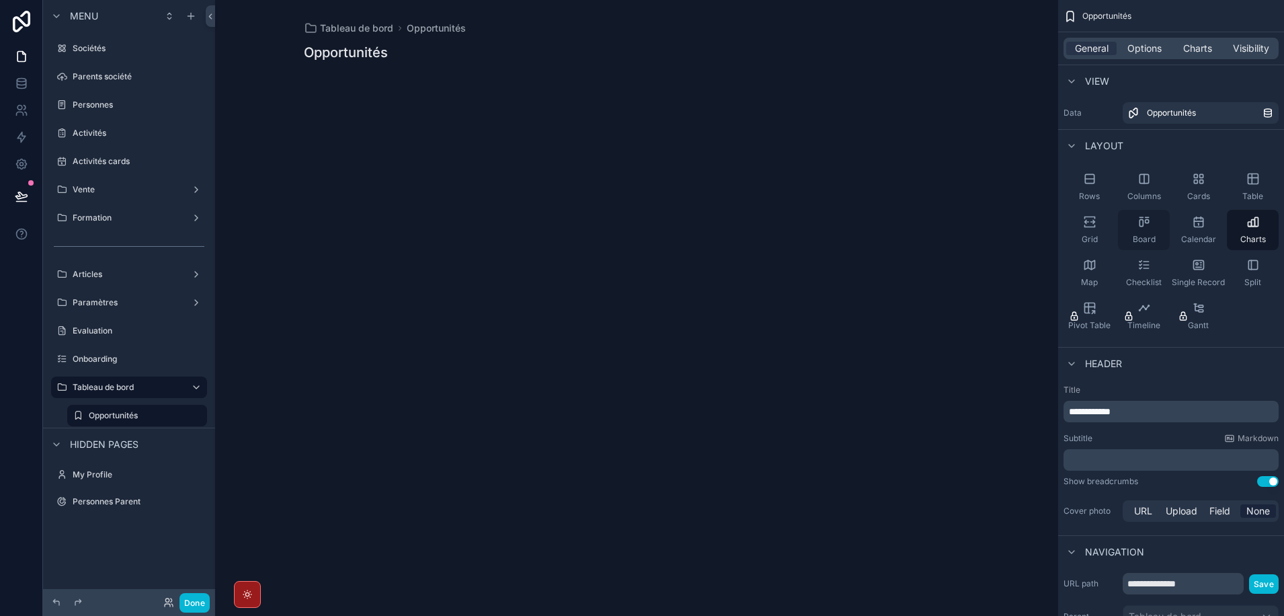
click at [1140, 229] on div "Board" at bounding box center [1144, 230] width 52 height 40
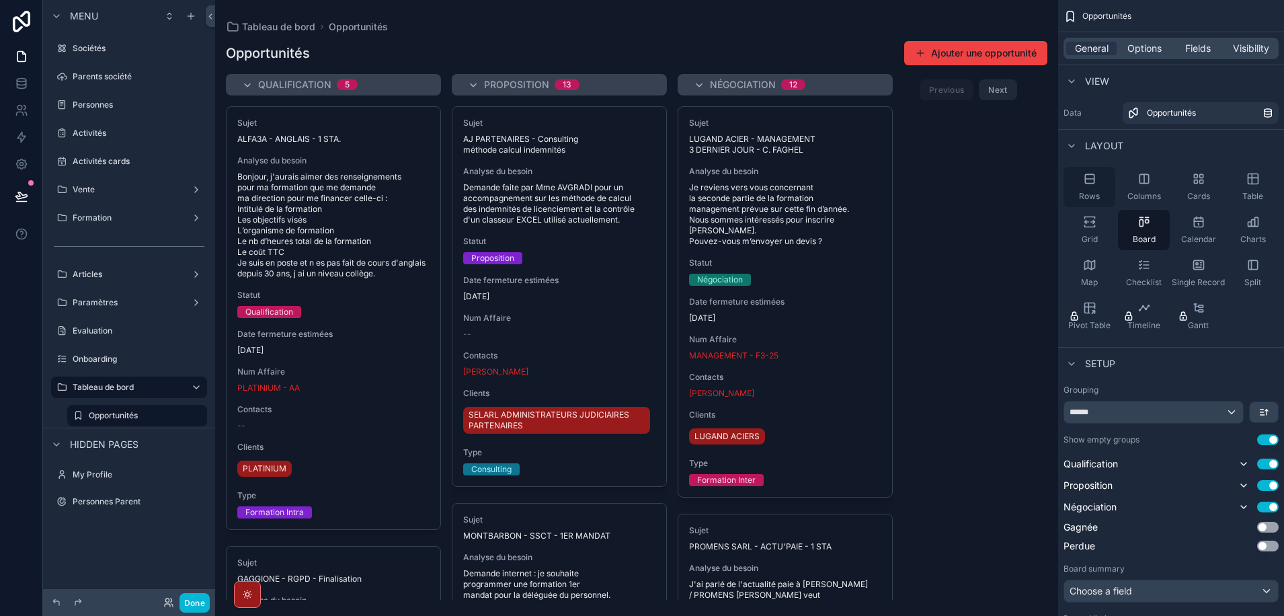
click at [1094, 179] on icon "scrollable content" at bounding box center [1089, 178] width 9 height 9
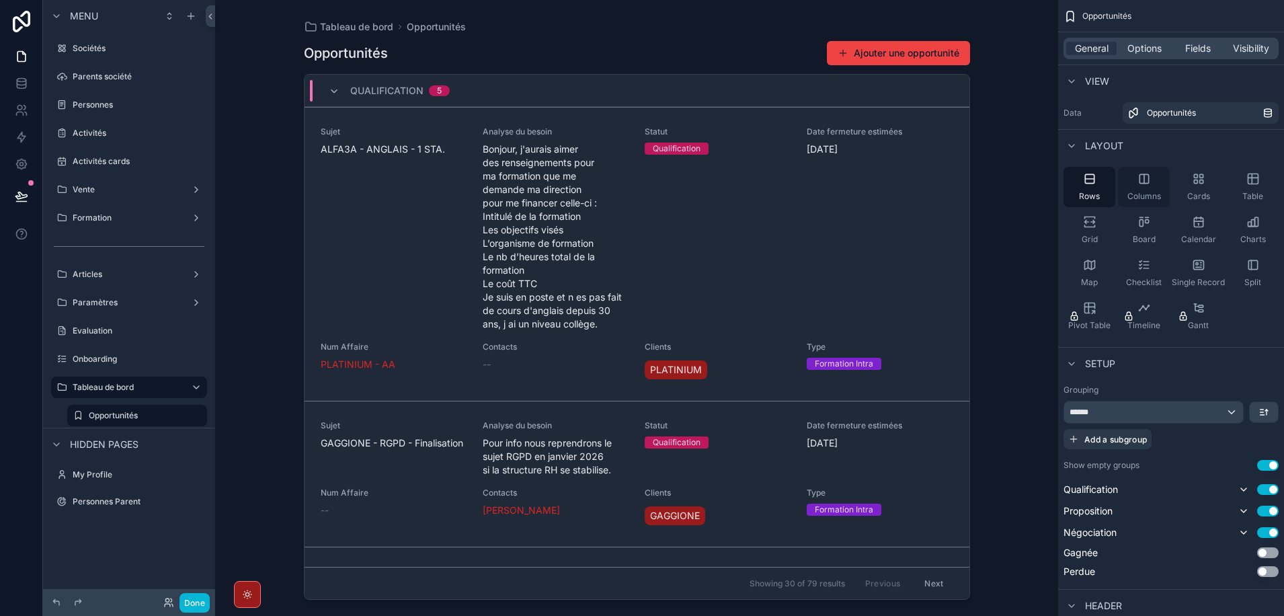
click at [1150, 182] on icon "scrollable content" at bounding box center [1143, 178] width 13 height 13
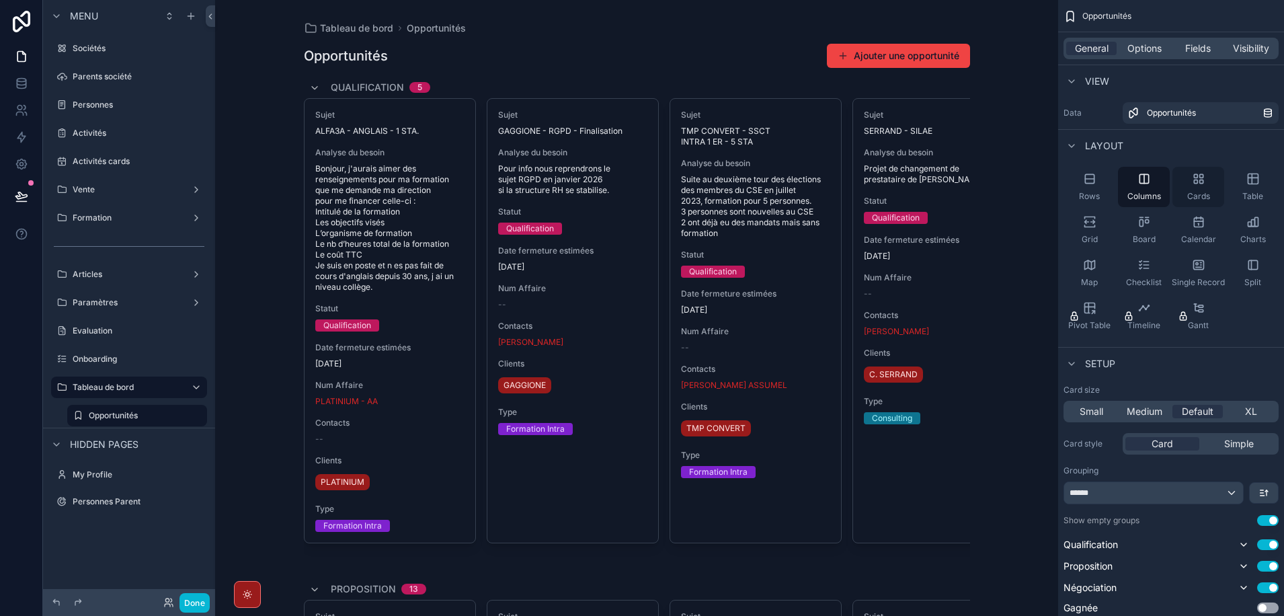
click at [1199, 186] on div "Cards" at bounding box center [1198, 187] width 52 height 40
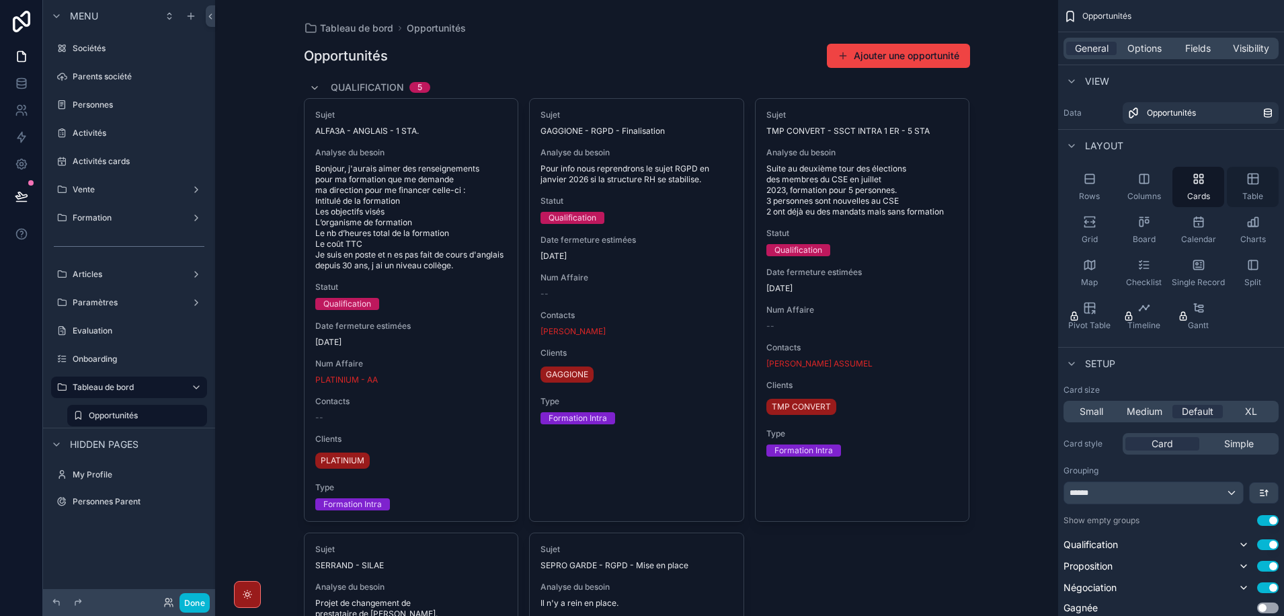
click at [1266, 186] on div "Table" at bounding box center [1253, 187] width 52 height 40
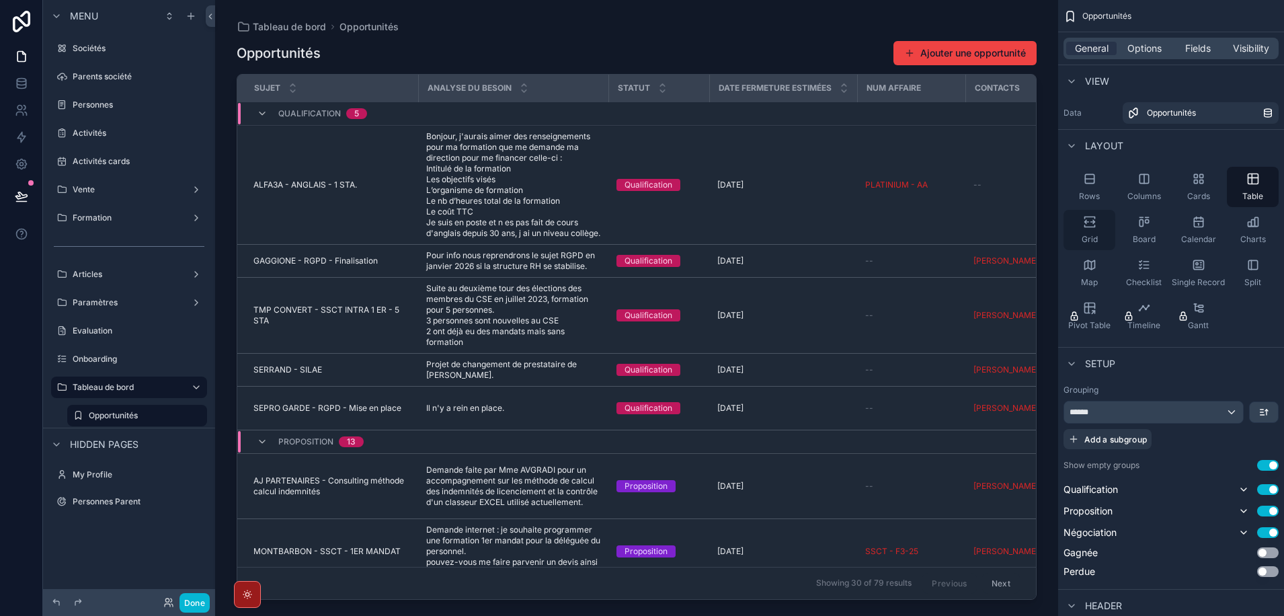
click at [1092, 228] on icon "scrollable content" at bounding box center [1089, 221] width 13 height 13
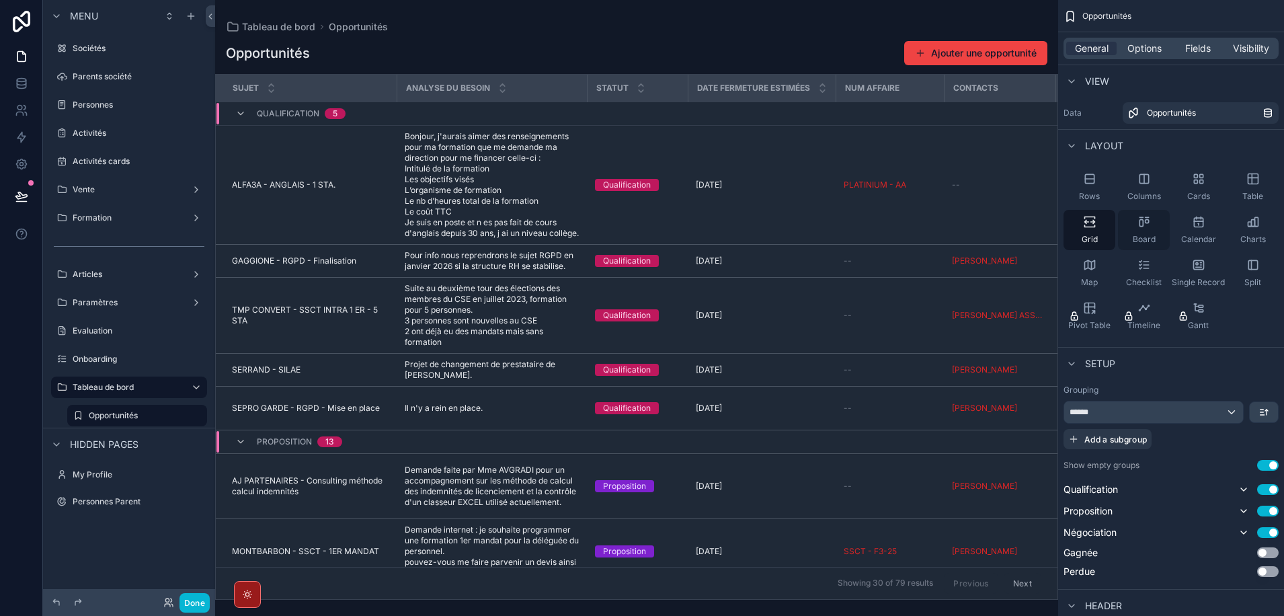
click at [1135, 230] on div "Board" at bounding box center [1144, 230] width 52 height 40
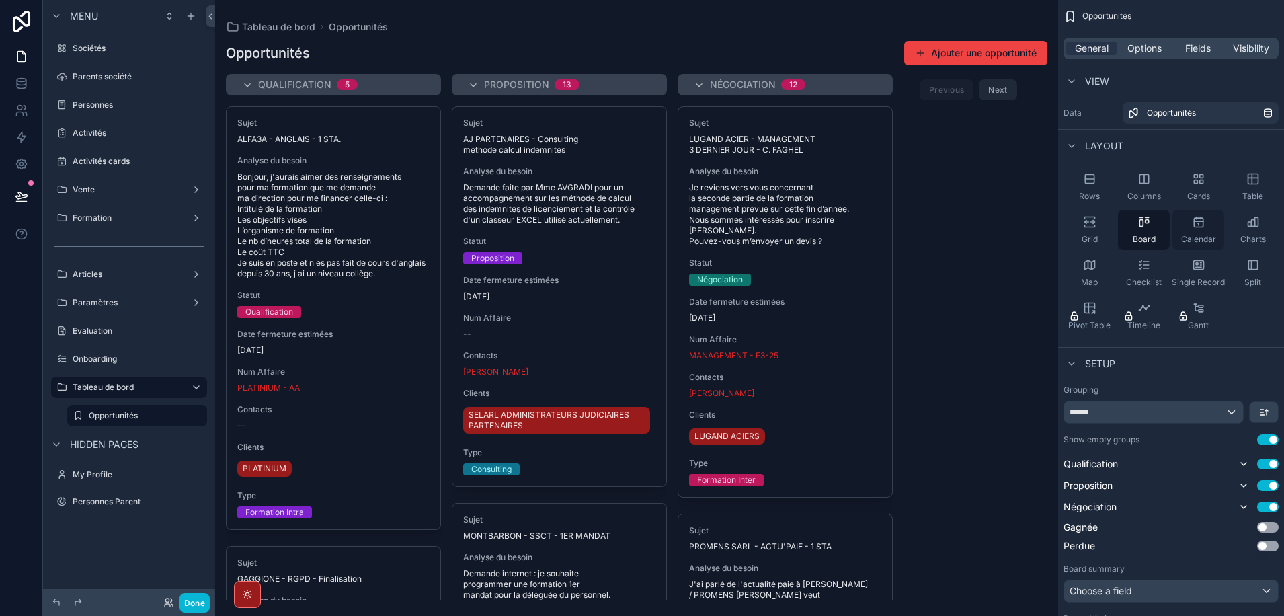
click at [1204, 233] on div "Calendar" at bounding box center [1198, 230] width 52 height 40
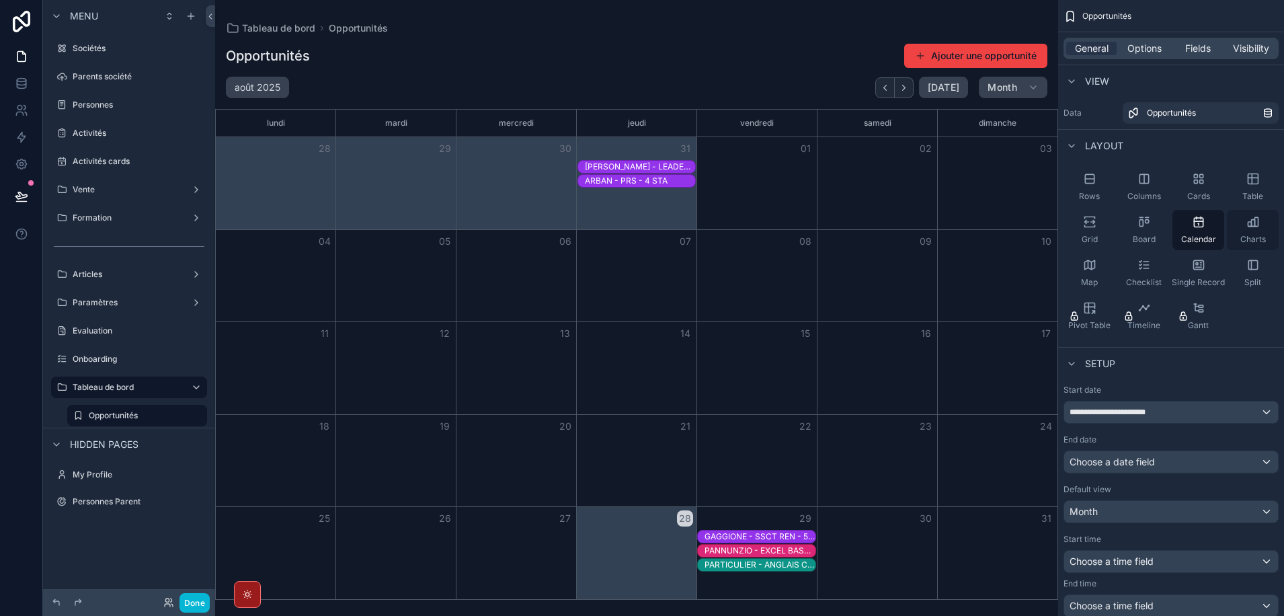
click at [1254, 231] on div "Charts" at bounding box center [1253, 230] width 52 height 40
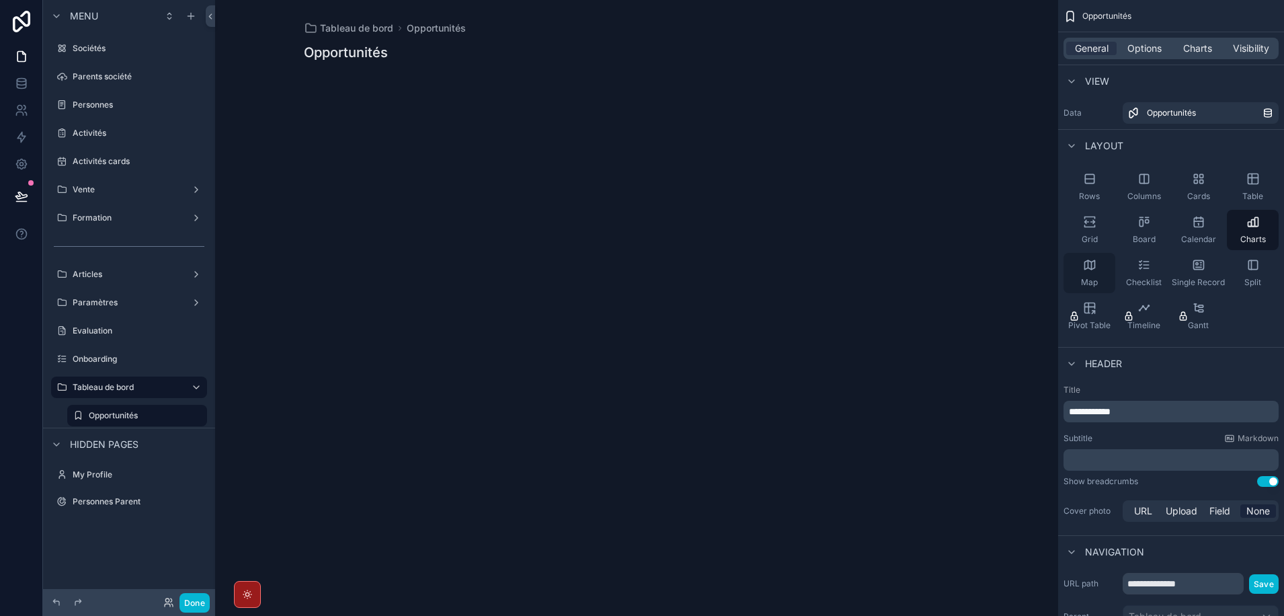
click at [1092, 276] on div "Map" at bounding box center [1089, 273] width 52 height 40
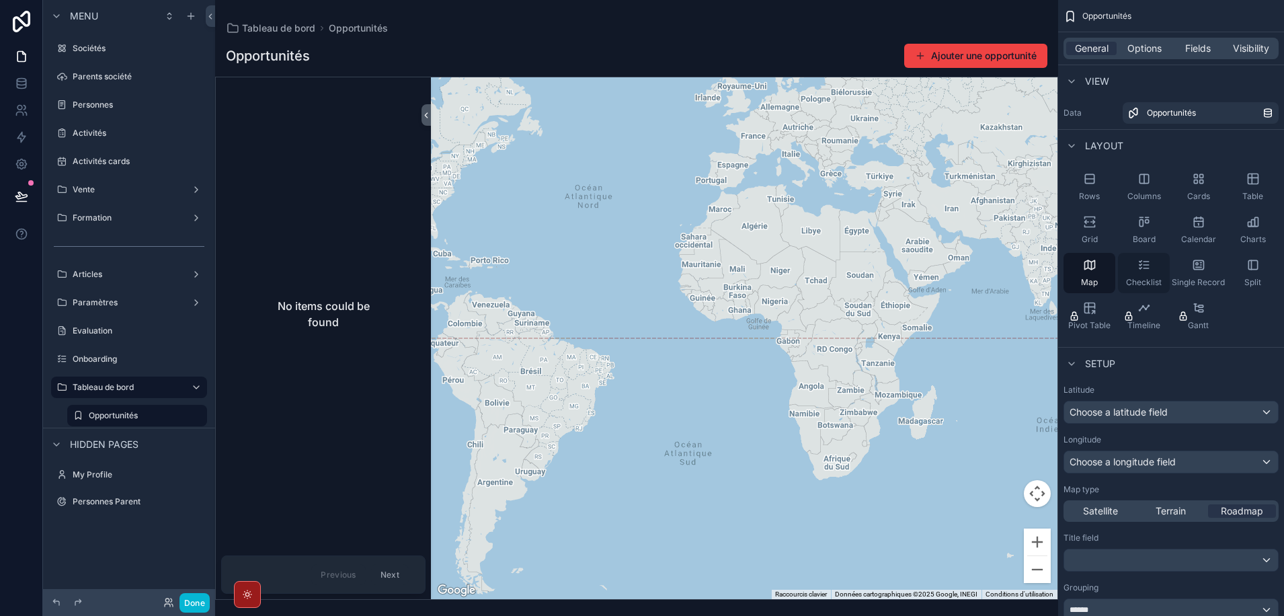
click at [1152, 273] on div "Checklist" at bounding box center [1144, 273] width 52 height 40
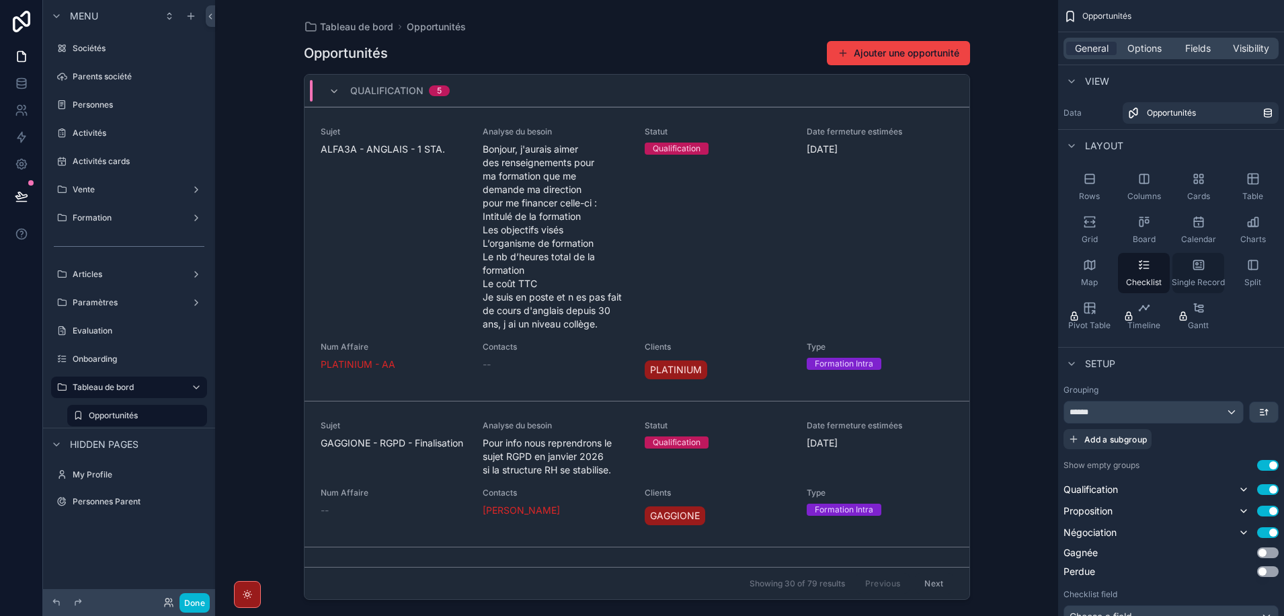
click at [1205, 270] on icon "scrollable content" at bounding box center [1198, 264] width 13 height 13
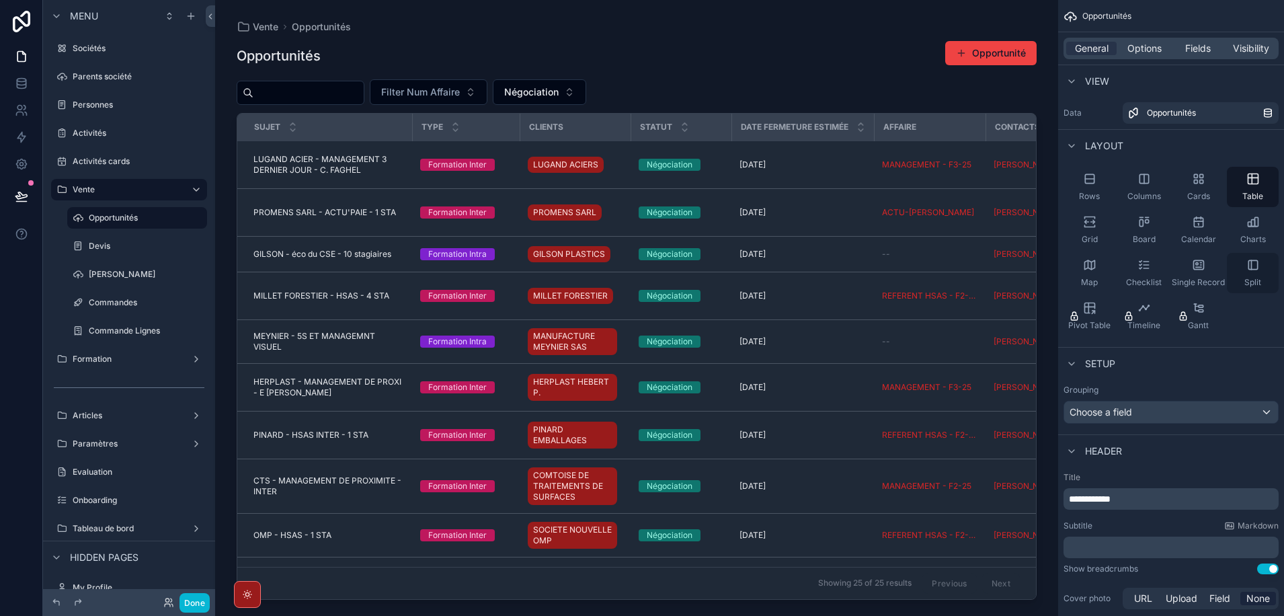
click at [1254, 274] on div "Split" at bounding box center [1253, 273] width 52 height 40
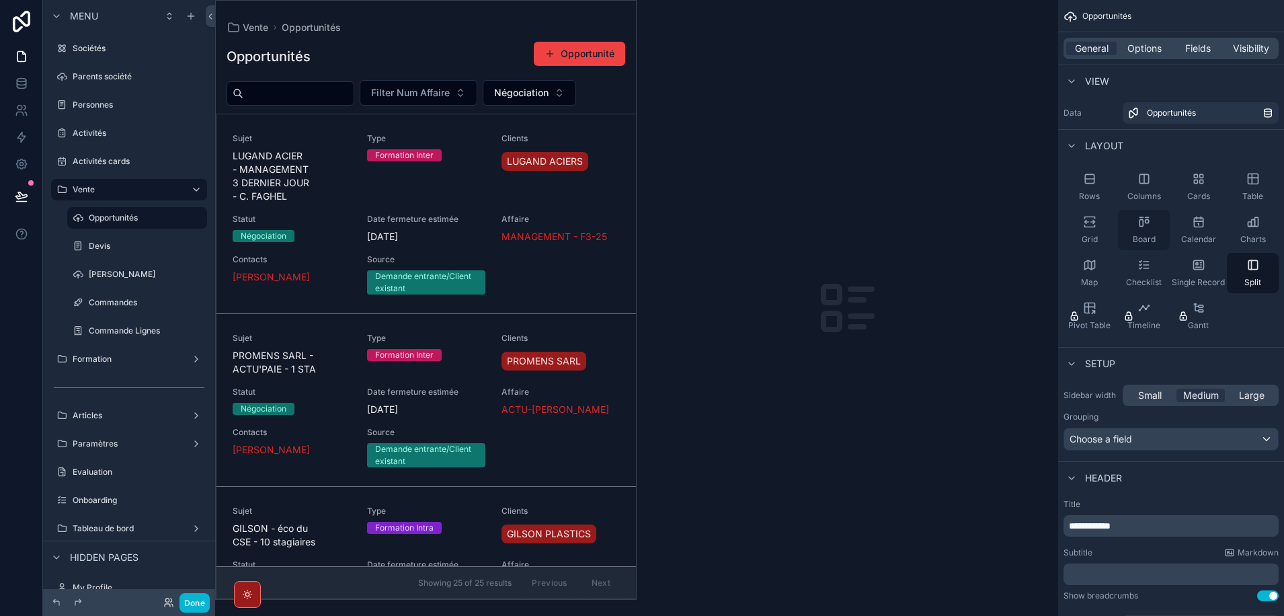
click at [1139, 227] on icon "scrollable content" at bounding box center [1143, 221] width 13 height 13
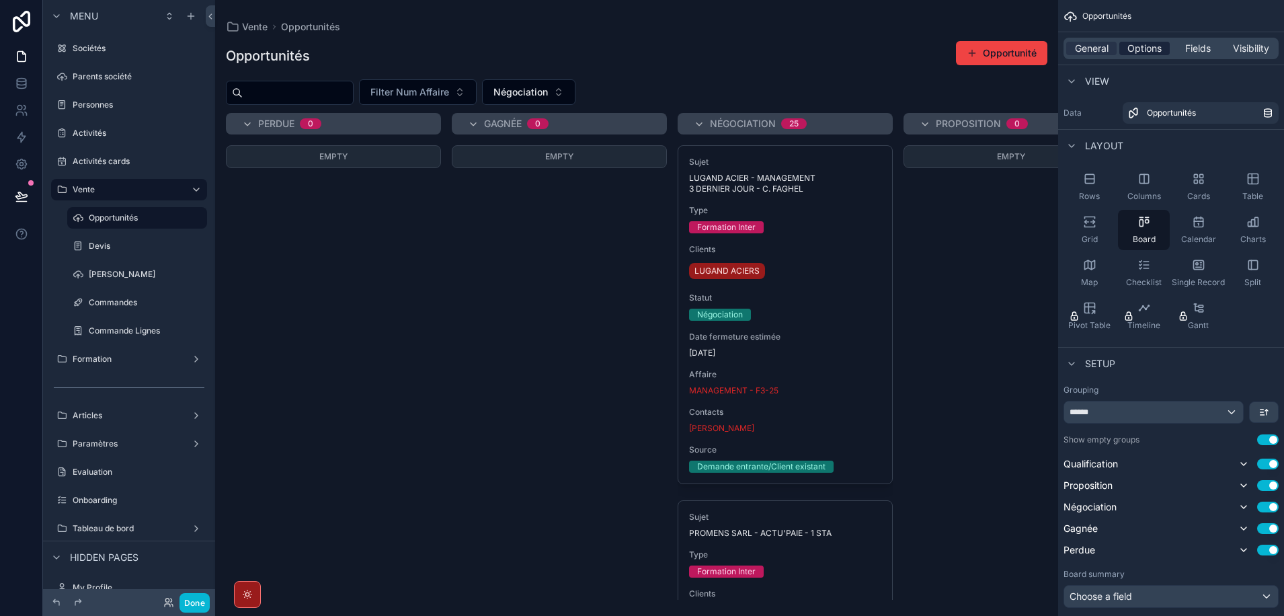
click at [1142, 43] on span "Options" at bounding box center [1144, 48] width 34 height 13
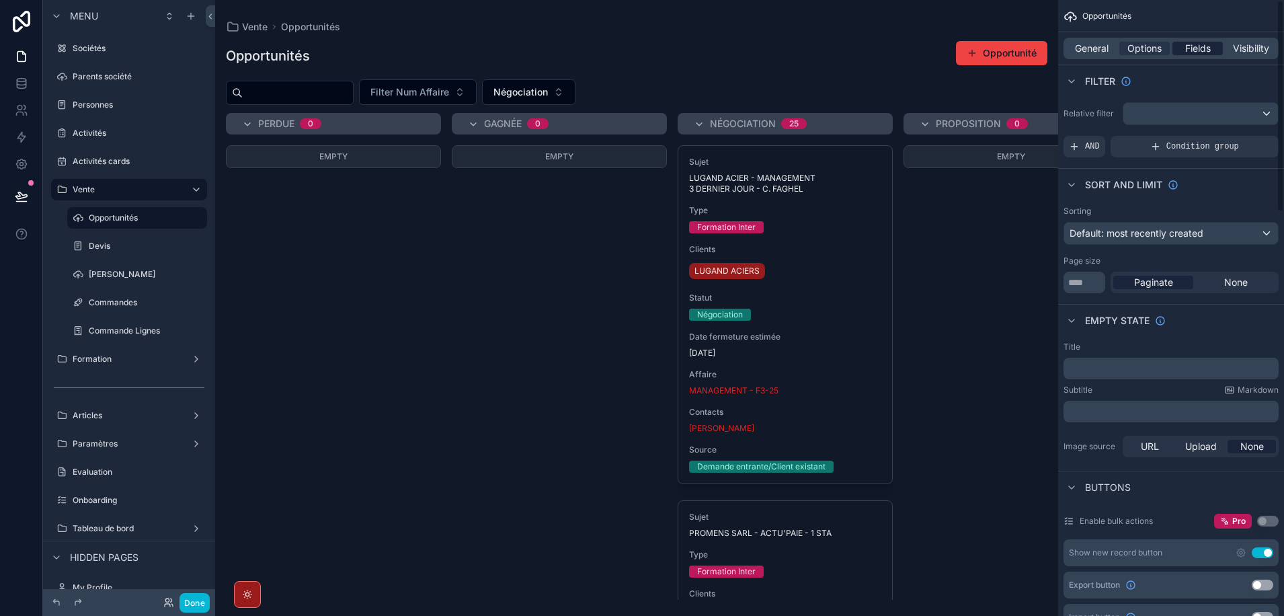
click at [1200, 43] on span "Fields" at bounding box center [1198, 48] width 26 height 13
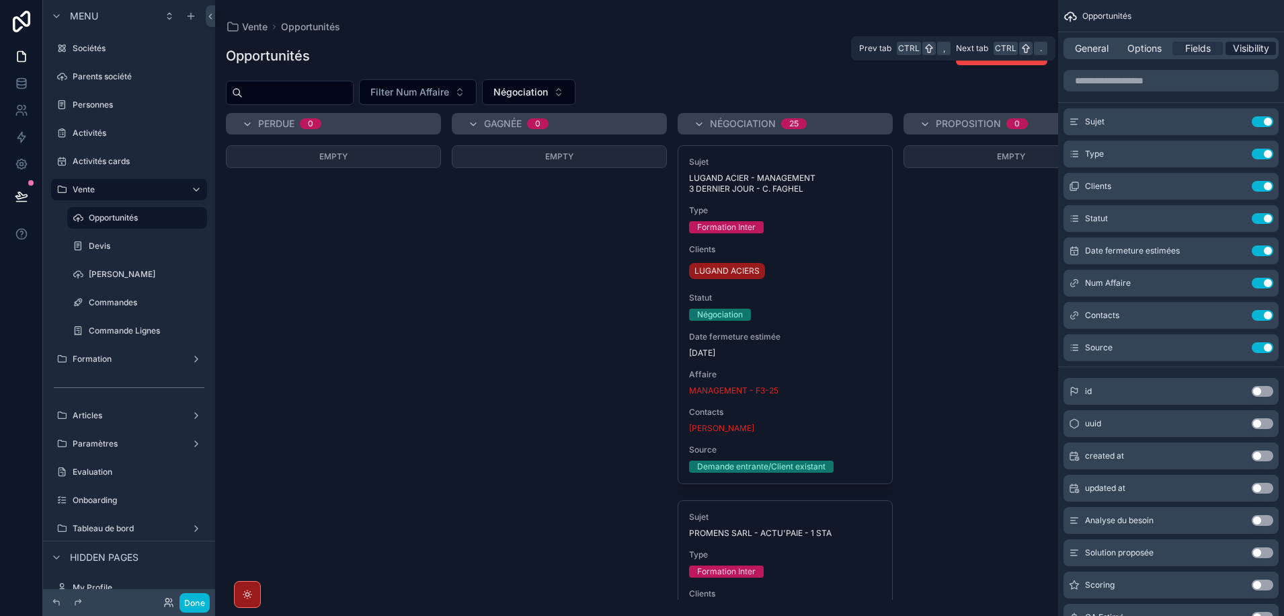
click at [1246, 45] on span "Visibility" at bounding box center [1251, 48] width 36 height 13
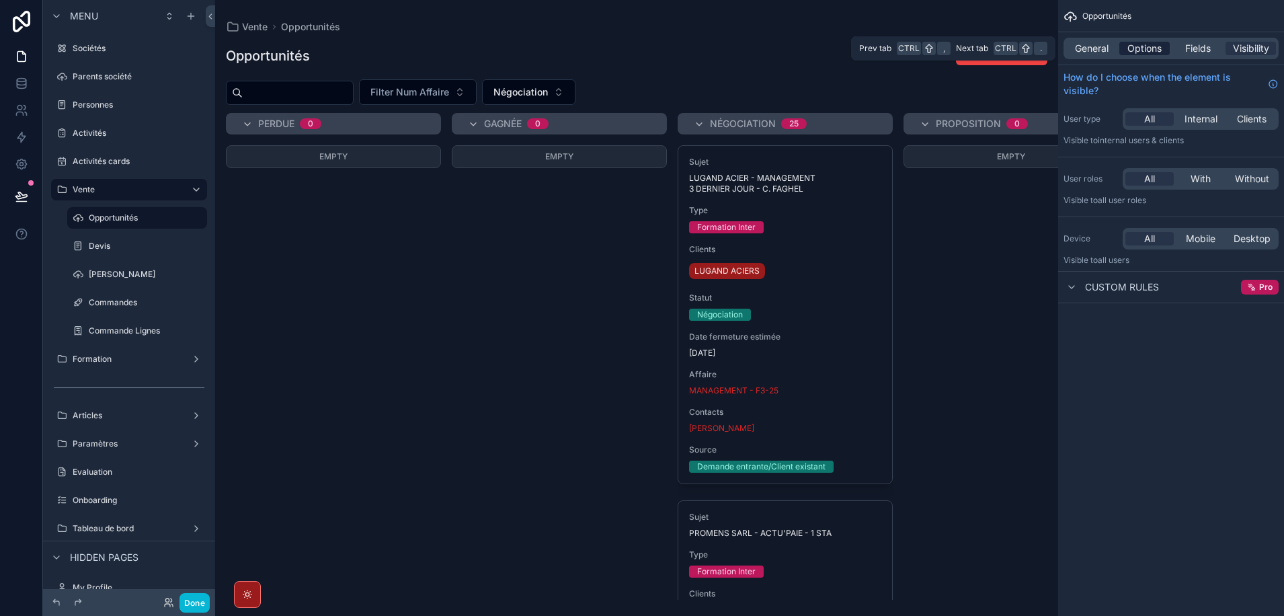
click at [1139, 49] on span "Options" at bounding box center [1144, 48] width 34 height 13
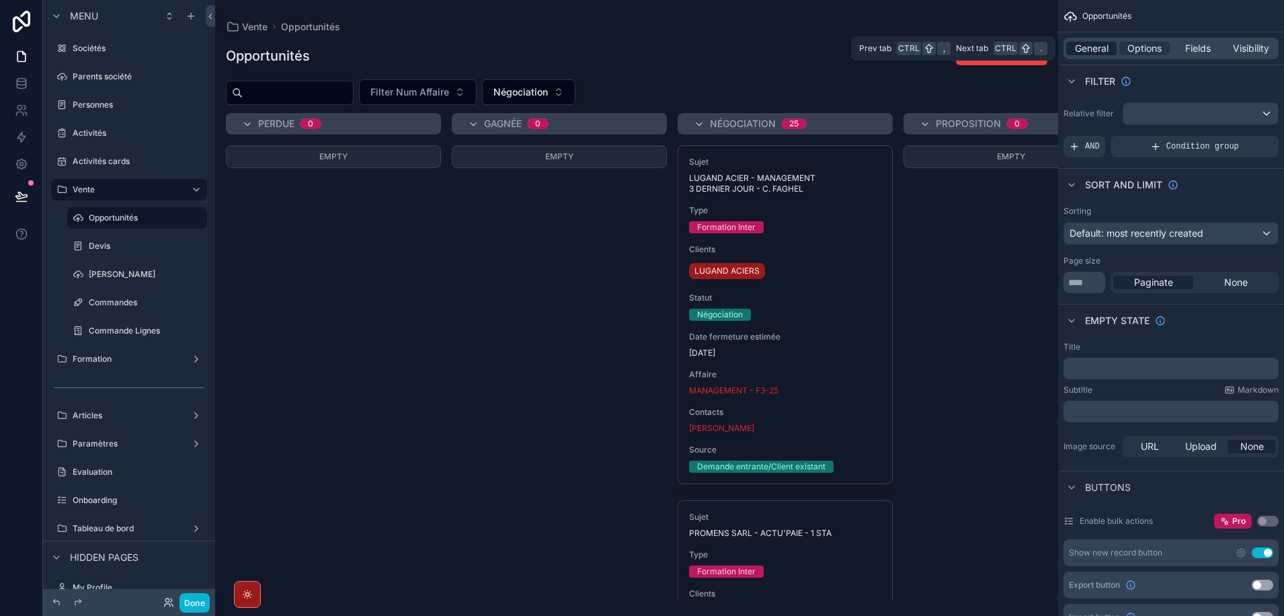
click at [1092, 49] on span "General" at bounding box center [1092, 48] width 34 height 13
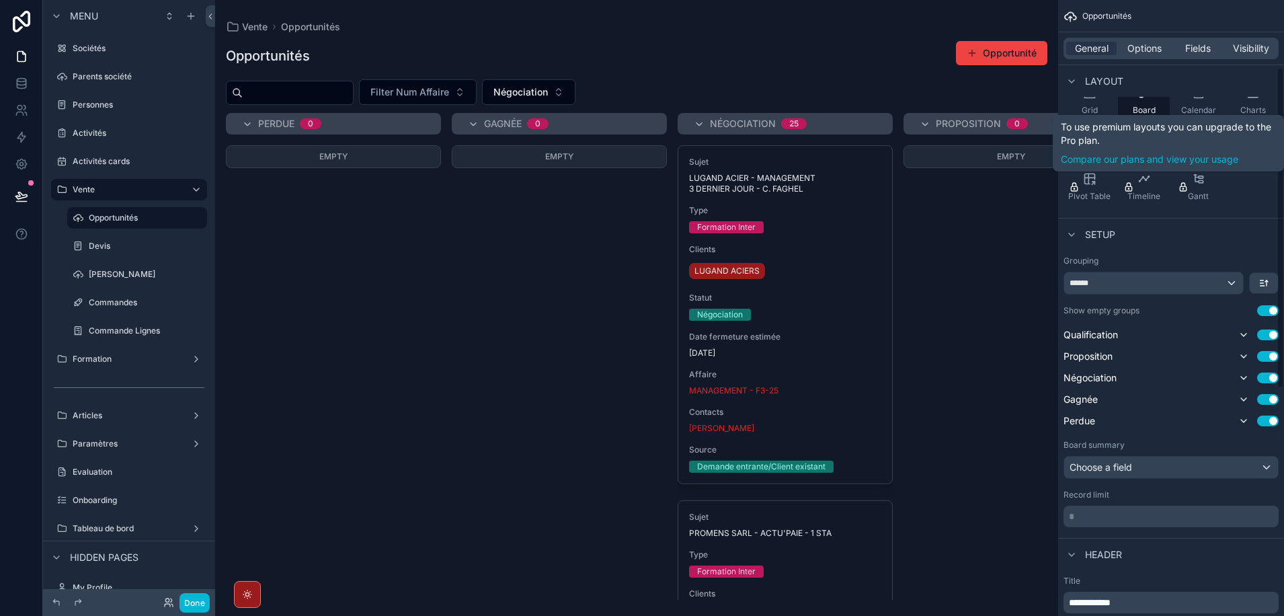
scroll to position [134, 0]
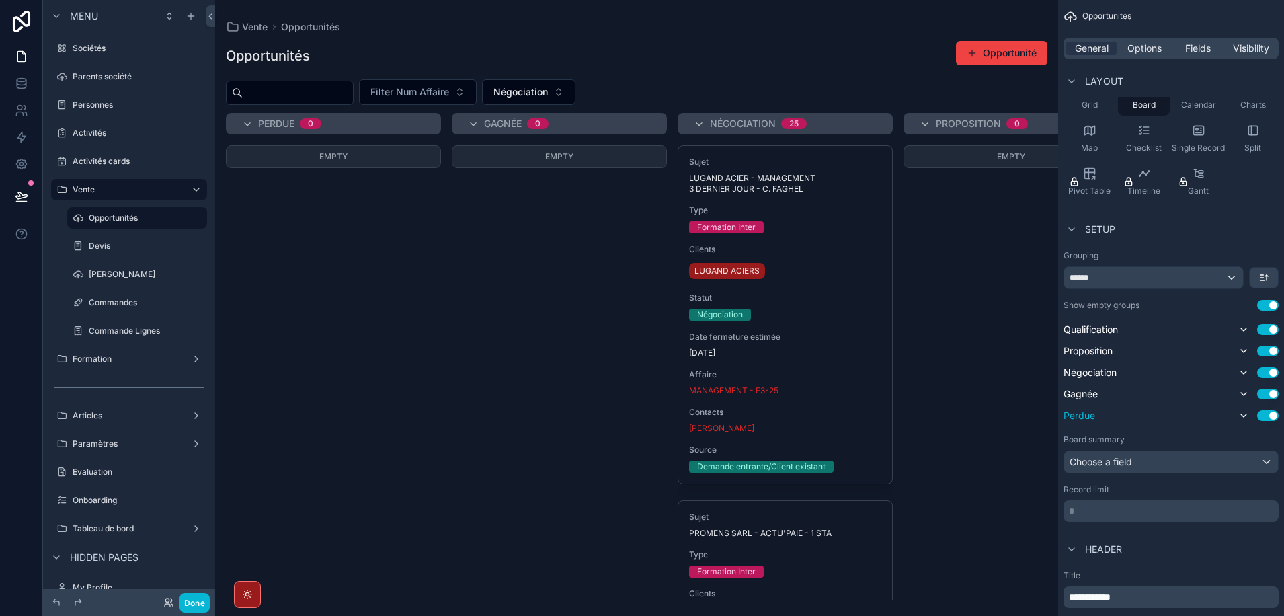
click at [1263, 416] on button "Use setting" at bounding box center [1268, 415] width 22 height 11
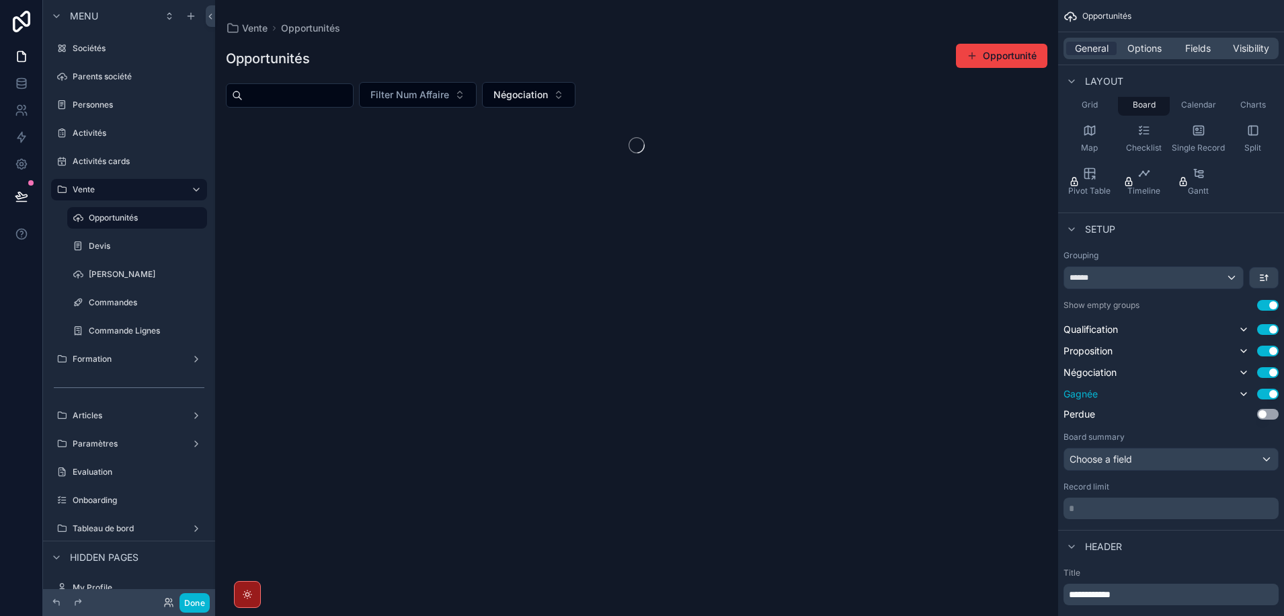
click at [1262, 393] on button "Use setting" at bounding box center [1268, 394] width 22 height 11
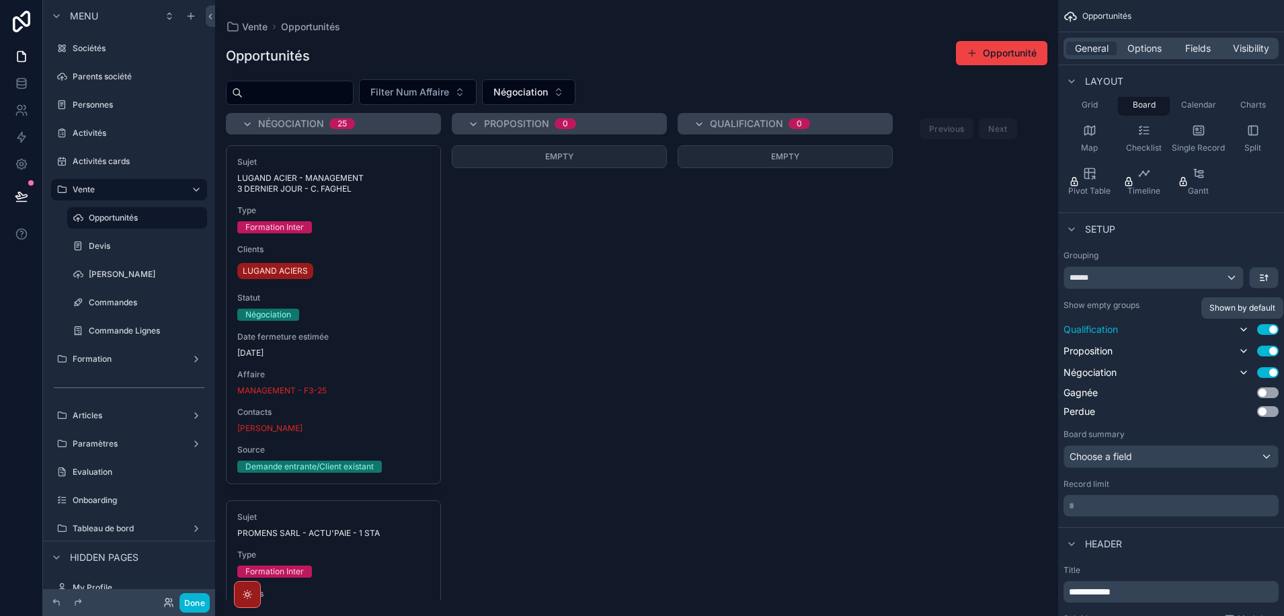
click at [1246, 329] on icon "scrollable content" at bounding box center [1243, 329] width 11 height 11
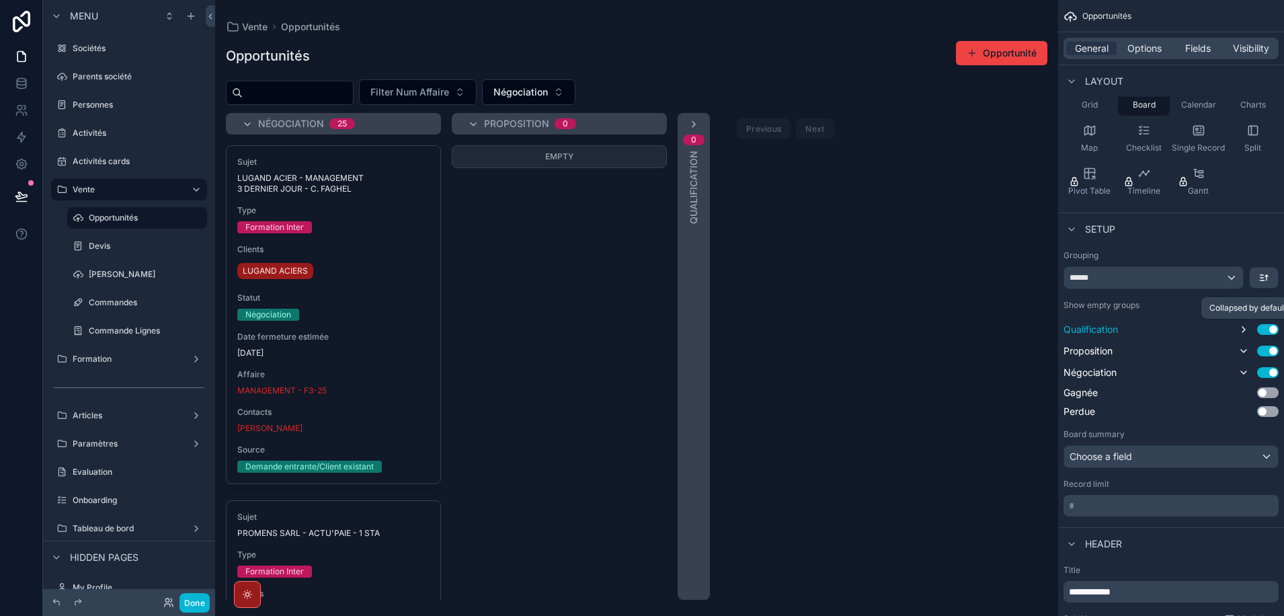
click at [1246, 329] on icon "scrollable content" at bounding box center [1243, 329] width 11 height 11
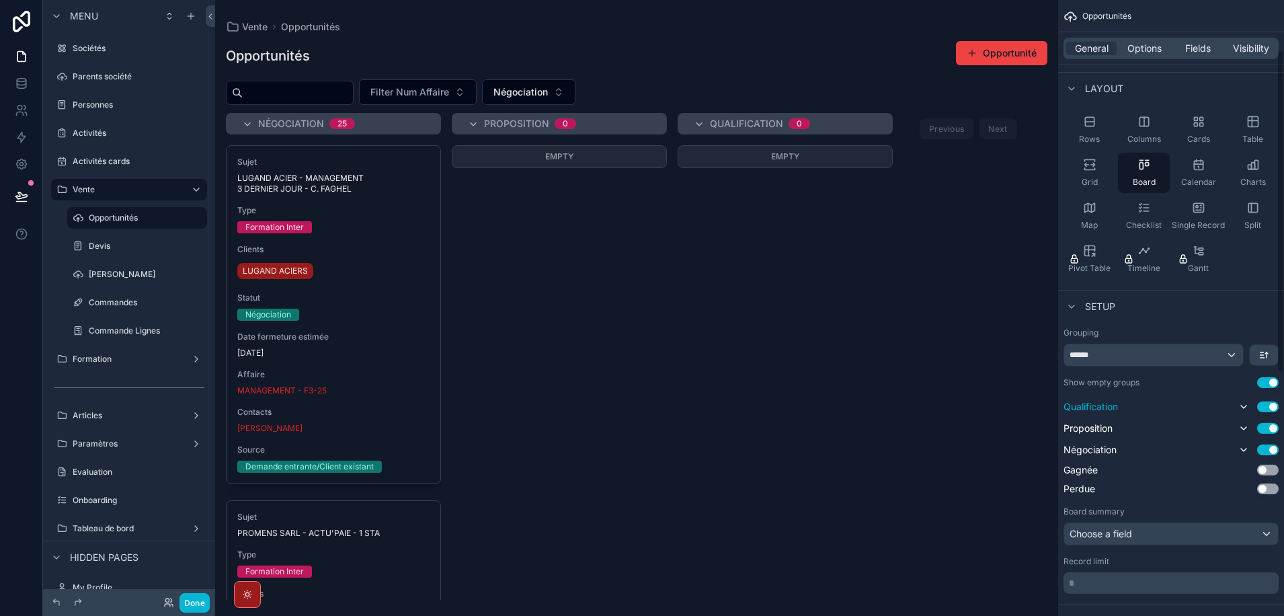
scroll to position [0, 0]
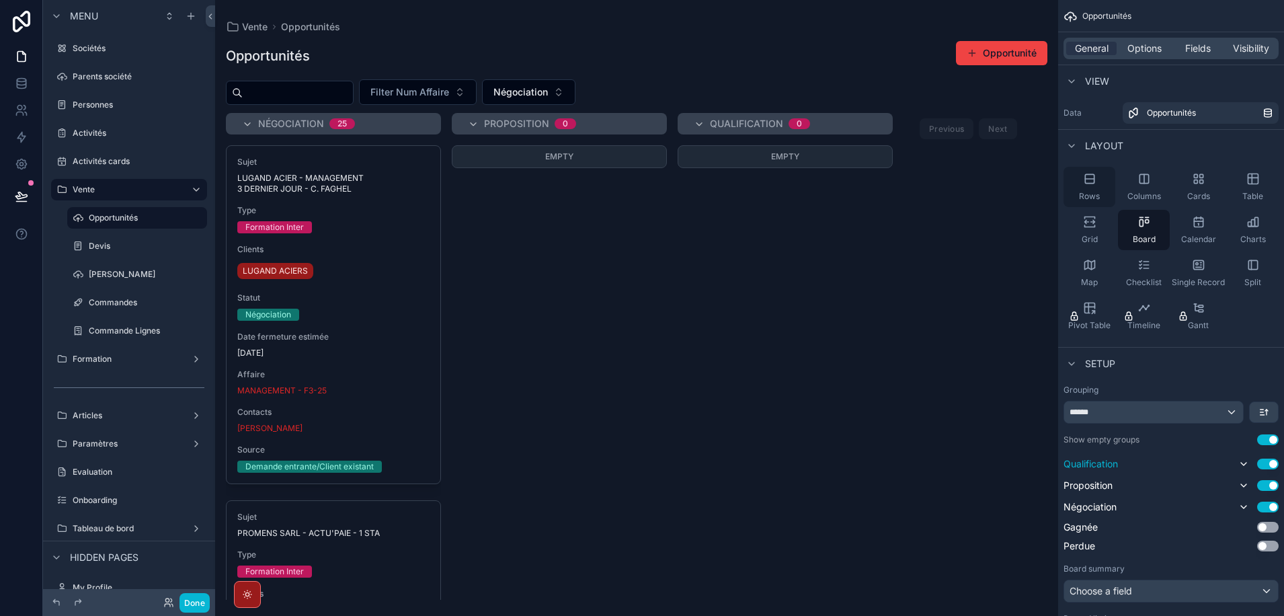
click at [1092, 182] on icon "scrollable content" at bounding box center [1089, 178] width 13 height 13
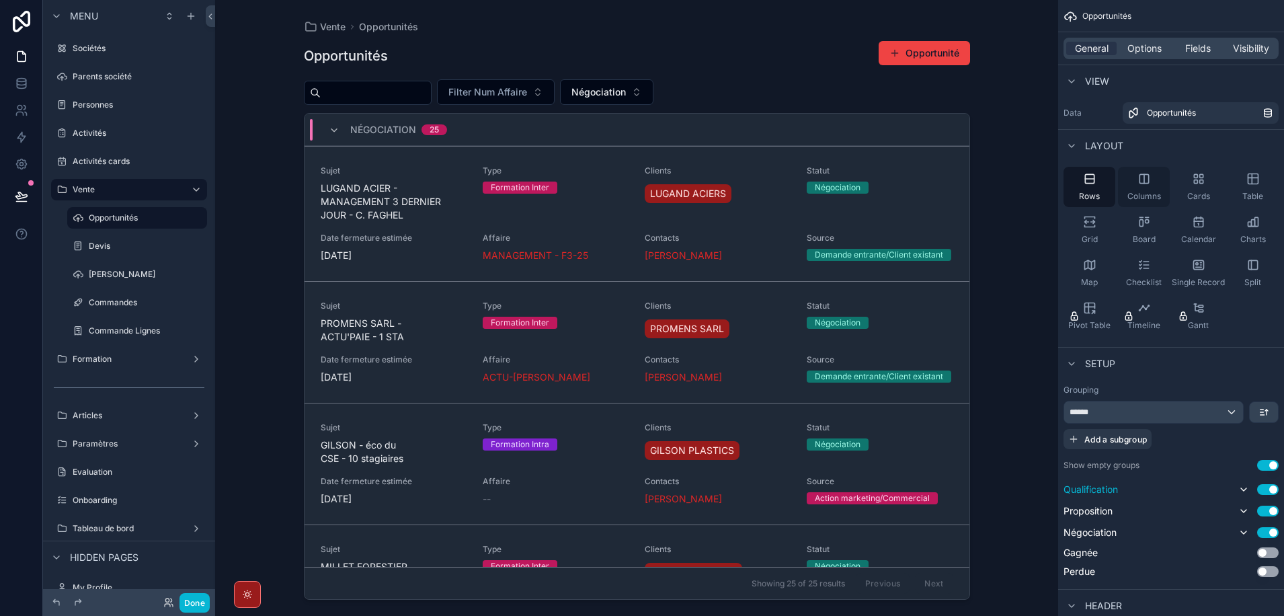
click at [1145, 186] on div "Columns" at bounding box center [1144, 187] width 52 height 40
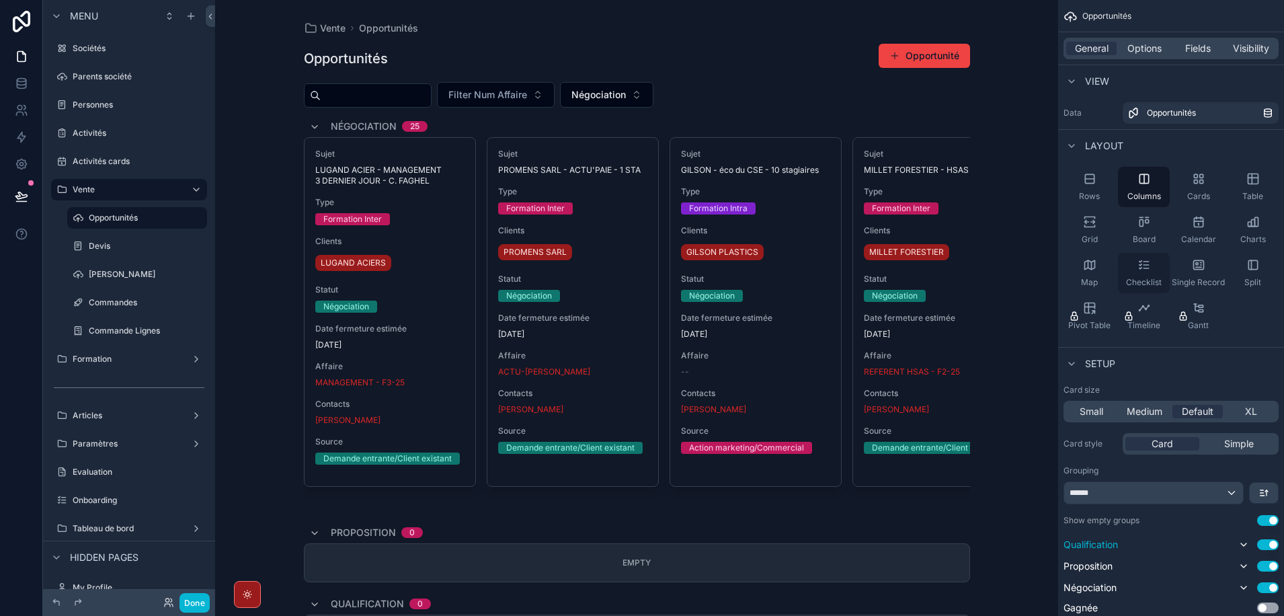
click at [1153, 267] on div "Checklist" at bounding box center [1144, 273] width 52 height 40
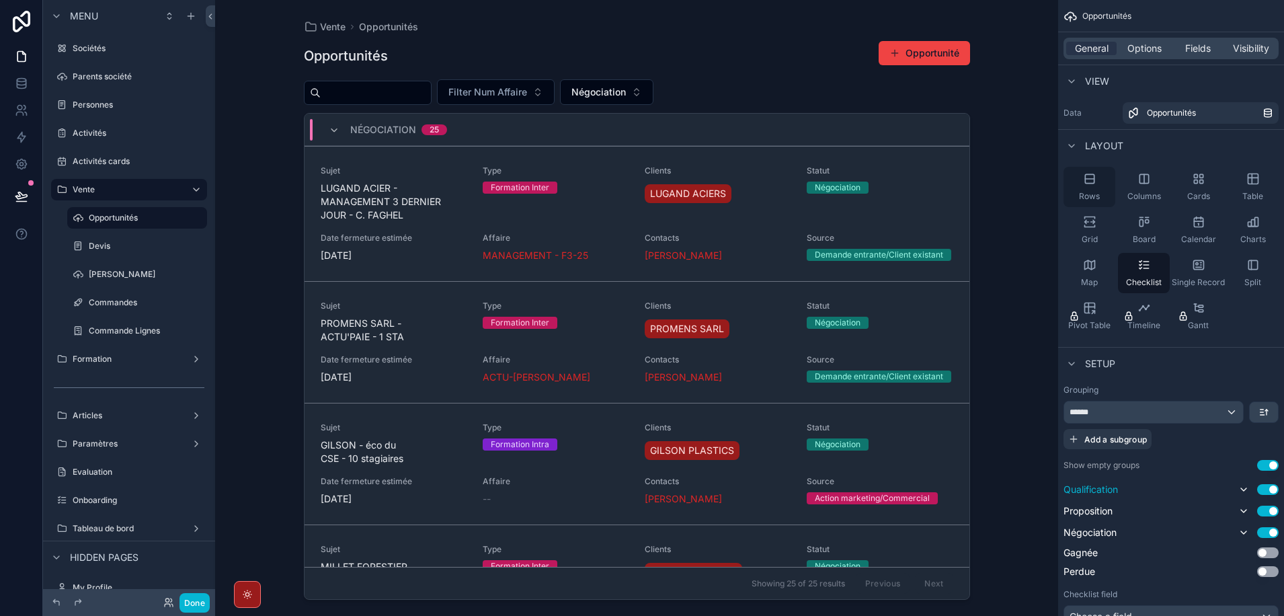
click at [1088, 190] on div "Rows" at bounding box center [1089, 187] width 52 height 40
click at [1142, 192] on span "Columns" at bounding box center [1144, 196] width 34 height 11
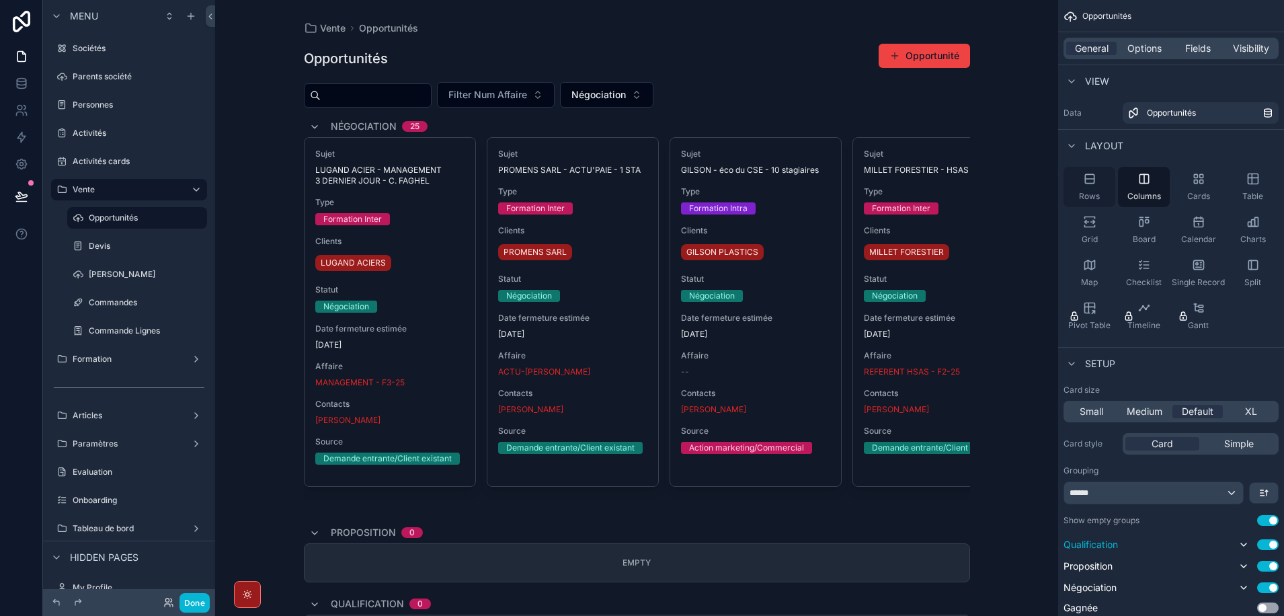
click at [1085, 185] on icon "scrollable content" at bounding box center [1089, 178] width 13 height 13
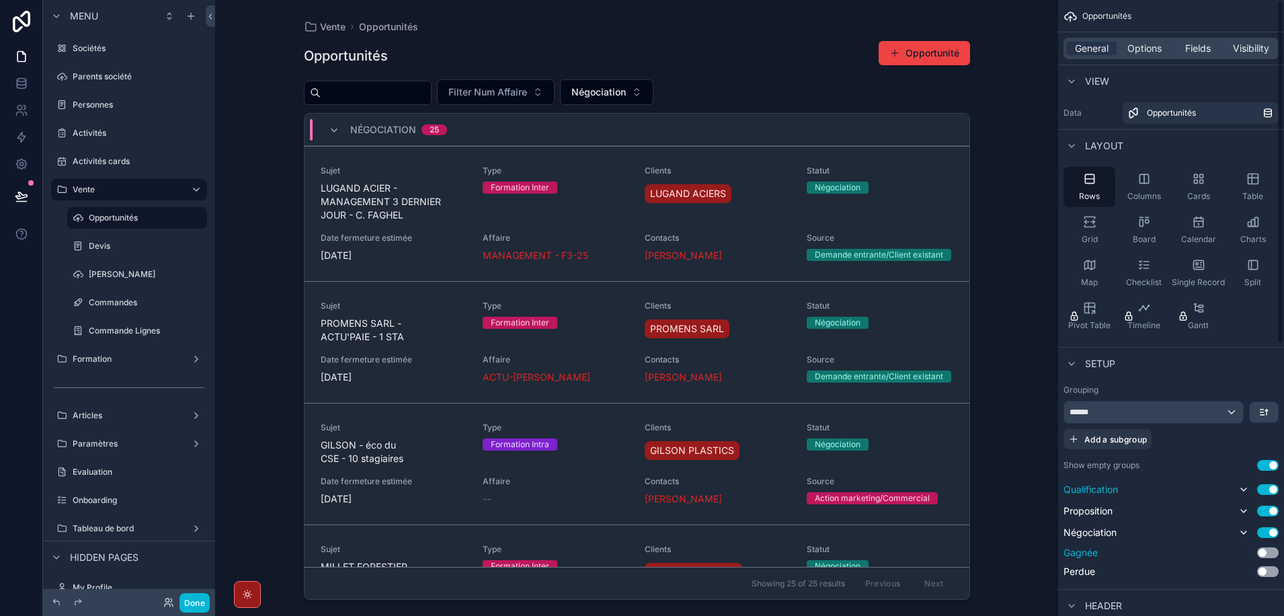
click at [1269, 552] on button "Use setting" at bounding box center [1268, 552] width 22 height 11
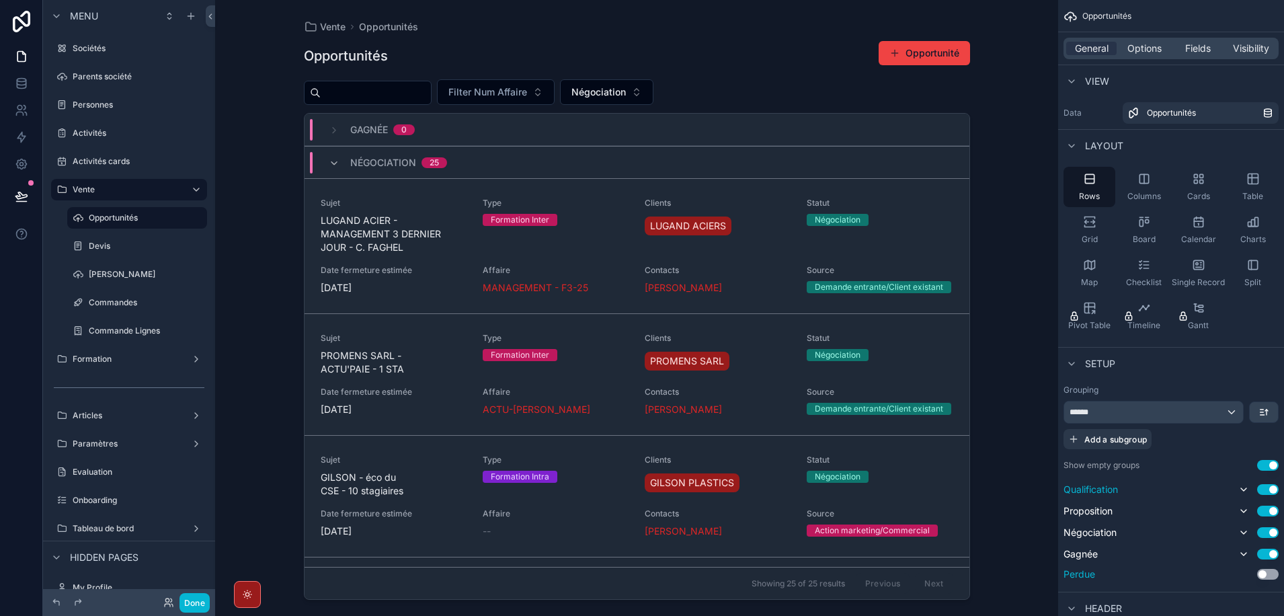
click at [1273, 573] on button "Use setting" at bounding box center [1268, 574] width 22 height 11
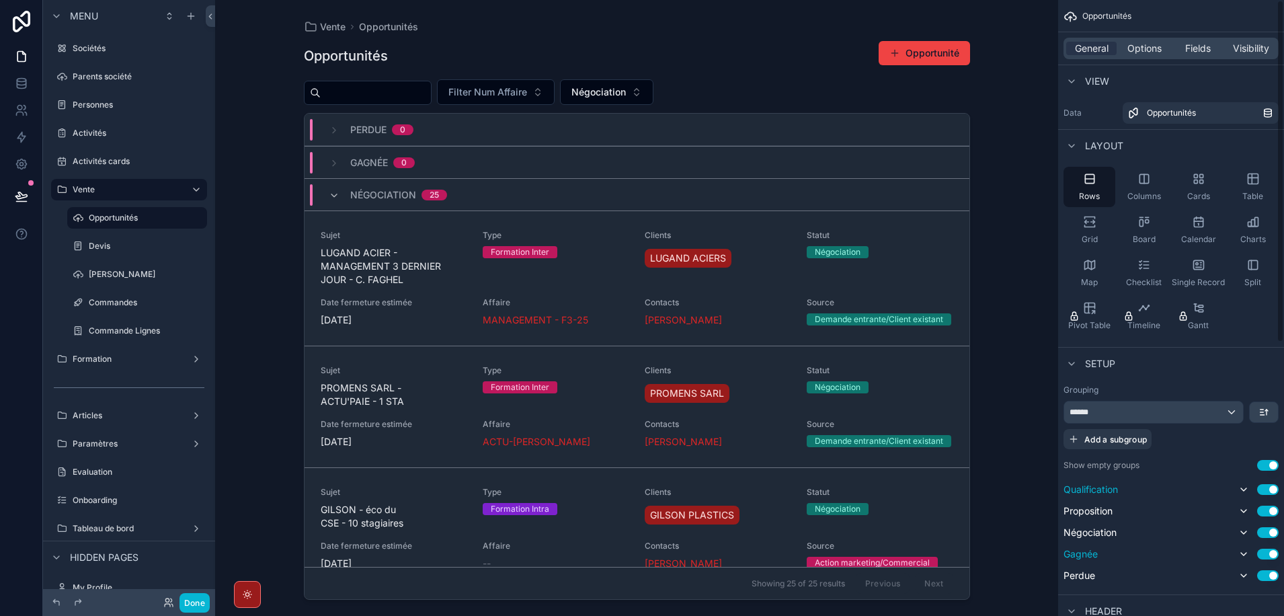
click at [1263, 554] on button "Use setting" at bounding box center [1268, 554] width 22 height 11
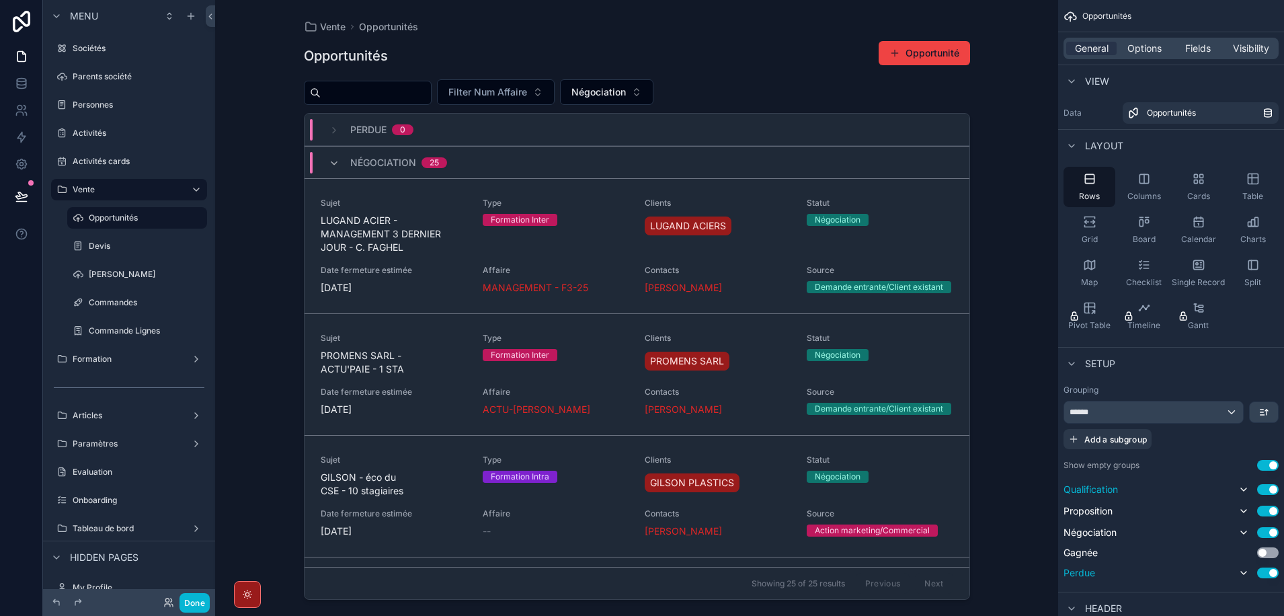
click at [1264, 570] on button "Use setting" at bounding box center [1268, 572] width 22 height 11
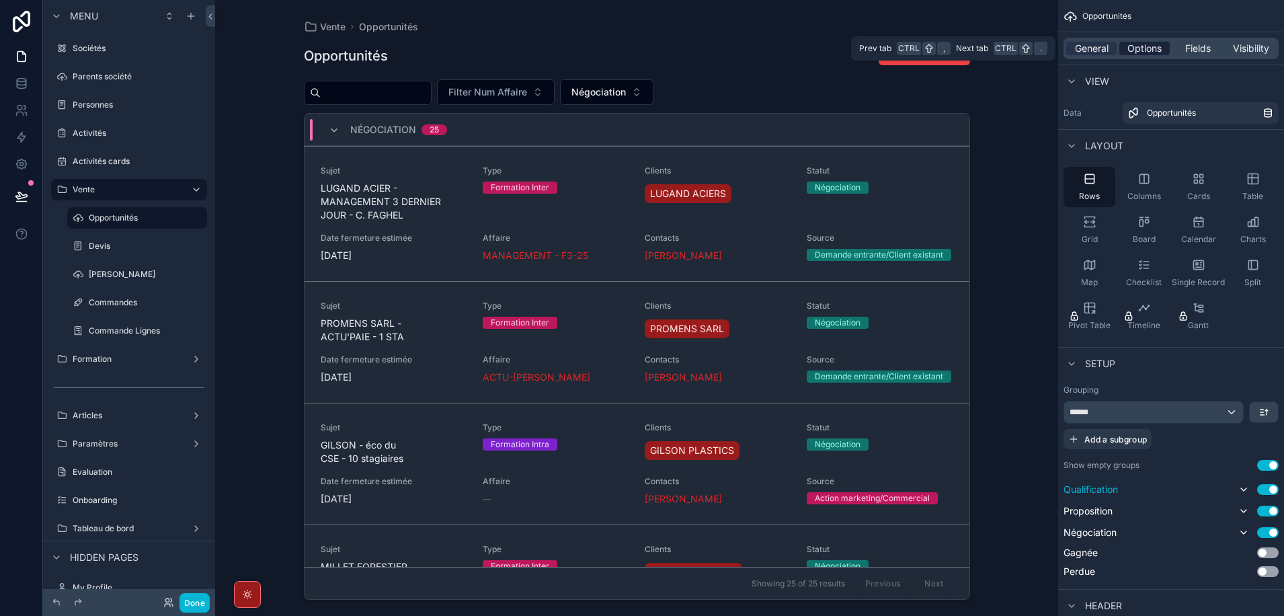
click at [1143, 48] on span "Options" at bounding box center [1144, 48] width 34 height 13
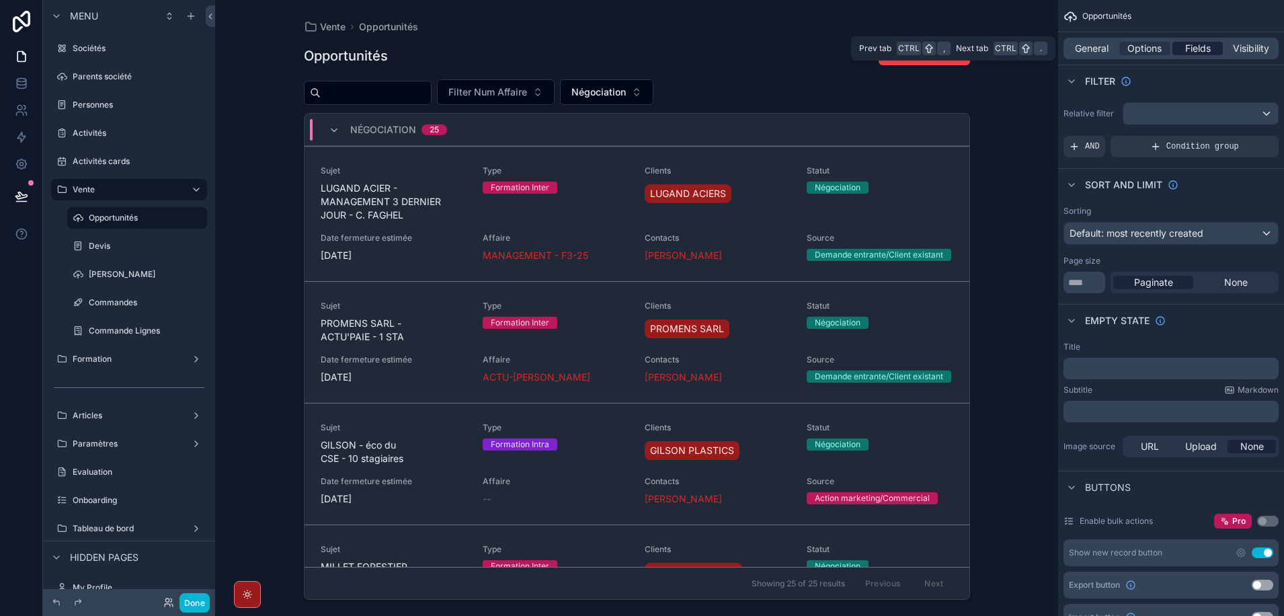
click at [1199, 48] on span "Fields" at bounding box center [1198, 48] width 26 height 13
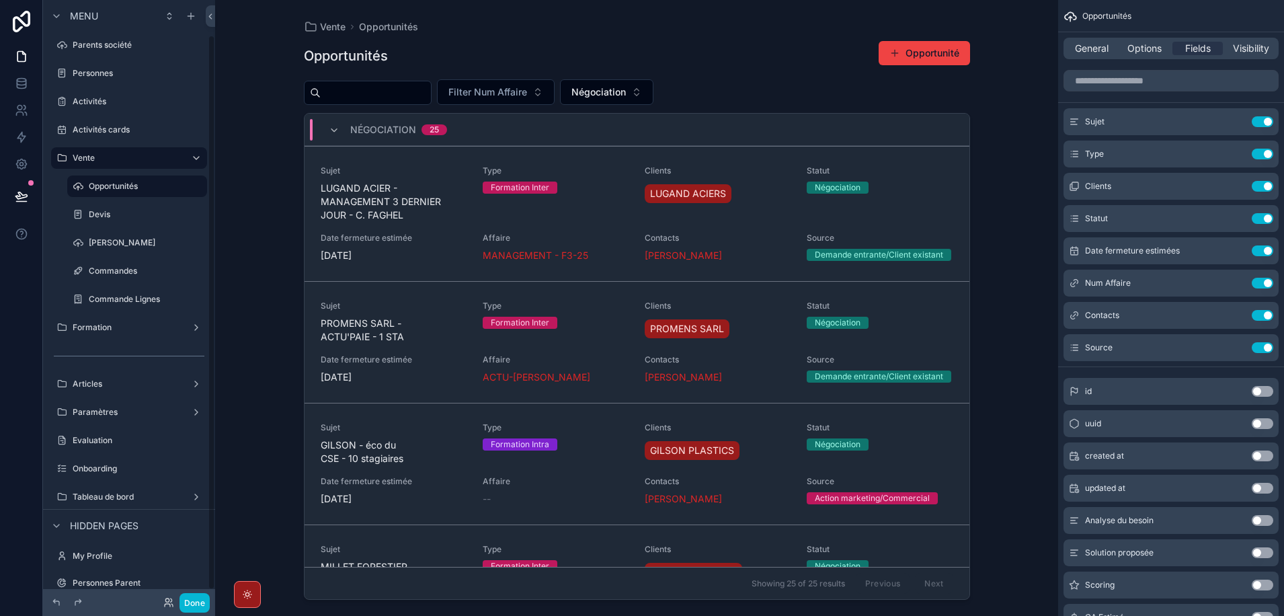
scroll to position [48, 0]
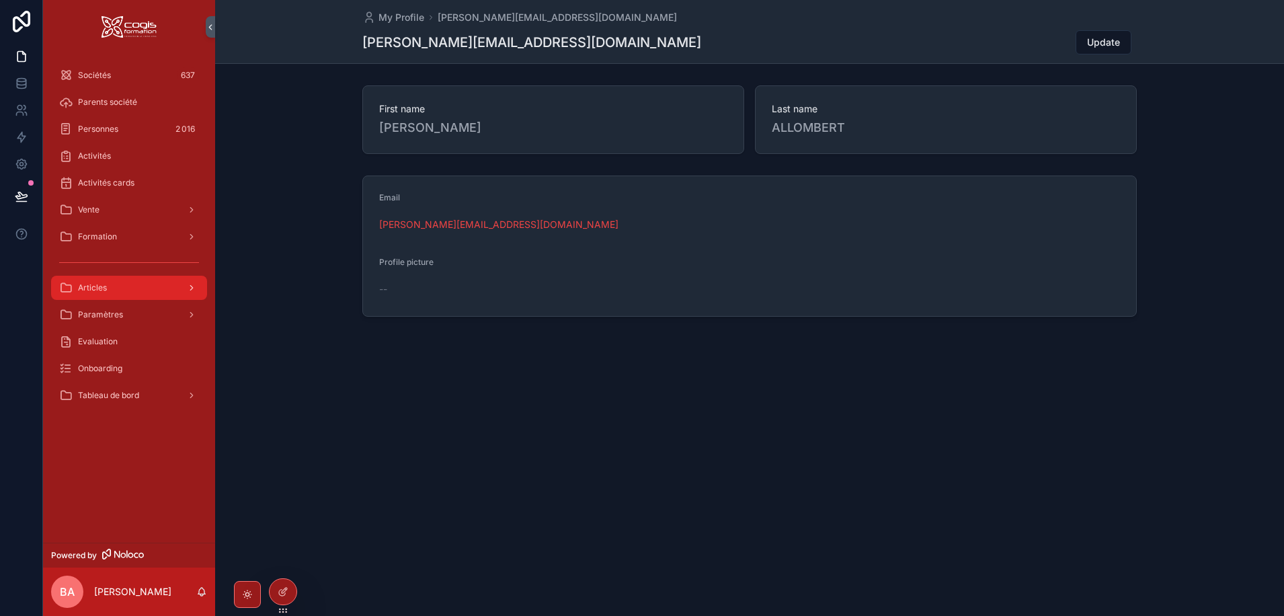
click at [101, 286] on span "Articles" at bounding box center [92, 287] width 29 height 11
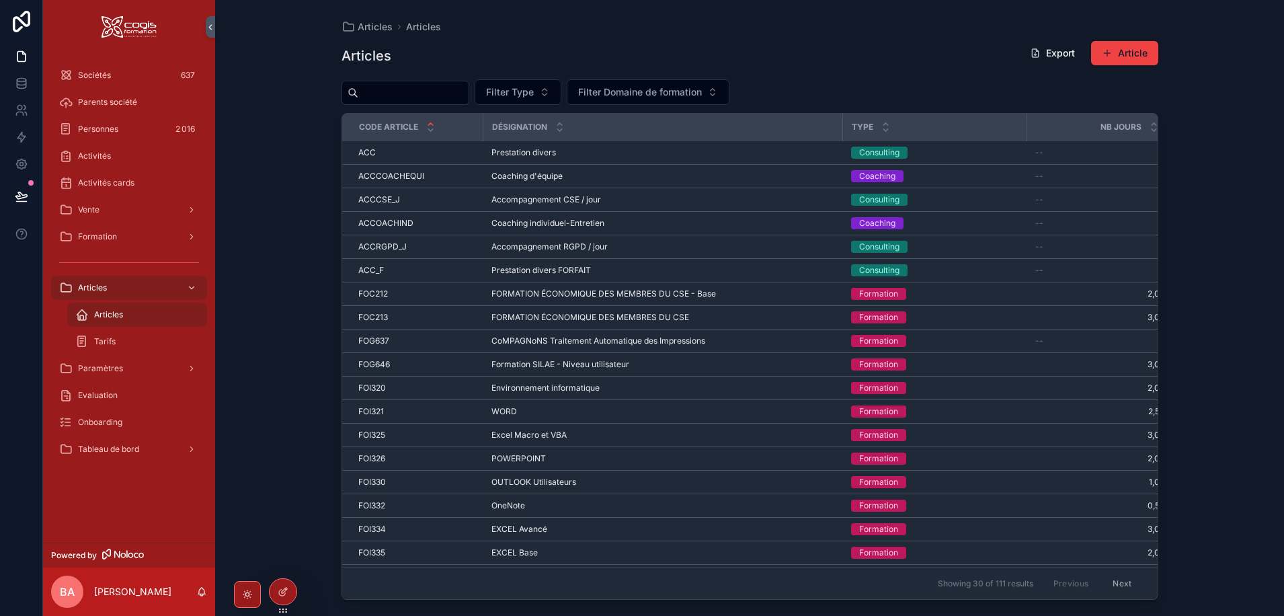
click at [384, 93] on input "scrollable content" at bounding box center [413, 92] width 110 height 19
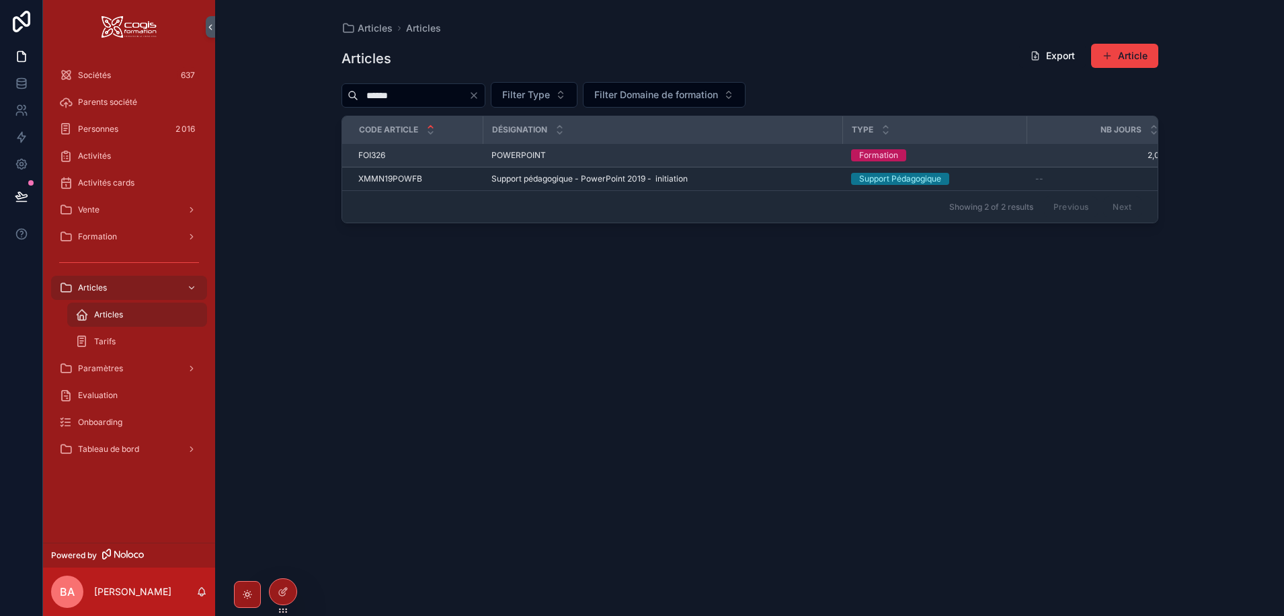
type input "******"
click at [515, 155] on span "POWERPOINT" at bounding box center [518, 155] width 54 height 11
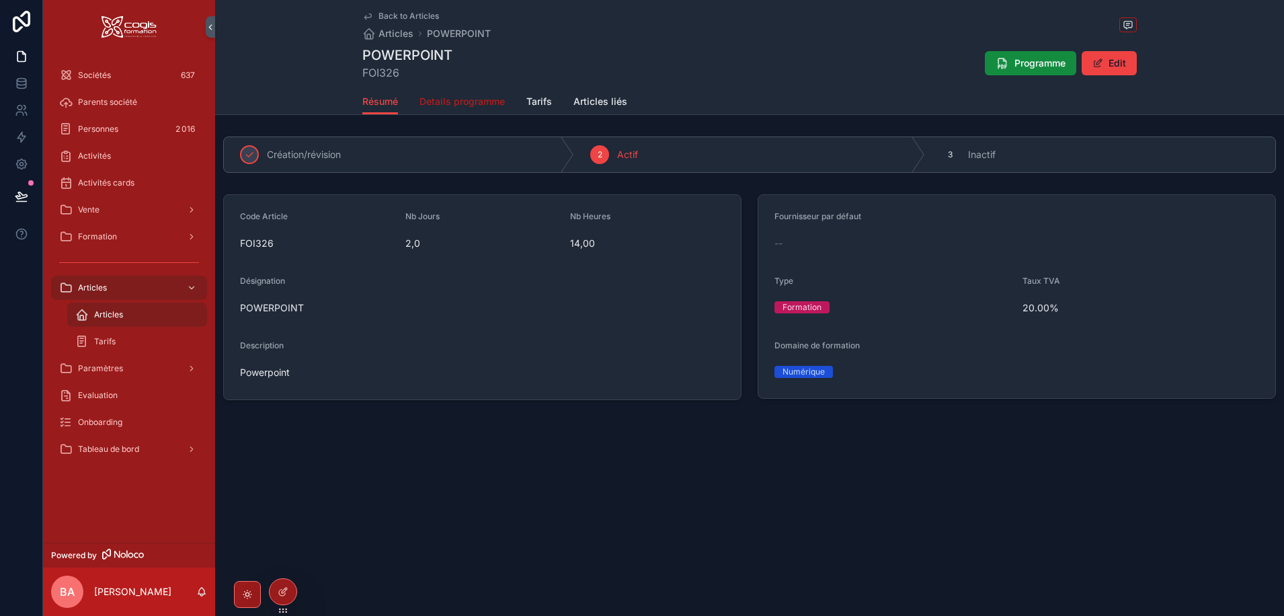
click at [448, 99] on span "Details programme" at bounding box center [461, 101] width 85 height 13
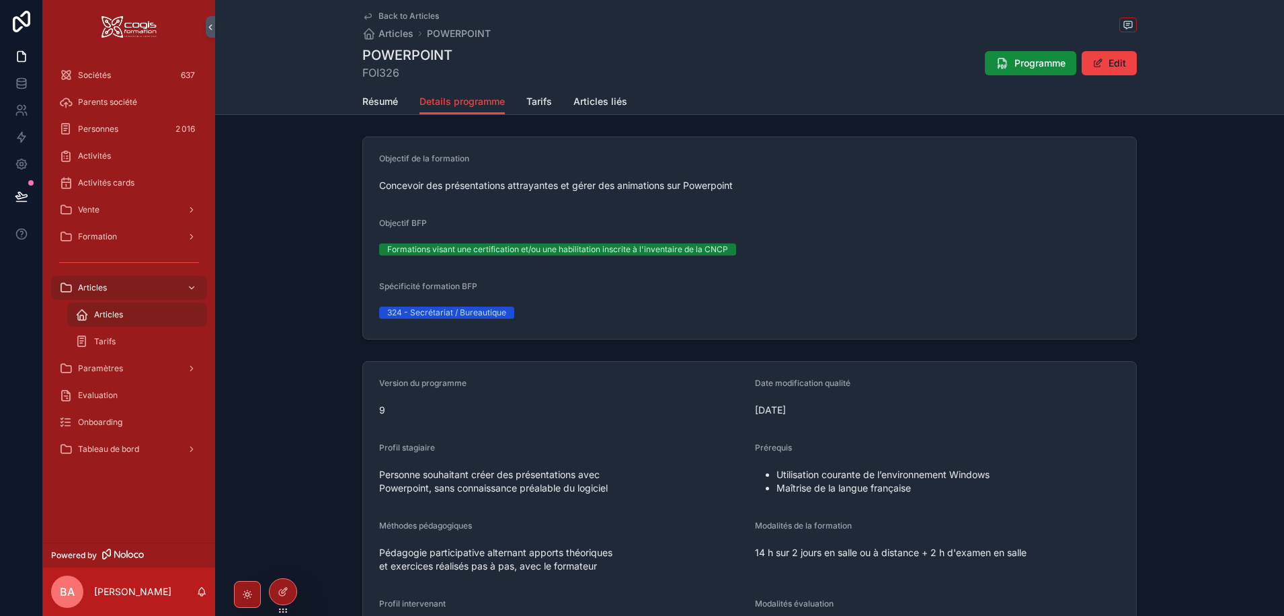
click at [575, 194] on div "Concevoir des présentations attrayantes et gérer des animations sur Powerpoint" at bounding box center [749, 186] width 741 height 22
drag, startPoint x: 752, startPoint y: 183, endPoint x: 368, endPoint y: 190, distance: 384.6
click at [368, 190] on form "Objectif de la formation Concevoir des présentations attrayantes et gérer des a…" at bounding box center [749, 238] width 773 height 202
copy span "Concevoir des présentations attrayantes et gérer des animations sur Powerpoint"
drag, startPoint x: 817, startPoint y: 408, endPoint x: 696, endPoint y: 413, distance: 121.8
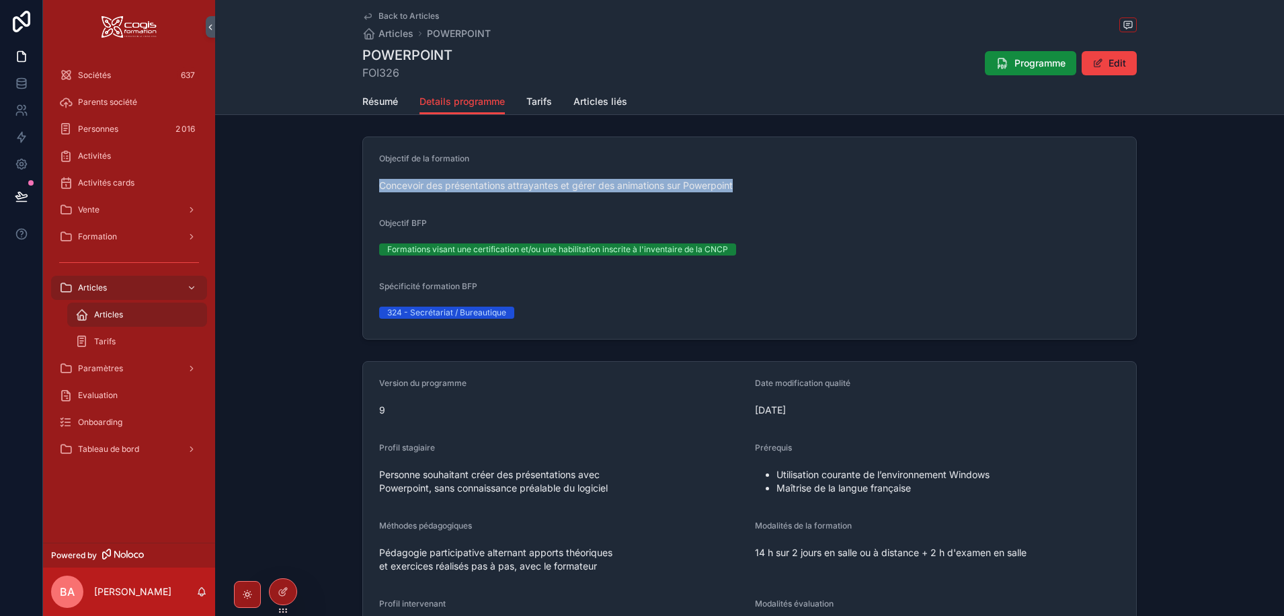
click at [697, 413] on form "Version du programme 9 Date modification qualité 01/07/2025 Profil stagiaire Pe…" at bounding box center [749, 615] width 773 height 506
click at [864, 416] on div "01/07/2025" at bounding box center [937, 410] width 365 height 22
click at [809, 410] on span "01/07/2025" at bounding box center [937, 409] width 365 height 13
drag, startPoint x: 809, startPoint y: 410, endPoint x: 749, endPoint y: 409, distance: 59.8
click at [749, 409] on form "Version du programme 9 Date modification qualité 01/07/2025 Profil stagiaire Pe…" at bounding box center [749, 615] width 773 height 506
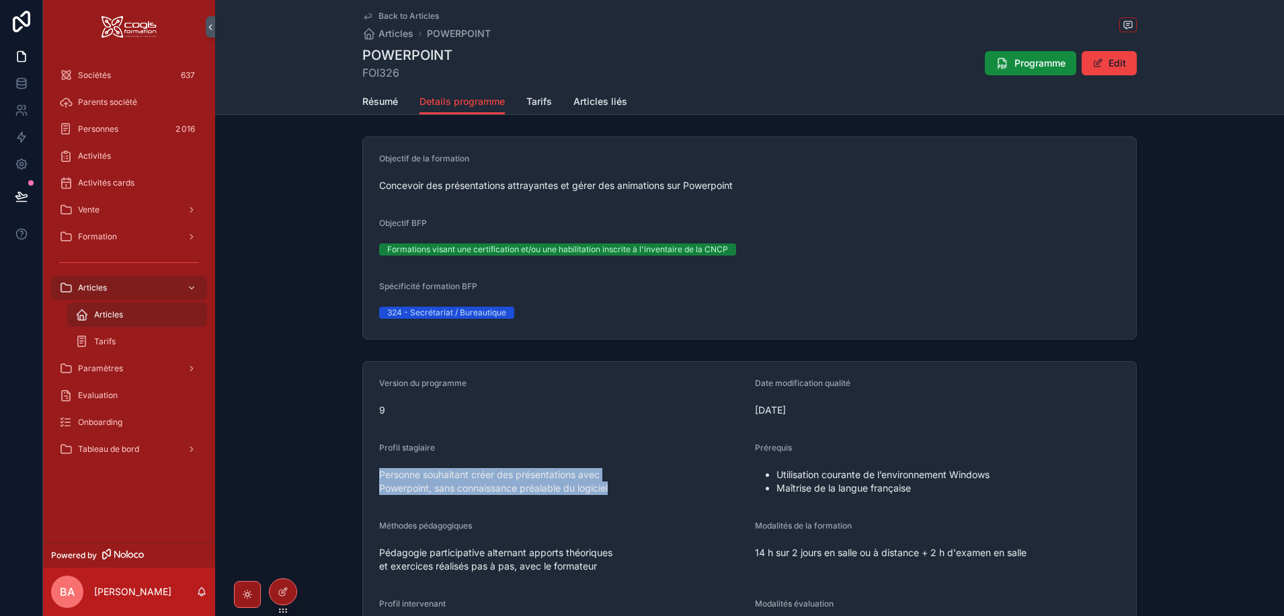
drag, startPoint x: 619, startPoint y: 487, endPoint x: 367, endPoint y: 477, distance: 252.3
click at [367, 477] on form "Version du programme 9 Date modification qualité 01/07/2025 Profil stagiaire Pe…" at bounding box center [749, 615] width 773 height 506
copy span "Personne souhaitant créer des présentations avec Powerpoint, sans connaissance …"
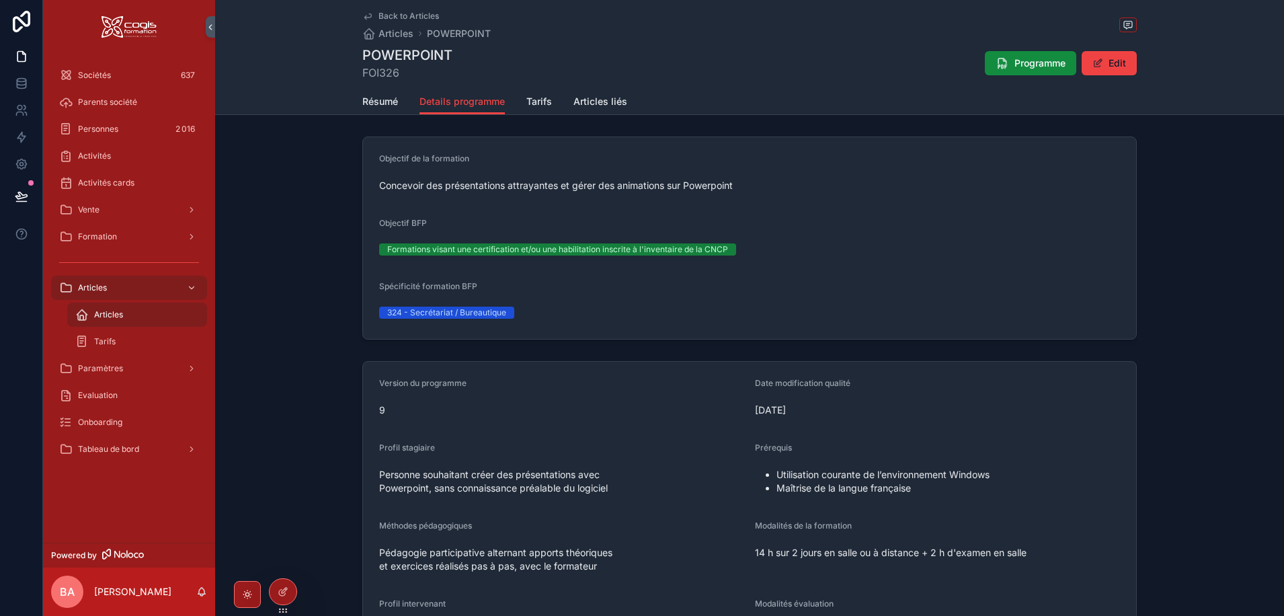
click at [918, 495] on div "Utilisation courante de l’environnement Windows Maîtrise de la langue française" at bounding box center [937, 481] width 365 height 35
drag, startPoint x: 882, startPoint y: 490, endPoint x: 766, endPoint y: 475, distance: 116.7
click at [766, 475] on ul "Utilisation courante de l’environnement Windows Maîtrise de la langue française" at bounding box center [937, 481] width 365 height 27
copy ul "Utilisation courante de l’environnement Windows Maîtrise de la langue française"
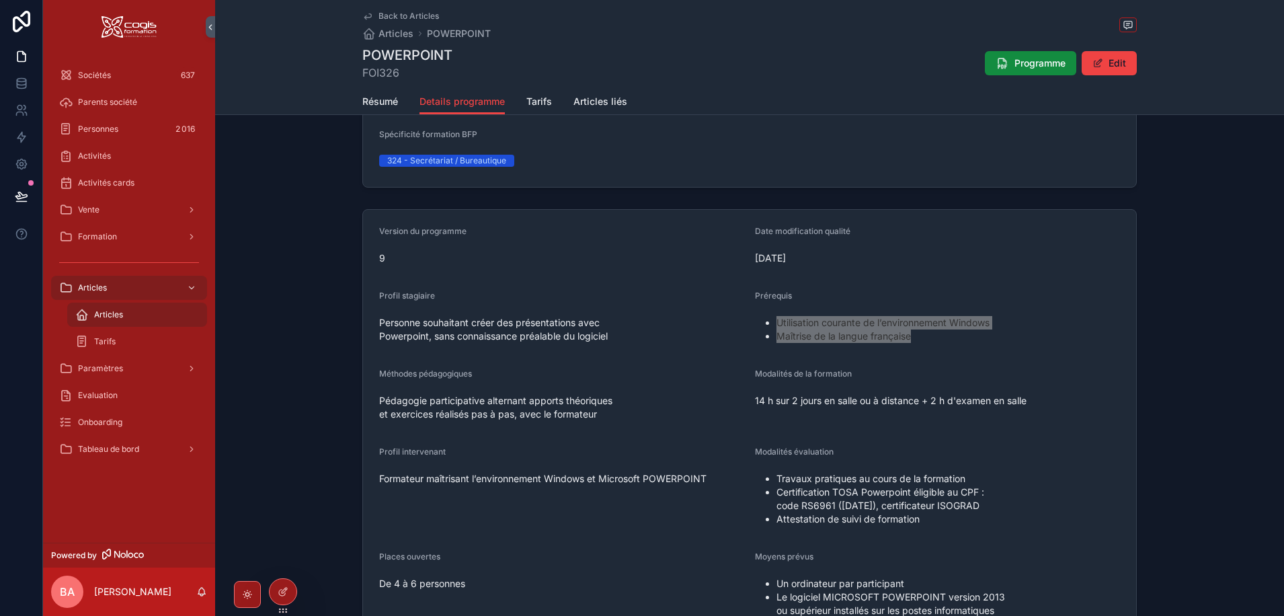
scroll to position [202, 0]
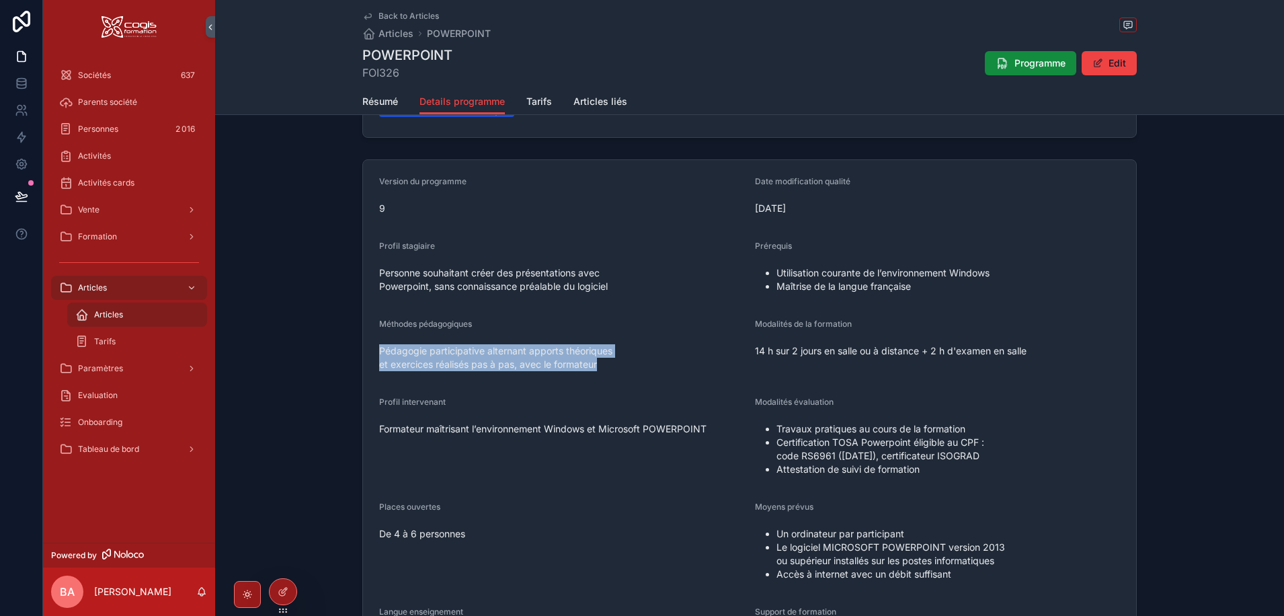
drag, startPoint x: 606, startPoint y: 364, endPoint x: 370, endPoint y: 354, distance: 236.8
click at [370, 354] on form "Version du programme 9 Date modification qualité 01/07/2025 Profil stagiaire Pe…" at bounding box center [749, 413] width 773 height 506
copy span "Pédagogie participative alternant apports théoriques et exercices réalisés pas …"
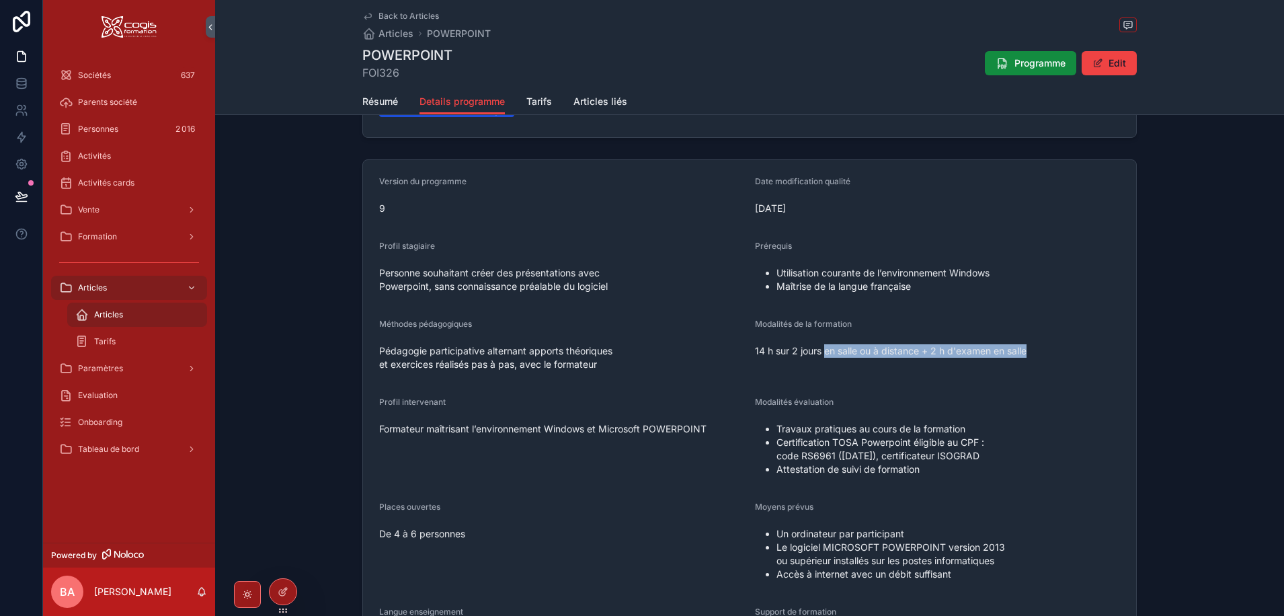
drag, startPoint x: 1041, startPoint y: 348, endPoint x: 821, endPoint y: 356, distance: 219.9
click at [821, 356] on span "14 h sur 2 jours en salle ou à distance + 2 h d'examen en salle" at bounding box center [937, 350] width 365 height 13
copy span "en salle ou à distance + 2 h d'examen en salle"
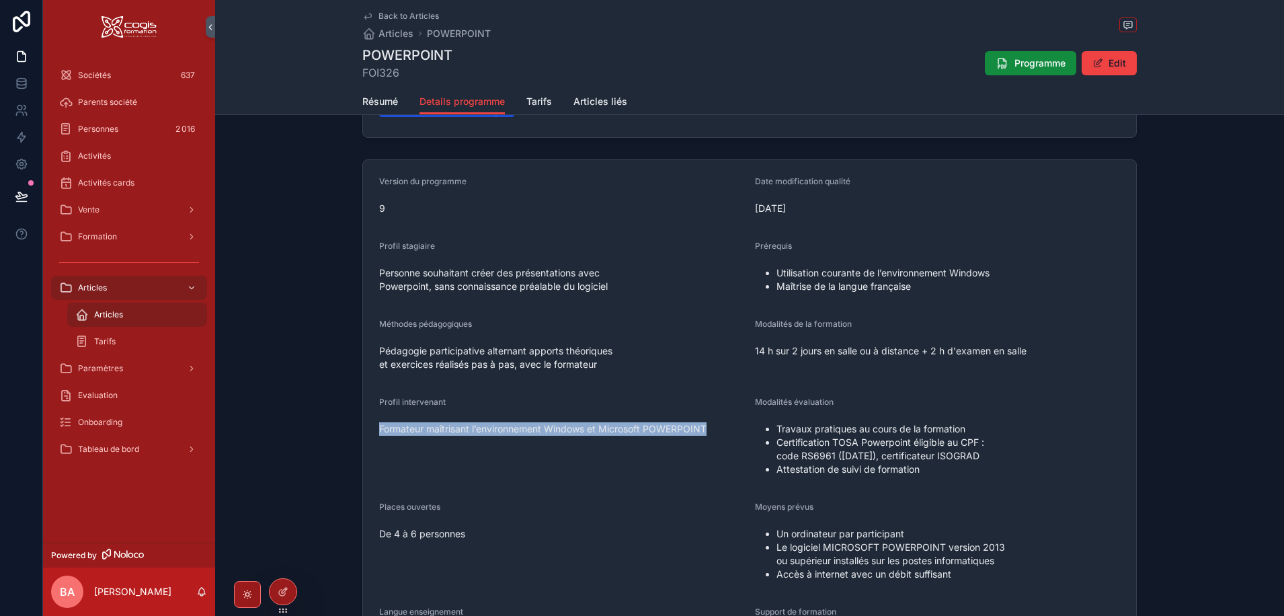
drag, startPoint x: 709, startPoint y: 427, endPoint x: 351, endPoint y: 428, distance: 357.6
click at [351, 428] on div "Version du programme 9 Date modification qualité 01/07/2025 Profil stagiaire Pe…" at bounding box center [749, 413] width 1069 height 518
copy span "Formateur maîtrisant l’environnement Windows et Microsoft POWERPOINT"
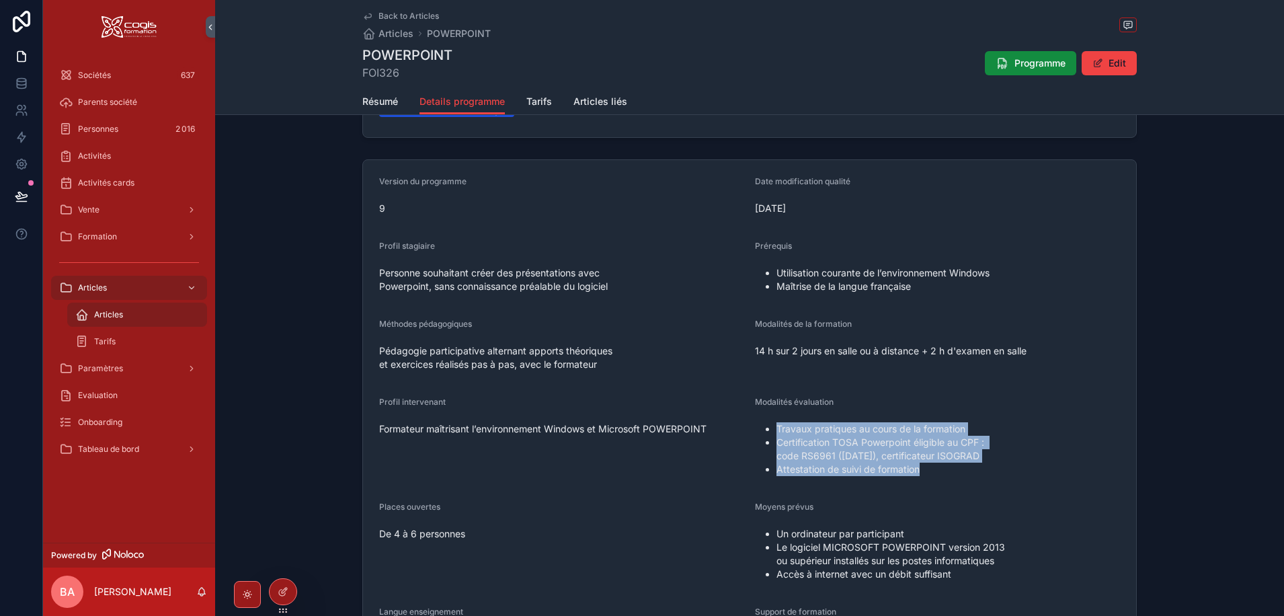
drag, startPoint x: 925, startPoint y: 475, endPoint x: 765, endPoint y: 432, distance: 165.9
click at [765, 432] on ul "Travaux pratiques au cours de la formation Certification TOSA Powerpoint éligib…" at bounding box center [937, 449] width 365 height 54
copy ul "Travaux pratiques au cours de la formation Certification TOSA Powerpoint éligib…"
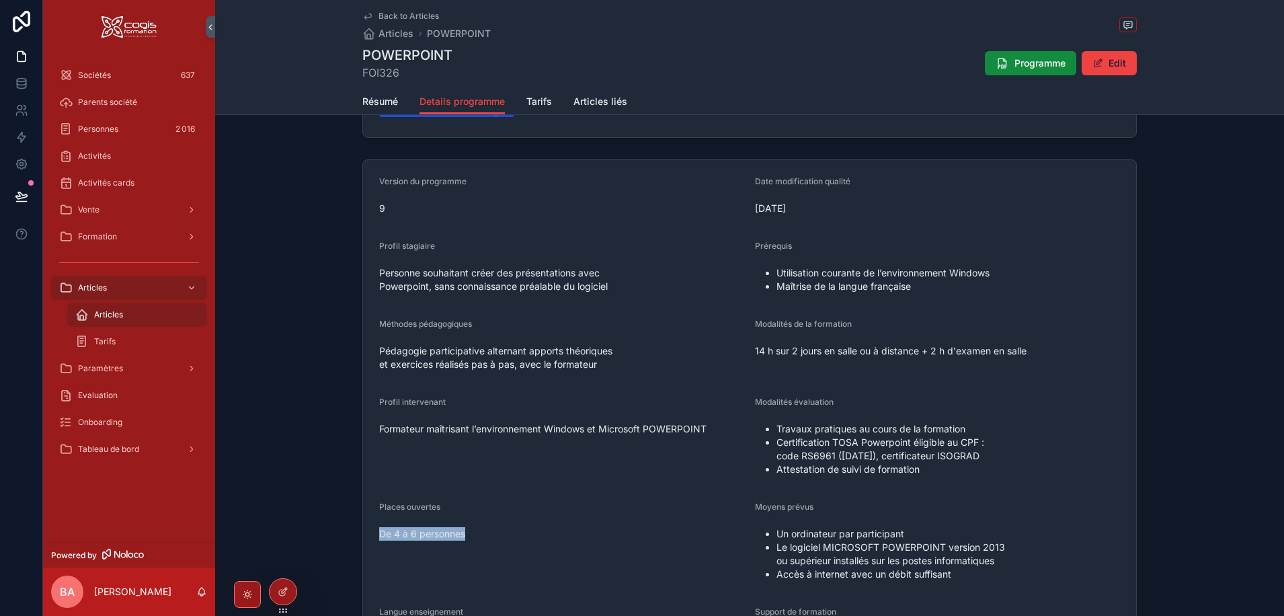
drag, startPoint x: 469, startPoint y: 532, endPoint x: 344, endPoint y: 532, distance: 125.0
click at [344, 532] on div "Version du programme 9 Date modification qualité 01/07/2025 Profil stagiaire Pe…" at bounding box center [749, 413] width 1069 height 518
copy span "De 4 à 6 personnes"
click at [928, 467] on li "Attestation de suivi de formation" at bounding box center [948, 468] width 344 height 13
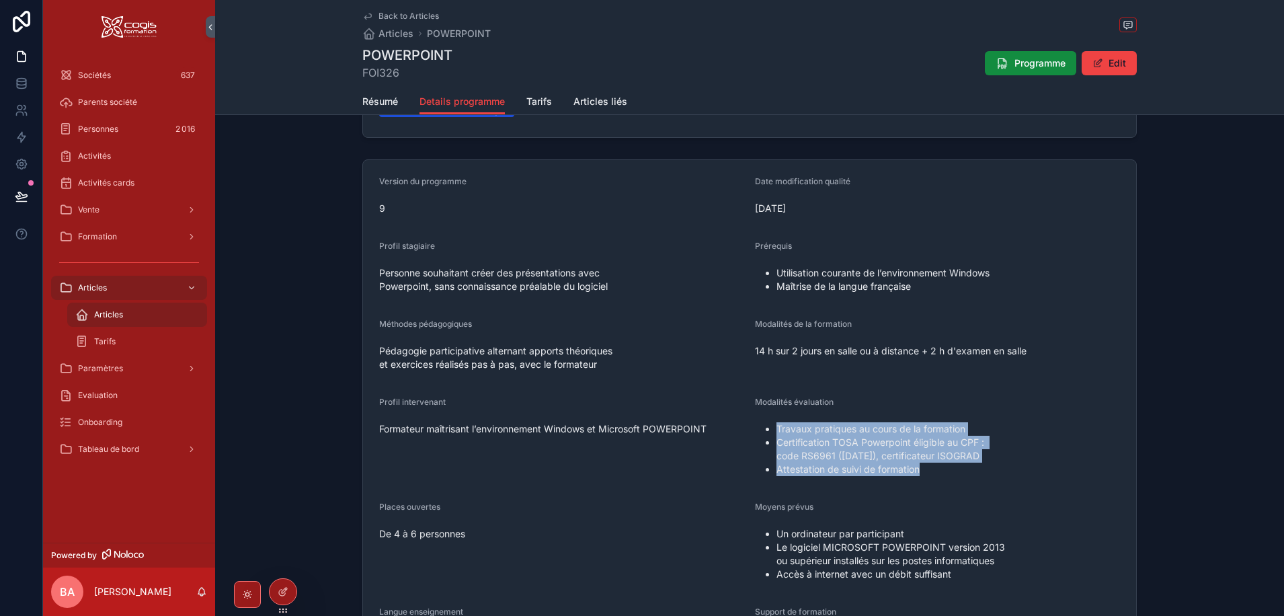
drag, startPoint x: 921, startPoint y: 469, endPoint x: 760, endPoint y: 431, distance: 165.2
click at [760, 431] on ul "Travaux pratiques au cours de la formation Certification TOSA Powerpoint éligib…" at bounding box center [937, 449] width 365 height 54
copy ul "Travaux pratiques au cours de la formation Certification TOSA Powerpoint éligib…"
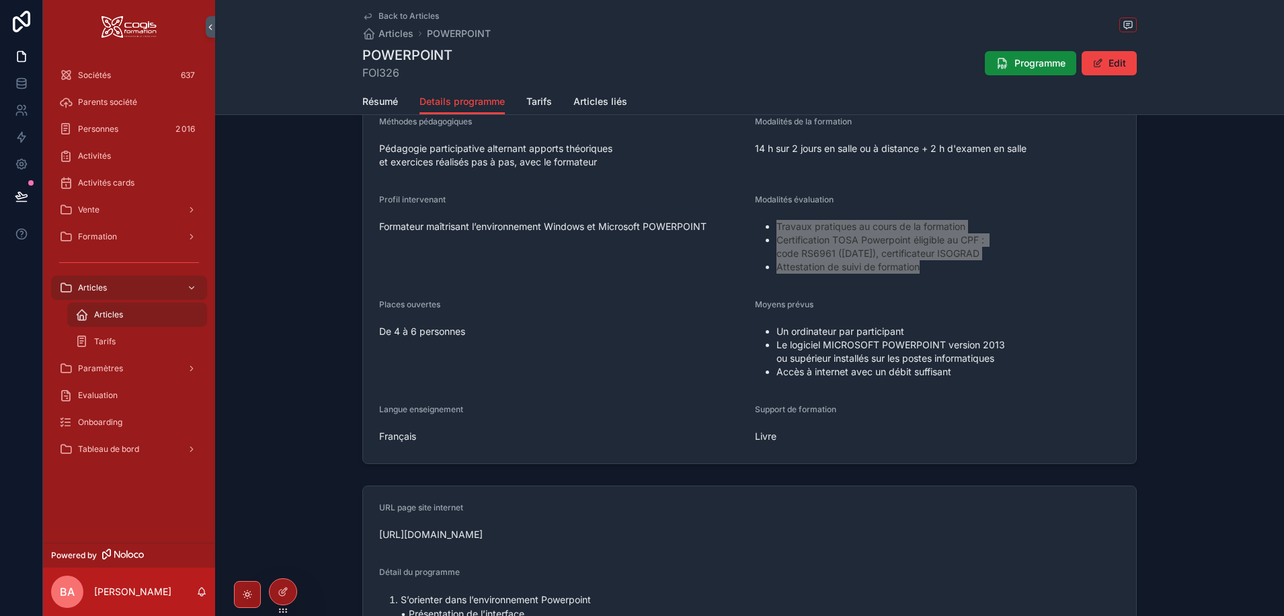
scroll to position [336, 0]
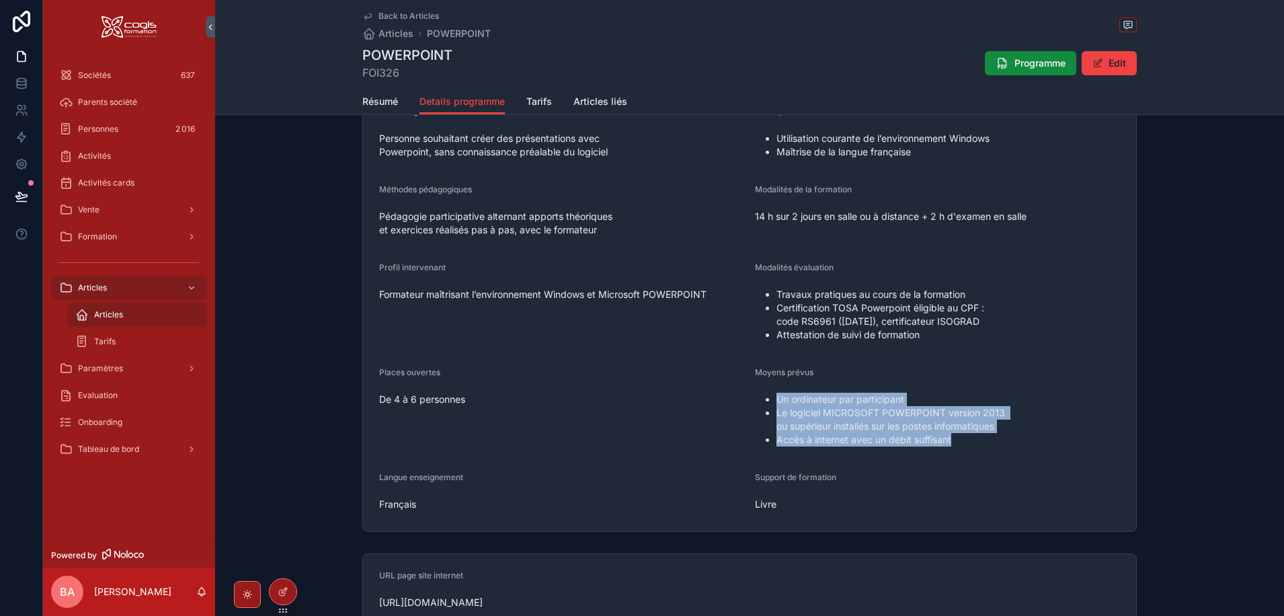
drag, startPoint x: 950, startPoint y: 439, endPoint x: 761, endPoint y: 397, distance: 193.4
click at [761, 397] on ul "Un ordinateur par participant Le logiciel MICROSOFT POWERPOINT version 2013 ou …" at bounding box center [937, 420] width 365 height 54
copy ul "Un ordinateur par participant Le logiciel MICROSOFT POWERPOINT version 2013 ou …"
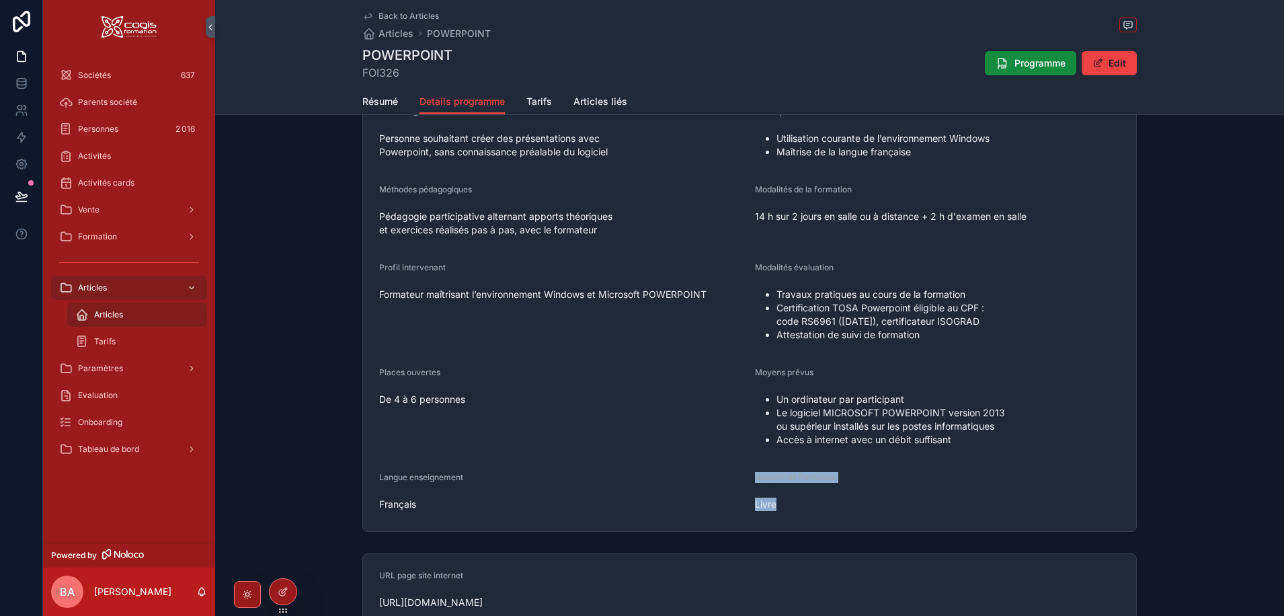
drag, startPoint x: 784, startPoint y: 500, endPoint x: 731, endPoint y: 508, distance: 54.3
click at [731, 508] on form "Version du programme 9 Date modification qualité 01/07/2025 Profil stagiaire Pe…" at bounding box center [749, 279] width 773 height 506
click at [798, 504] on span "Livre" at bounding box center [937, 503] width 365 height 13
drag, startPoint x: 776, startPoint y: 506, endPoint x: 748, endPoint y: 506, distance: 28.2
click at [748, 506] on form "Version du programme 9 Date modification qualité 01/07/2025 Profil stagiaire Pe…" at bounding box center [749, 279] width 773 height 506
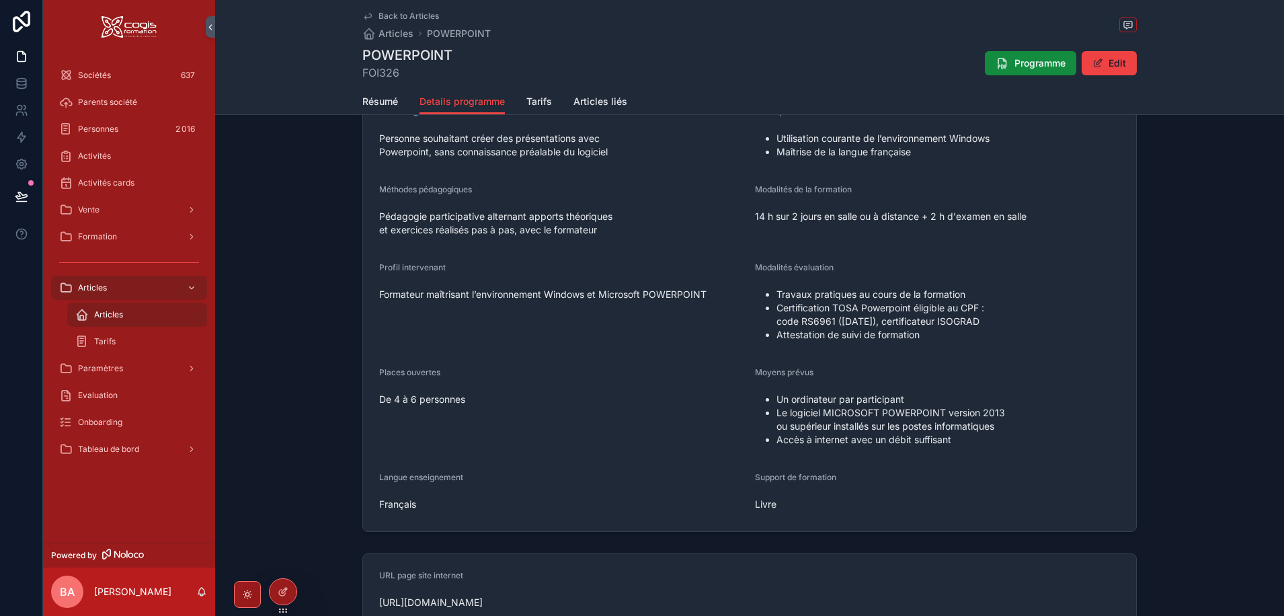
click at [427, 506] on span "Français" at bounding box center [561, 503] width 365 height 13
drag, startPoint x: 422, startPoint y: 506, endPoint x: 364, endPoint y: 508, distance: 58.5
click at [364, 508] on form "Version du programme 9 Date modification qualité 01/07/2025 Profil stagiaire Pe…" at bounding box center [749, 279] width 773 height 506
click at [519, 389] on div "De 4 à 6 personnes" at bounding box center [561, 400] width 365 height 22
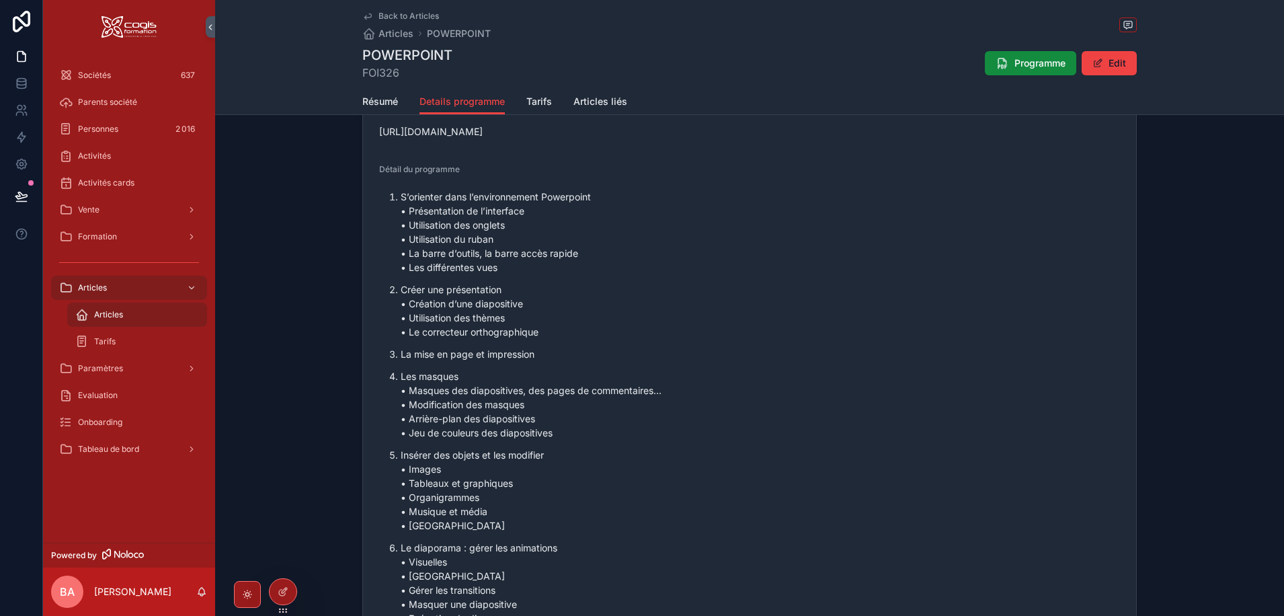
scroll to position [739, 0]
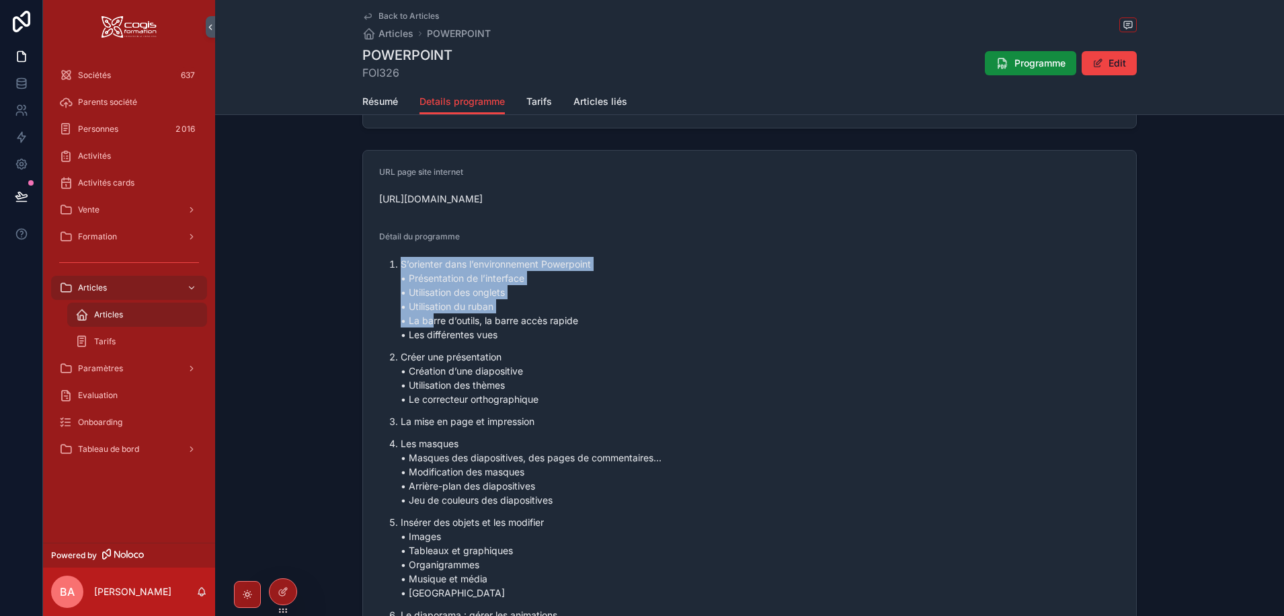
drag, startPoint x: 385, startPoint y: 263, endPoint x: 428, endPoint y: 323, distance: 74.1
click at [428, 323] on ol "S’orienter dans l’environnement Powerpoint • Présentation de l’interface • Util…" at bounding box center [749, 493] width 741 height 472
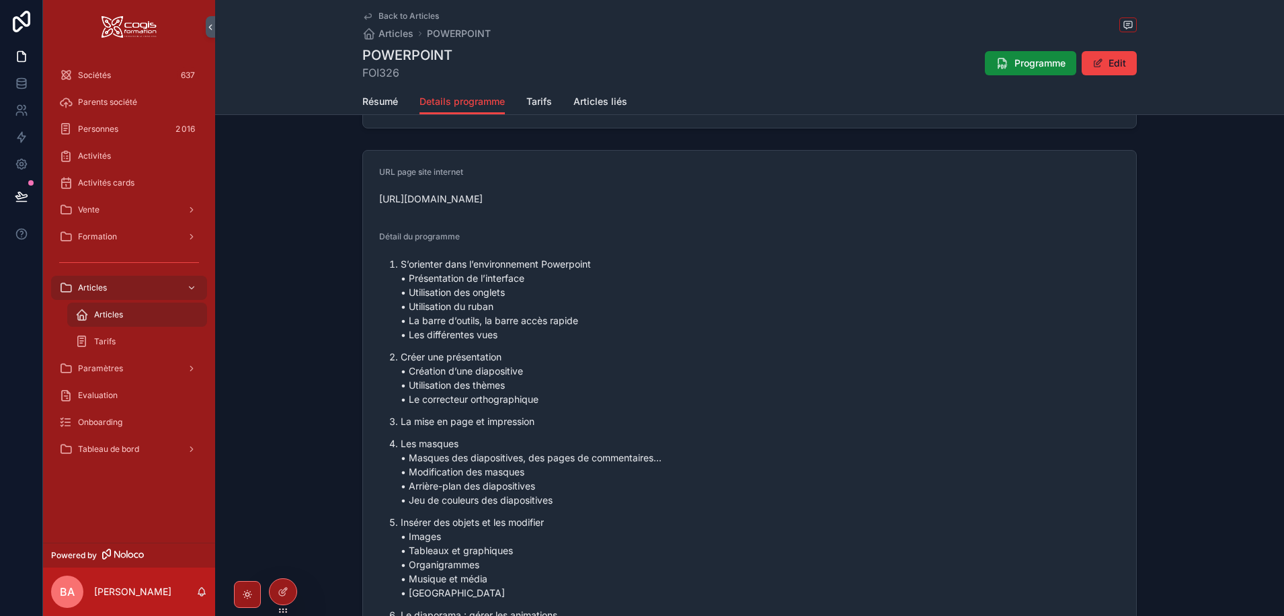
click at [401, 261] on li "S’orienter dans l’environnement Powerpoint • Présentation de l’interface • Util…" at bounding box center [760, 299] width 719 height 85
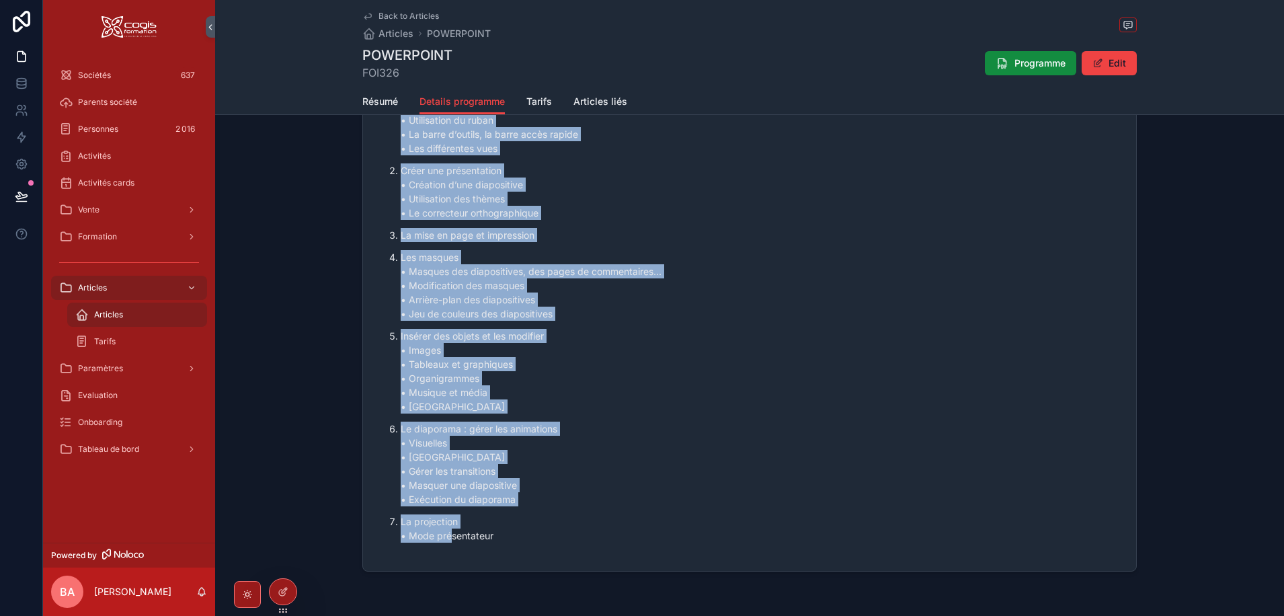
scroll to position [973, 0]
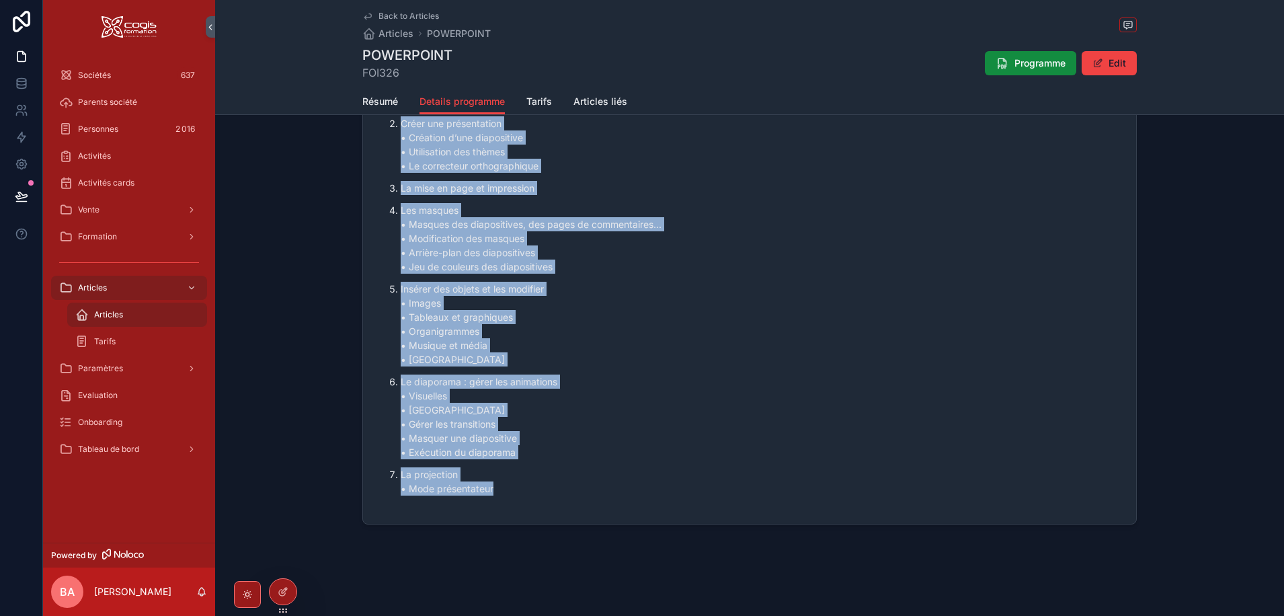
drag, startPoint x: 386, startPoint y: 261, endPoint x: 517, endPoint y: 494, distance: 267.0
click at [517, 494] on ol "S’orienter dans l’environnement Powerpoint • Présentation de l’interface • Util…" at bounding box center [749, 260] width 741 height 472
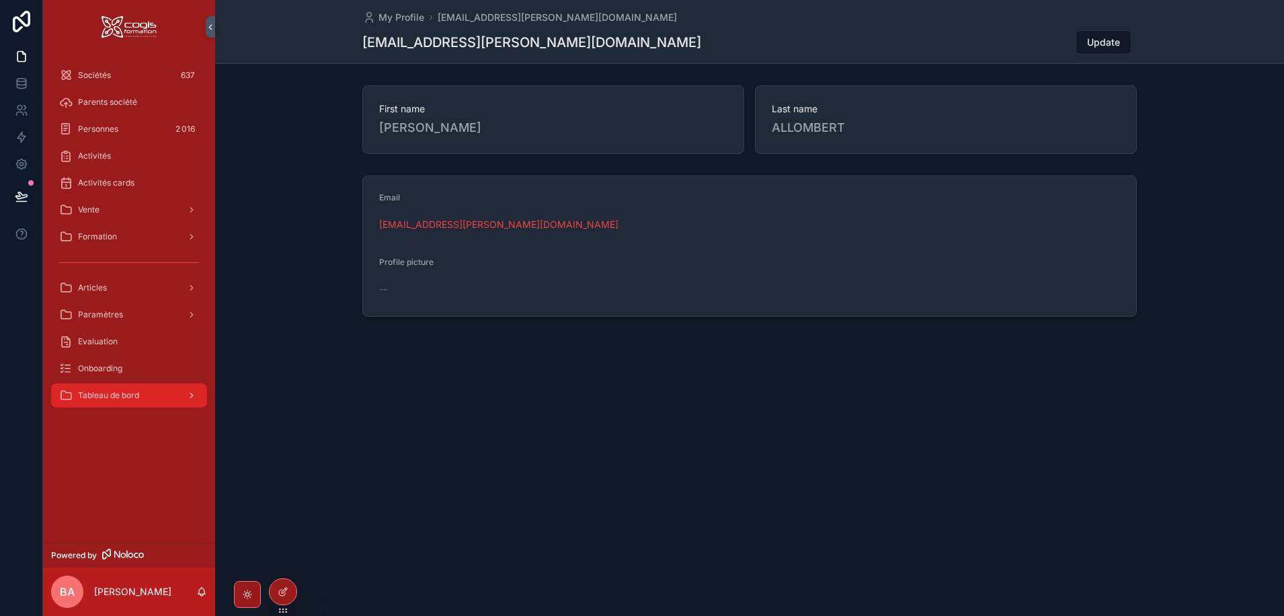
click at [107, 399] on span "Tableau de bord" at bounding box center [108, 395] width 61 height 11
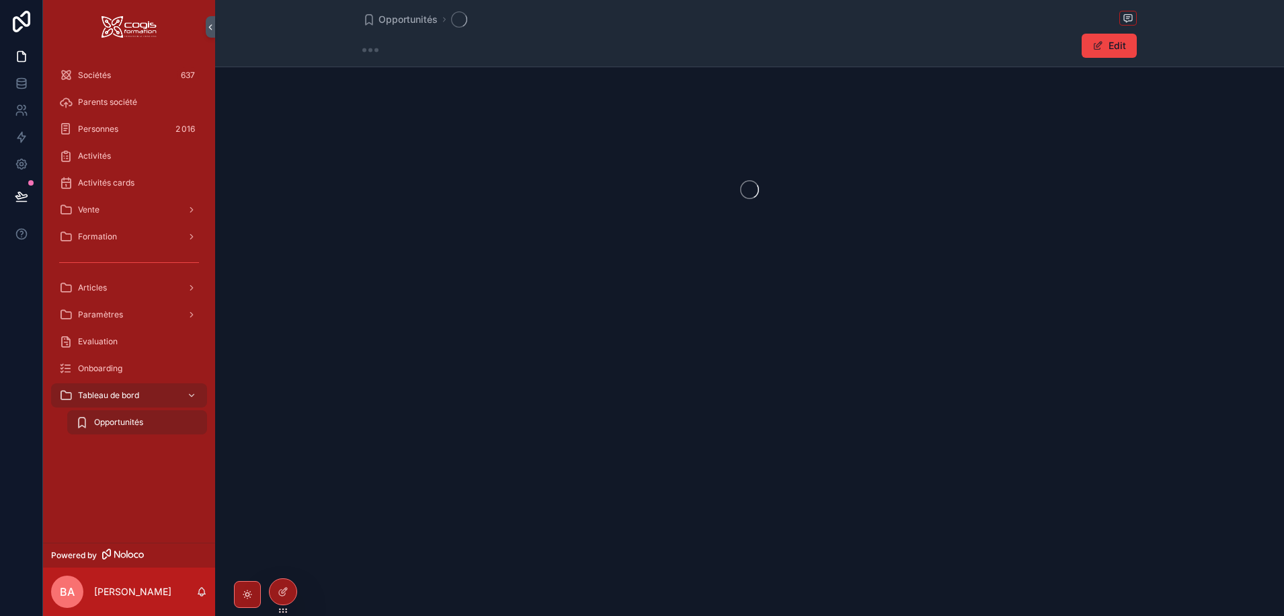
click at [97, 419] on span "Opportunités" at bounding box center [118, 422] width 49 height 11
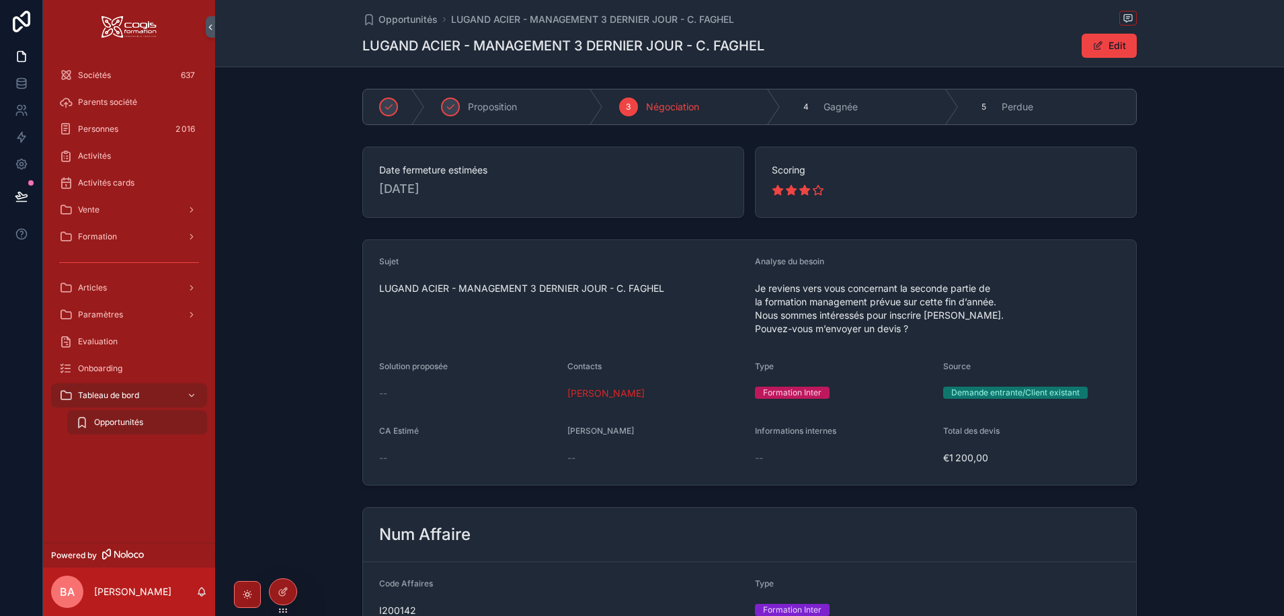
click at [98, 421] on span "Opportunités" at bounding box center [118, 422] width 49 height 11
click at [407, 22] on span "Opportunités" at bounding box center [407, 19] width 59 height 13
click at [380, 18] on span "Opportunités" at bounding box center [407, 19] width 59 height 13
click at [89, 235] on span "Formation" at bounding box center [97, 236] width 39 height 11
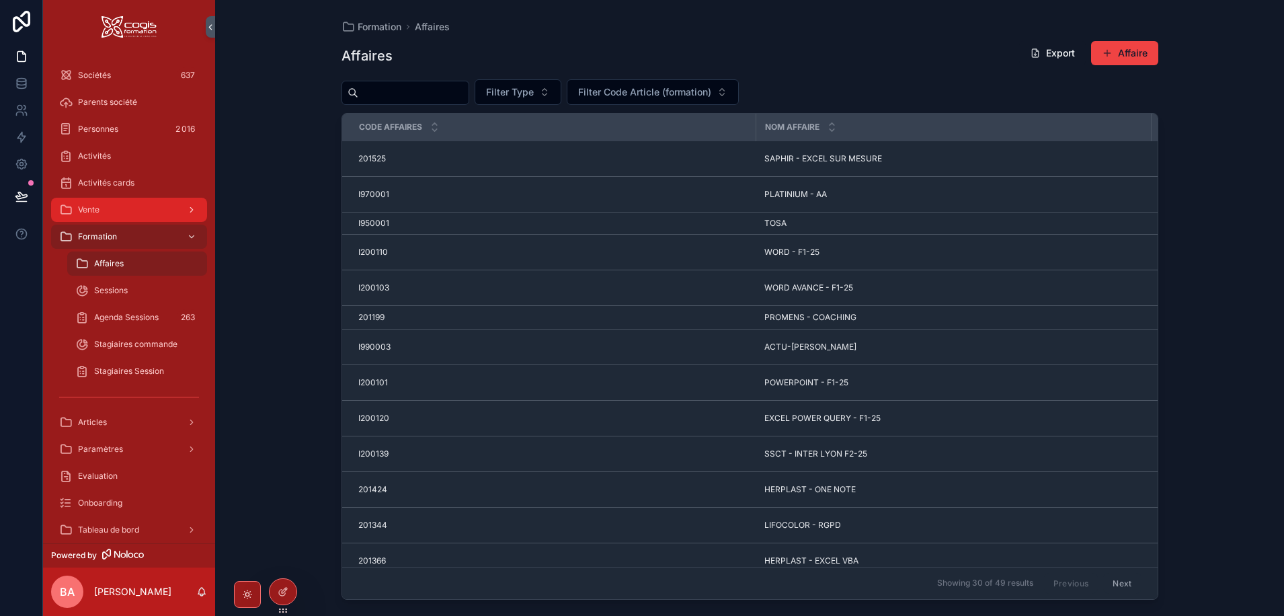
click at [85, 210] on span "Vente" at bounding box center [89, 209] width 22 height 11
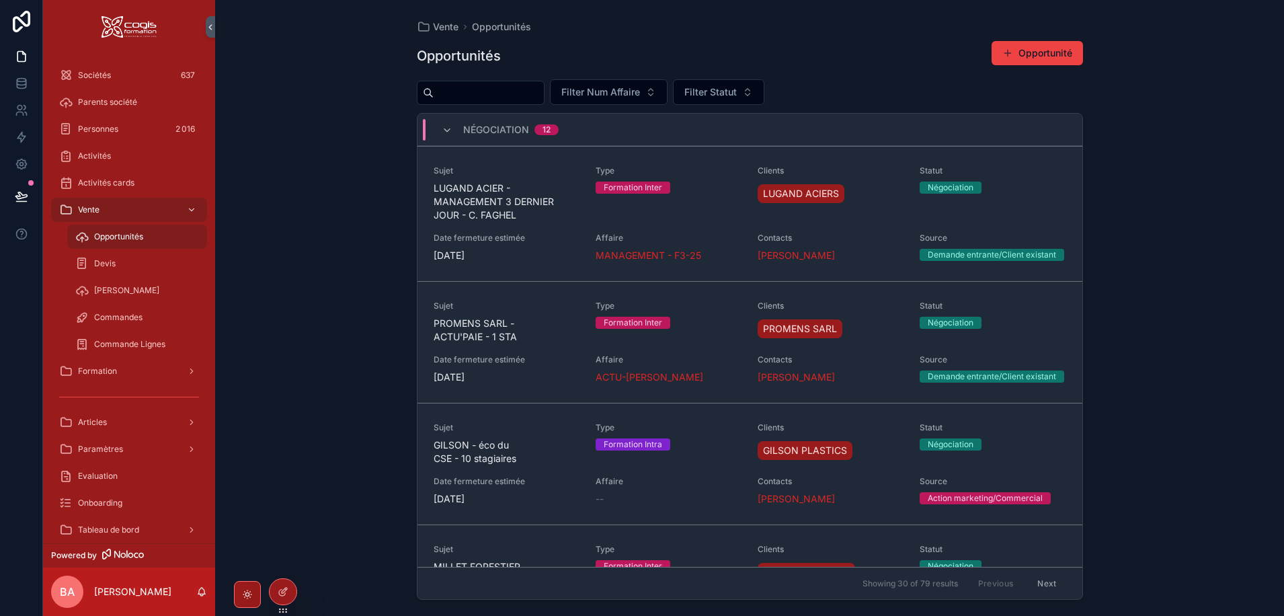
click at [105, 238] on span "Opportunités" at bounding box center [118, 236] width 49 height 11
click at [442, 130] on icon "scrollable content" at bounding box center [447, 130] width 11 height 11
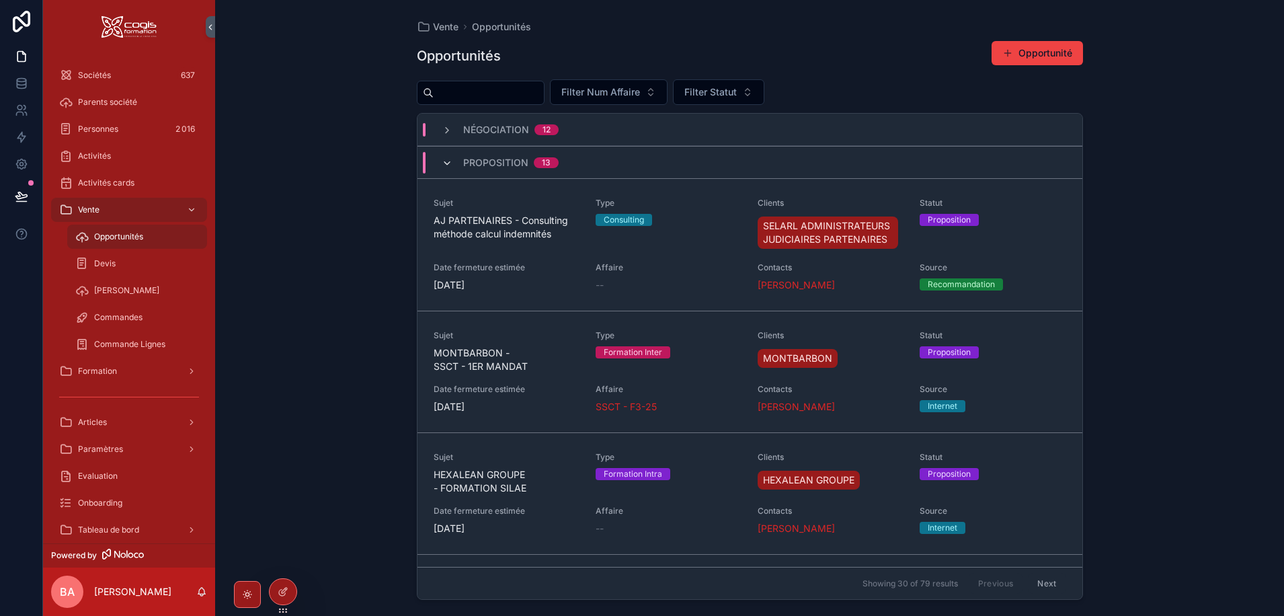
click at [447, 158] on icon "scrollable content" at bounding box center [447, 163] width 11 height 11
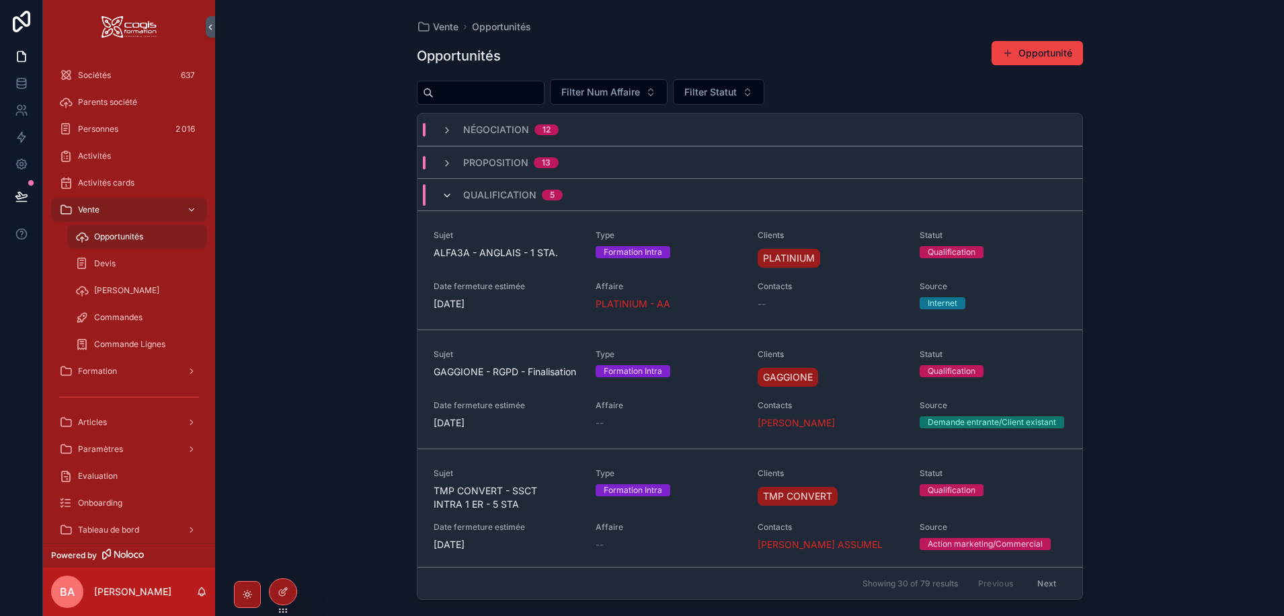
click at [448, 197] on icon "scrollable content" at bounding box center [447, 195] width 11 height 11
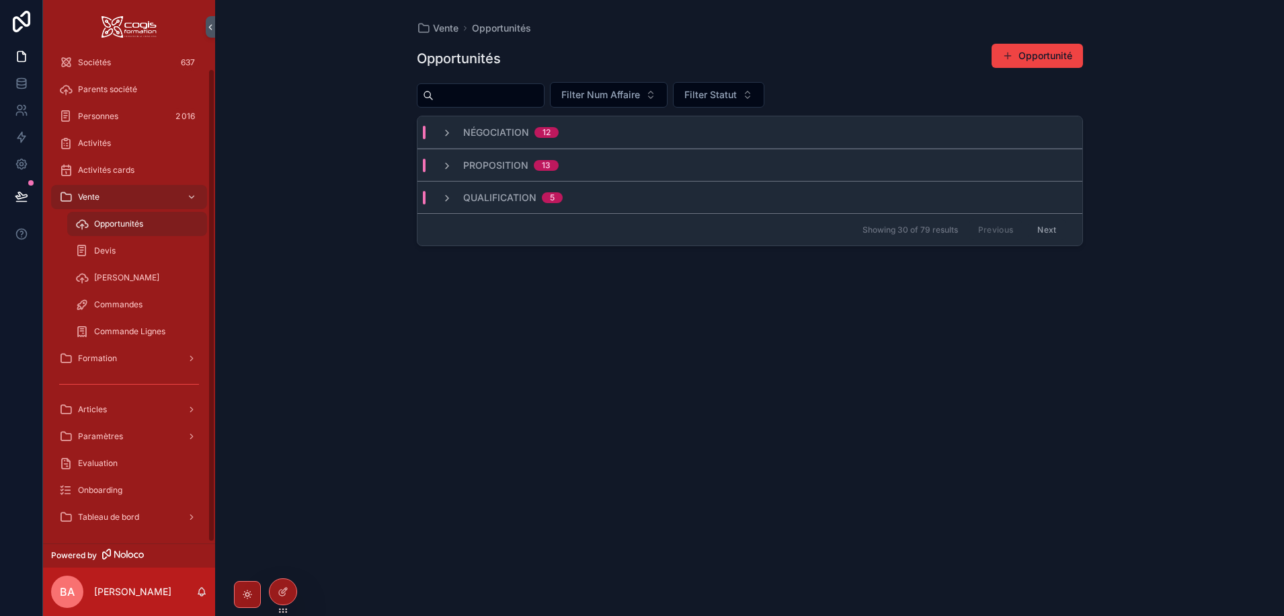
scroll to position [16, 0]
click at [182, 506] on div "scrollable content" at bounding box center [190, 514] width 17 height 22
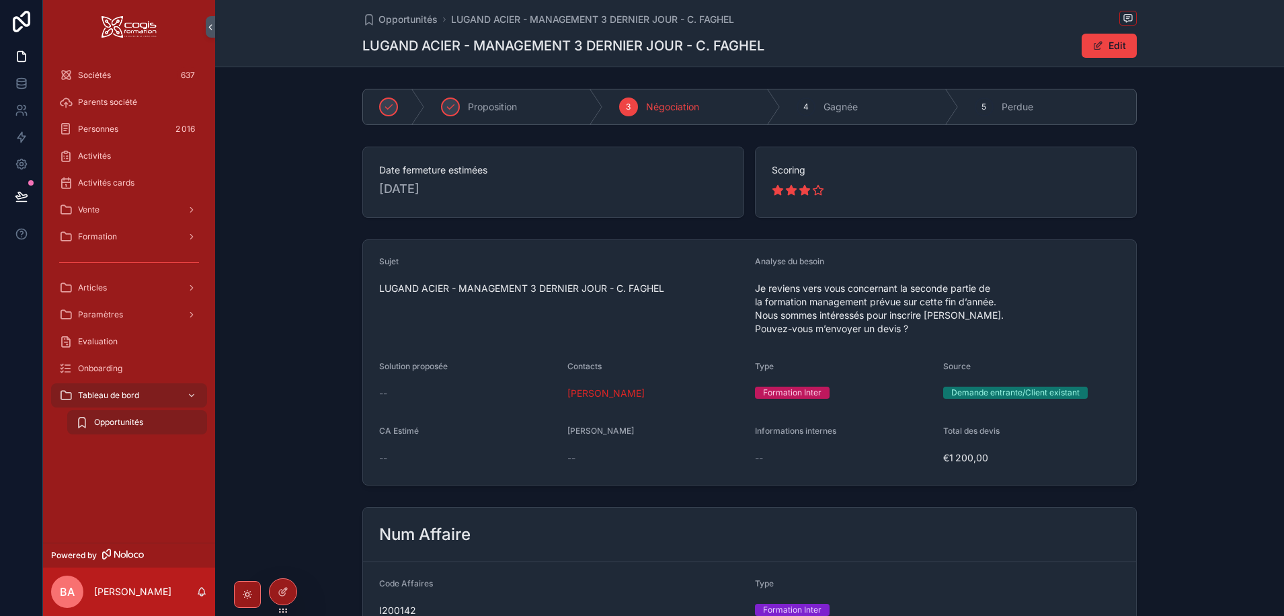
click at [100, 417] on span "Opportunités" at bounding box center [118, 422] width 49 height 11
click at [286, 593] on icon at bounding box center [283, 591] width 11 height 11
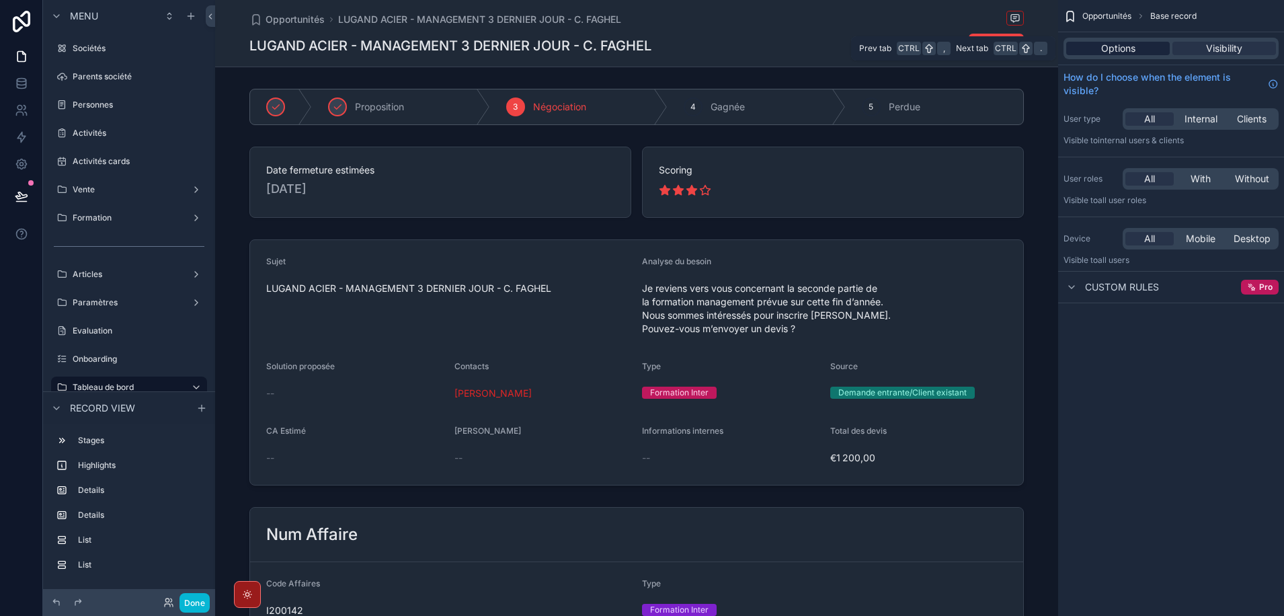
click at [1119, 44] on span "Options" at bounding box center [1118, 48] width 34 height 13
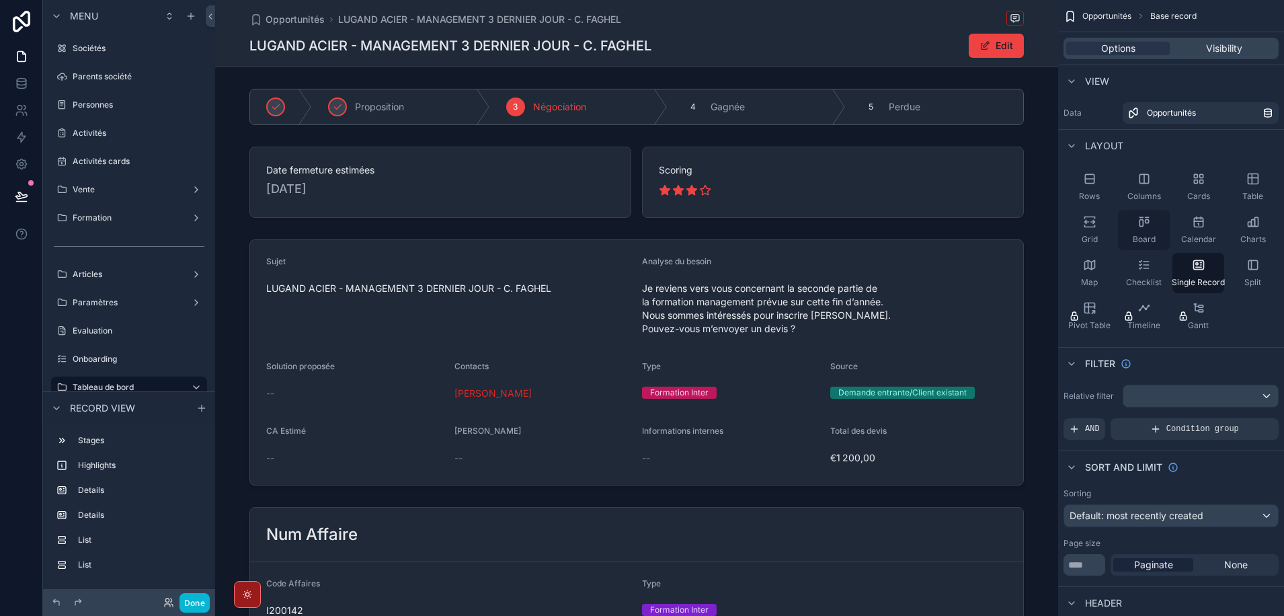
click at [1151, 219] on div "Board" at bounding box center [1144, 230] width 52 height 40
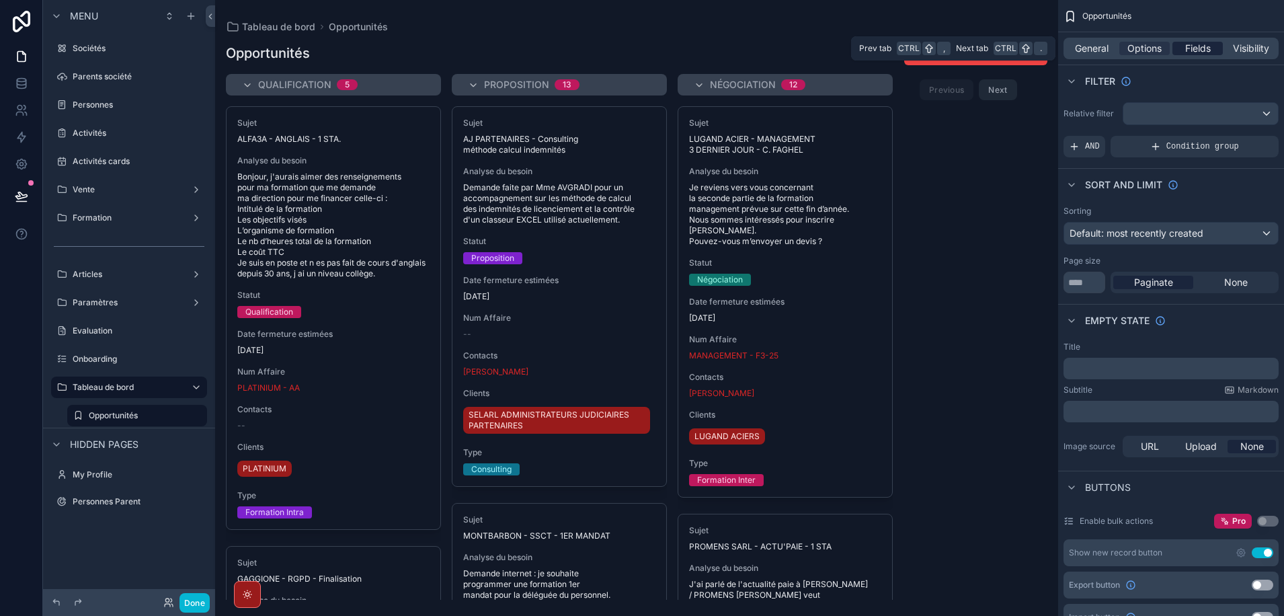
click at [1193, 47] on span "Fields" at bounding box center [1198, 48] width 26 height 13
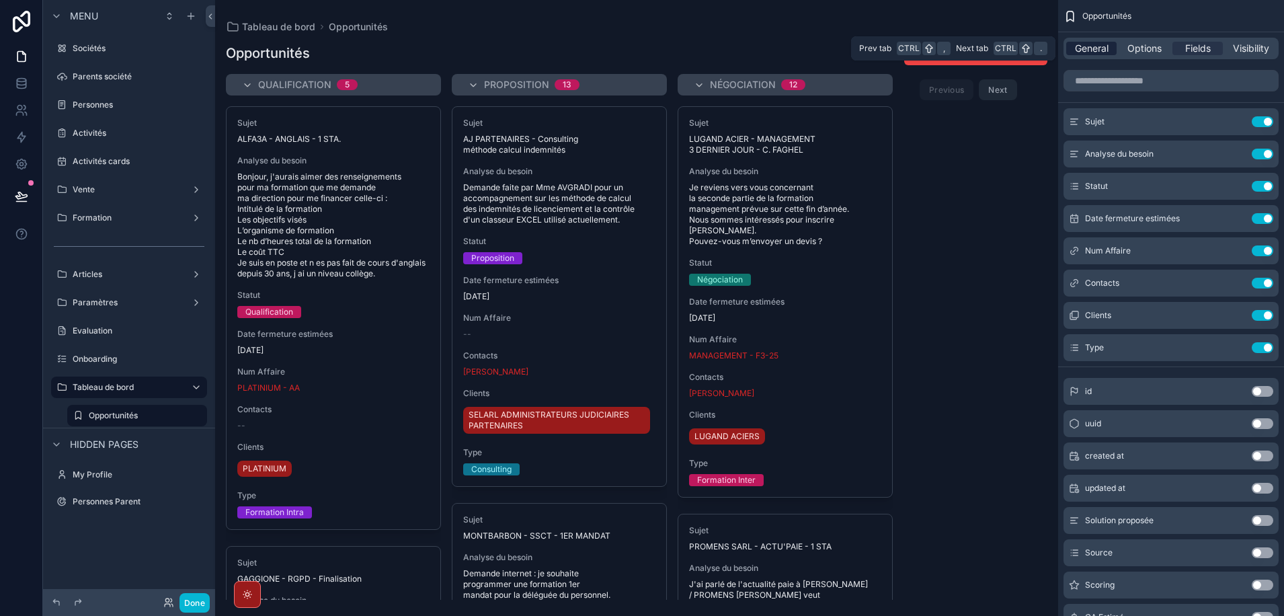
click at [1088, 50] on span "General" at bounding box center [1092, 48] width 34 height 13
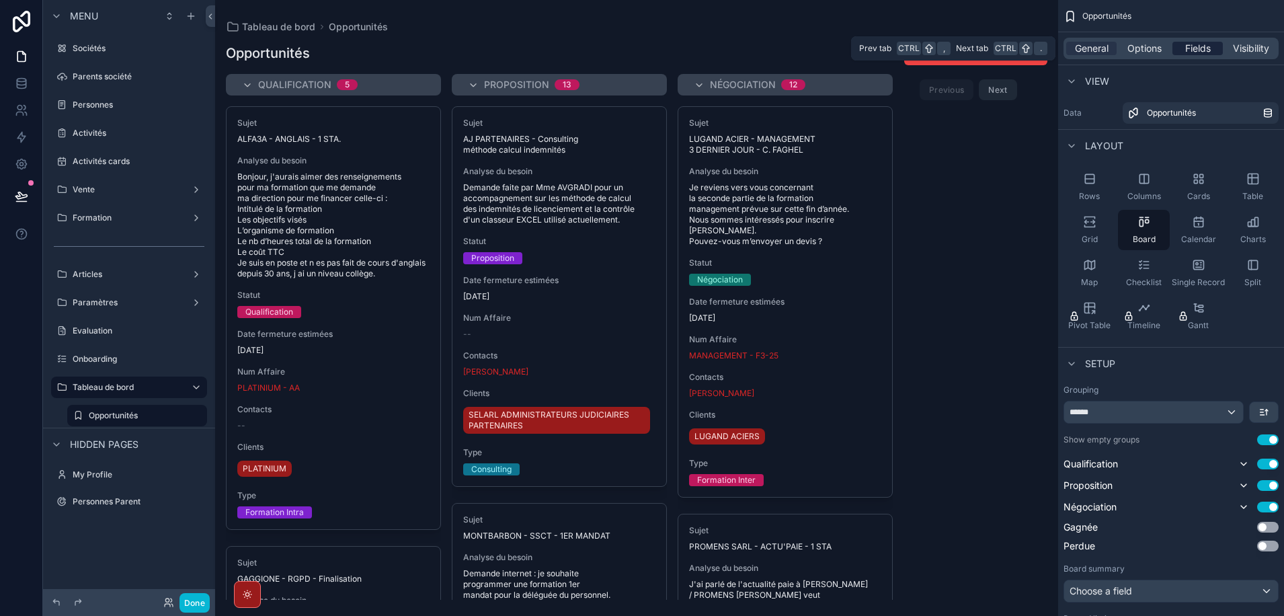
click at [1211, 46] on div "Fields" at bounding box center [1197, 48] width 50 height 13
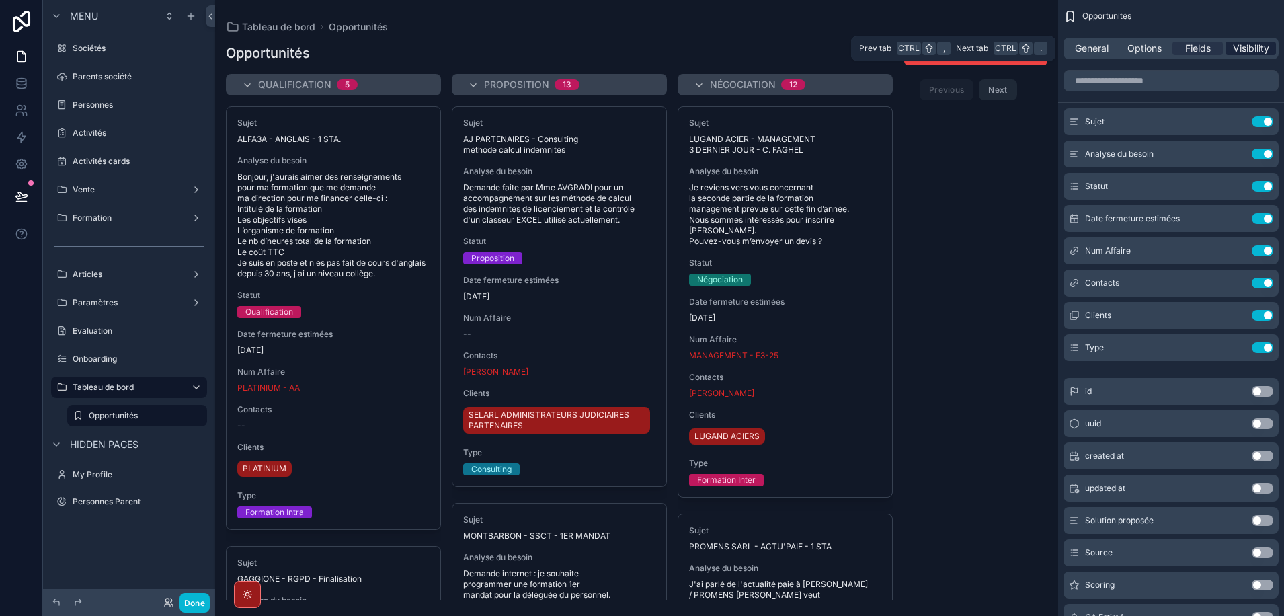
click at [1234, 45] on span "Visibility" at bounding box center [1251, 48] width 36 height 13
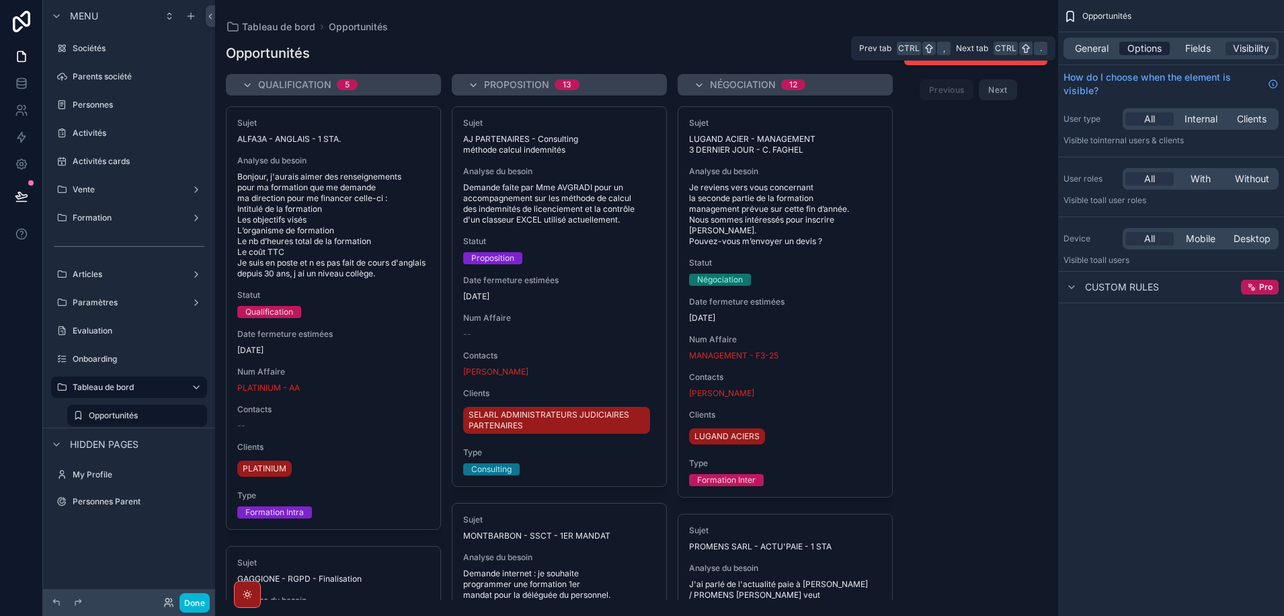
click at [1154, 46] on span "Options" at bounding box center [1144, 48] width 34 height 13
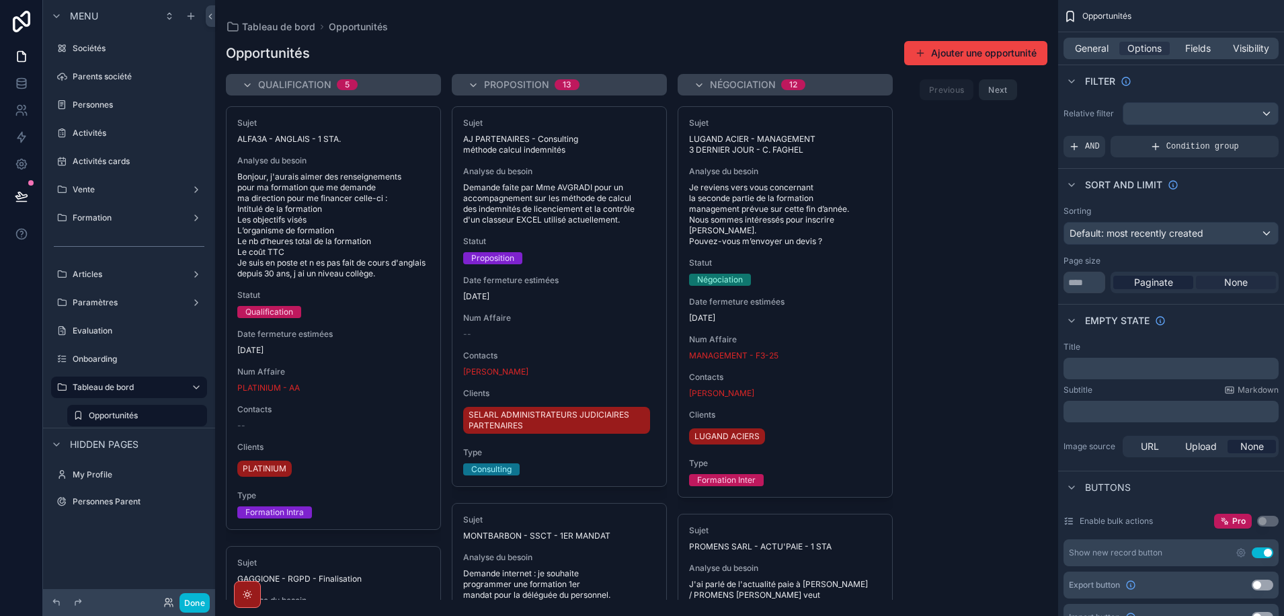
click at [1242, 281] on span "None" at bounding box center [1236, 282] width 24 height 13
click at [1148, 281] on span "Paginate" at bounding box center [1153, 282] width 39 height 13
click at [1227, 281] on span "None" at bounding box center [1236, 282] width 24 height 13
click at [1158, 281] on span "Paginate" at bounding box center [1153, 282] width 39 height 13
click at [1083, 282] on input "**" at bounding box center [1084, 283] width 42 height 22
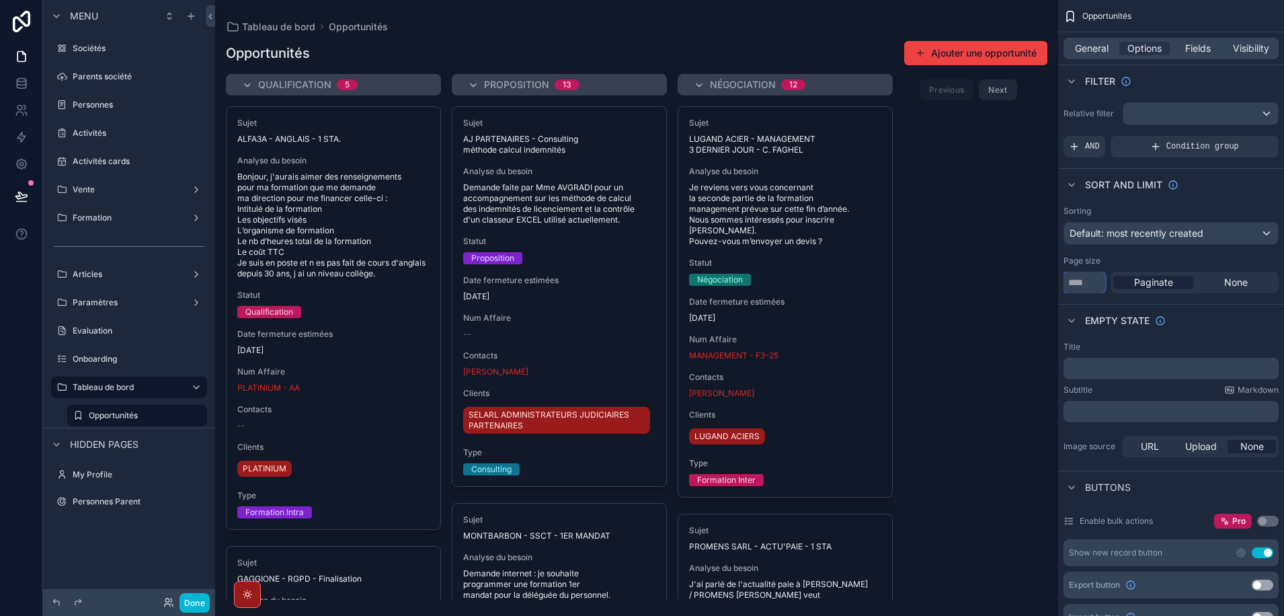
drag, startPoint x: 1096, startPoint y: 282, endPoint x: 1055, endPoint y: 284, distance: 41.7
click at [1055, 284] on div "Sociétés 637 Parents société Personnes 2 016 Activités Activités cards Vente Fo…" at bounding box center [749, 308] width 1069 height 616
drag, startPoint x: 1083, startPoint y: 285, endPoint x: 1061, endPoint y: 284, distance: 21.5
click at [1061, 284] on div "Sorting Default: most recently created Page size ** Paginate None" at bounding box center [1171, 249] width 226 height 98
type input "***"
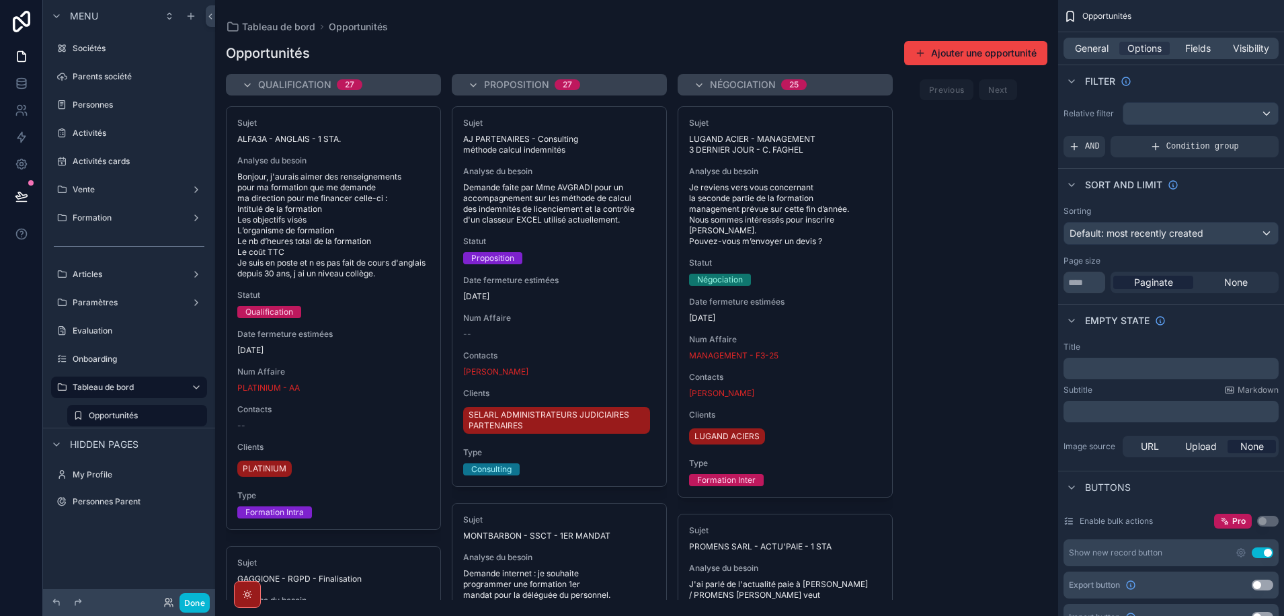
click at [1126, 258] on div "Page size" at bounding box center [1170, 260] width 215 height 11
click at [813, 166] on div "scrollable content" at bounding box center [636, 308] width 843 height 616
click at [1197, 45] on span "Fields" at bounding box center [1198, 48] width 26 height 13
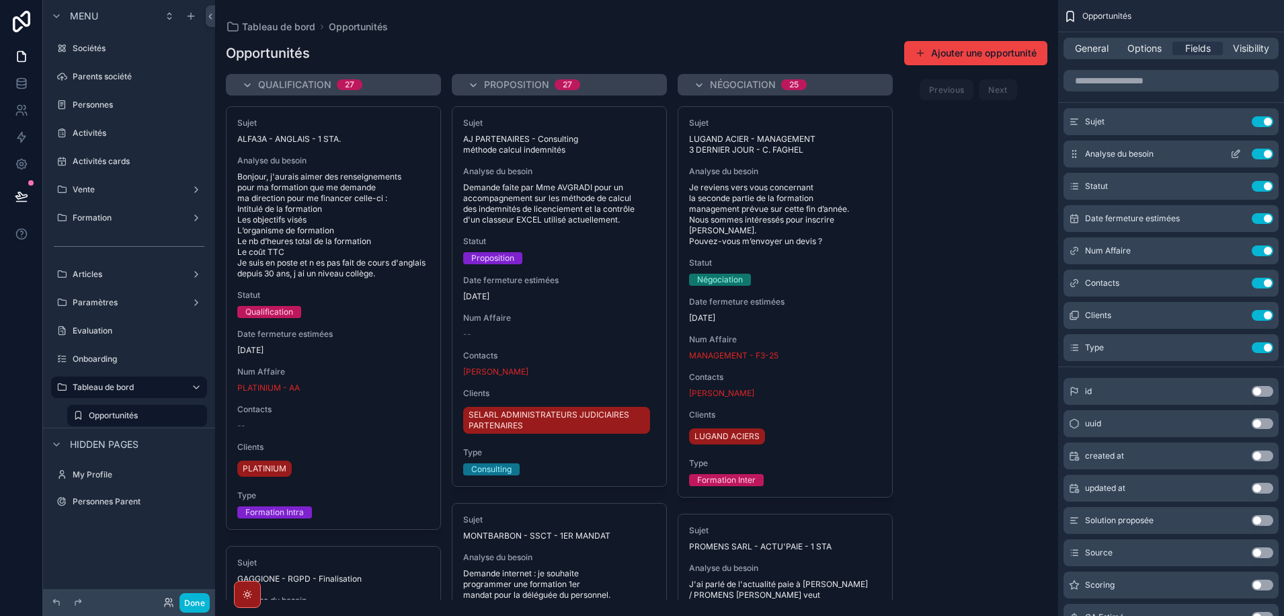
click at [1258, 154] on button "Use setting" at bounding box center [1263, 154] width 22 height 11
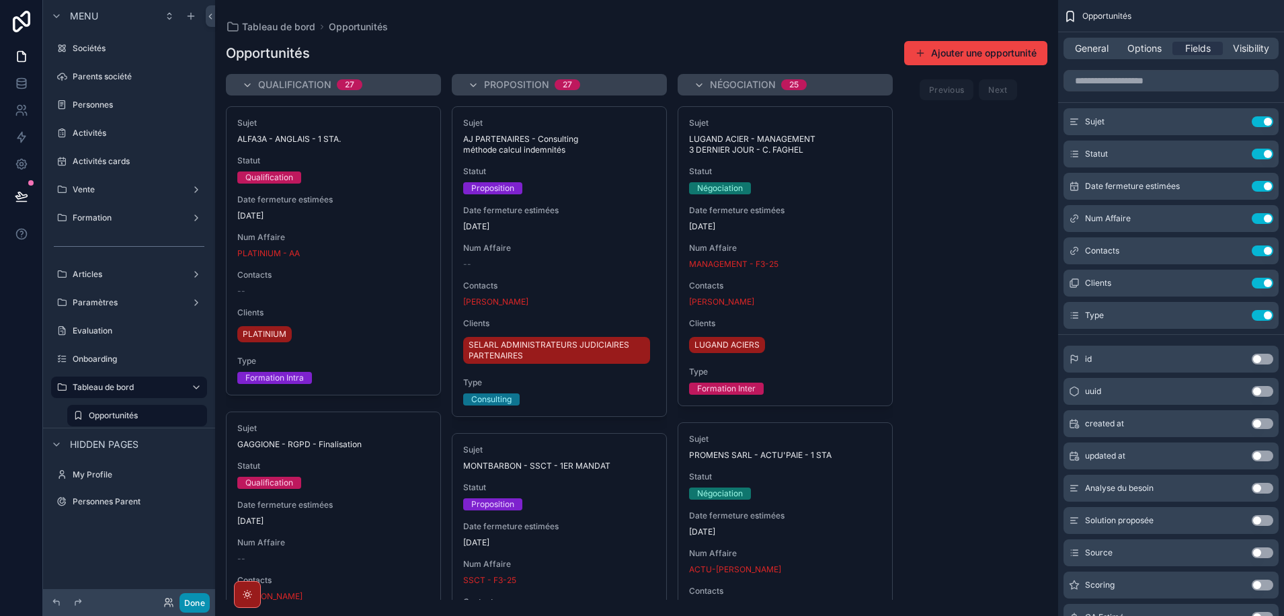
click at [183, 607] on button "Done" at bounding box center [194, 602] width 30 height 19
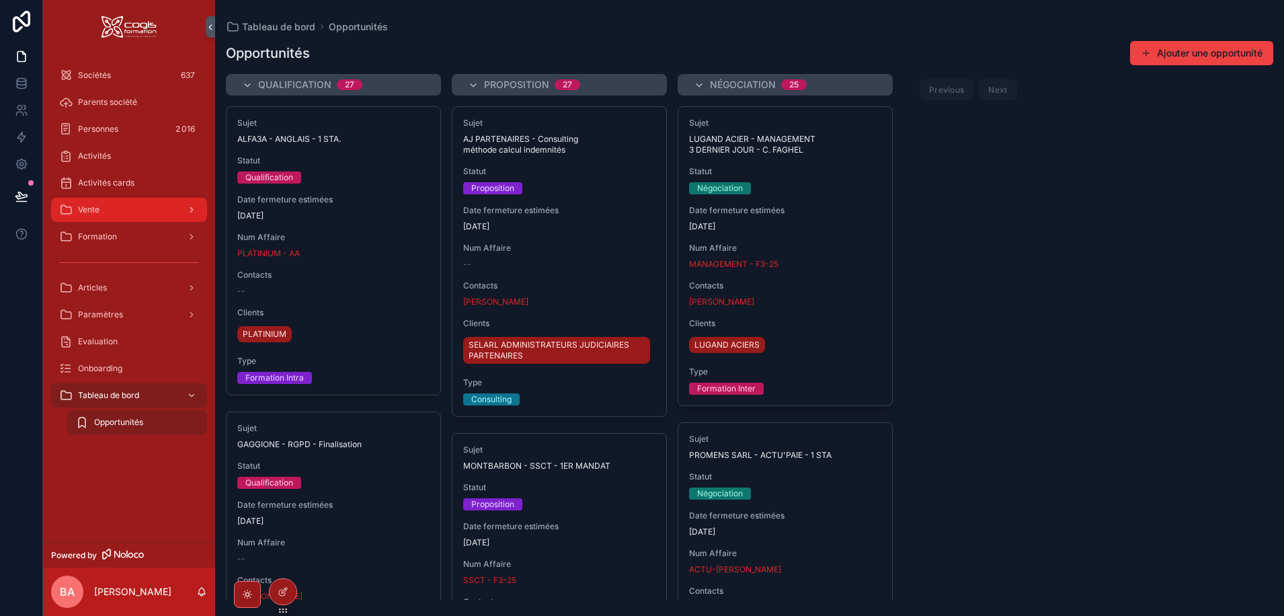
click at [159, 213] on div "Vente" at bounding box center [129, 210] width 140 height 22
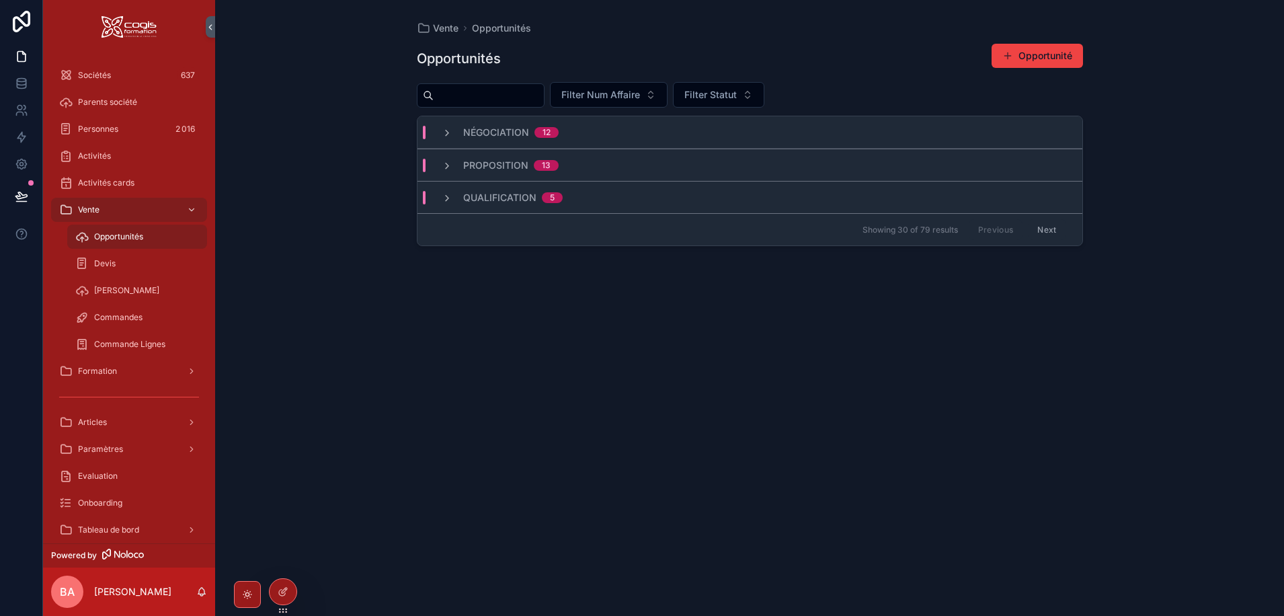
click at [135, 237] on span "Opportunités" at bounding box center [118, 236] width 49 height 11
click at [288, 590] on div at bounding box center [283, 592] width 27 height 26
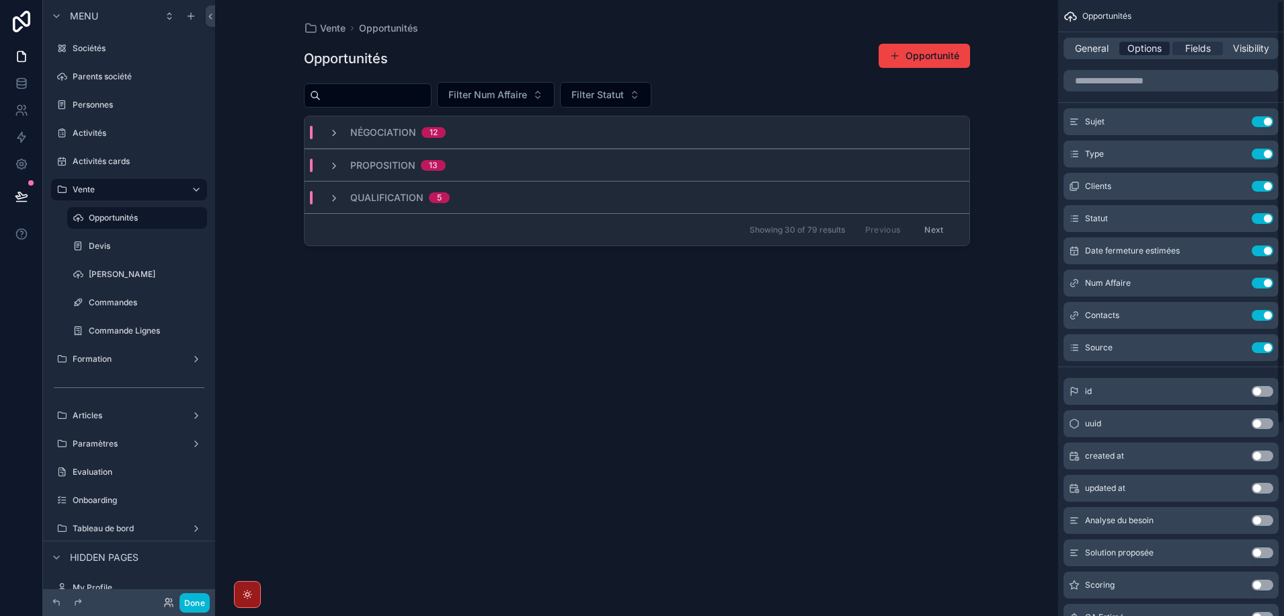
click at [1144, 54] on span "Options" at bounding box center [1144, 48] width 34 height 13
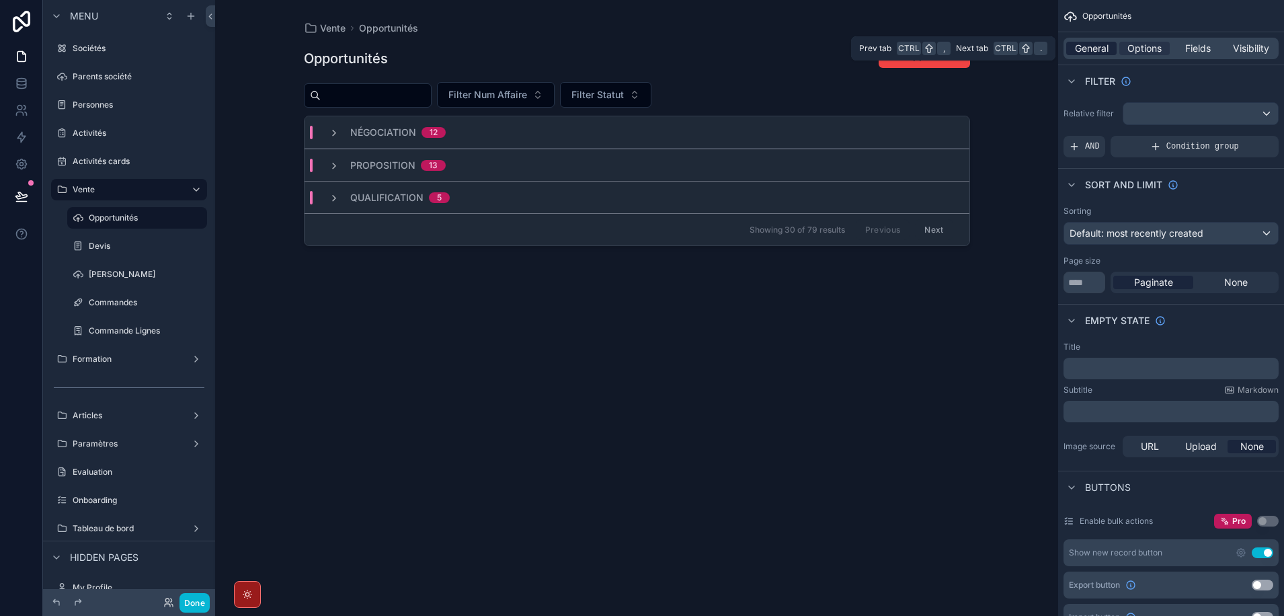
click at [1106, 46] on span "General" at bounding box center [1092, 48] width 34 height 13
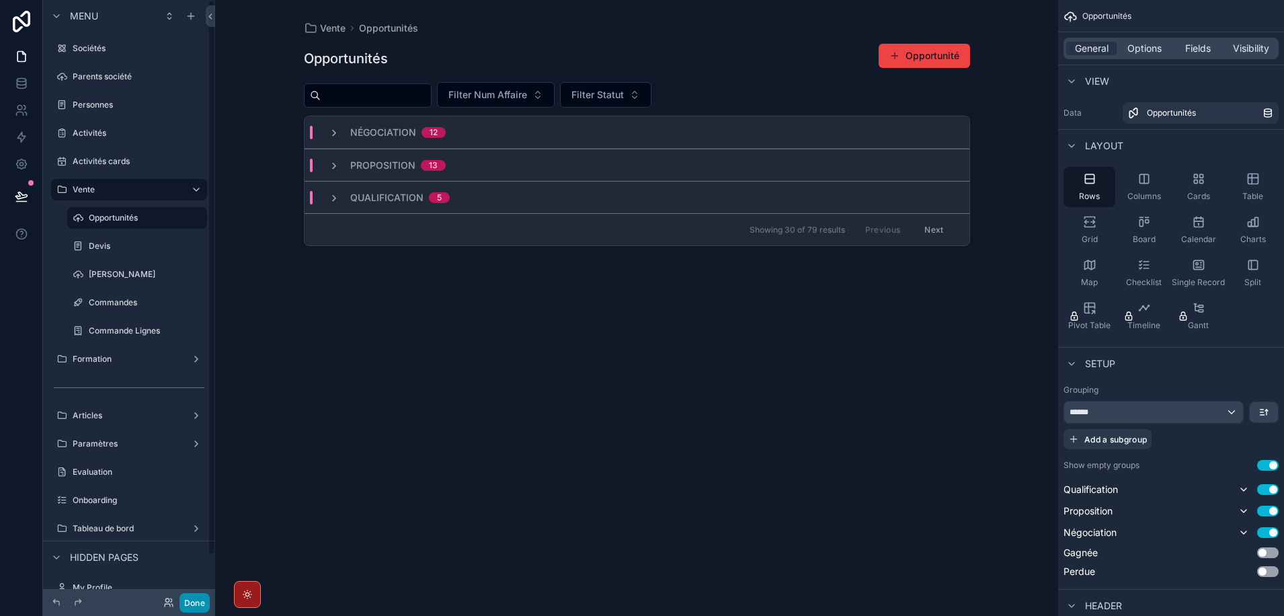
click at [189, 604] on button "Done" at bounding box center [194, 602] width 30 height 19
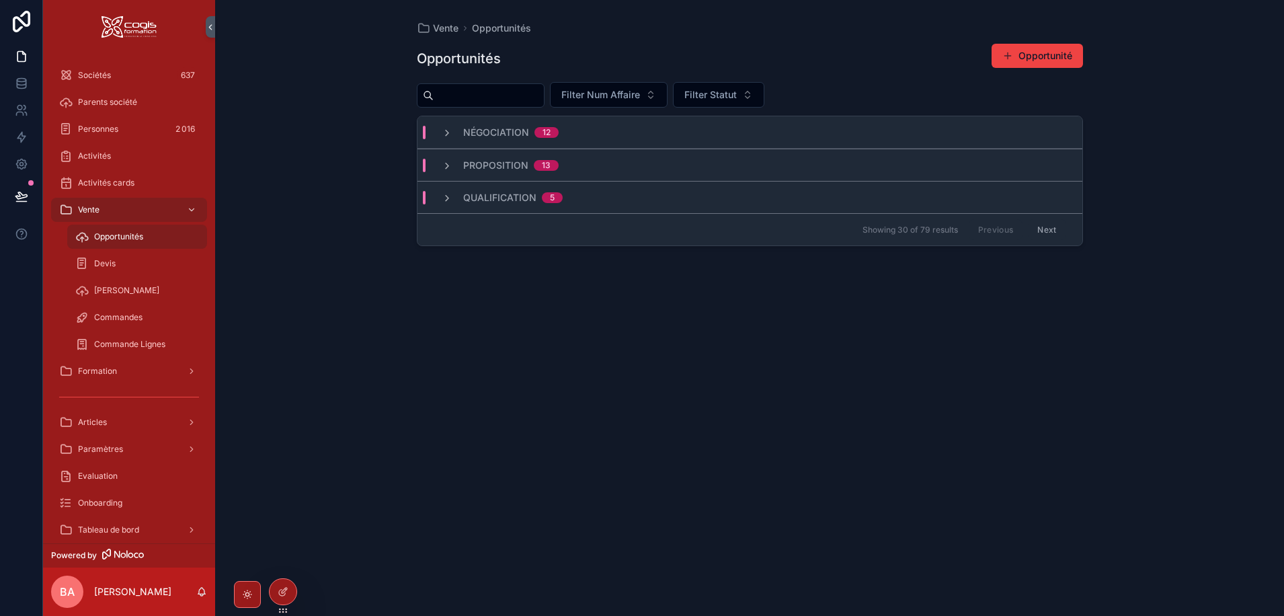
click at [446, 139] on div "Négociation 12" at bounding box center [749, 132] width 665 height 32
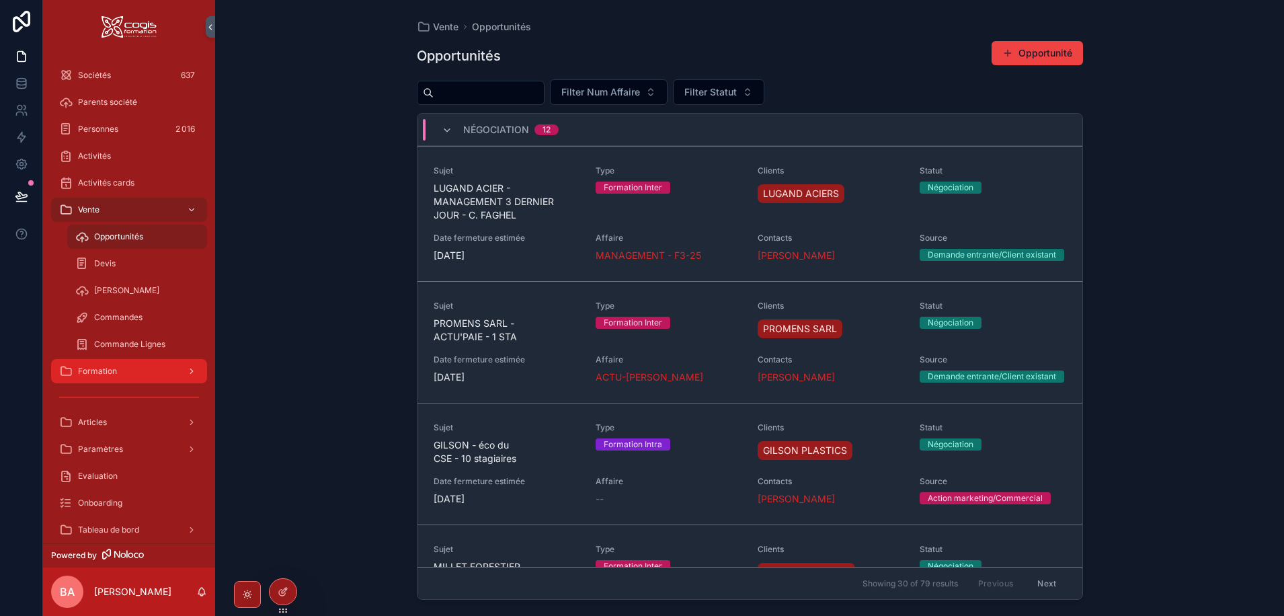
click at [97, 370] on span "Formation" at bounding box center [97, 371] width 39 height 11
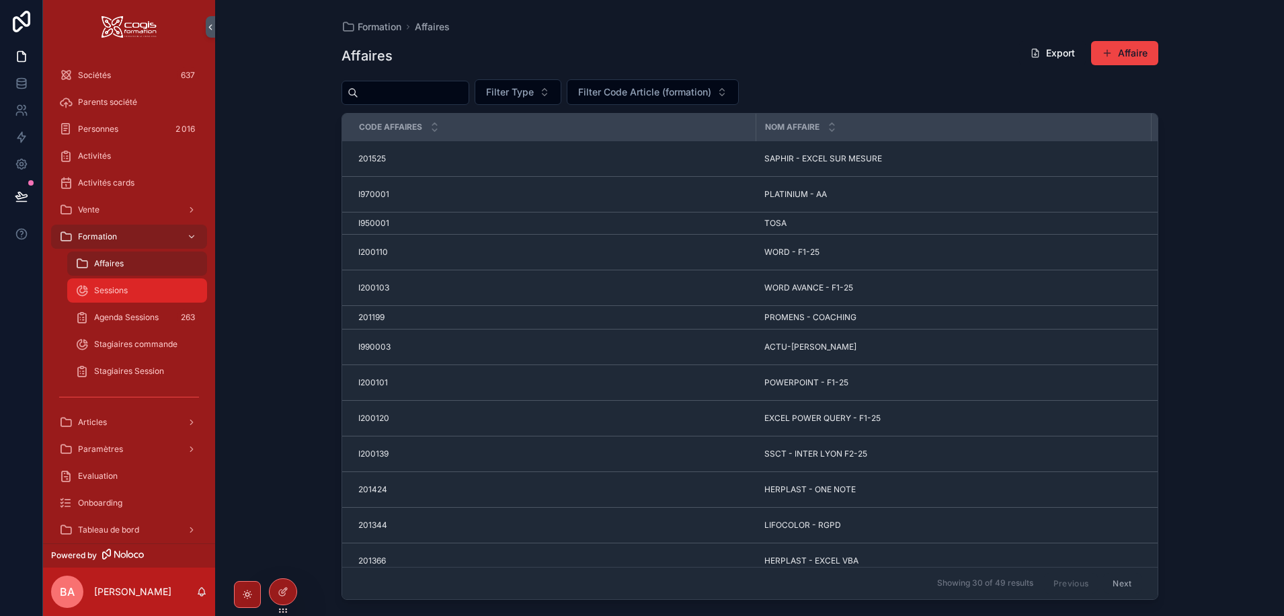
click at [118, 292] on span "Sessions" at bounding box center [111, 290] width 34 height 11
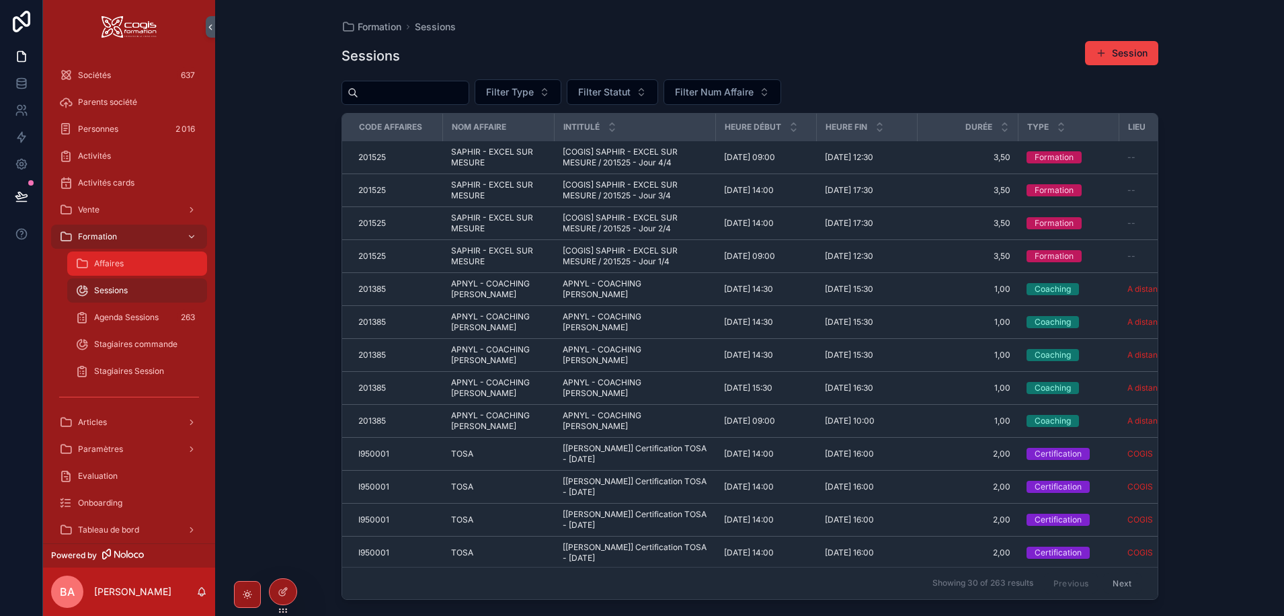
click at [101, 265] on span "Affaires" at bounding box center [109, 263] width 30 height 11
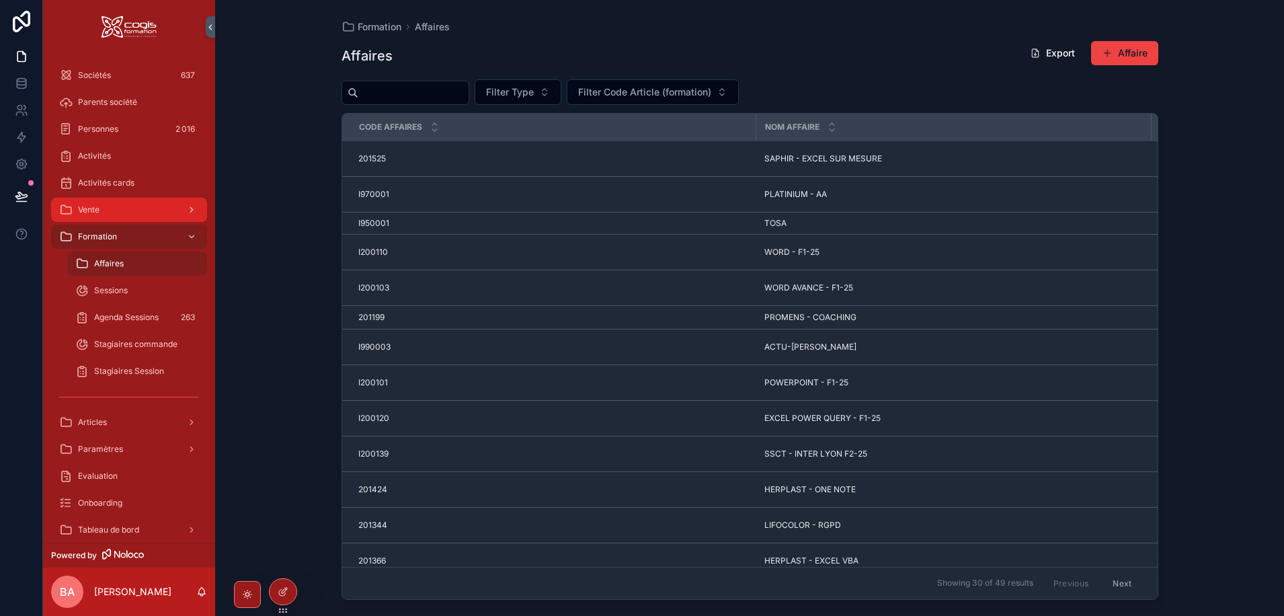
click at [85, 209] on span "Vente" at bounding box center [89, 209] width 22 height 11
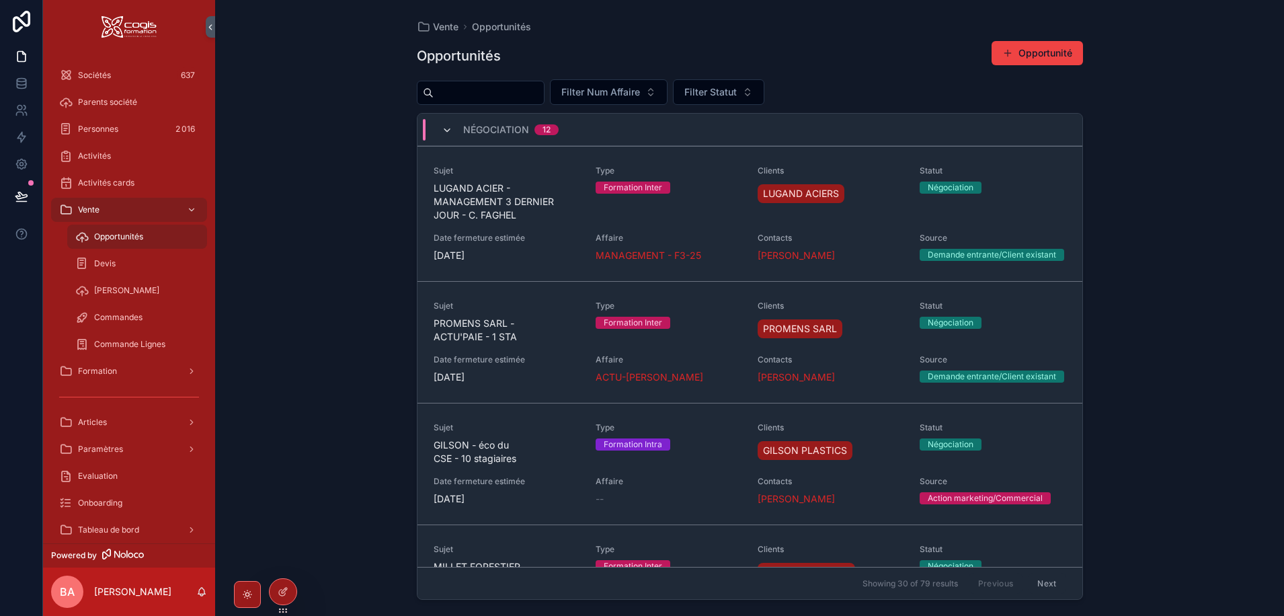
click at [445, 129] on icon "scrollable content" at bounding box center [447, 130] width 11 height 11
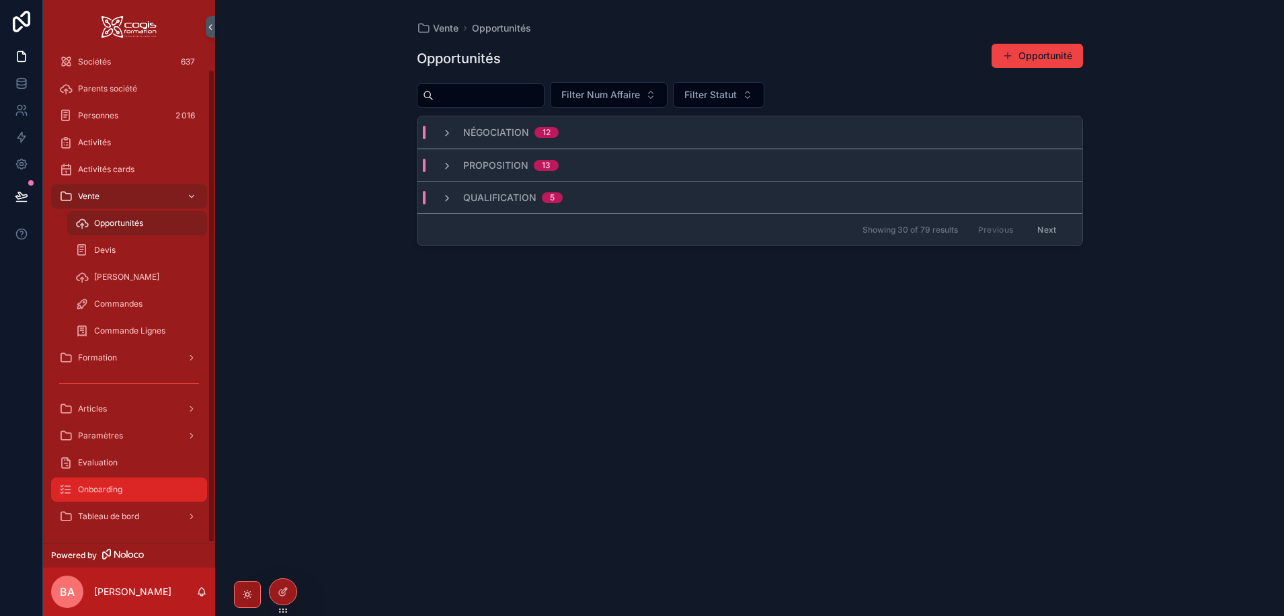
scroll to position [16, 0]
click at [130, 523] on div "Tableau de bord" at bounding box center [129, 514] width 140 height 22
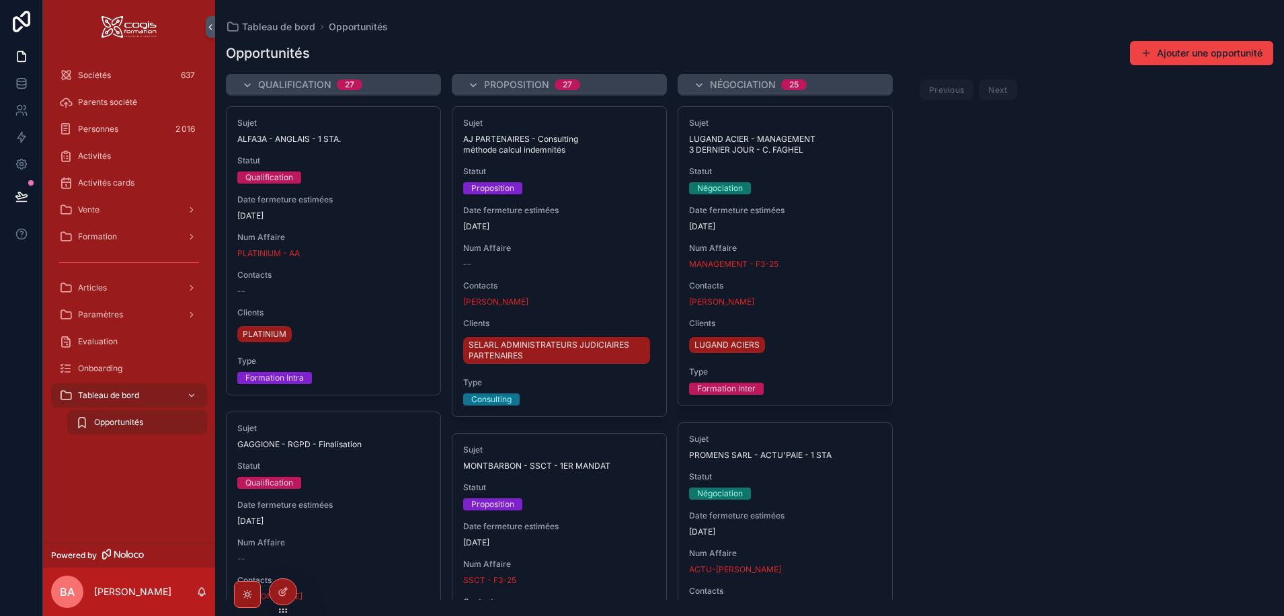
click at [103, 426] on span "Opportunités" at bounding box center [118, 422] width 49 height 11
click at [282, 590] on icon at bounding box center [282, 593] width 6 height 6
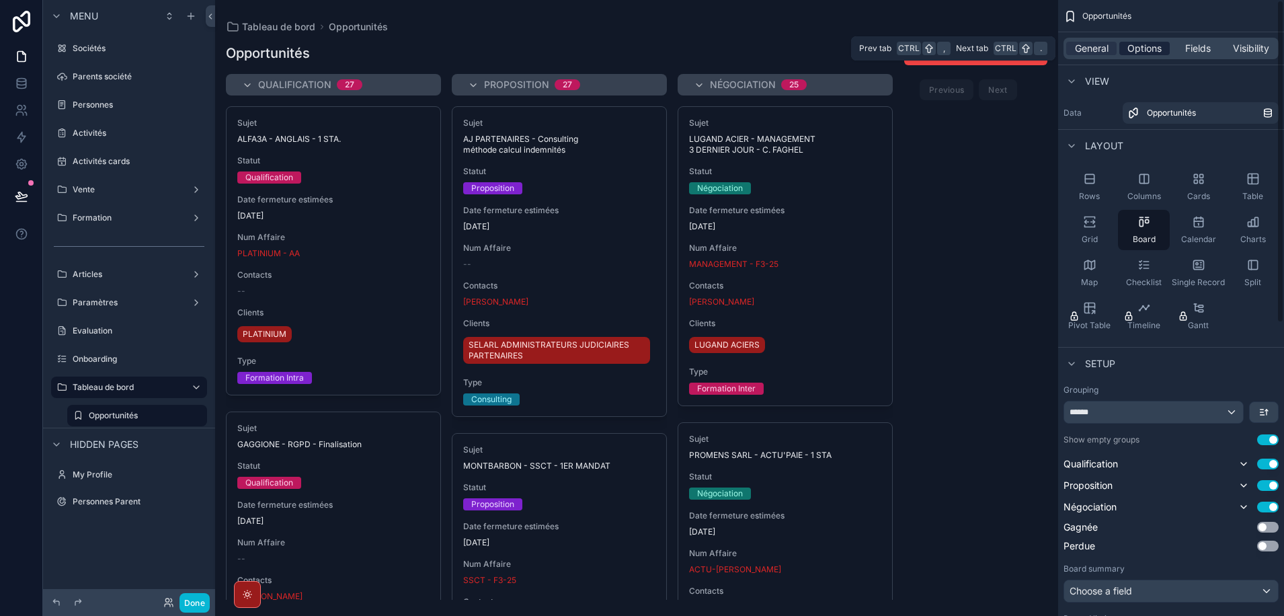
click at [1150, 46] on span "Options" at bounding box center [1144, 48] width 34 height 13
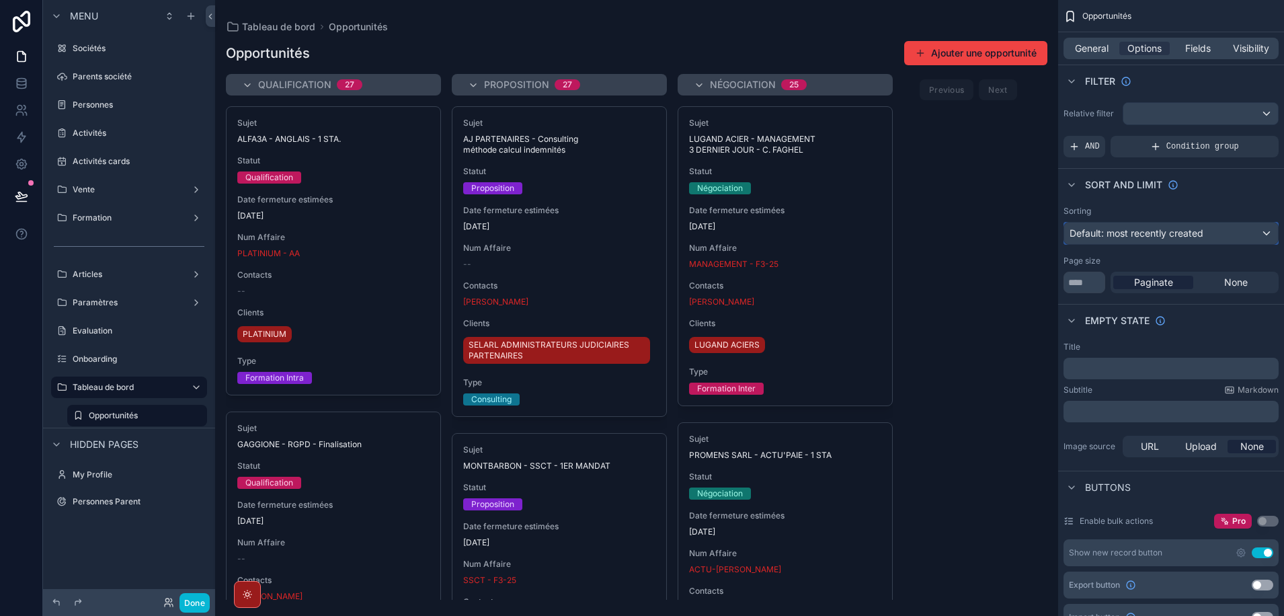
click at [1140, 231] on span "Default: most recently created" at bounding box center [1137, 232] width 134 height 11
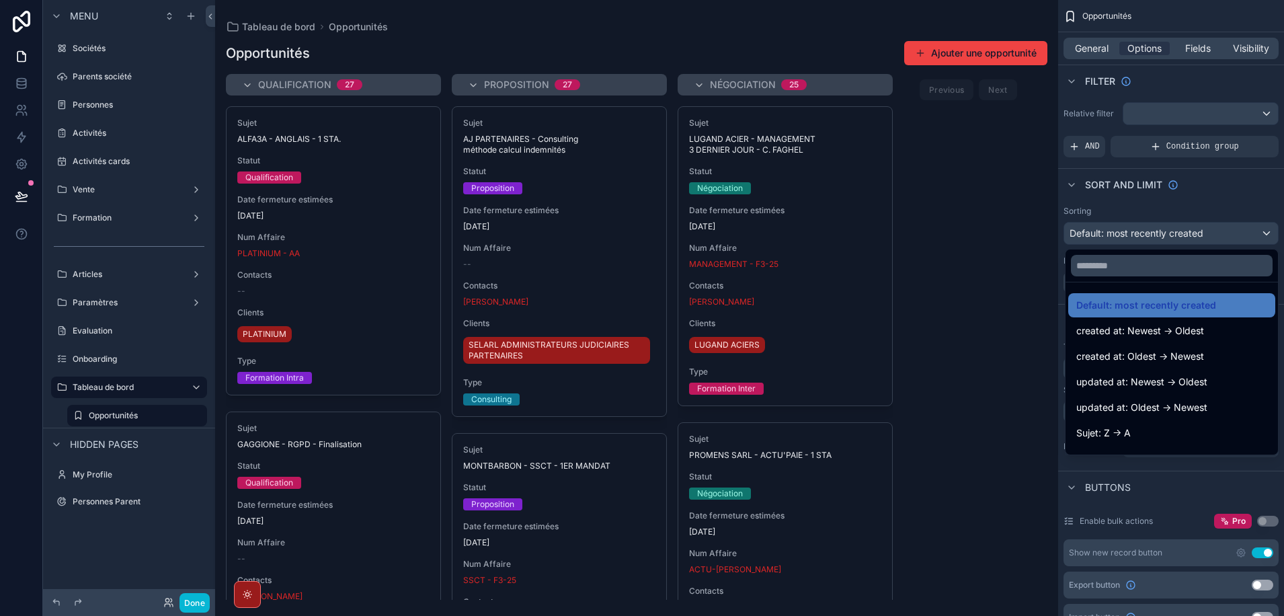
click at [1139, 231] on div "scrollable content" at bounding box center [642, 308] width 1284 height 616
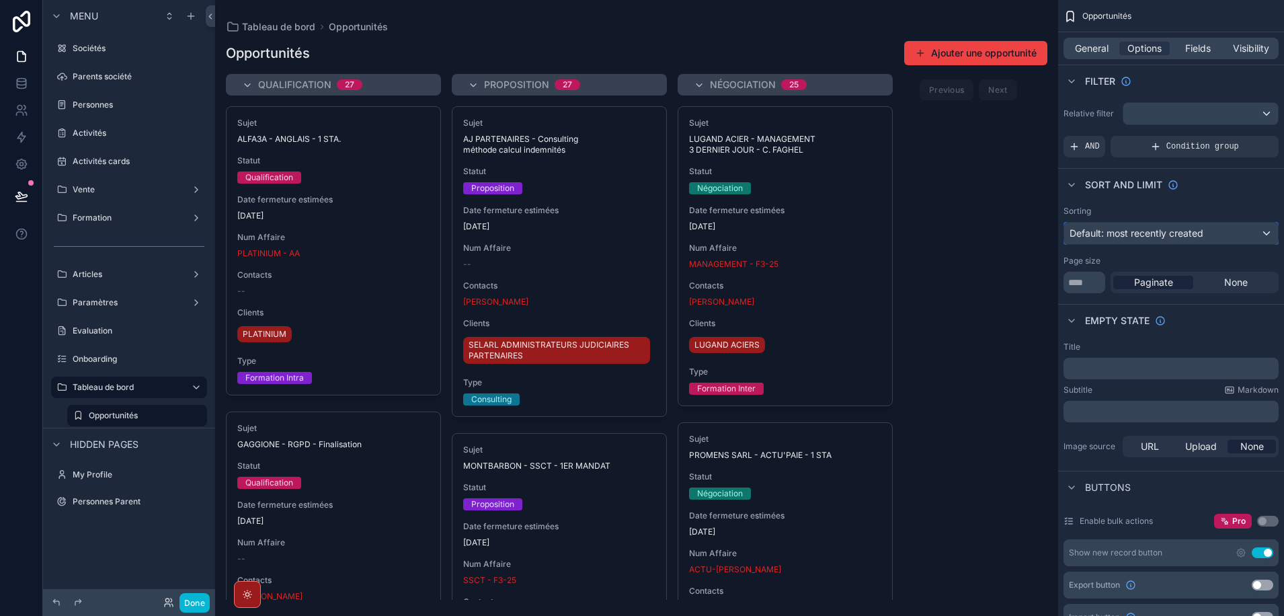
click at [1247, 231] on div "Default: most recently created" at bounding box center [1171, 234] width 214 height 22
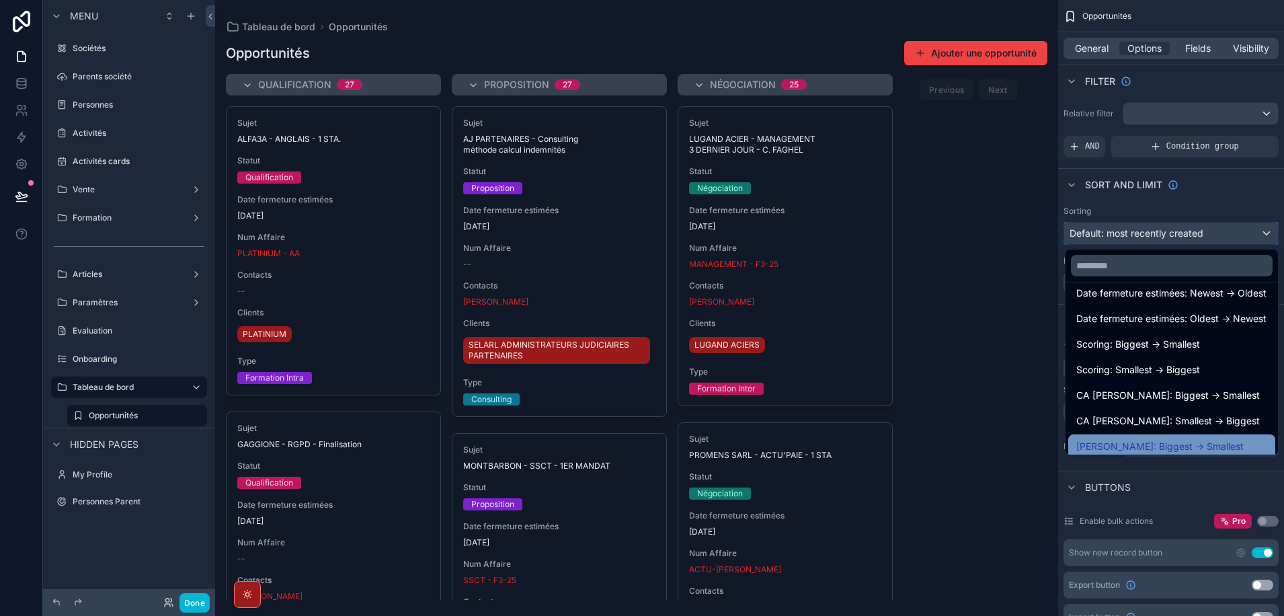
scroll to position [226, 0]
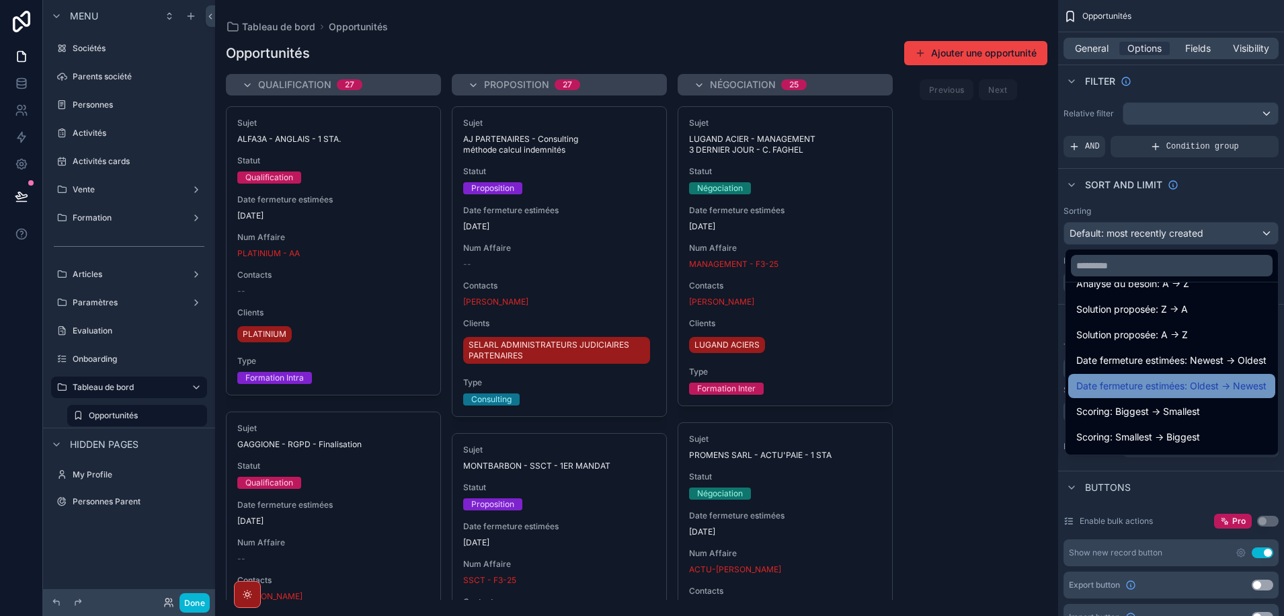
click at [1122, 384] on span "Date fermeture estimées: Oldest -> Newest" at bounding box center [1171, 386] width 190 height 16
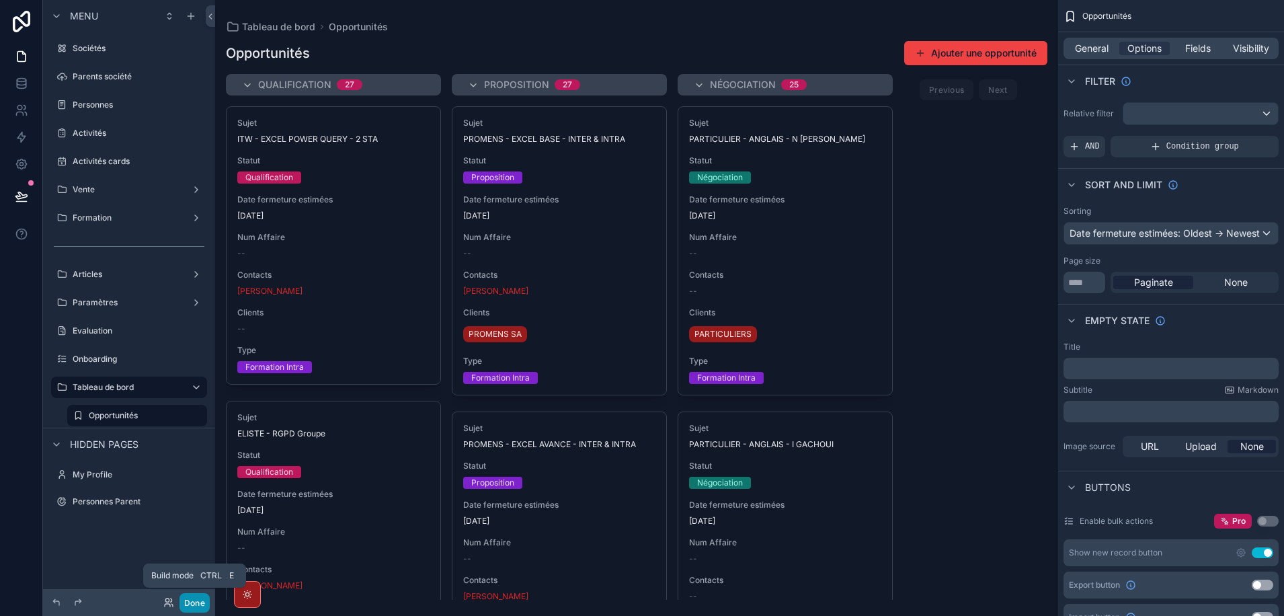
click at [192, 607] on button "Done" at bounding box center [194, 602] width 30 height 19
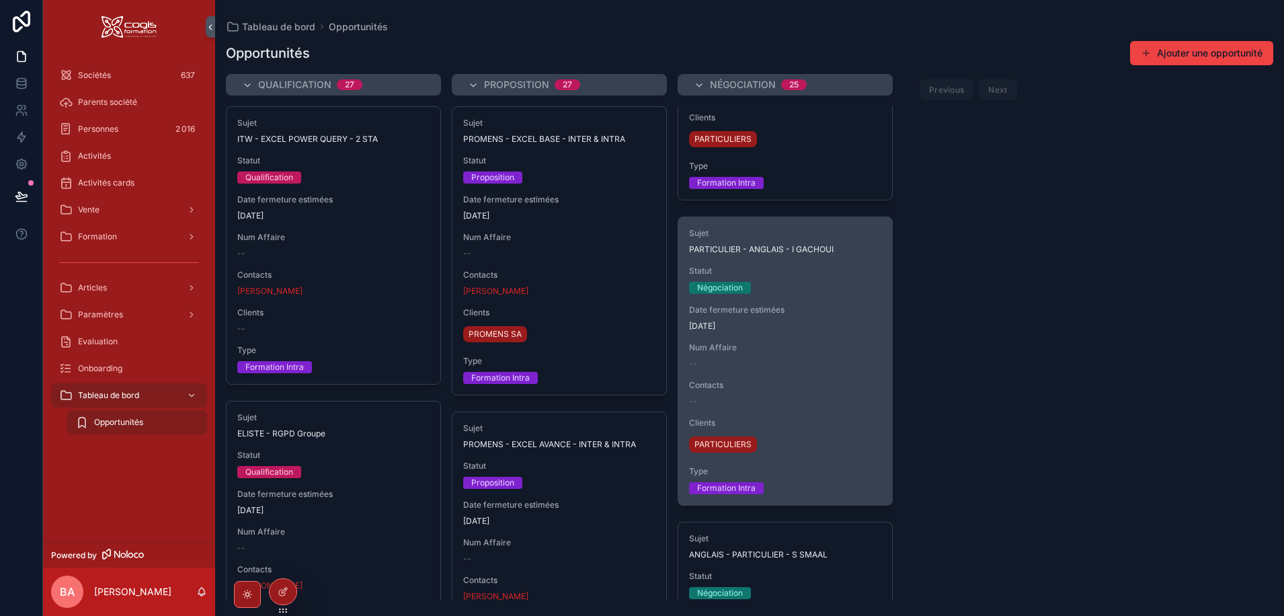
scroll to position [202, 0]
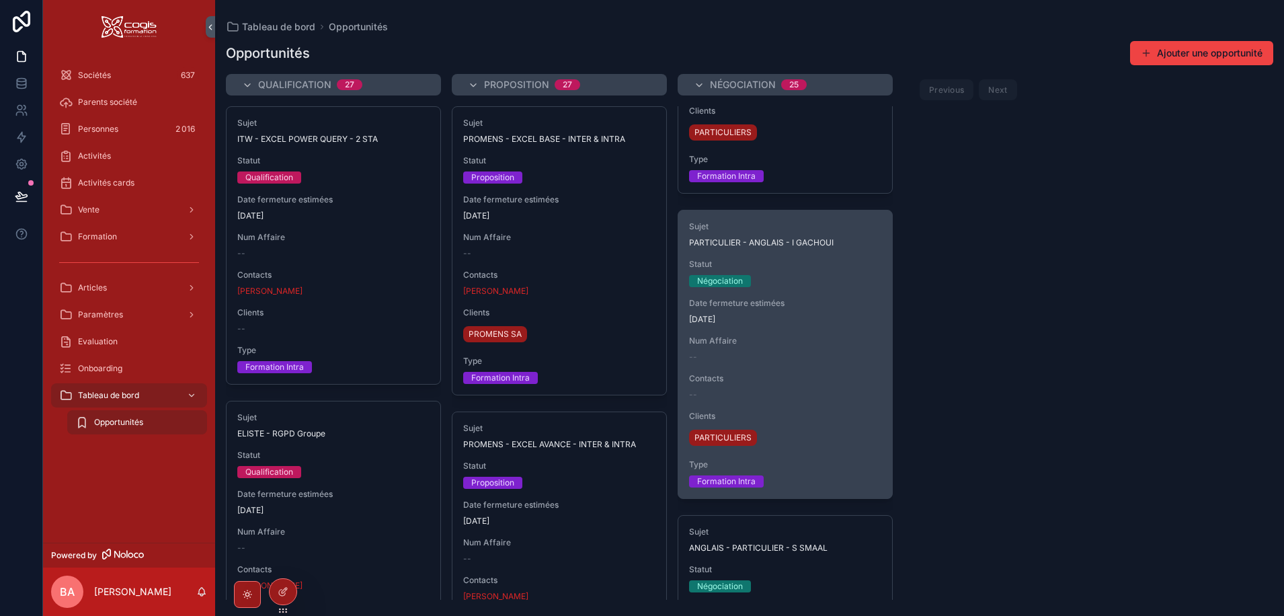
click at [797, 303] on span "Date fermeture estimées" at bounding box center [785, 303] width 192 height 11
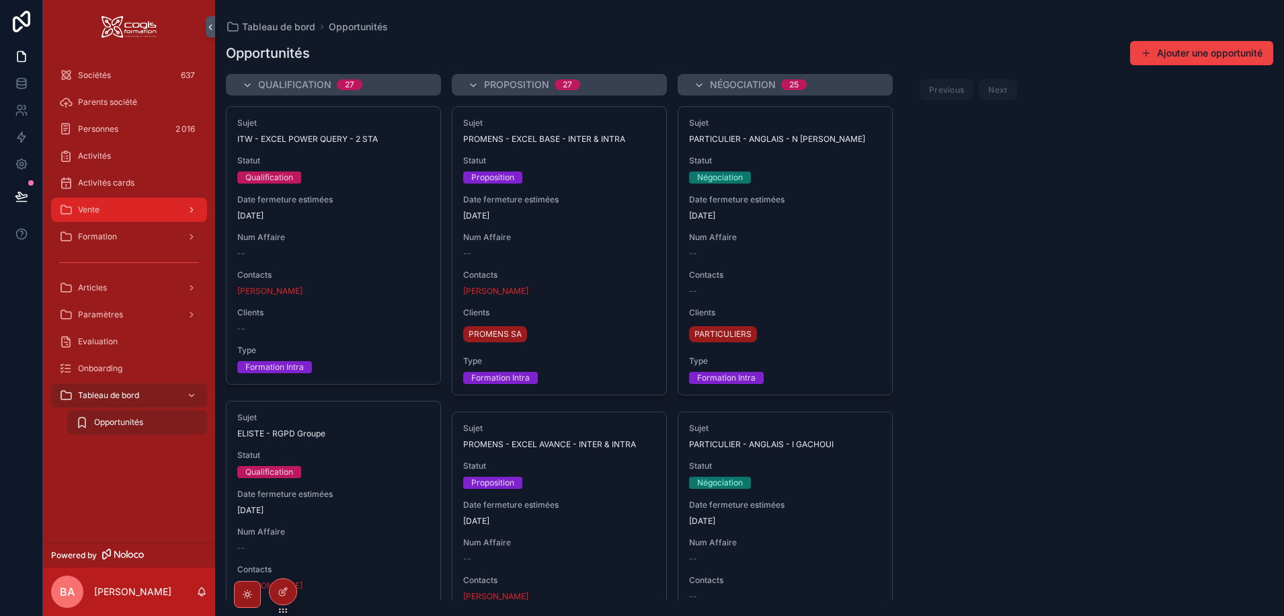
click at [153, 214] on div "Vente" at bounding box center [129, 210] width 140 height 22
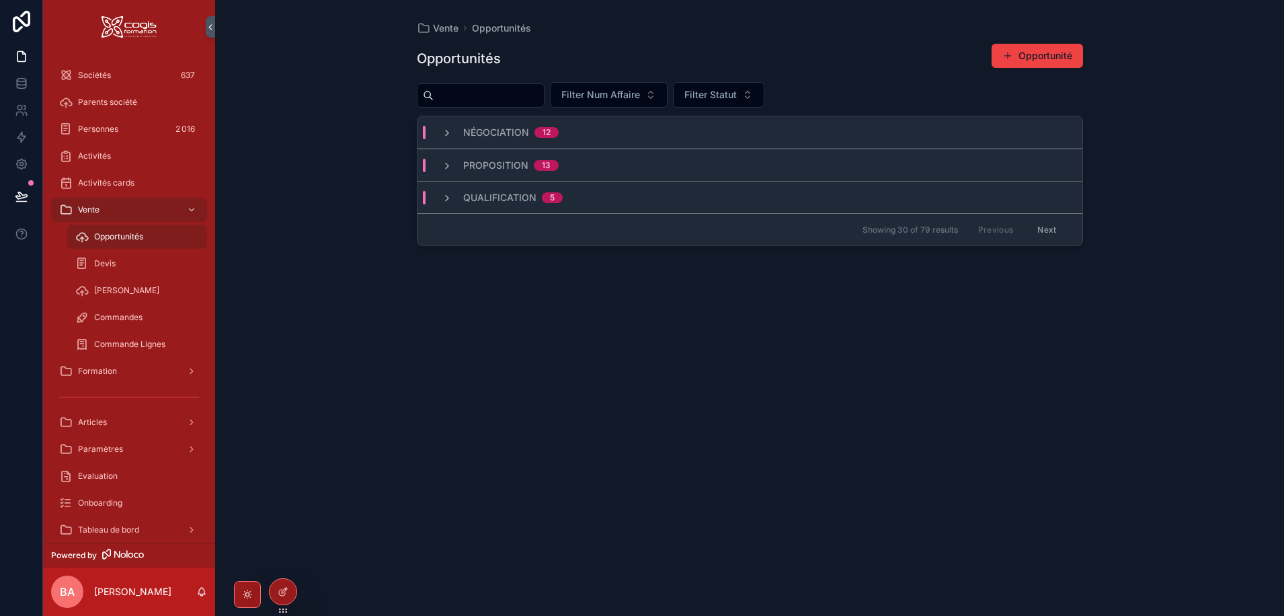
click at [140, 237] on span "Opportunités" at bounding box center [118, 236] width 49 height 11
click at [1048, 226] on button "Next" at bounding box center [1047, 229] width 38 height 21
click at [1048, 232] on button "Next" at bounding box center [1047, 229] width 38 height 21
click at [996, 227] on button "Previous" at bounding box center [996, 229] width 54 height 21
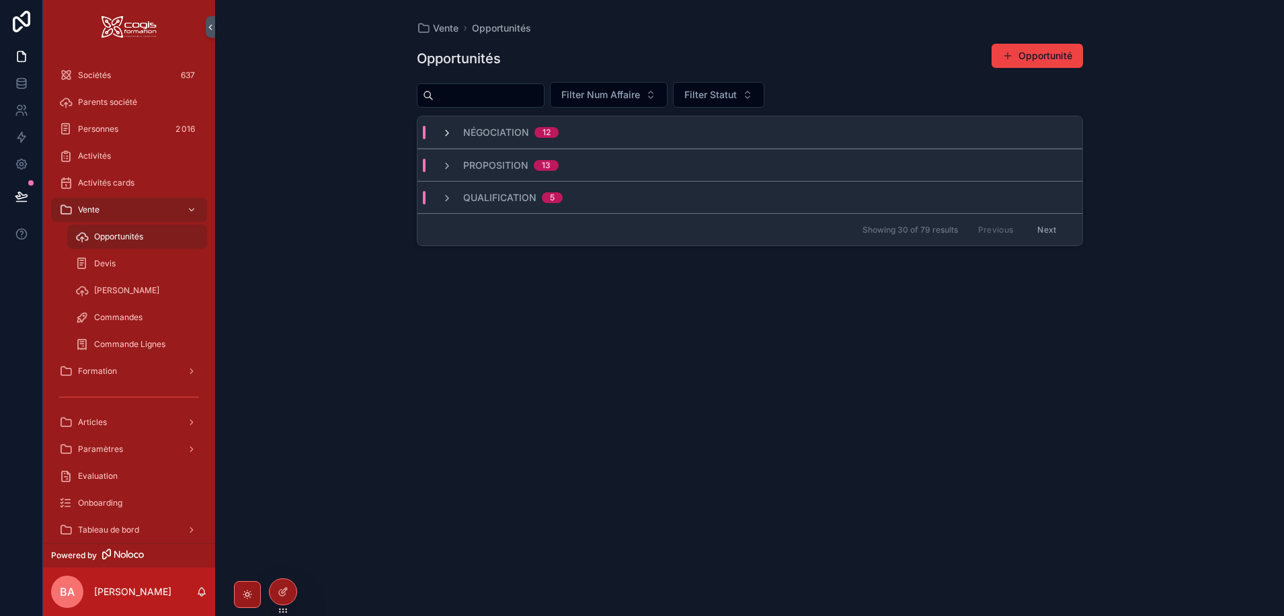
click at [442, 136] on icon "scrollable content" at bounding box center [447, 133] width 11 height 11
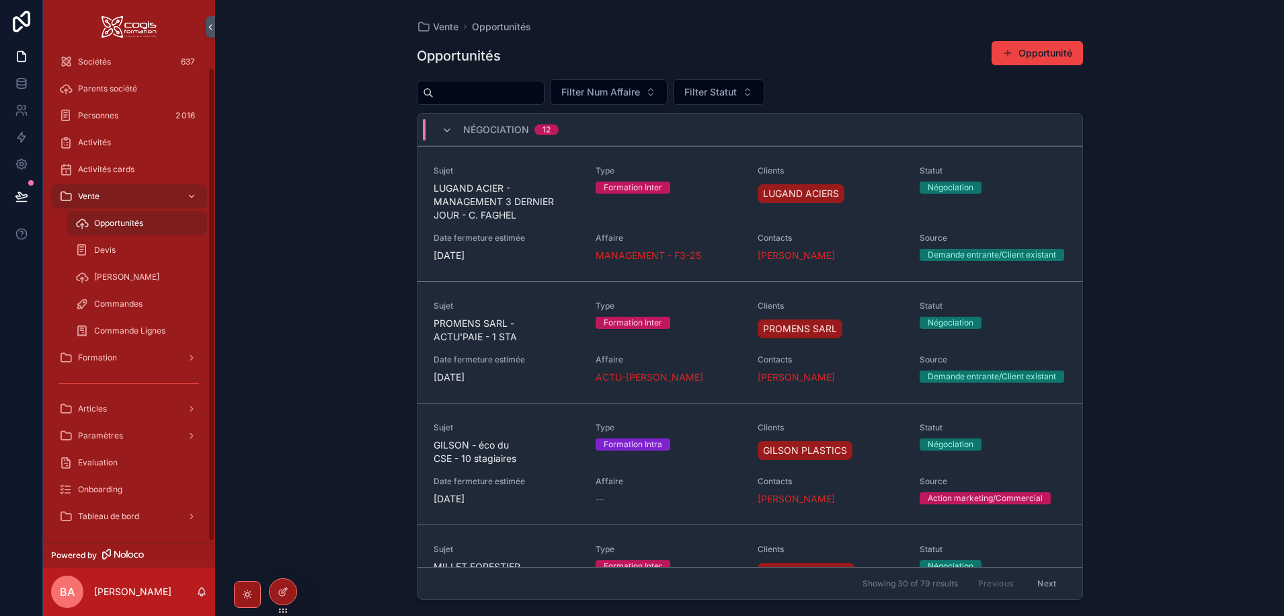
scroll to position [16, 0]
click at [151, 513] on div "Tableau de bord" at bounding box center [129, 514] width 140 height 22
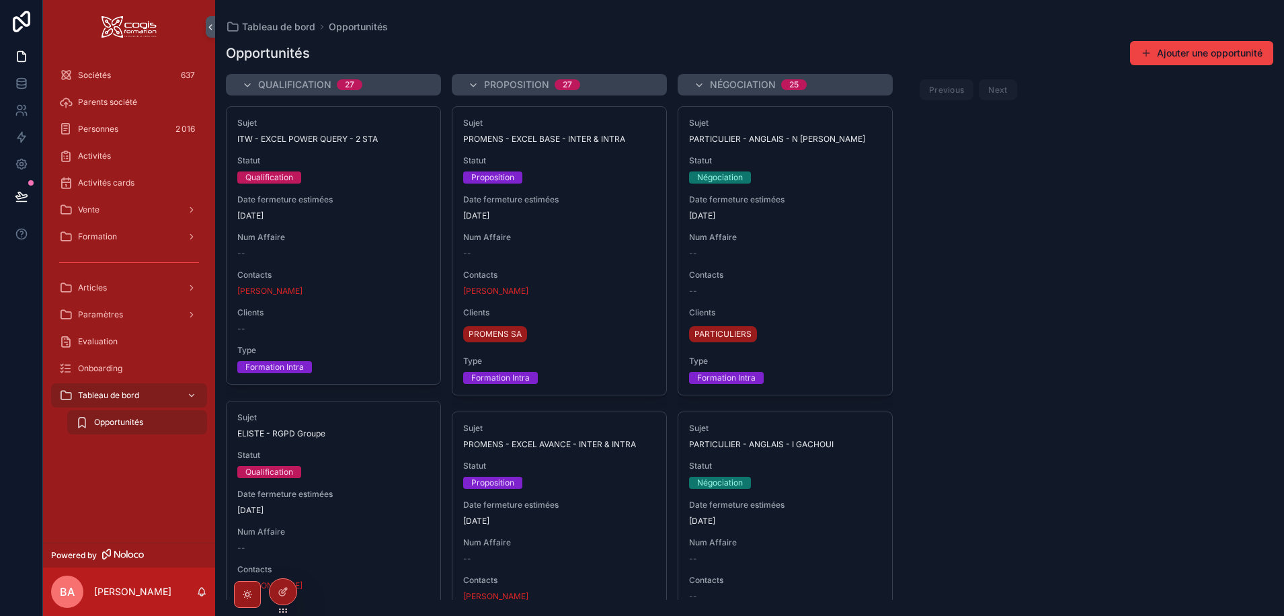
click at [105, 423] on span "Opportunités" at bounding box center [118, 422] width 49 height 11
click at [151, 212] on div "Vente" at bounding box center [129, 210] width 140 height 22
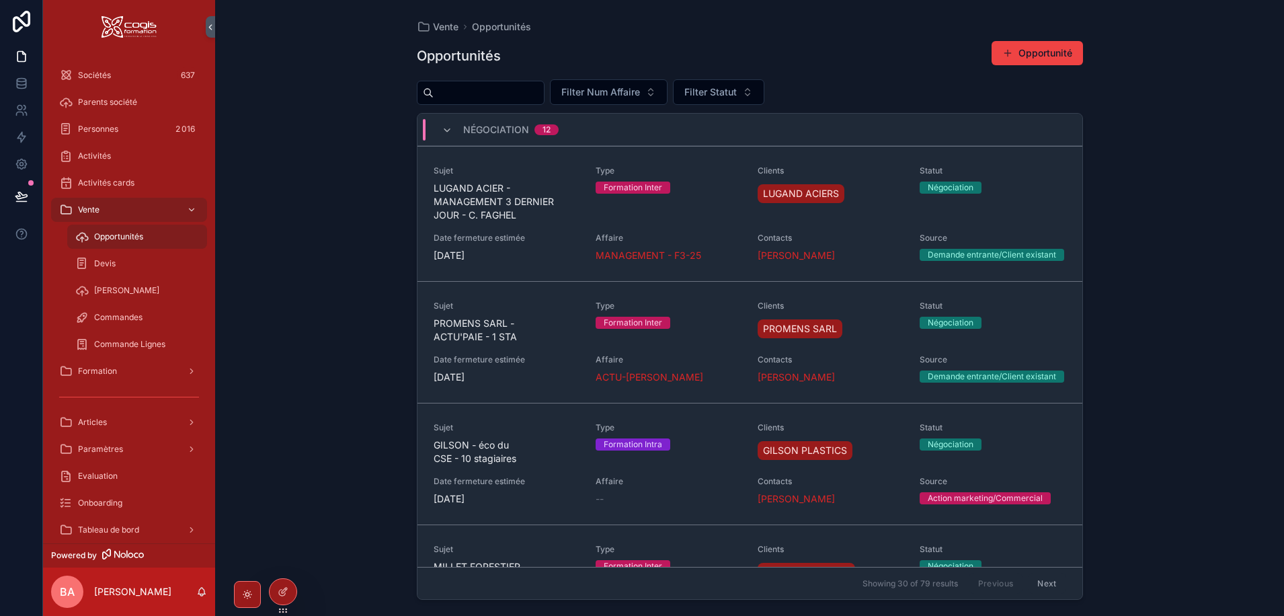
click at [137, 235] on span "Opportunités" at bounding box center [118, 236] width 49 height 11
click at [1186, 374] on div "Vente Opportunités Opportunités Opportunité Filter Num Affaire Filter Statut Né…" at bounding box center [749, 308] width 1069 height 616
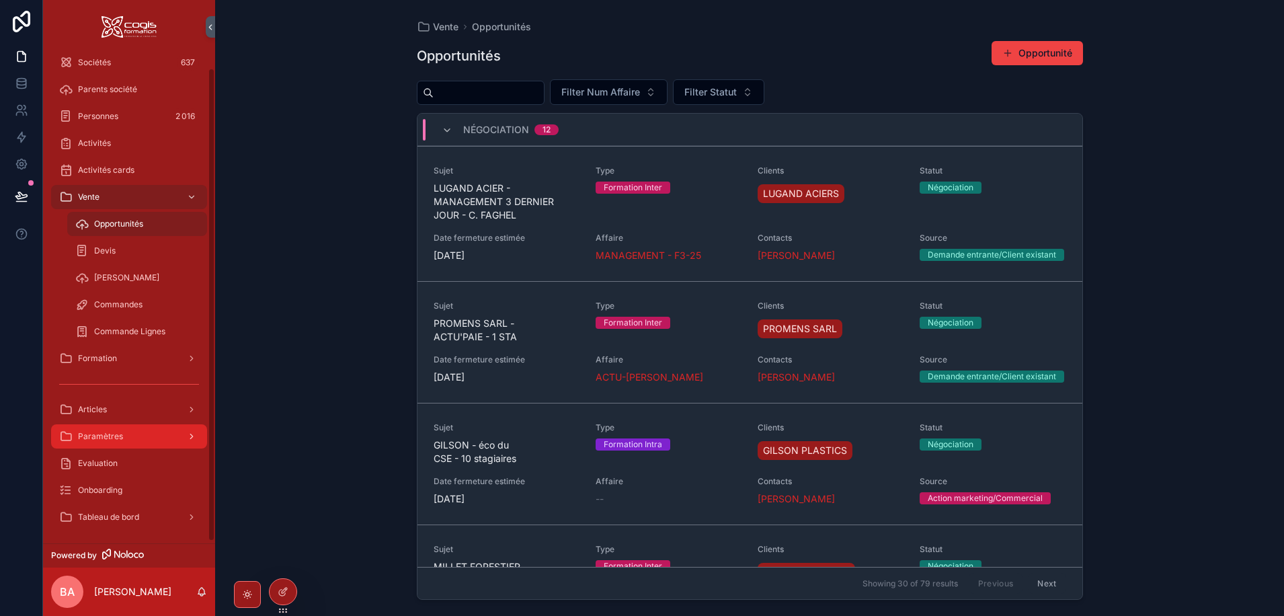
scroll to position [16, 0]
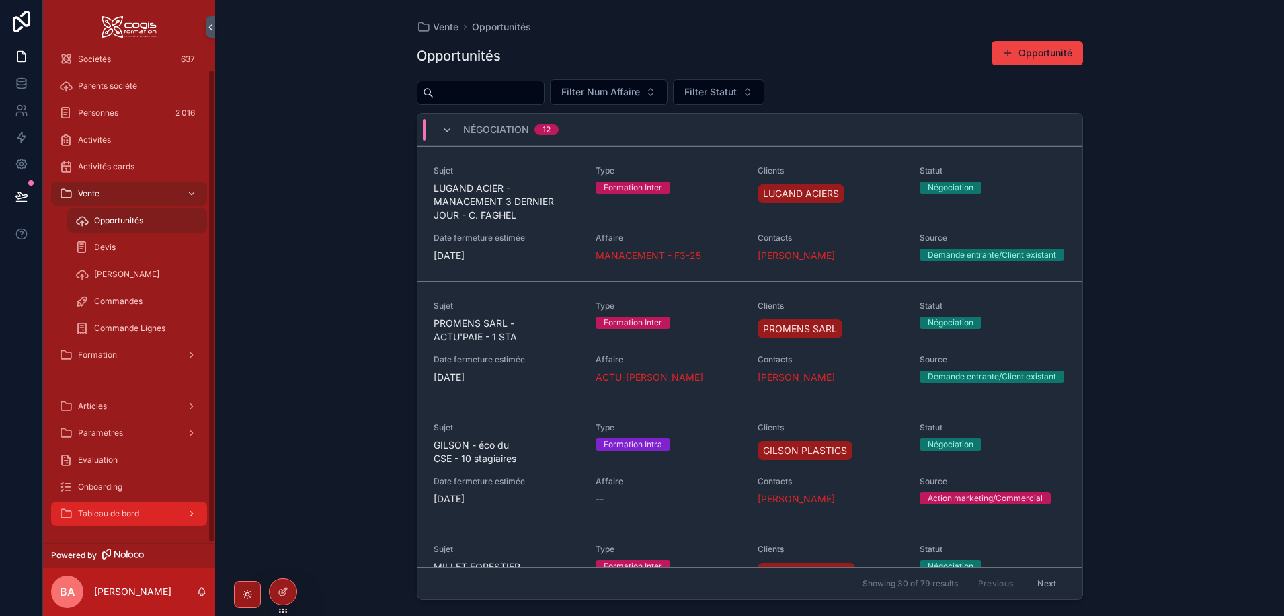
click at [153, 513] on div "Tableau de bord" at bounding box center [129, 514] width 140 height 22
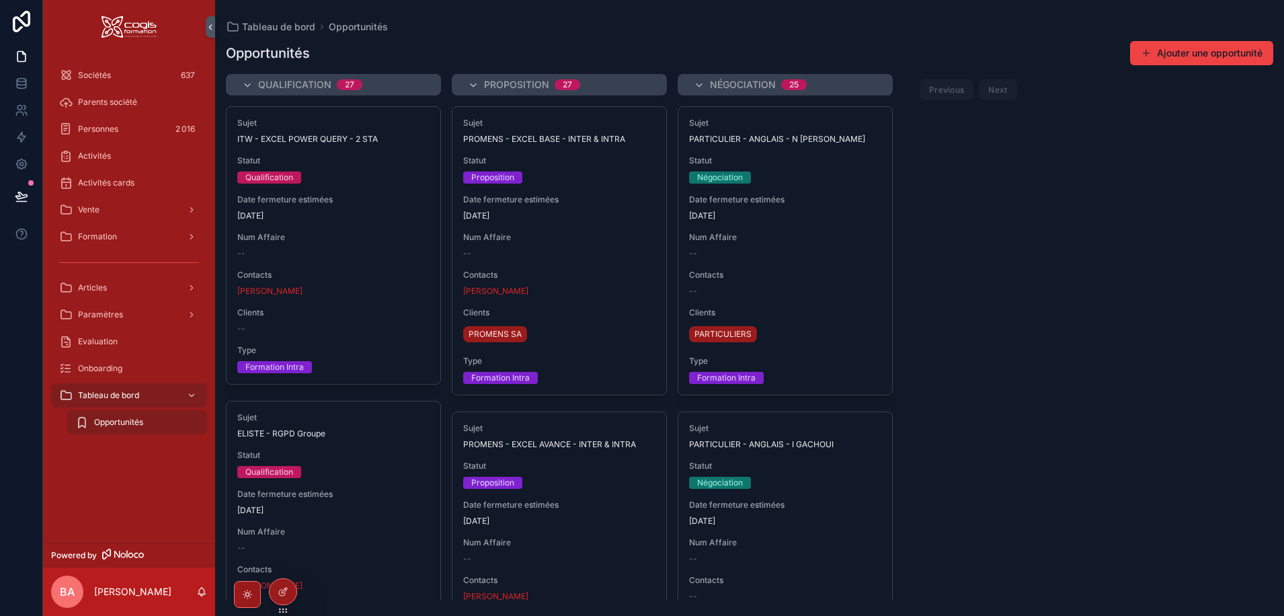
click at [93, 417] on div "Opportunités" at bounding box center [137, 422] width 124 height 22
click at [138, 425] on span "Opportunités" at bounding box center [118, 422] width 49 height 11
click at [108, 216] on div "Vente" at bounding box center [129, 210] width 140 height 22
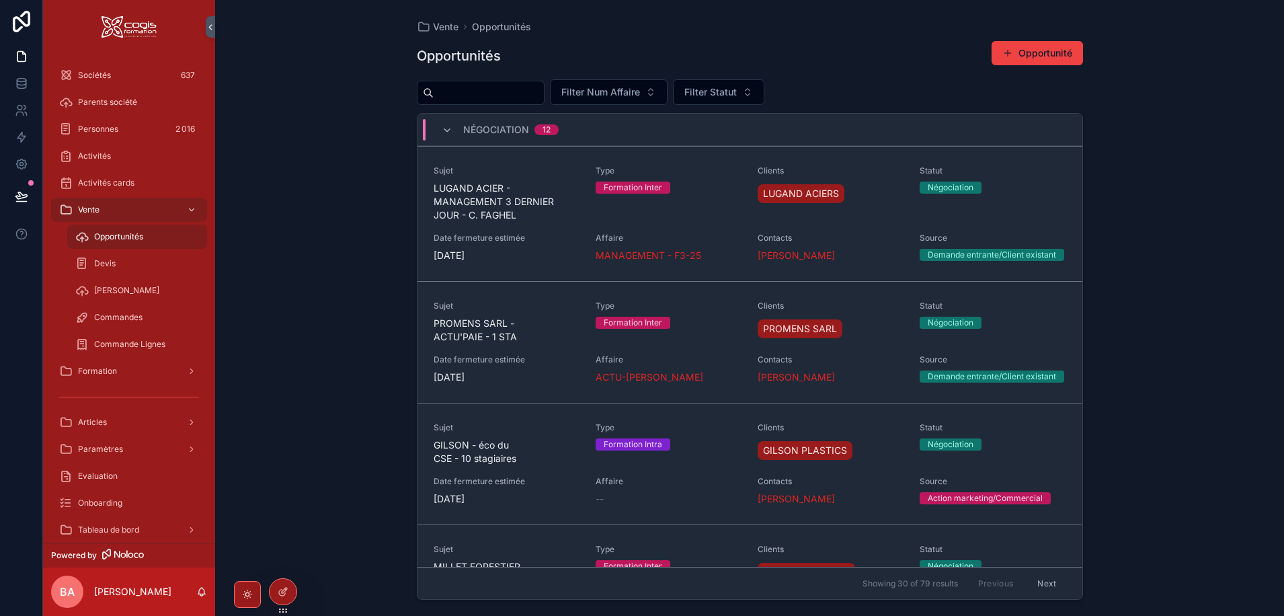
click at [104, 236] on span "Opportunités" at bounding box center [118, 236] width 49 height 11
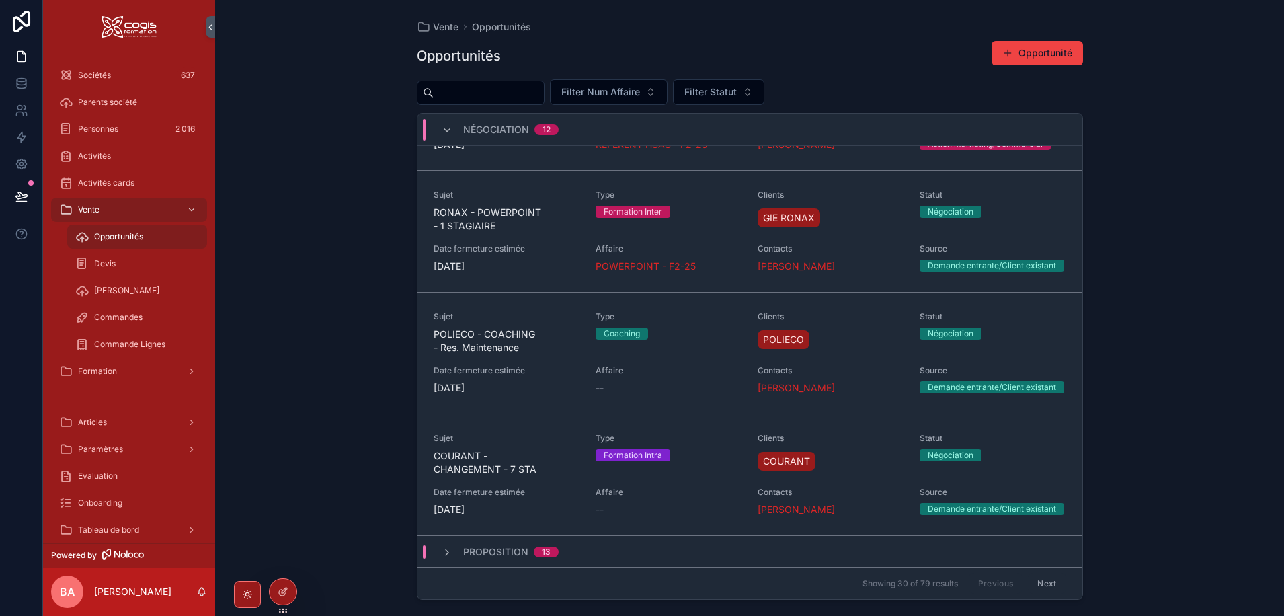
scroll to position [1147, 0]
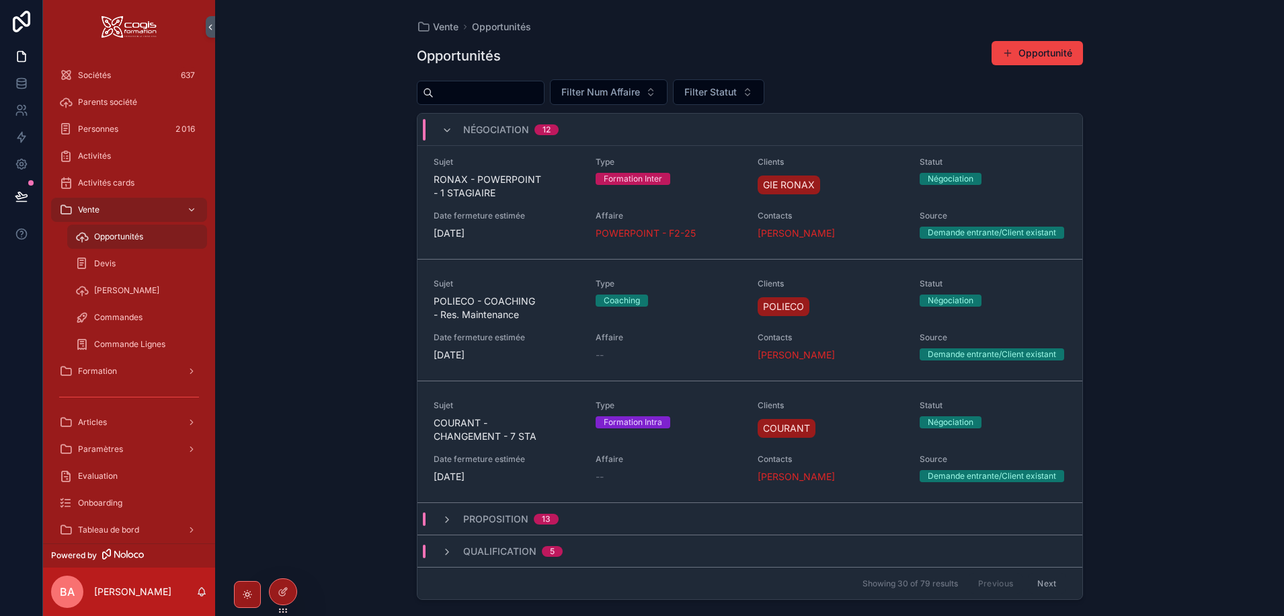
click at [1041, 580] on button "Next" at bounding box center [1047, 583] width 38 height 21
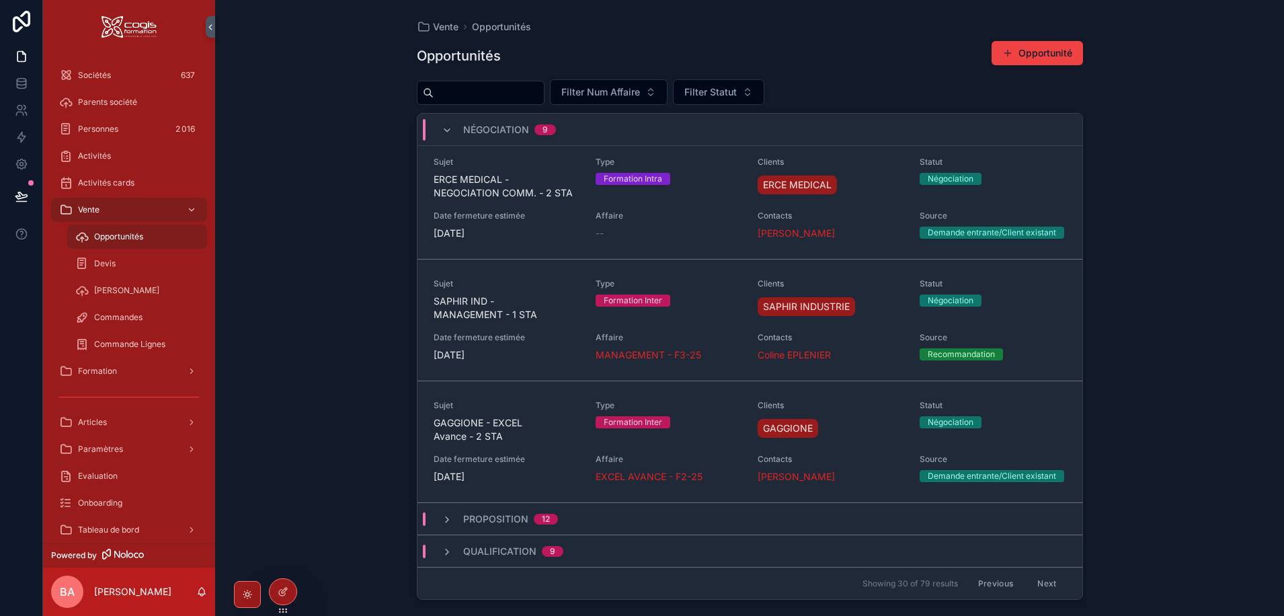
click at [1041, 580] on button "Next" at bounding box center [1047, 583] width 38 height 21
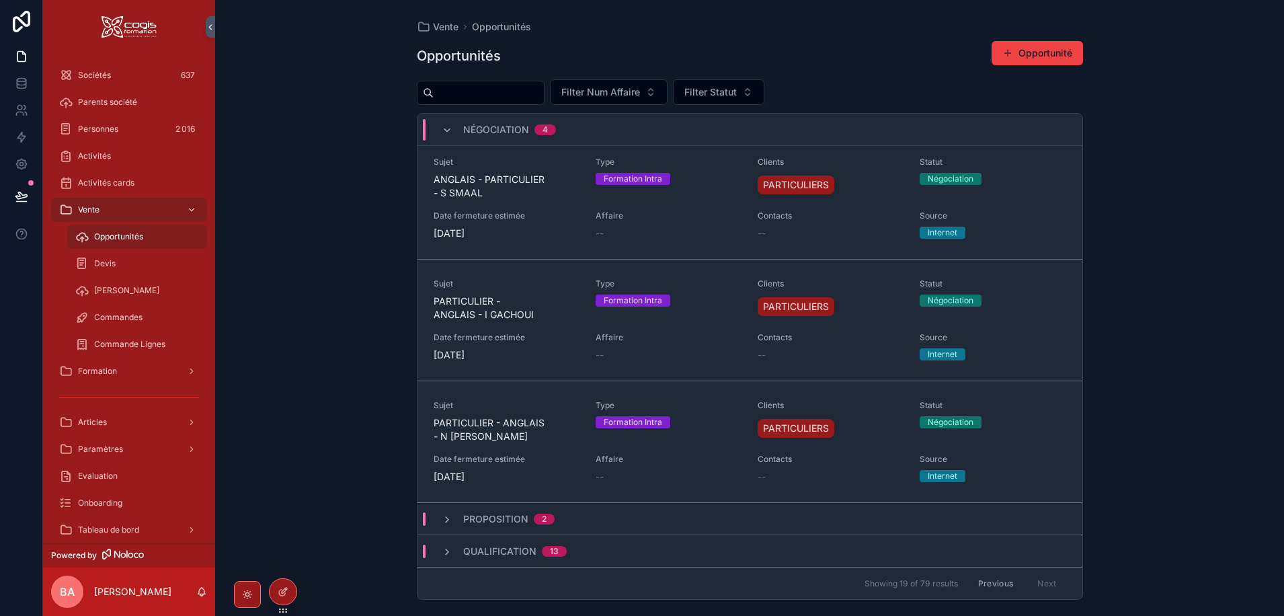
click at [1041, 580] on div "Previous Next" at bounding box center [1017, 583] width 97 height 21
click at [988, 579] on button "Previous" at bounding box center [996, 583] width 54 height 21
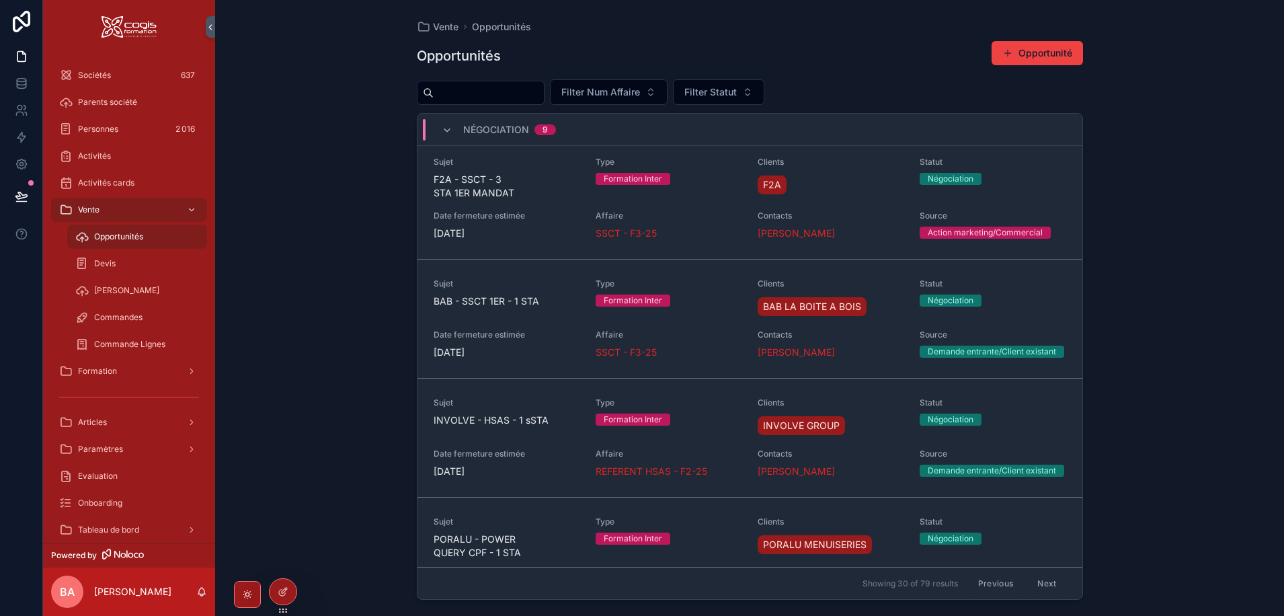
click at [988, 579] on button "Previous" at bounding box center [996, 583] width 54 height 21
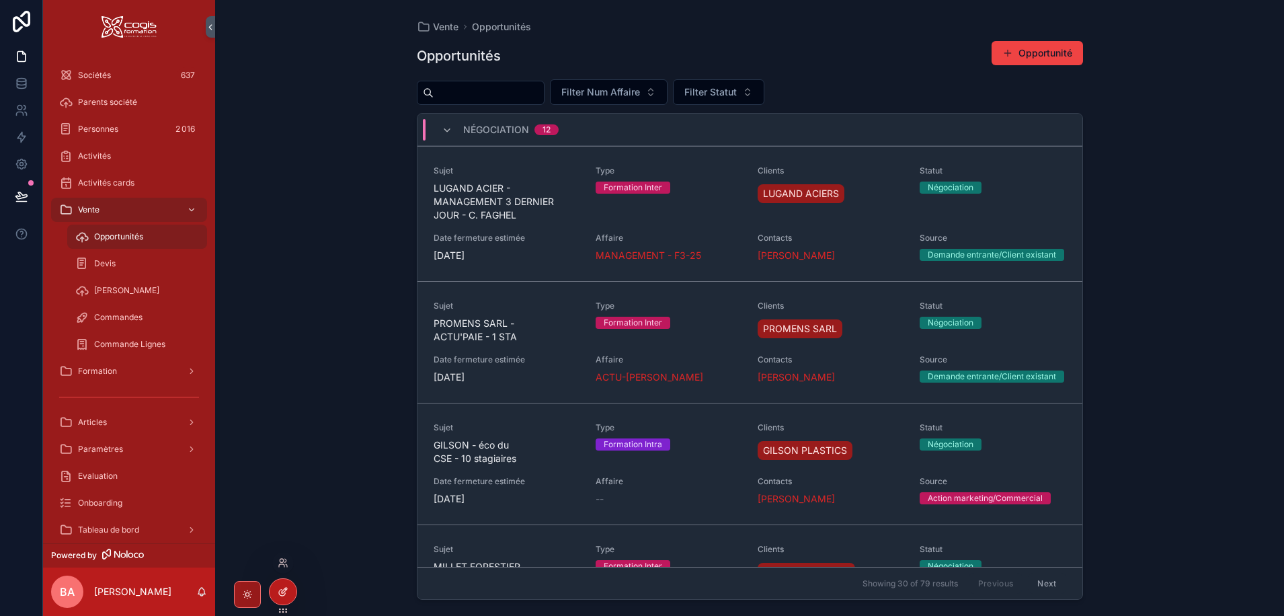
click at [284, 594] on icon at bounding box center [283, 591] width 11 height 11
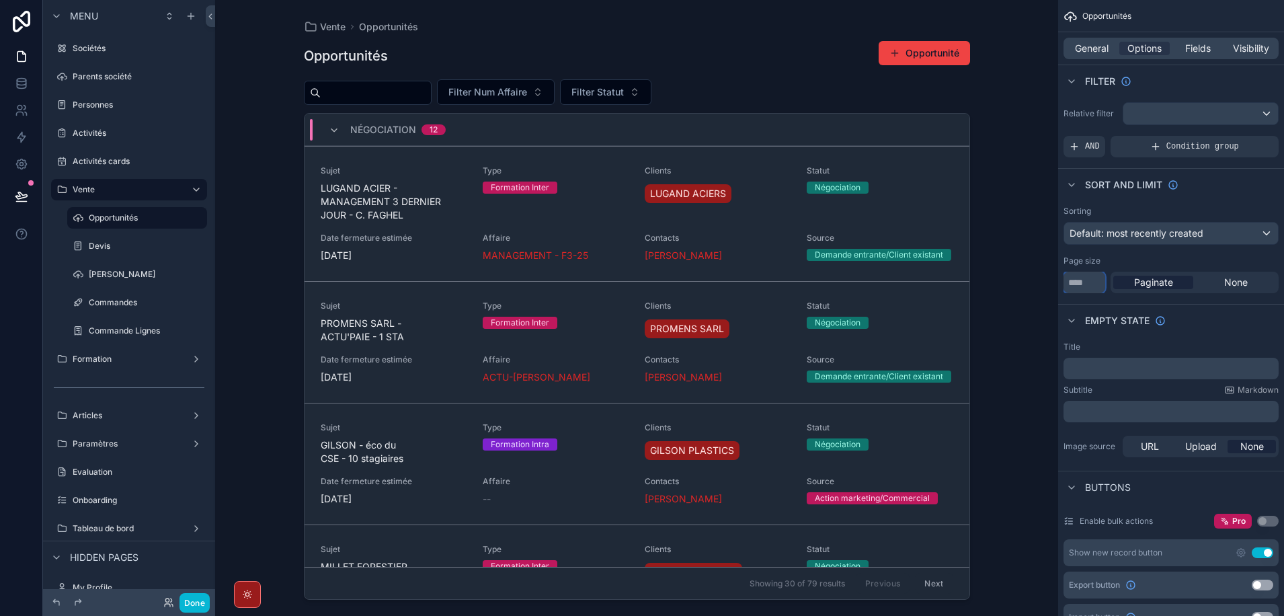
drag, startPoint x: 1089, startPoint y: 280, endPoint x: 1037, endPoint y: 287, distance: 52.9
click at [1037, 287] on div "Sociétés 637 Parents société Personnes 2 016 Activités Activités cards Vente Op…" at bounding box center [749, 308] width 1069 height 616
type input "***"
click at [173, 601] on icon at bounding box center [168, 602] width 11 height 11
click at [190, 602] on button "Done" at bounding box center [194, 602] width 30 height 19
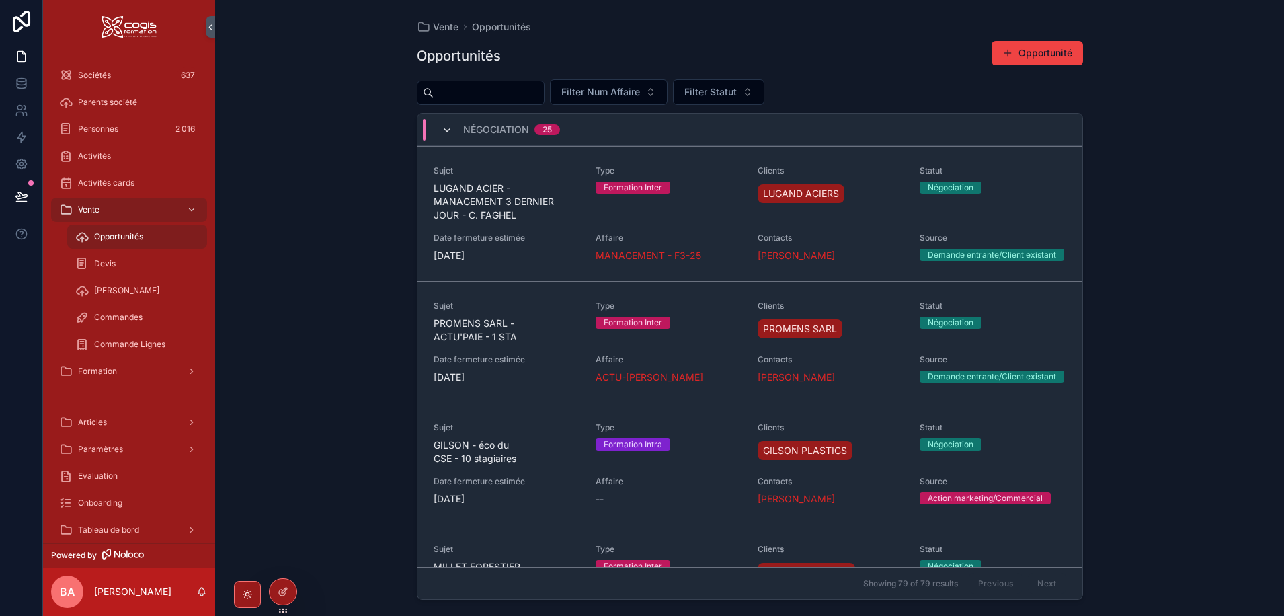
click at [446, 125] on icon "scrollable content" at bounding box center [447, 130] width 11 height 11
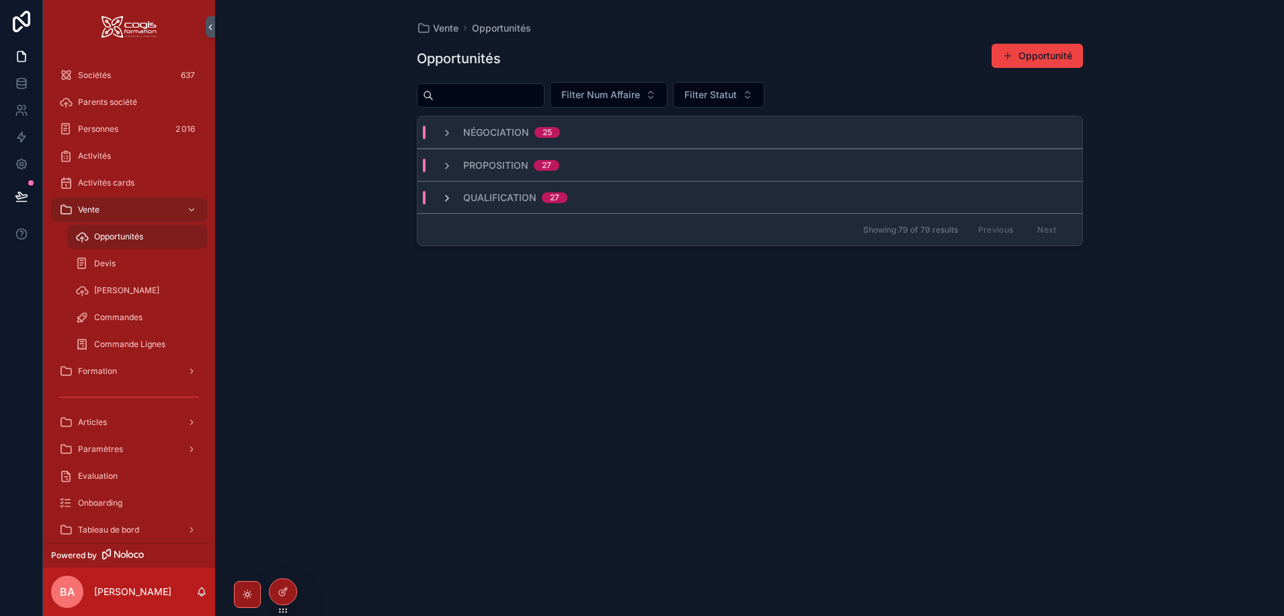
click at [446, 198] on icon "scrollable content" at bounding box center [447, 198] width 11 height 11
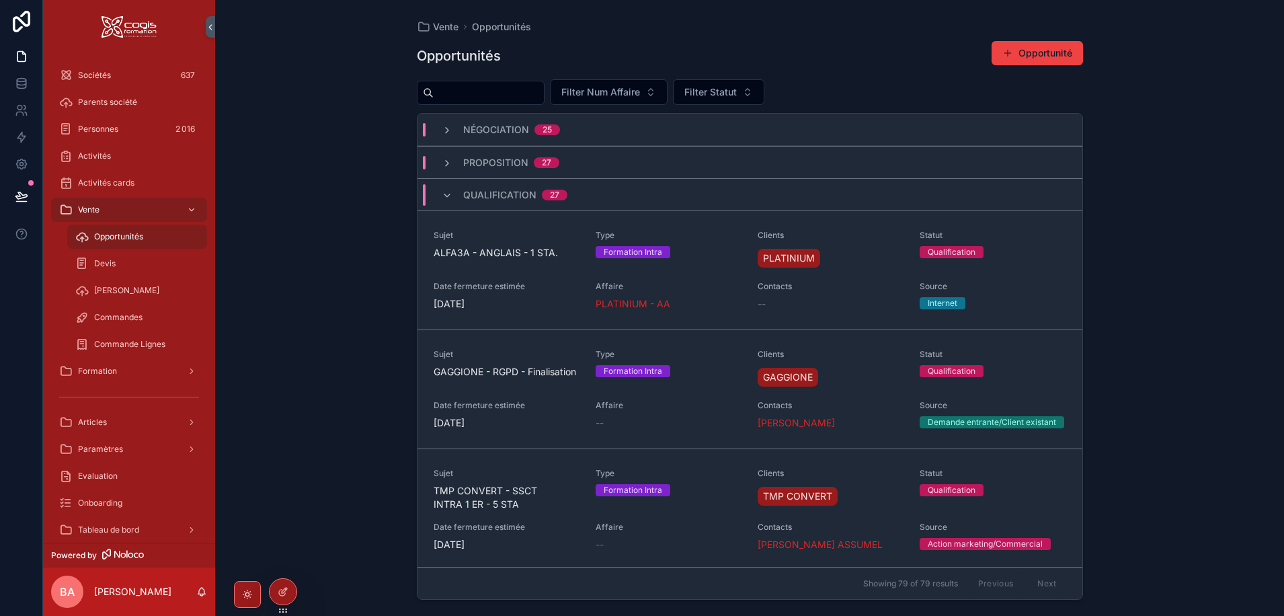
click at [1045, 584] on div "Previous Next" at bounding box center [1017, 583] width 97 height 21
click at [452, 191] on icon "scrollable content" at bounding box center [447, 195] width 11 height 11
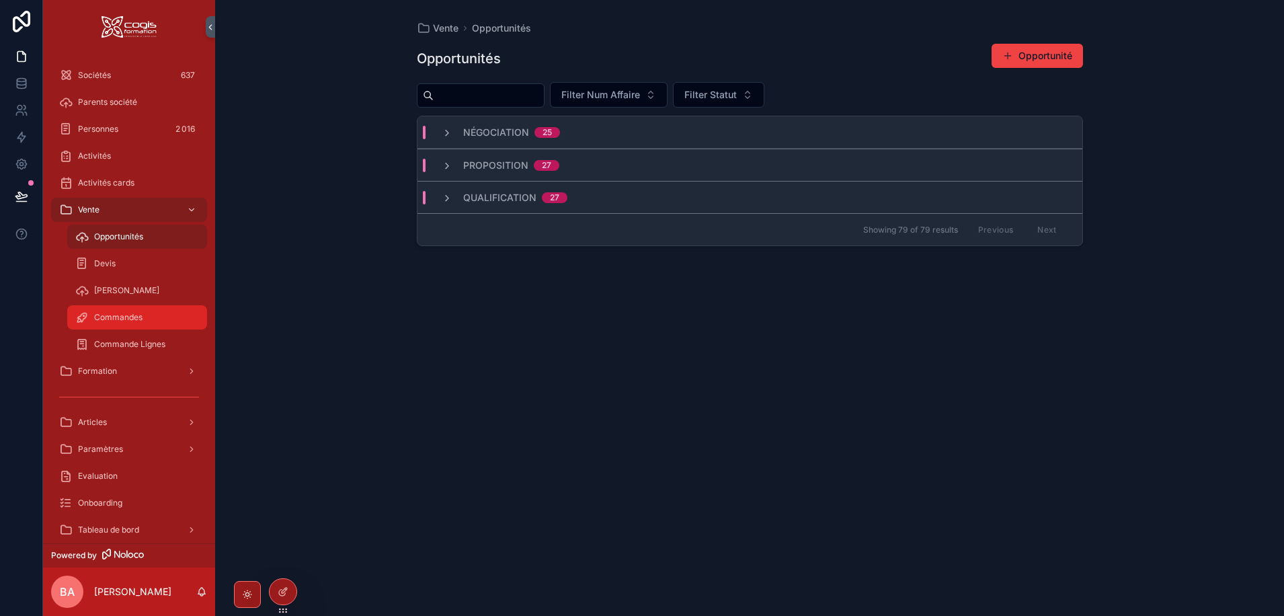
click at [105, 316] on span "Commandes" at bounding box center [118, 317] width 48 height 11
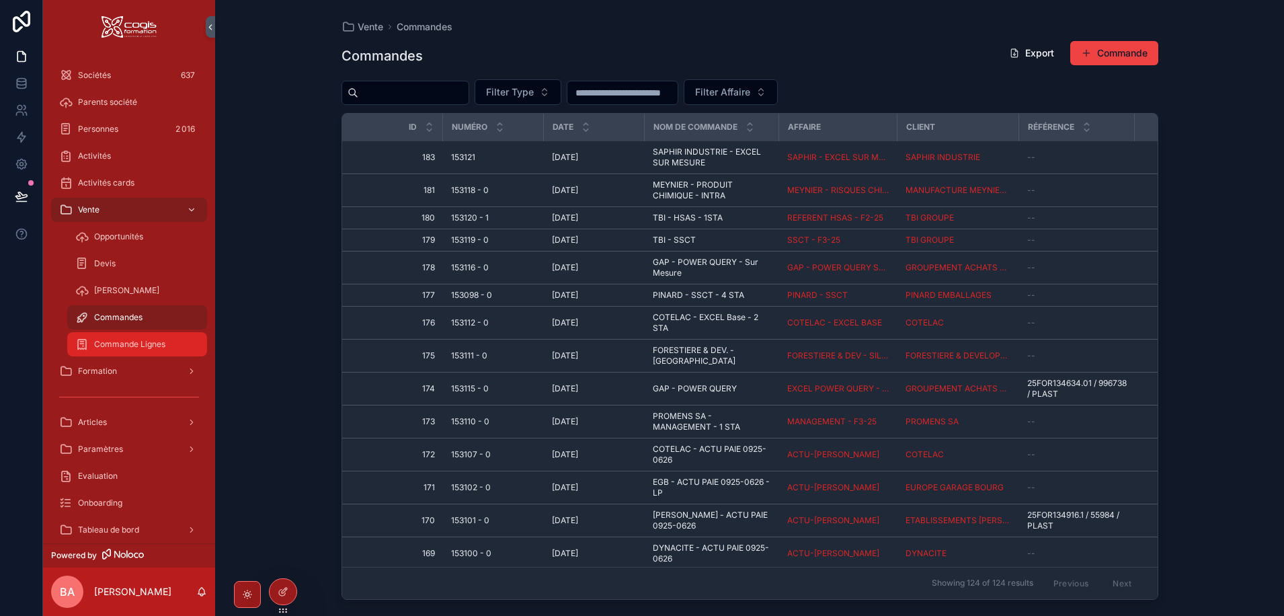
click at [99, 346] on span "Commande Lignes" at bounding box center [129, 344] width 71 height 11
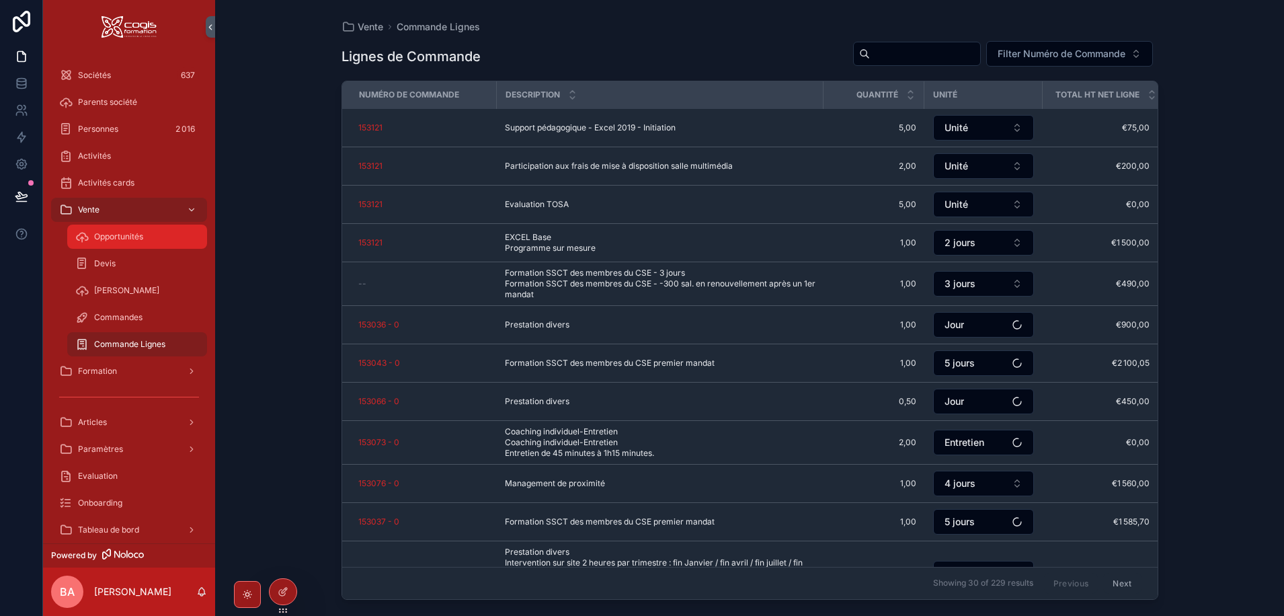
click at [113, 236] on span "Opportunités" at bounding box center [118, 236] width 49 height 11
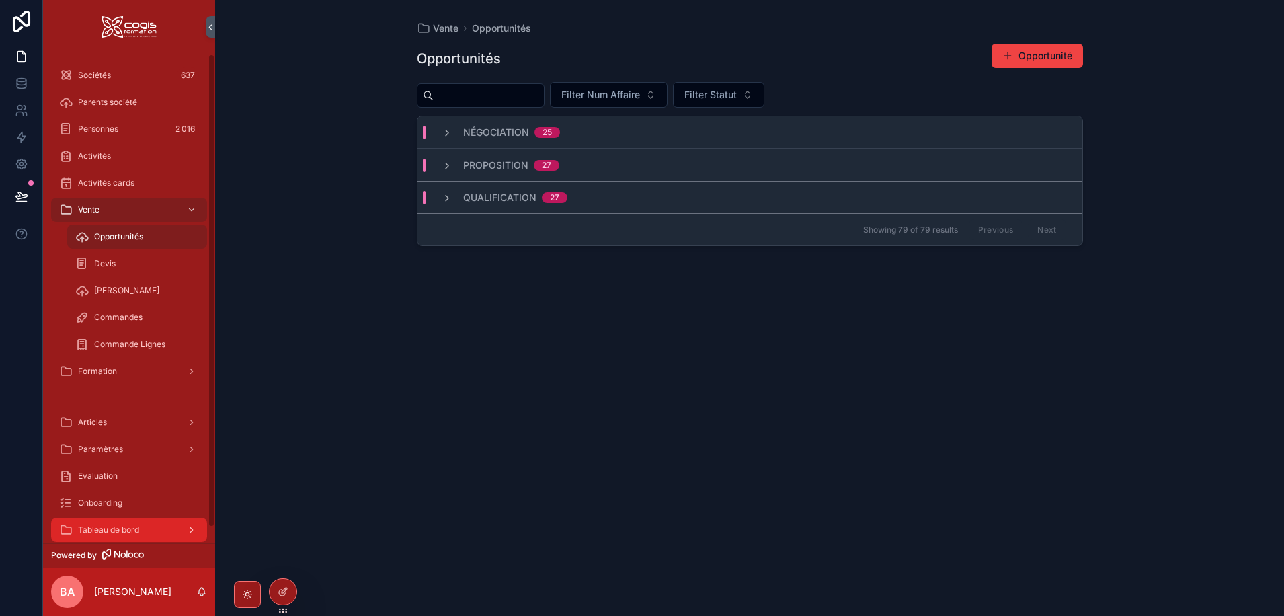
click at [138, 531] on span "Tableau de bord" at bounding box center [108, 529] width 61 height 11
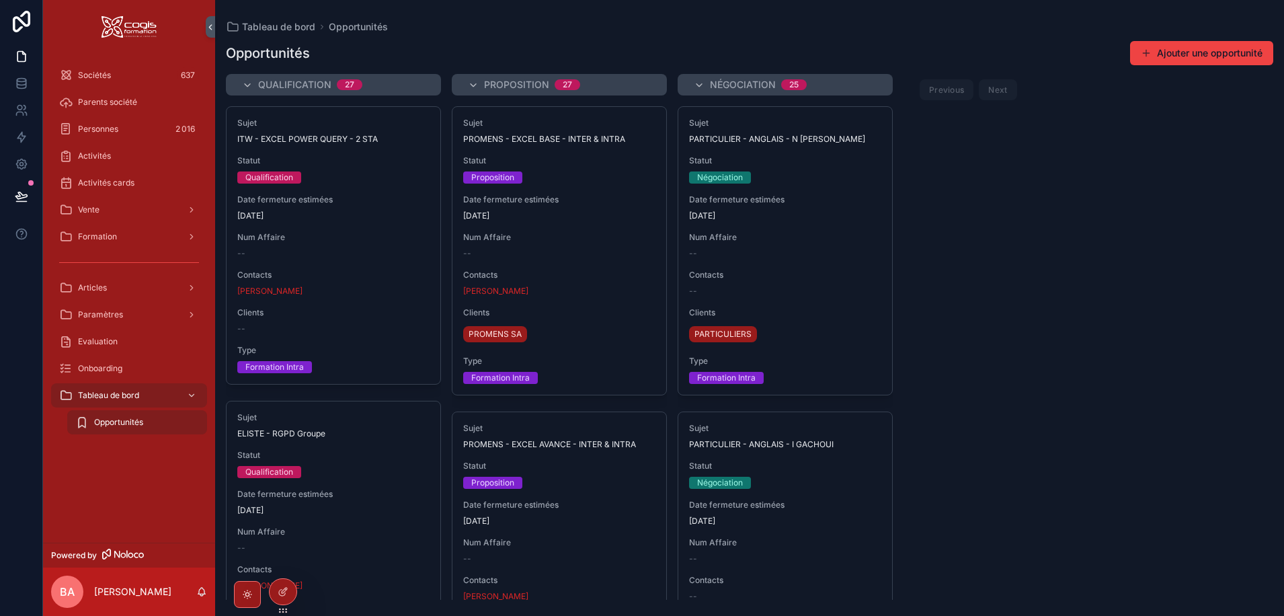
click at [124, 422] on span "Opportunités" at bounding box center [118, 422] width 49 height 11
click at [284, 585] on div at bounding box center [283, 592] width 27 height 26
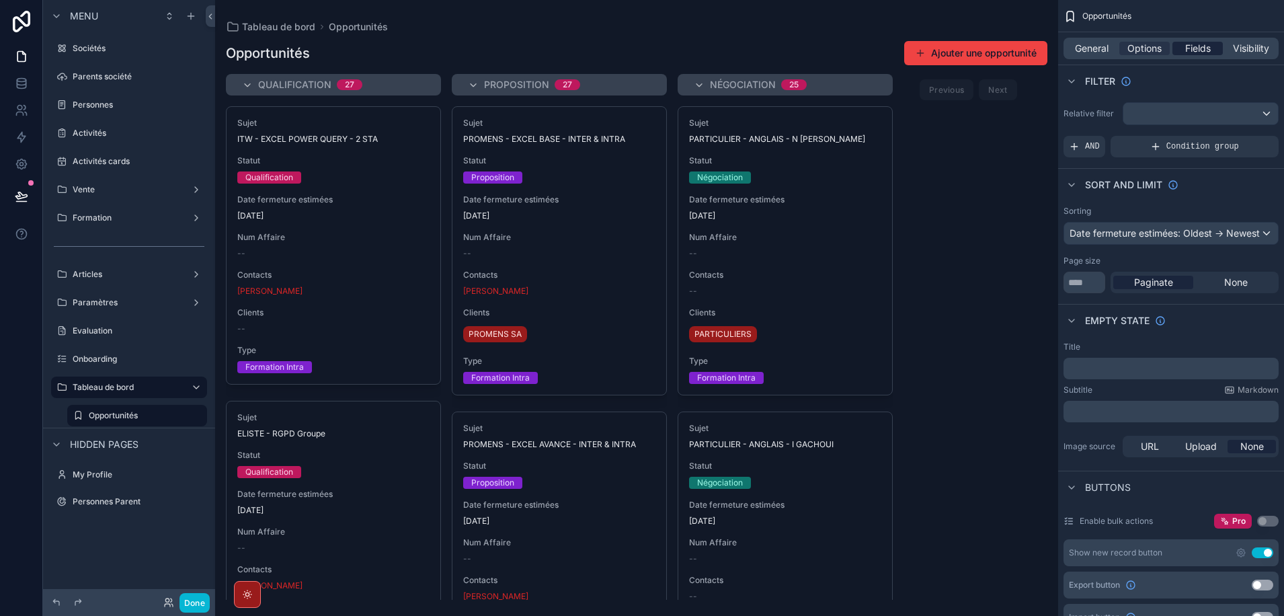
click at [1194, 48] on span "Fields" at bounding box center [1198, 48] width 26 height 13
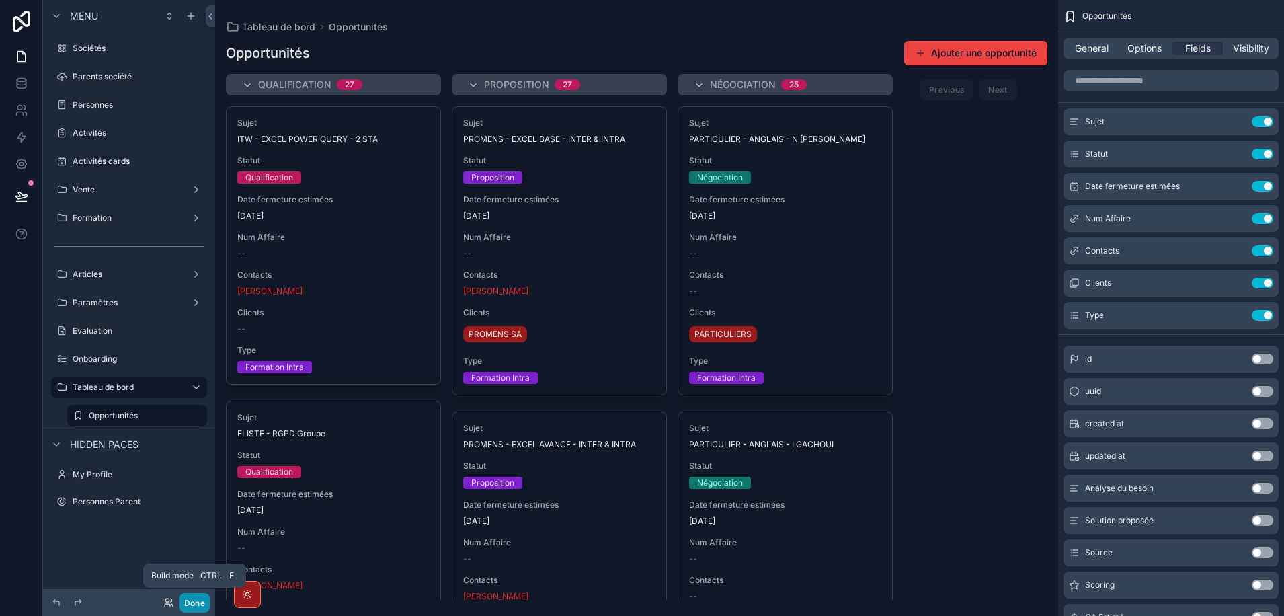
click at [184, 602] on button "Done" at bounding box center [194, 602] width 30 height 19
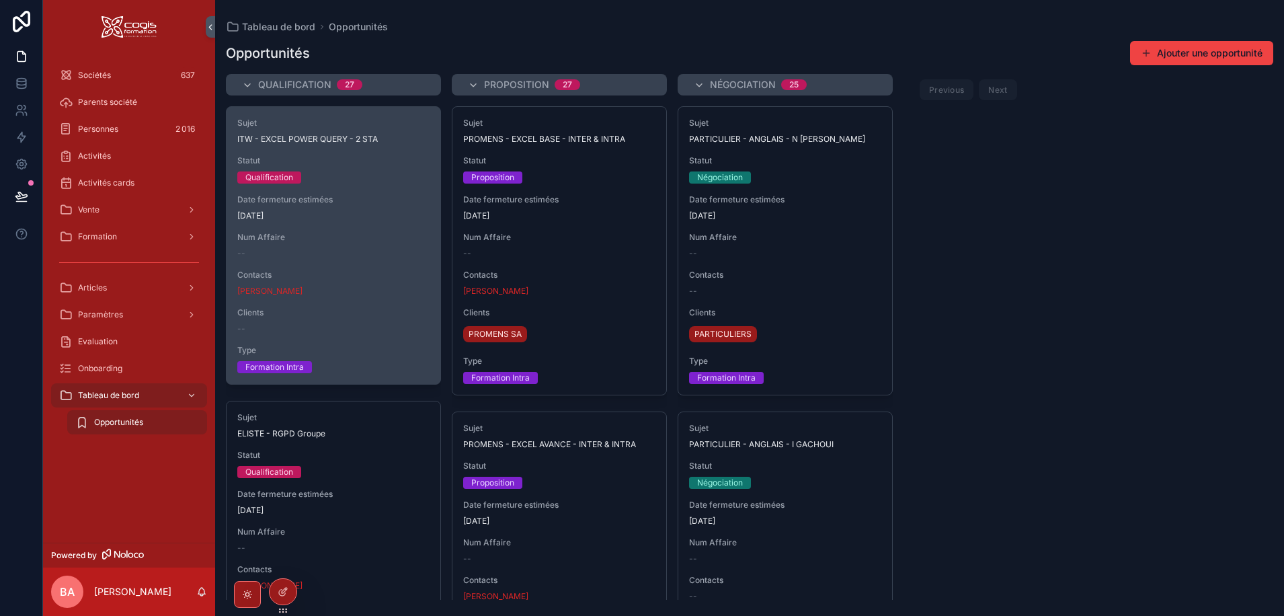
click at [357, 275] on span "Contacts" at bounding box center [333, 275] width 192 height 11
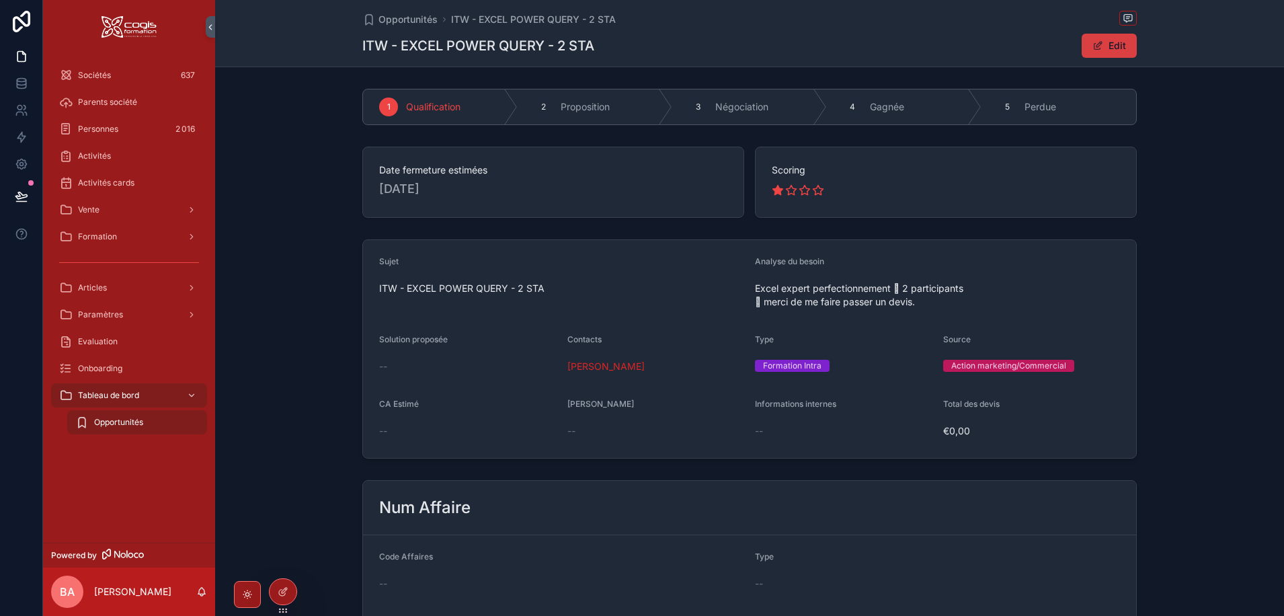
click at [1092, 38] on button "Edit" at bounding box center [1109, 46] width 55 height 24
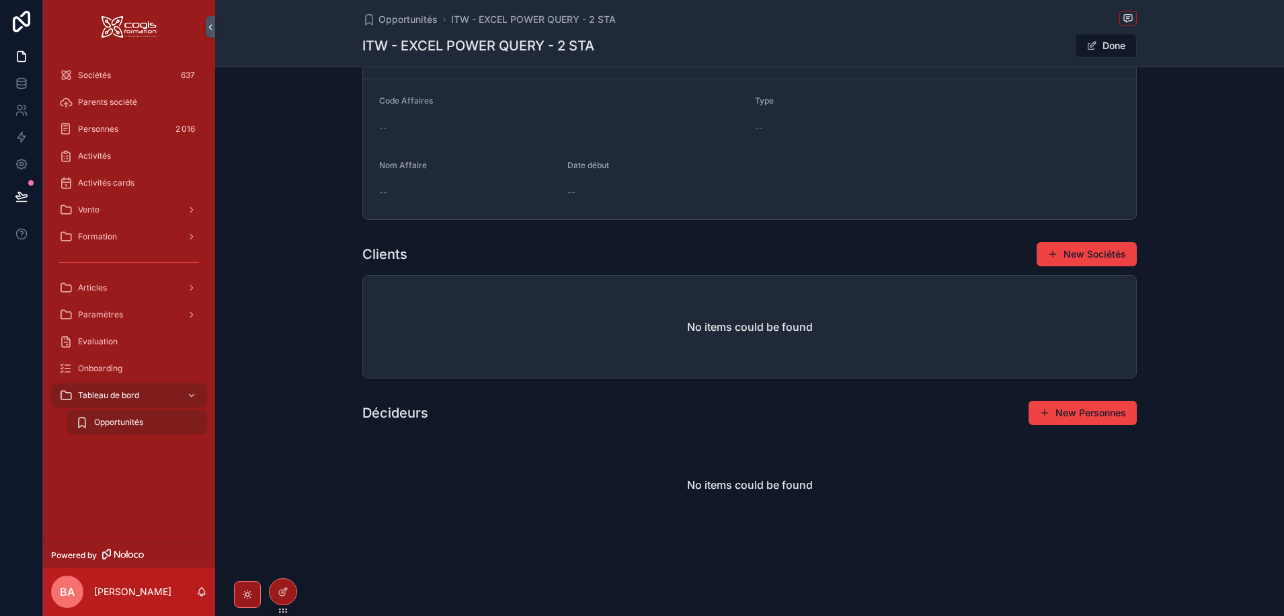
scroll to position [202, 0]
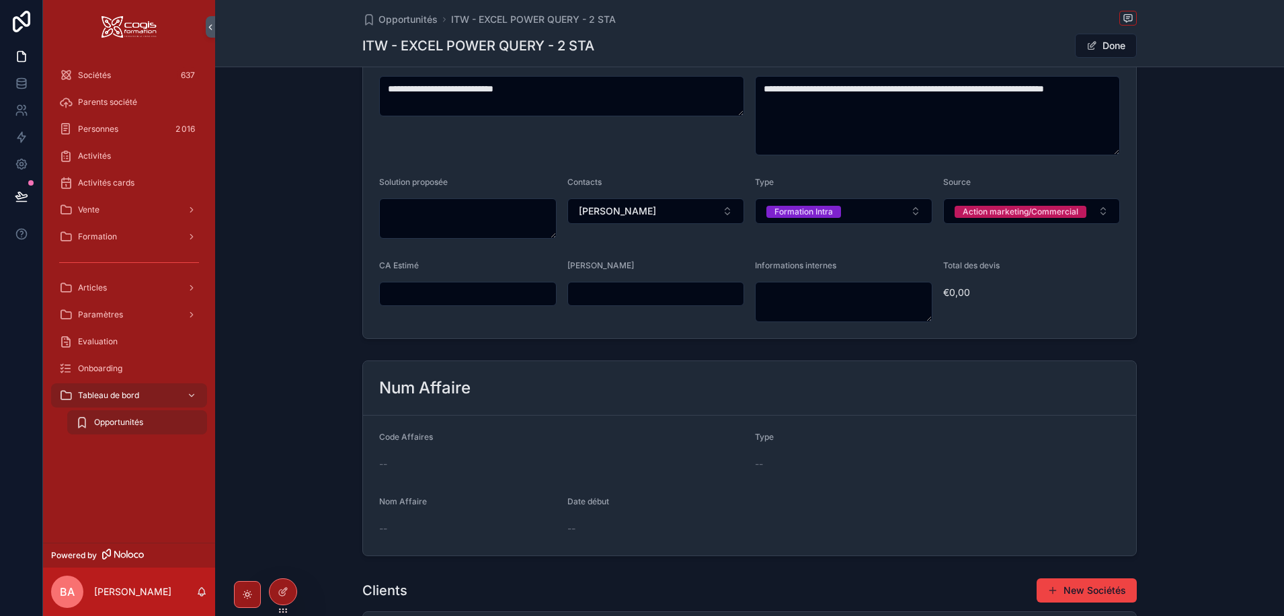
click at [770, 455] on div "--" at bounding box center [937, 464] width 365 height 22
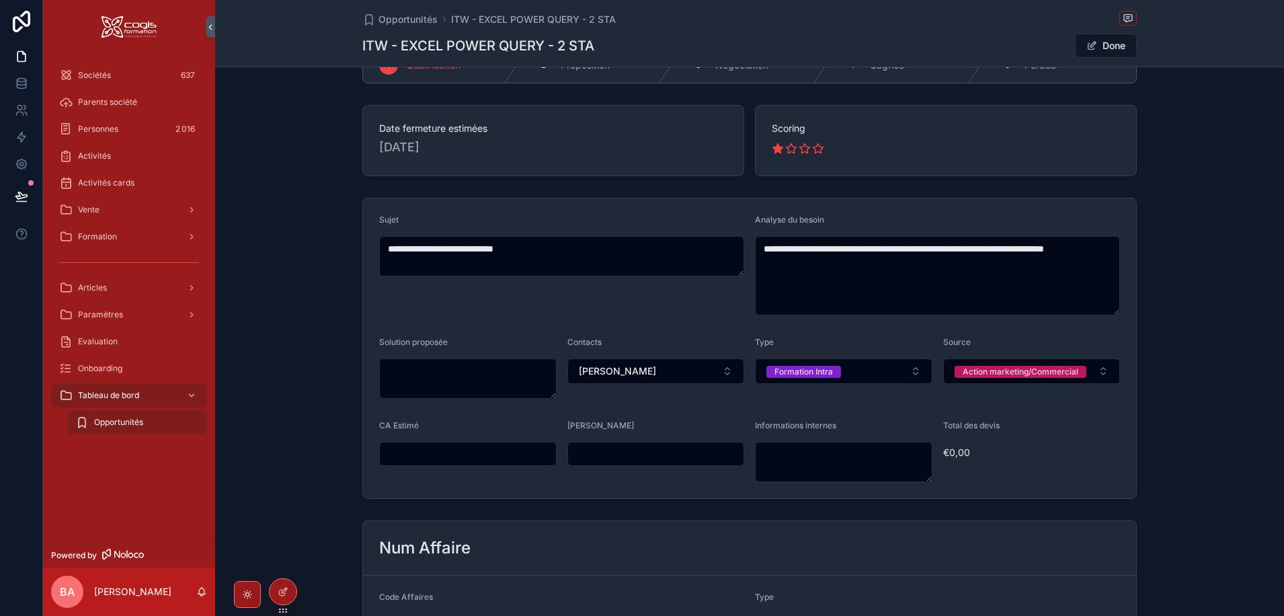
scroll to position [0, 0]
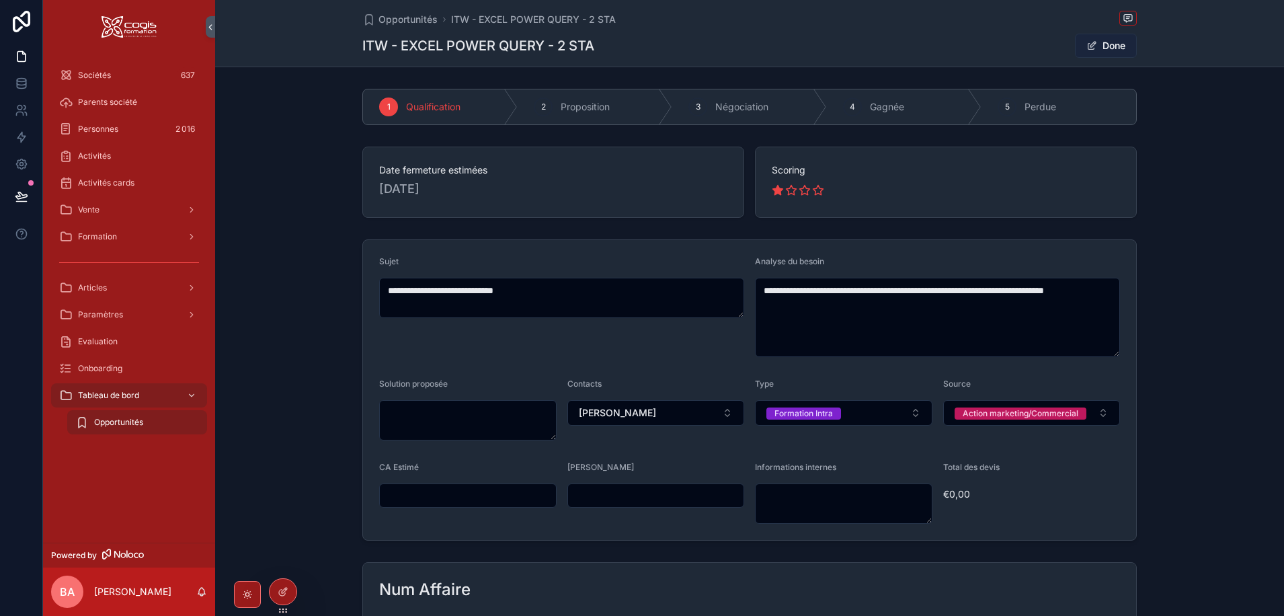
click at [1108, 42] on button "Done" at bounding box center [1106, 46] width 62 height 24
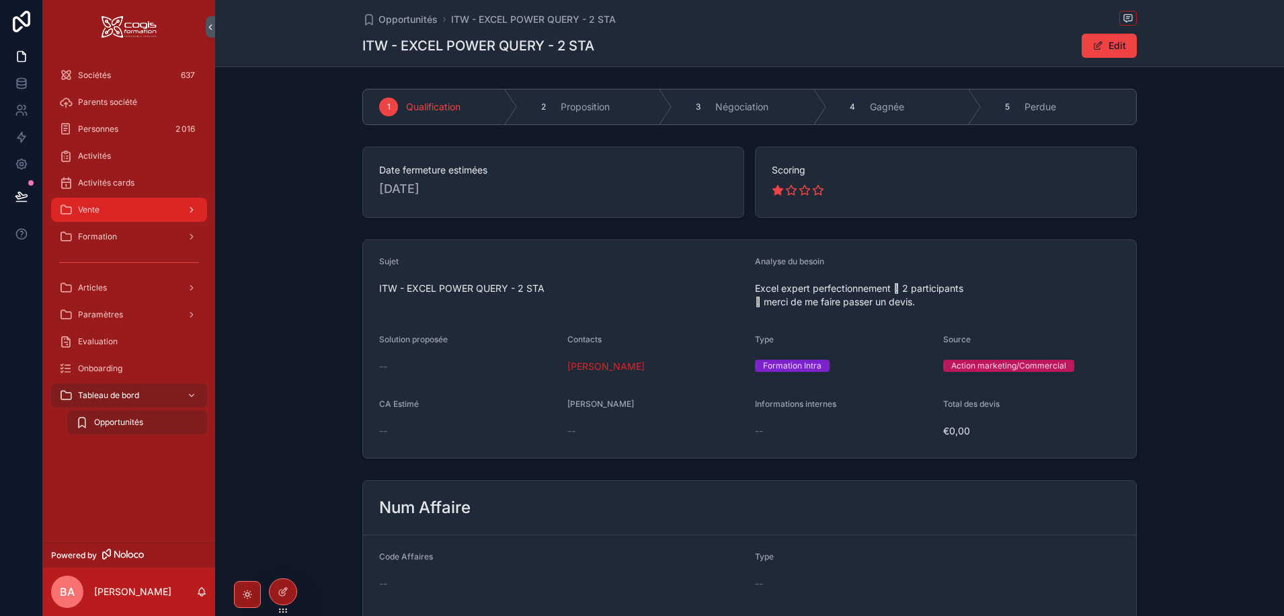
click at [152, 210] on div "Vente" at bounding box center [129, 210] width 140 height 22
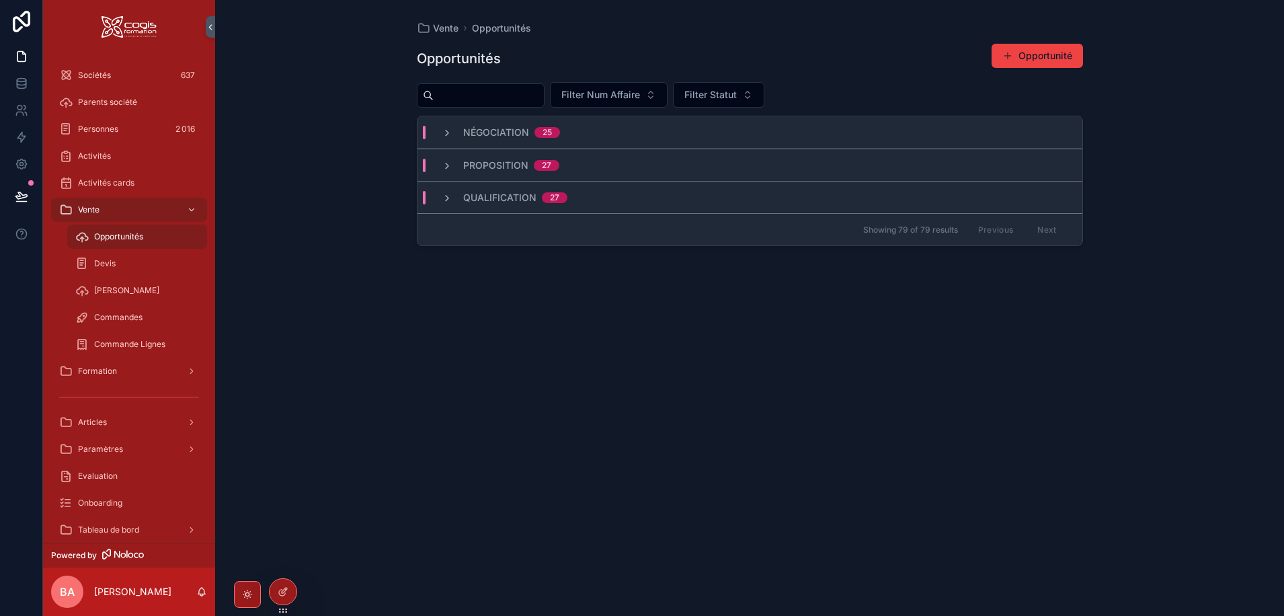
click at [123, 240] on span "Opportunités" at bounding box center [118, 236] width 49 height 11
click at [494, 134] on span "Négociation" at bounding box center [496, 132] width 66 height 13
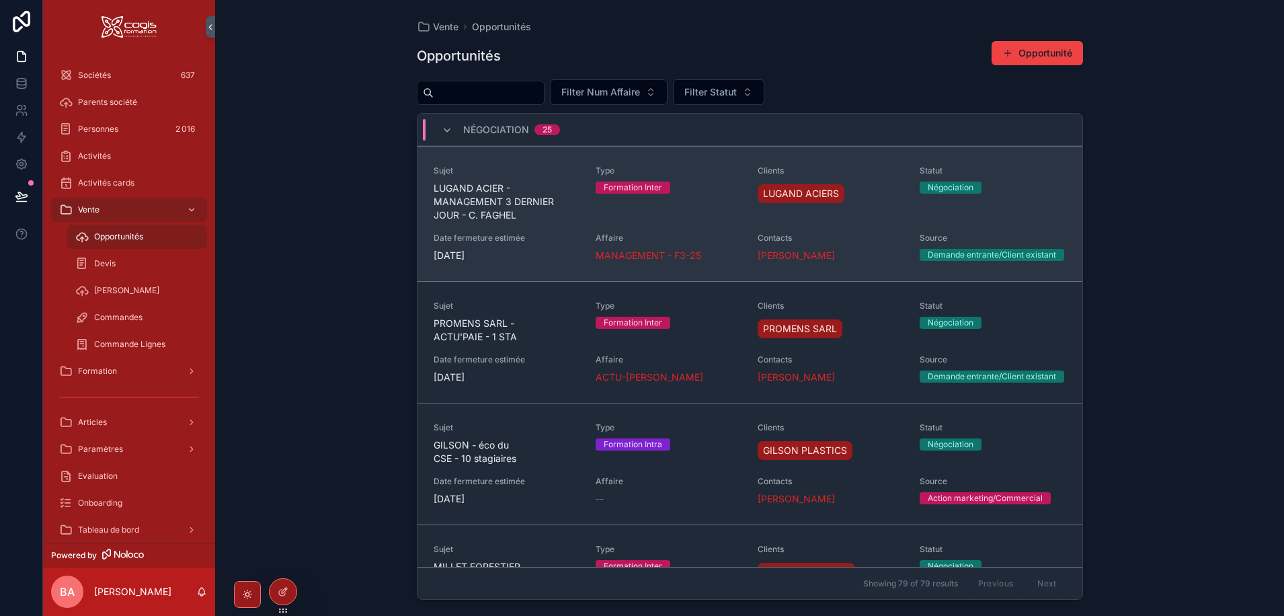
click at [481, 192] on span "LUGAND ACIER - MANAGEMENT 3 DERNIER JOUR - C. FAGHEL" at bounding box center [507, 202] width 146 height 40
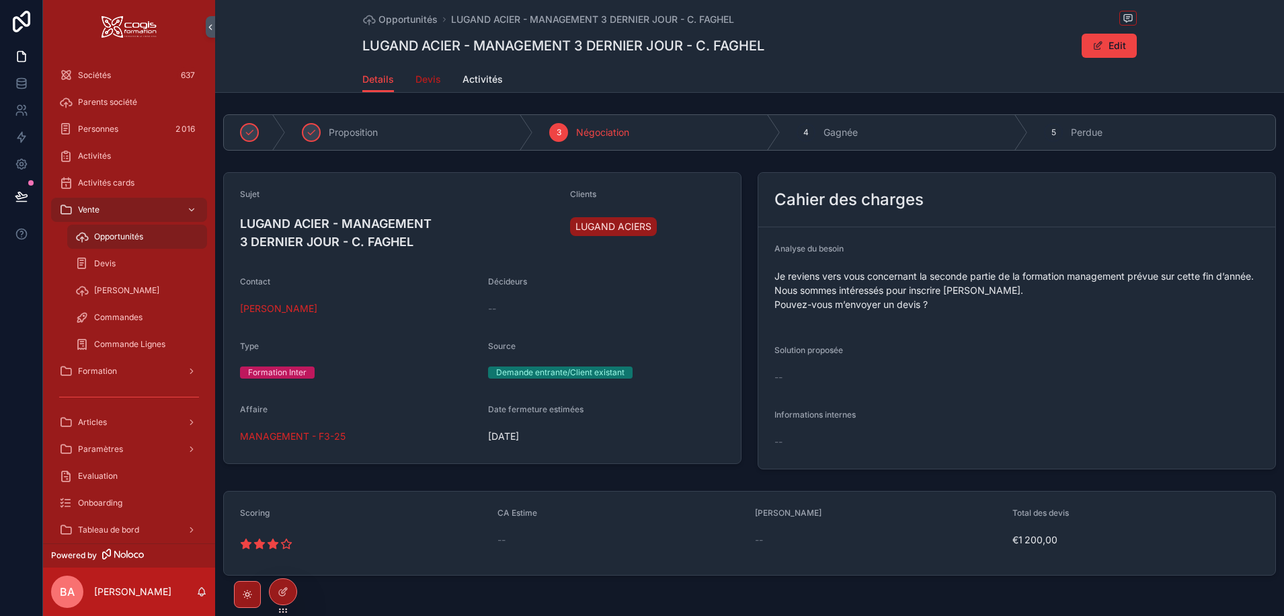
click at [417, 77] on span "Devis" at bounding box center [428, 79] width 26 height 13
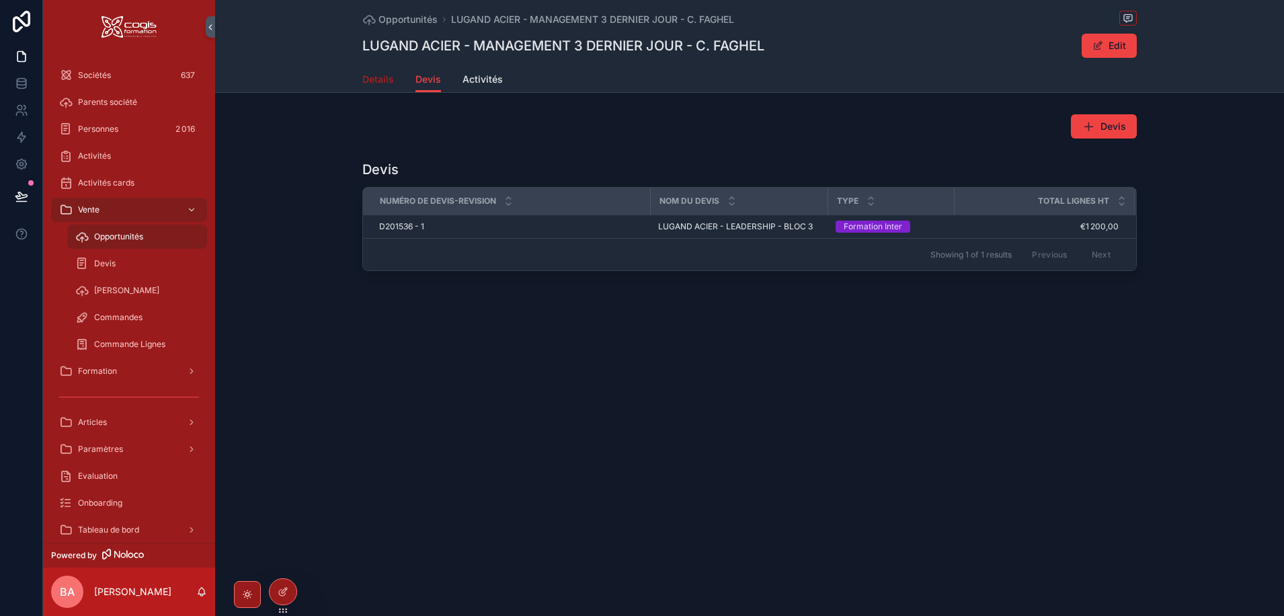
click at [379, 81] on span "Details" at bounding box center [378, 79] width 32 height 13
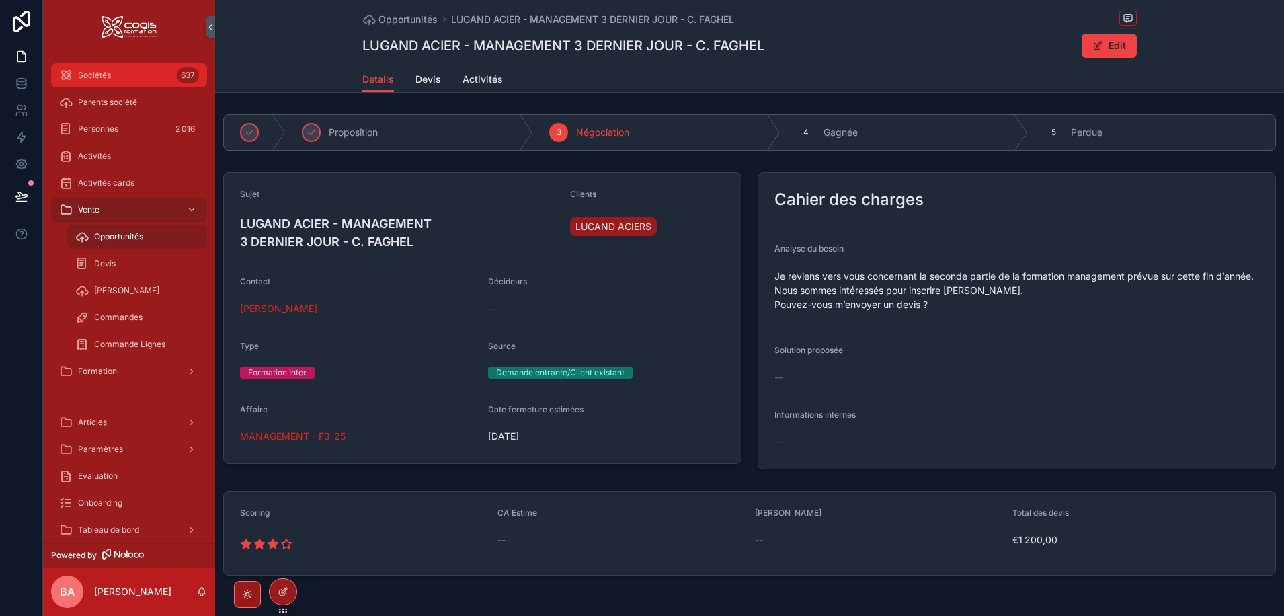
click at [96, 85] on div "Sociétés 637" at bounding box center [129, 76] width 140 height 22
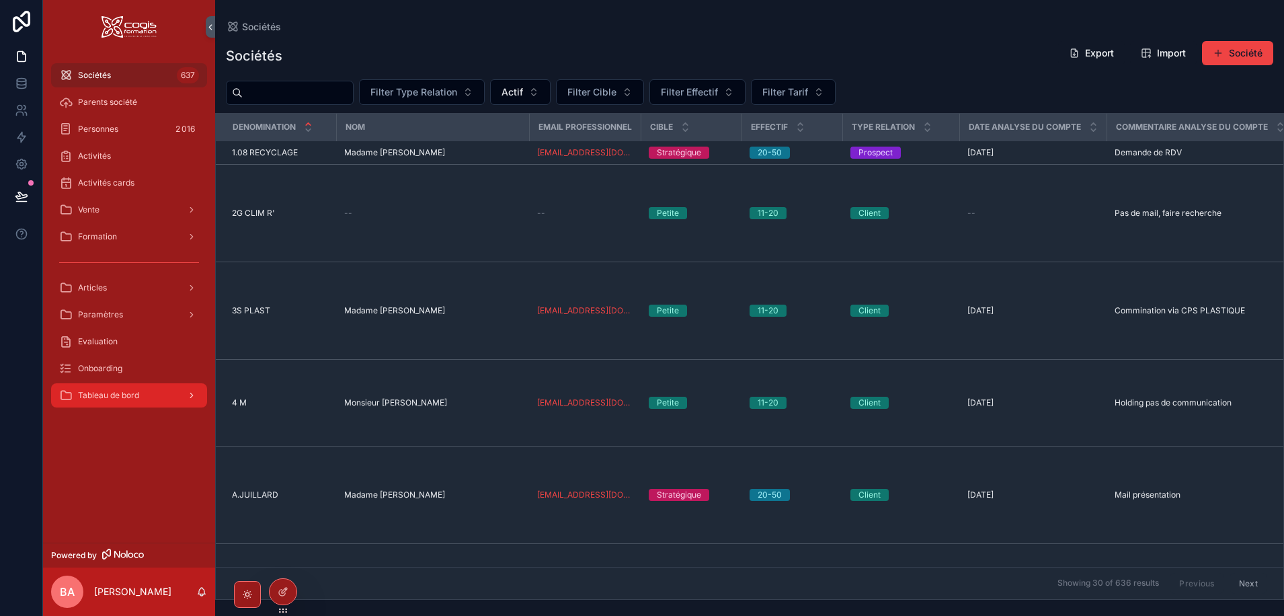
click at [132, 397] on span "Tableau de bord" at bounding box center [108, 395] width 61 height 11
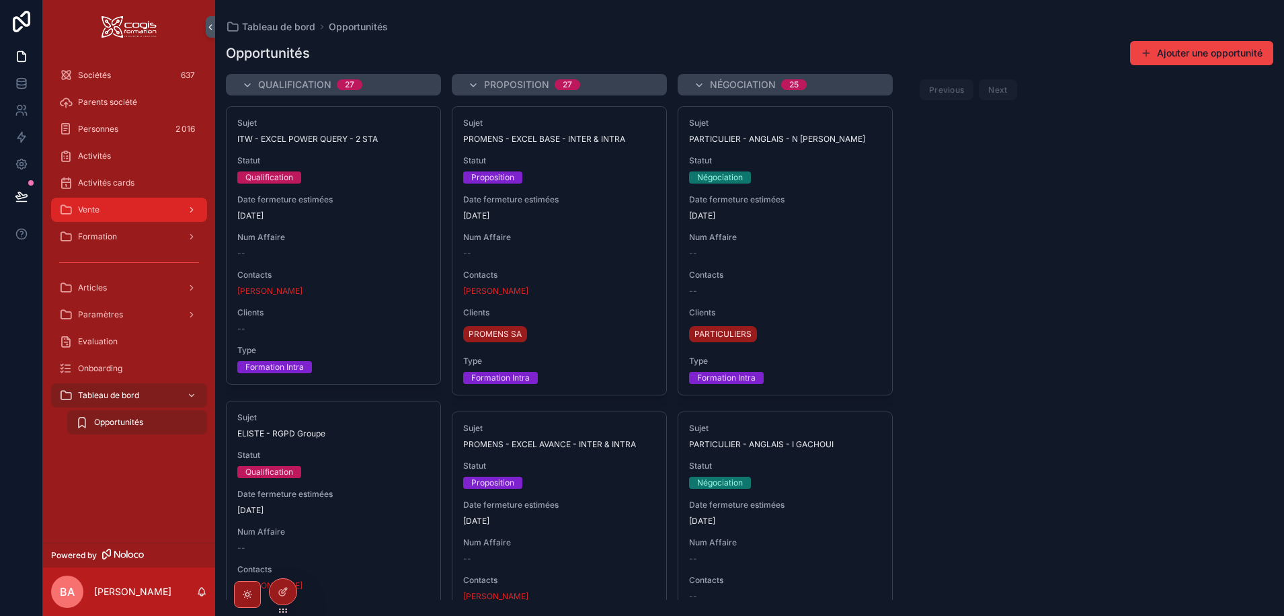
click at [184, 204] on div "scrollable content" at bounding box center [190, 210] width 17 height 22
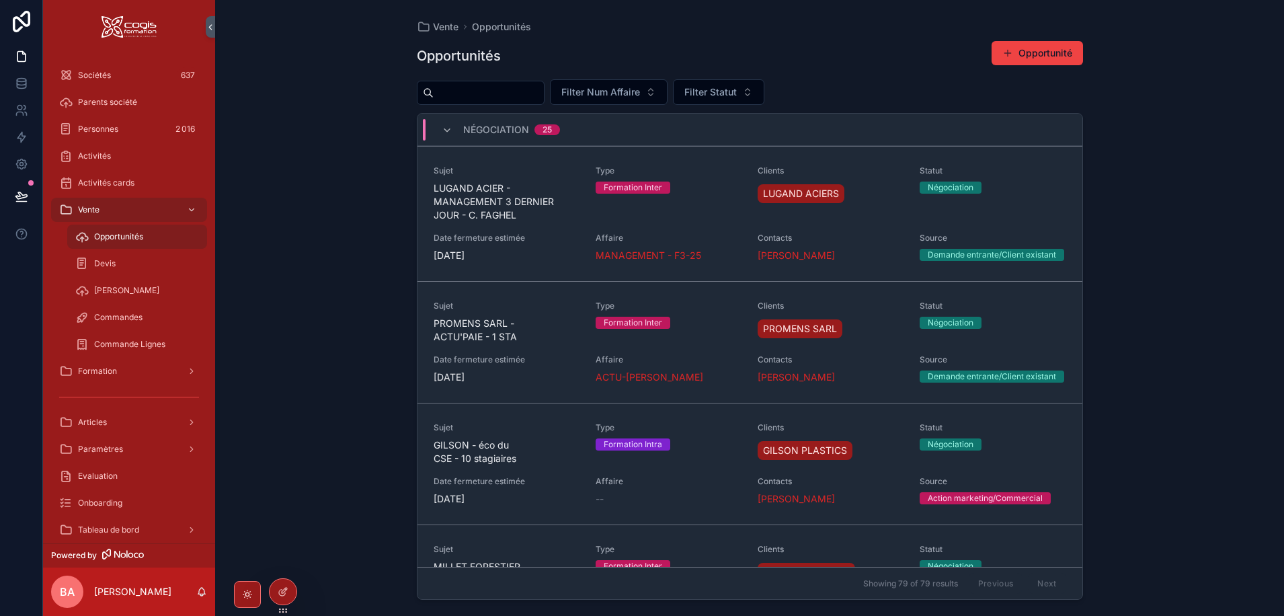
click at [130, 240] on span "Opportunités" at bounding box center [118, 236] width 49 height 11
click at [284, 594] on icon at bounding box center [282, 593] width 6 height 6
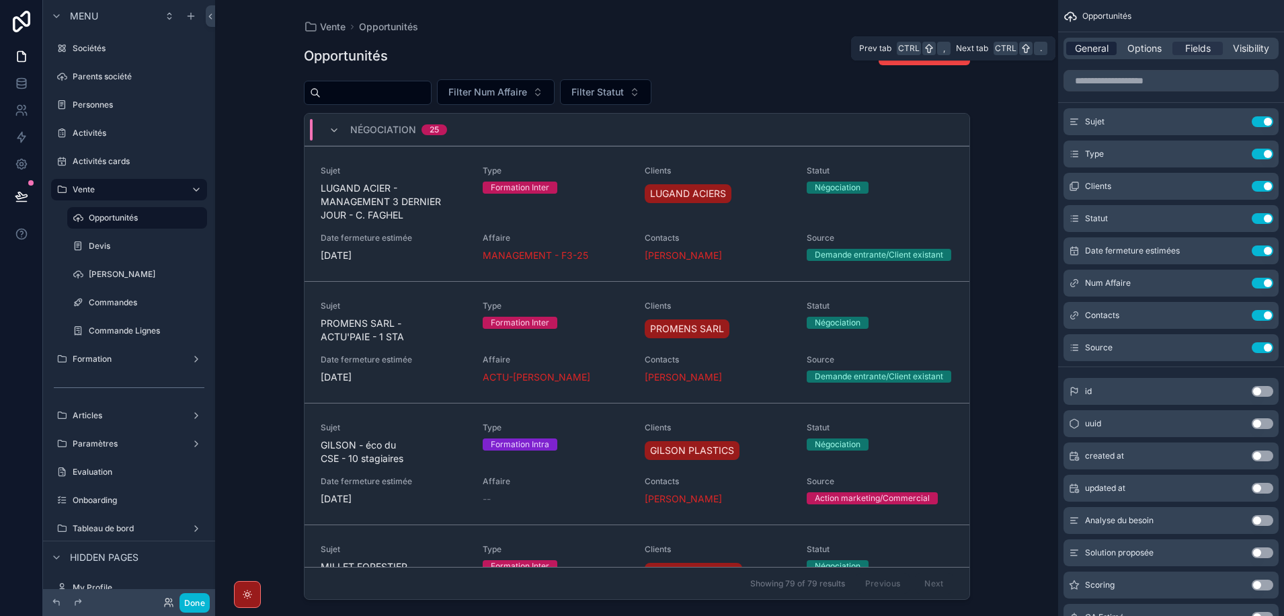
click at [1084, 49] on span "General" at bounding box center [1092, 48] width 34 height 13
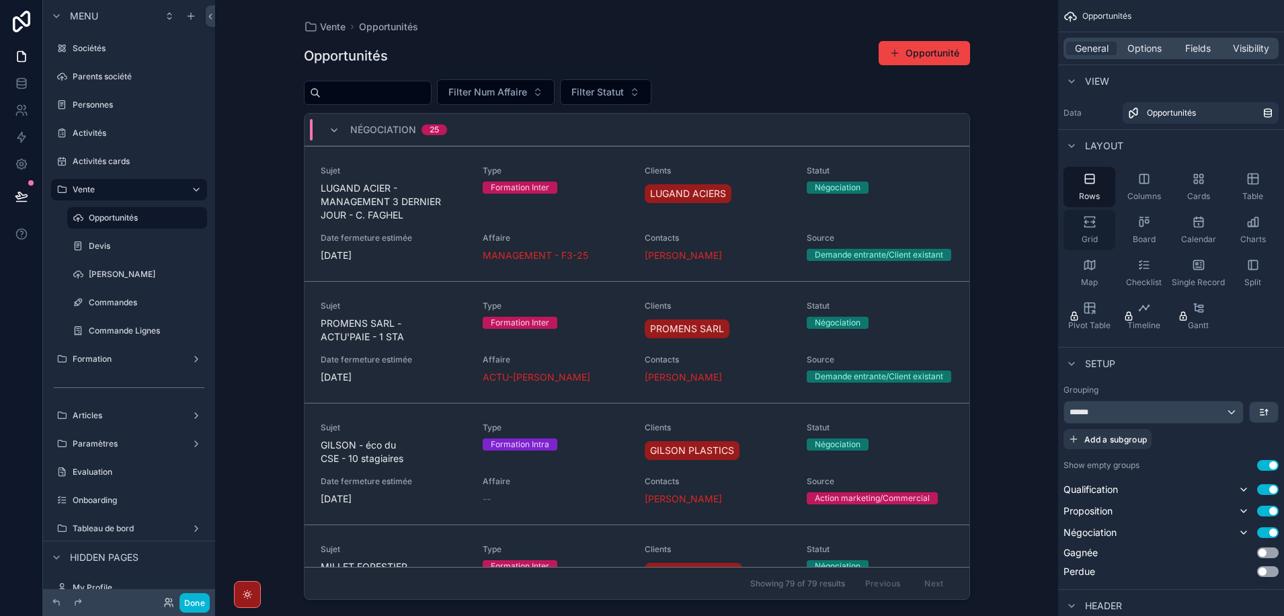
click at [1093, 217] on icon "scrollable content" at bounding box center [1089, 218] width 10 height 2
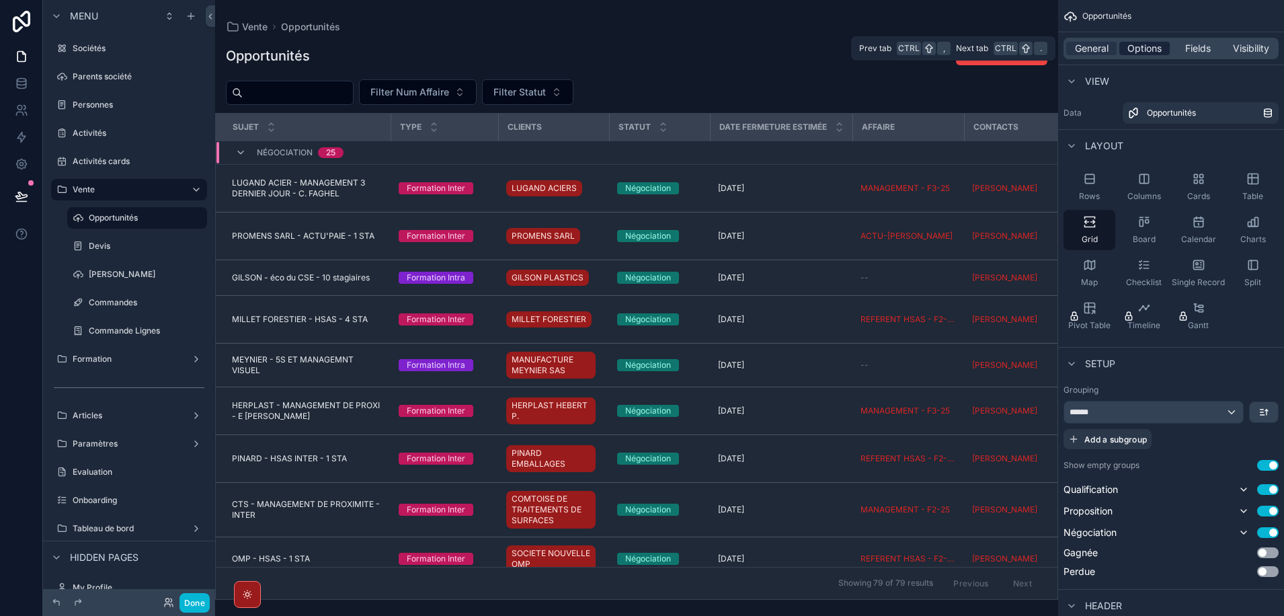
drag, startPoint x: 1149, startPoint y: 42, endPoint x: 1138, endPoint y: 50, distance: 13.4
click at [1139, 50] on span "Options" at bounding box center [1144, 48] width 34 height 13
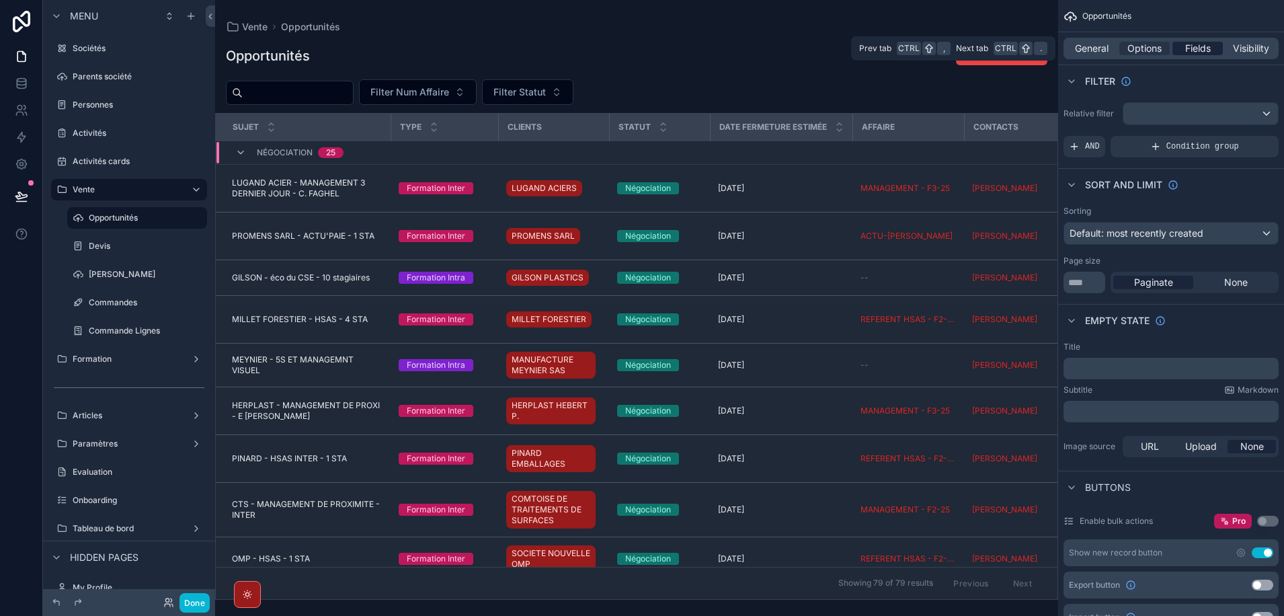
click at [1185, 47] on span "Fields" at bounding box center [1198, 48] width 26 height 13
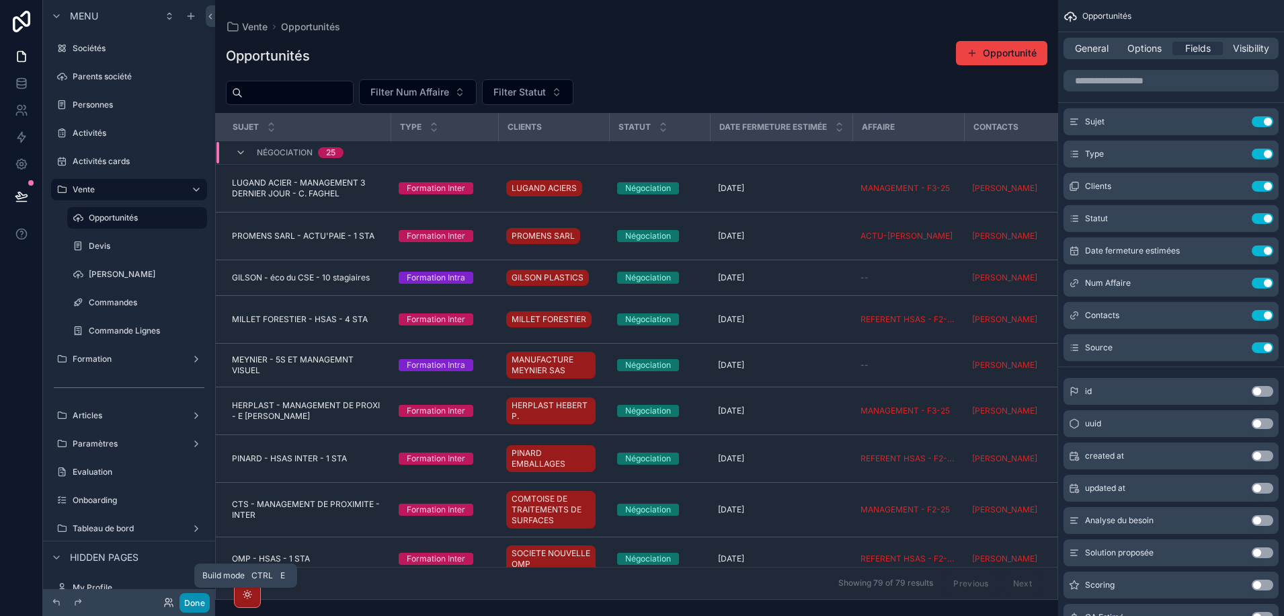
click at [194, 601] on button "Done" at bounding box center [194, 602] width 30 height 19
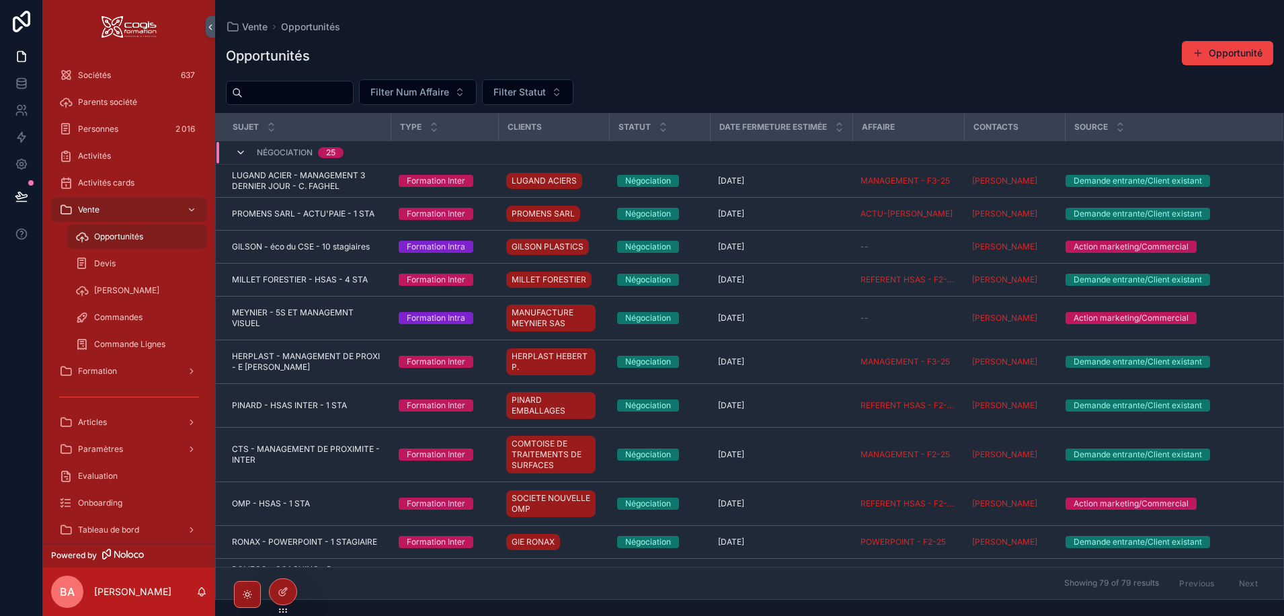
click at [245, 151] on icon "scrollable content" at bounding box center [240, 152] width 11 height 11
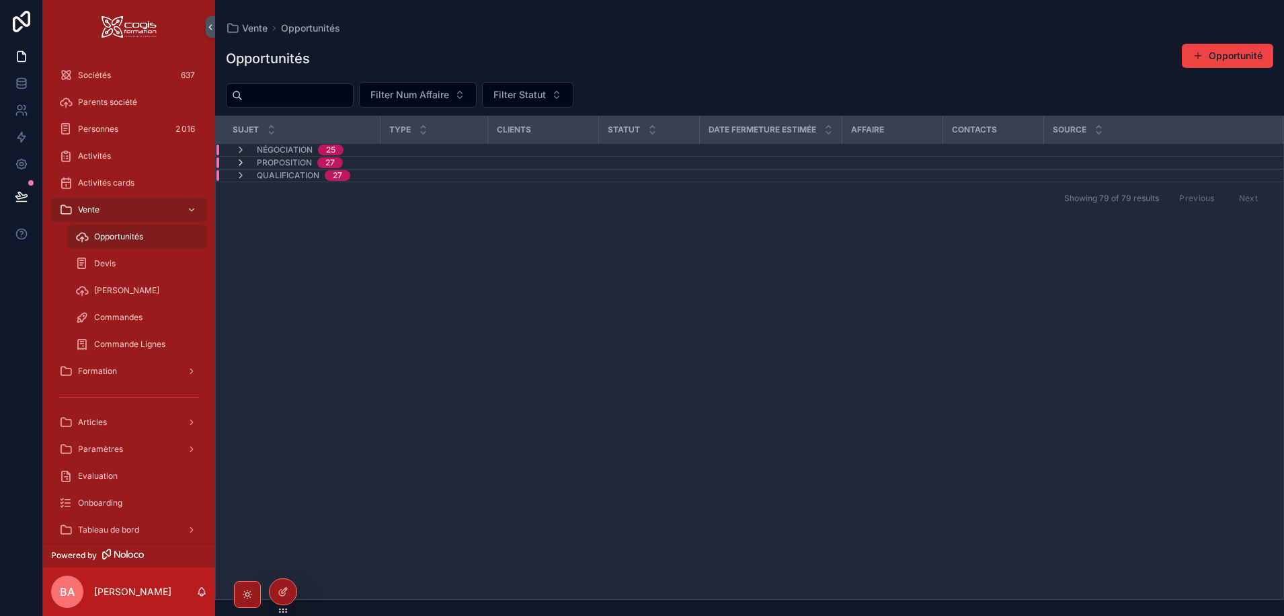
click at [242, 161] on icon "scrollable content" at bounding box center [240, 162] width 11 height 11
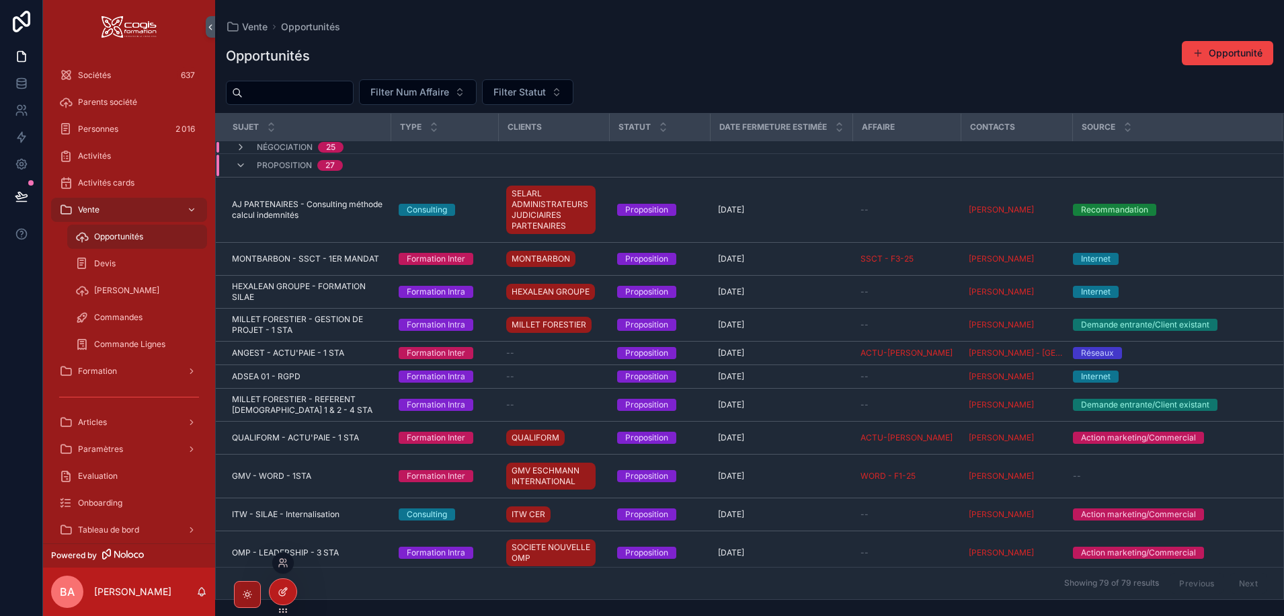
click at [278, 594] on icon at bounding box center [283, 591] width 11 height 11
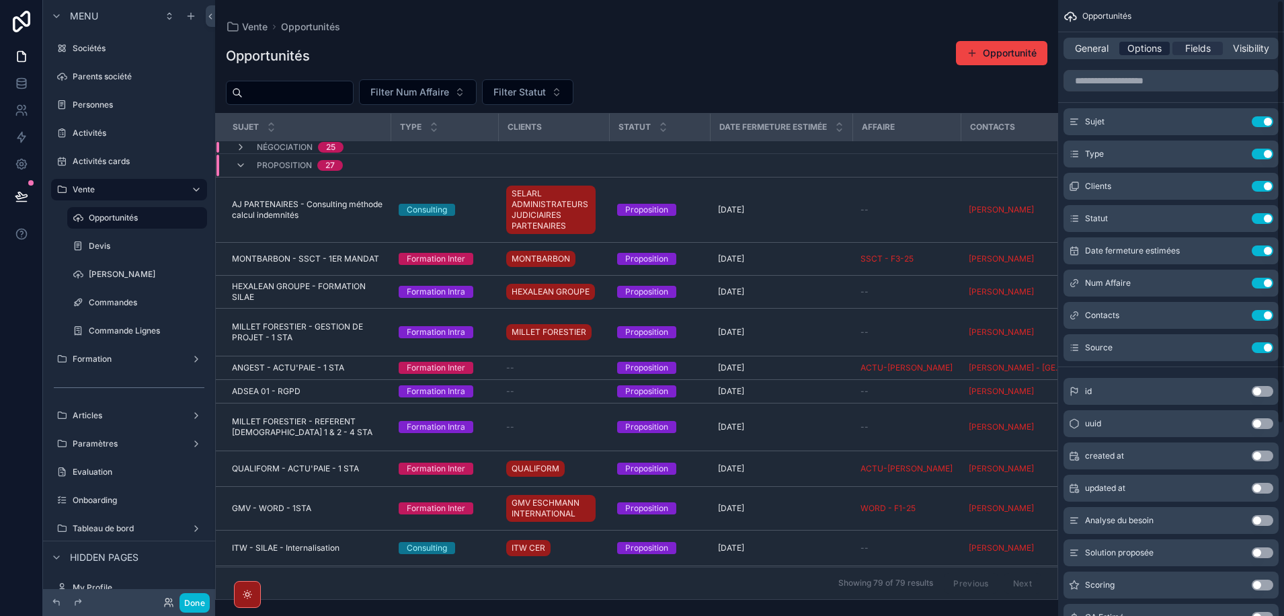
click at [1141, 54] on span "Options" at bounding box center [1144, 48] width 34 height 13
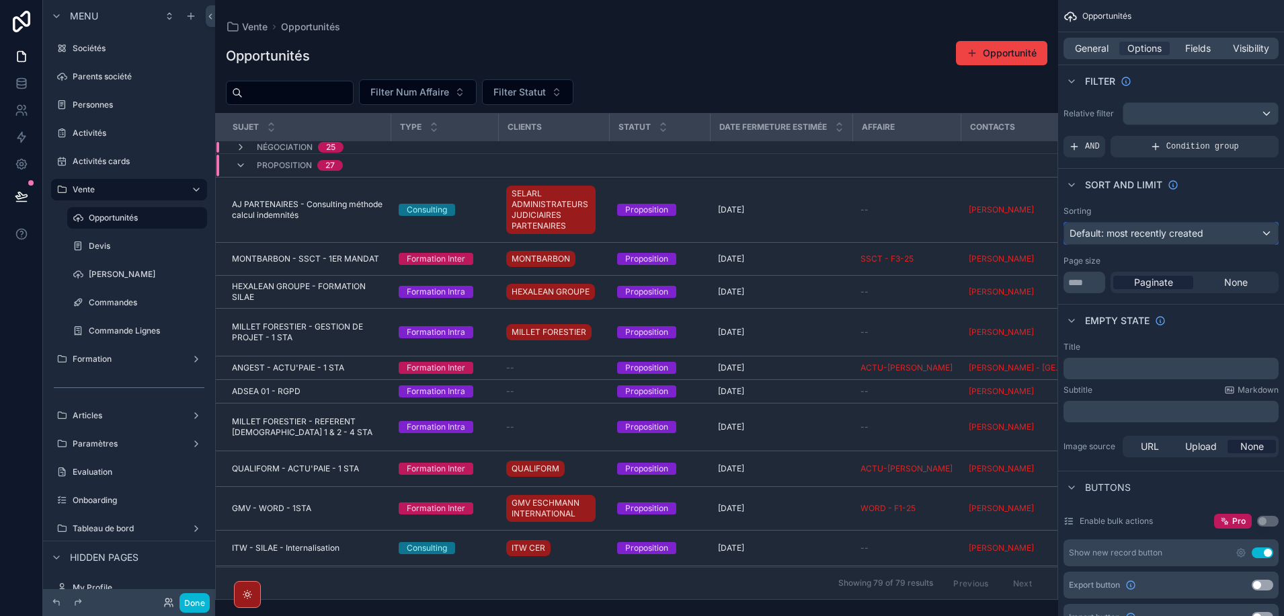
click at [1259, 229] on div "Default: most recently created" at bounding box center [1171, 234] width 214 height 22
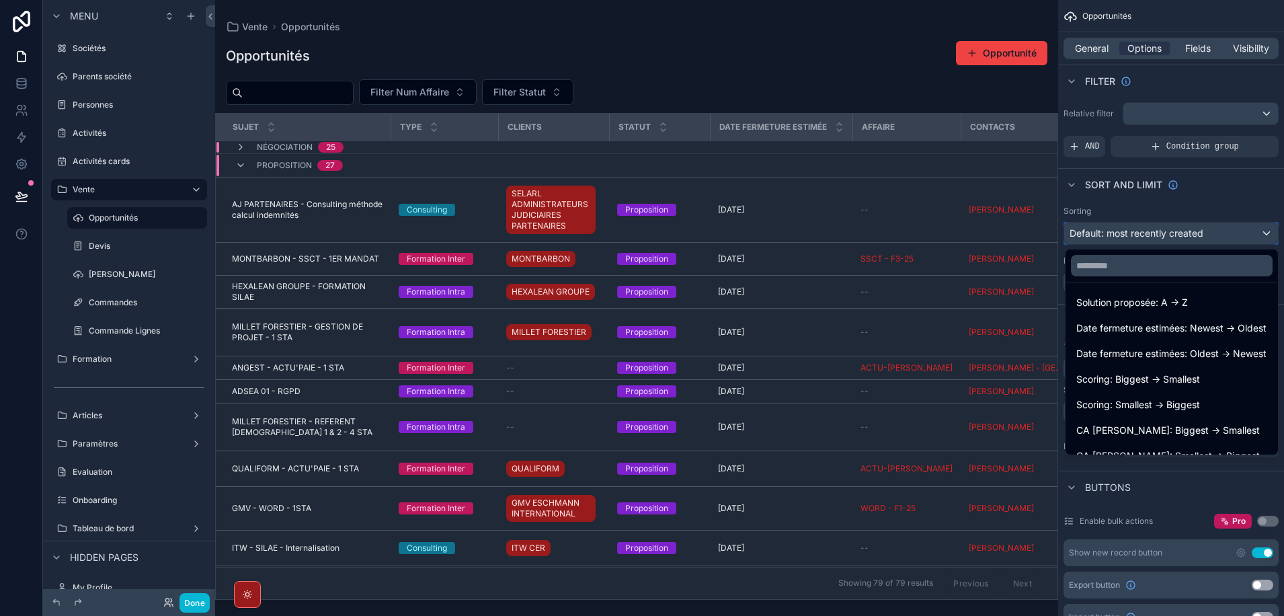
scroll to position [269, 0]
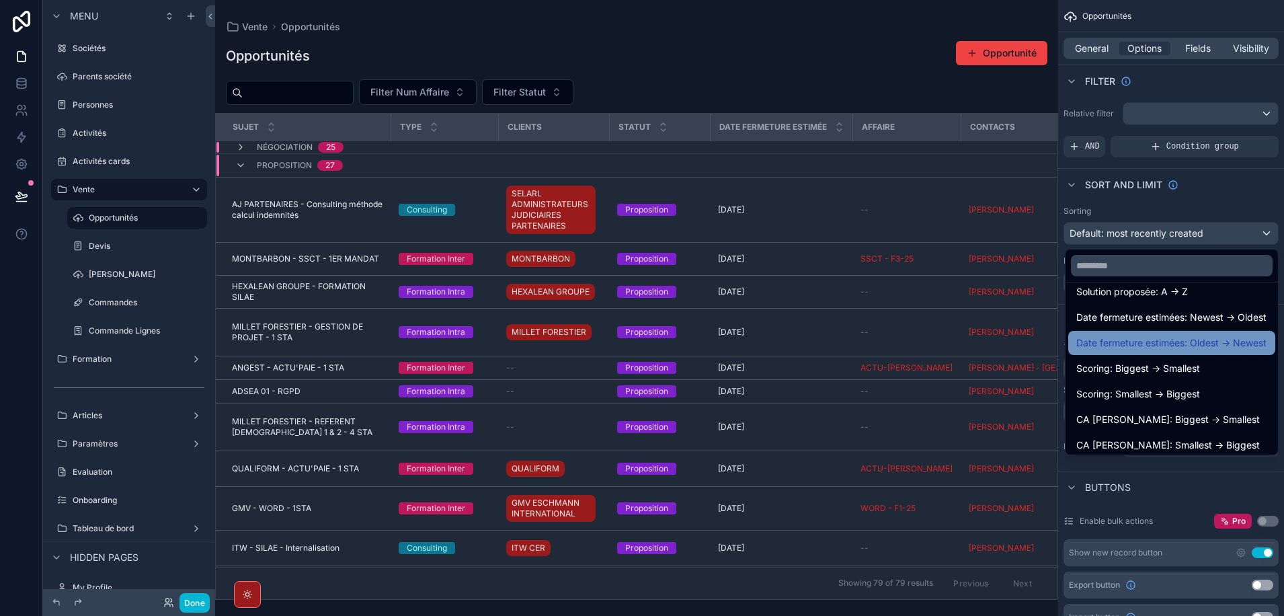
click at [1212, 340] on span "Date fermeture estimées: Oldest -> Newest" at bounding box center [1171, 343] width 190 height 16
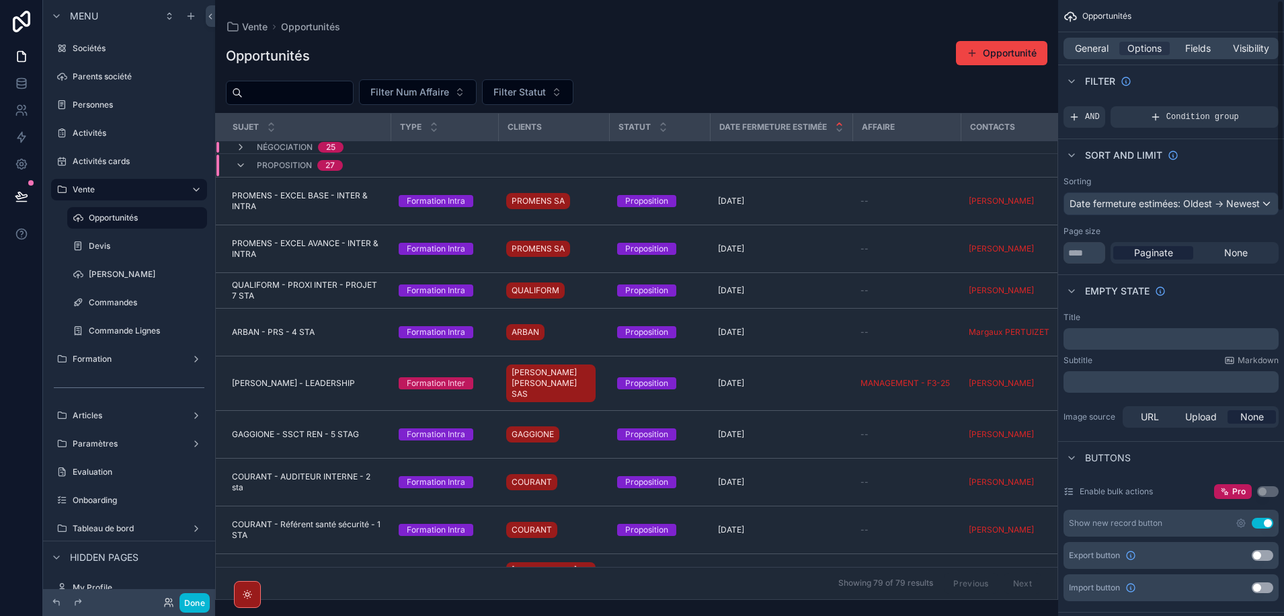
scroll to position [0, 0]
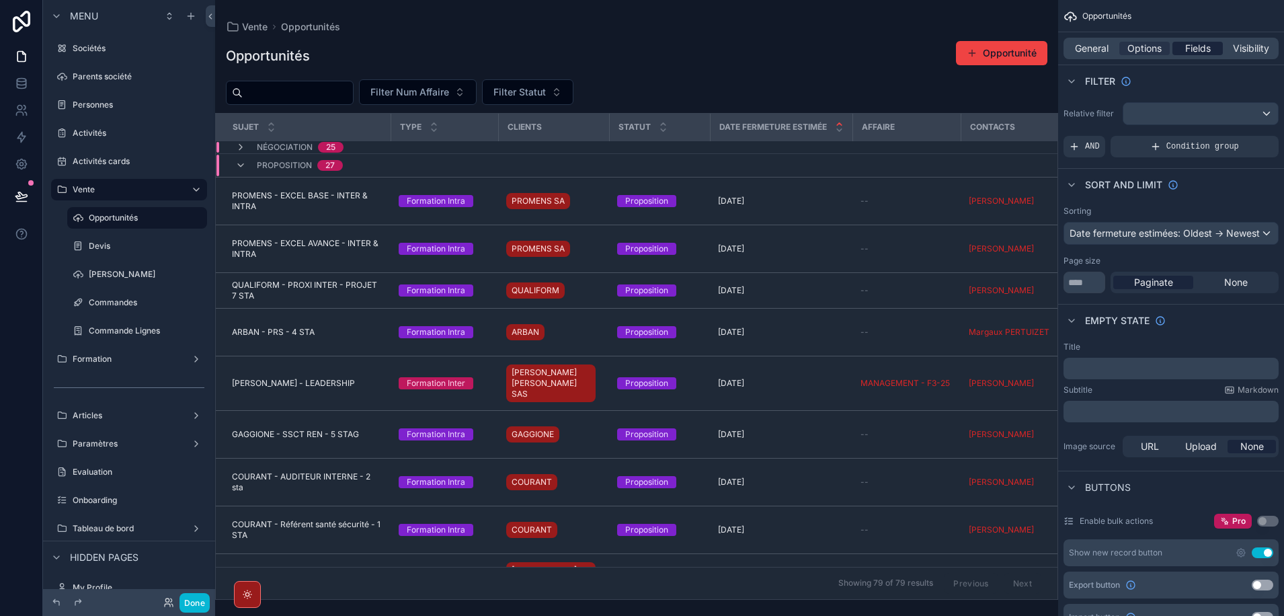
click at [1196, 46] on span "Fields" at bounding box center [1198, 48] width 26 height 13
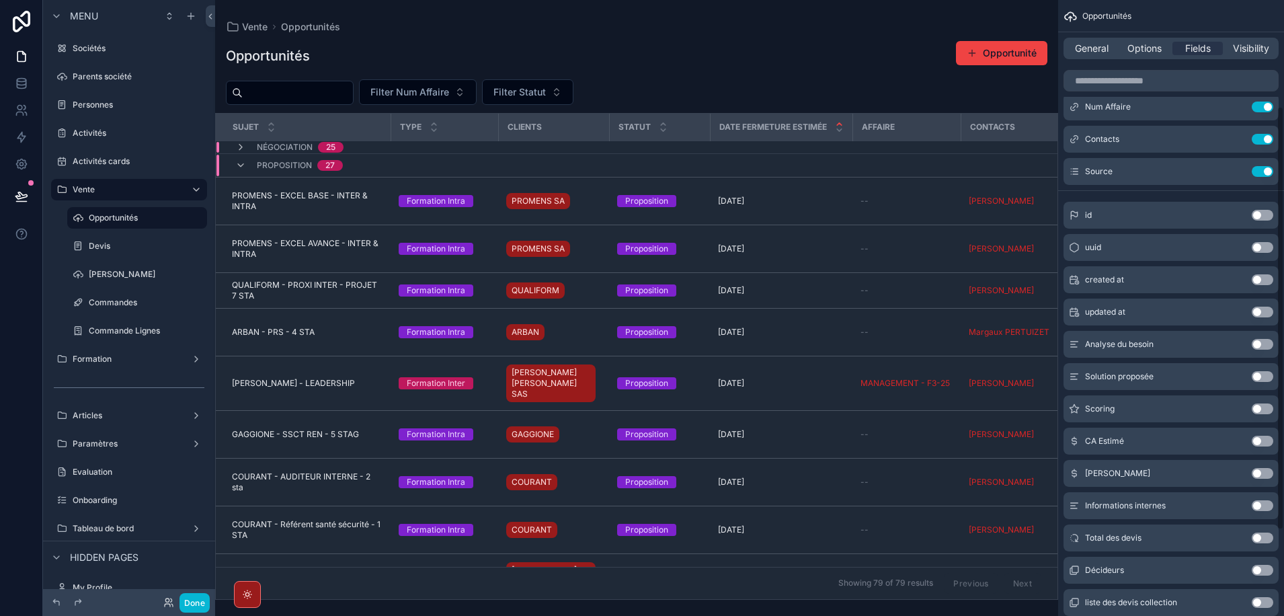
scroll to position [202, 0]
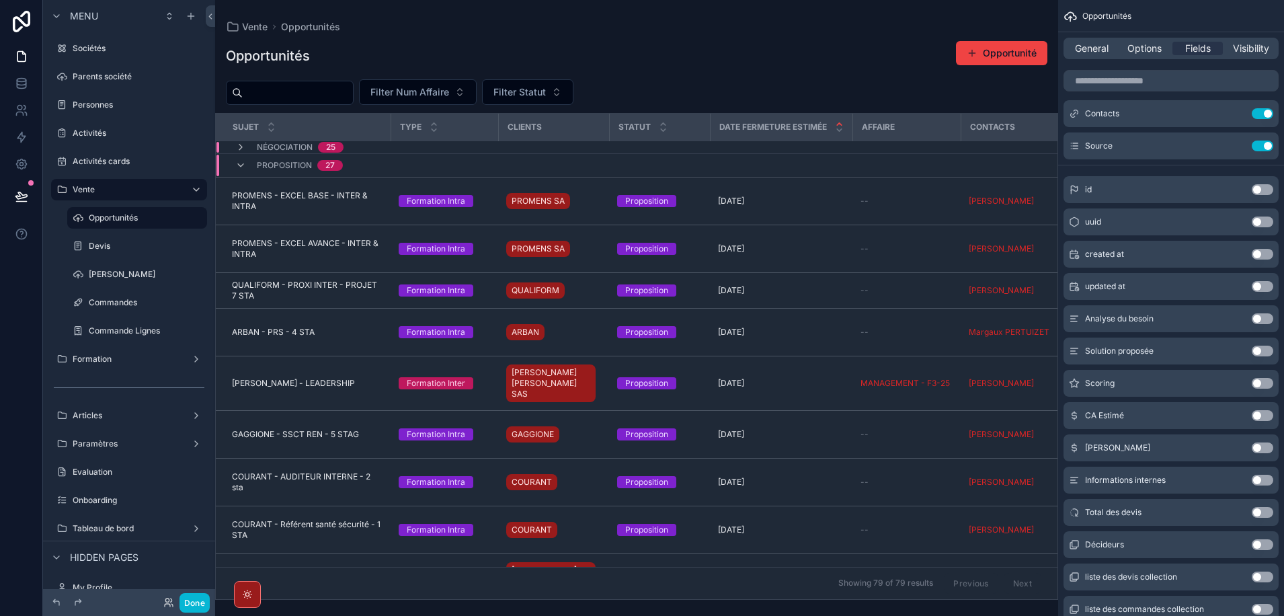
click at [1269, 383] on button "Use setting" at bounding box center [1263, 383] width 22 height 11
click at [184, 604] on button "Done" at bounding box center [194, 602] width 30 height 19
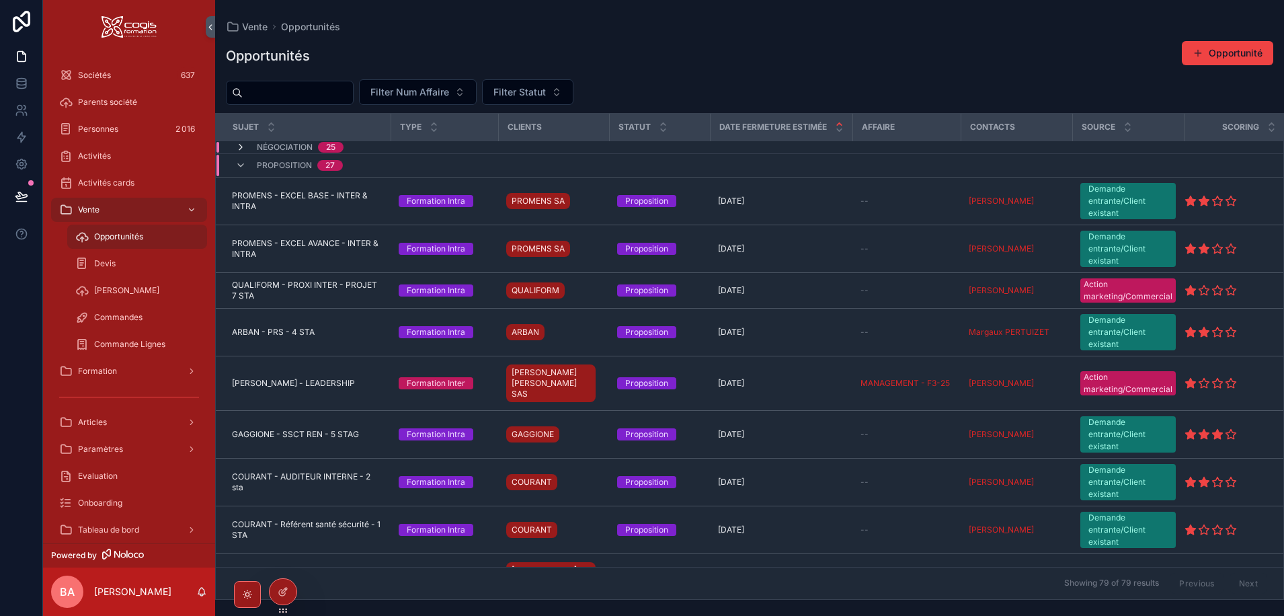
click at [237, 145] on icon "scrollable content" at bounding box center [240, 147] width 11 height 11
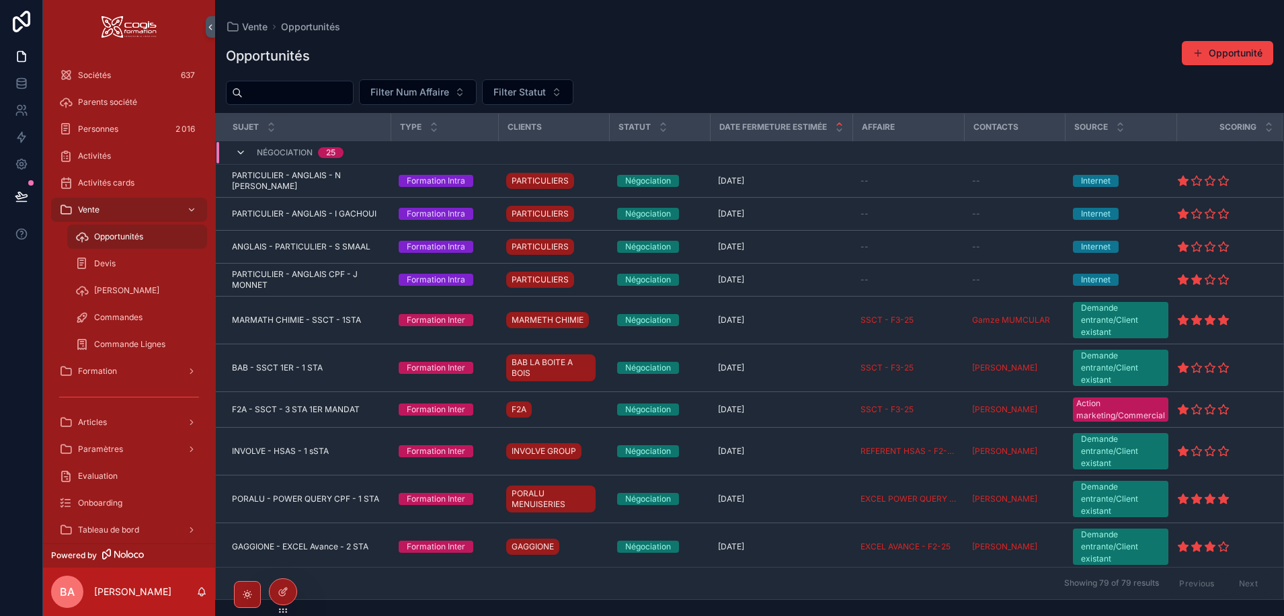
click at [237, 153] on icon "scrollable content" at bounding box center [240, 152] width 11 height 11
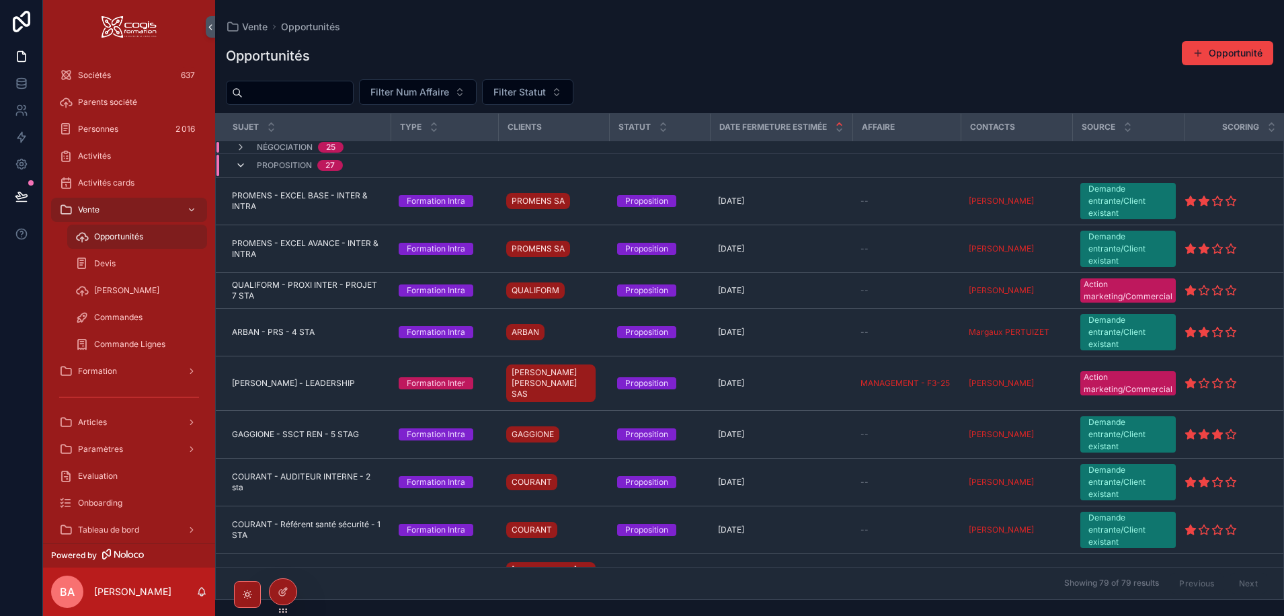
click at [240, 165] on icon "scrollable content" at bounding box center [240, 165] width 11 height 11
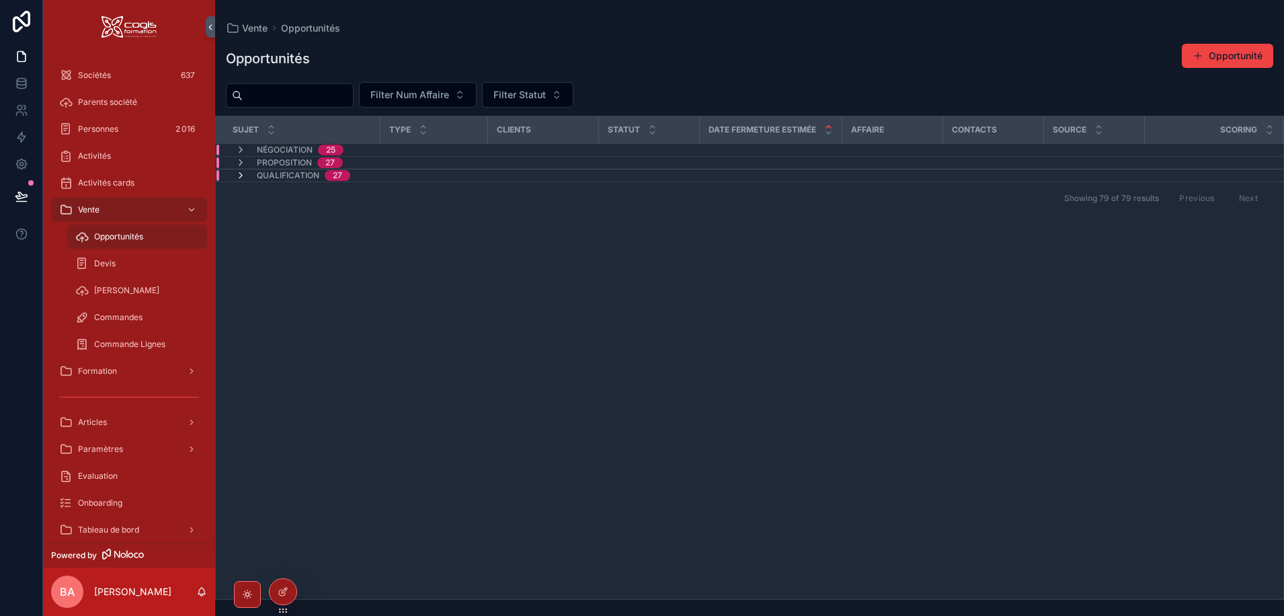
click at [240, 175] on icon "scrollable content" at bounding box center [240, 175] width 11 height 11
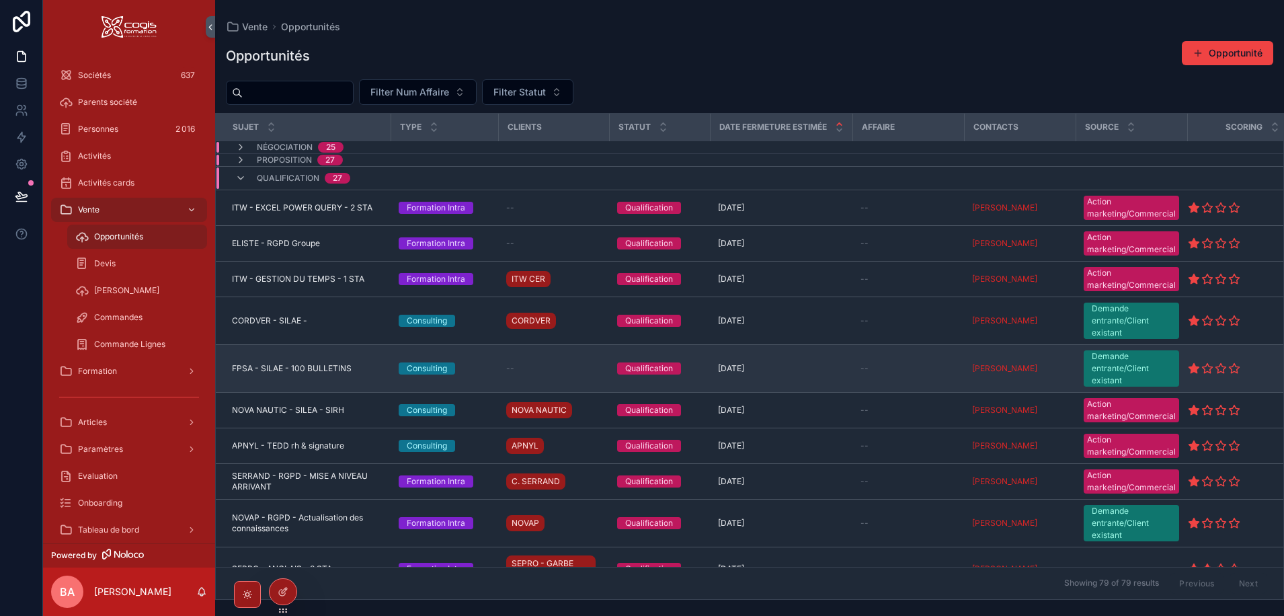
click at [354, 364] on div "FPSA - SILAE - 100 BULLETINS FPSA - SILAE - 100 BULLETINS" at bounding box center [307, 368] width 151 height 11
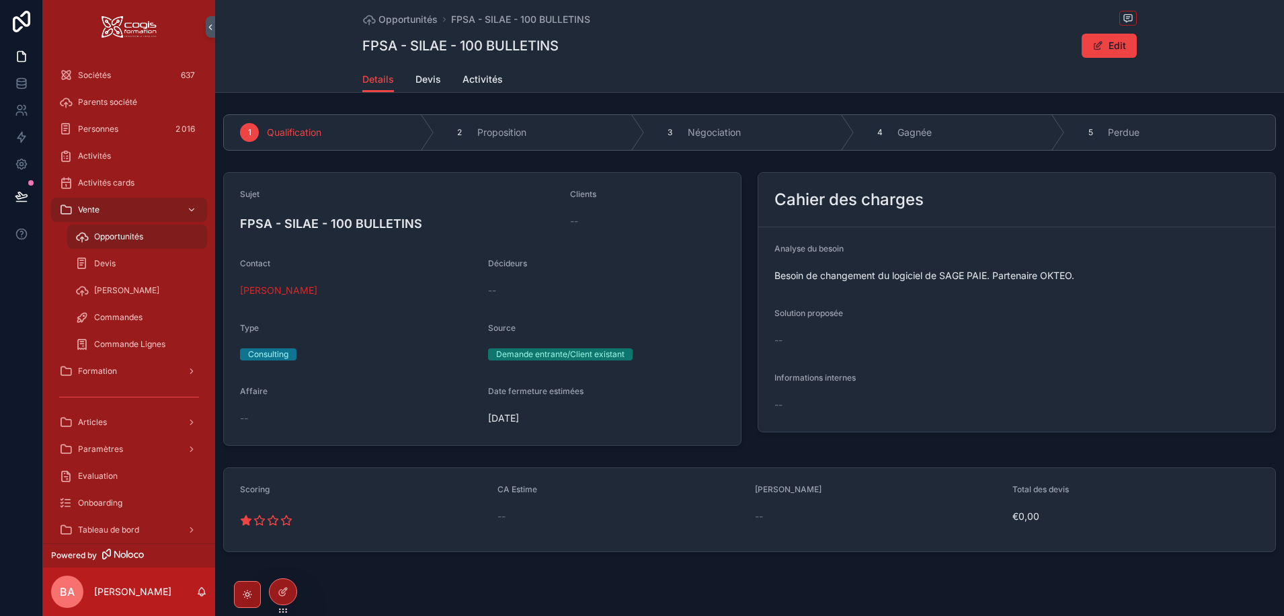
click at [255, 519] on icon "scrollable content" at bounding box center [260, 520] width 10 height 9
click at [1129, 47] on button "Edit" at bounding box center [1109, 46] width 55 height 24
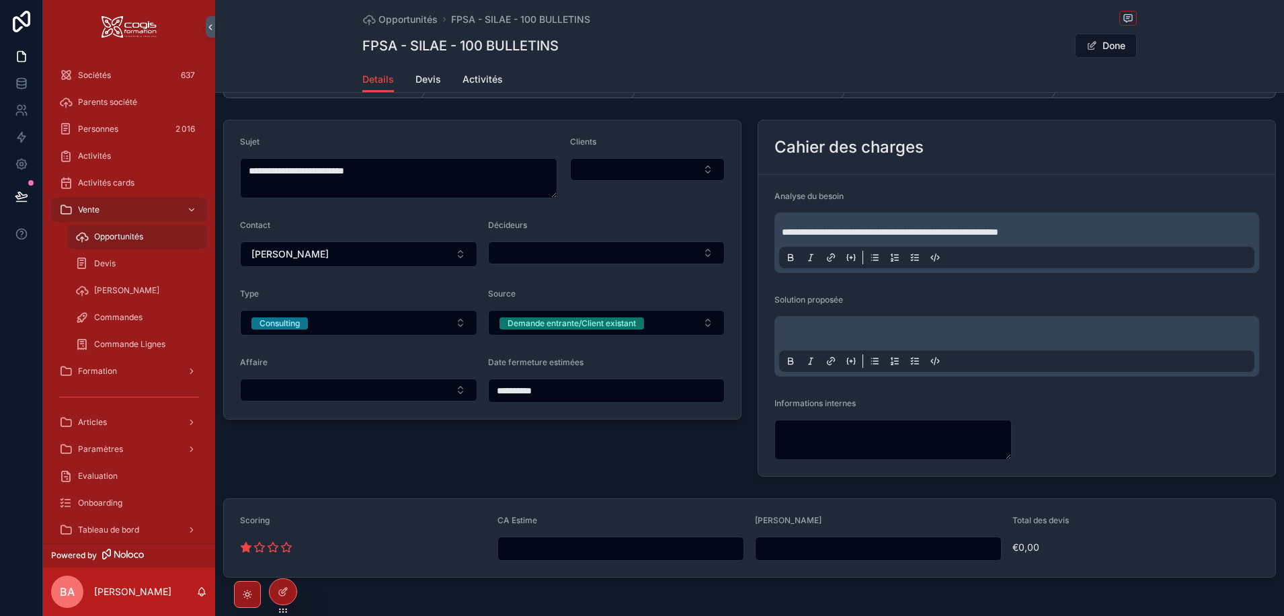
scroll to position [106, 0]
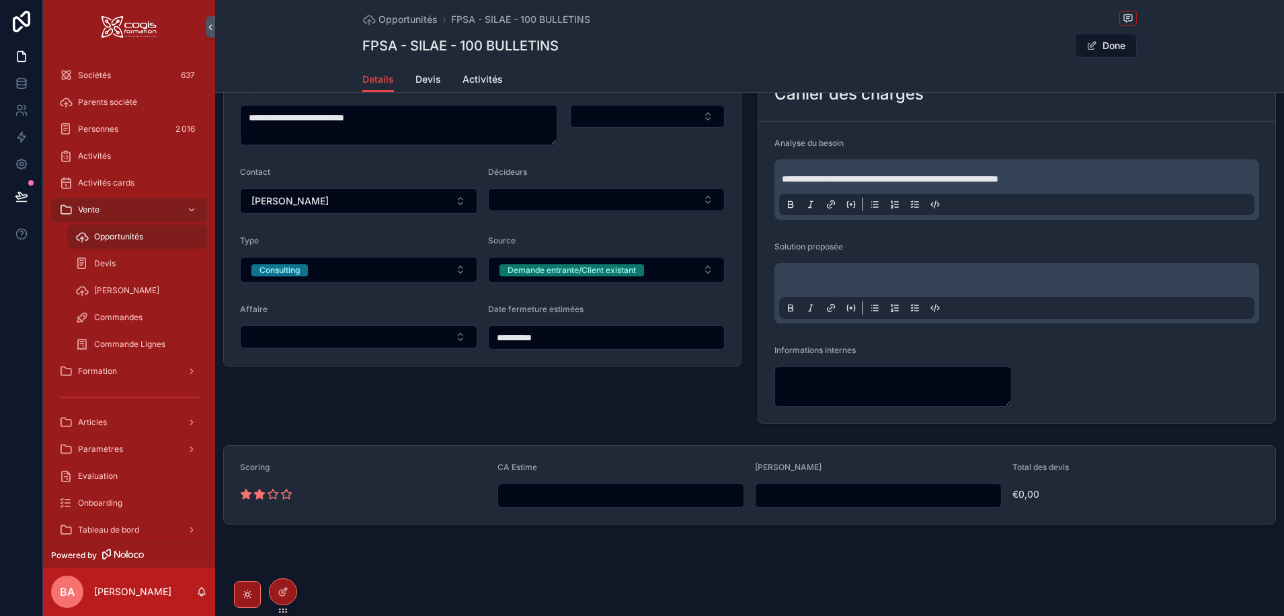
drag, startPoint x: 259, startPoint y: 494, endPoint x: 266, endPoint y: 495, distance: 7.5
click at [258, 494] on icon "scrollable content" at bounding box center [260, 493] width 10 height 9
click at [1118, 43] on button "Done" at bounding box center [1106, 46] width 62 height 24
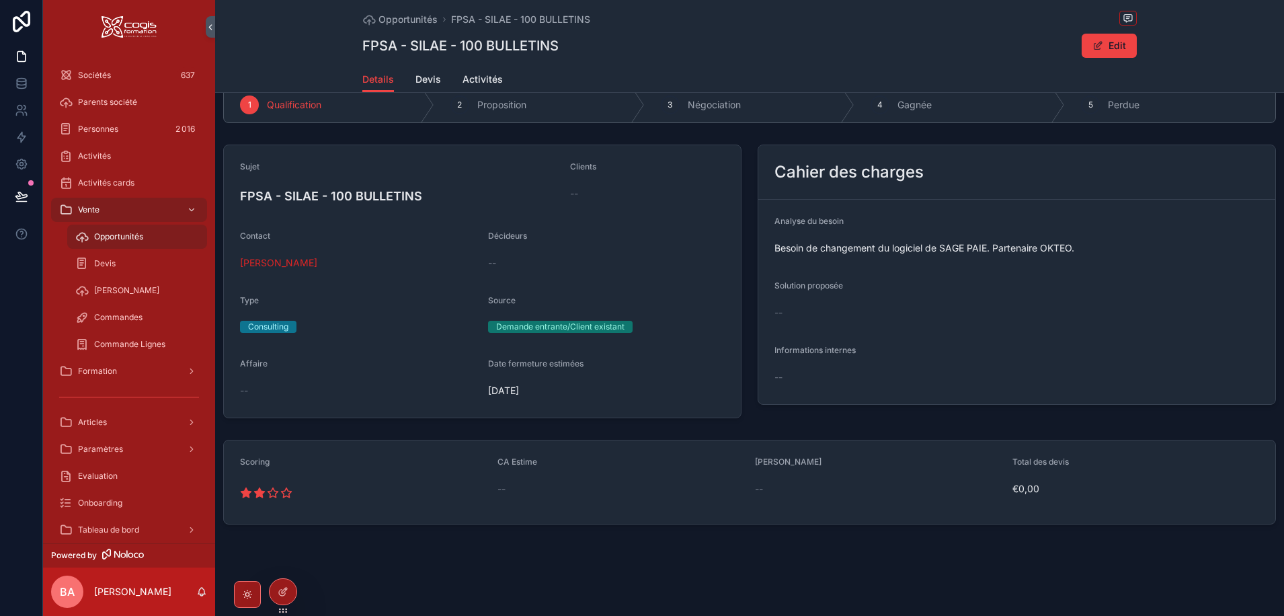
click at [579, 194] on div "--" at bounding box center [647, 193] width 155 height 13
click at [1094, 44] on span "scrollable content" at bounding box center [1097, 45] width 11 height 11
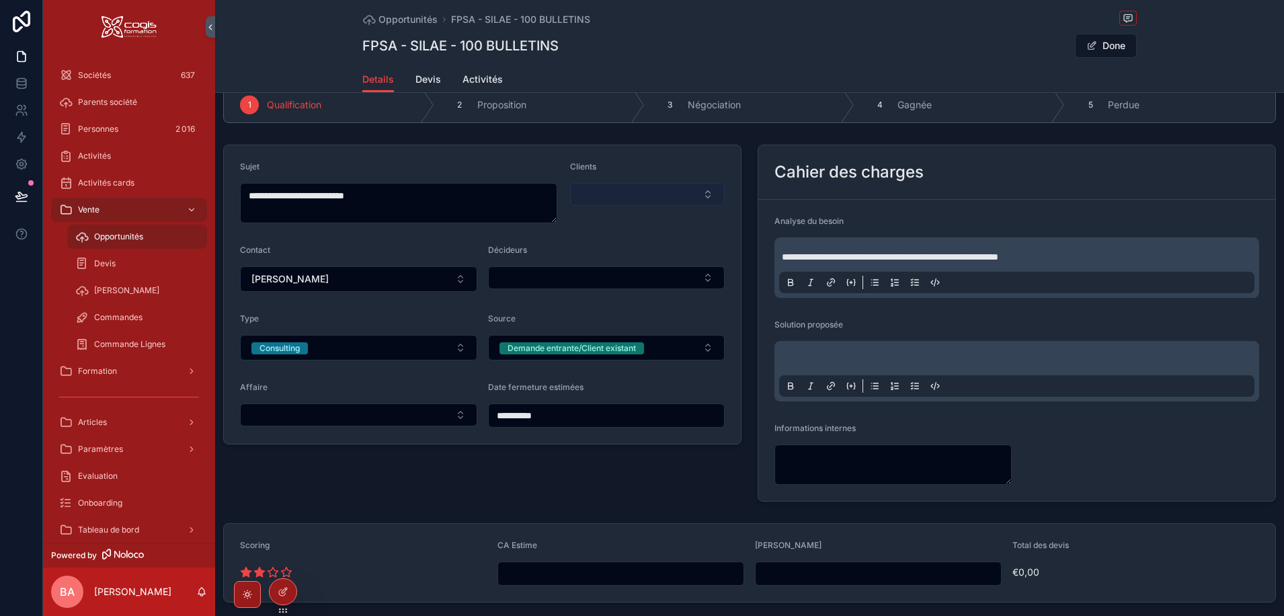
click at [620, 199] on button "Select Button" at bounding box center [647, 194] width 155 height 23
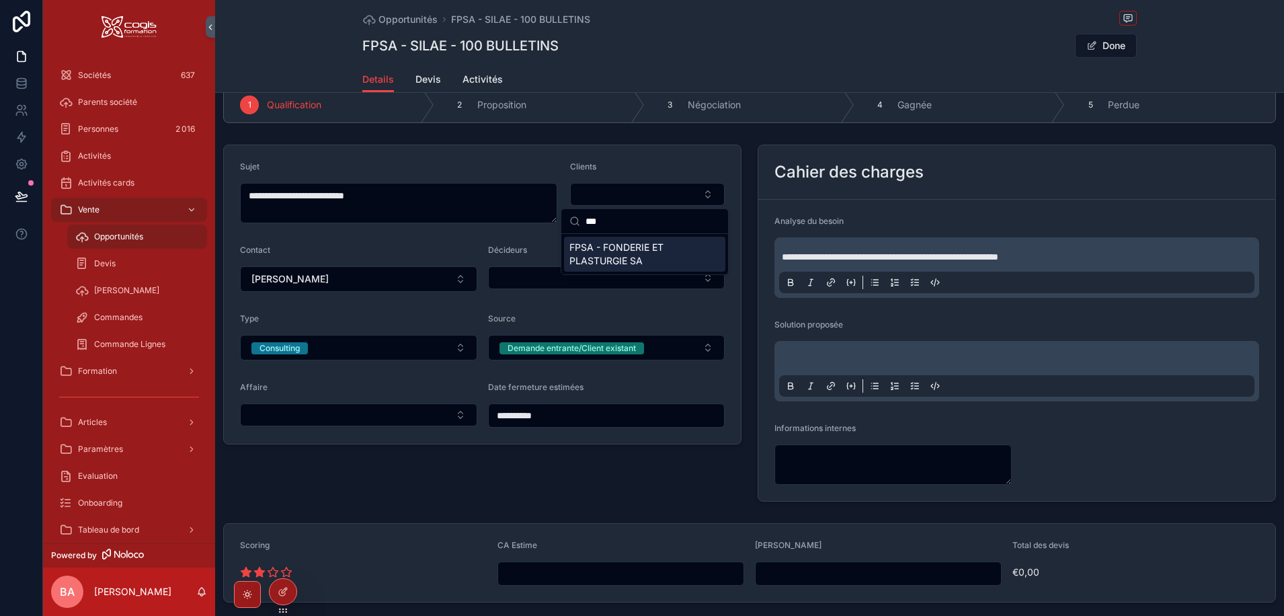
type input "***"
click at [645, 255] on span "FPSA - FONDERIE ET PLASTURGIE SA" at bounding box center [636, 254] width 134 height 27
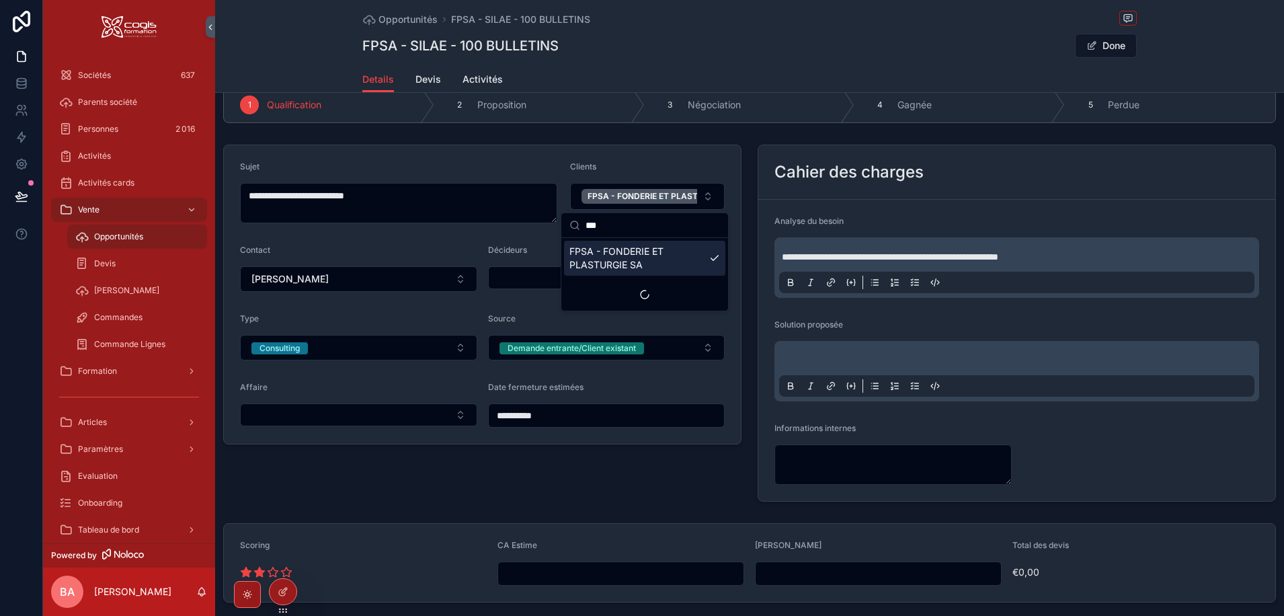
click at [1009, 46] on div "FPSA - SILAE - 100 BULLETINS Done" at bounding box center [749, 46] width 774 height 26
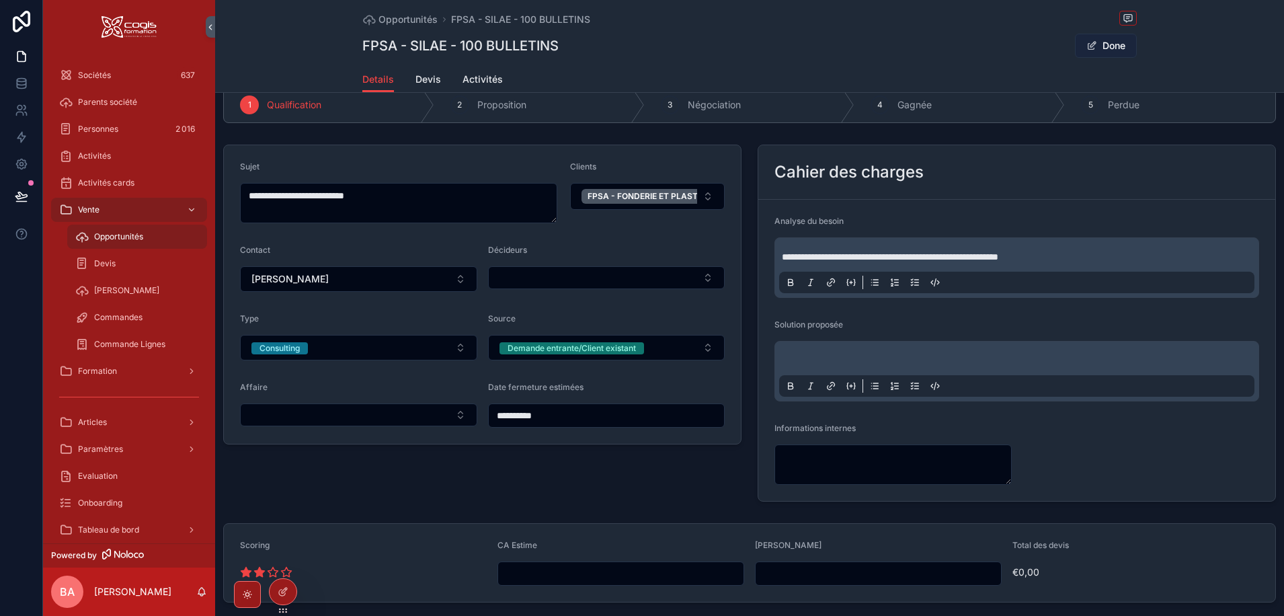
click at [1096, 50] on button "Done" at bounding box center [1106, 46] width 62 height 24
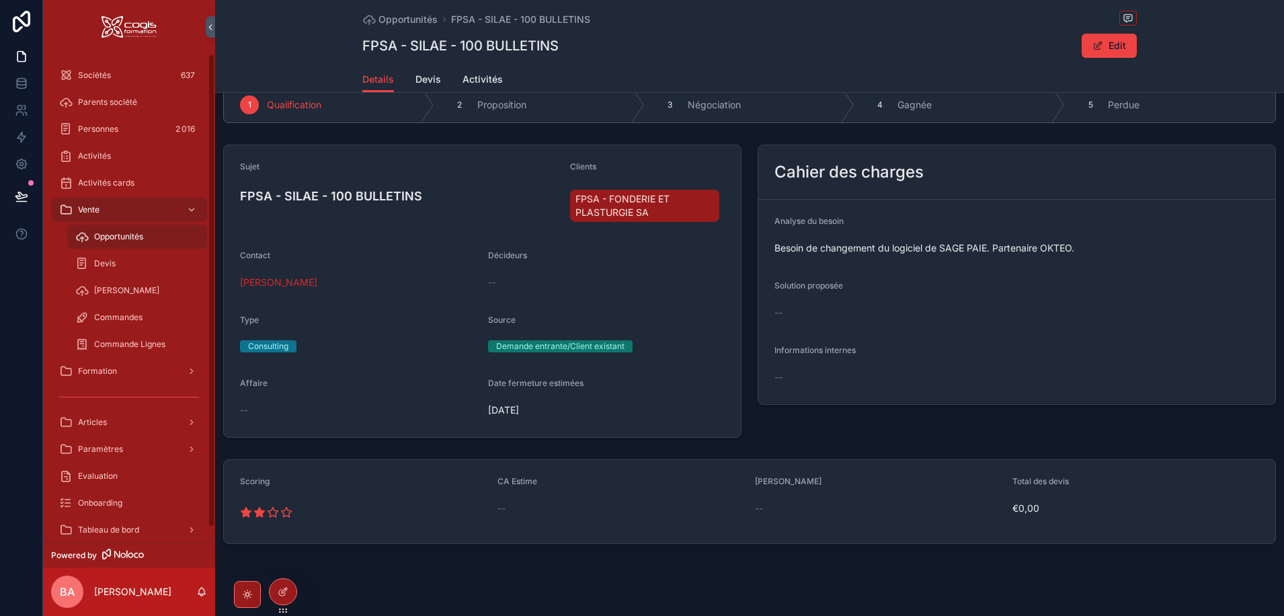
drag, startPoint x: 104, startPoint y: 237, endPoint x: 125, endPoint y: 241, distance: 21.2
click at [104, 237] on span "Opportunités" at bounding box center [118, 236] width 49 height 11
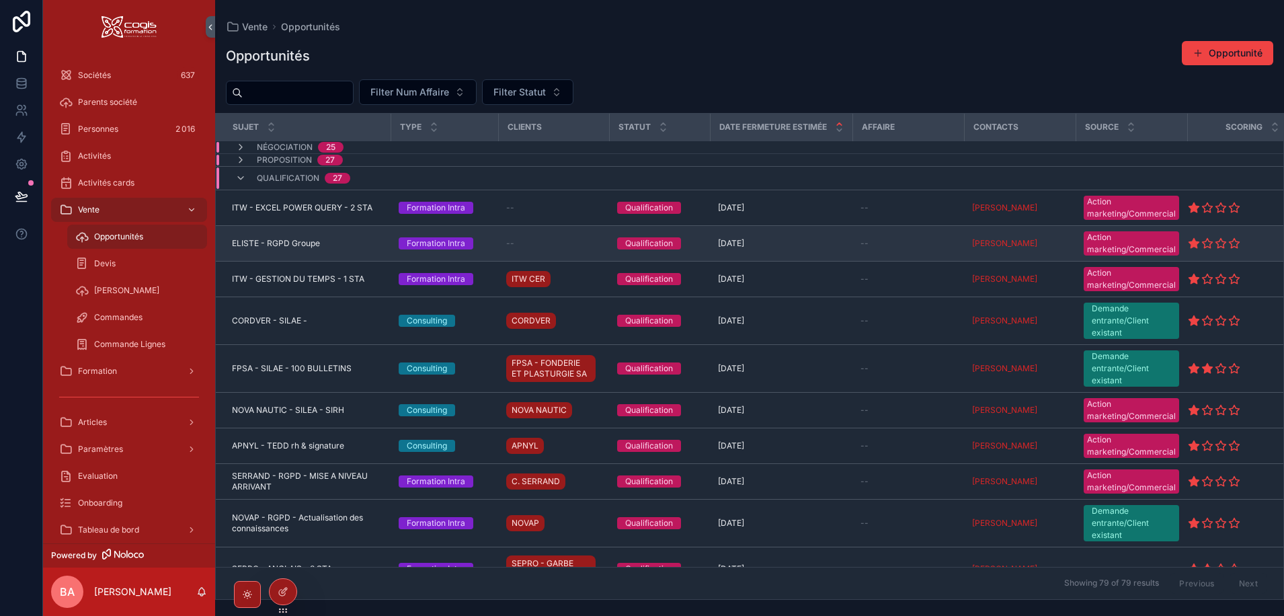
click at [276, 242] on span "ELISTE - RGPD Groupe" at bounding box center [276, 243] width 88 height 11
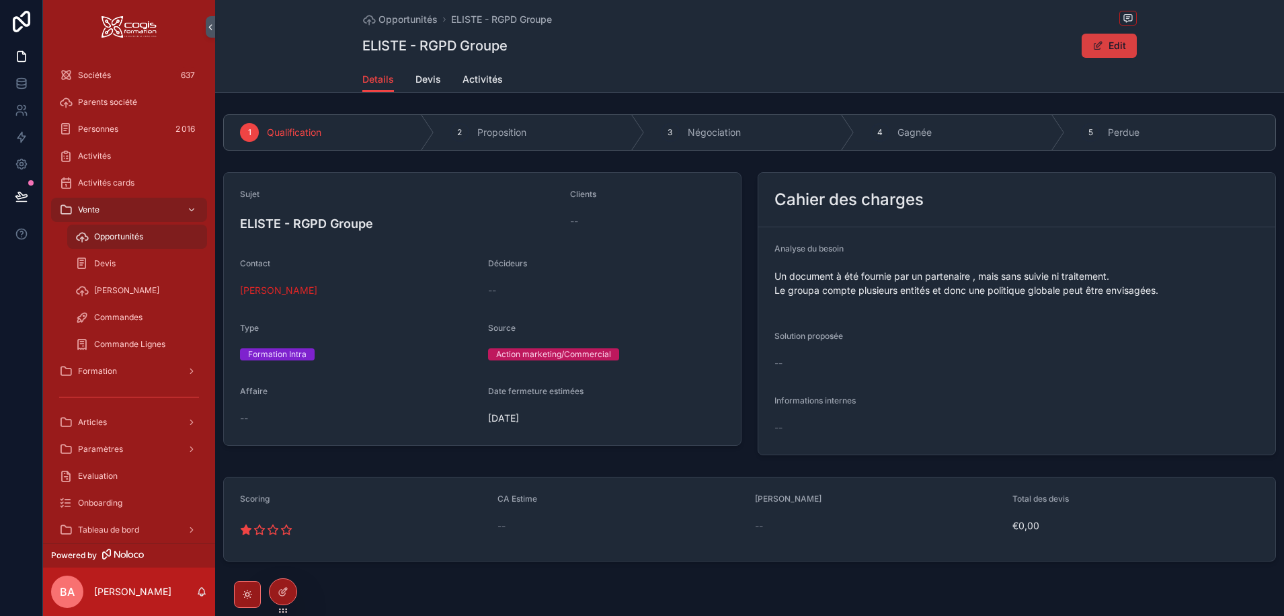
click at [1098, 43] on span "scrollable content" at bounding box center [1097, 45] width 11 height 11
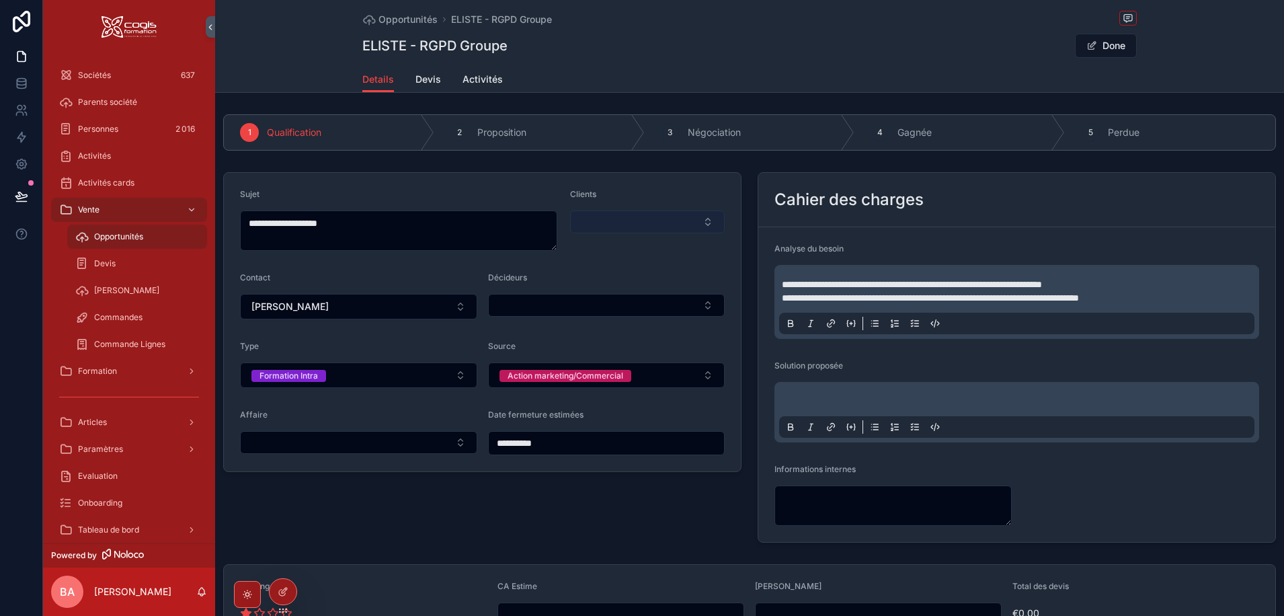
click at [625, 223] on button "Select Button" at bounding box center [647, 221] width 155 height 23
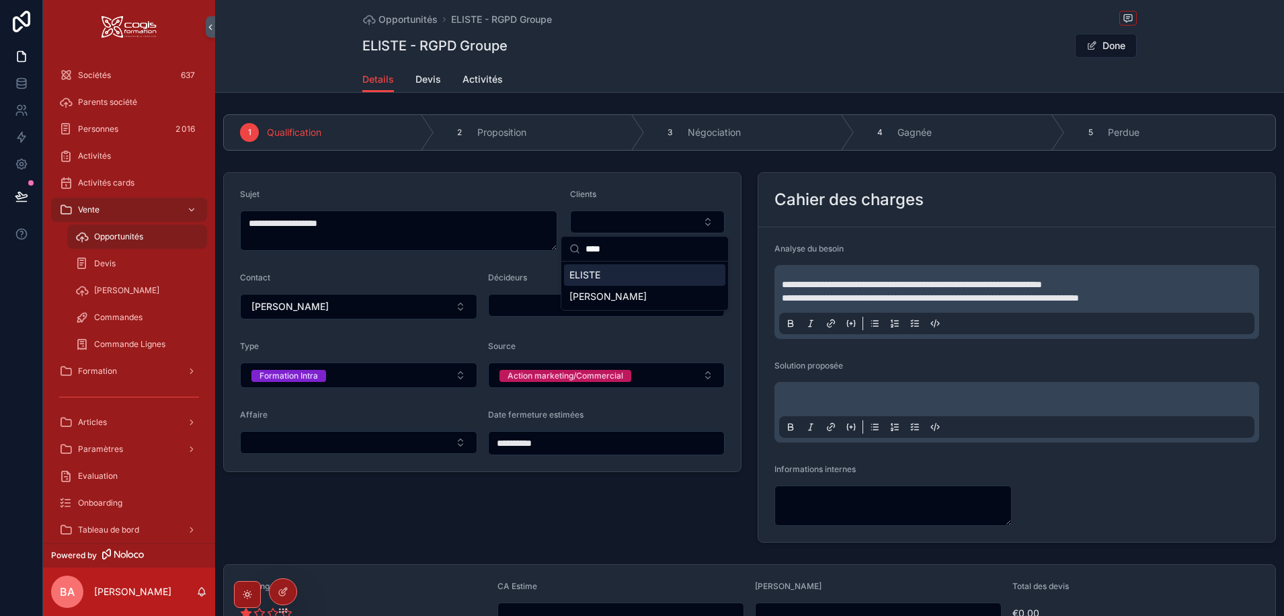
type input "****"
click at [599, 276] on span "ELISTE" at bounding box center [584, 274] width 31 height 13
click at [1098, 41] on button "Done" at bounding box center [1106, 46] width 62 height 24
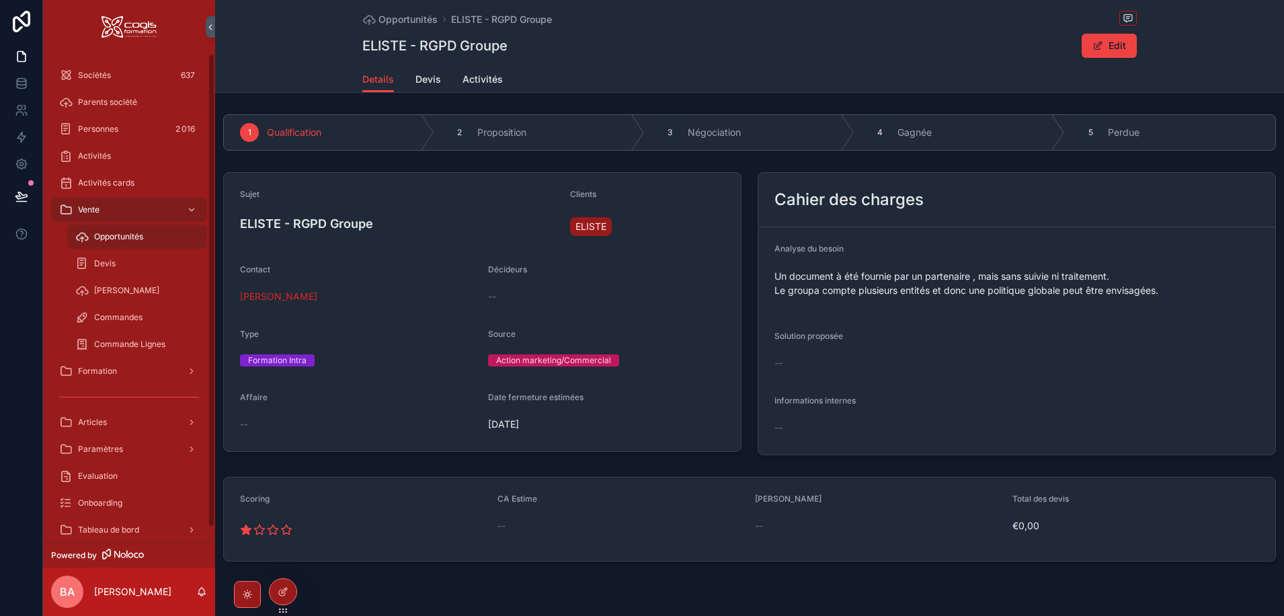
click at [97, 238] on span "Opportunités" at bounding box center [118, 236] width 49 height 11
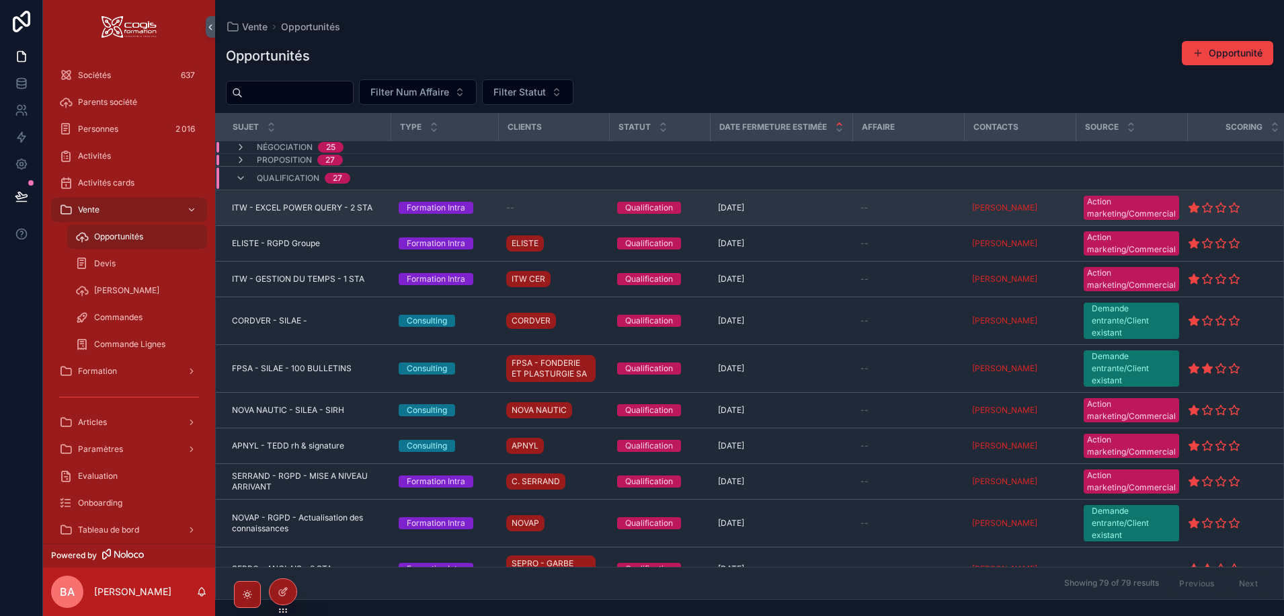
click at [296, 208] on span "ITW - EXCEL POWER QUERY - 2 STA" at bounding box center [302, 207] width 140 height 11
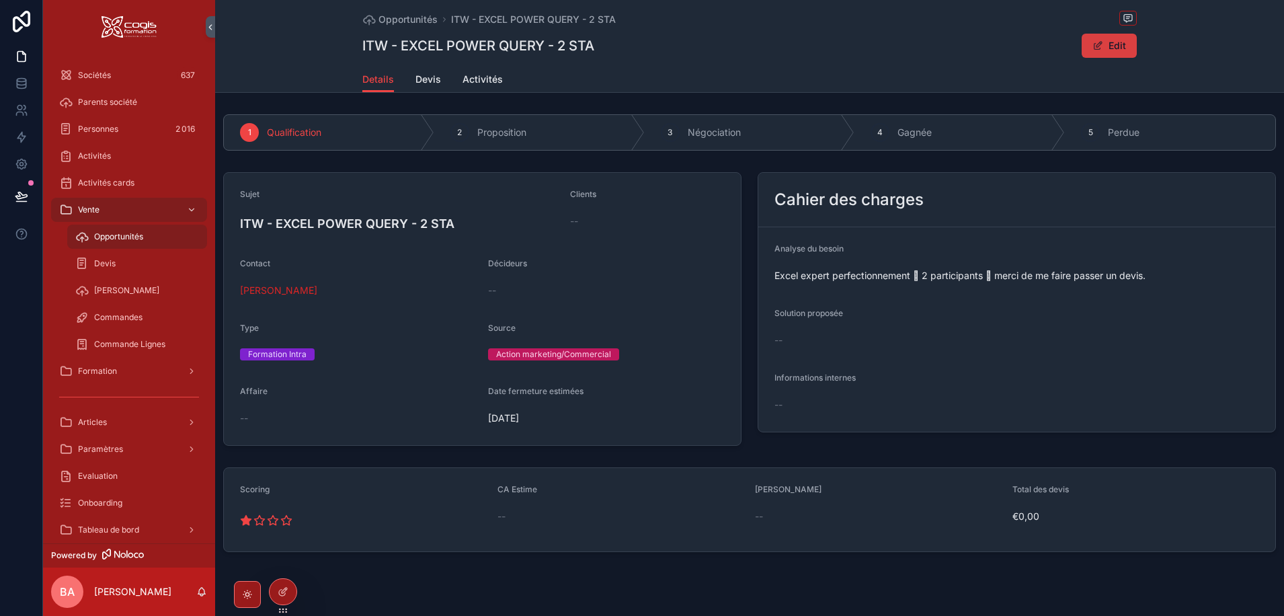
click at [1106, 46] on button "Edit" at bounding box center [1109, 46] width 55 height 24
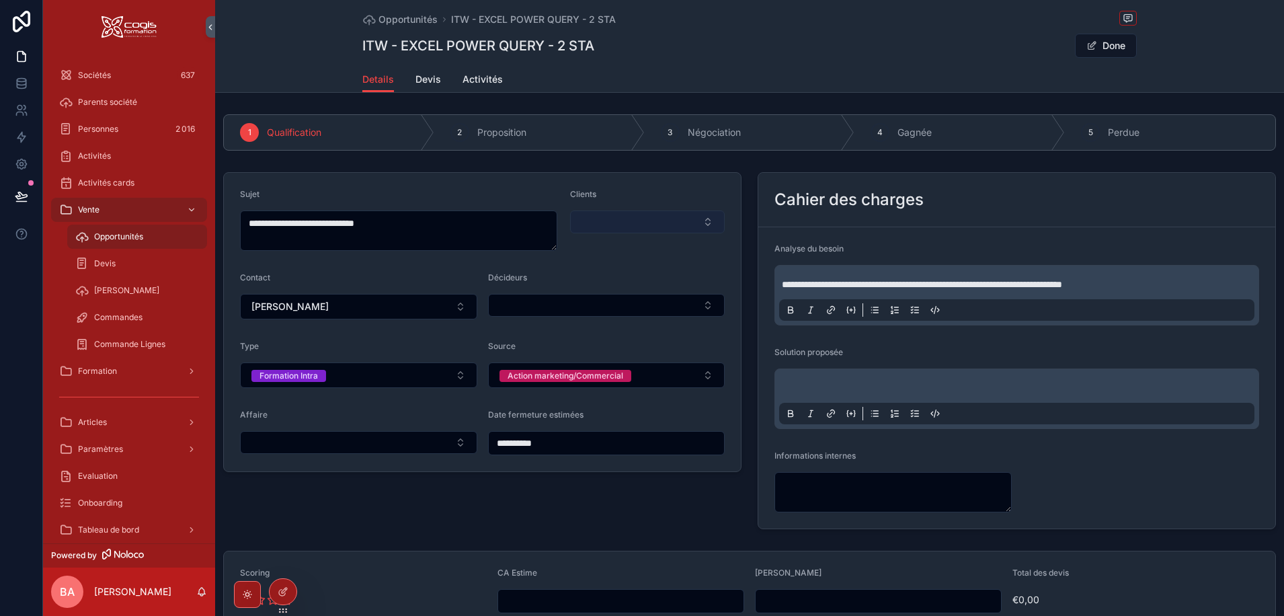
click at [639, 219] on button "Select Button" at bounding box center [647, 221] width 155 height 23
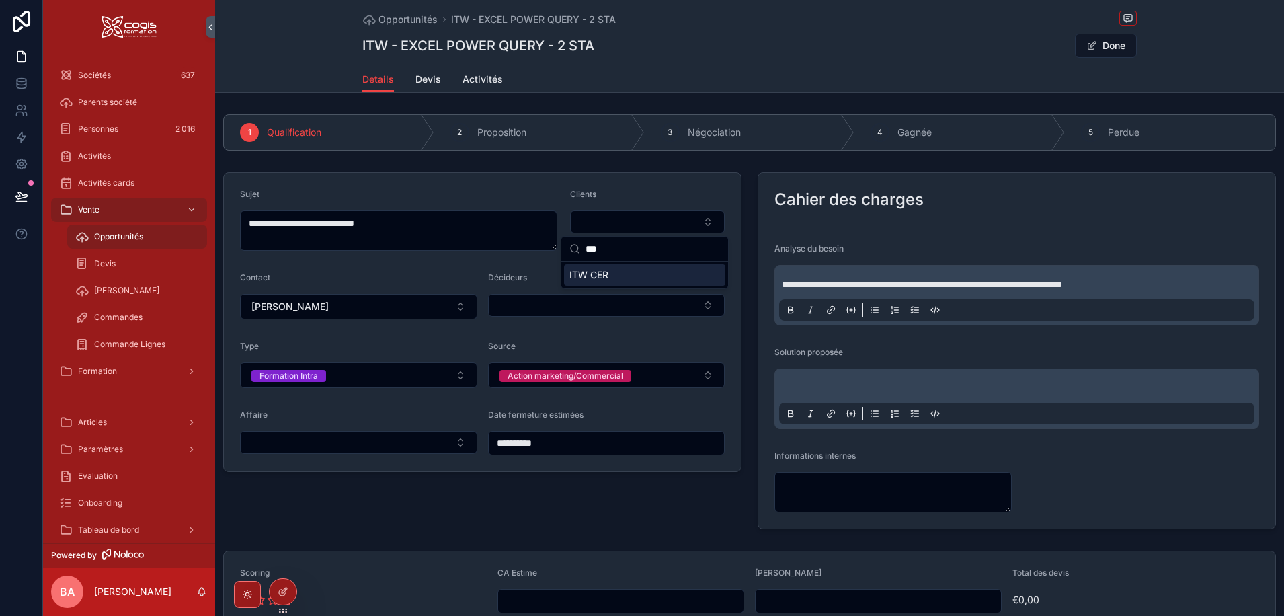
type input "***"
click at [577, 275] on span "ITW CER" at bounding box center [588, 274] width 39 height 13
click at [1105, 46] on button "Done" at bounding box center [1106, 46] width 62 height 24
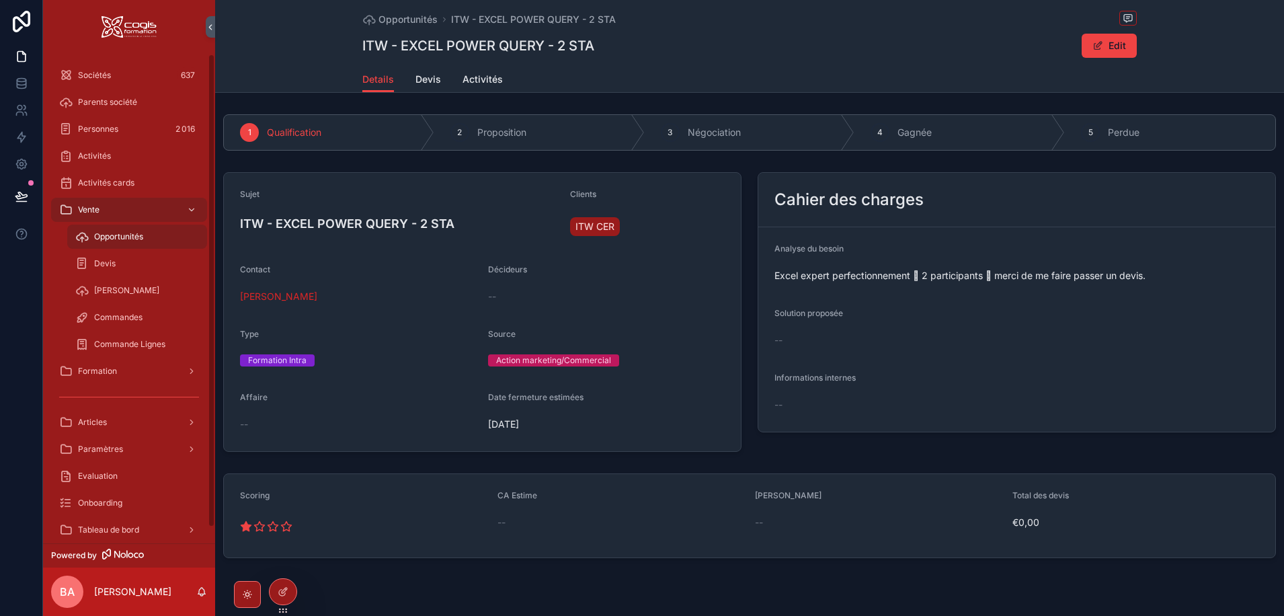
click at [106, 236] on span "Opportunités" at bounding box center [118, 236] width 49 height 11
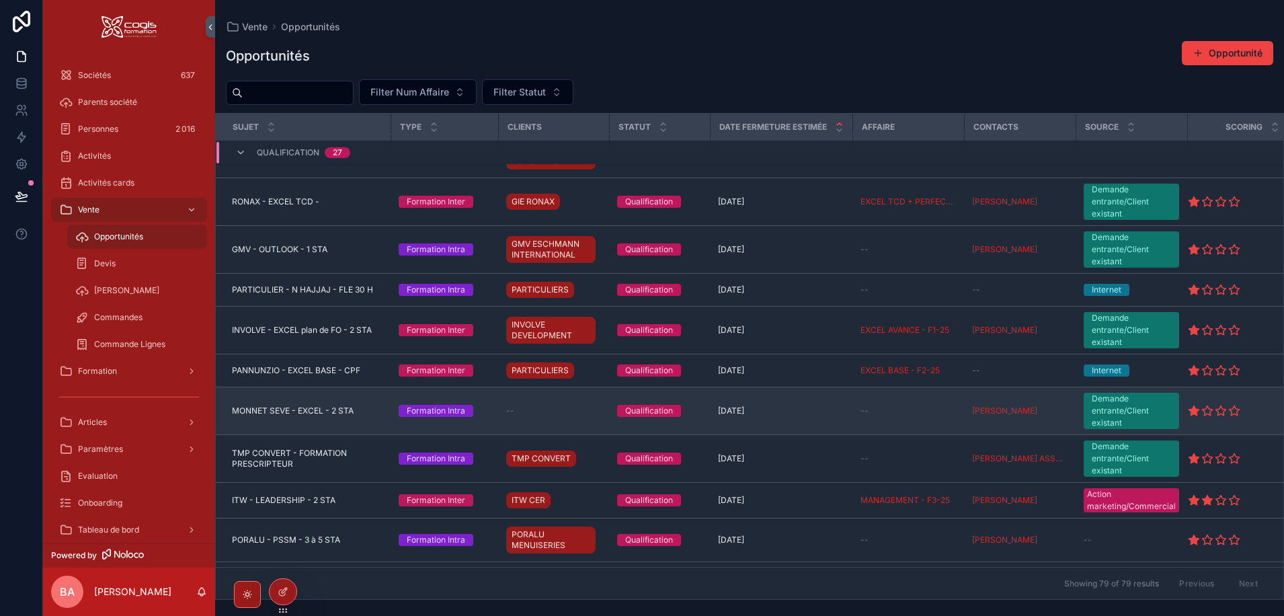
scroll to position [501, 0]
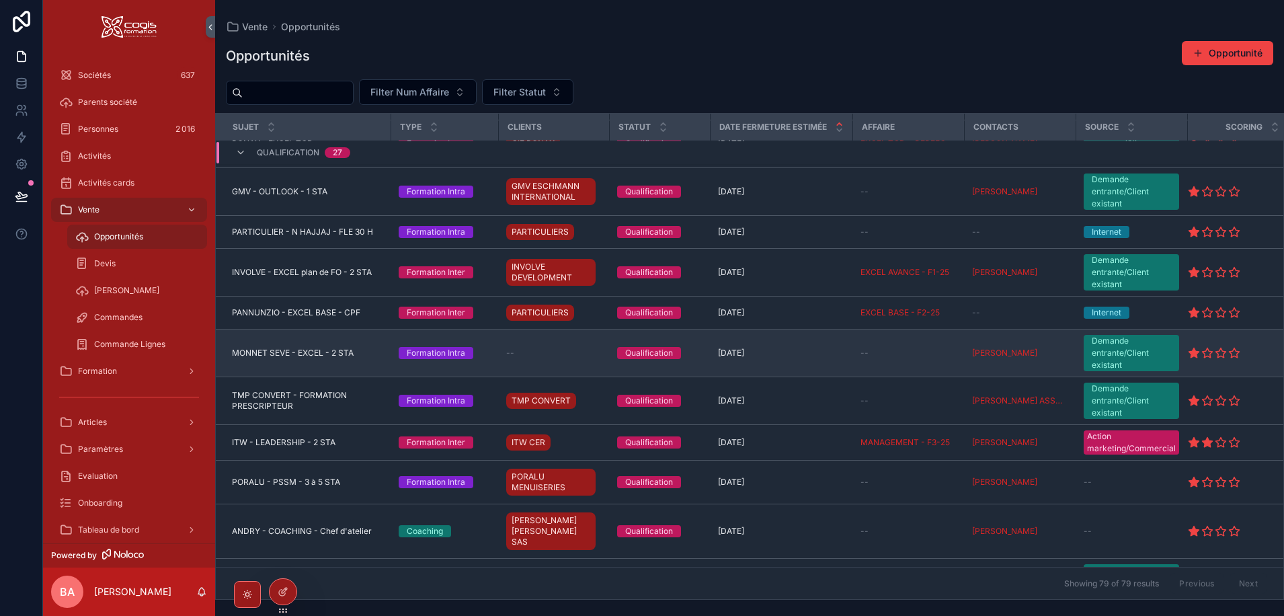
click at [313, 354] on span "MONNET SEVE - EXCEL - 2 STA" at bounding box center [293, 353] width 122 height 11
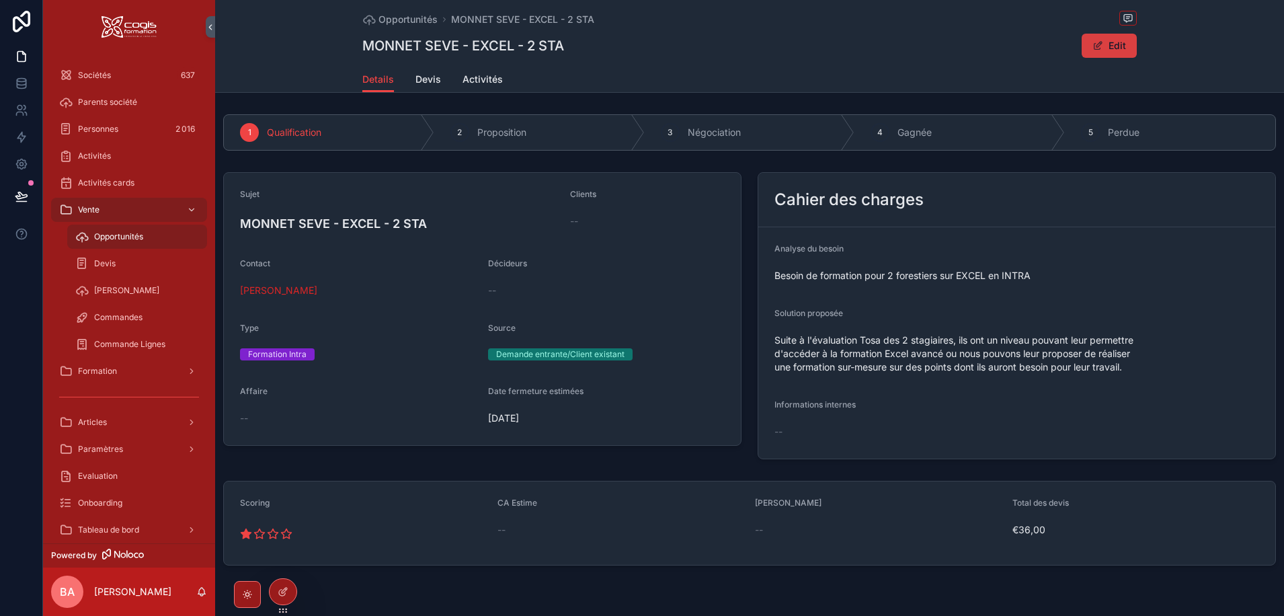
click at [1111, 46] on button "Edit" at bounding box center [1109, 46] width 55 height 24
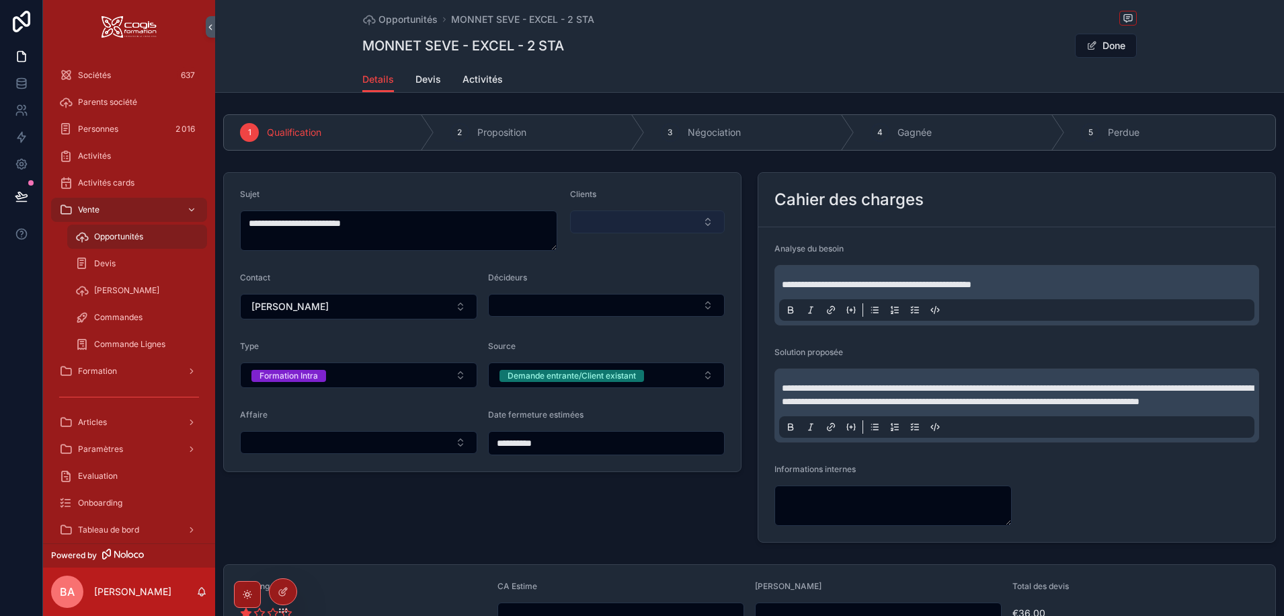
click at [631, 222] on button "Select Button" at bounding box center [647, 221] width 155 height 23
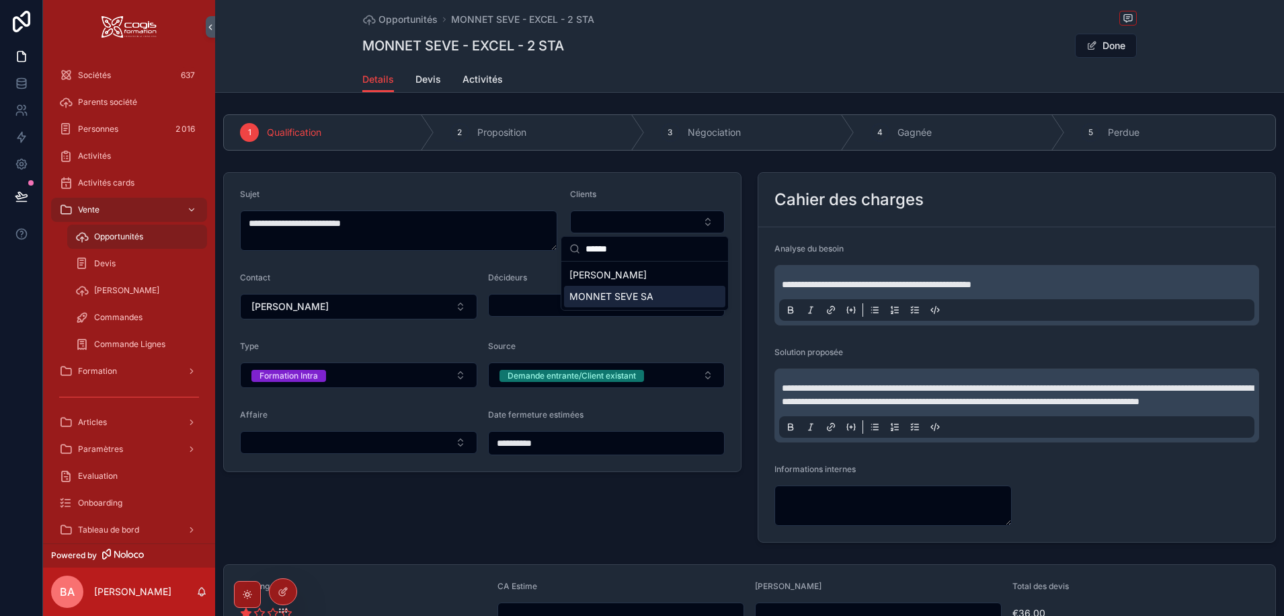
type input "******"
click at [625, 303] on span "MONNET SEVE SA" at bounding box center [611, 296] width 84 height 13
click at [1102, 48] on button "Done" at bounding box center [1106, 46] width 62 height 24
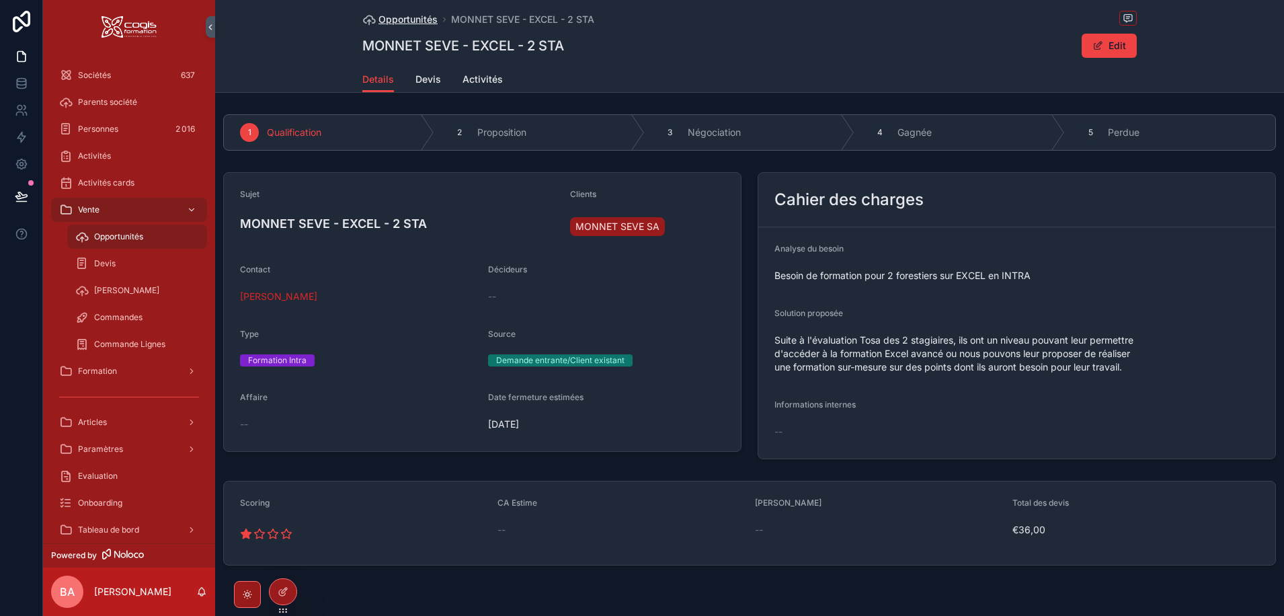
click at [395, 18] on span "Opportunités" at bounding box center [407, 19] width 59 height 13
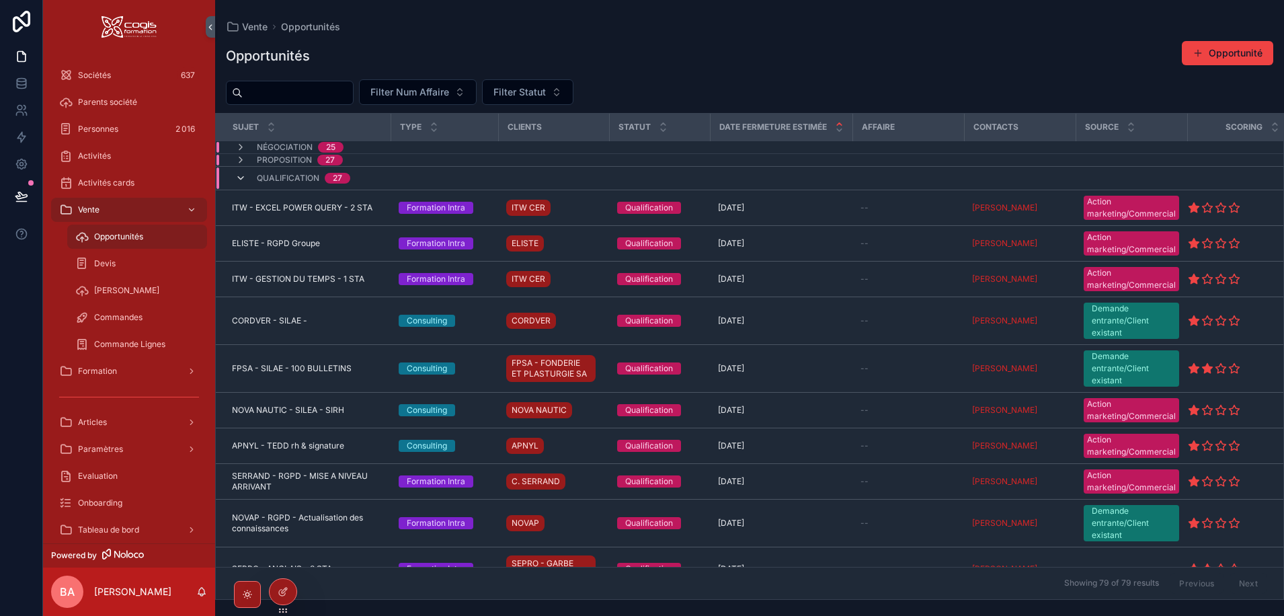
click at [243, 175] on icon "scrollable content" at bounding box center [240, 178] width 11 height 11
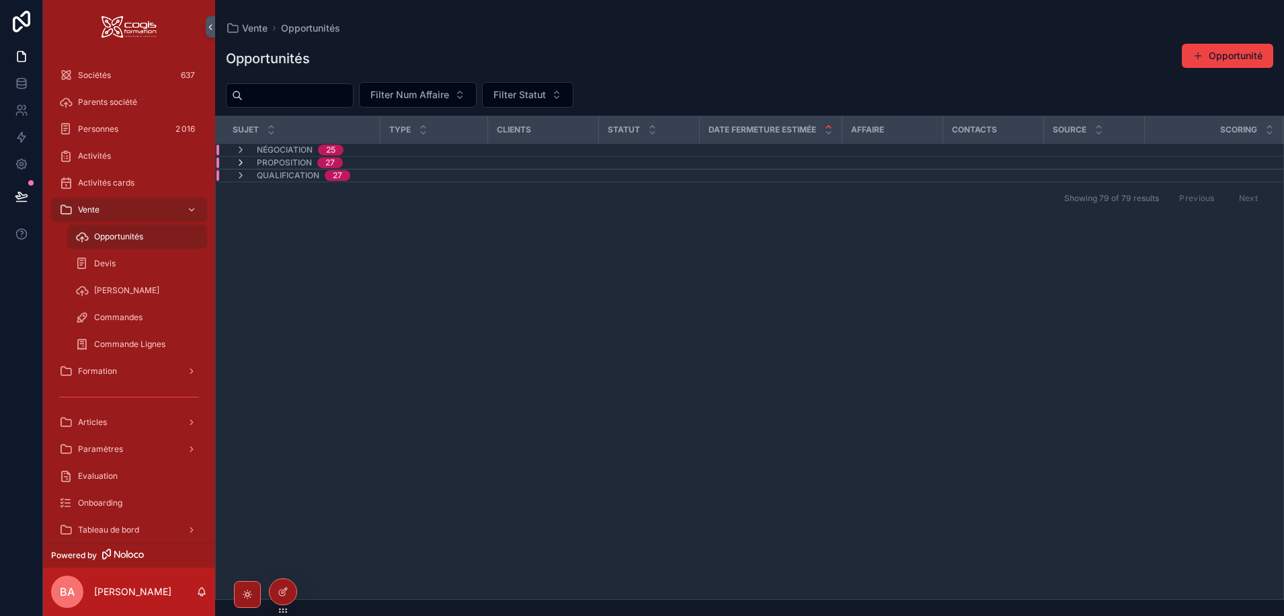
click at [241, 161] on icon "scrollable content" at bounding box center [240, 162] width 11 height 11
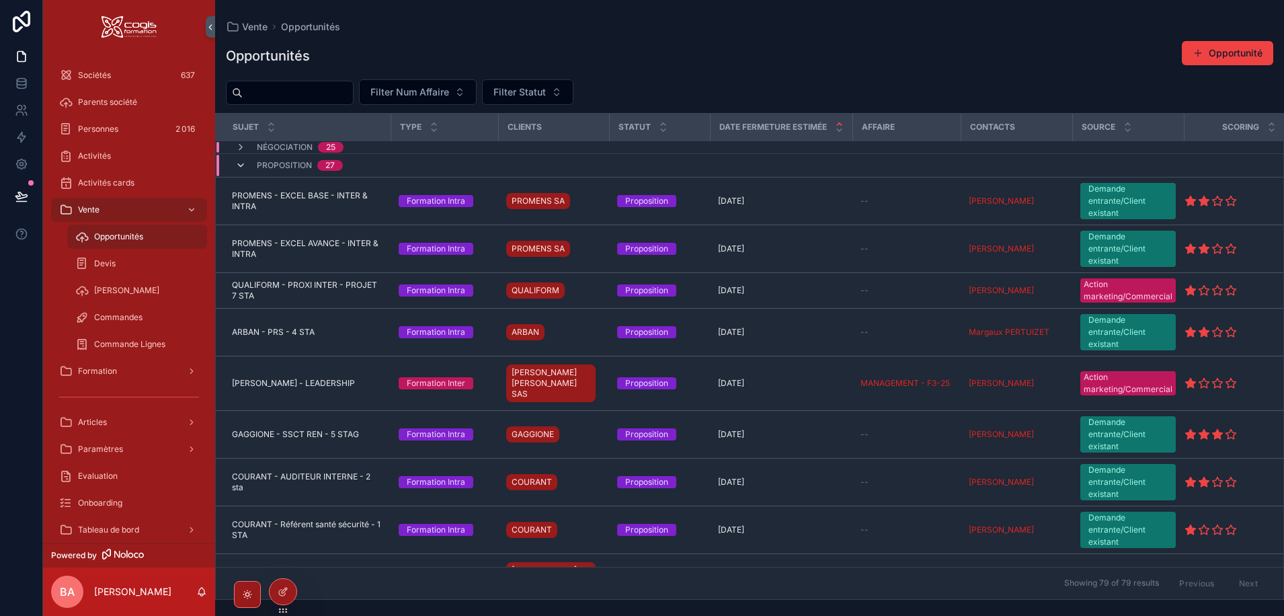
click at [243, 165] on icon "scrollable content" at bounding box center [240, 165] width 11 height 11
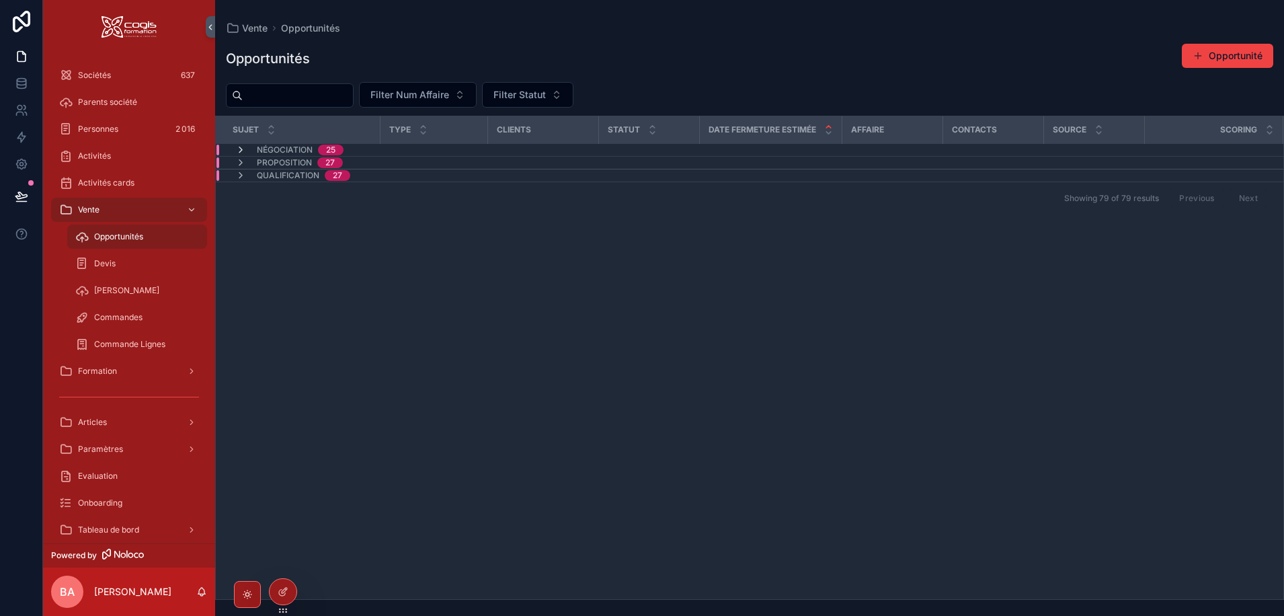
click at [236, 147] on icon "scrollable content" at bounding box center [240, 150] width 11 height 11
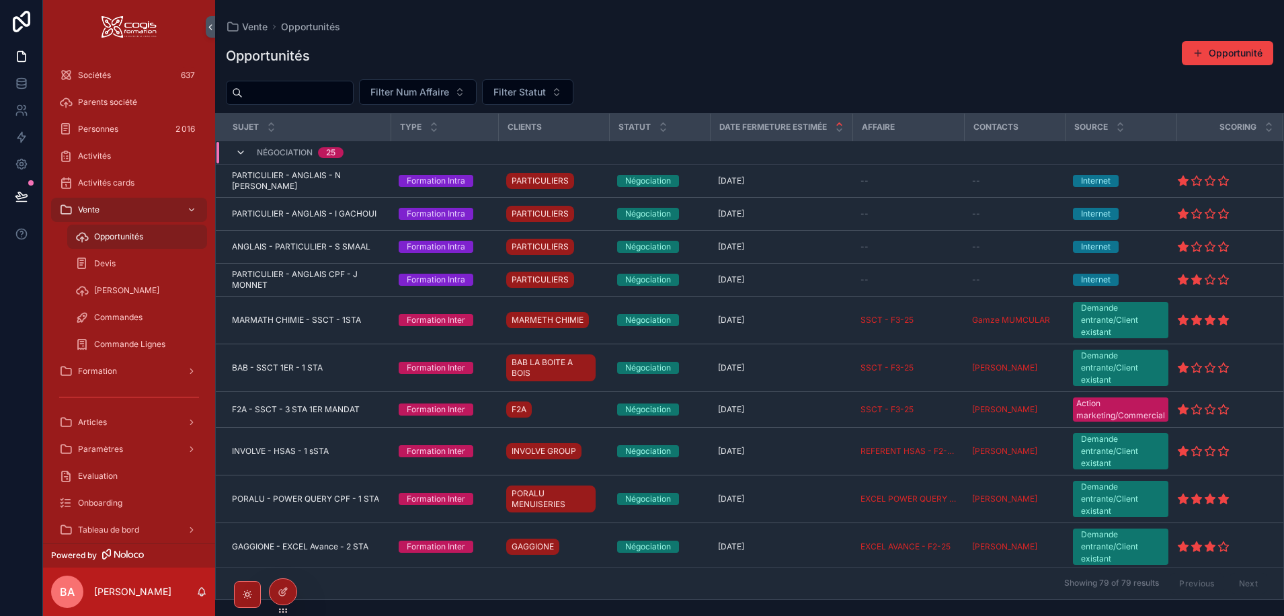
click at [239, 151] on icon "scrollable content" at bounding box center [240, 152] width 11 height 11
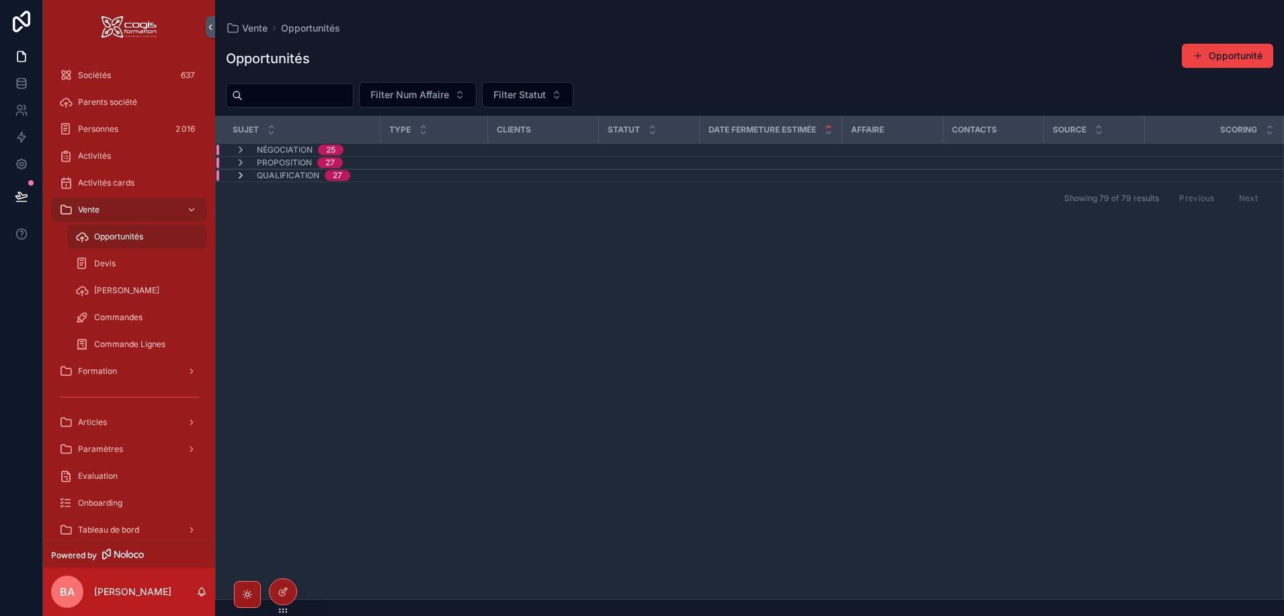
click at [241, 174] on icon "scrollable content" at bounding box center [240, 175] width 11 height 11
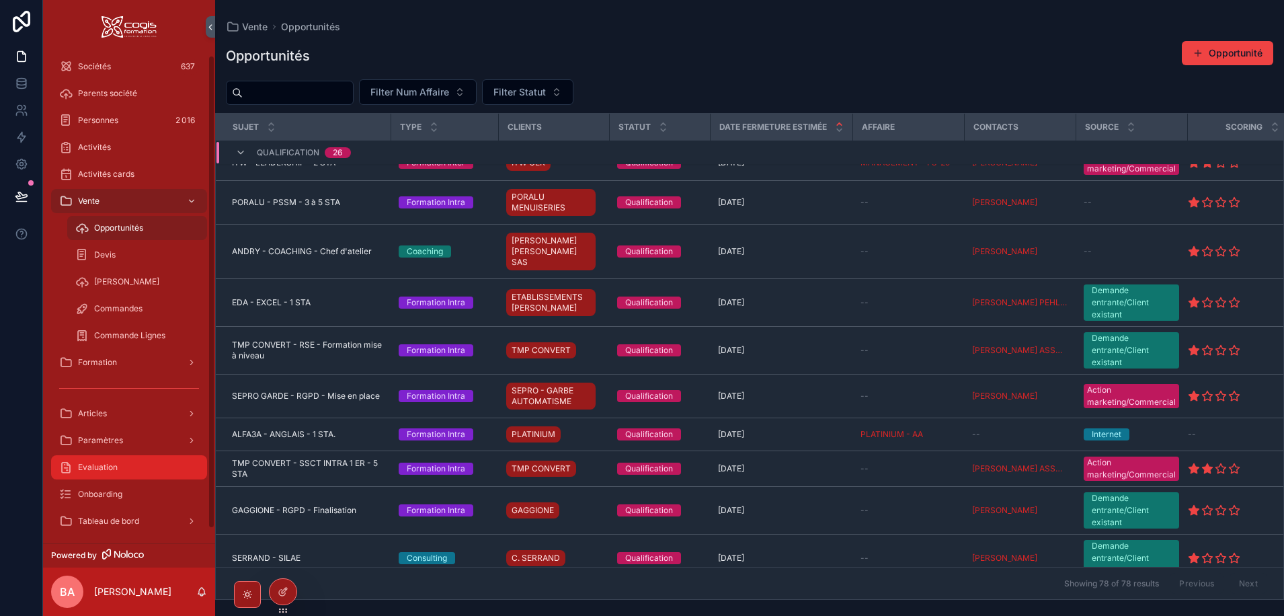
scroll to position [16, 0]
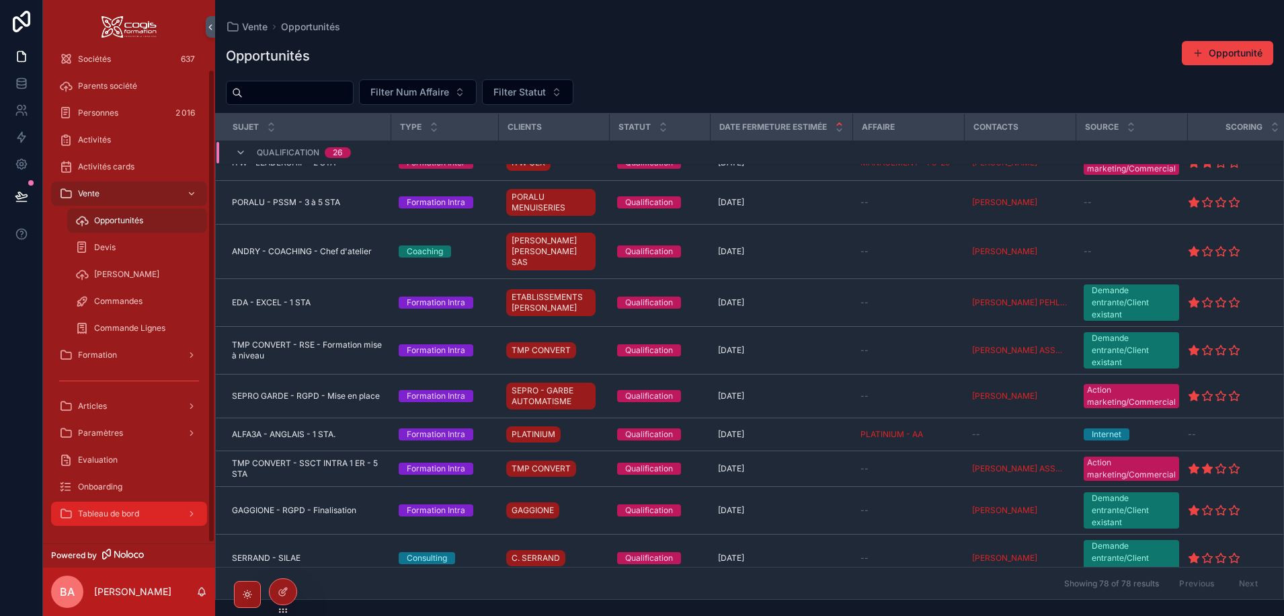
click at [151, 513] on div "Tableau de bord" at bounding box center [129, 514] width 140 height 22
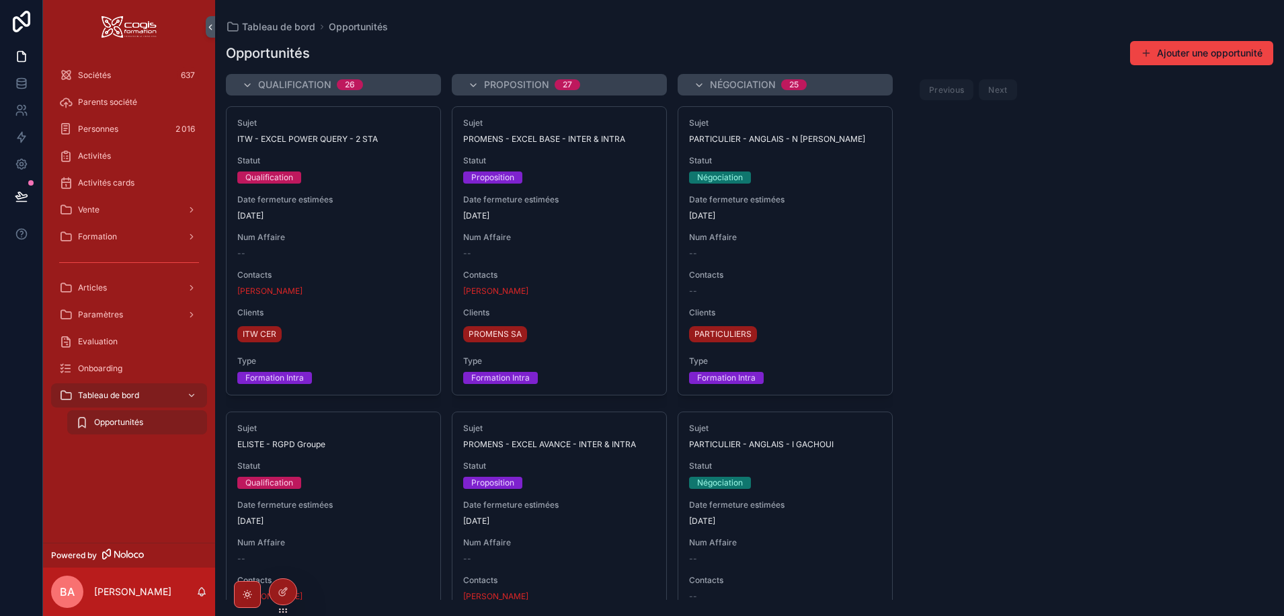
click at [102, 420] on span "Opportunités" at bounding box center [118, 422] width 49 height 11
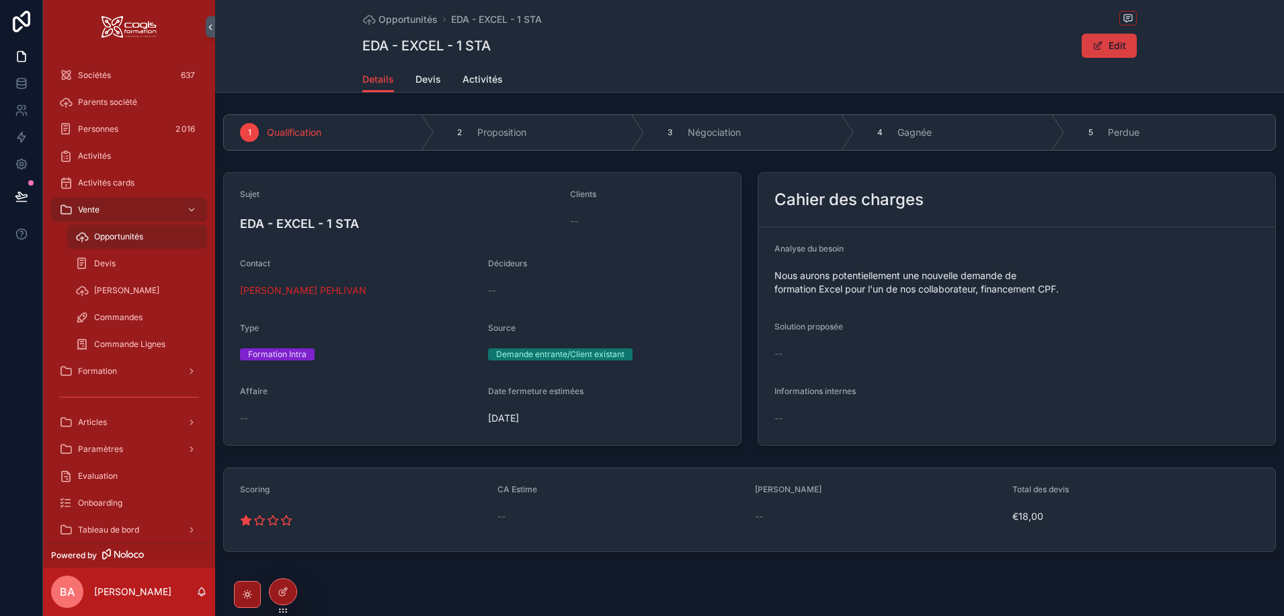
click at [1113, 45] on button "Edit" at bounding box center [1109, 46] width 55 height 24
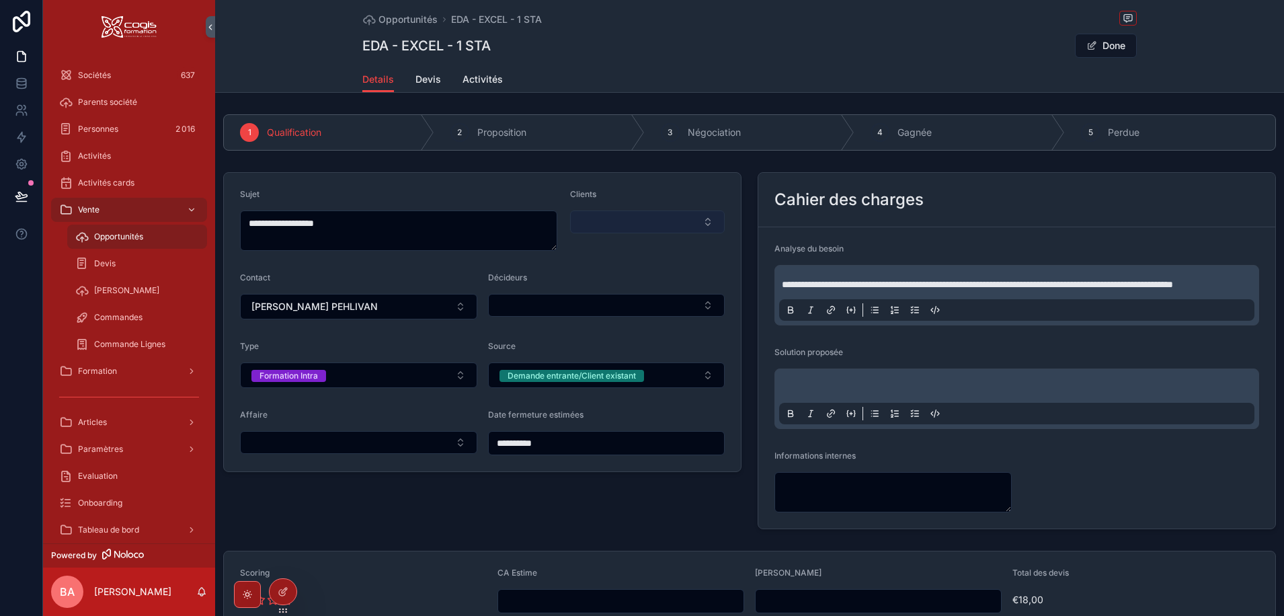
click at [620, 220] on button "Select Button" at bounding box center [647, 221] width 155 height 23
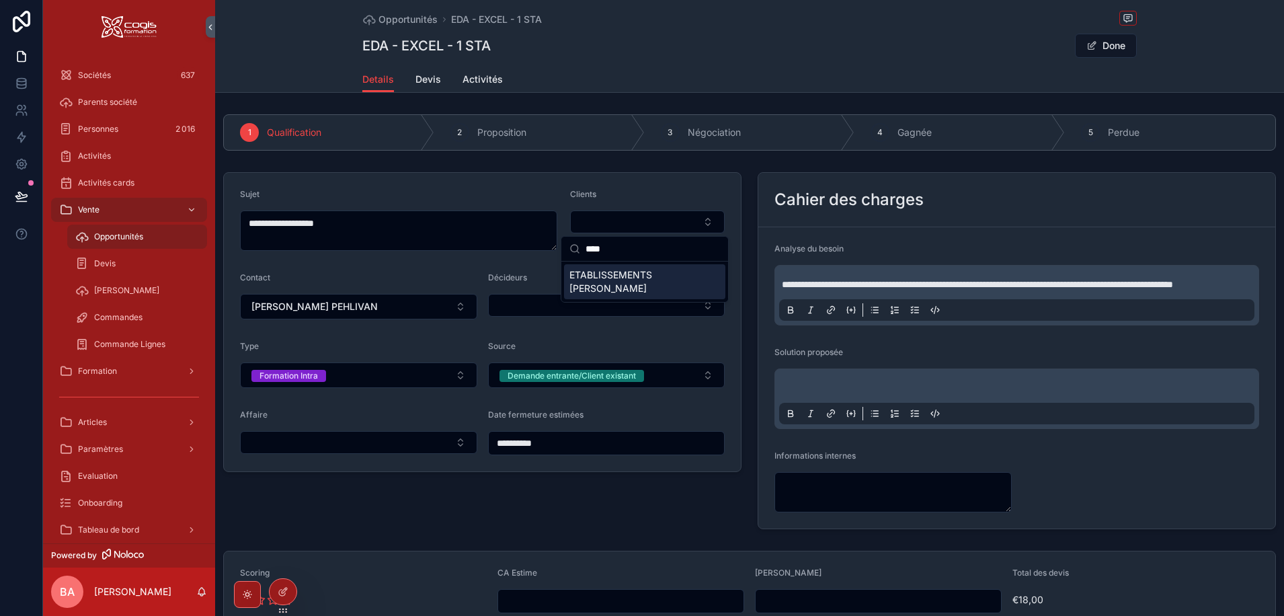
type input "****"
click at [590, 280] on span "ETABLISSEMENTS [PERSON_NAME]" at bounding box center [636, 281] width 134 height 27
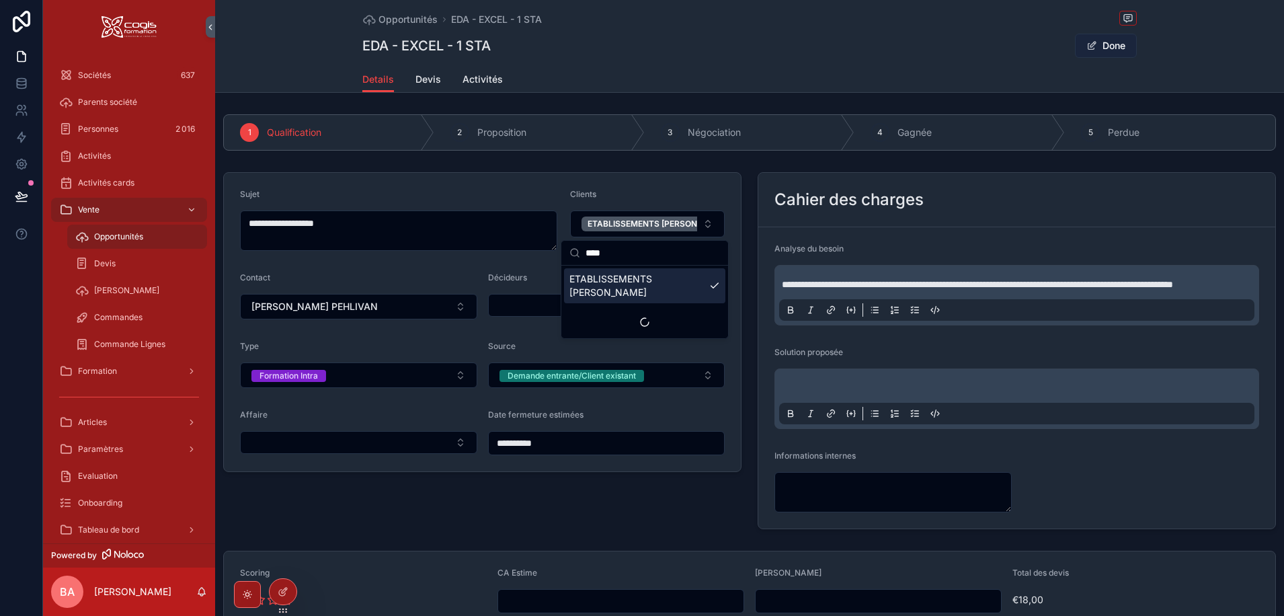
click at [1110, 46] on button "Done" at bounding box center [1106, 46] width 62 height 24
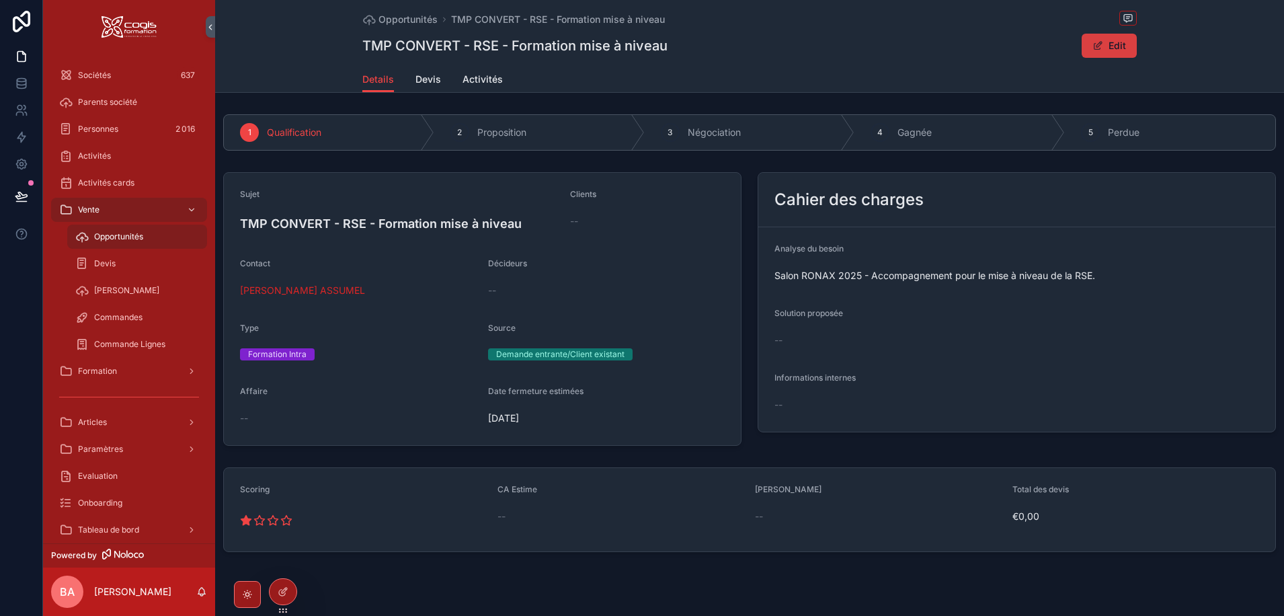
click at [1103, 46] on button "Edit" at bounding box center [1109, 46] width 55 height 24
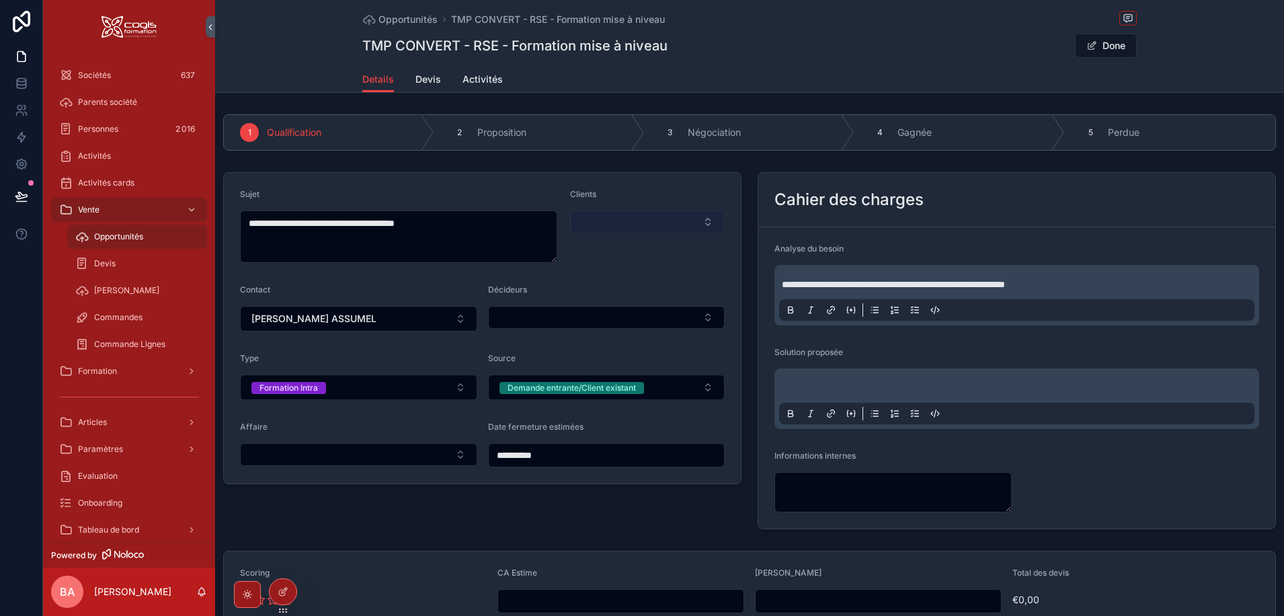
click at [612, 215] on button "Select Button" at bounding box center [647, 221] width 155 height 23
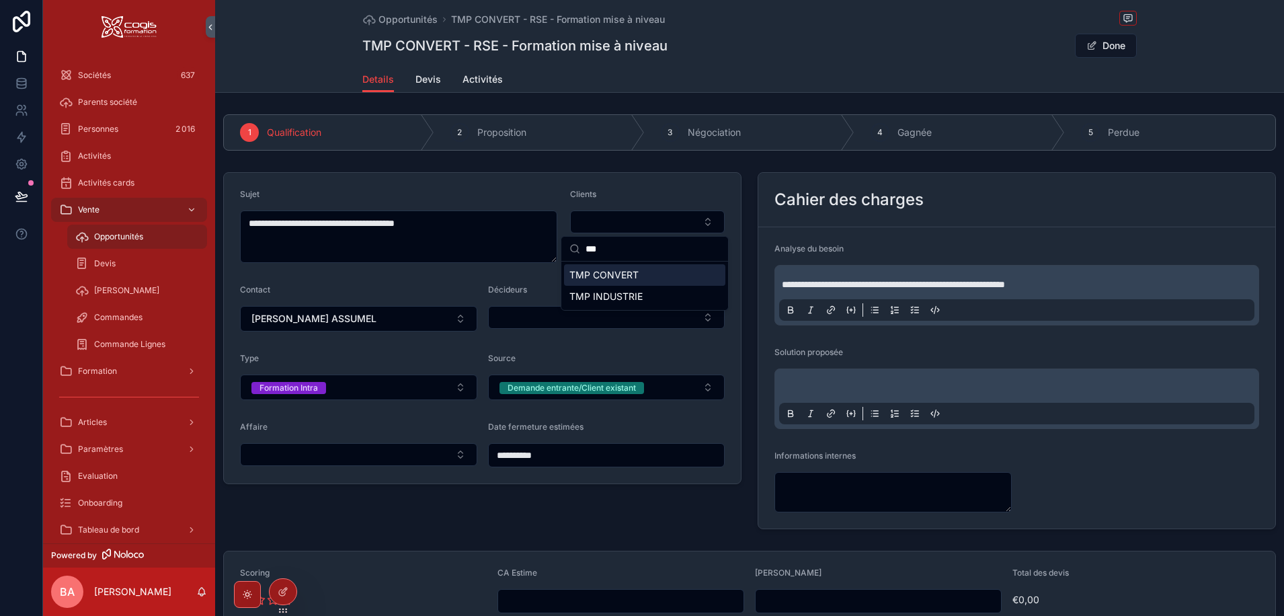
type input "***"
click at [615, 279] on span "TMP CONVERT" at bounding box center [603, 274] width 69 height 13
click at [1094, 43] on button "Done" at bounding box center [1106, 46] width 62 height 24
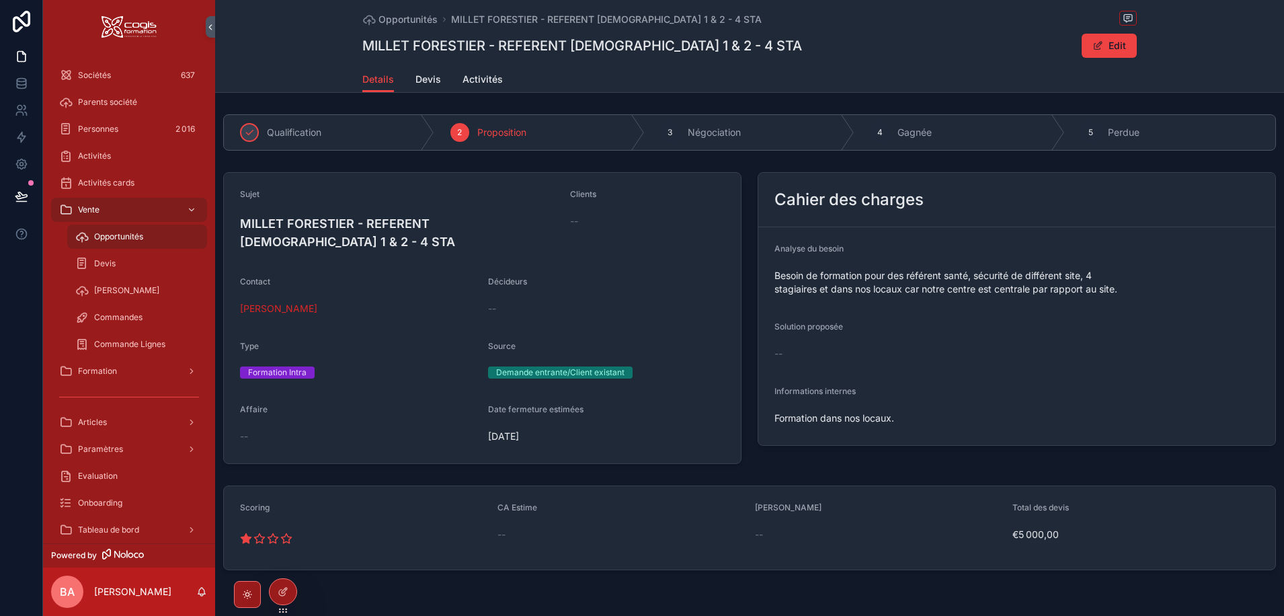
click at [590, 220] on div "--" at bounding box center [647, 220] width 155 height 13
click at [1110, 46] on button "Edit" at bounding box center [1109, 46] width 55 height 24
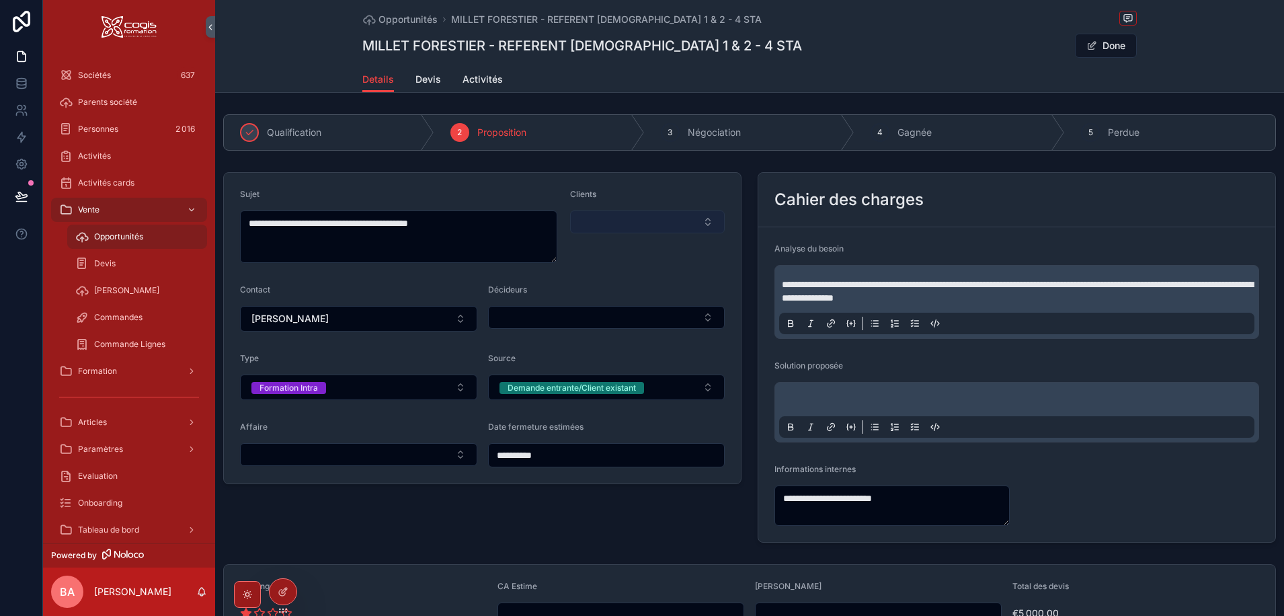
click at [640, 223] on button "Select Button" at bounding box center [647, 221] width 155 height 23
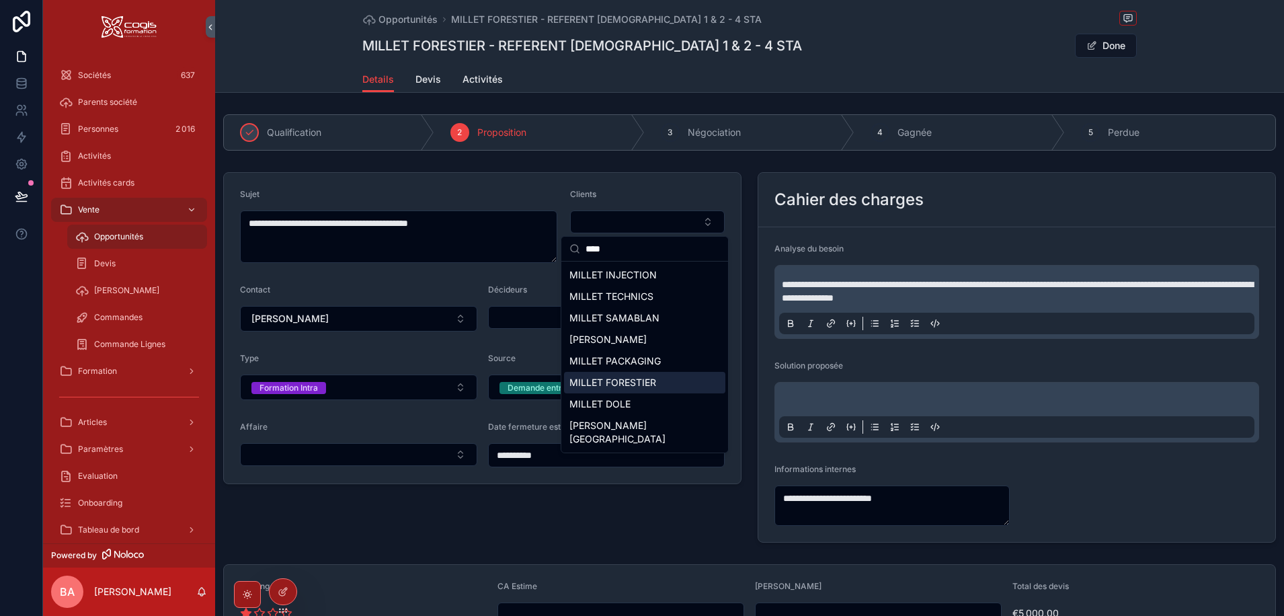
type input "****"
click at [640, 374] on div "MILLET FORESTIER" at bounding box center [644, 383] width 161 height 22
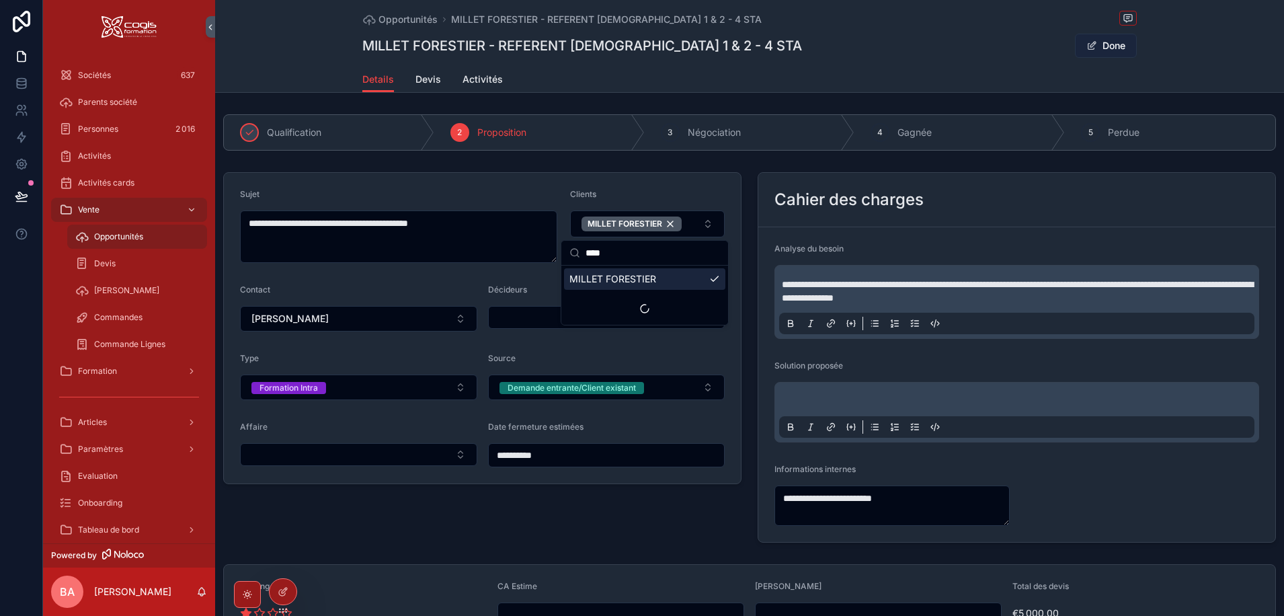
click at [1099, 41] on button "Done" at bounding box center [1106, 46] width 62 height 24
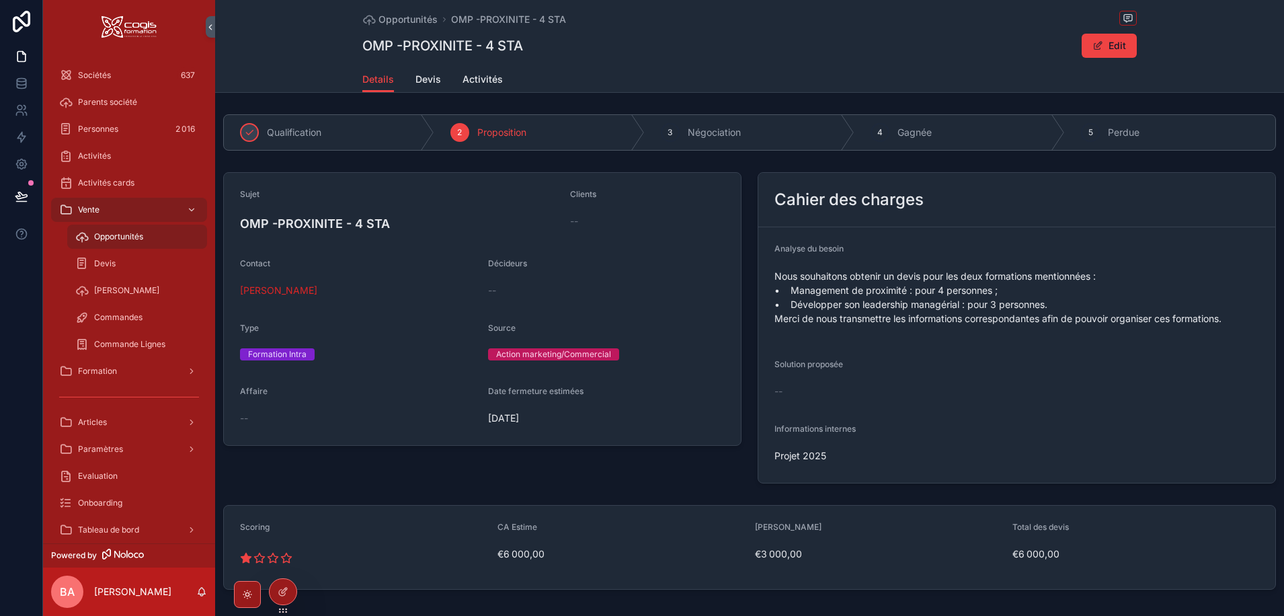
click at [592, 229] on div "--" at bounding box center [647, 221] width 155 height 22
click at [1137, 36] on div "Opportunités OMP -PROXINITE - 4 STA OMP -PROXINITE - 4 STA Edit Details Details…" at bounding box center [749, 46] width 1069 height 93
click at [1105, 46] on button "Edit" at bounding box center [1109, 46] width 55 height 24
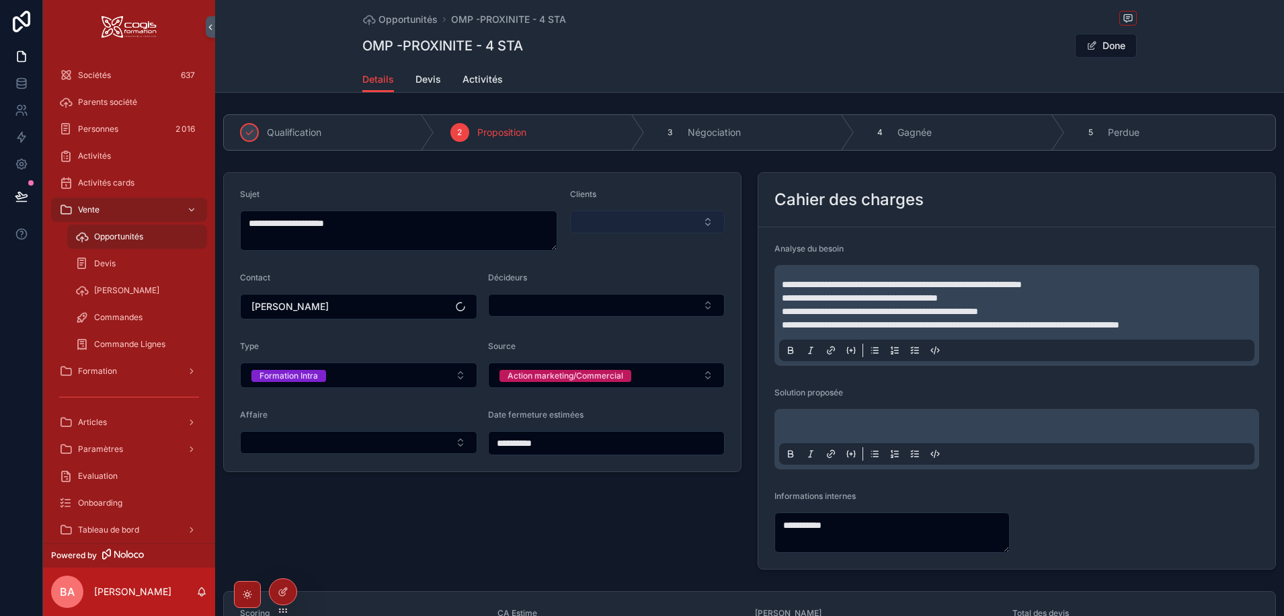
click at [619, 229] on button "Select Button" at bounding box center [647, 221] width 155 height 23
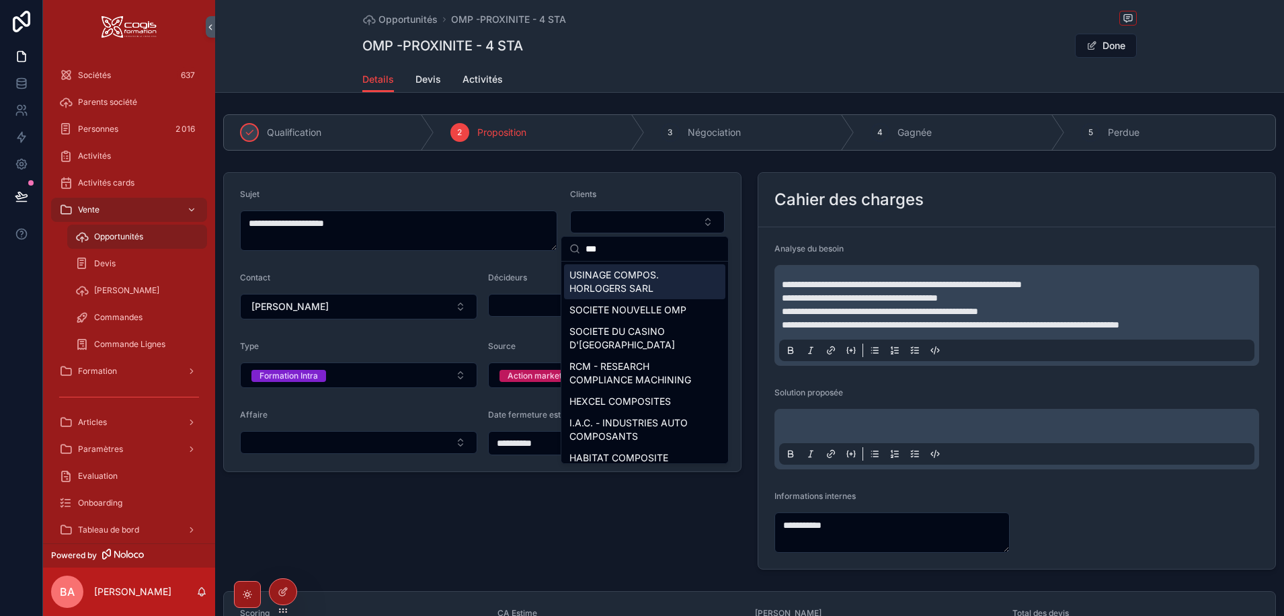
drag, startPoint x: 632, startPoint y: 249, endPoint x: 553, endPoint y: 247, distance: 79.3
click at [553, 247] on div "**********" at bounding box center [663, 308] width 1241 height 616
type input "***"
click at [601, 313] on span "SOCIETE NOUVELLE OMP" at bounding box center [627, 309] width 117 height 13
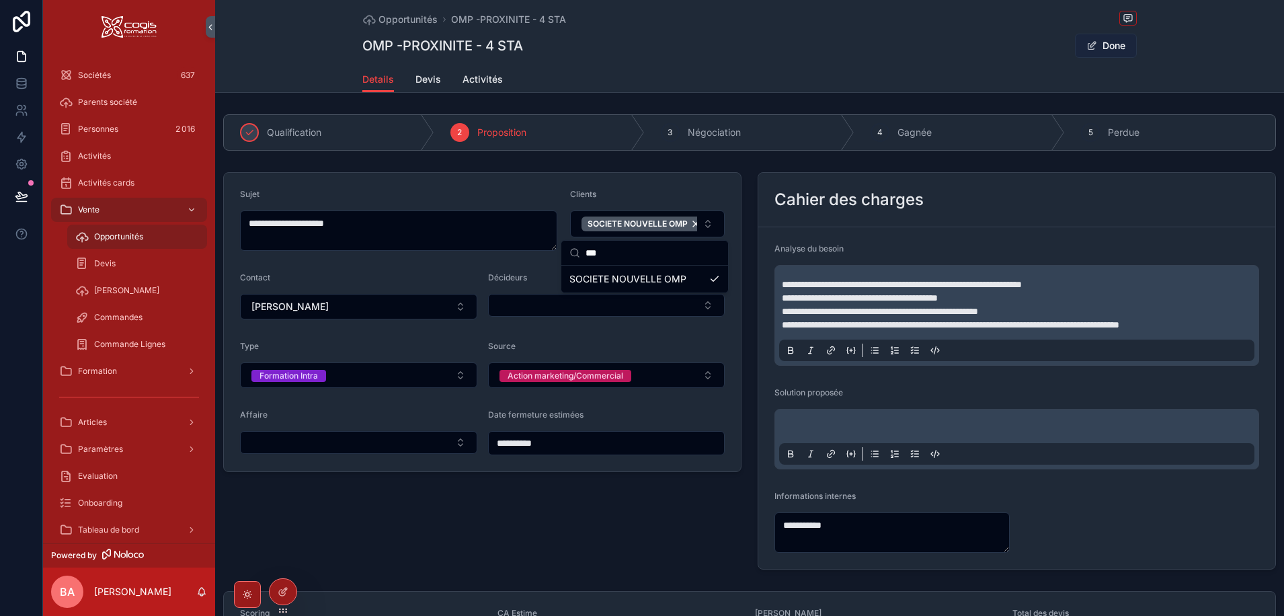
click at [1104, 47] on button "Done" at bounding box center [1106, 46] width 62 height 24
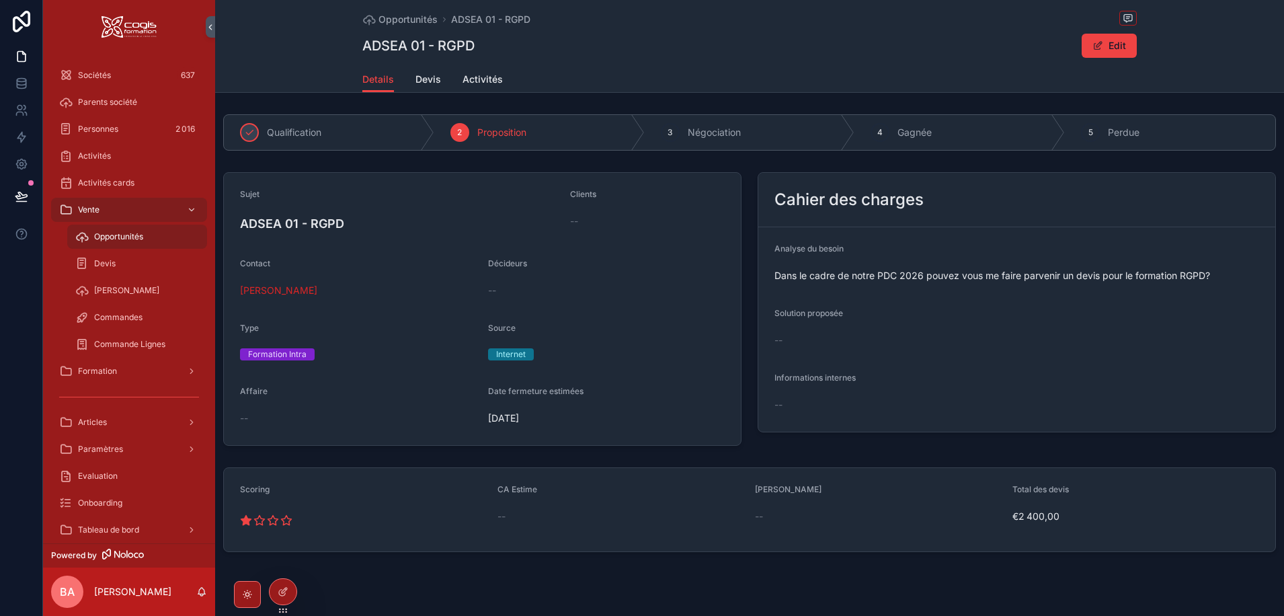
click at [608, 232] on div "Clients --" at bounding box center [647, 213] width 155 height 48
click at [1089, 38] on button "Edit" at bounding box center [1109, 46] width 55 height 24
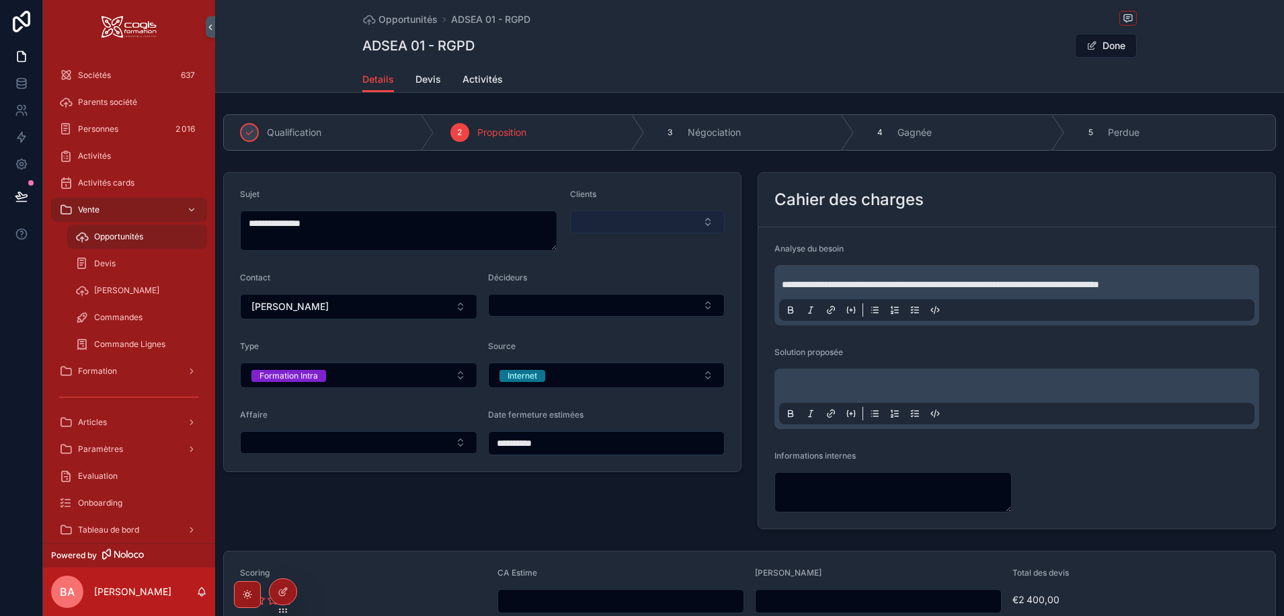
click at [604, 225] on button "Select Button" at bounding box center [647, 221] width 155 height 23
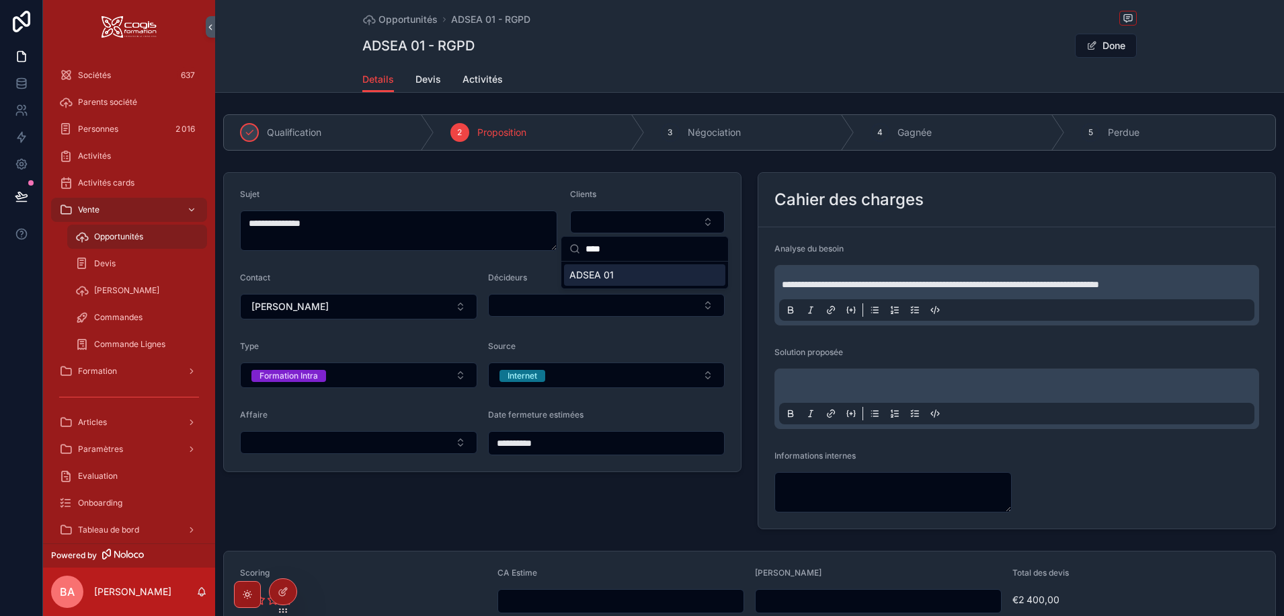
type input "****"
click at [604, 277] on span "ADSEA 01" at bounding box center [591, 274] width 44 height 13
click at [1103, 44] on button "Done" at bounding box center [1106, 46] width 62 height 24
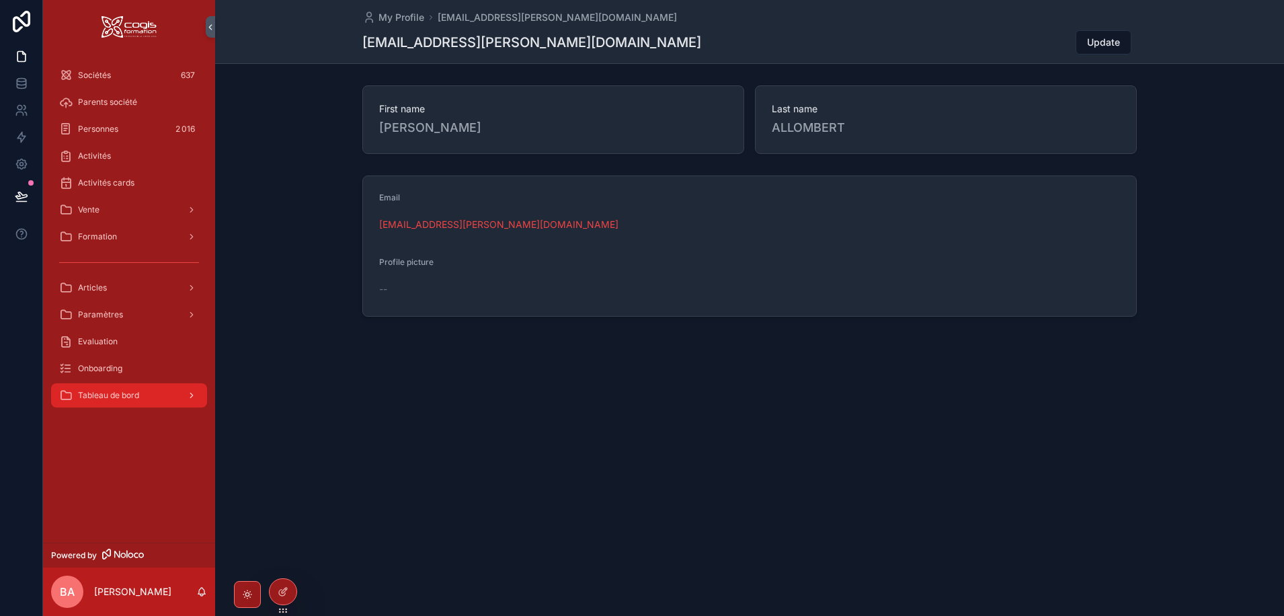
click at [106, 392] on span "Tableau de bord" at bounding box center [108, 395] width 61 height 11
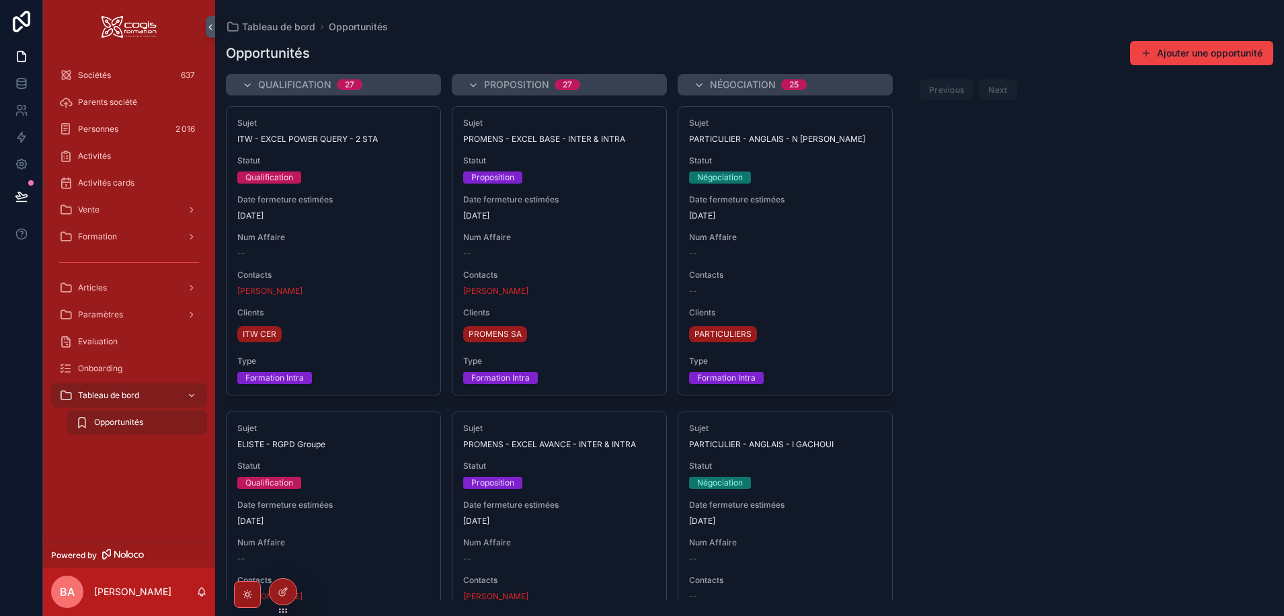
drag, startPoint x: 132, startPoint y: 422, endPoint x: 147, endPoint y: 426, distance: 15.2
click at [131, 422] on span "Opportunités" at bounding box center [118, 422] width 49 height 11
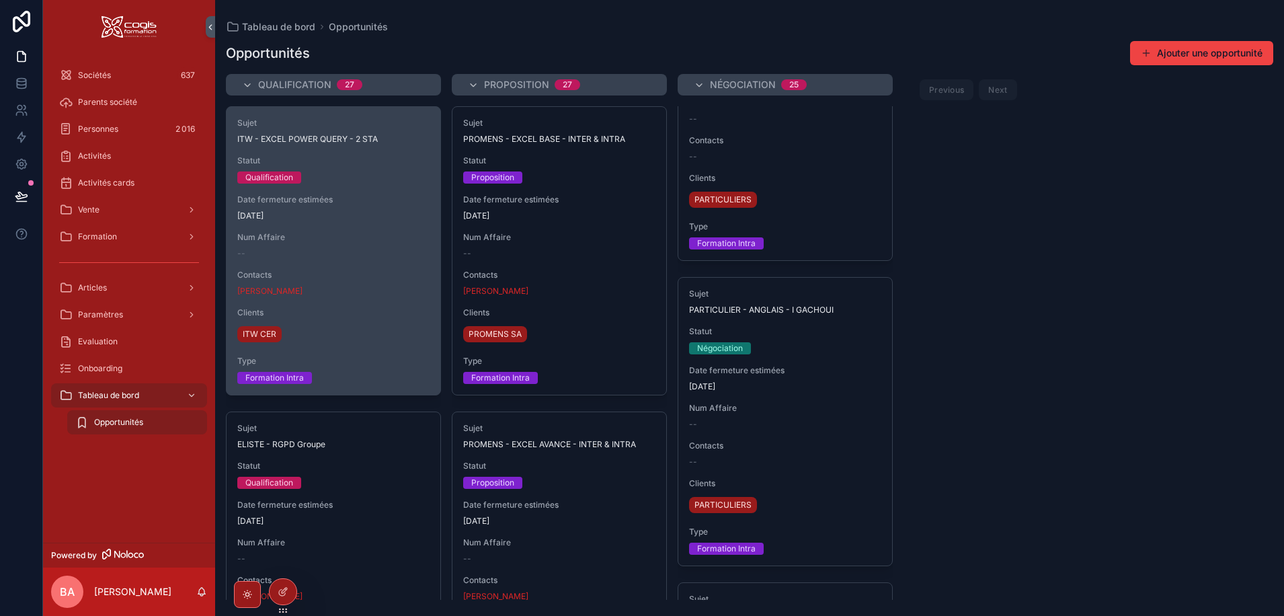
click at [341, 215] on span "[DATE]" at bounding box center [333, 215] width 192 height 11
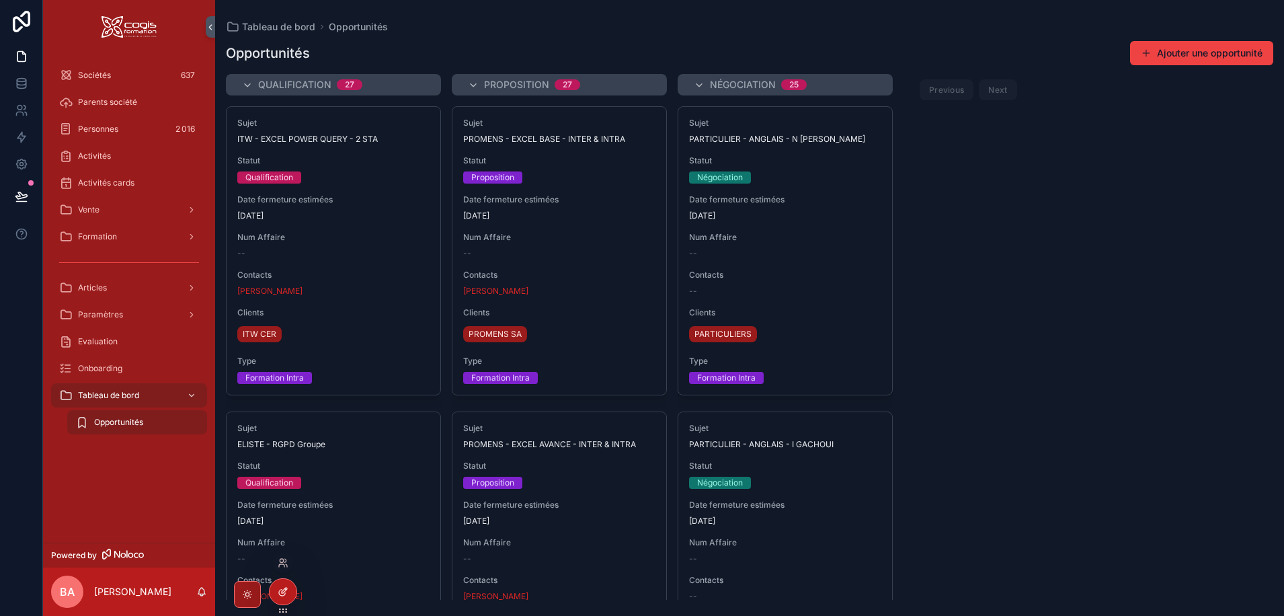
click at [283, 592] on icon at bounding box center [283, 591] width 11 height 11
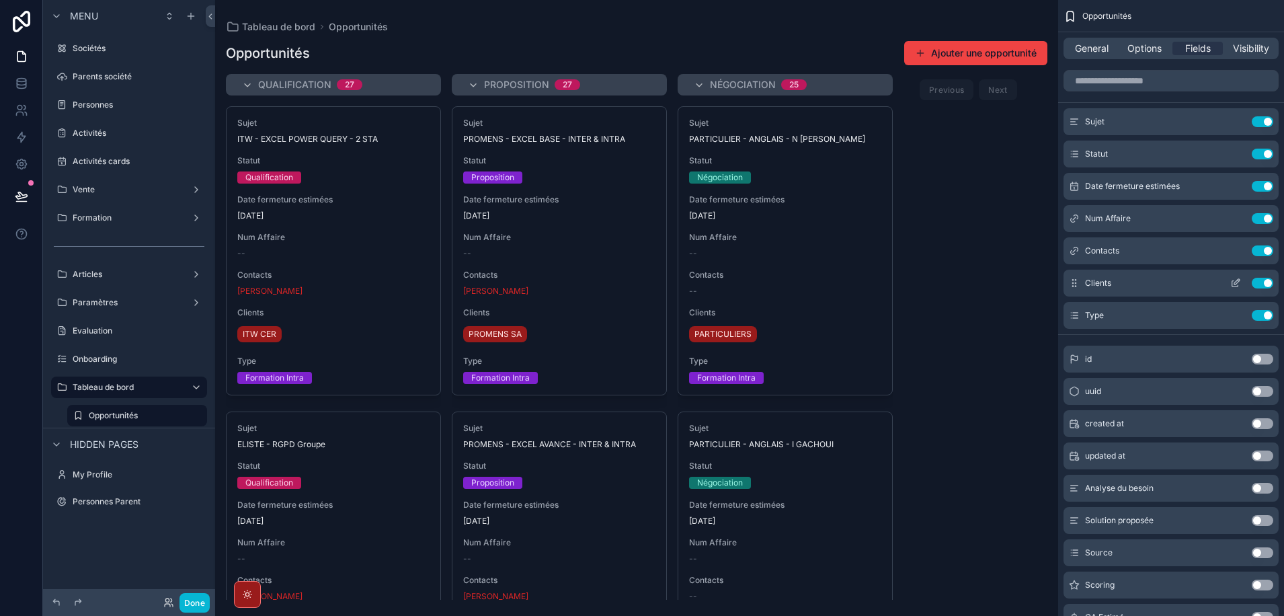
drag, startPoint x: 1260, startPoint y: 248, endPoint x: 1240, endPoint y: 244, distance: 21.2
click at [1259, 248] on button "Use setting" at bounding box center [1263, 250] width 22 height 11
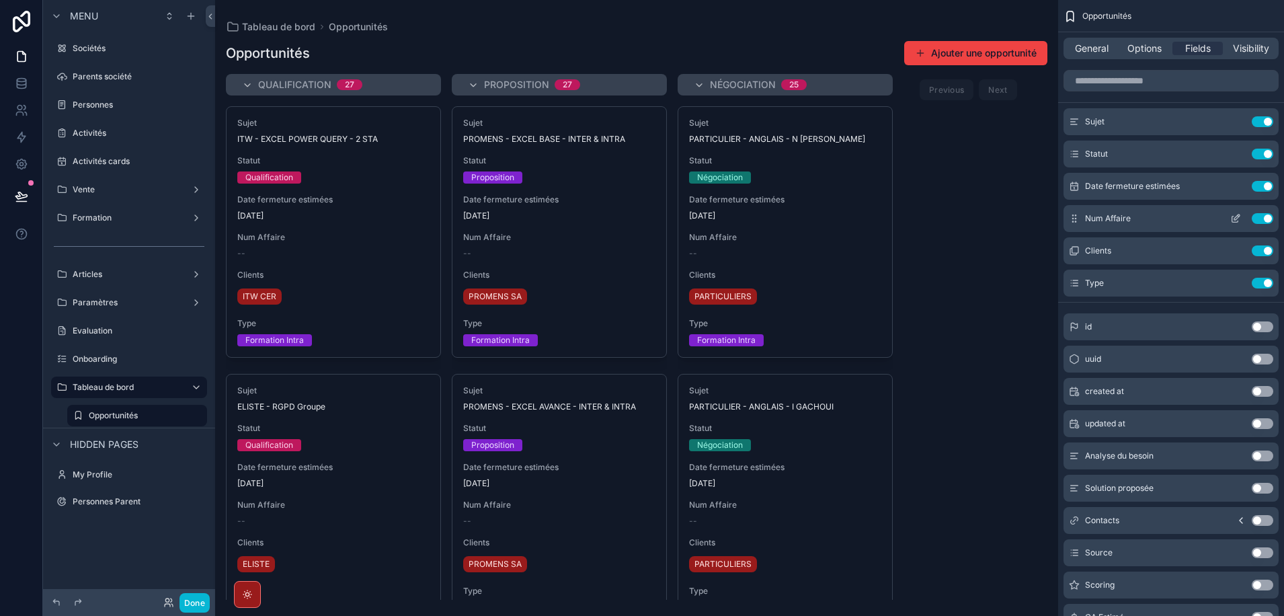
click at [1262, 215] on button "Use setting" at bounding box center [1263, 218] width 22 height 11
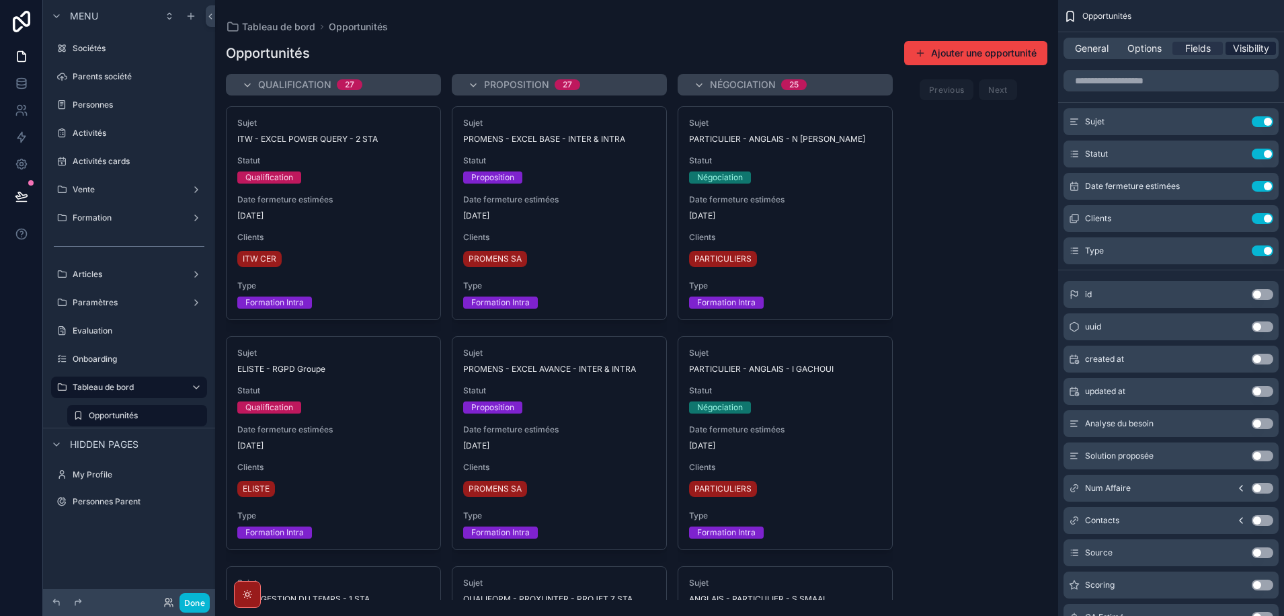
click at [1253, 51] on span "Visibility" at bounding box center [1251, 48] width 36 height 13
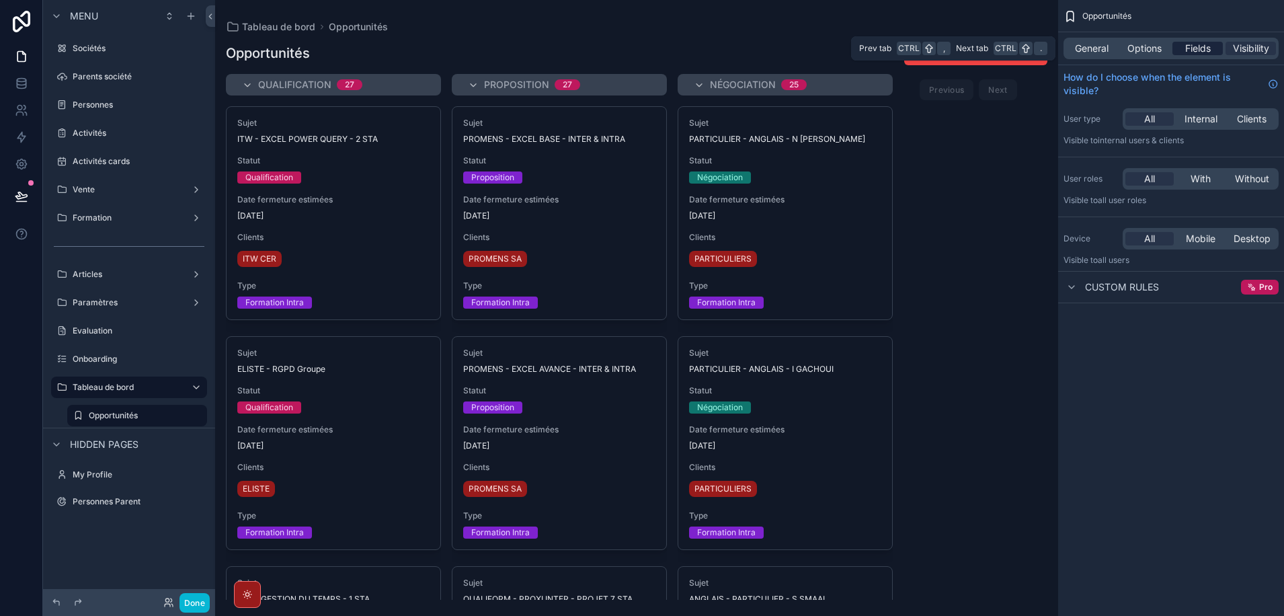
click at [1208, 45] on span "Fields" at bounding box center [1198, 48] width 26 height 13
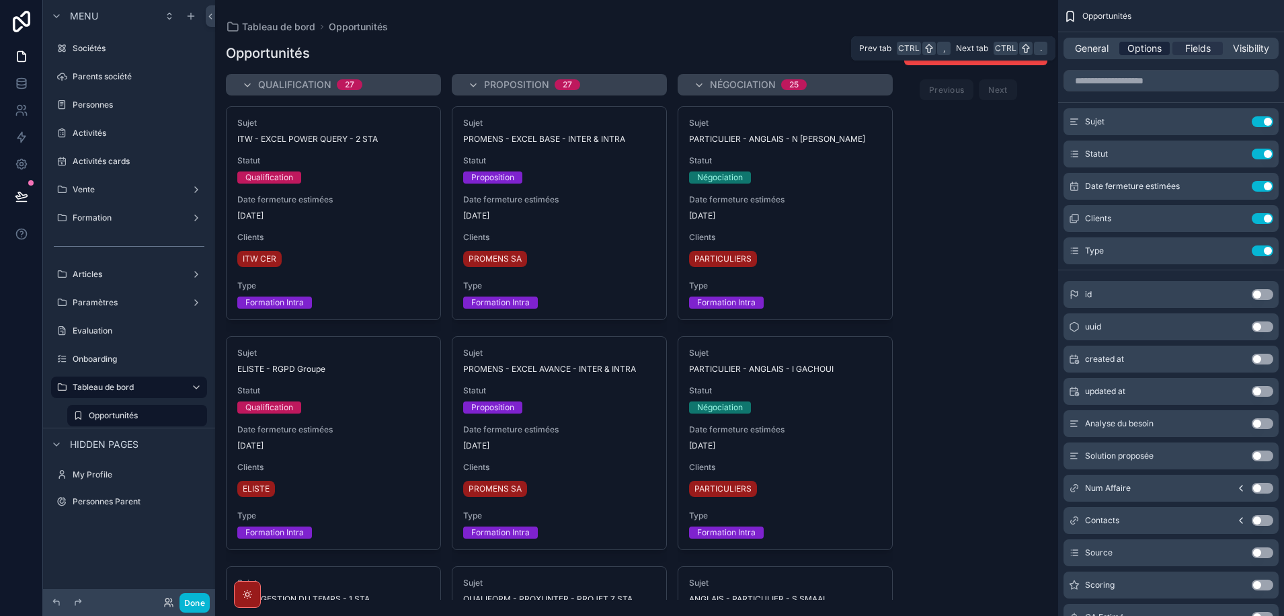
click at [1148, 45] on span "Options" at bounding box center [1144, 48] width 34 height 13
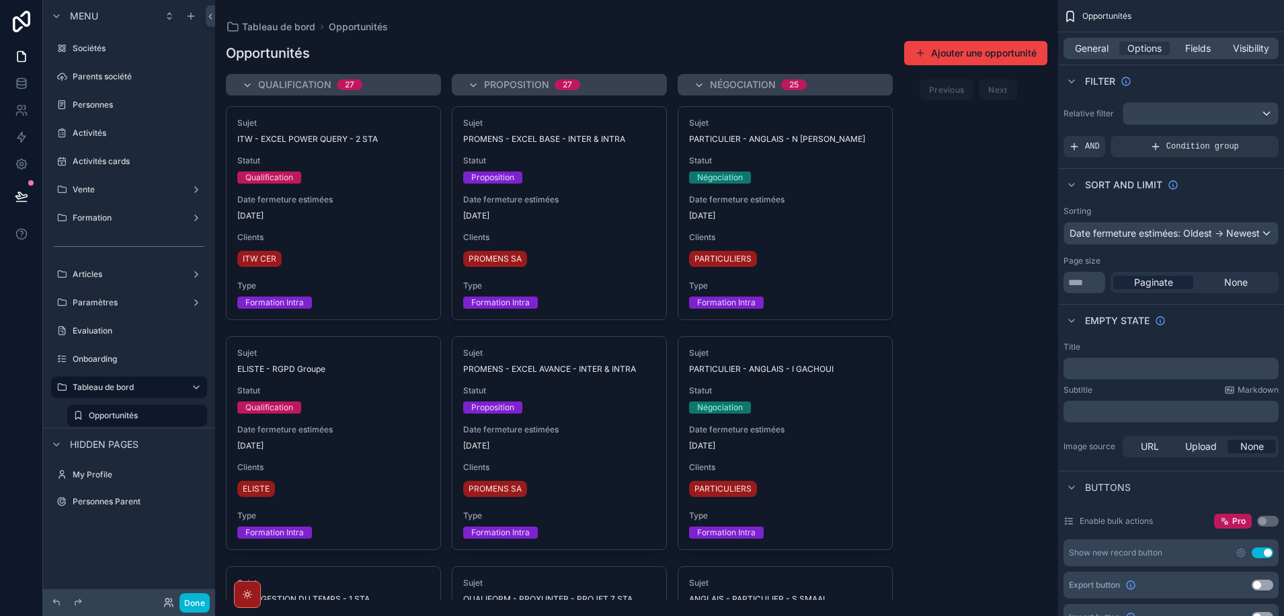
click at [350, 172] on div "scrollable content" at bounding box center [636, 308] width 843 height 616
click at [1196, 50] on span "Fields" at bounding box center [1198, 48] width 26 height 13
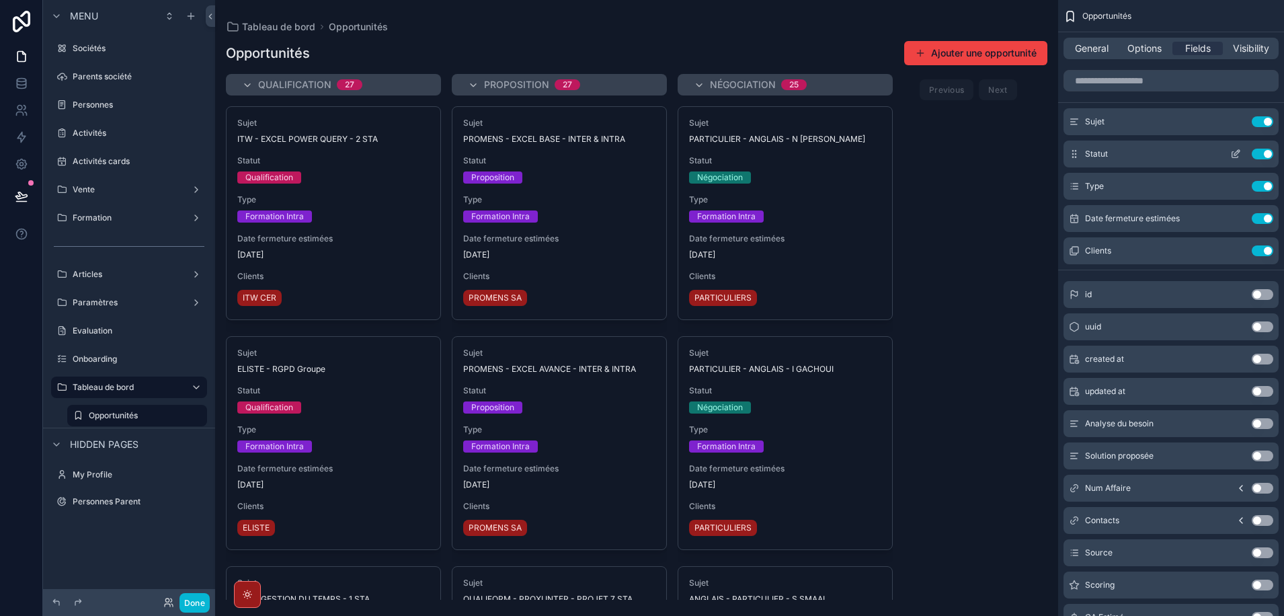
click at [1234, 152] on icon "scrollable content" at bounding box center [1235, 155] width 6 height 6
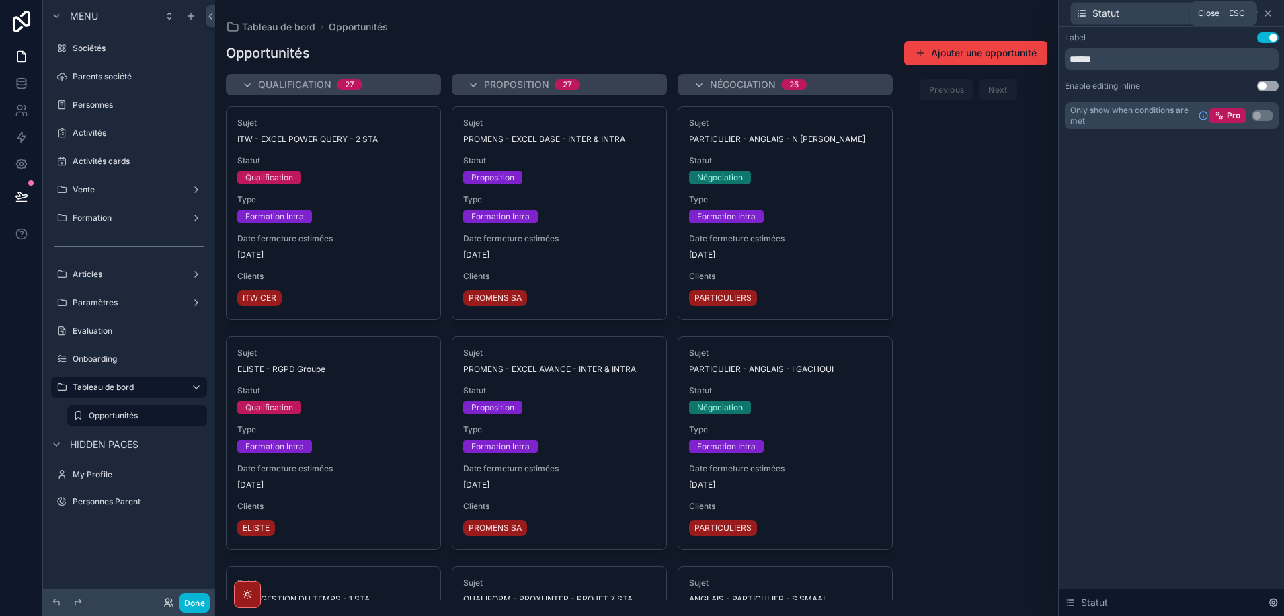
click at [1268, 9] on icon at bounding box center [1267, 13] width 11 height 11
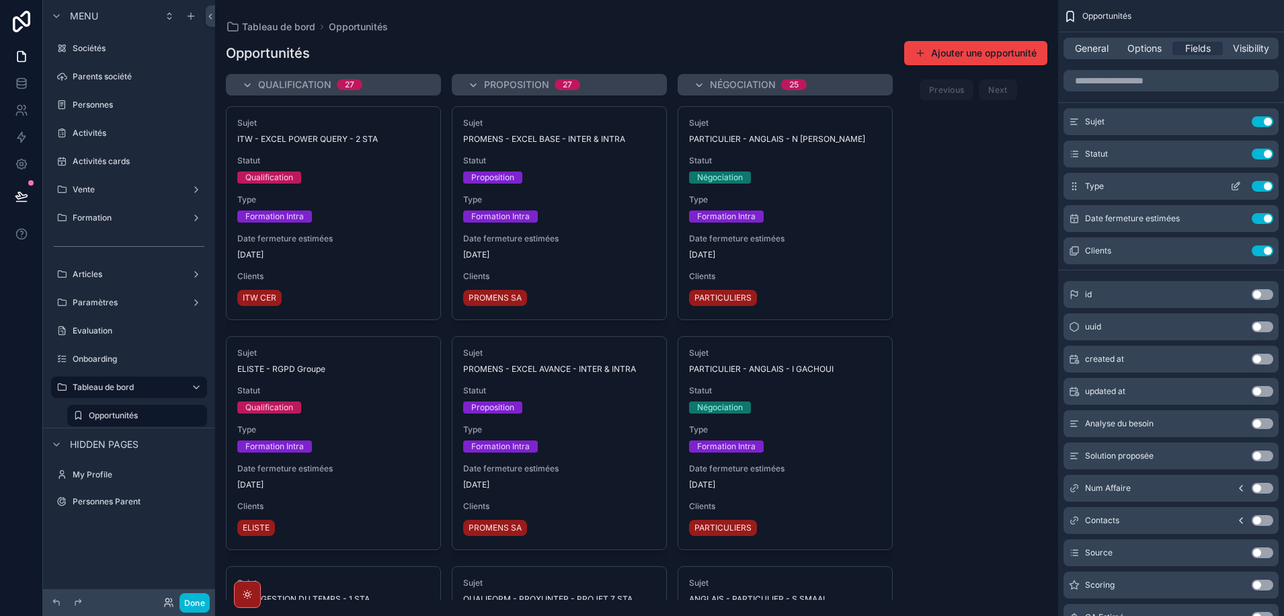
click at [1236, 182] on icon "scrollable content" at bounding box center [1235, 186] width 11 height 11
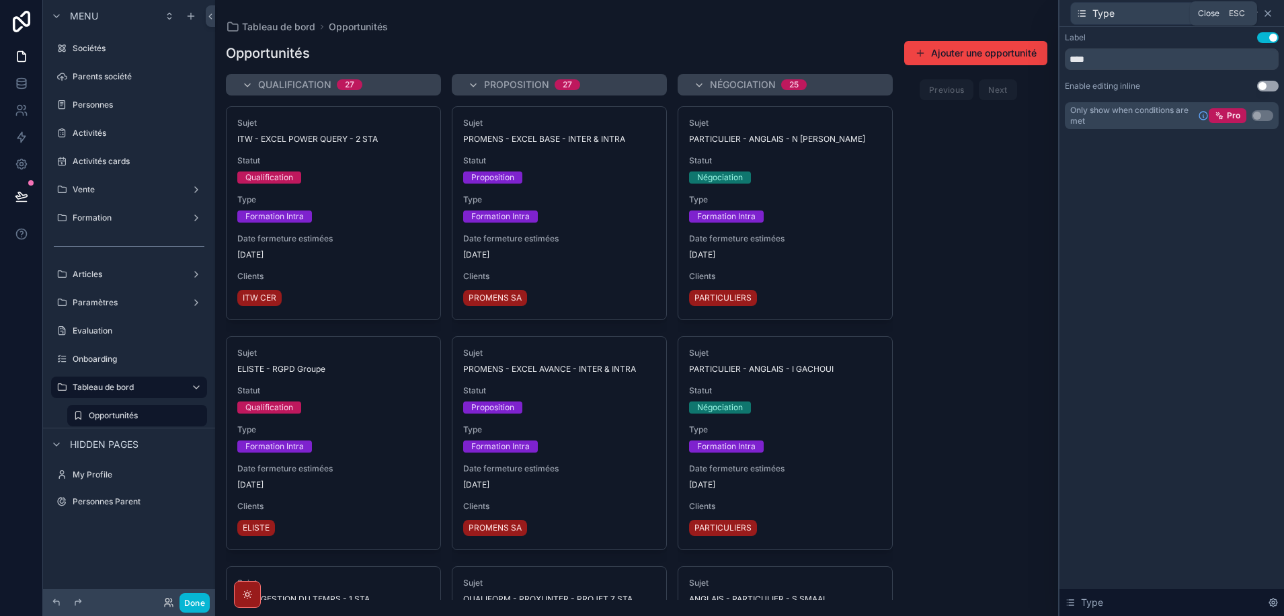
click at [1268, 13] on icon at bounding box center [1267, 13] width 5 height 5
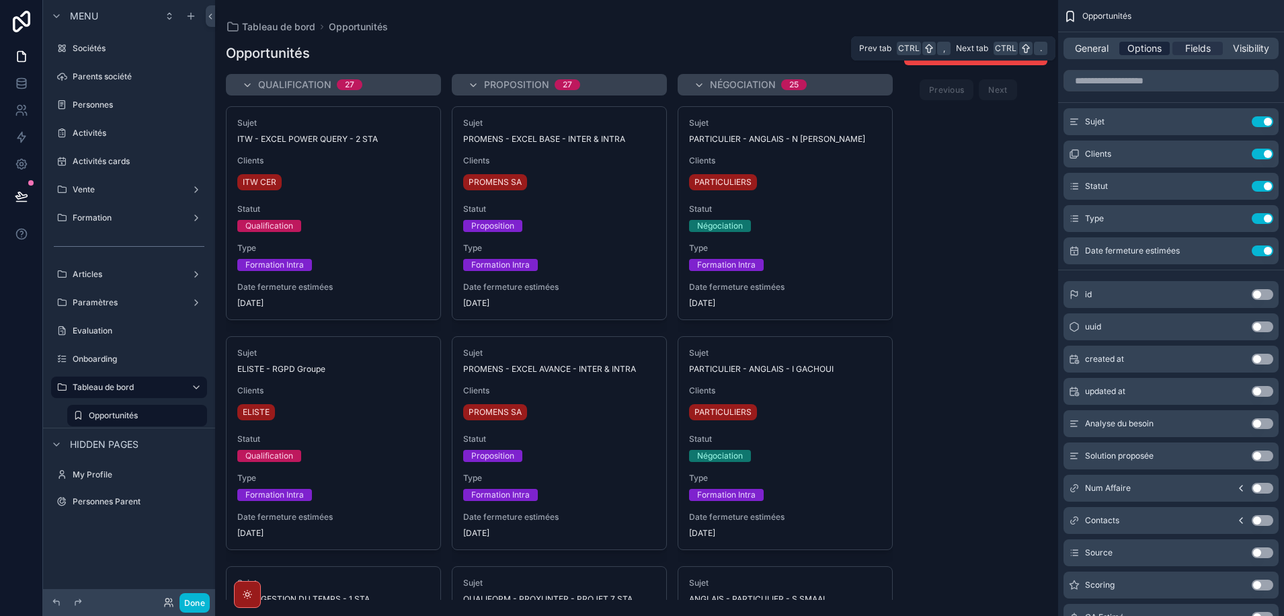
click at [1148, 50] on span "Options" at bounding box center [1144, 48] width 34 height 13
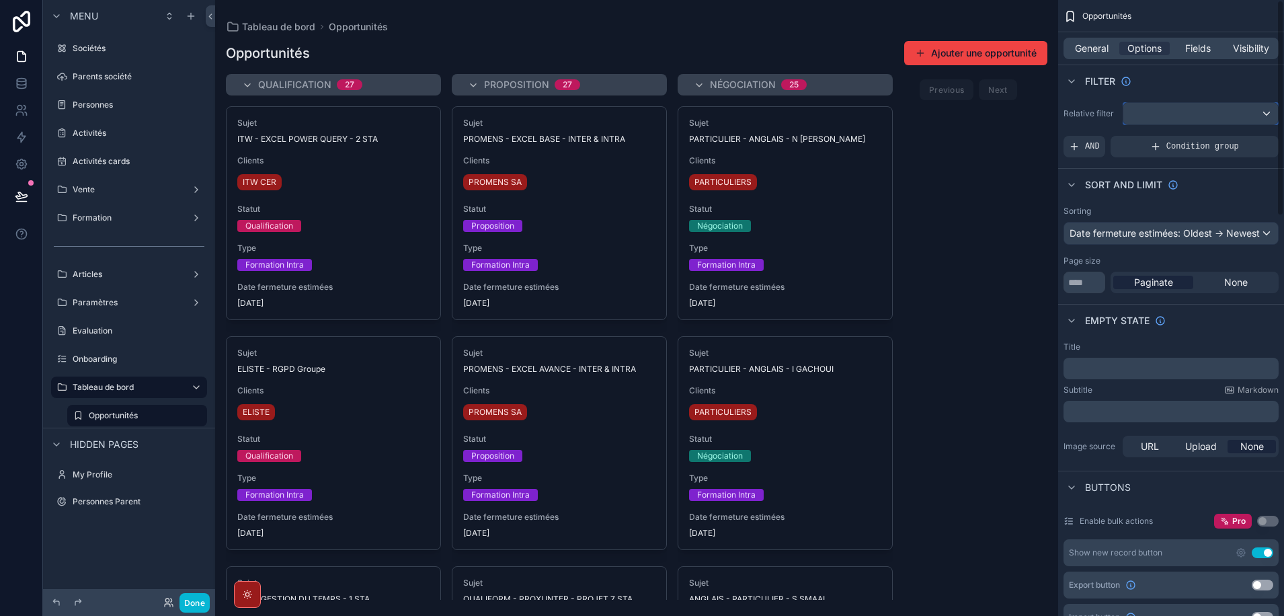
click at [1265, 114] on div "scrollable content" at bounding box center [1200, 114] width 155 height 22
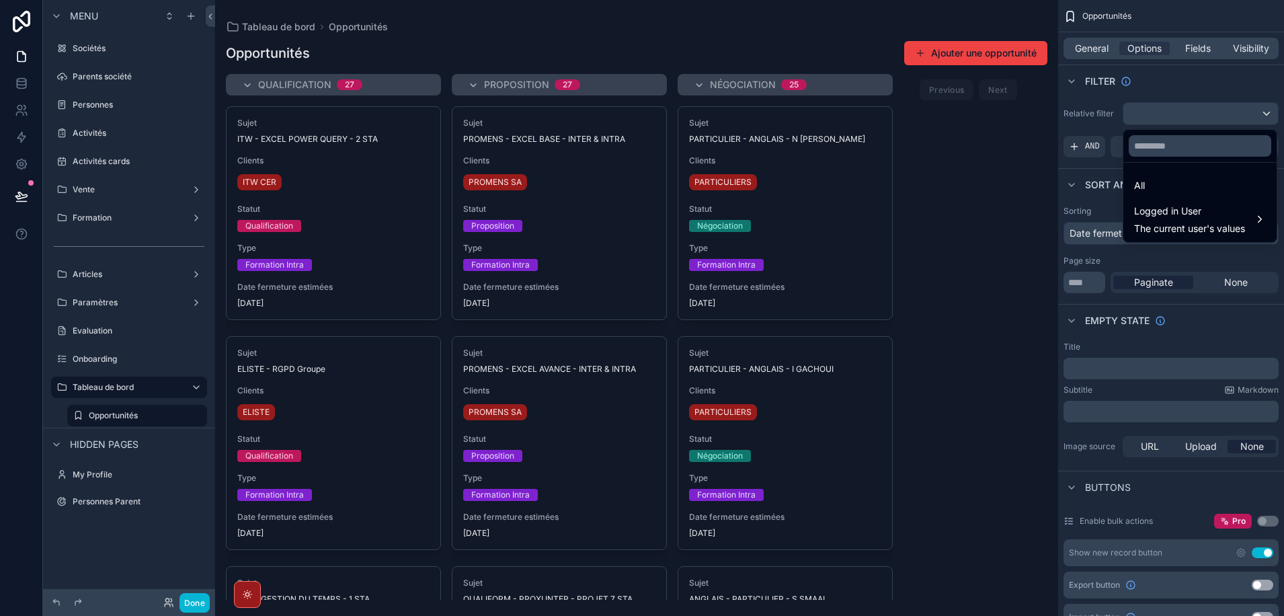
click at [1264, 114] on div "scrollable content" at bounding box center [642, 308] width 1284 height 616
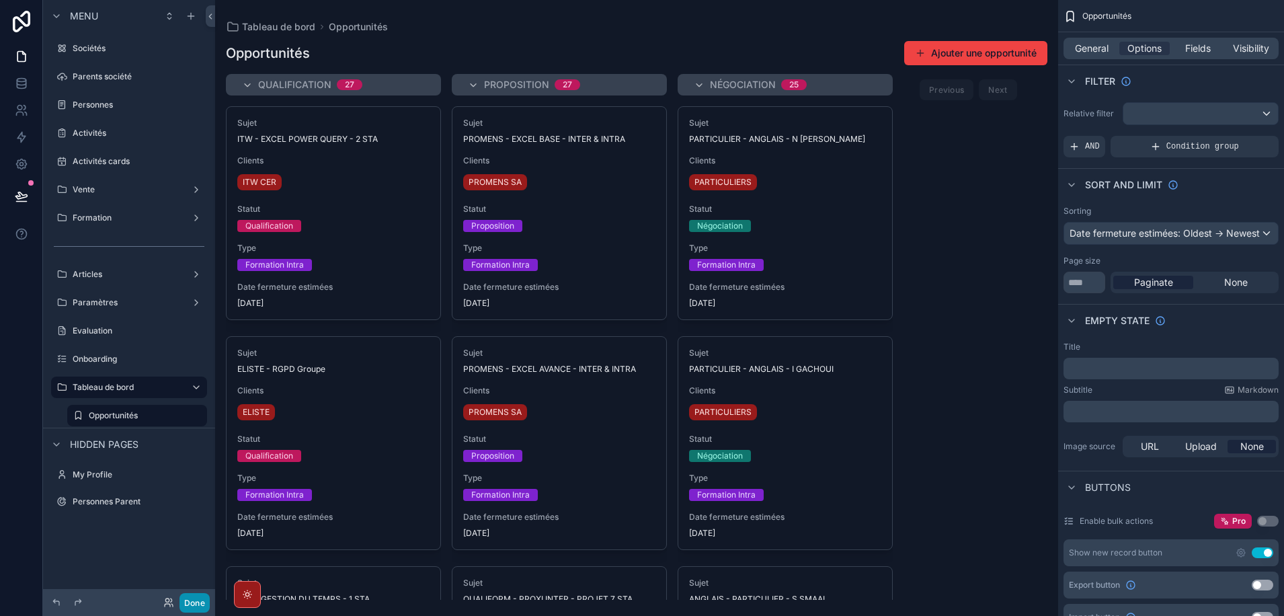
click at [192, 601] on button "Done" at bounding box center [194, 602] width 30 height 19
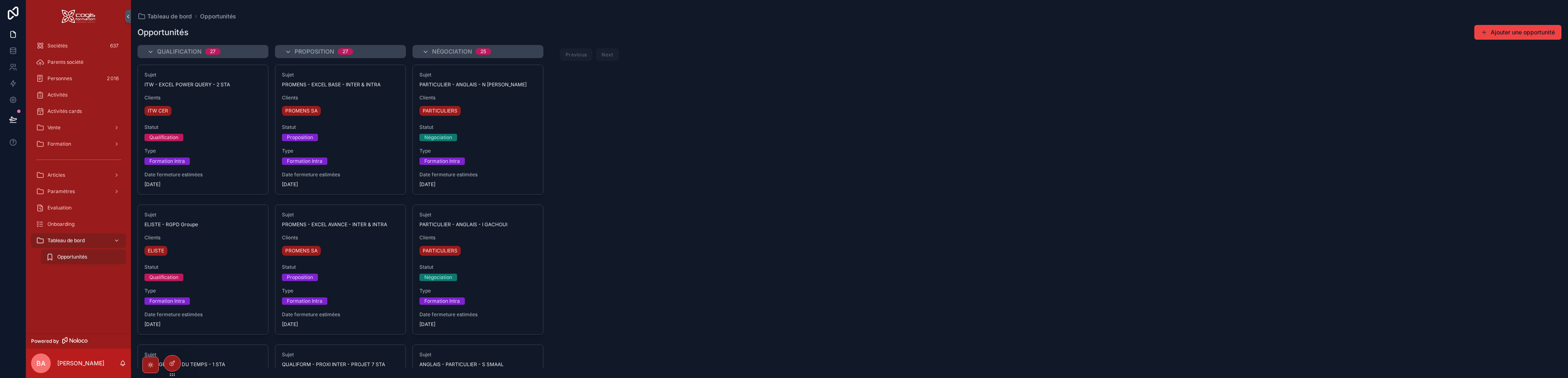
click at [258, 51] on div "Qualification 27" at bounding box center [208, 52] width 102 height 13
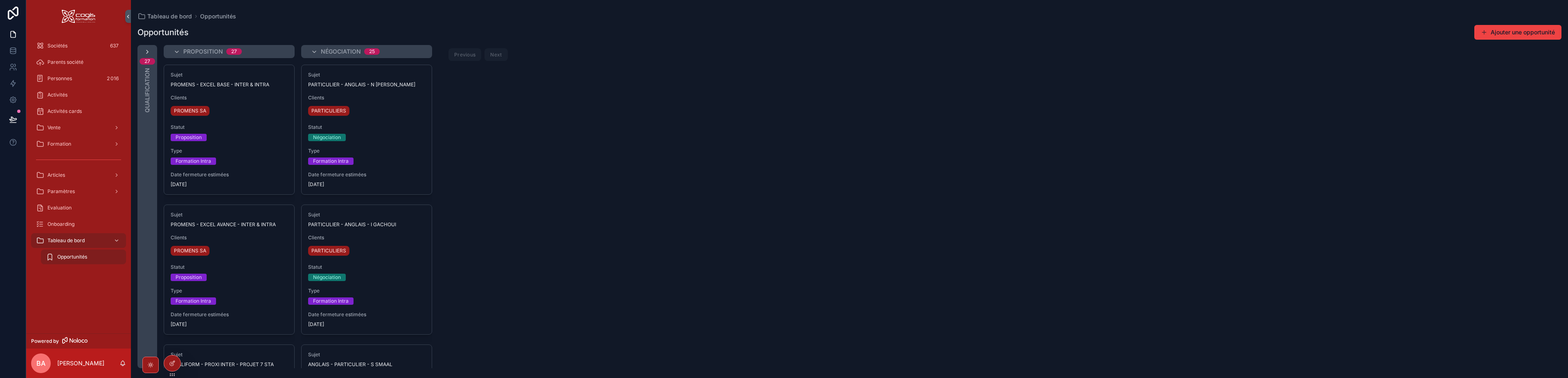
click at [147, 49] on icon "scrollable content" at bounding box center [147, 52] width 7 height 7
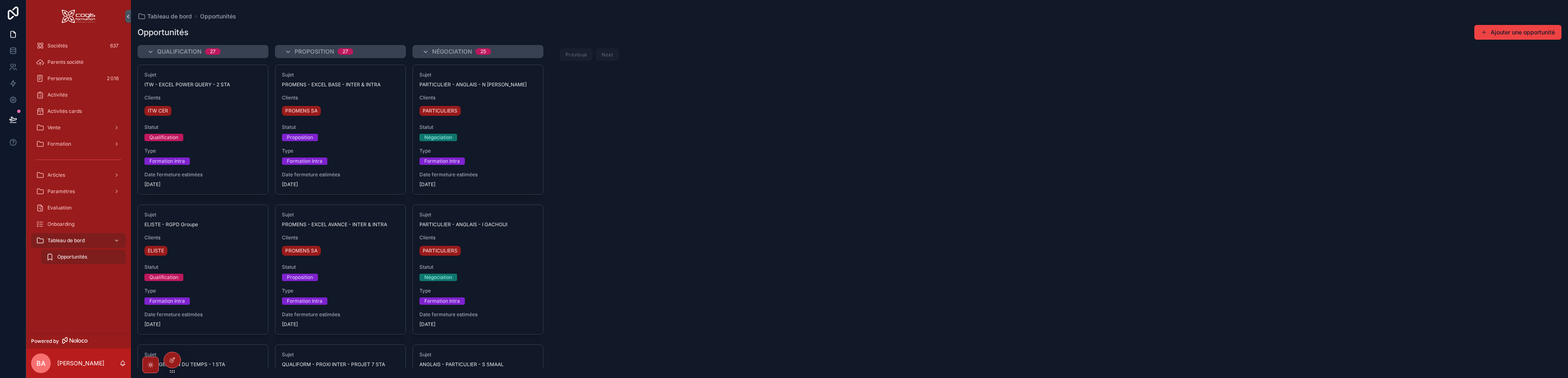
click at [635, 118] on div "Qualification 27 Sujet ITW - EXCEL POWER QUERY - 2 STA Clients ITW CER Statut Q…" at bounding box center [849, 206] width 1437 height 323
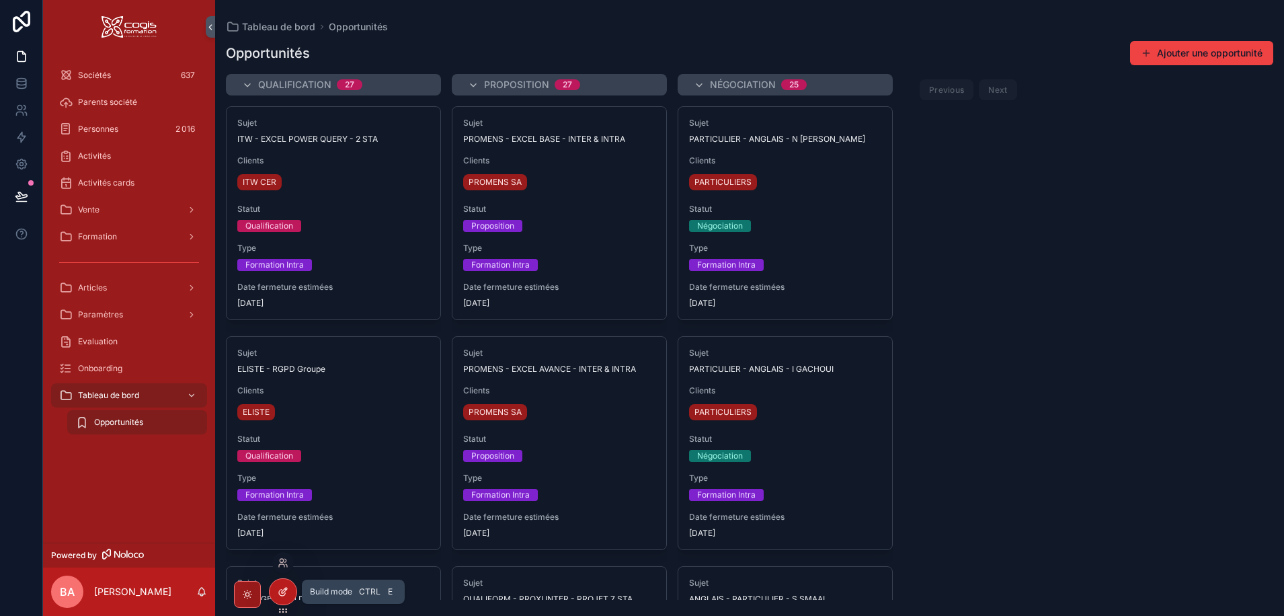
click at [279, 590] on icon at bounding box center [283, 591] width 11 height 11
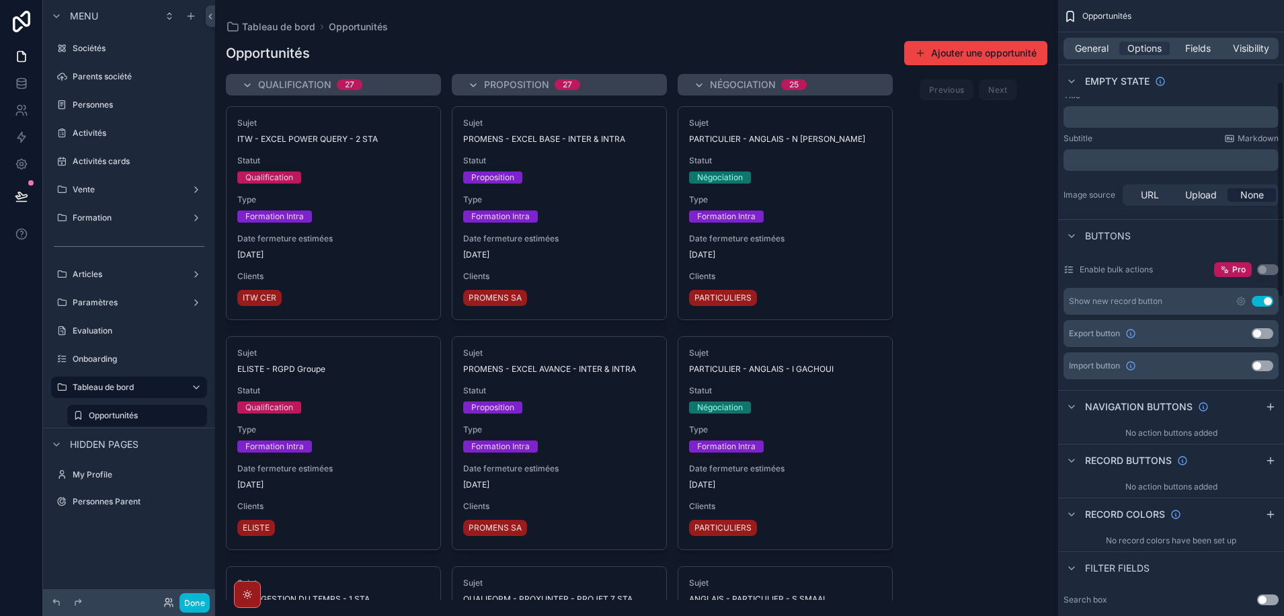
scroll to position [269, 0]
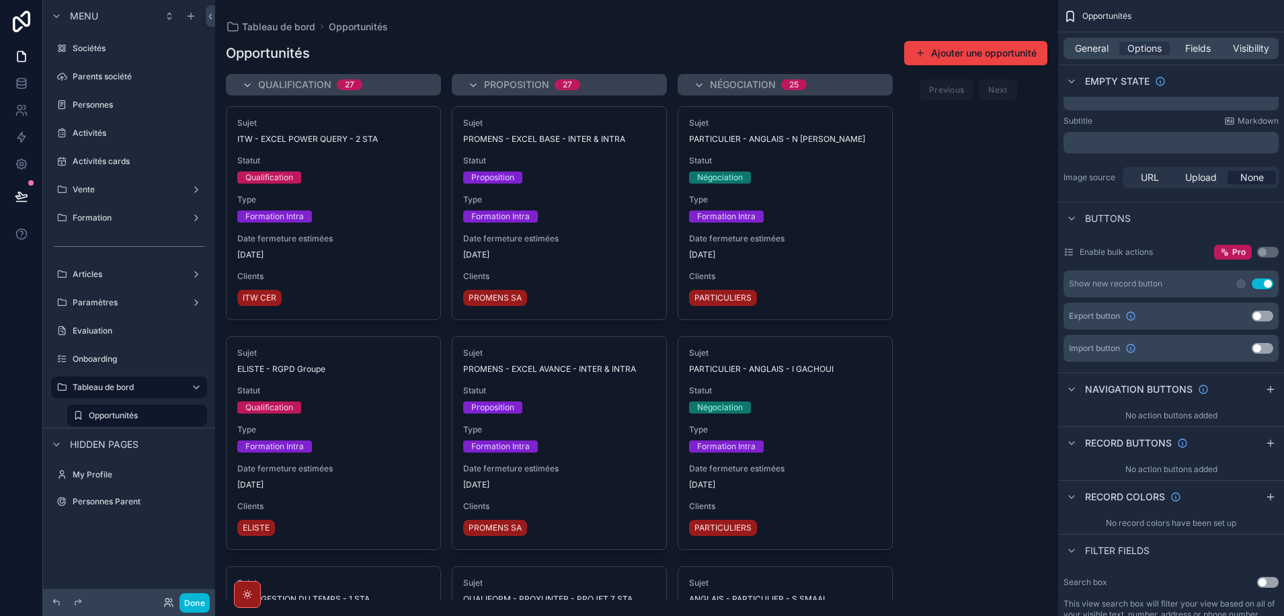
click at [1256, 286] on button "Use setting" at bounding box center [1263, 283] width 22 height 11
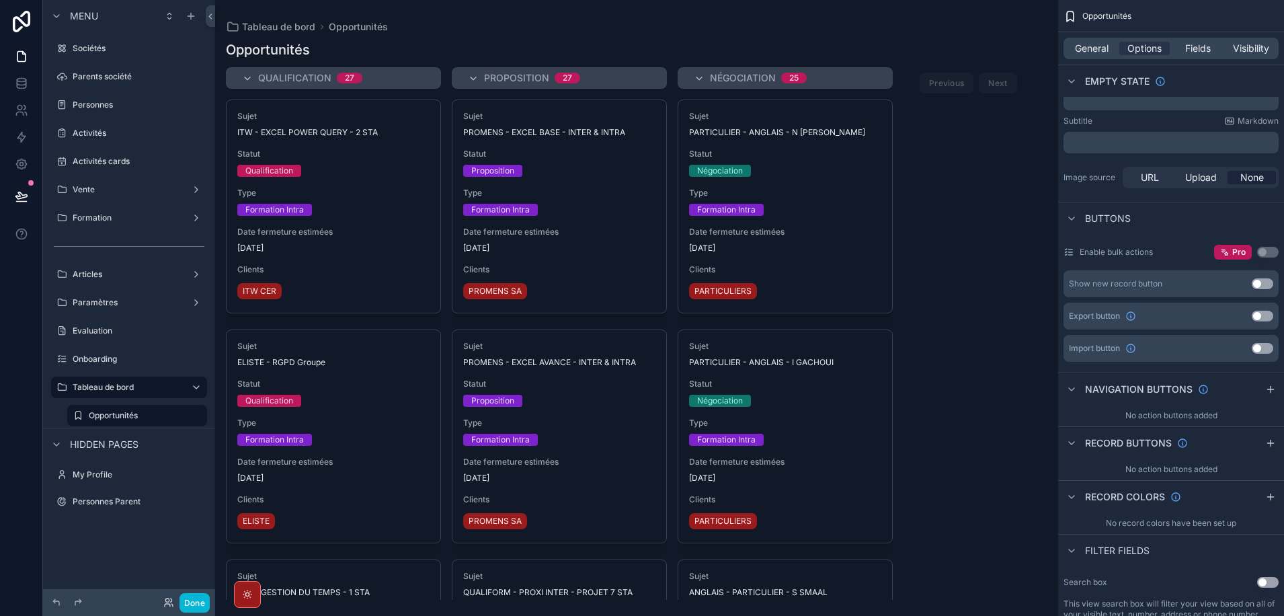
click at [1267, 288] on button "Use setting" at bounding box center [1263, 283] width 22 height 11
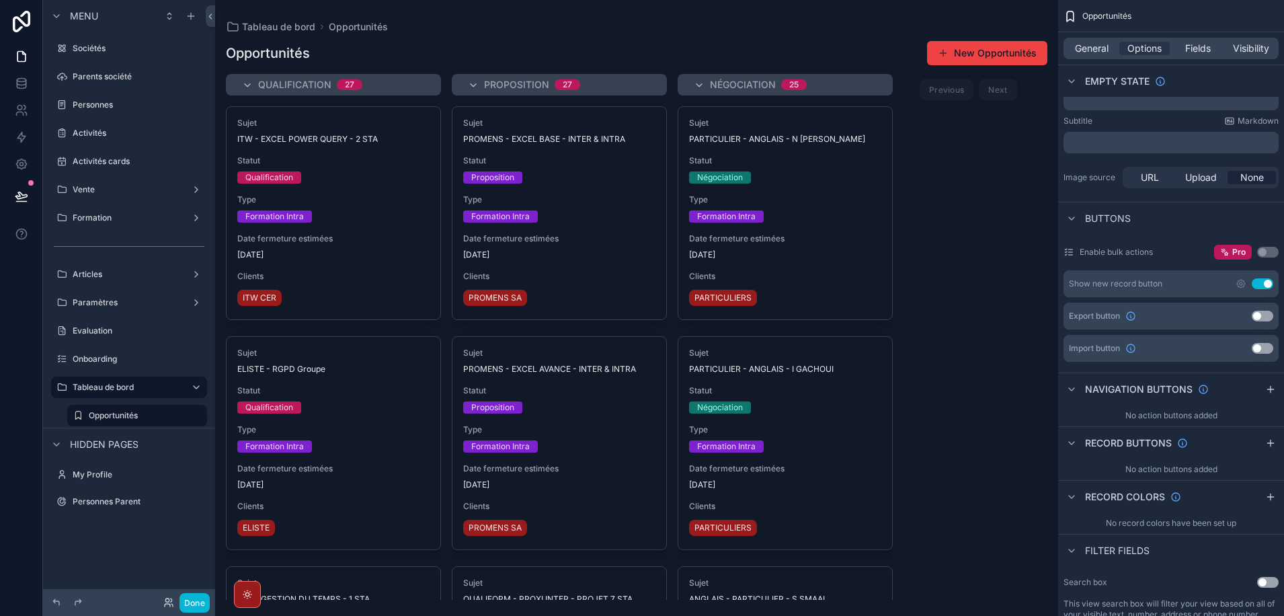
click at [1255, 289] on button "Use setting" at bounding box center [1263, 283] width 22 height 11
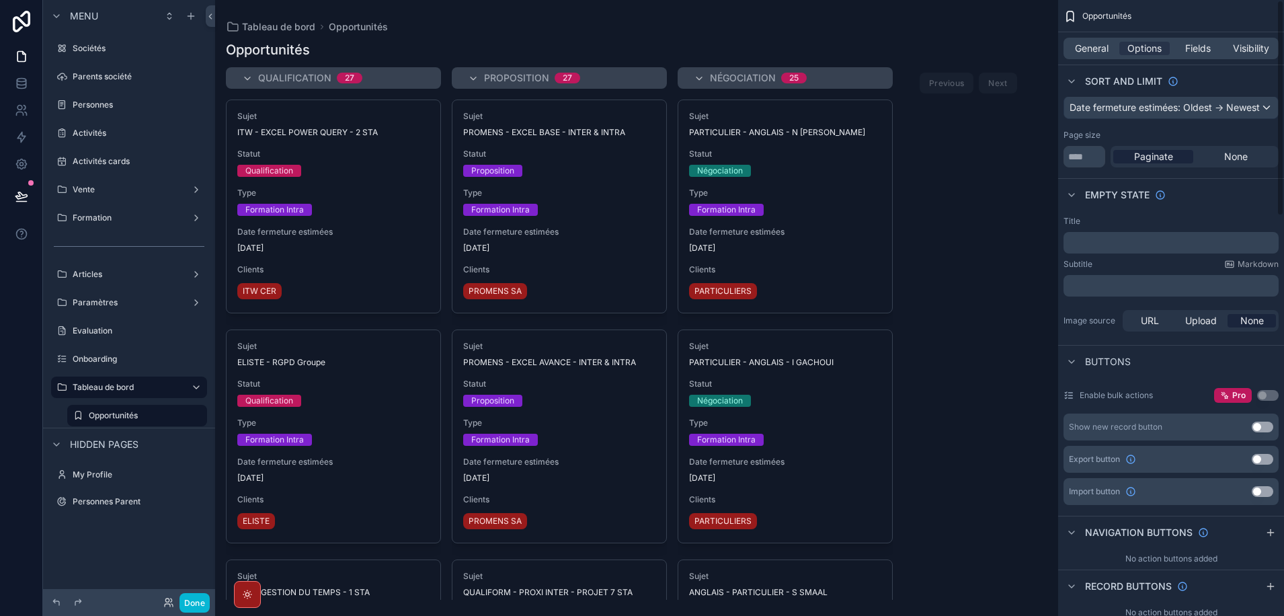
scroll to position [0, 0]
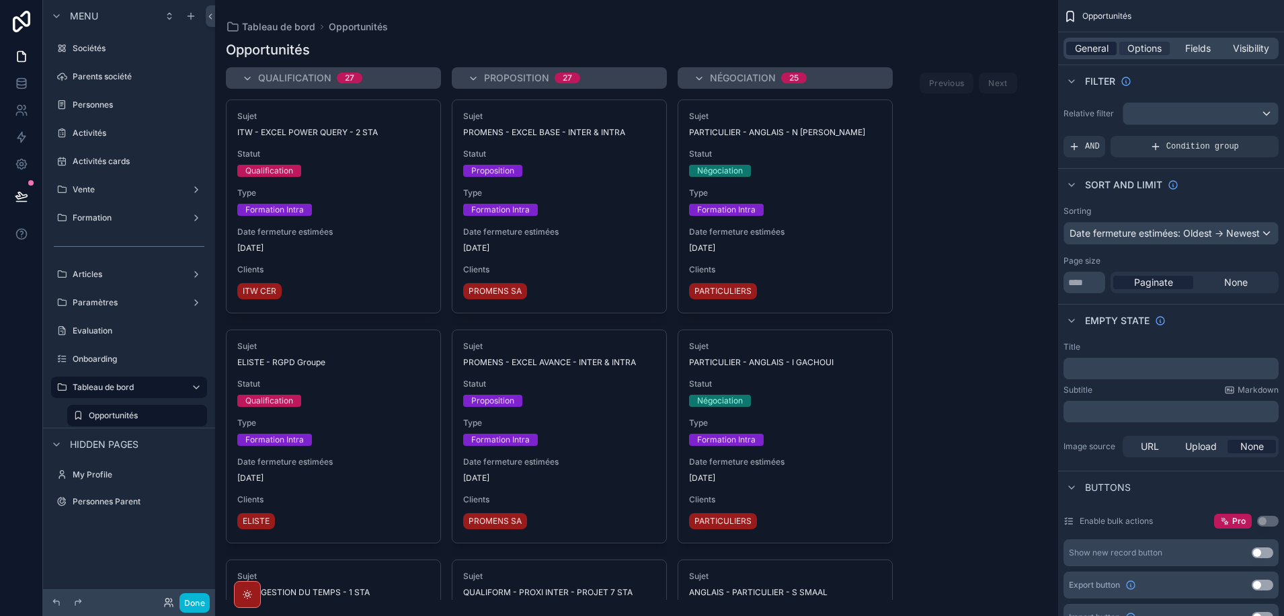
click at [1092, 46] on span "General" at bounding box center [1092, 48] width 34 height 13
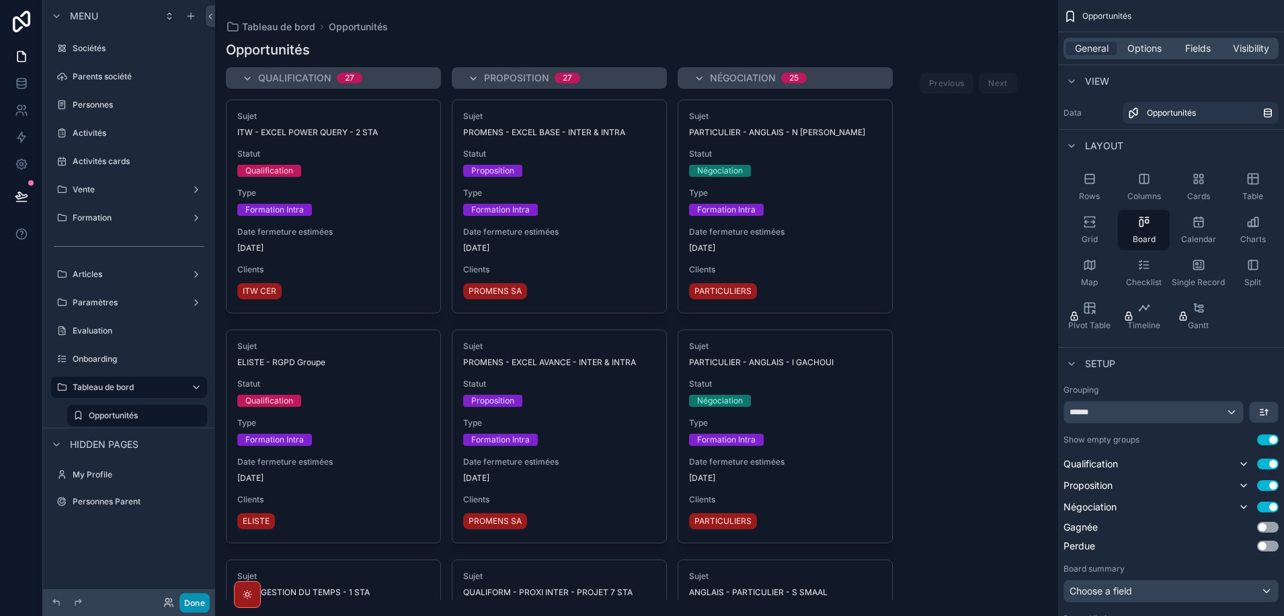
click at [194, 601] on button "Done" at bounding box center [194, 602] width 30 height 19
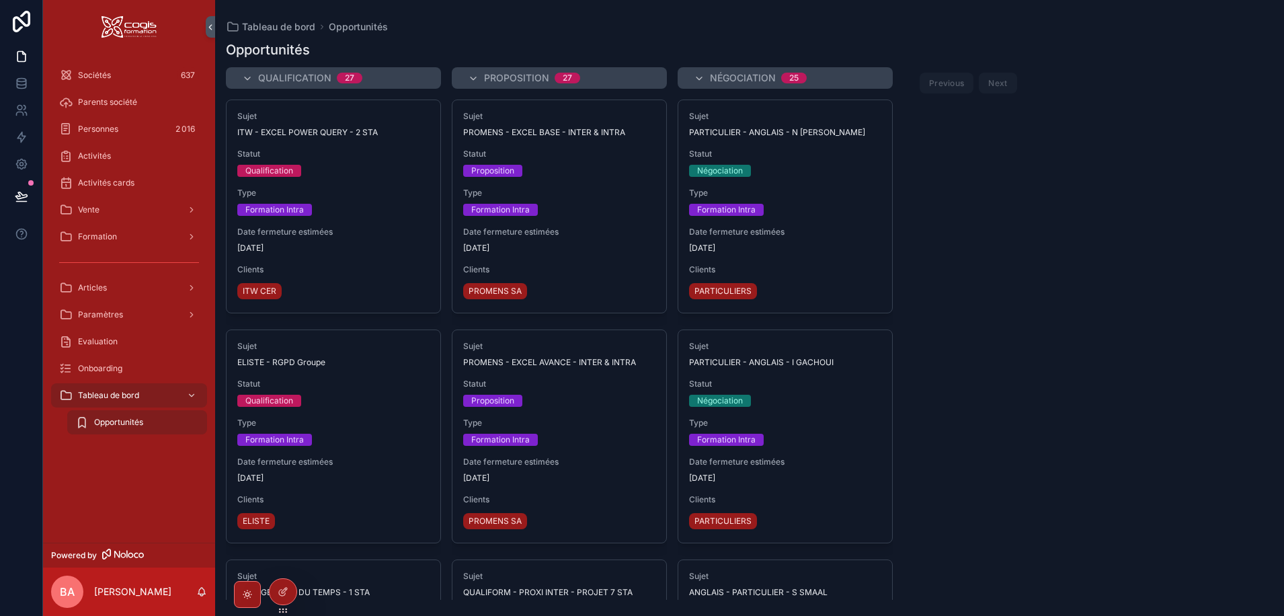
click at [991, 259] on div "Qualification 27 Sujet ITW - EXCEL POWER QUERY - 2 STA Statut Qualification Typ…" at bounding box center [749, 333] width 1069 height 532
click at [289, 590] on div at bounding box center [283, 592] width 27 height 26
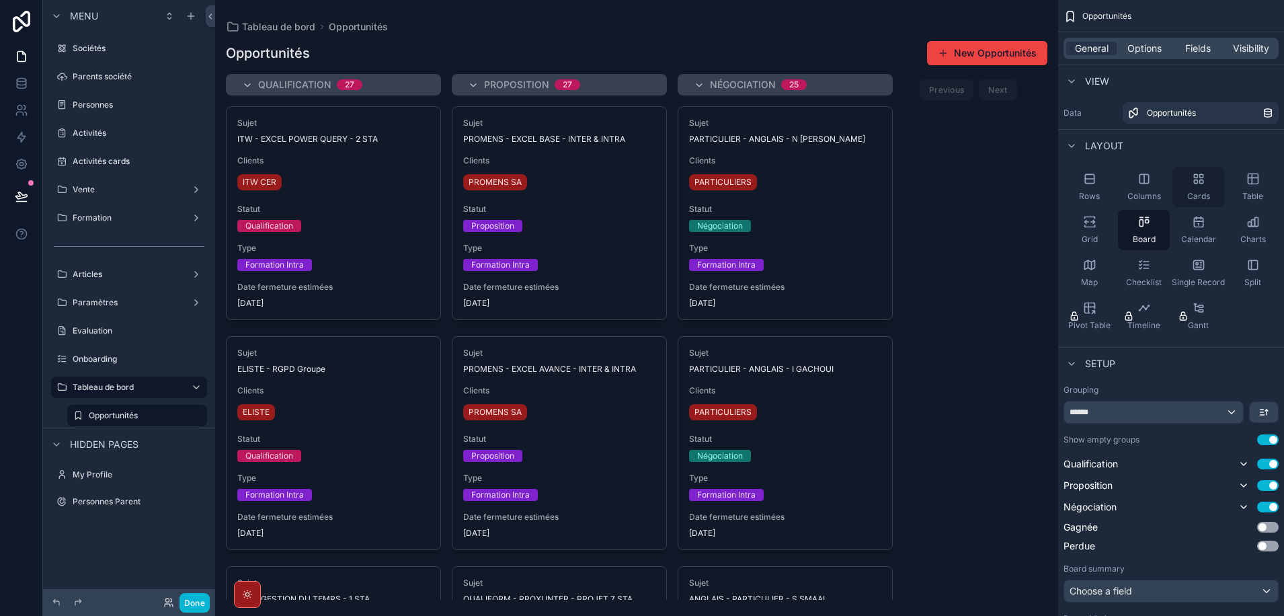
click at [1201, 176] on icon "scrollable content" at bounding box center [1198, 178] width 13 height 13
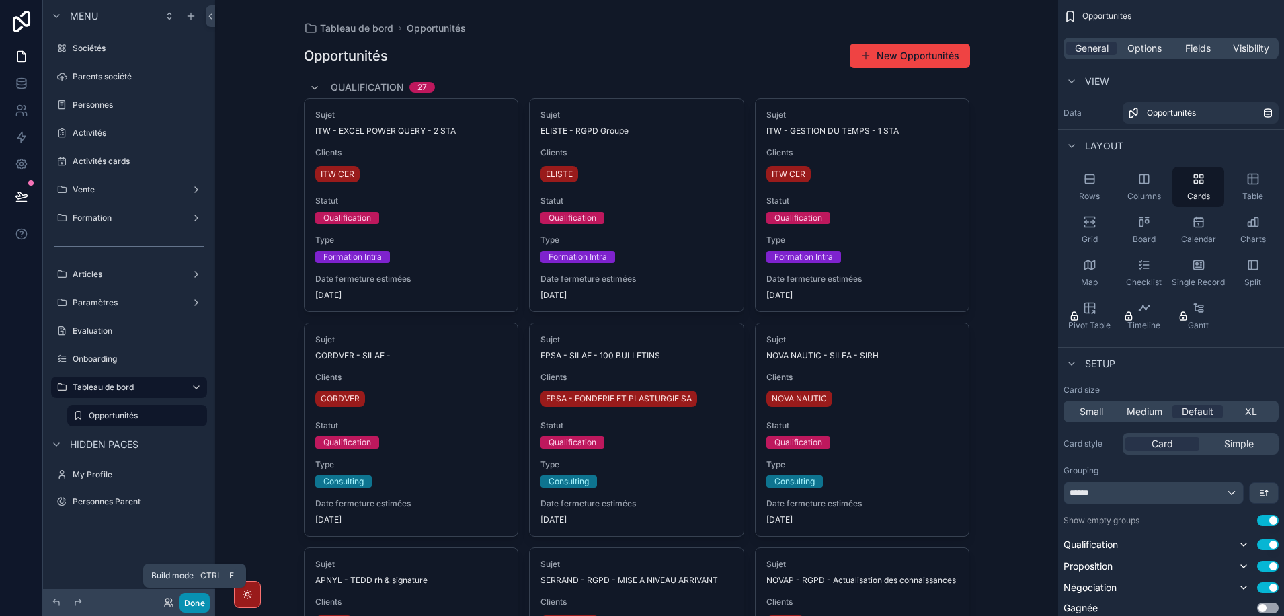
click at [192, 606] on button "Done" at bounding box center [194, 602] width 30 height 19
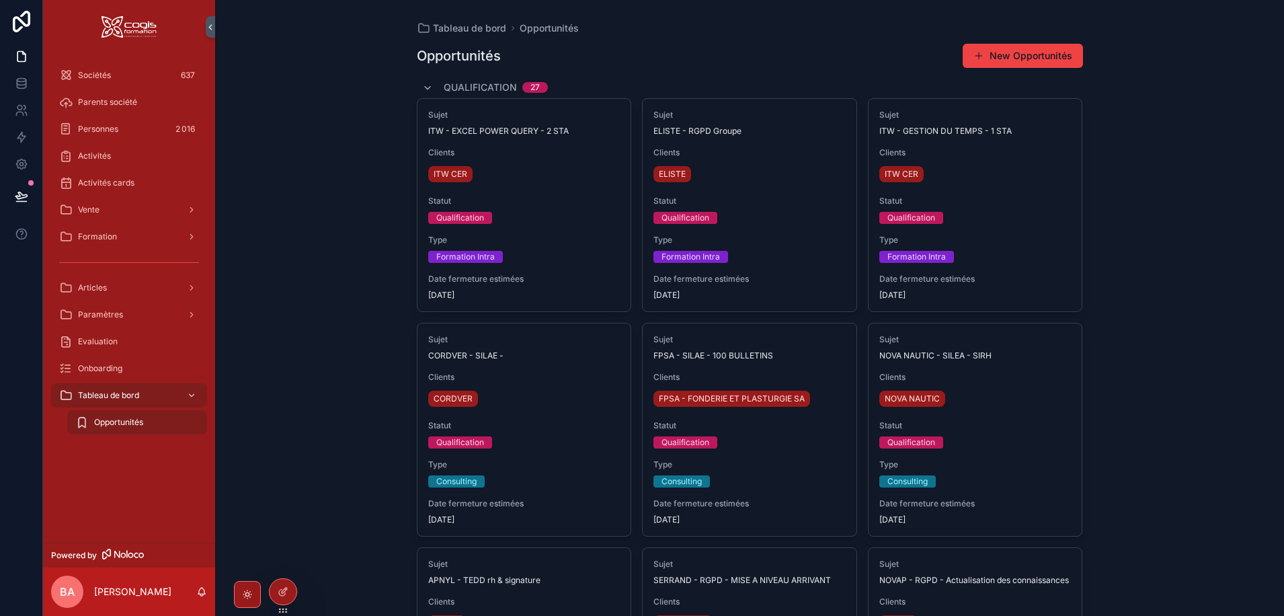
click at [1213, 218] on div "Tableau de bord Opportunités Opportunités New Opportunités Qualification 27 Suj…" at bounding box center [749, 308] width 1069 height 616
click at [283, 595] on icon at bounding box center [283, 591] width 11 height 11
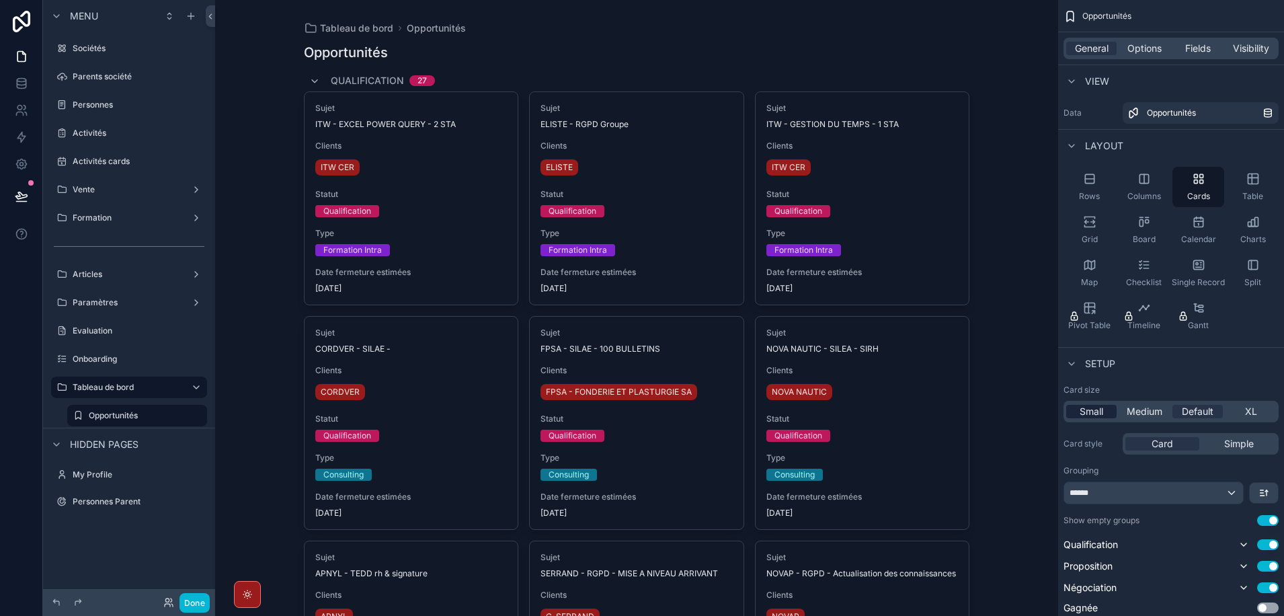
click at [1098, 411] on span "Small" at bounding box center [1092, 411] width 24 height 13
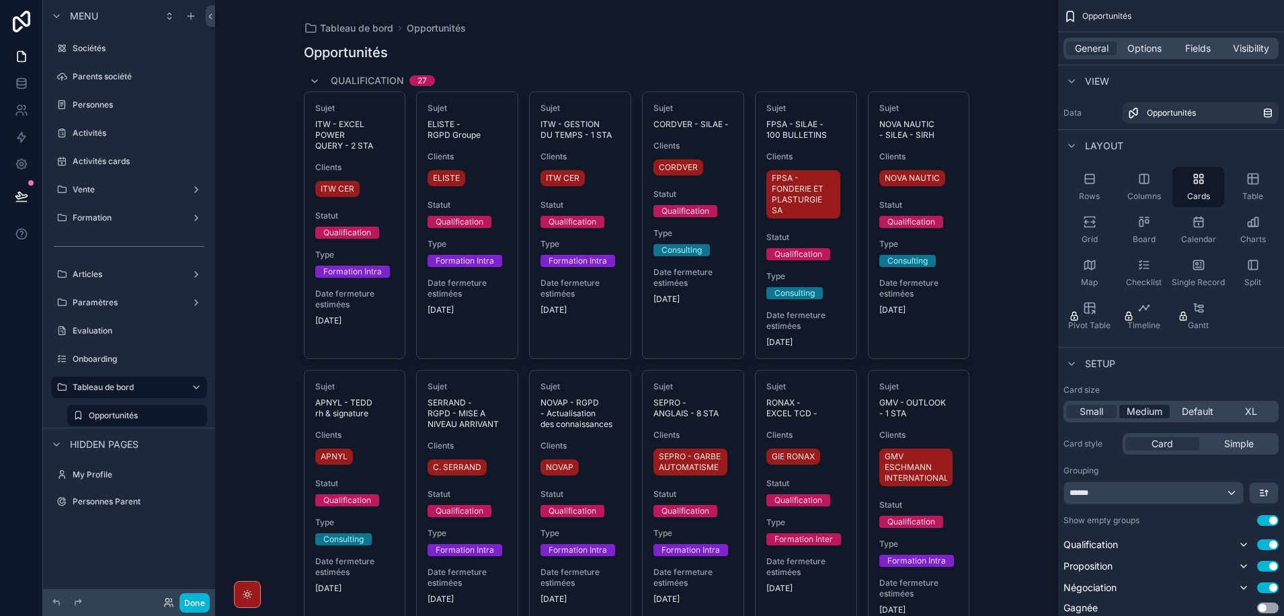
click at [1128, 409] on span "Medium" at bounding box center [1145, 411] width 36 height 13
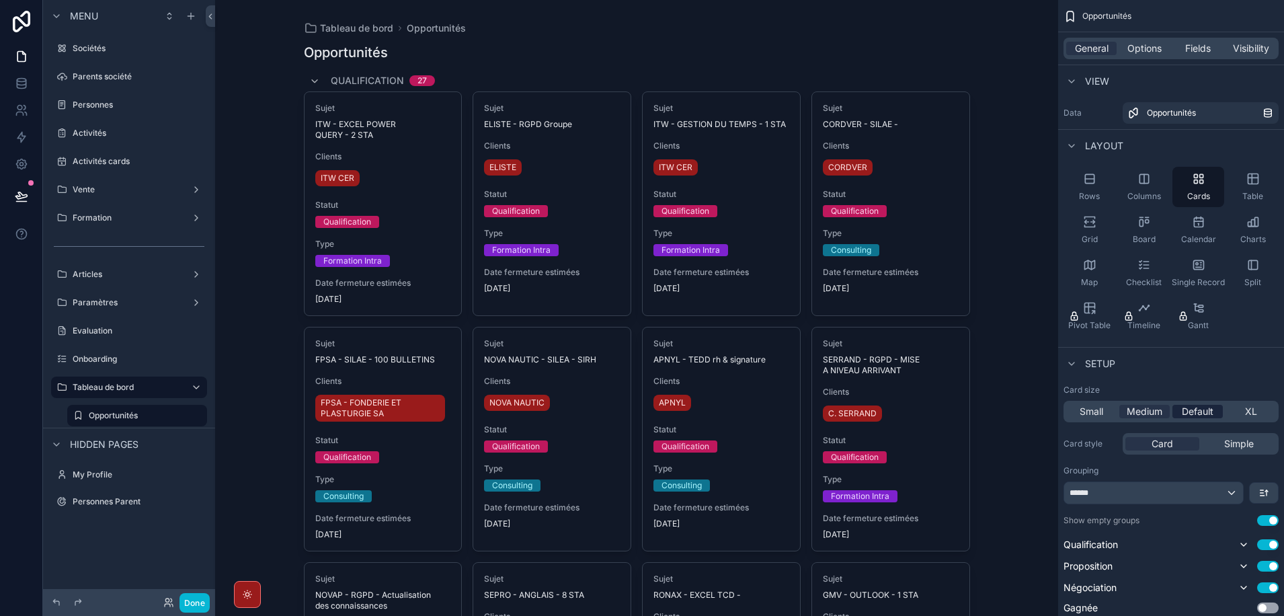
click at [1182, 409] on span "Default" at bounding box center [1198, 411] width 32 height 13
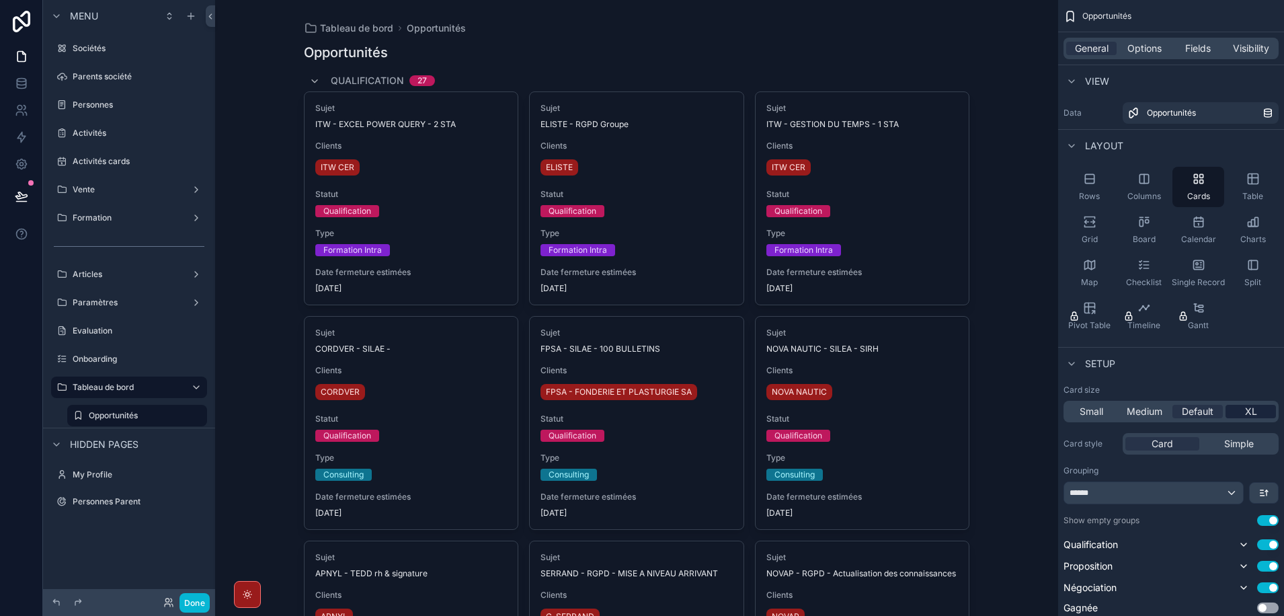
click at [1254, 412] on span "XL" at bounding box center [1251, 411] width 12 height 13
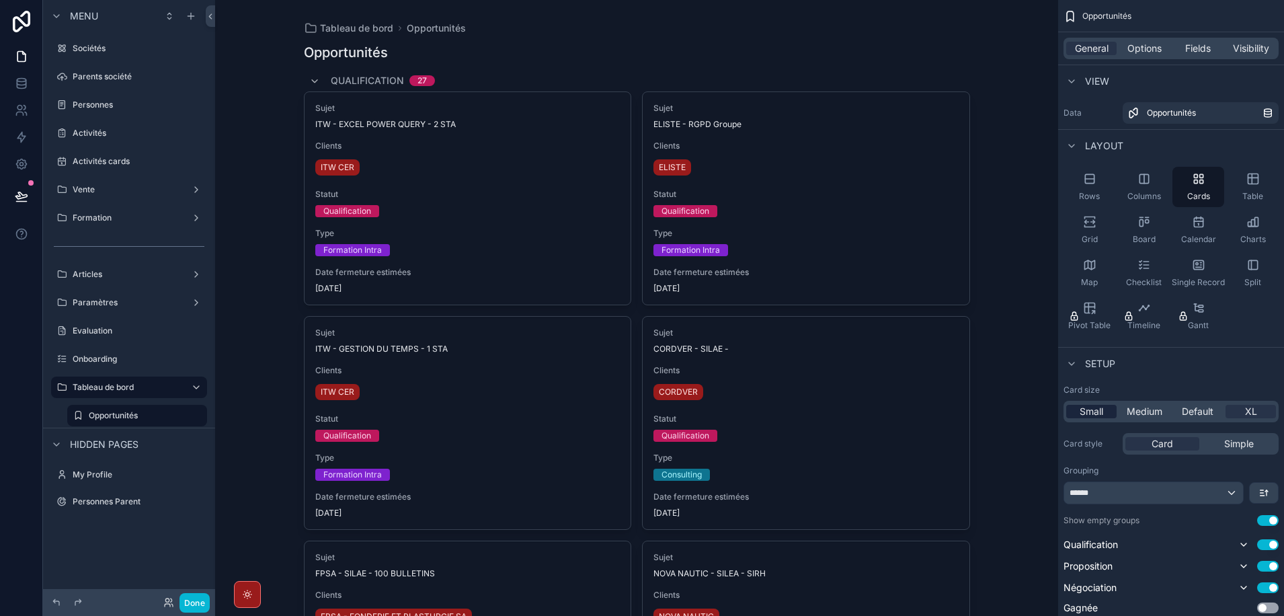
click at [1098, 413] on span "Small" at bounding box center [1092, 411] width 24 height 13
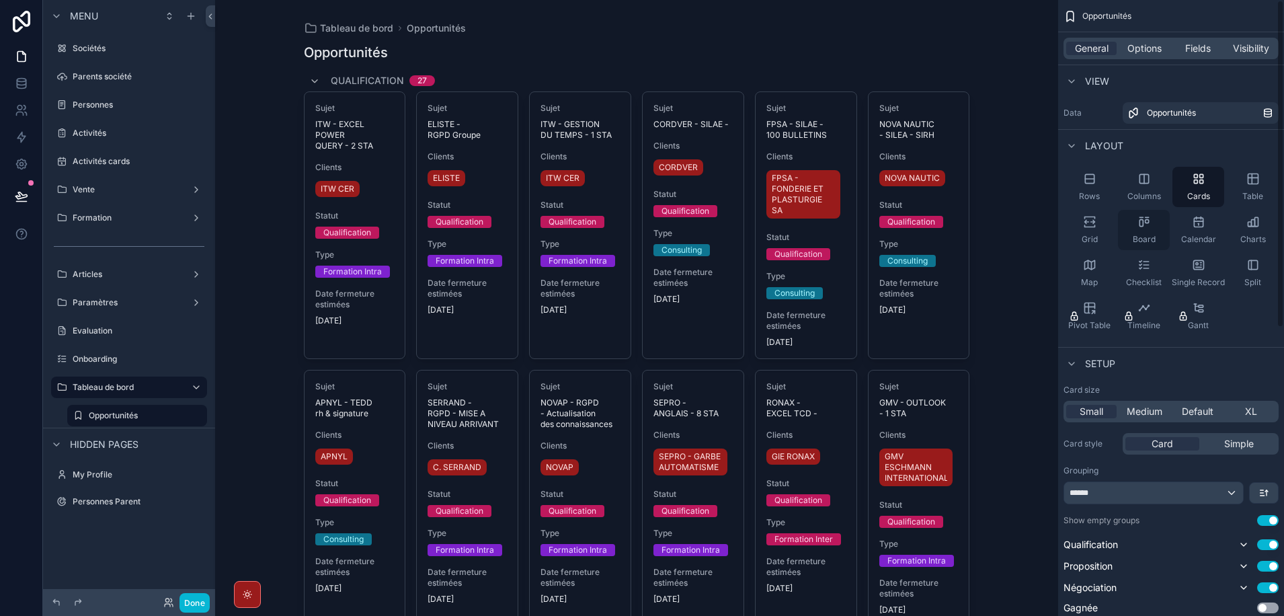
click at [1139, 218] on icon "scrollable content" at bounding box center [1143, 221] width 13 height 13
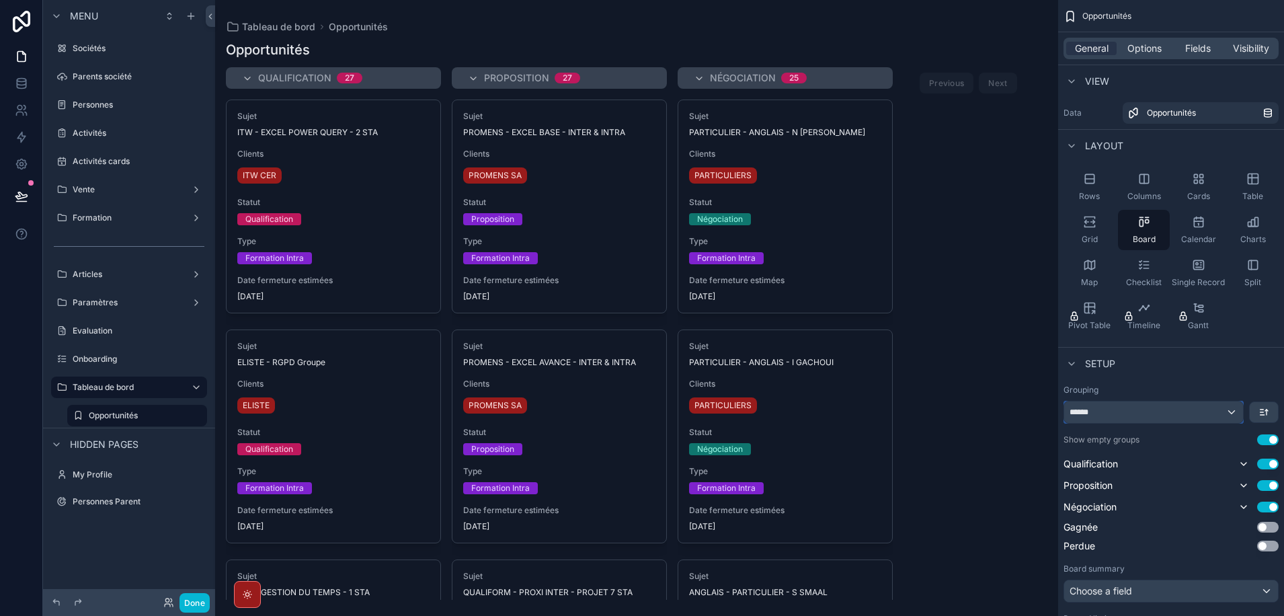
click at [1229, 408] on div "******" at bounding box center [1153, 412] width 179 height 22
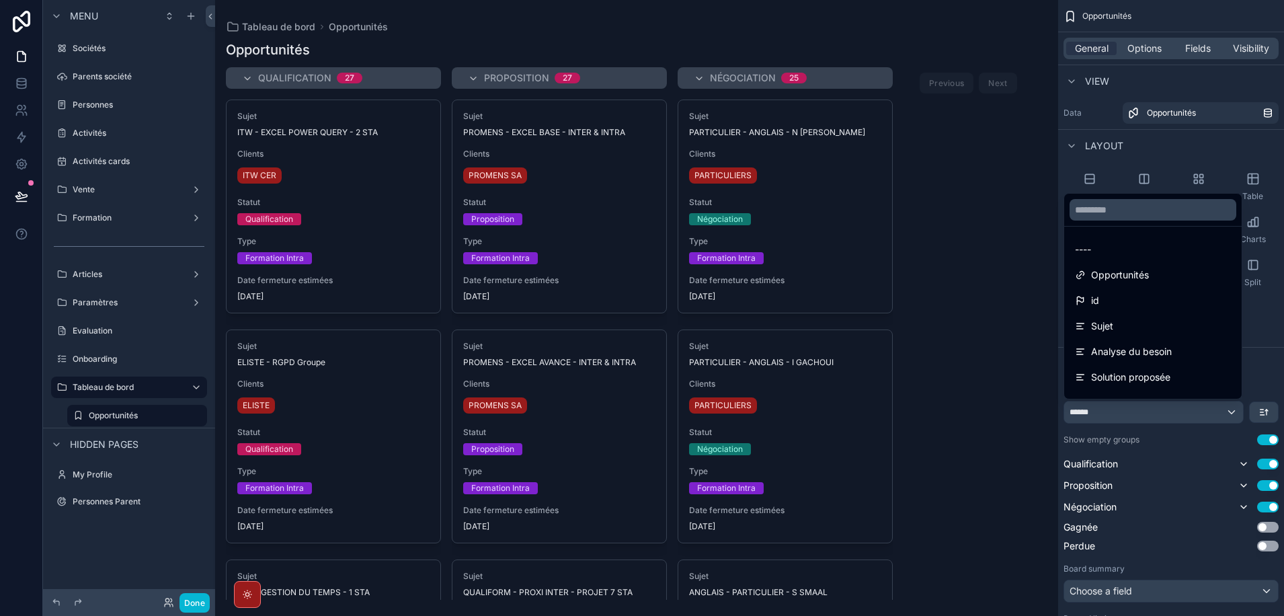
click at [1229, 408] on div "scrollable content" at bounding box center [642, 308] width 1284 height 616
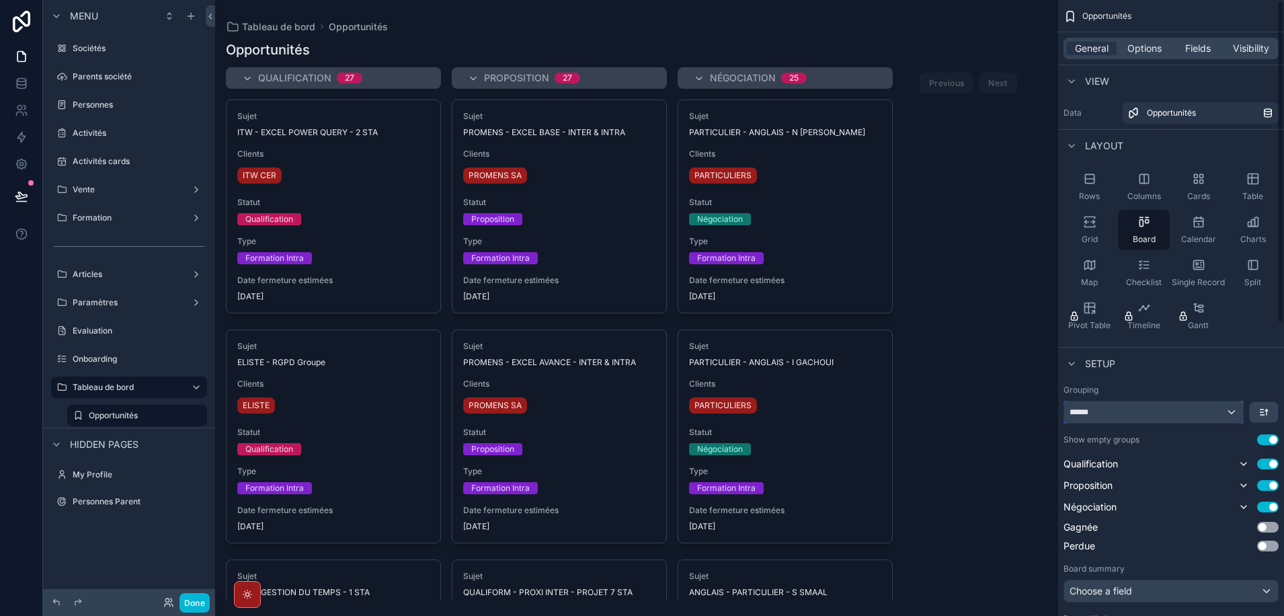
click at [1229, 408] on div "******" at bounding box center [1153, 412] width 179 height 22
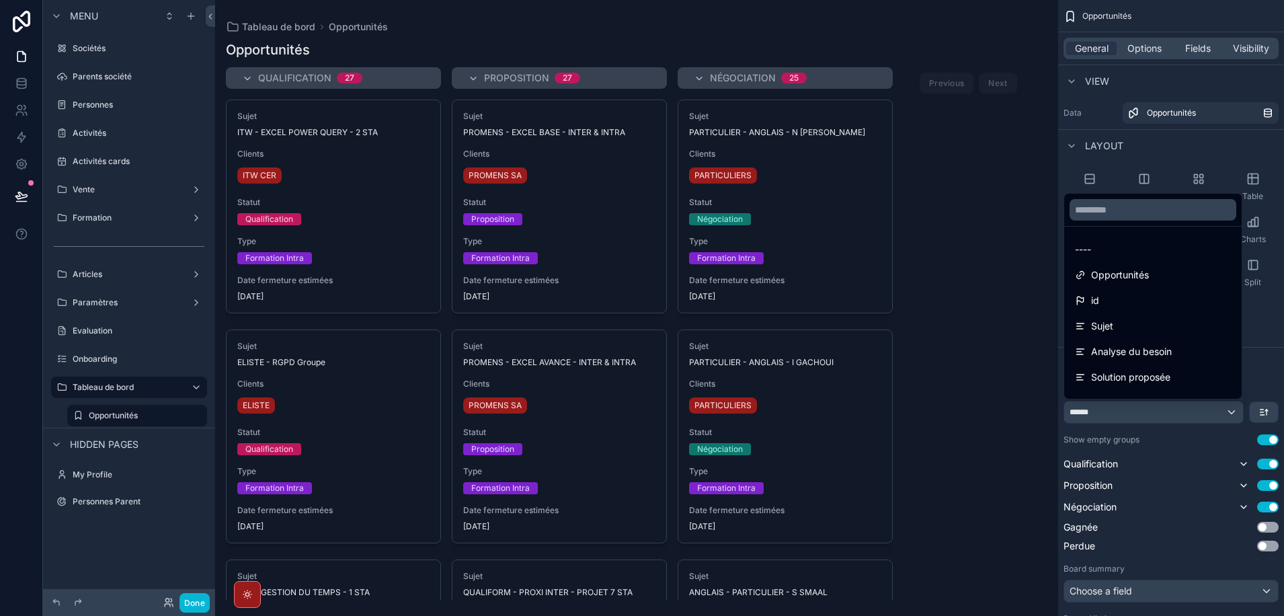
click at [1229, 408] on div "scrollable content" at bounding box center [642, 308] width 1284 height 616
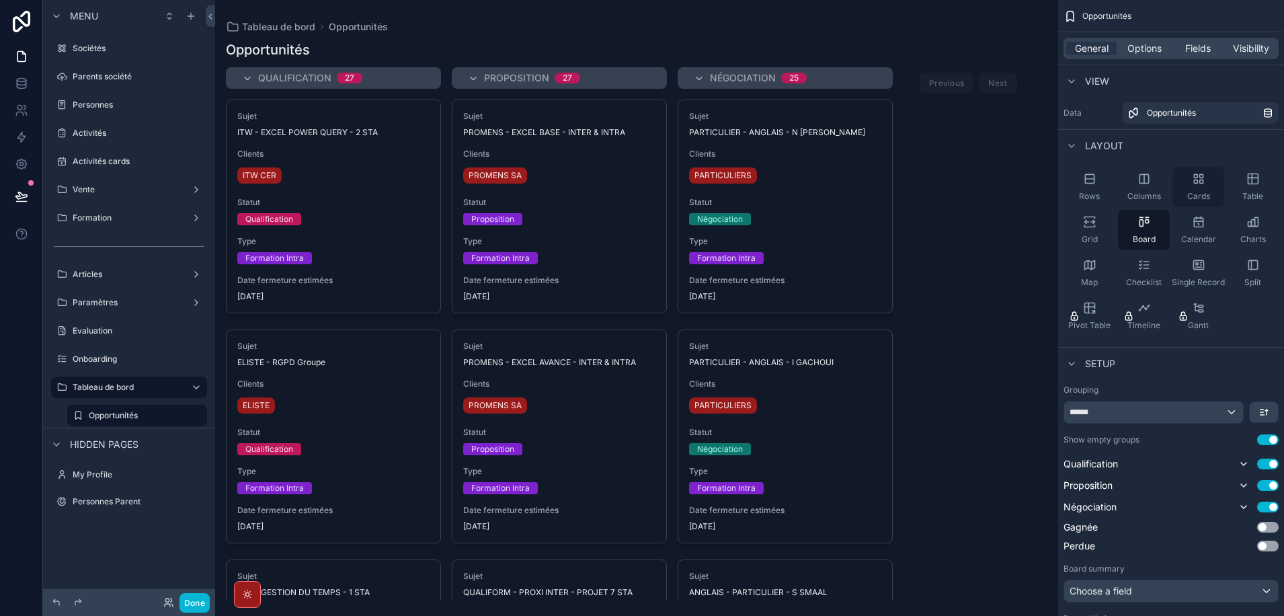
click at [1198, 181] on icon "scrollable content" at bounding box center [1198, 178] width 13 height 13
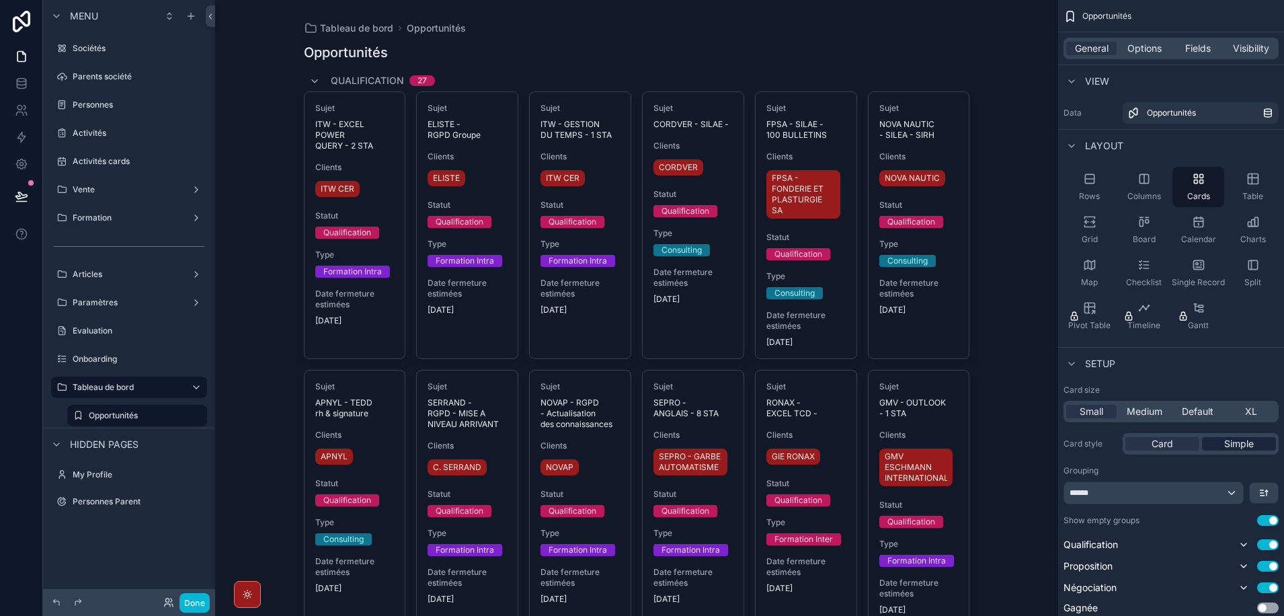
click at [1237, 443] on span "Simple" at bounding box center [1239, 443] width 30 height 13
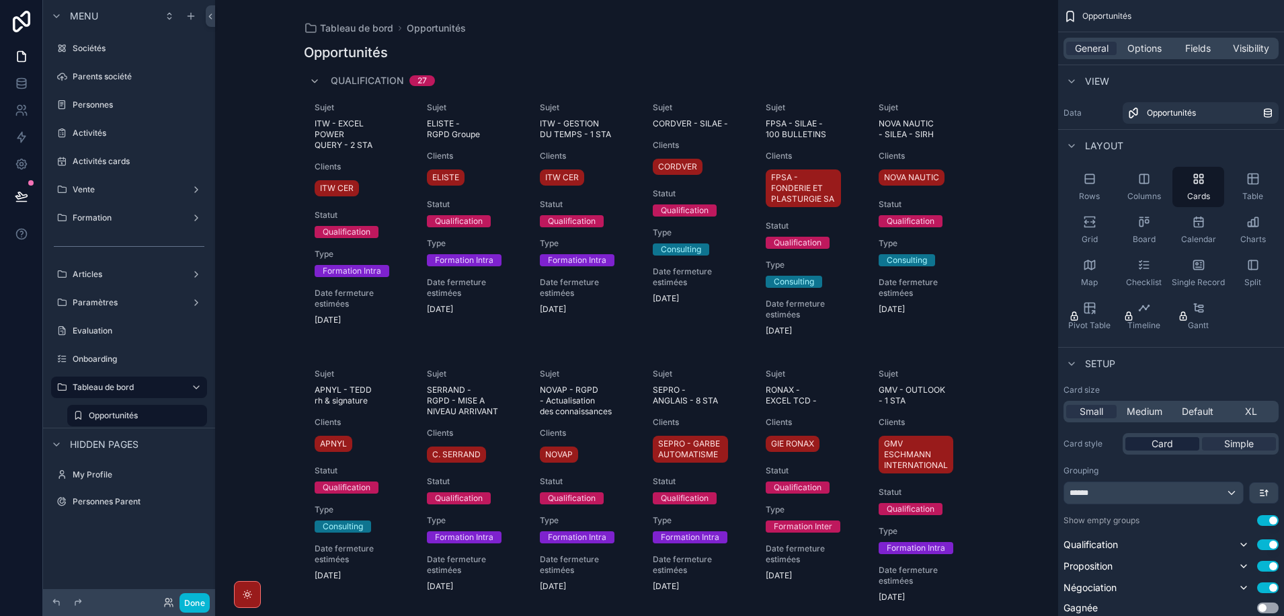
click at [1178, 441] on div "Card" at bounding box center [1162, 443] width 74 height 13
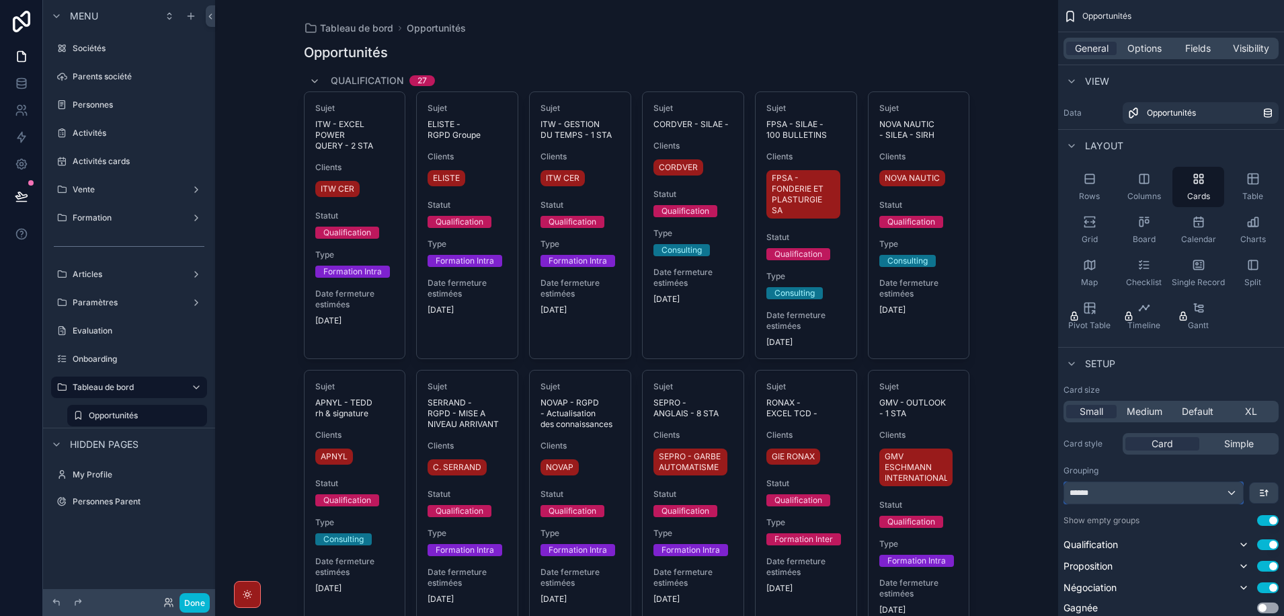
click at [1232, 490] on div "******" at bounding box center [1153, 493] width 179 height 22
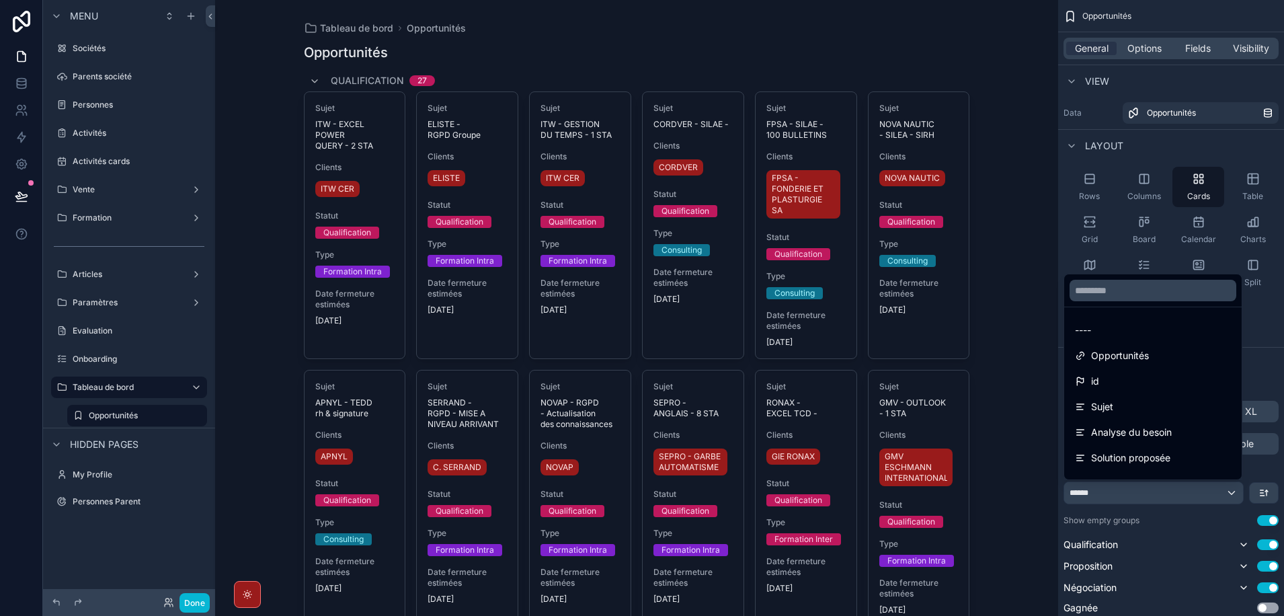
click at [1232, 490] on div "scrollable content" at bounding box center [642, 308] width 1284 height 616
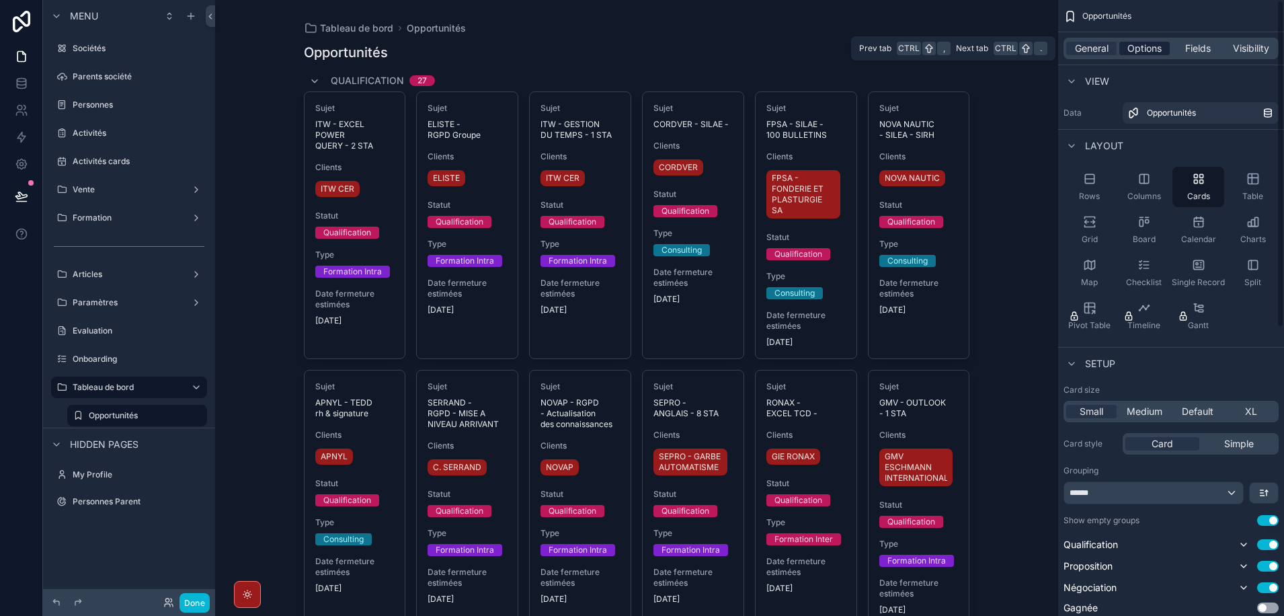
click at [1138, 48] on span "Options" at bounding box center [1144, 48] width 34 height 13
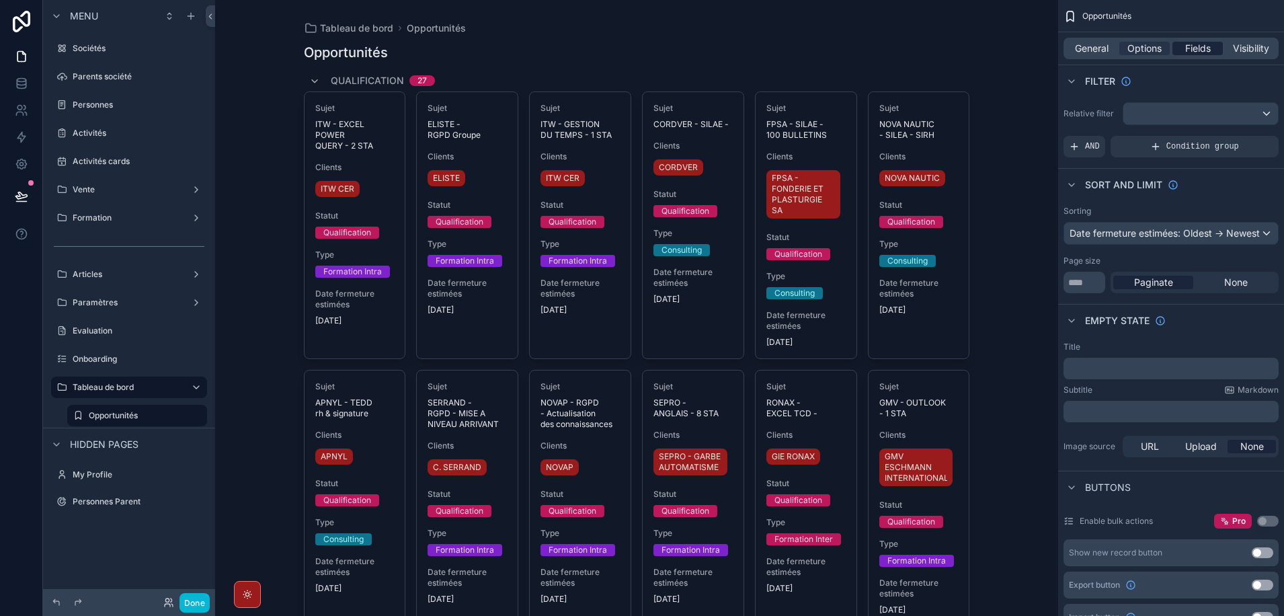
click at [1191, 45] on span "Fields" at bounding box center [1198, 48] width 26 height 13
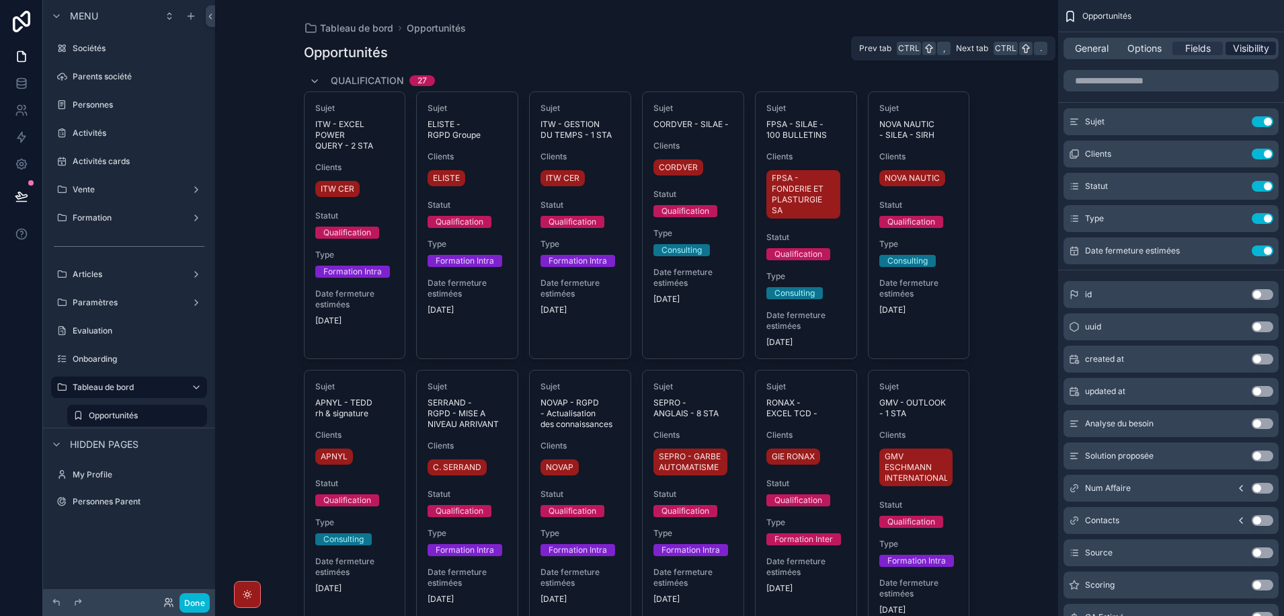
click at [1240, 45] on span "Visibility" at bounding box center [1251, 48] width 36 height 13
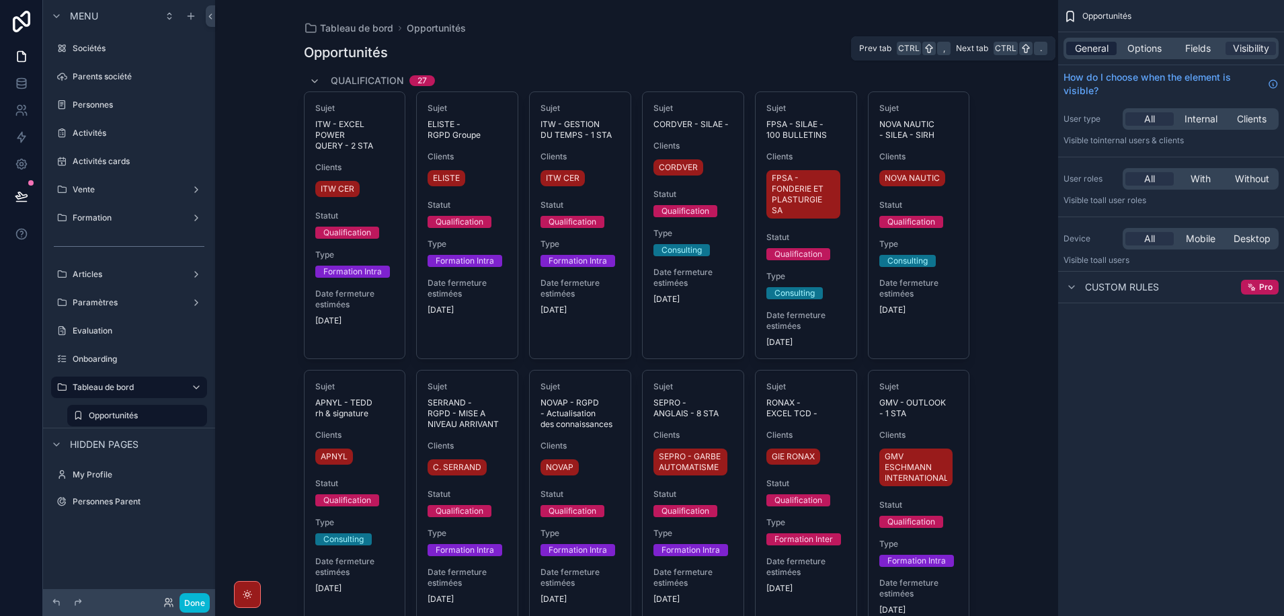
click at [1097, 46] on span "General" at bounding box center [1092, 48] width 34 height 13
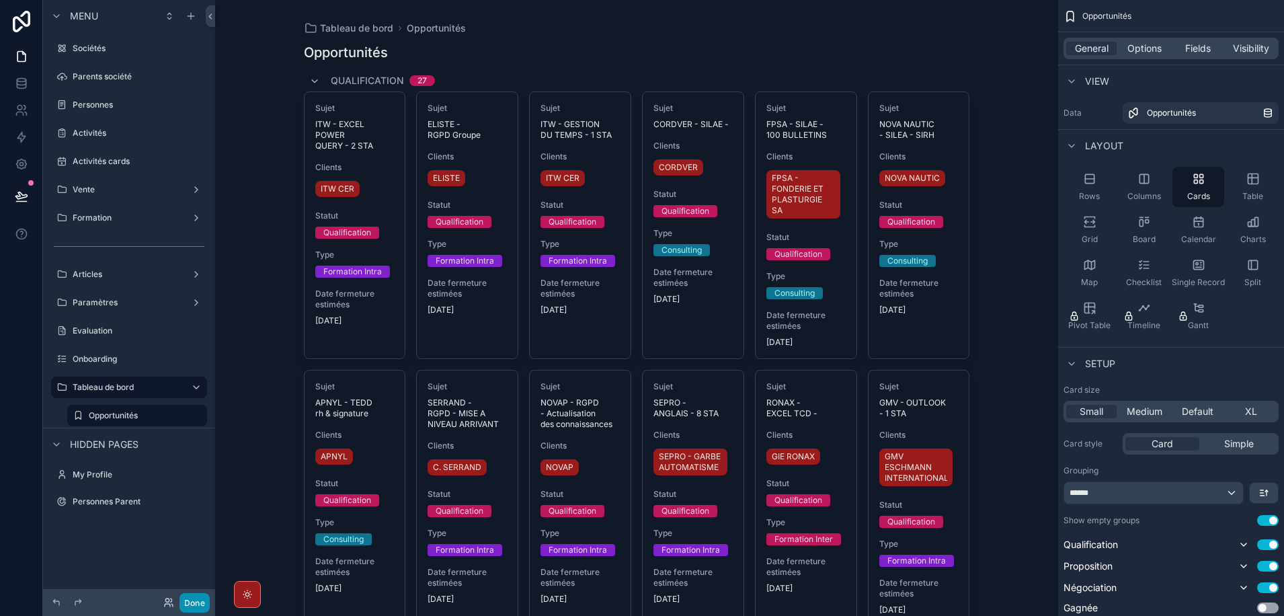
click at [198, 602] on button "Done" at bounding box center [194, 602] width 30 height 19
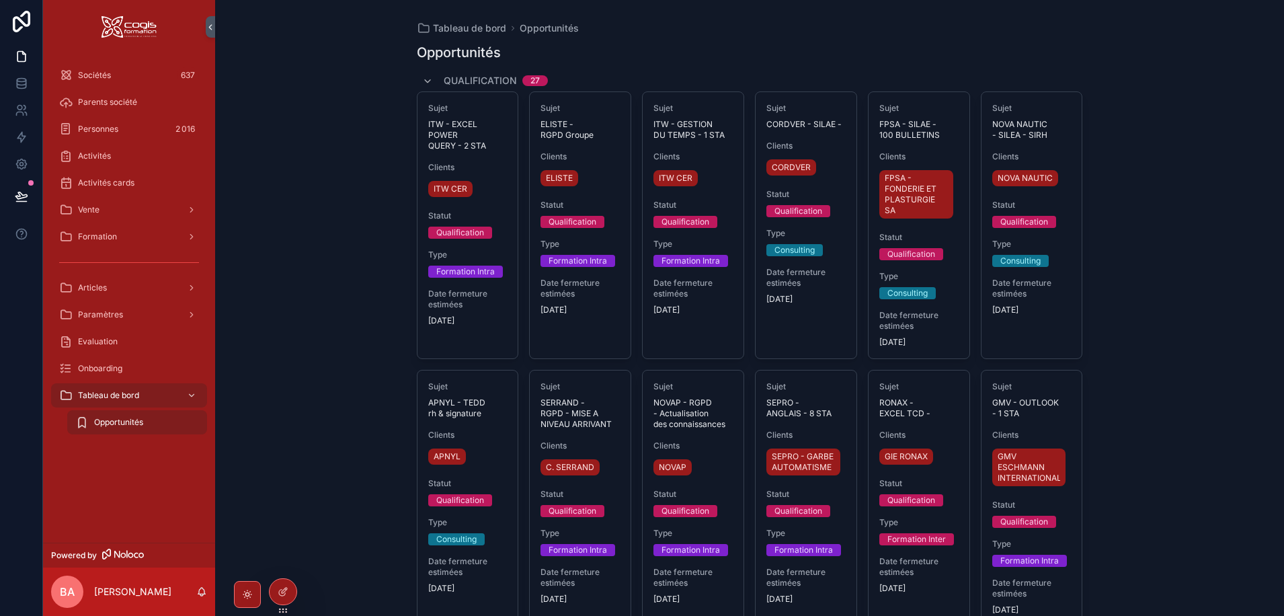
click at [430, 79] on div "Qualification 27" at bounding box center [485, 81] width 126 height 22
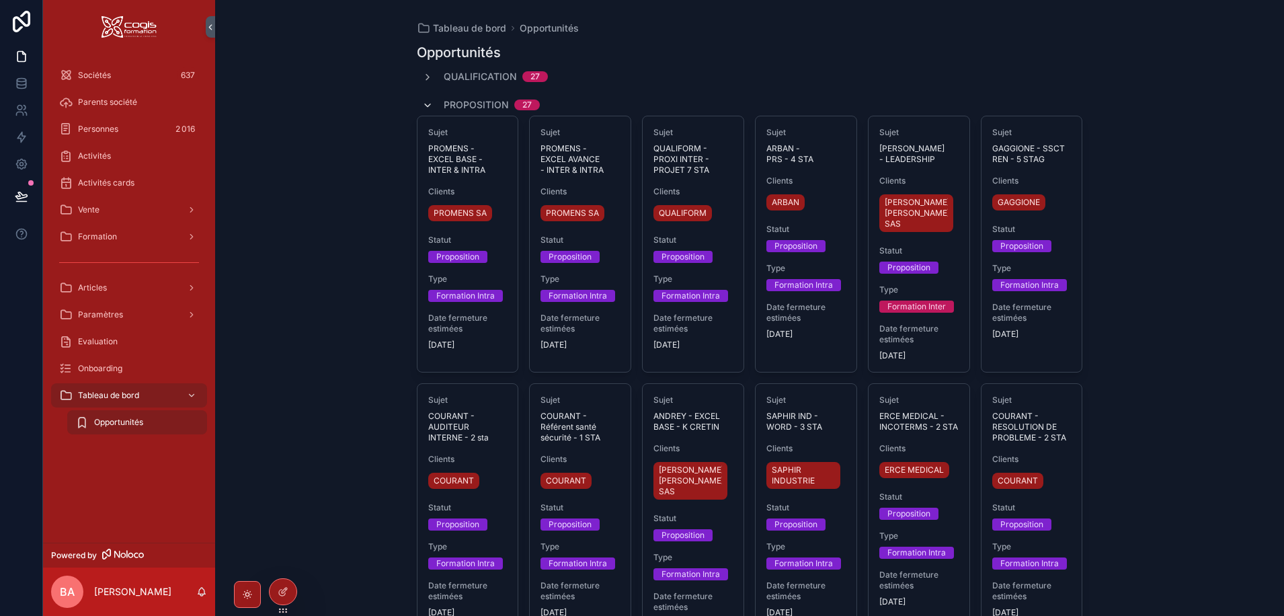
click at [424, 106] on icon "scrollable content" at bounding box center [427, 105] width 11 height 11
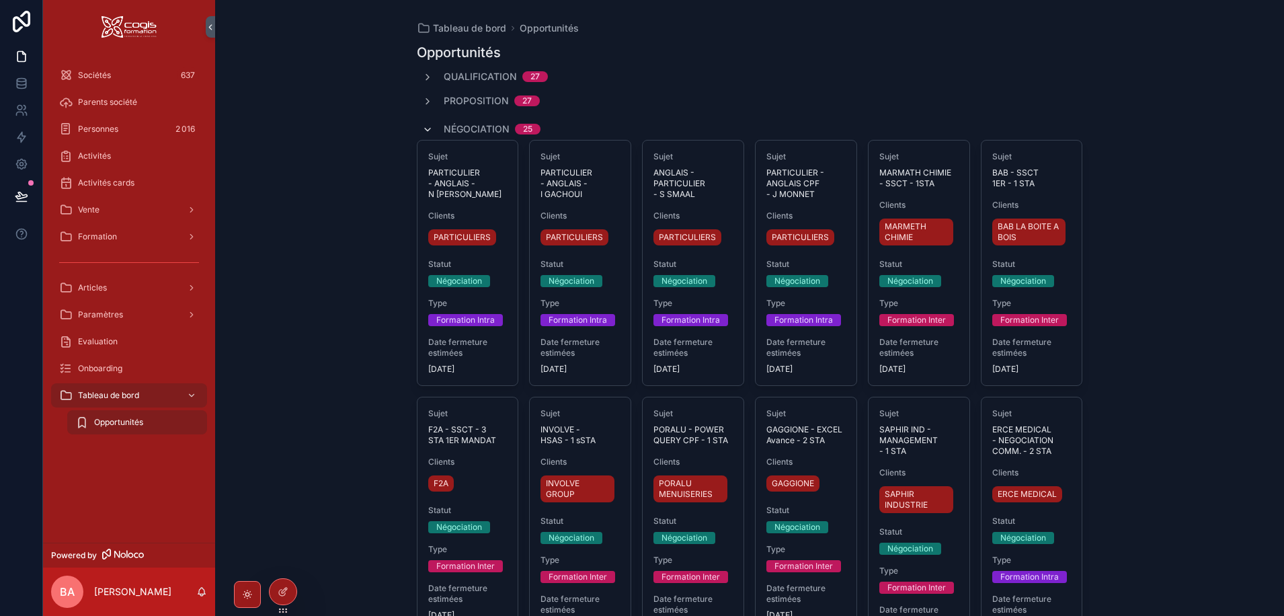
click at [423, 124] on span "scrollable content" at bounding box center [427, 129] width 11 height 11
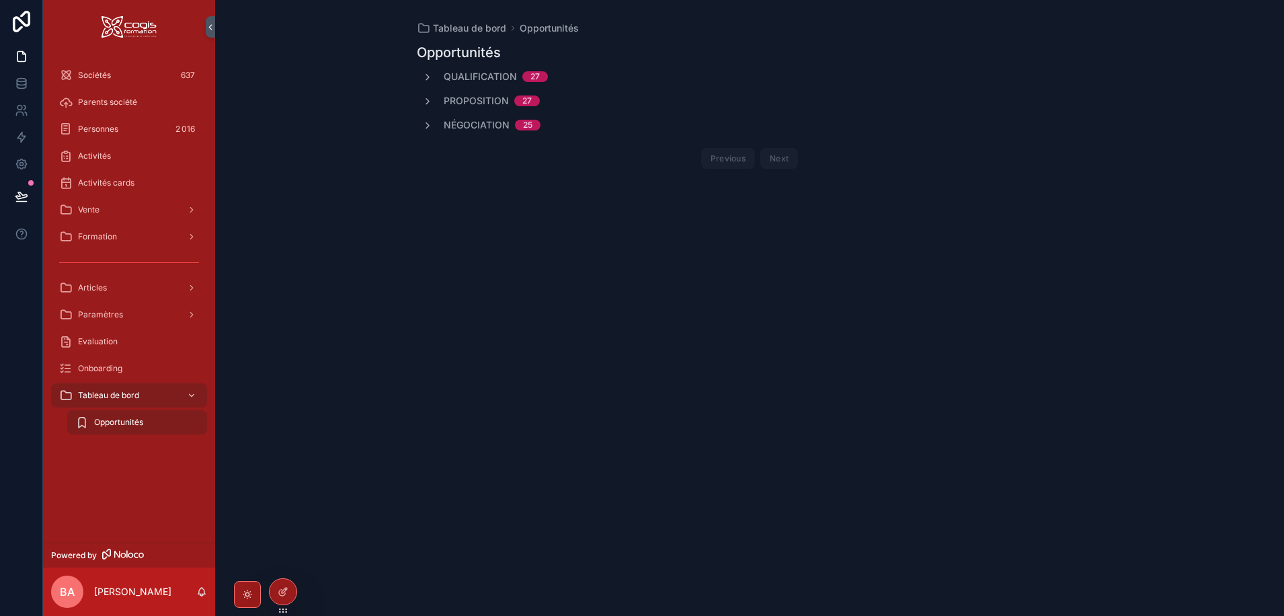
click at [429, 123] on icon "scrollable content" at bounding box center [427, 125] width 11 height 11
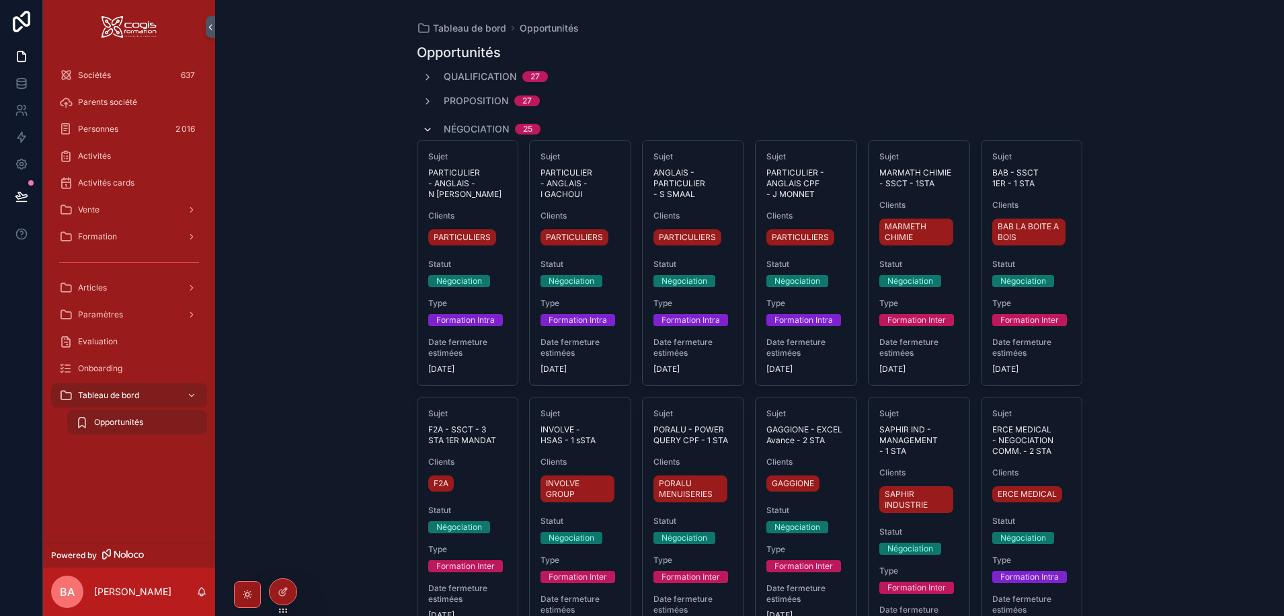
click at [425, 128] on icon "scrollable content" at bounding box center [427, 129] width 11 height 11
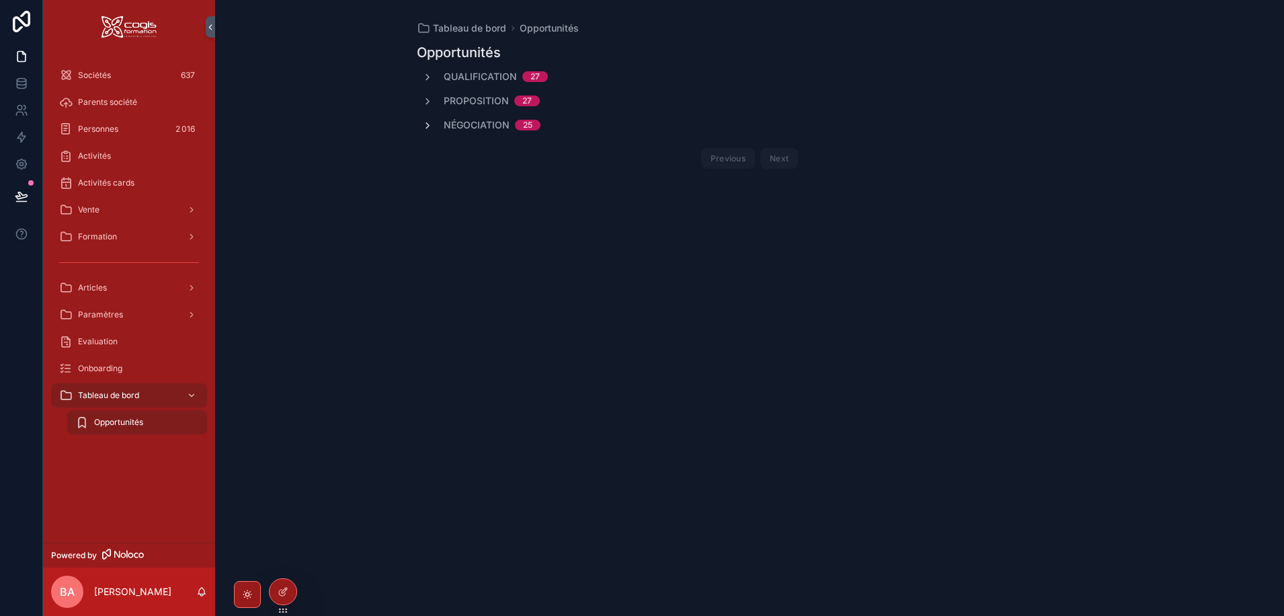
click at [425, 128] on icon "scrollable content" at bounding box center [427, 125] width 11 height 11
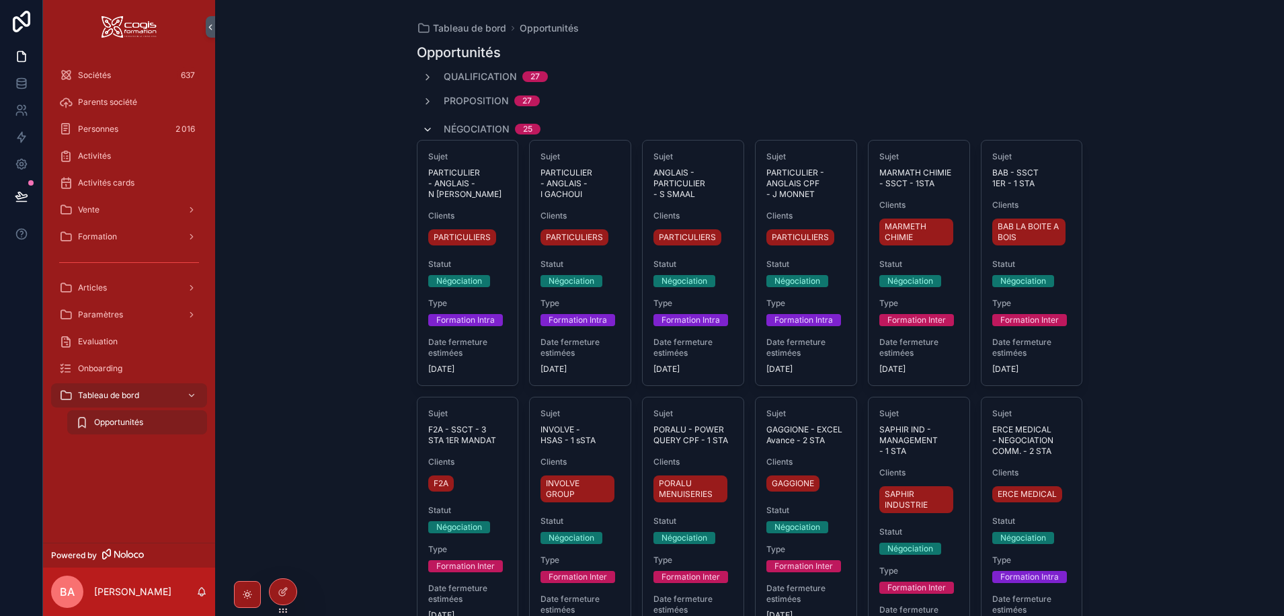
click at [428, 124] on icon "scrollable content" at bounding box center [427, 129] width 11 height 11
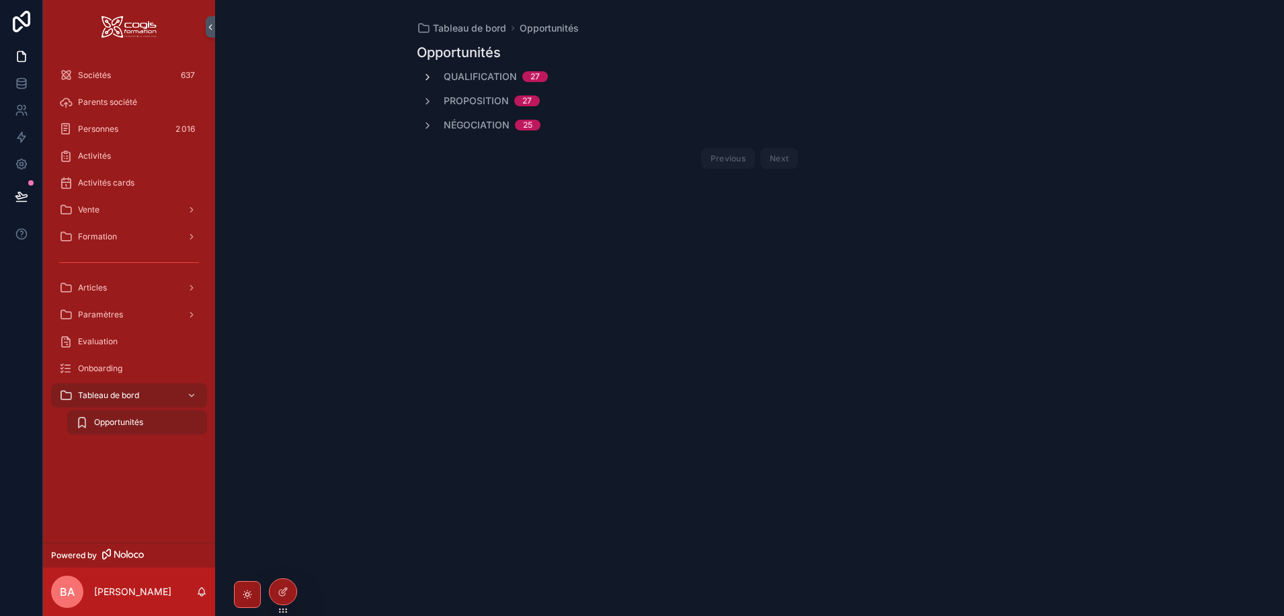
click at [430, 75] on icon "scrollable content" at bounding box center [427, 77] width 11 height 11
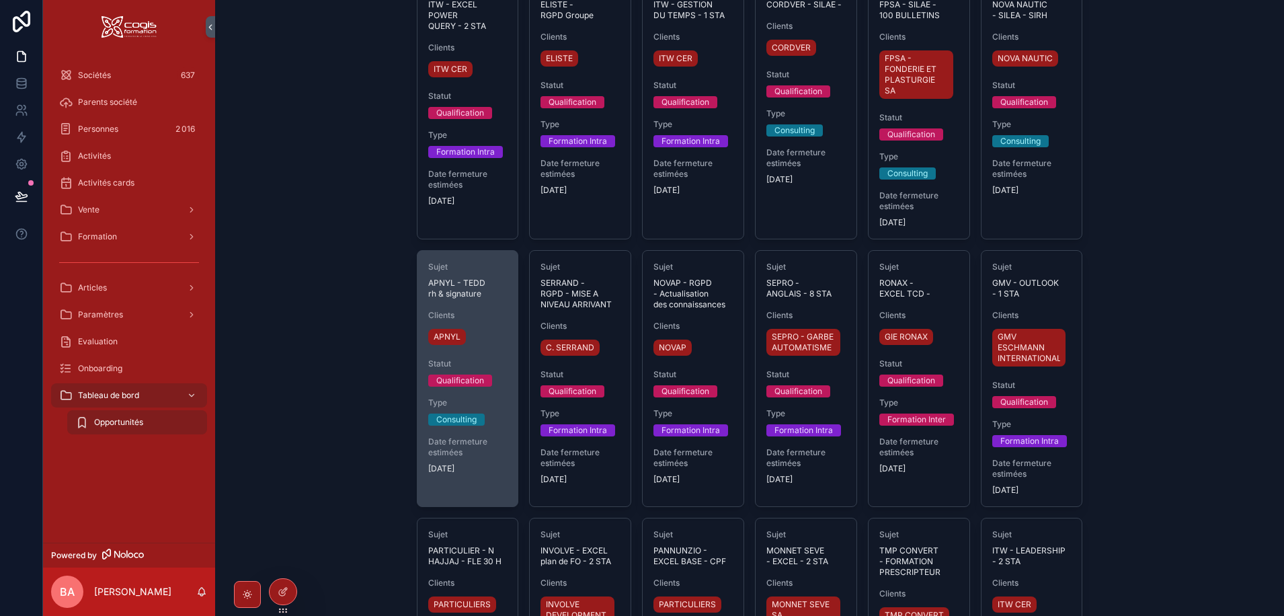
scroll to position [134, 0]
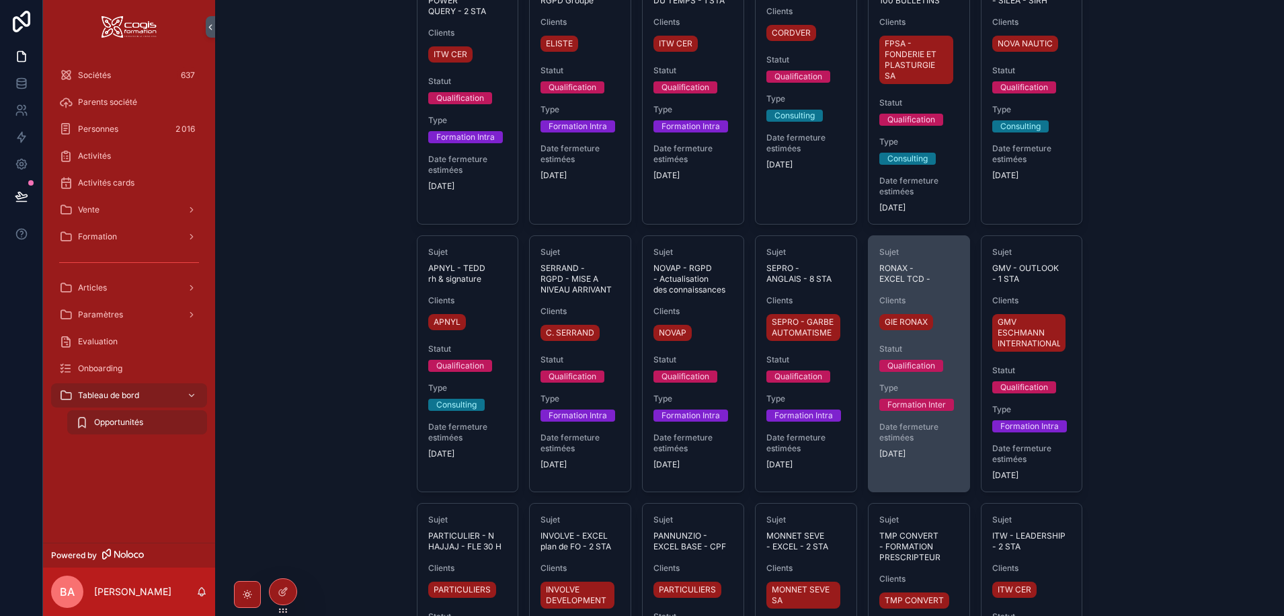
click at [930, 263] on span "RONAX - EXCEL TCD -" at bounding box center [918, 274] width 79 height 22
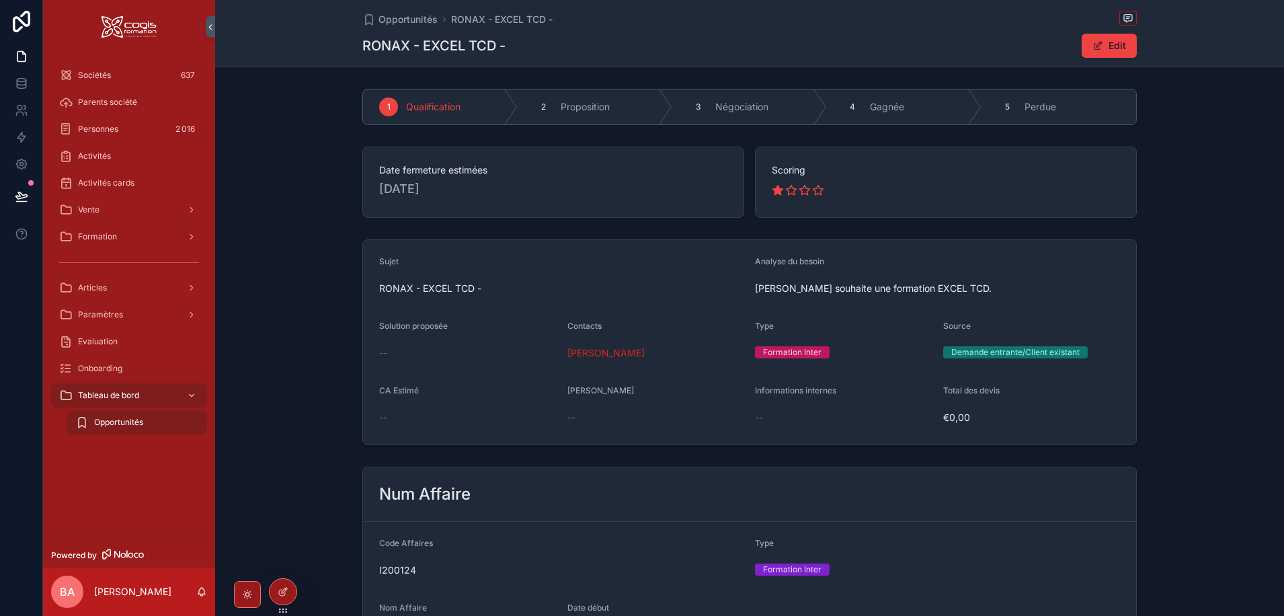
click at [487, 288] on span "RONAX - EXCEL TCD -" at bounding box center [561, 288] width 365 height 13
click at [479, 285] on span "RONAX - EXCEL TCD -" at bounding box center [561, 288] width 365 height 13
click at [1106, 50] on button "Edit" at bounding box center [1109, 46] width 55 height 24
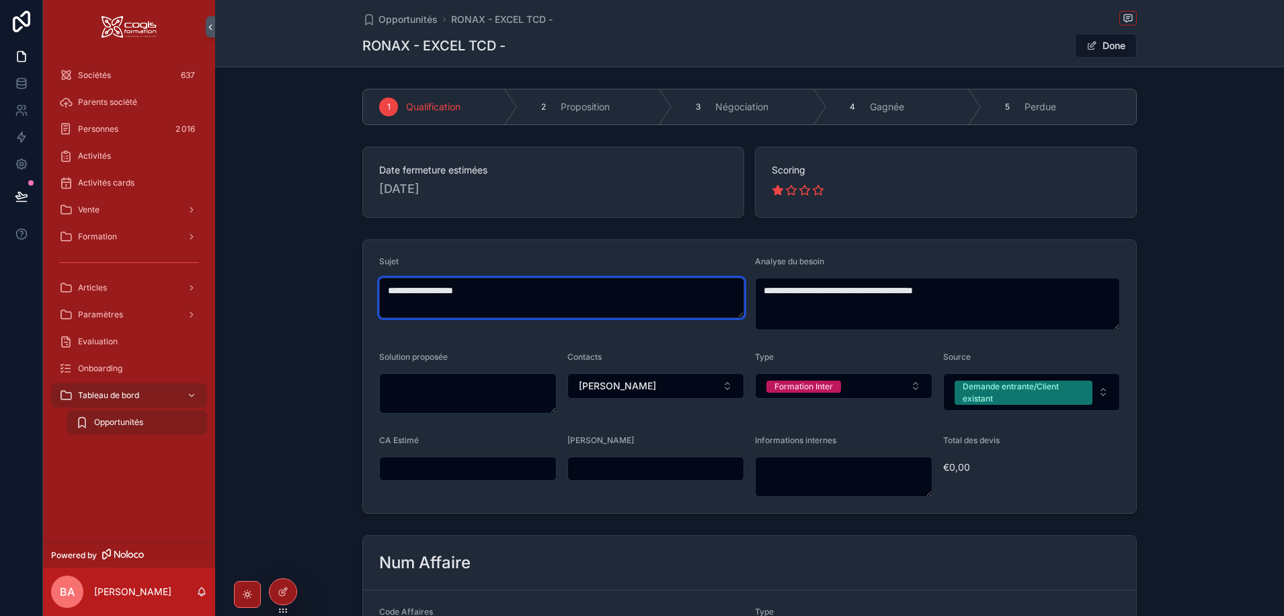
click at [559, 303] on textarea "**********" at bounding box center [561, 298] width 365 height 40
type textarea "**********"
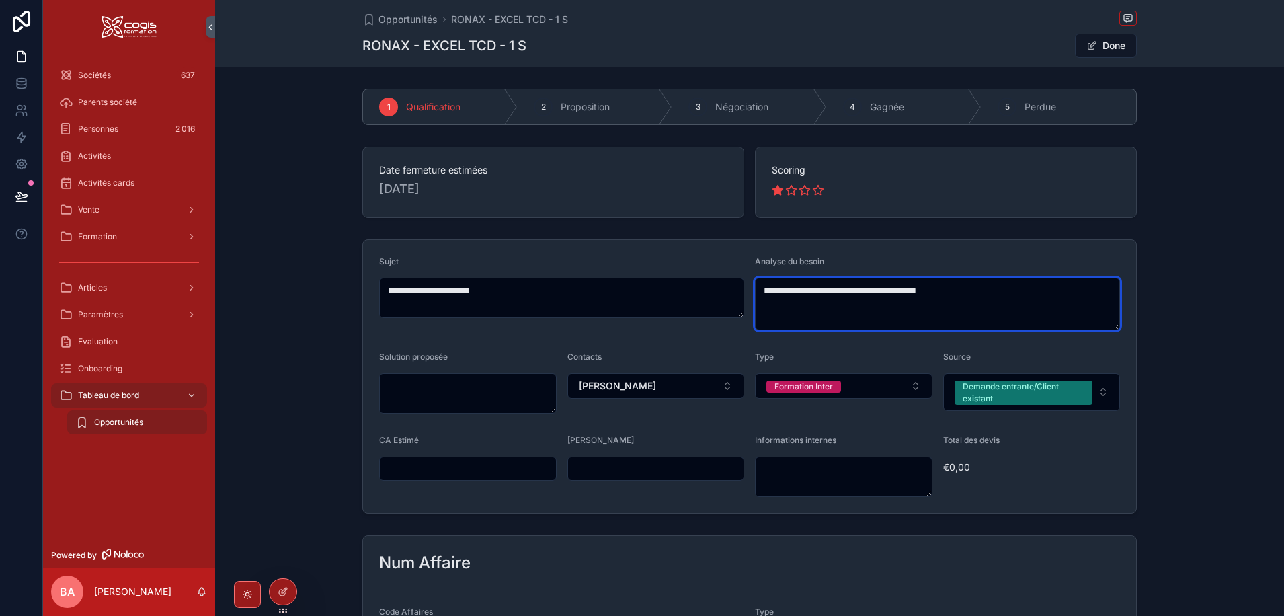
type textarea "**********"
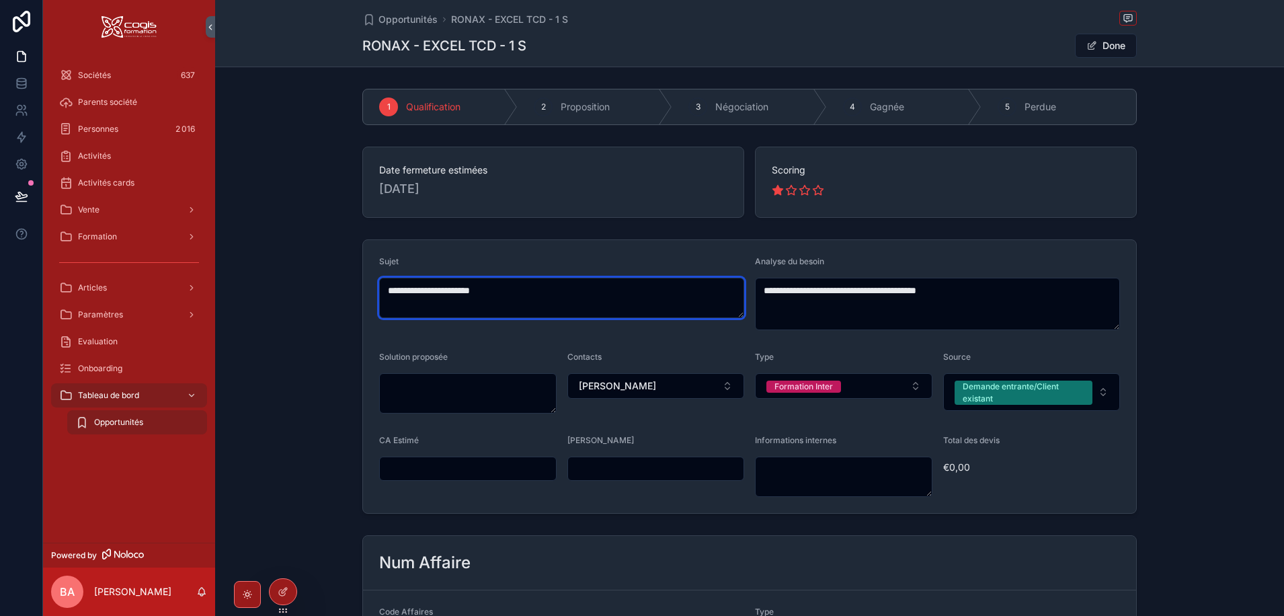
click at [565, 301] on textarea "**********" at bounding box center [561, 298] width 365 height 40
type textarea "**********"
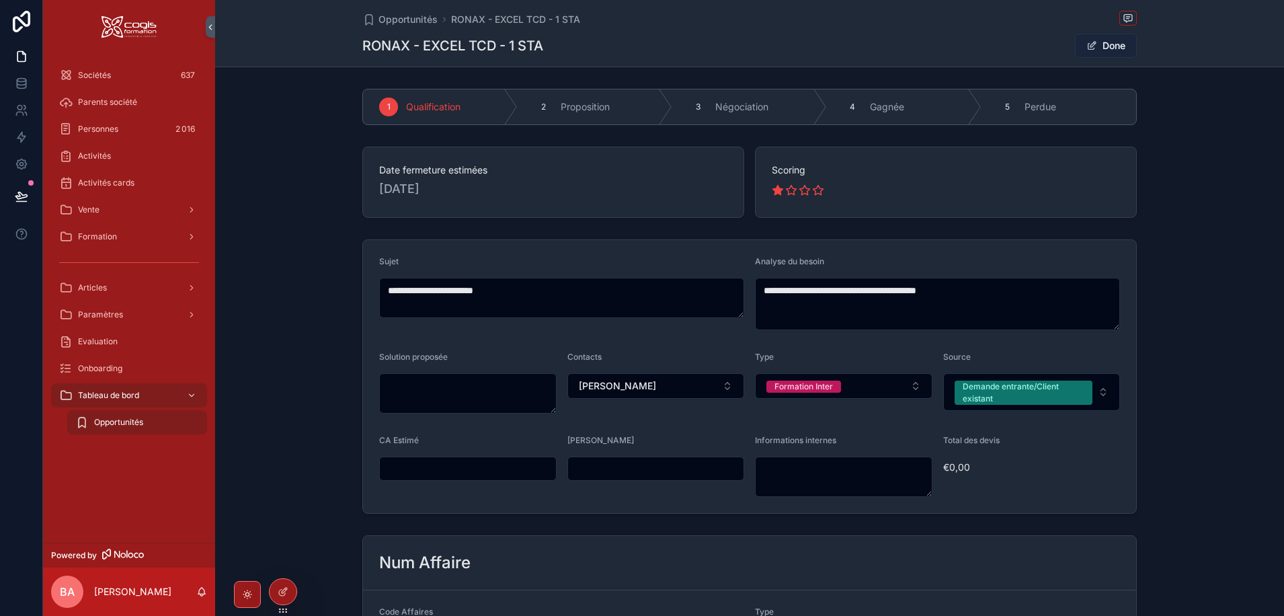
click at [1098, 46] on button "Done" at bounding box center [1106, 46] width 62 height 24
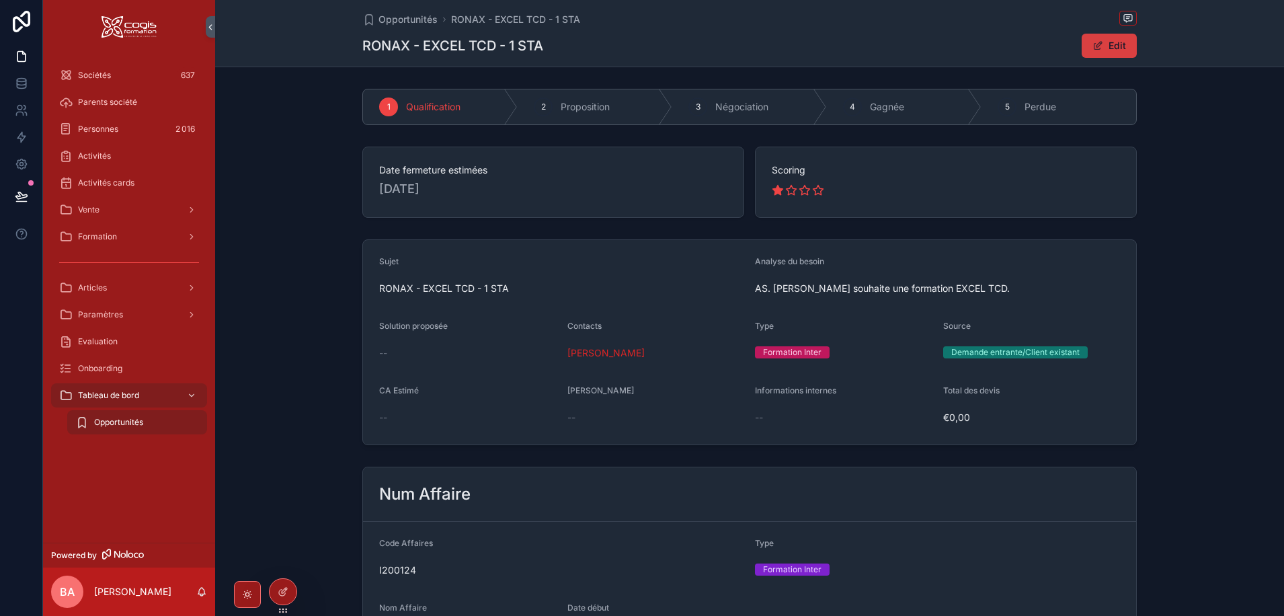
click at [1096, 48] on span "scrollable content" at bounding box center [1097, 45] width 11 height 11
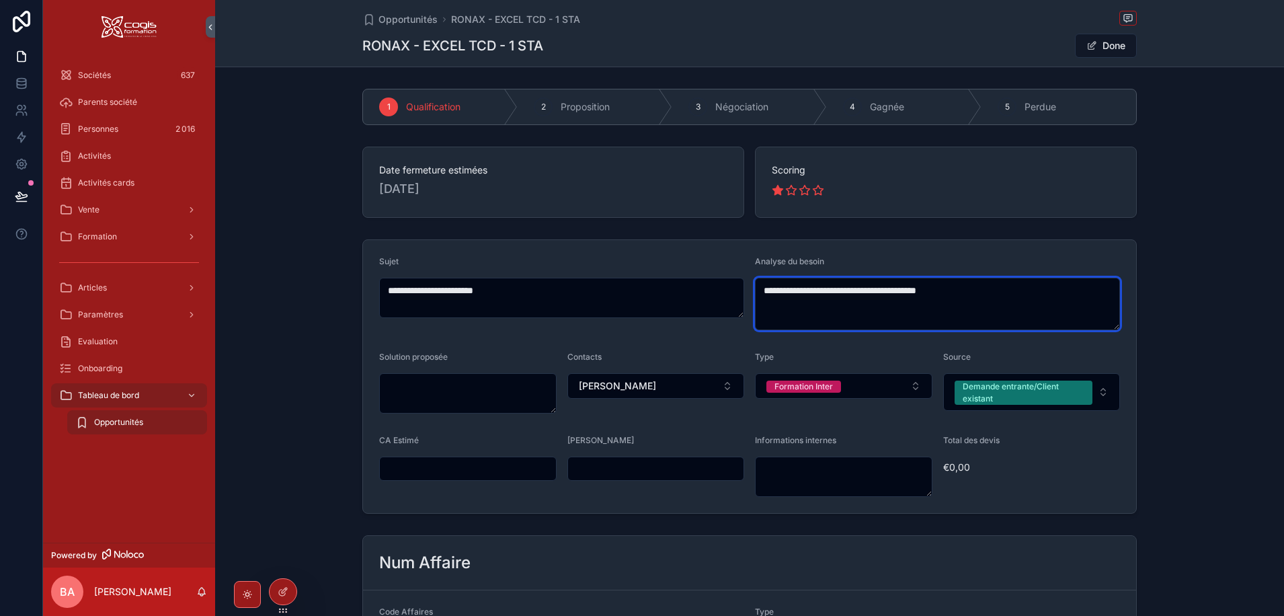
click at [764, 289] on textarea "**********" at bounding box center [937, 304] width 365 height 52
type textarea "**********"
click at [1092, 42] on span "scrollable content" at bounding box center [1091, 45] width 11 height 11
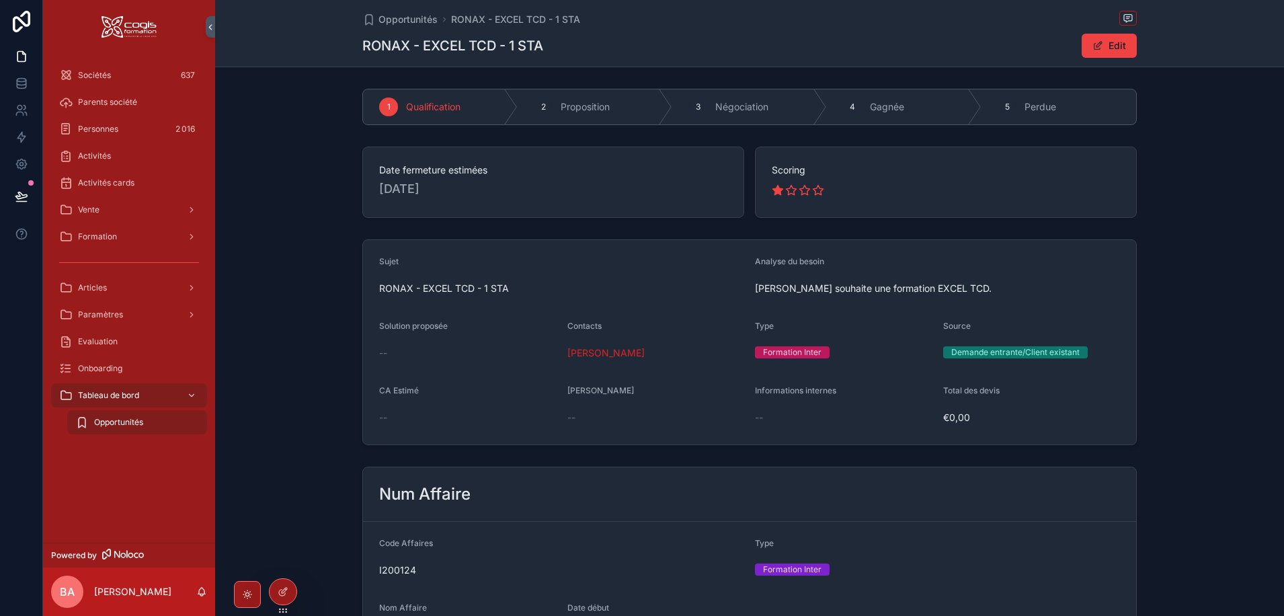
drag, startPoint x: 280, startPoint y: 165, endPoint x: 271, endPoint y: 165, distance: 8.8
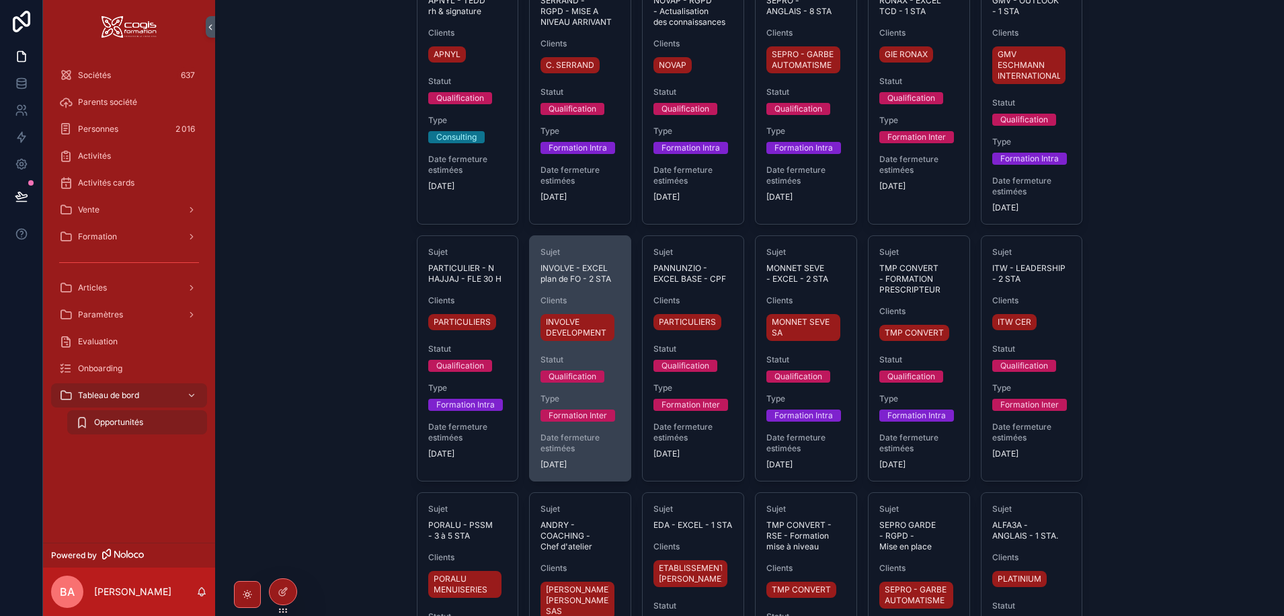
scroll to position [403, 0]
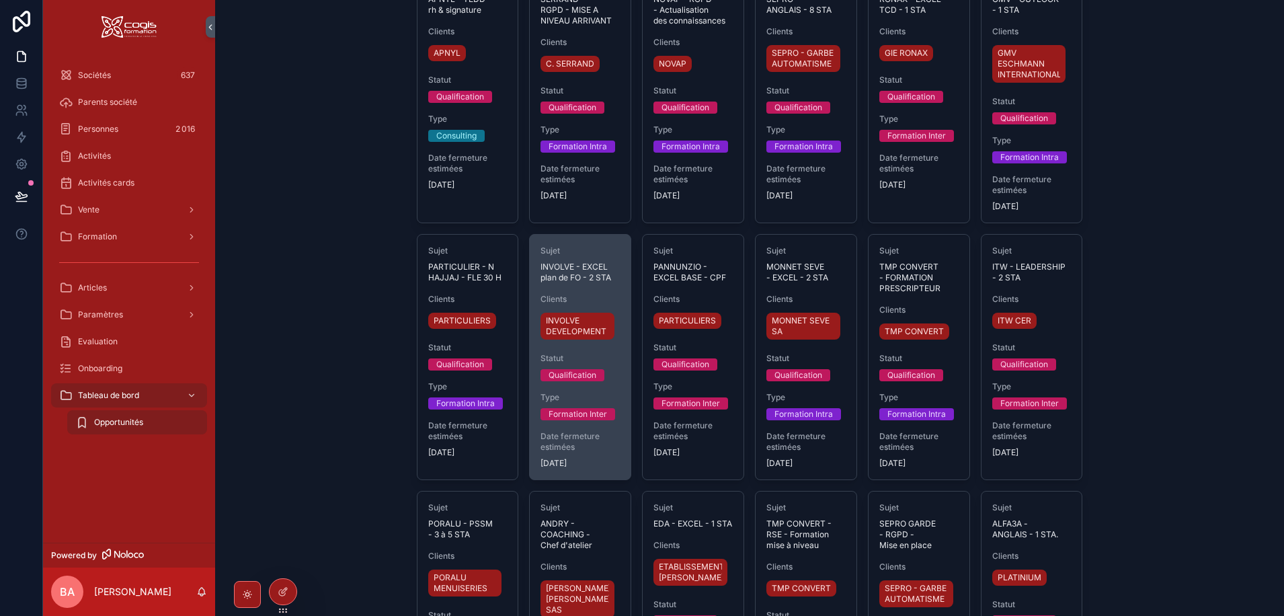
click at [596, 437] on span "Date fermeture estimées" at bounding box center [579, 442] width 79 height 22
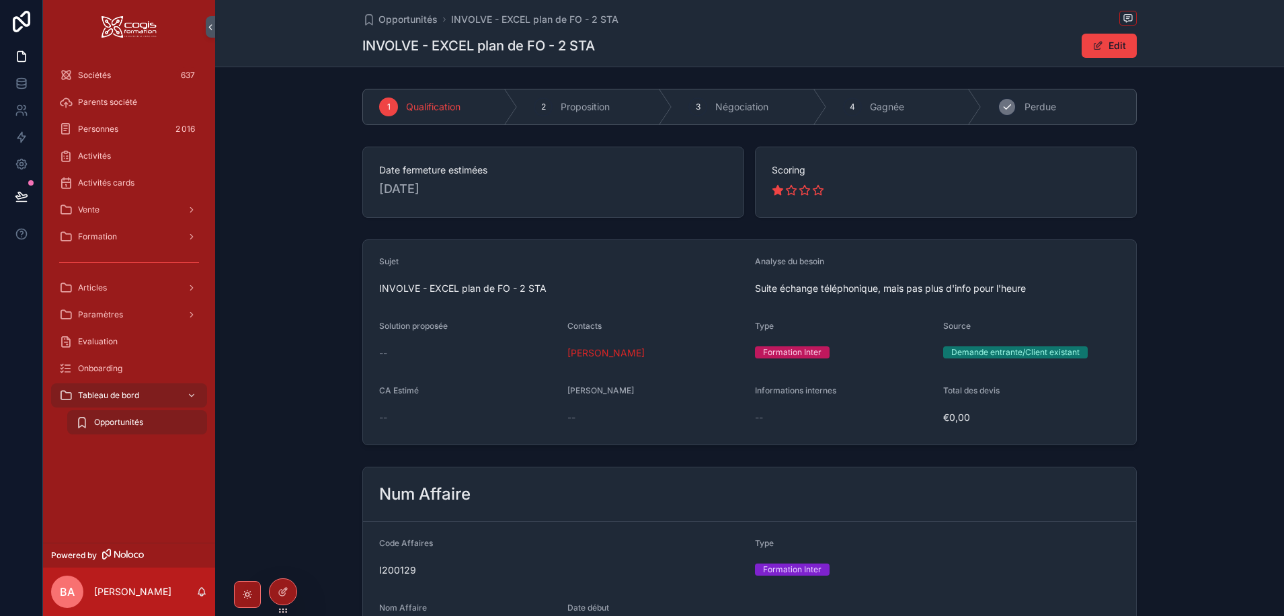
click at [1032, 104] on span "Perdue" at bounding box center [1040, 106] width 32 height 13
click at [386, 21] on span "Opportunités" at bounding box center [407, 19] width 59 height 13
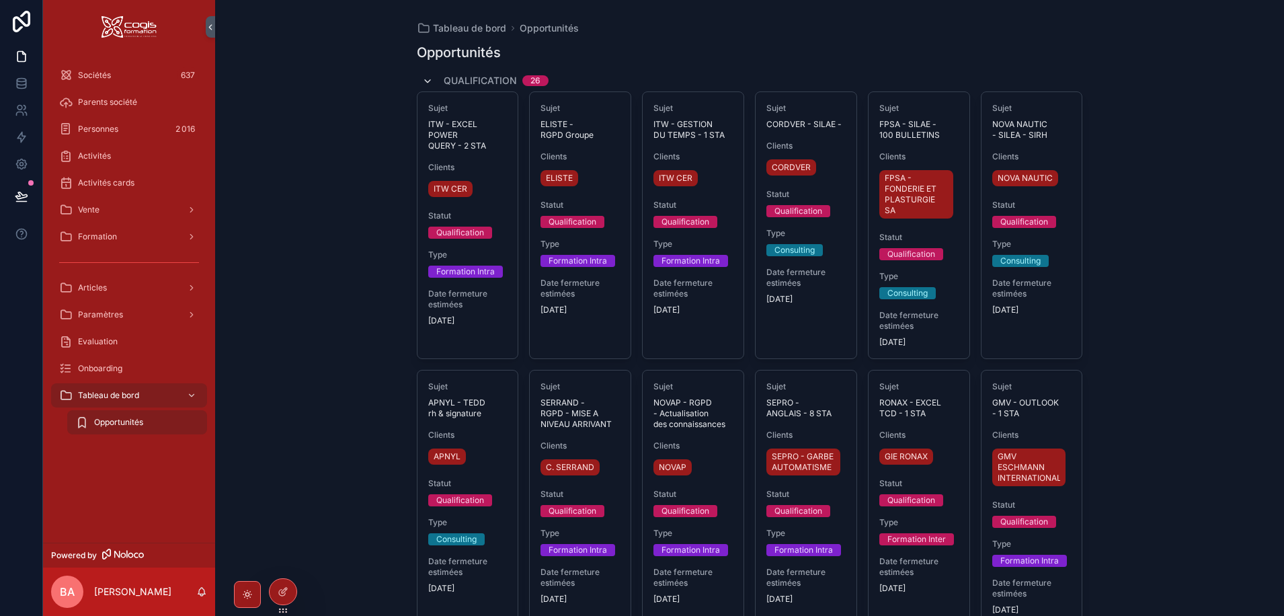
click at [424, 81] on icon "scrollable content" at bounding box center [427, 81] width 11 height 11
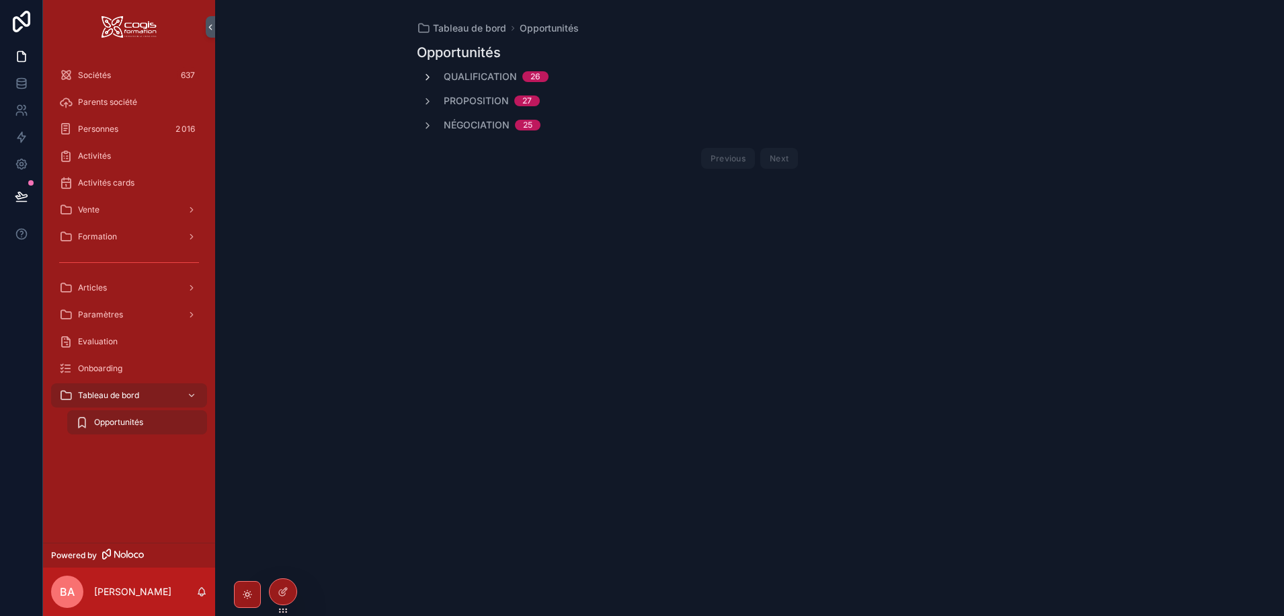
click at [427, 74] on icon "scrollable content" at bounding box center [427, 77] width 11 height 11
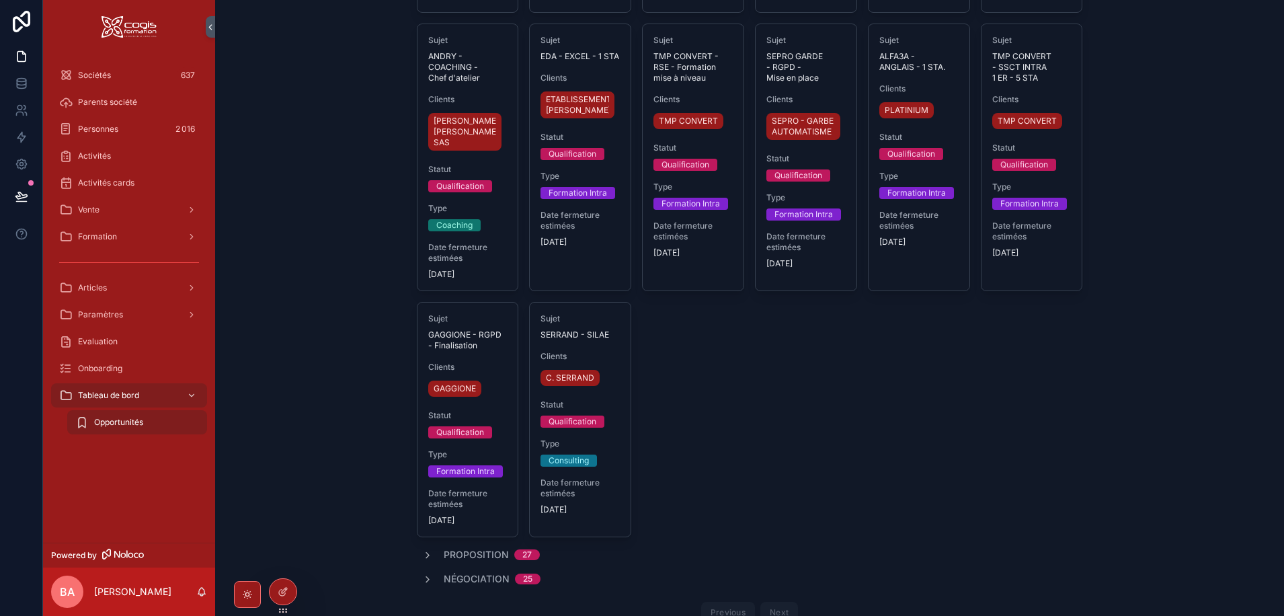
scroll to position [874, 0]
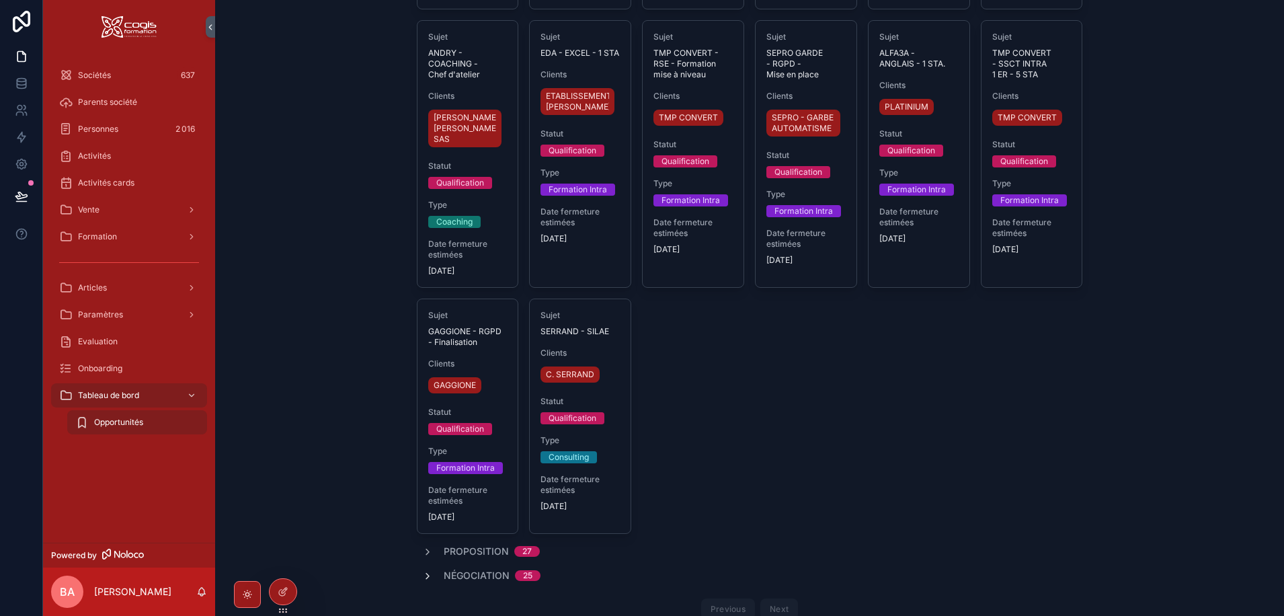
click at [426, 571] on icon "scrollable content" at bounding box center [427, 576] width 11 height 11
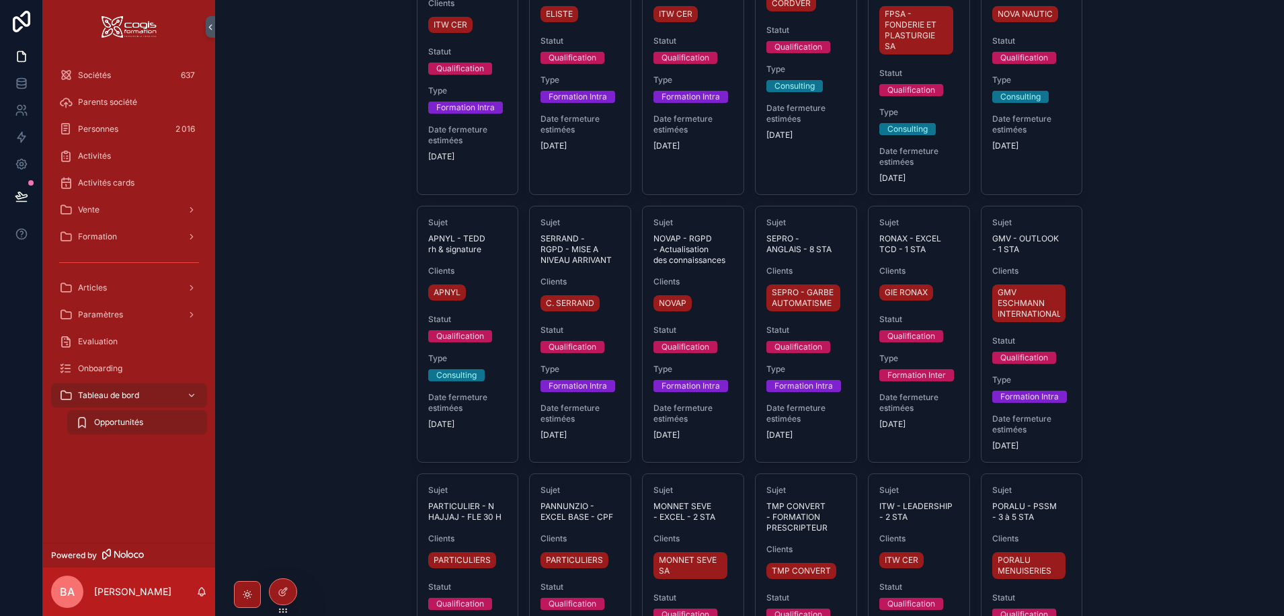
scroll to position [0, 0]
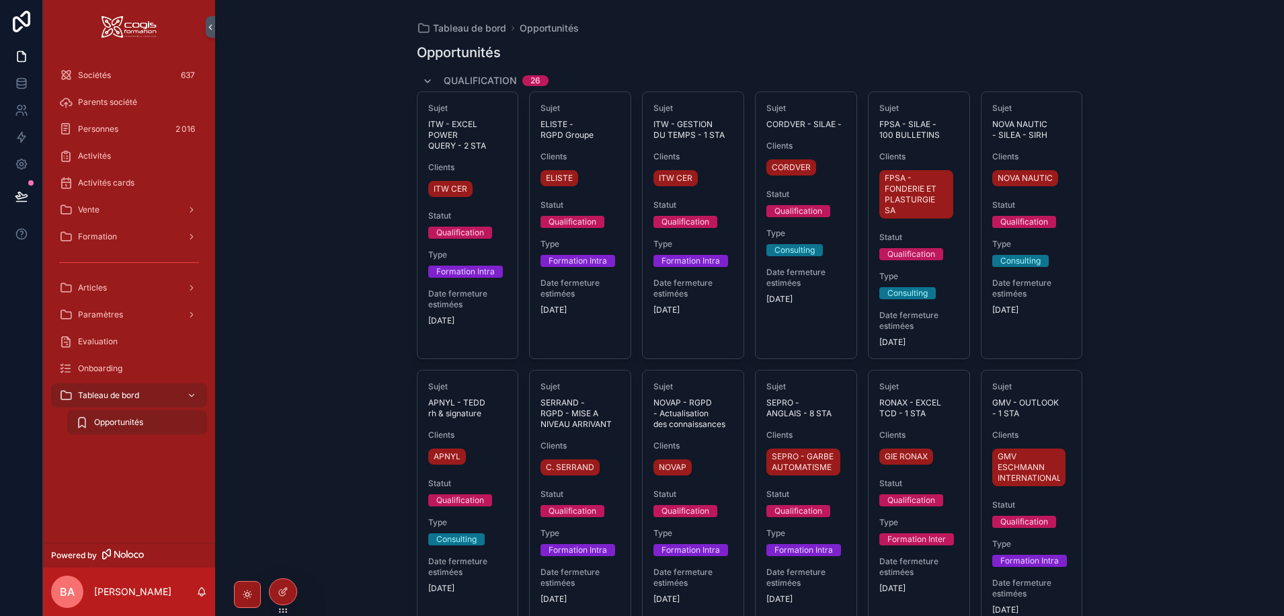
click at [430, 76] on div "Qualification 26" at bounding box center [485, 81] width 126 height 22
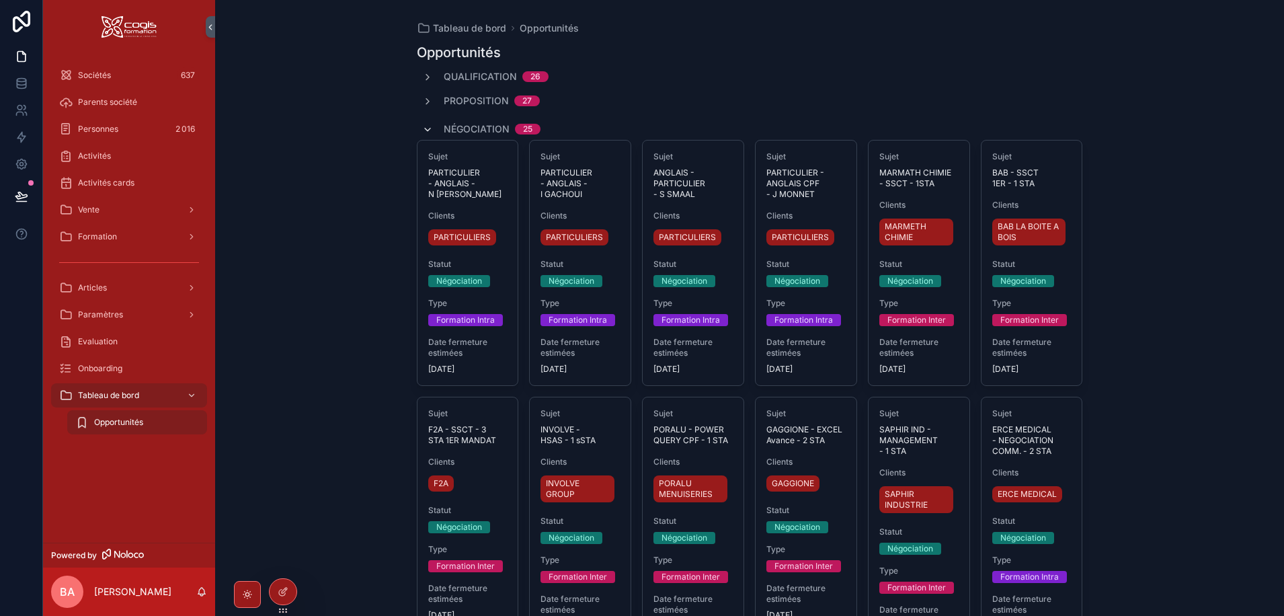
click at [429, 126] on icon "scrollable content" at bounding box center [427, 129] width 11 height 11
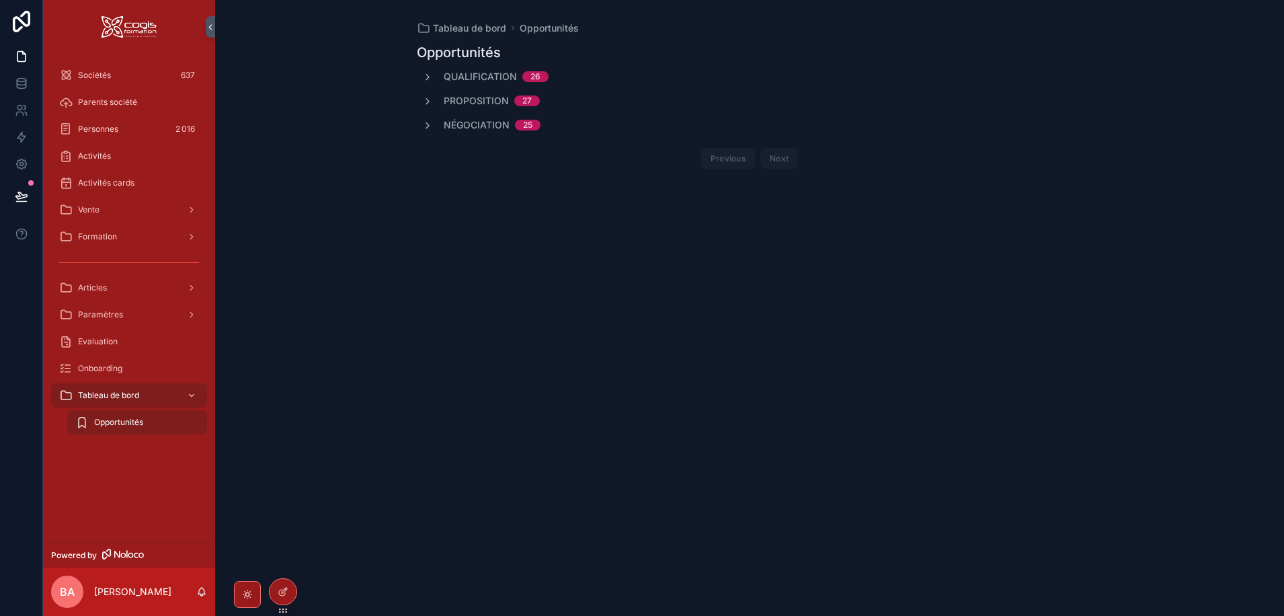
click at [934, 379] on div "Tableau de bord Opportunités Opportunités Qualification 26 Proposition 27 Négoc…" at bounding box center [749, 308] width 1069 height 616
click at [428, 77] on icon "scrollable content" at bounding box center [427, 77] width 11 height 11
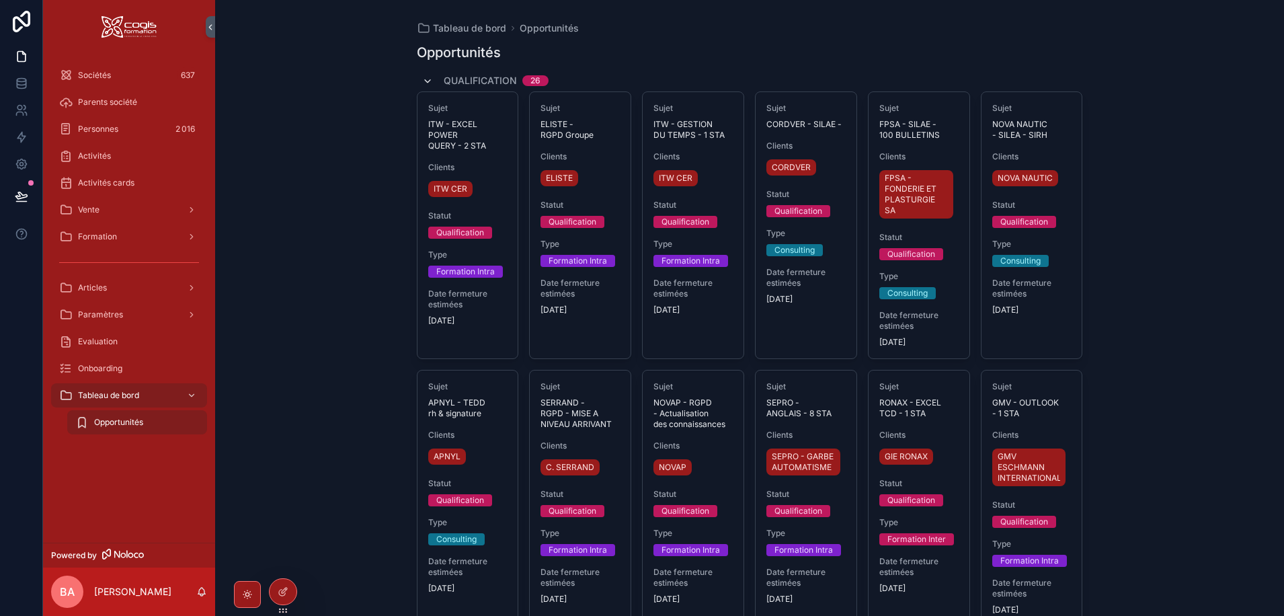
click at [425, 81] on icon "scrollable content" at bounding box center [427, 81] width 11 height 11
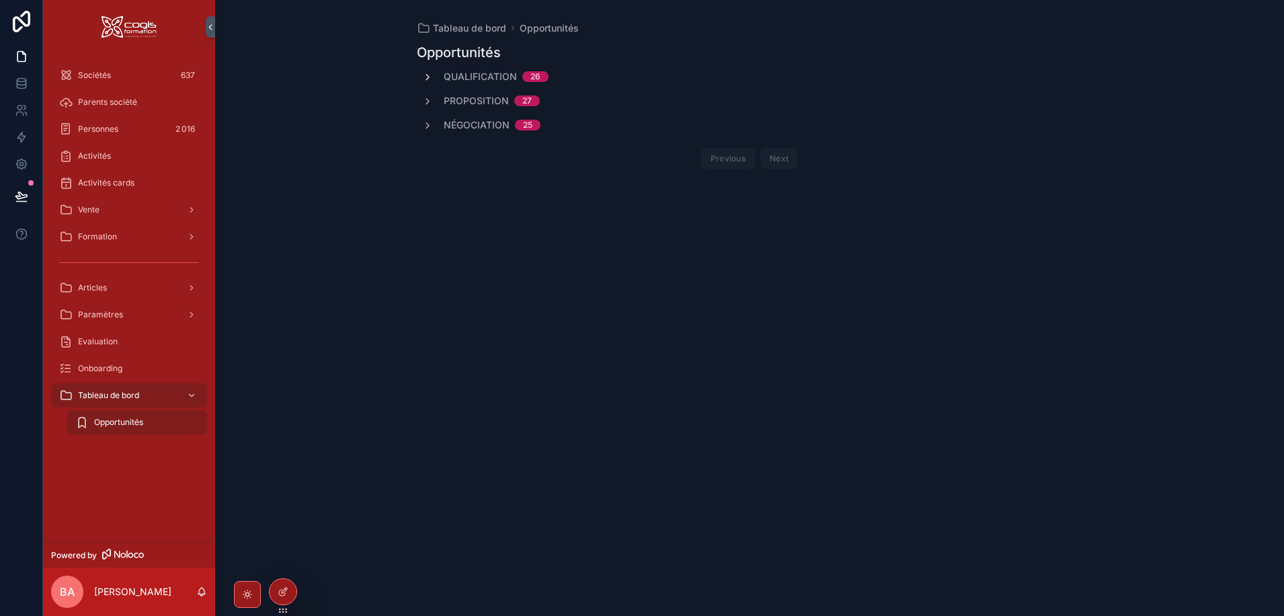
click at [425, 81] on icon "scrollable content" at bounding box center [427, 77] width 11 height 11
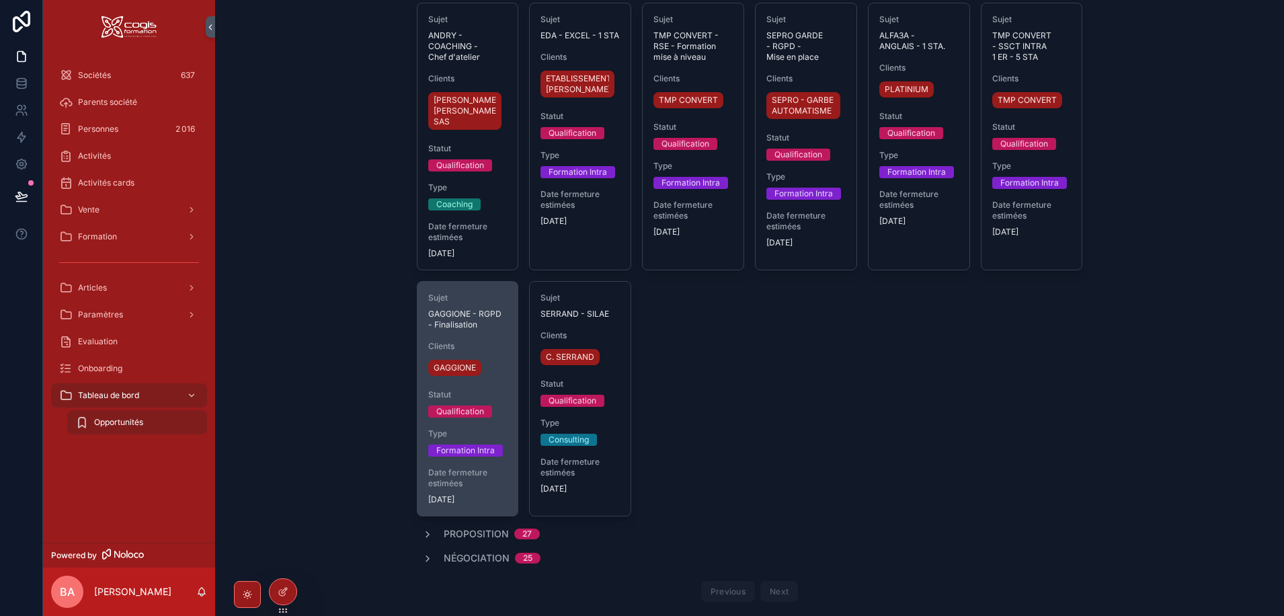
scroll to position [904, 0]
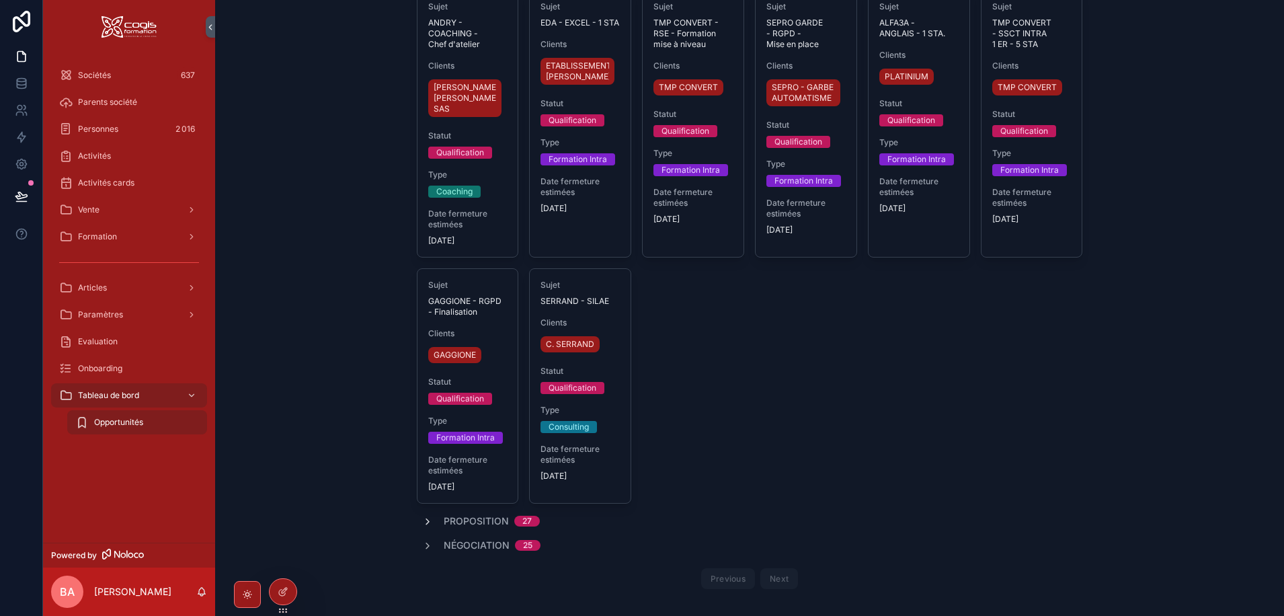
click at [424, 516] on icon "scrollable content" at bounding box center [427, 521] width 11 height 11
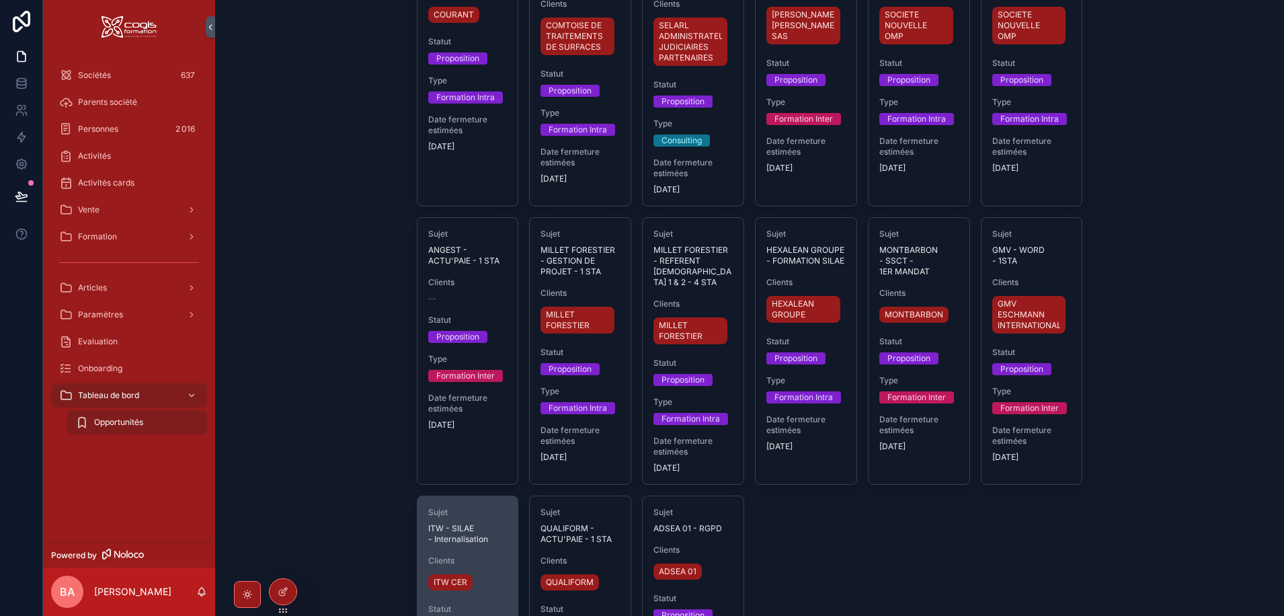
scroll to position [2218, 0]
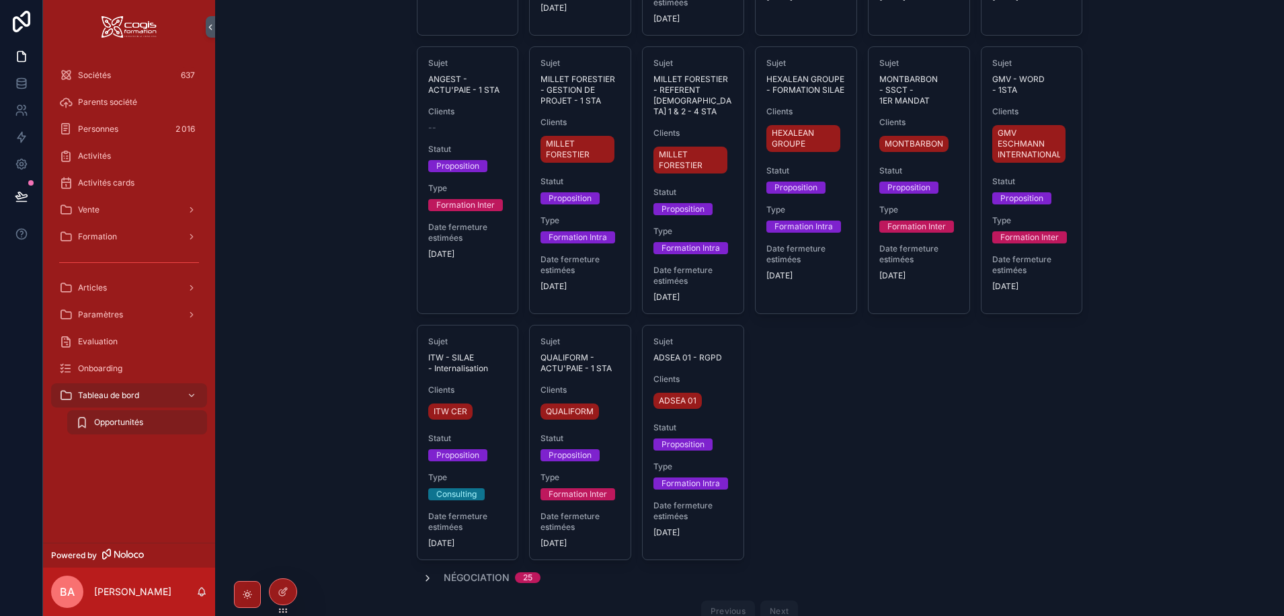
click at [423, 573] on icon "scrollable content" at bounding box center [427, 578] width 11 height 11
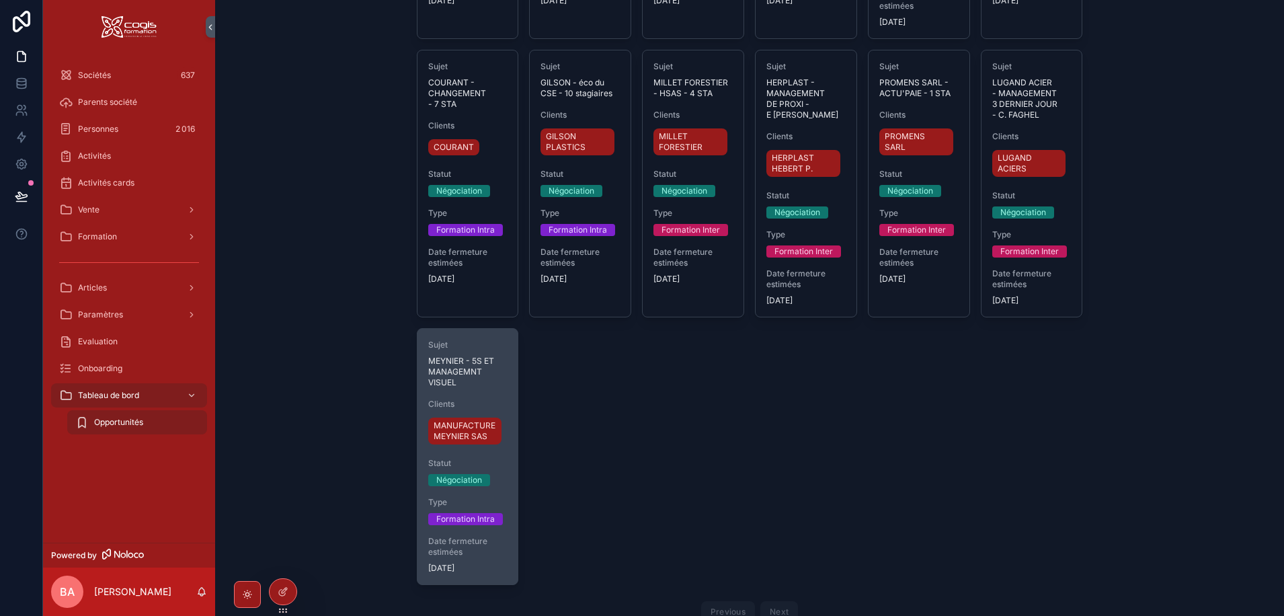
scroll to position [3564, 0]
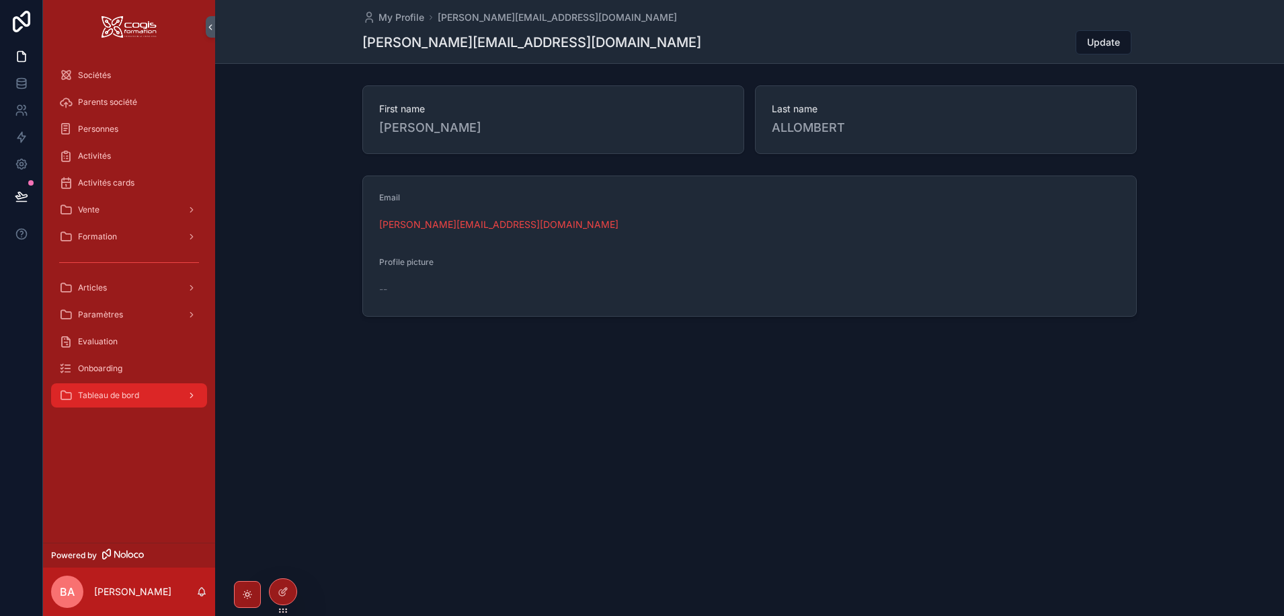
click at [128, 395] on span "Tableau de bord" at bounding box center [108, 395] width 61 height 11
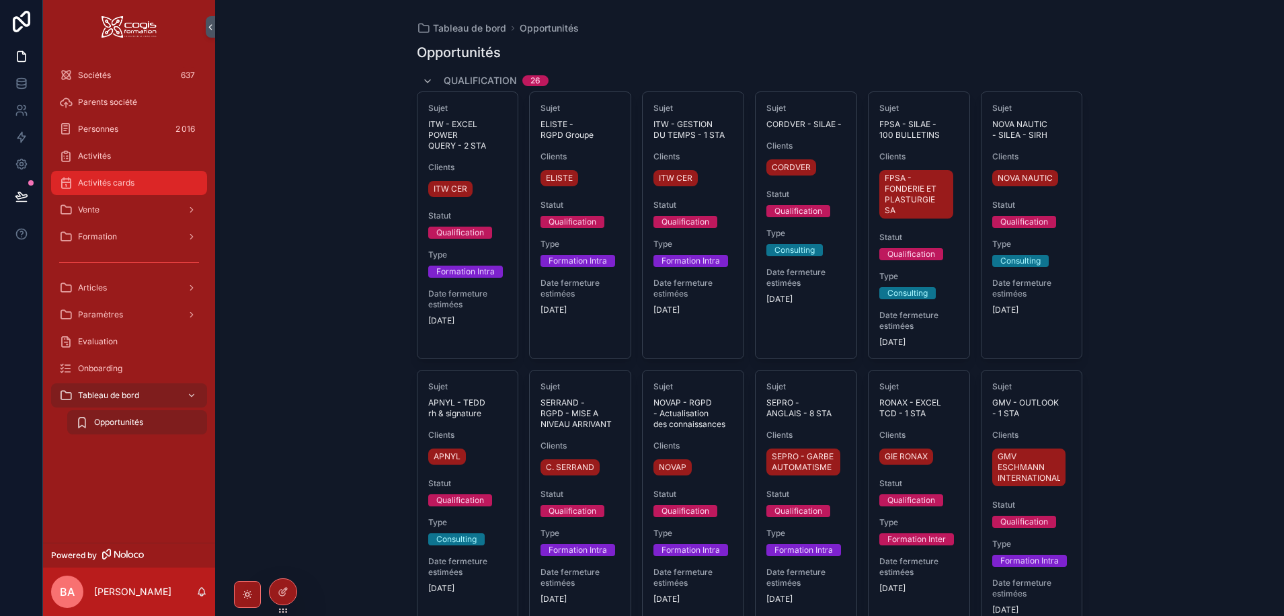
click at [102, 188] on div "Activités cards" at bounding box center [129, 183] width 140 height 22
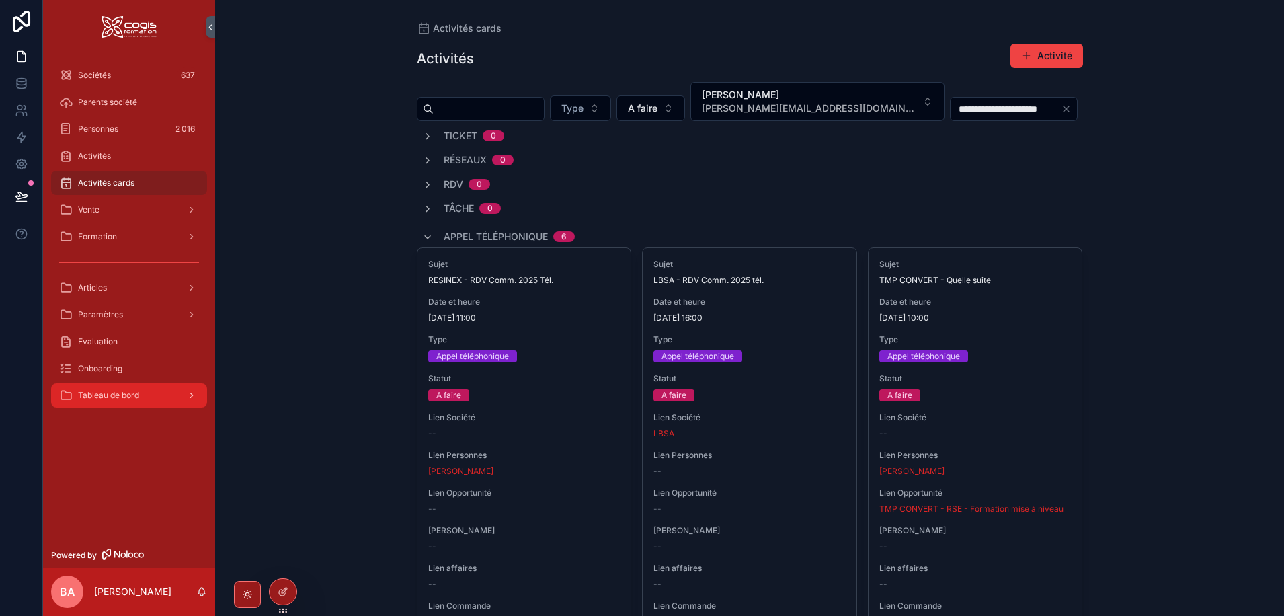
click at [89, 395] on span "Tableau de bord" at bounding box center [108, 395] width 61 height 11
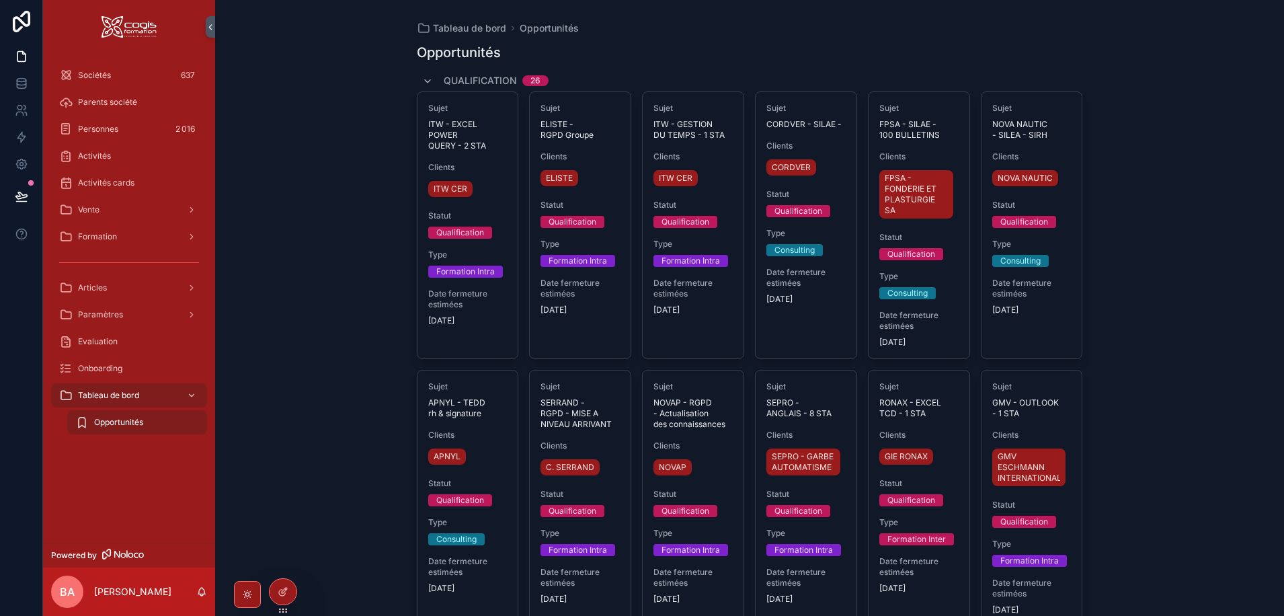
drag, startPoint x: 97, startPoint y: 421, endPoint x: 114, endPoint y: 421, distance: 16.8
click at [97, 421] on span "Opportunités" at bounding box center [118, 422] width 49 height 11
click at [284, 592] on icon at bounding box center [283, 591] width 11 height 11
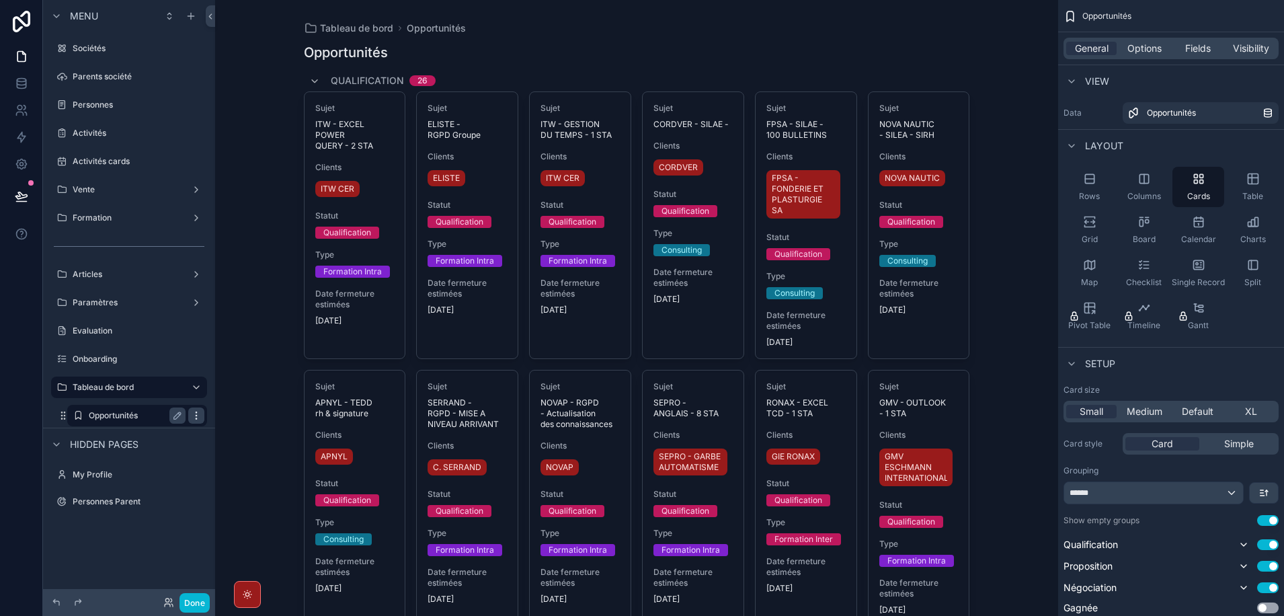
click at [196, 418] on icon "scrollable content" at bounding box center [196, 418] width 1 height 1
click at [243, 387] on div "Tableau de bord Opportunités Opportunités Qualification 26 Sujet ITW - EXCEL PO…" at bounding box center [636, 308] width 843 height 616
click at [186, 606] on button "Done" at bounding box center [194, 602] width 30 height 19
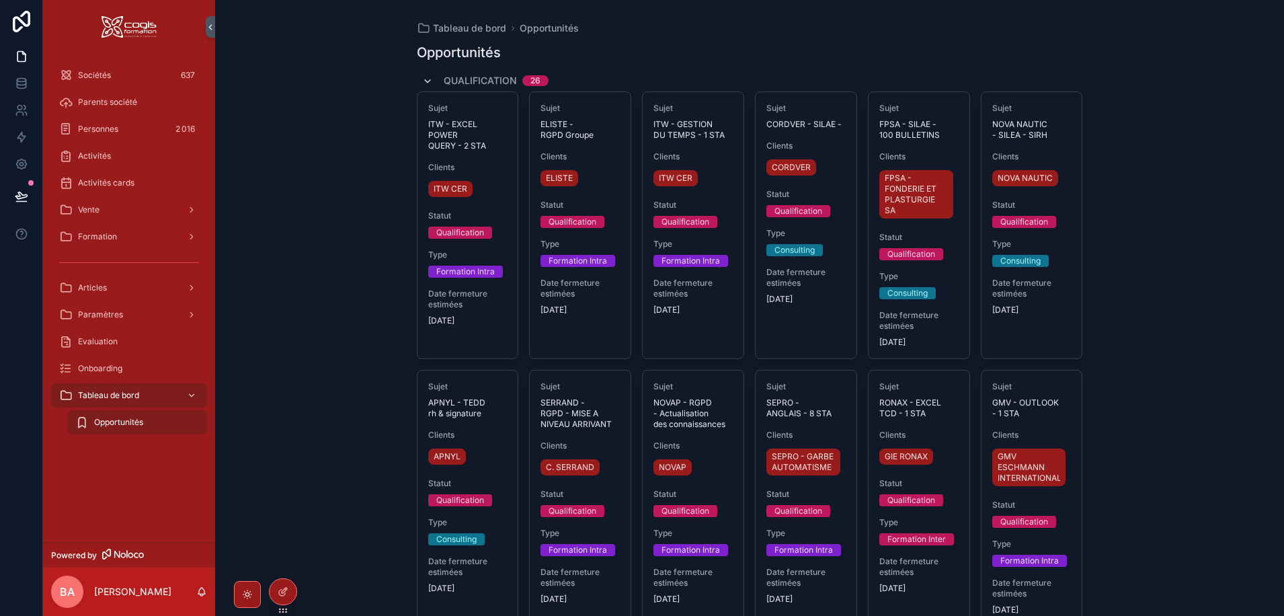
click at [422, 78] on icon "scrollable content" at bounding box center [427, 81] width 11 height 11
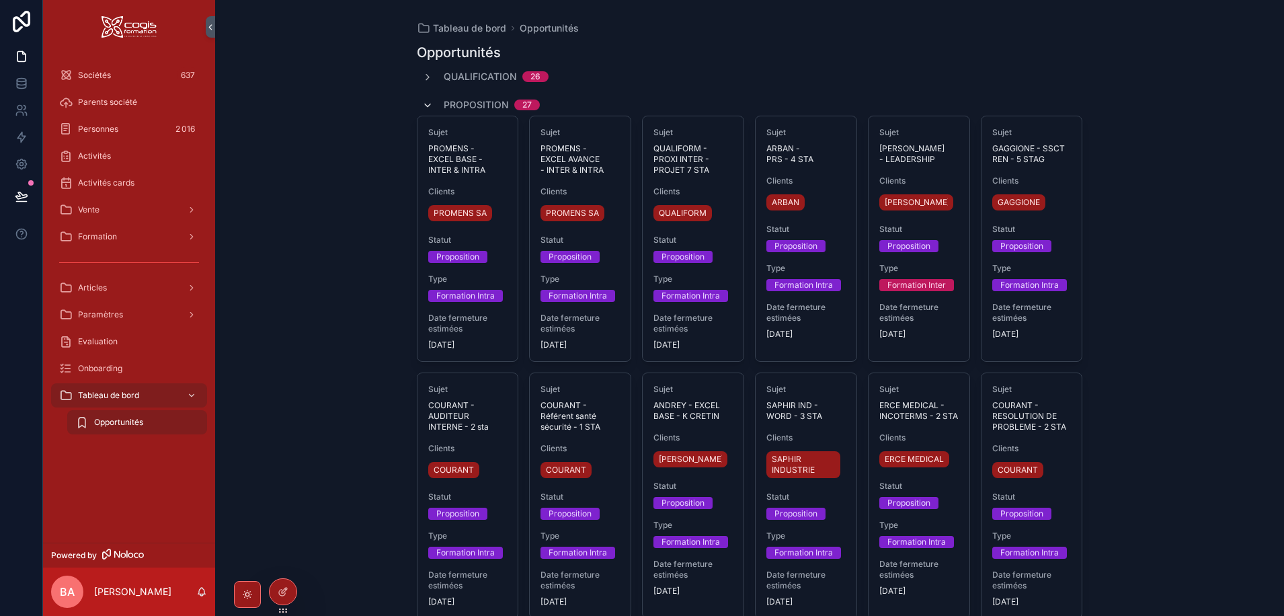
click at [423, 104] on icon "scrollable content" at bounding box center [427, 105] width 11 height 11
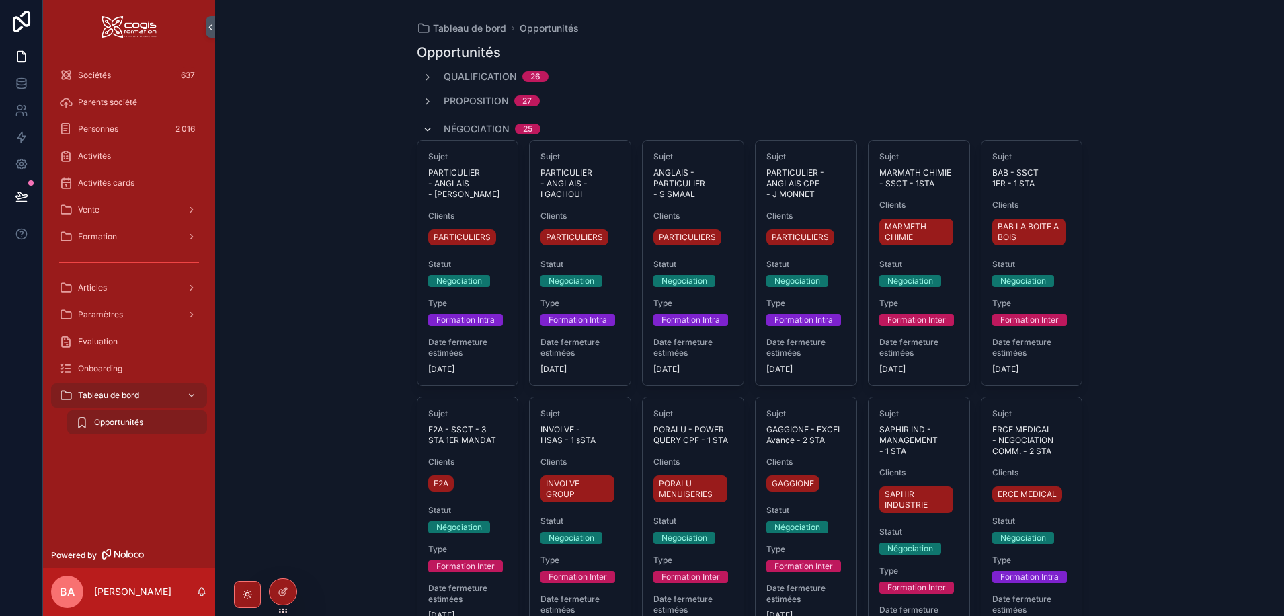
click at [428, 126] on icon "scrollable content" at bounding box center [427, 129] width 11 height 11
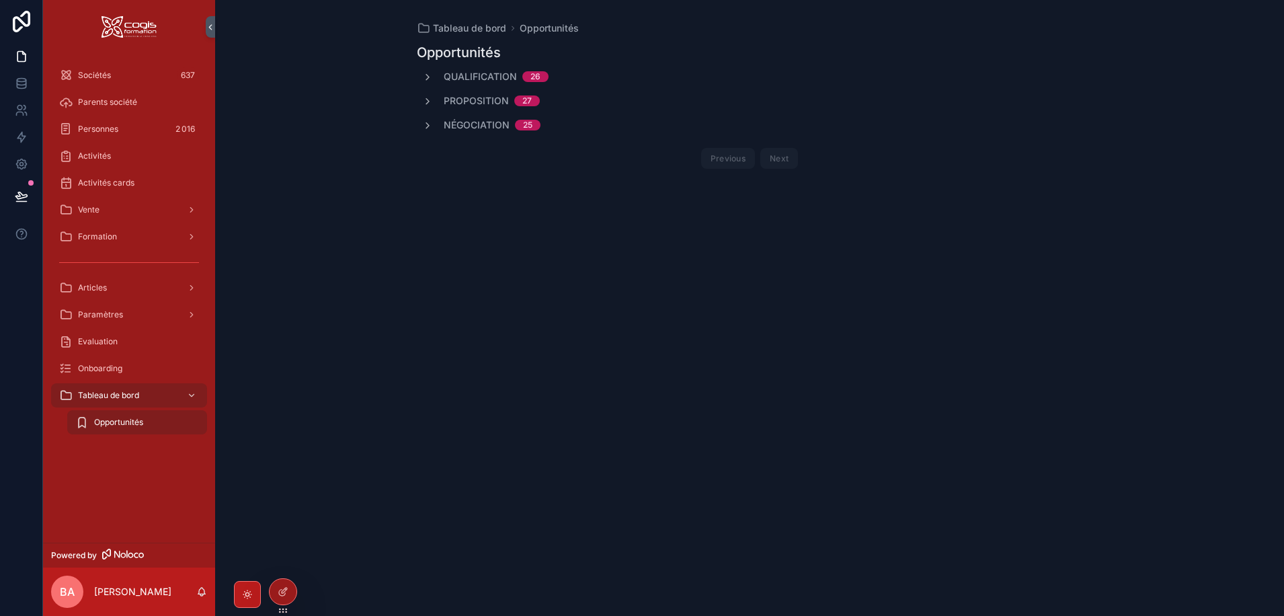
click at [245, 594] on icon "scrollable content" at bounding box center [247, 594] width 11 height 11
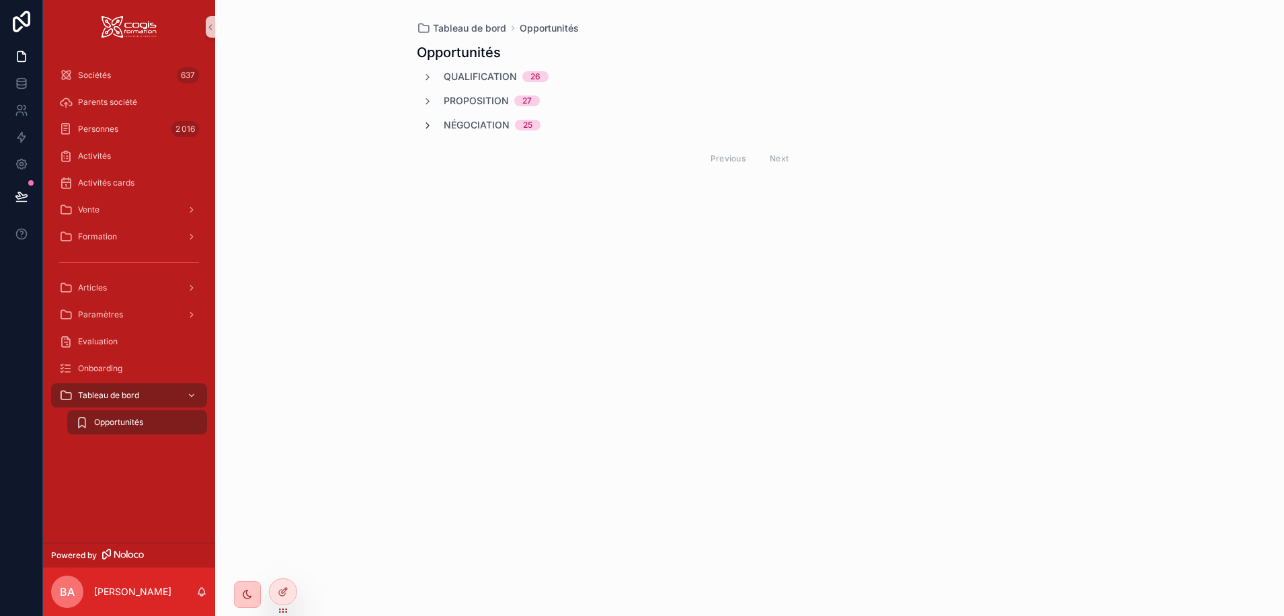
click at [426, 124] on icon "scrollable content" at bounding box center [427, 125] width 11 height 11
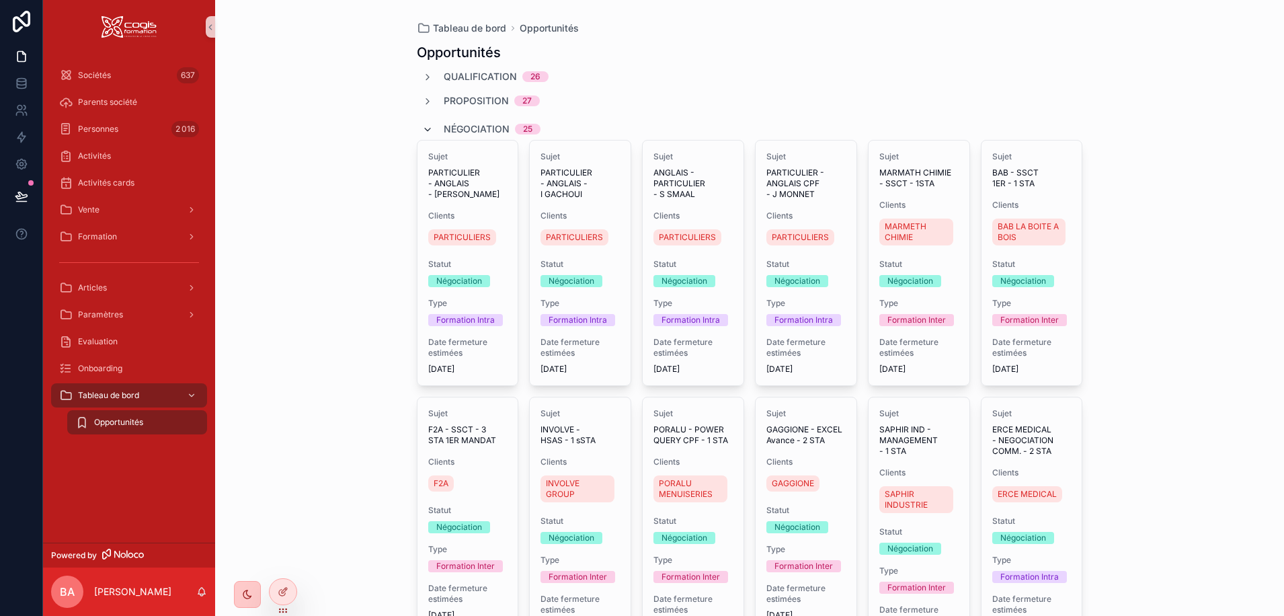
click at [424, 130] on icon "scrollable content" at bounding box center [427, 129] width 11 height 11
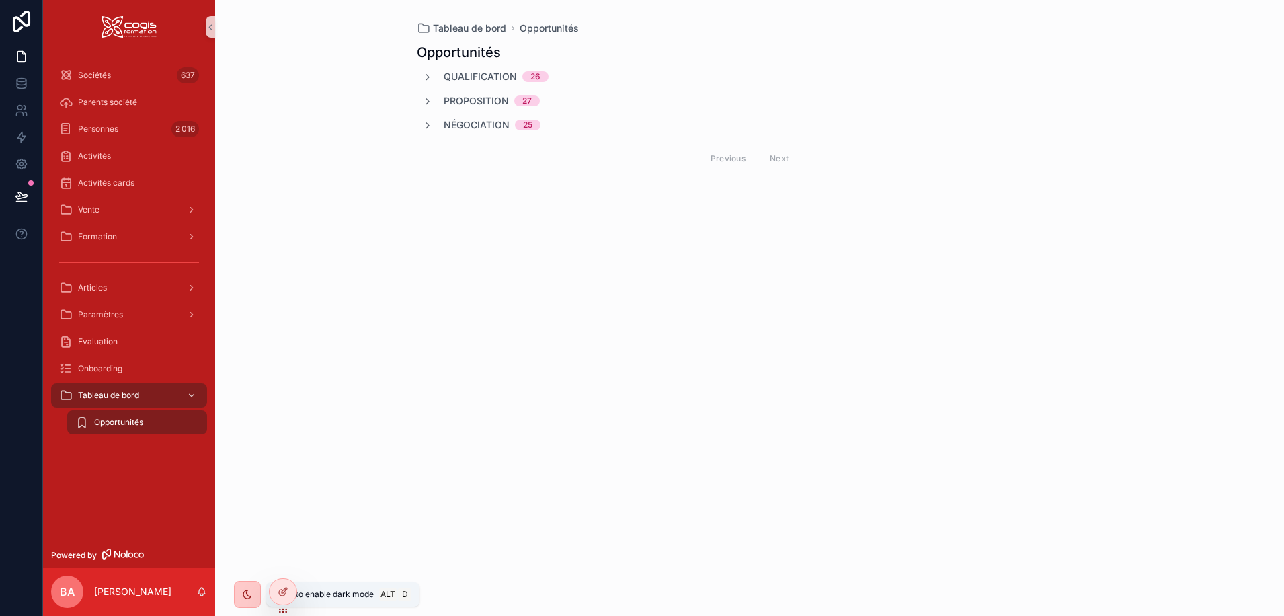
click at [246, 594] on icon "scrollable content" at bounding box center [247, 594] width 11 height 11
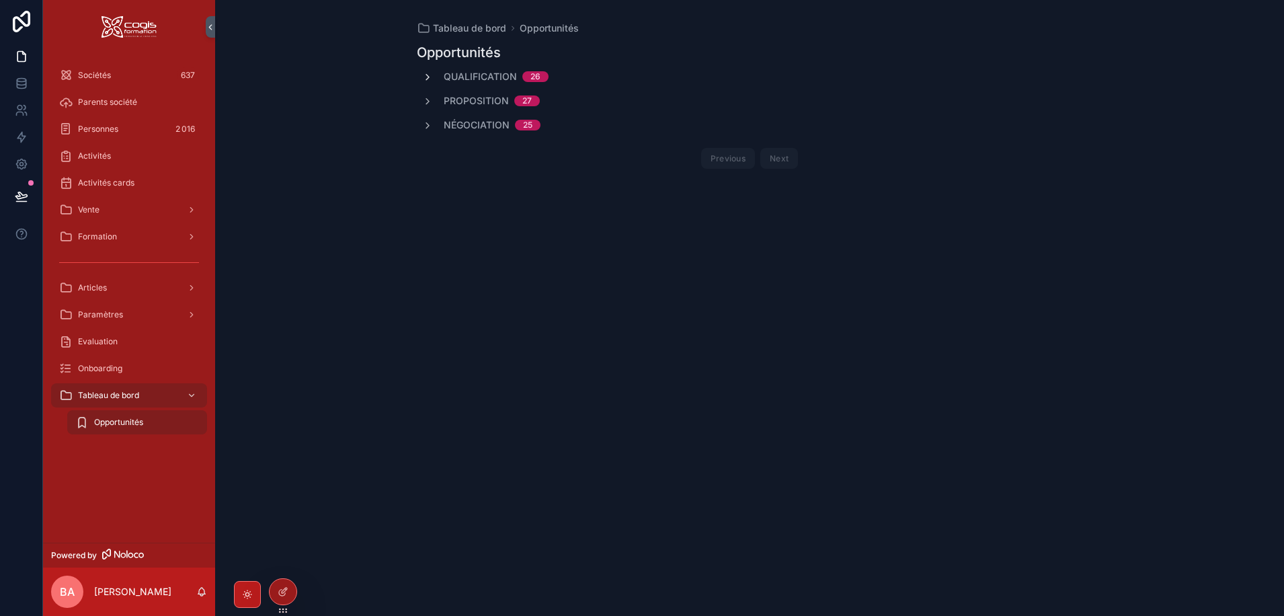
click at [426, 78] on icon "scrollable content" at bounding box center [427, 77] width 11 height 11
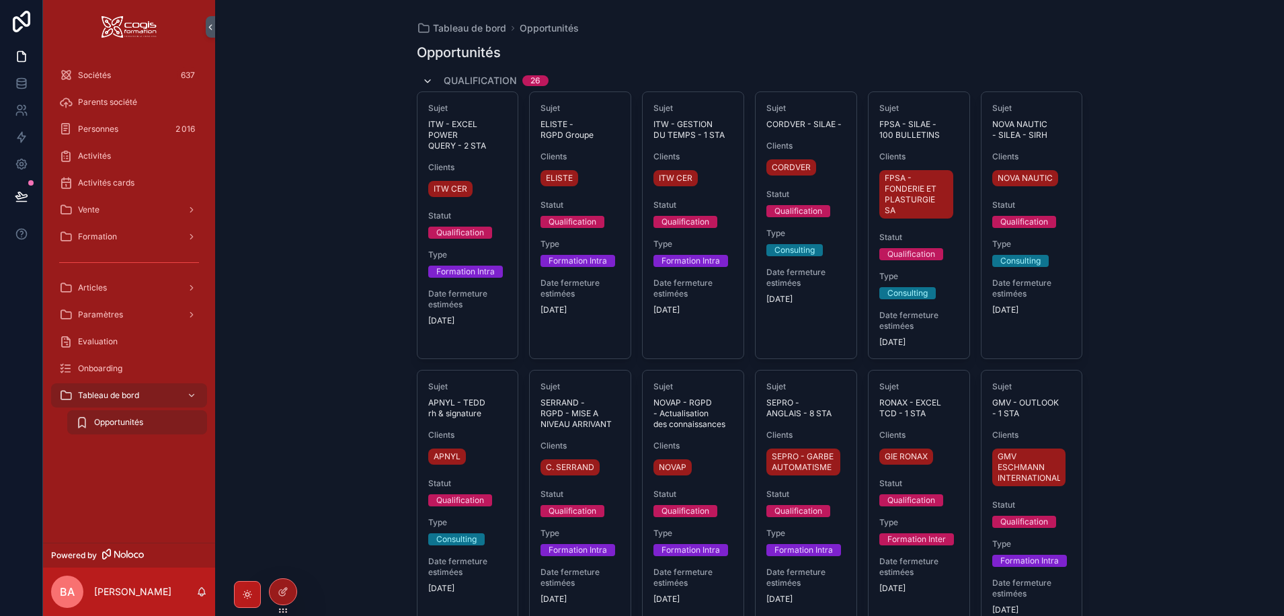
click at [428, 77] on icon "scrollable content" at bounding box center [427, 81] width 11 height 11
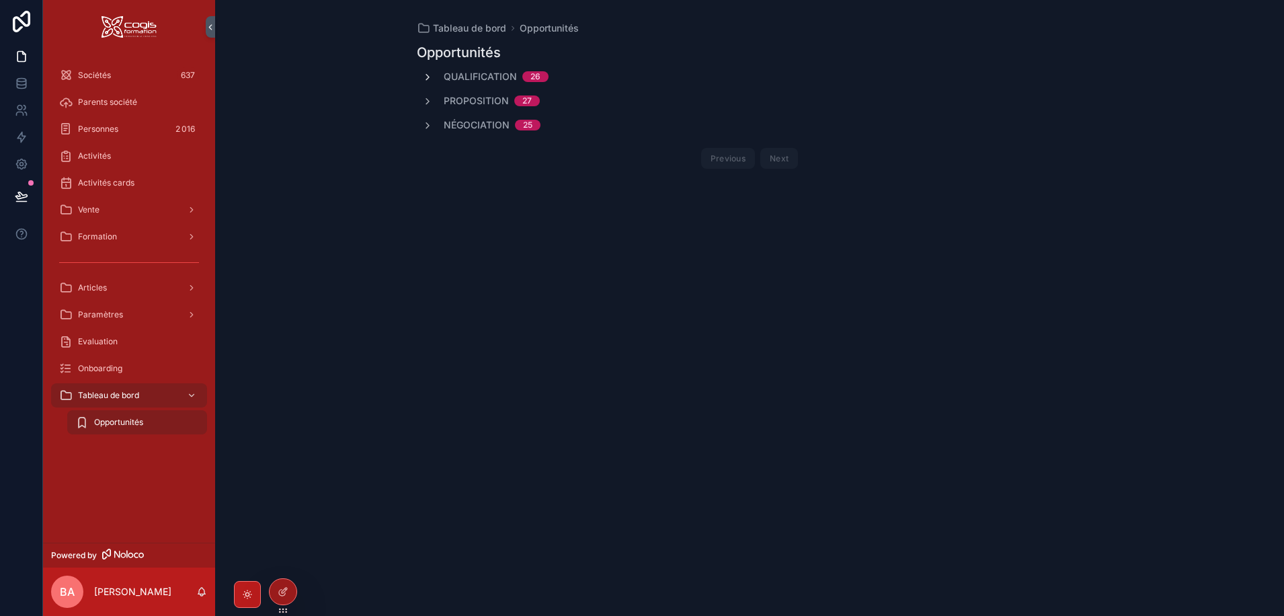
click at [432, 77] on icon "scrollable content" at bounding box center [427, 77] width 11 height 11
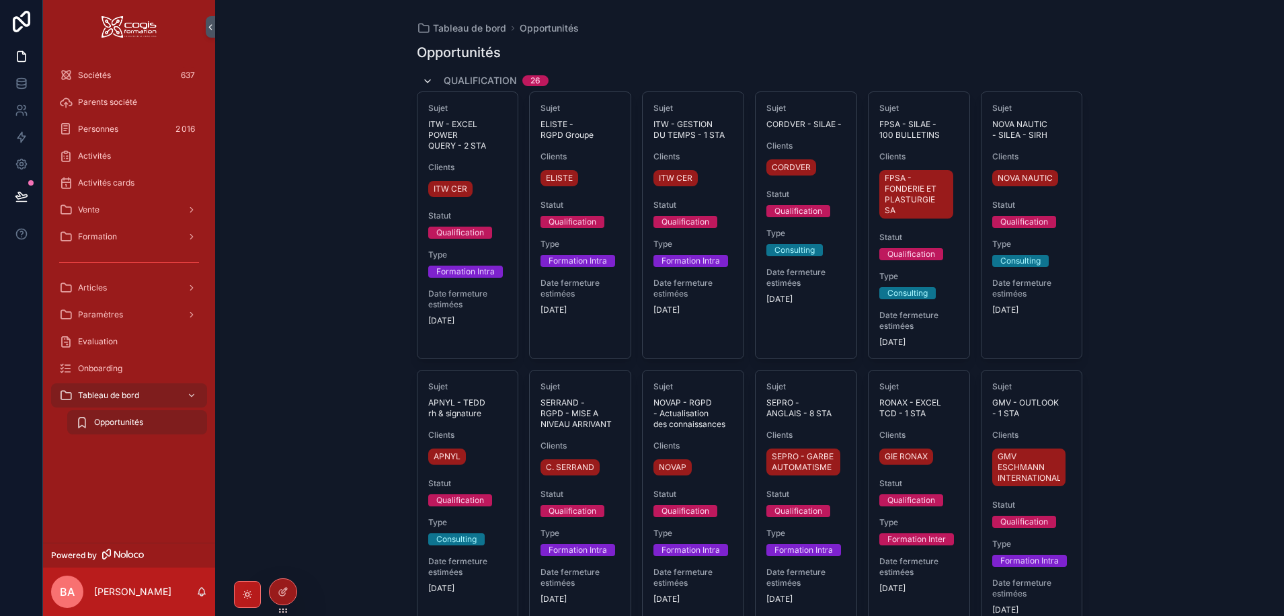
click at [426, 79] on icon "scrollable content" at bounding box center [427, 81] width 11 height 11
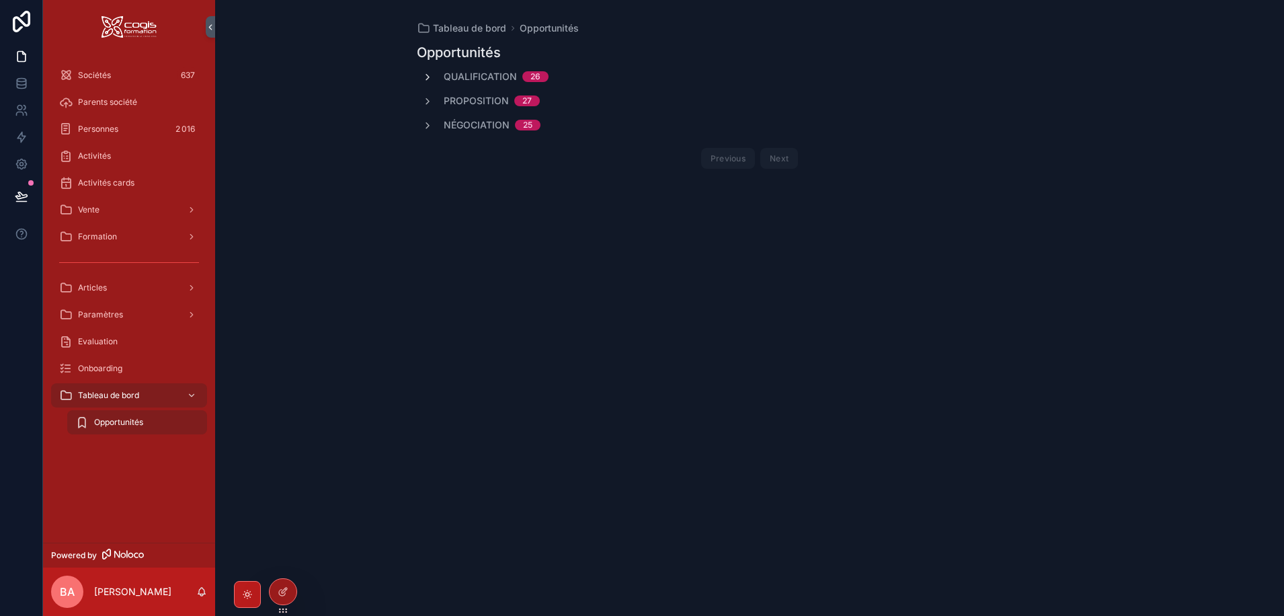
click at [427, 77] on icon "scrollable content" at bounding box center [427, 77] width 11 height 11
